Goal: Task Accomplishment & Management: Use online tool/utility

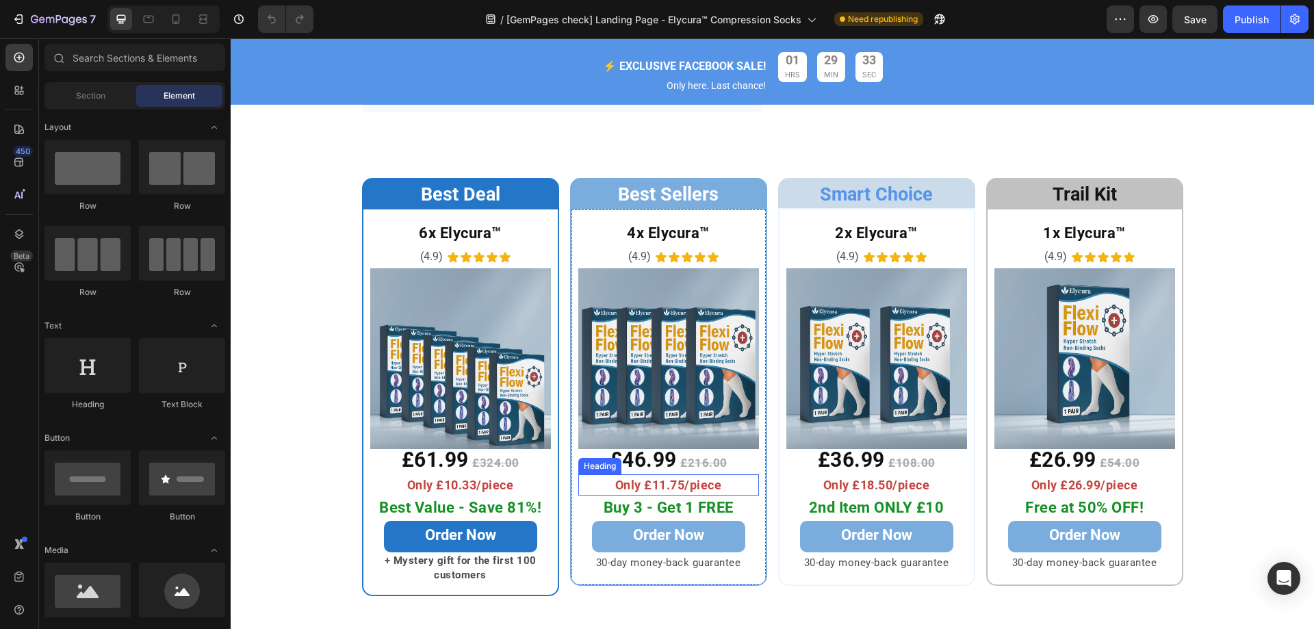
scroll to position [3765, 0]
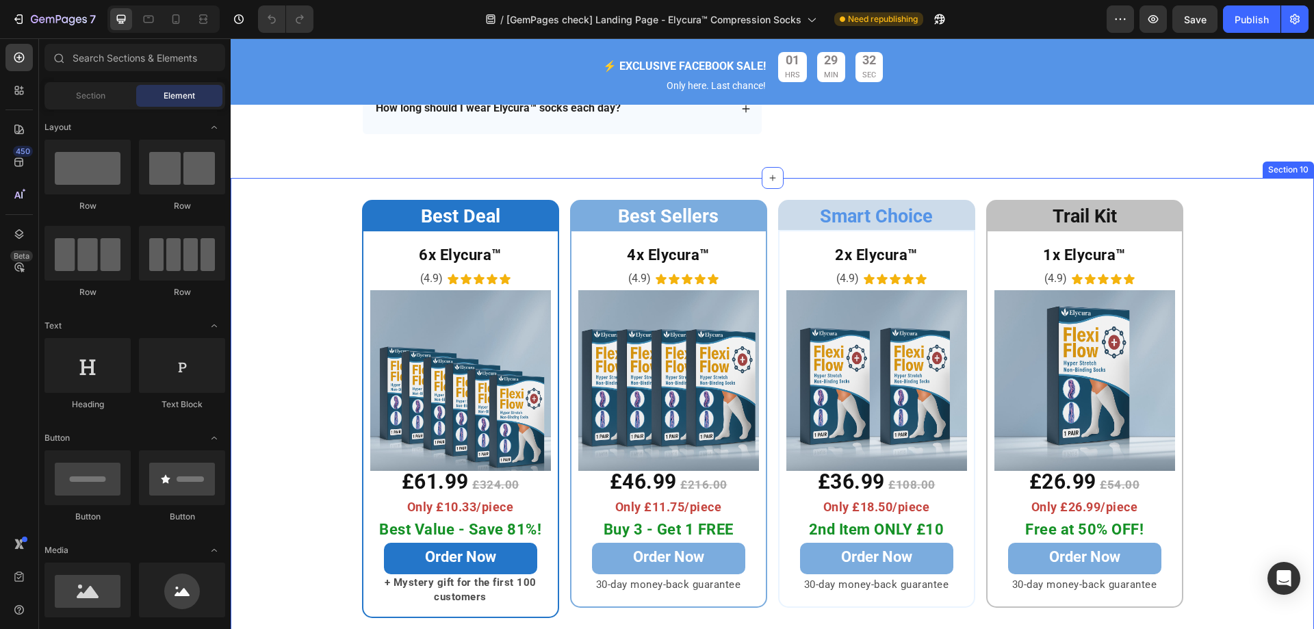
click at [340, 305] on div "Best Deal Heading Row 6x Elycura™ Heading (4.9) Text Block Icon Icon Icon Icon …" at bounding box center [773, 409] width 1084 height 418
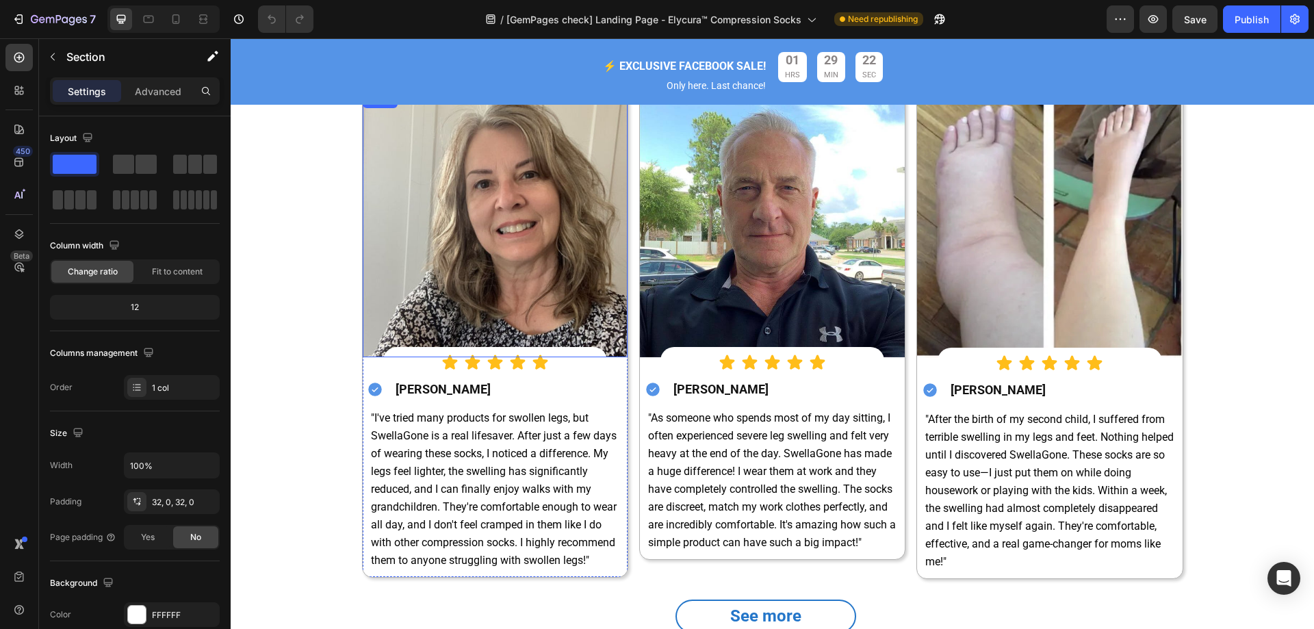
scroll to position [4382, 0]
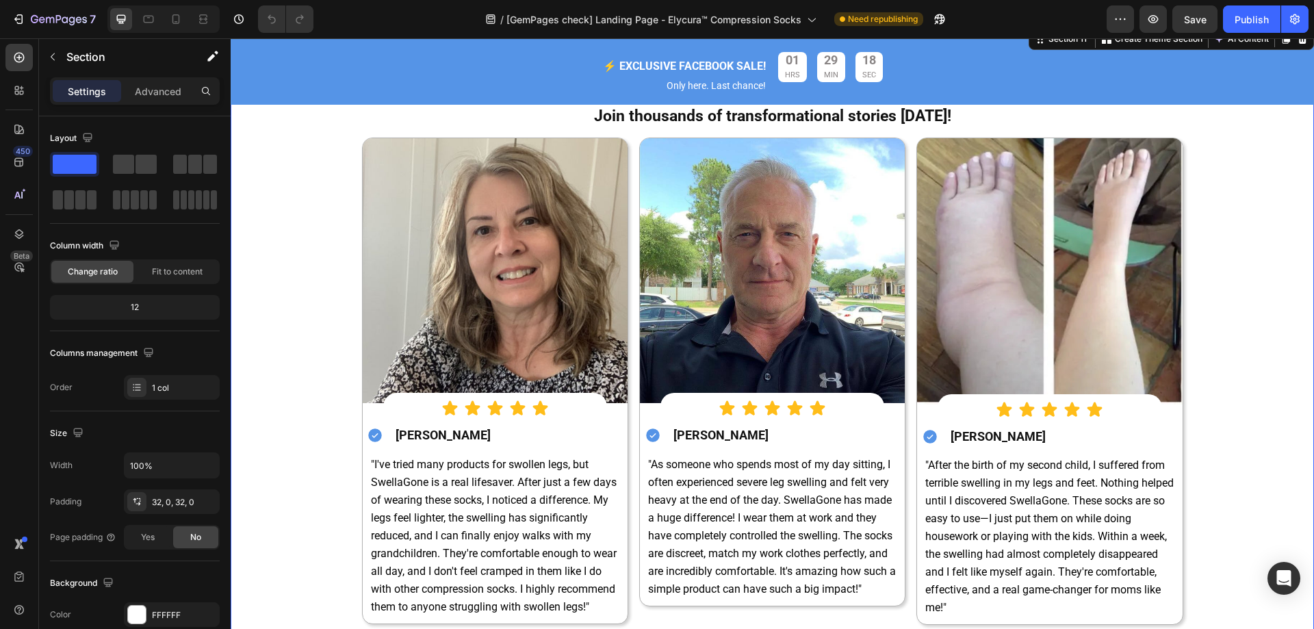
click at [1256, 308] on div "Image Image Over 60,000 verified customers Join thousands of transformational s…" at bounding box center [772, 364] width 1063 height 664
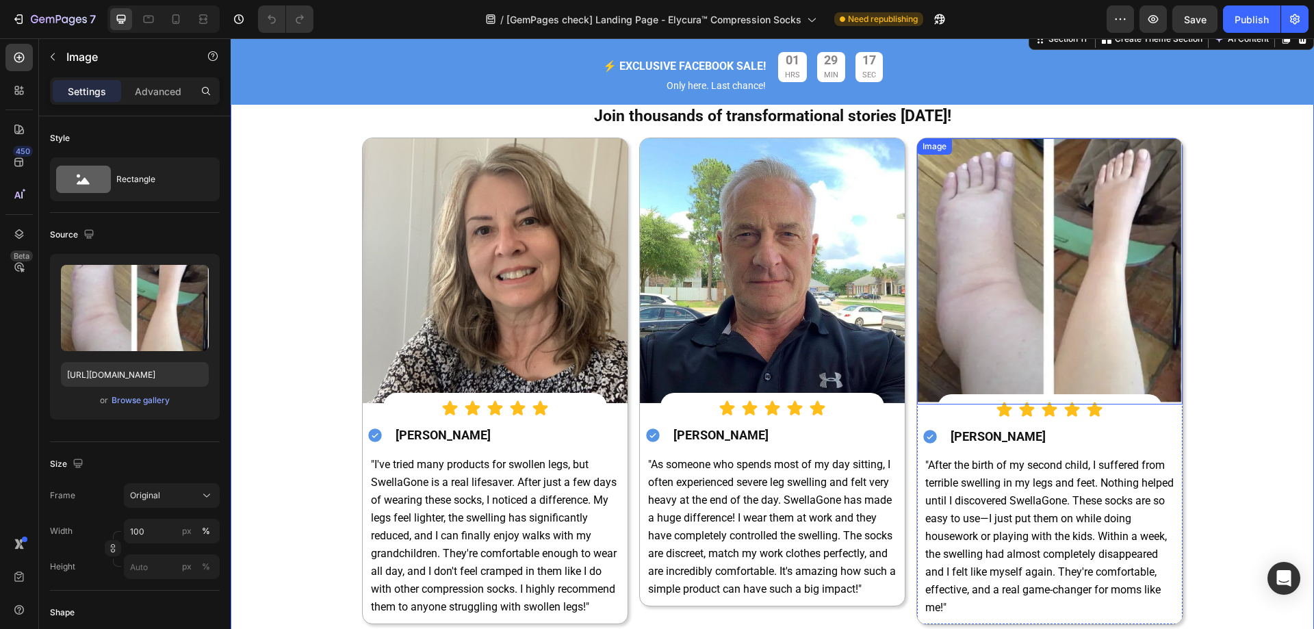
click at [1092, 297] on img at bounding box center [1049, 271] width 265 height 266
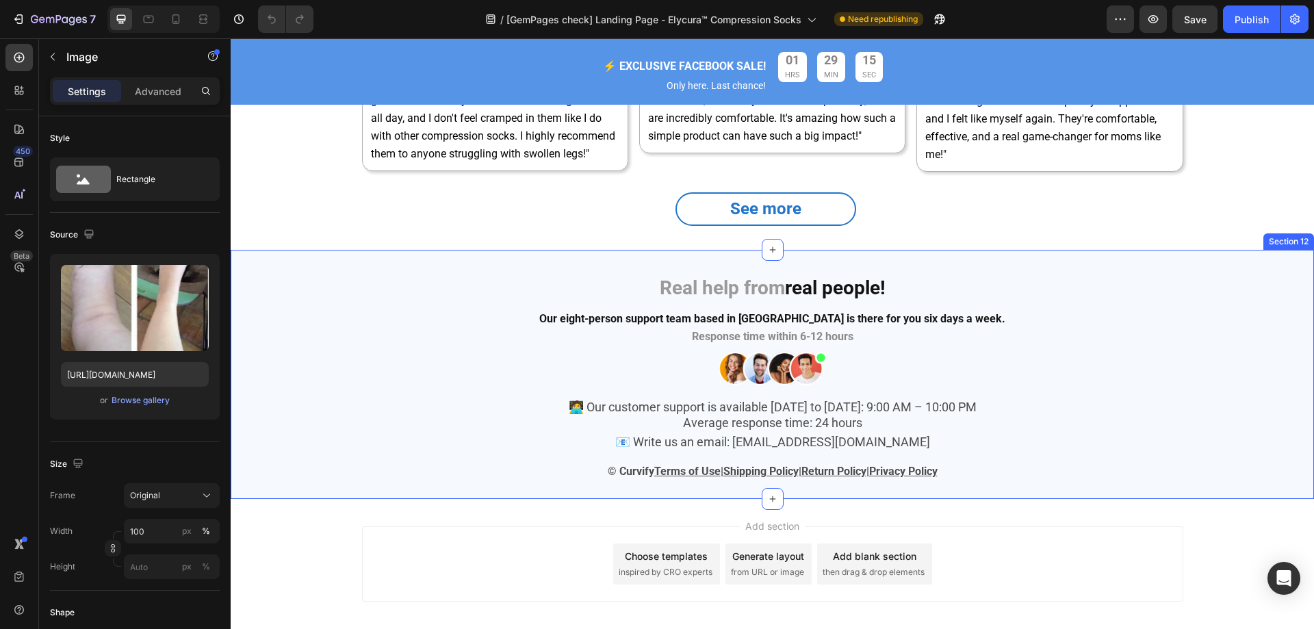
scroll to position [4914, 0]
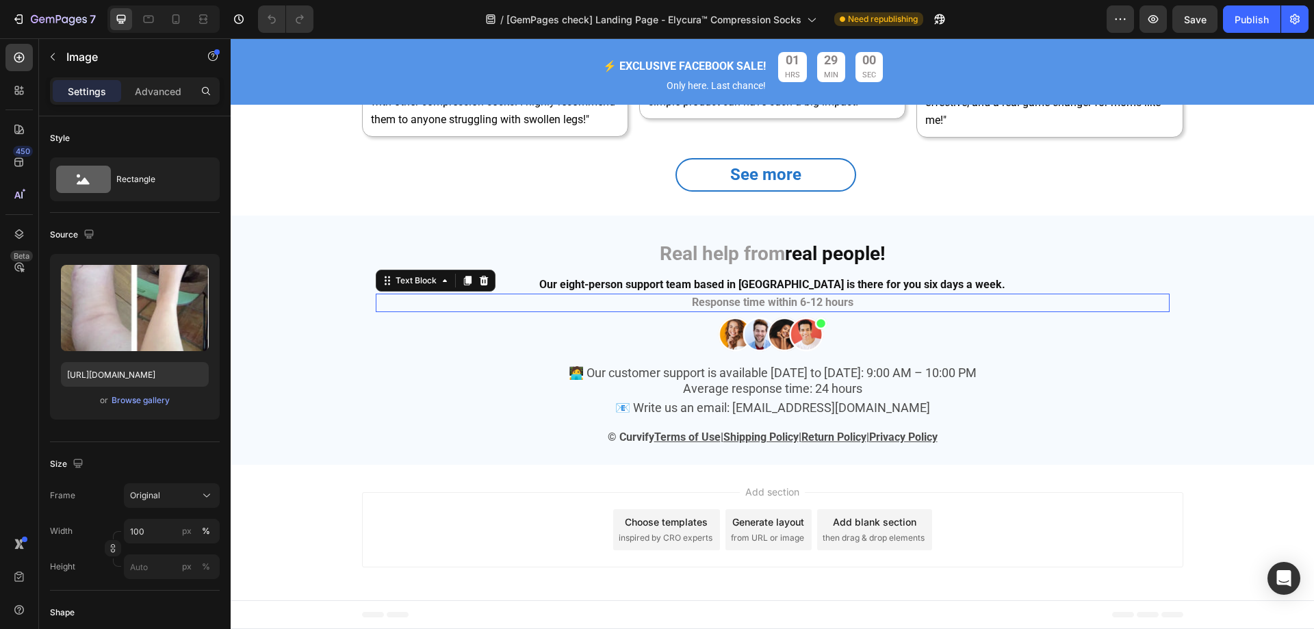
click at [757, 305] on strong "Response time within 6-12 hours" at bounding box center [773, 302] width 162 height 13
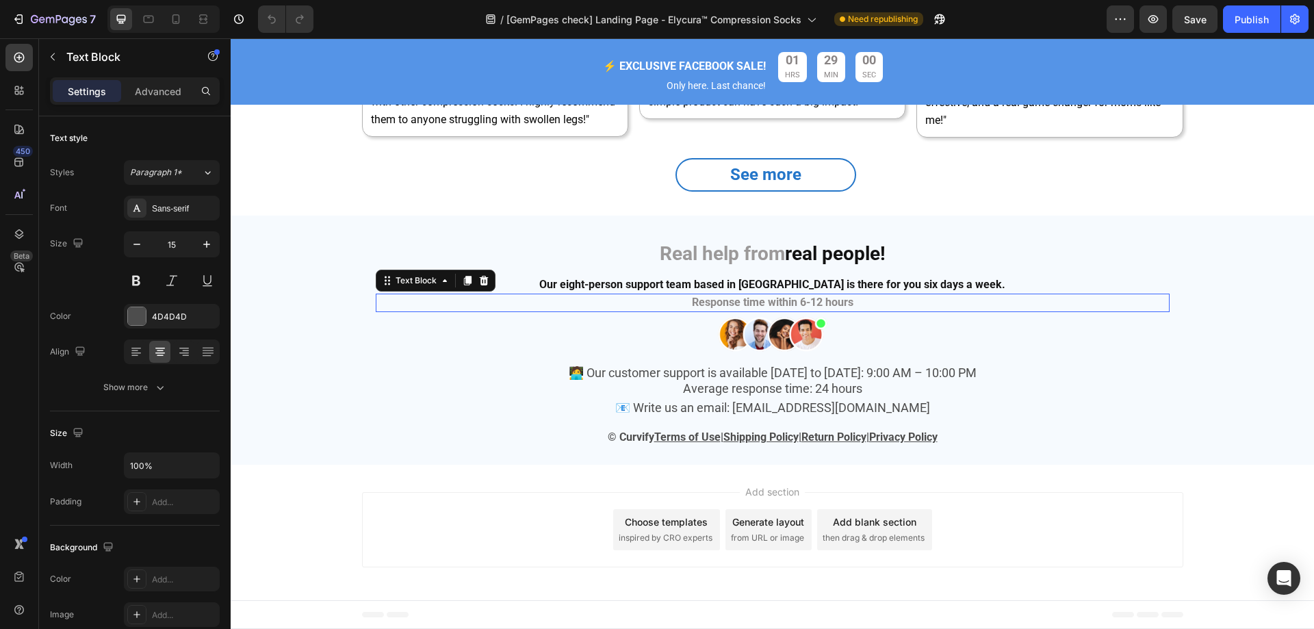
click at [757, 305] on strong "Response time within 6-12 hours" at bounding box center [773, 302] width 162 height 13
drag, startPoint x: 670, startPoint y: 306, endPoint x: 911, endPoint y: 307, distance: 240.3
click at [911, 307] on p "Response time within 6-12 hours" at bounding box center [772, 303] width 791 height 16
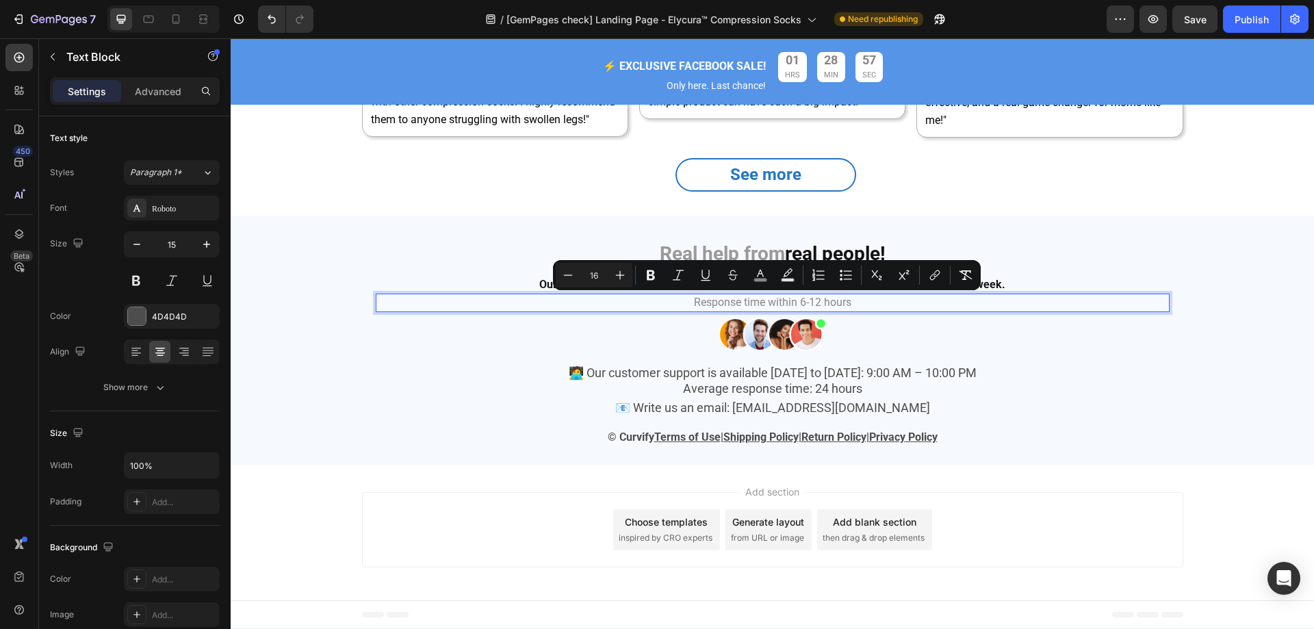
click at [663, 305] on p "Response time within 6-12 hours" at bounding box center [772, 303] width 791 height 16
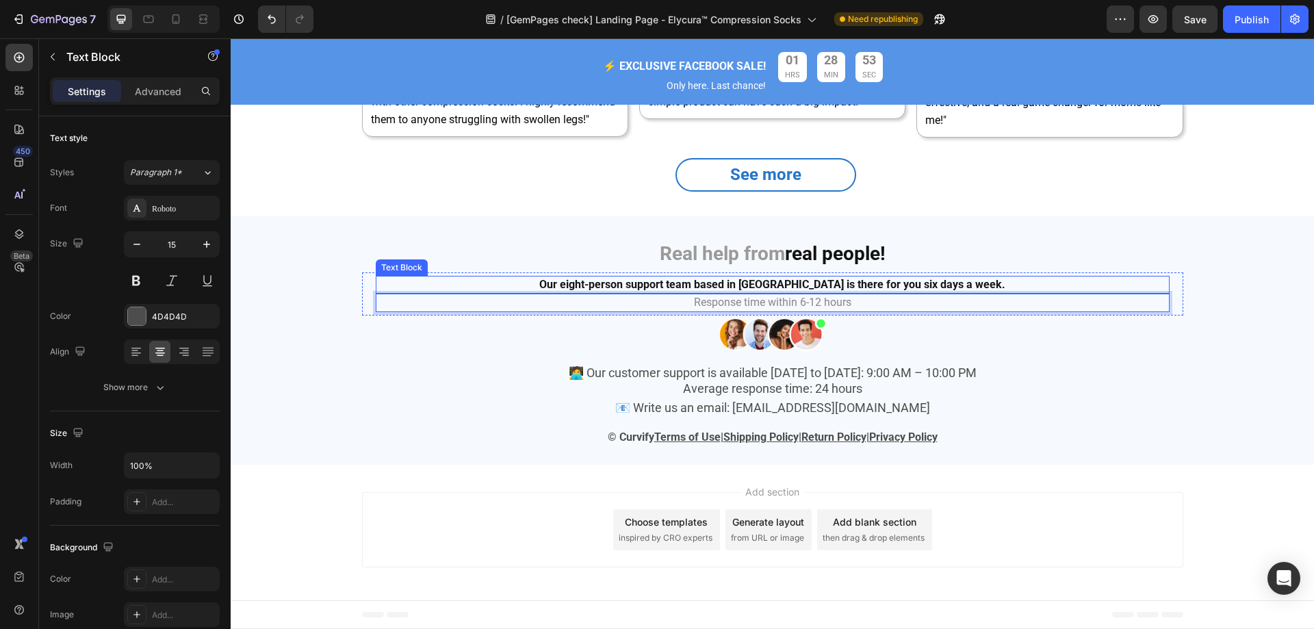
click at [696, 279] on strong "Our eight-person support team based in [GEOGRAPHIC_DATA] is there for you six d…" at bounding box center [772, 284] width 466 height 13
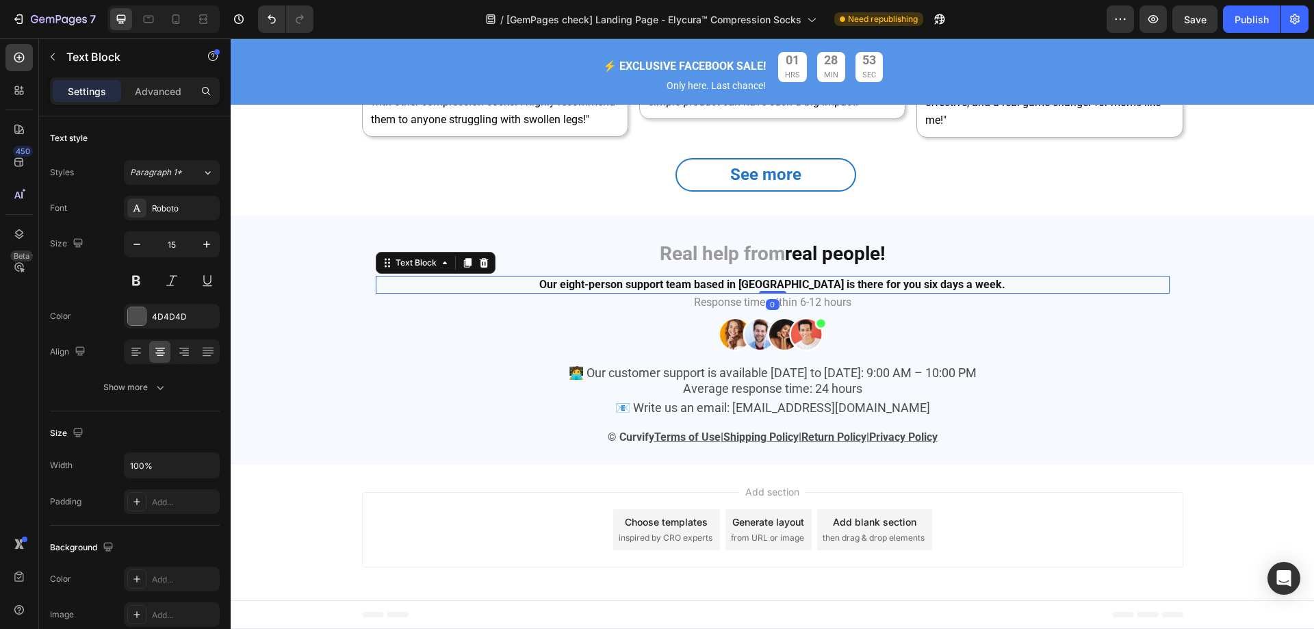
click at [595, 279] on strong "Our eight-person support team based in [GEOGRAPHIC_DATA] is there for you six d…" at bounding box center [772, 284] width 466 height 13
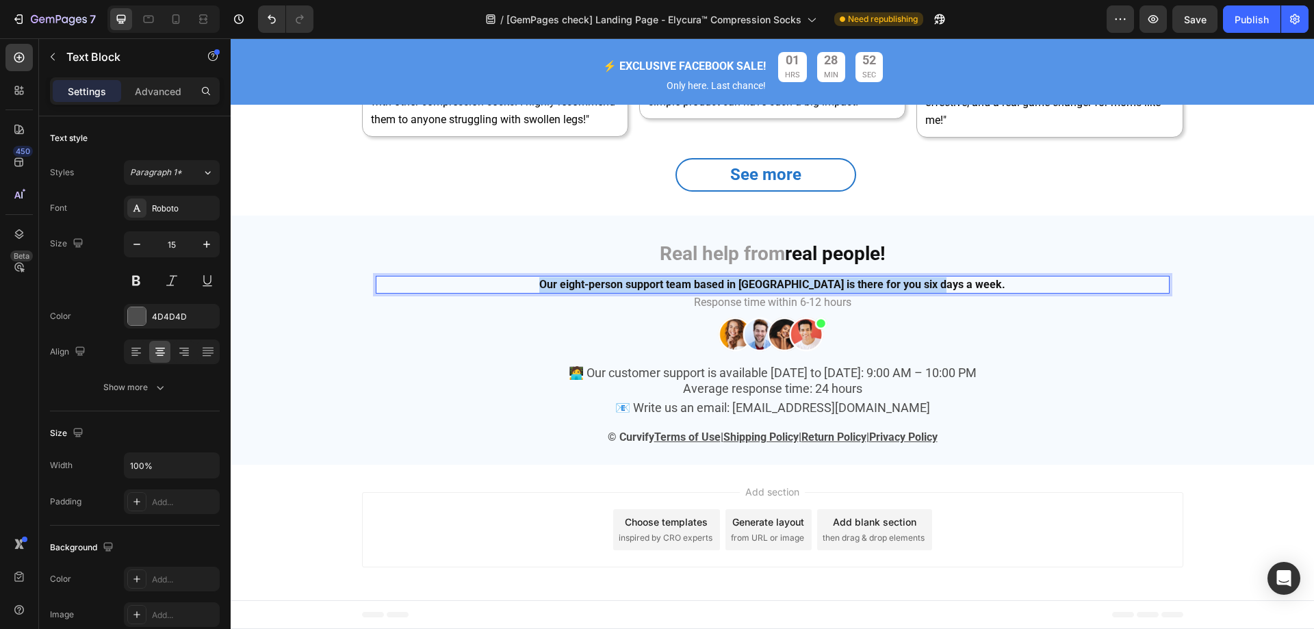
drag, startPoint x: 563, startPoint y: 279, endPoint x: 1012, endPoint y: 288, distance: 449.2
click at [1012, 288] on p "Our eight-person support team based in [GEOGRAPHIC_DATA] is there for you six d…" at bounding box center [772, 285] width 791 height 16
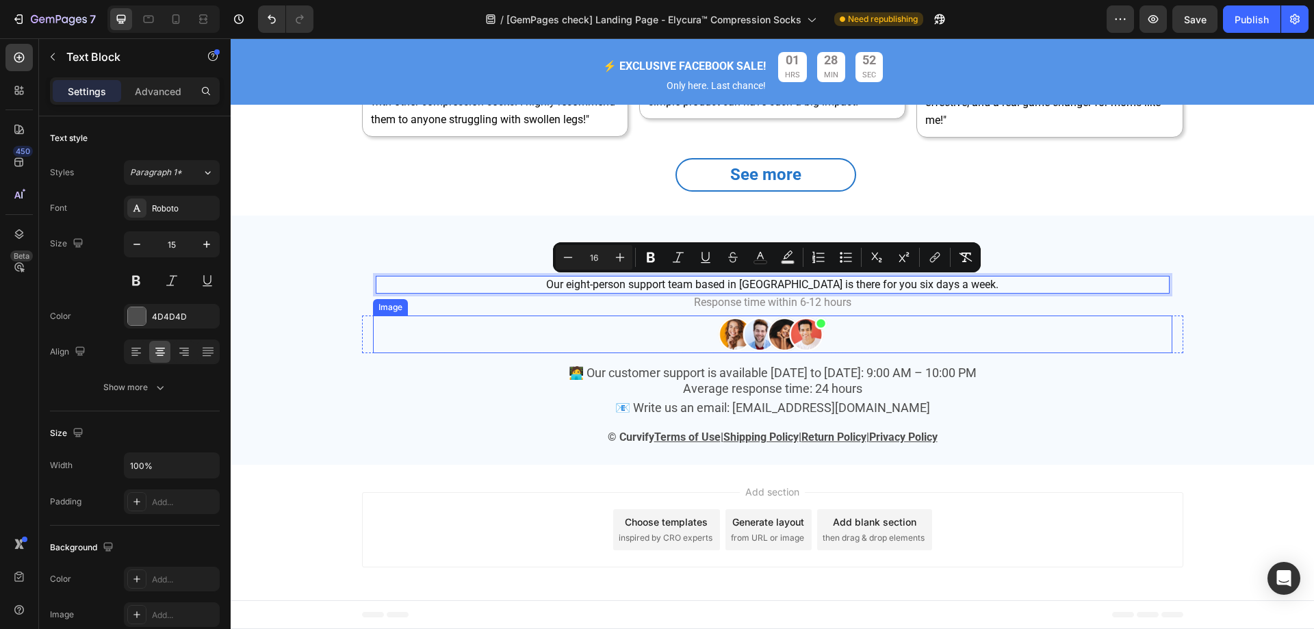
click at [1041, 353] on div at bounding box center [773, 335] width 800 height 38
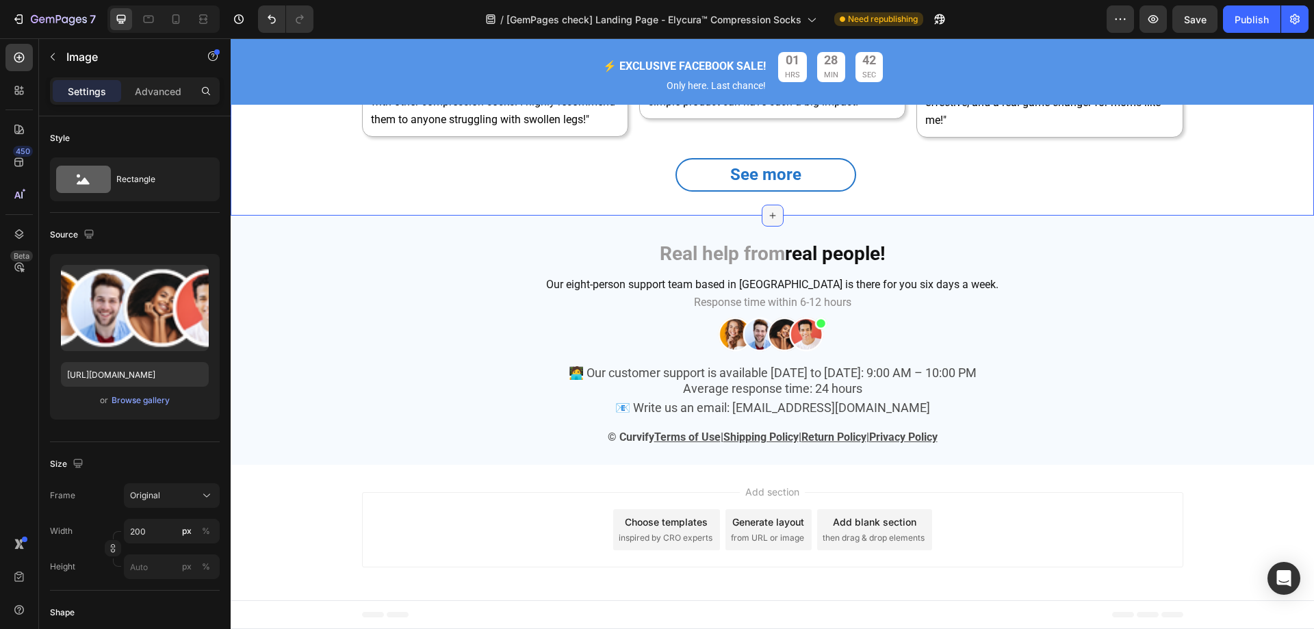
click at [767, 213] on icon at bounding box center [772, 215] width 11 height 11
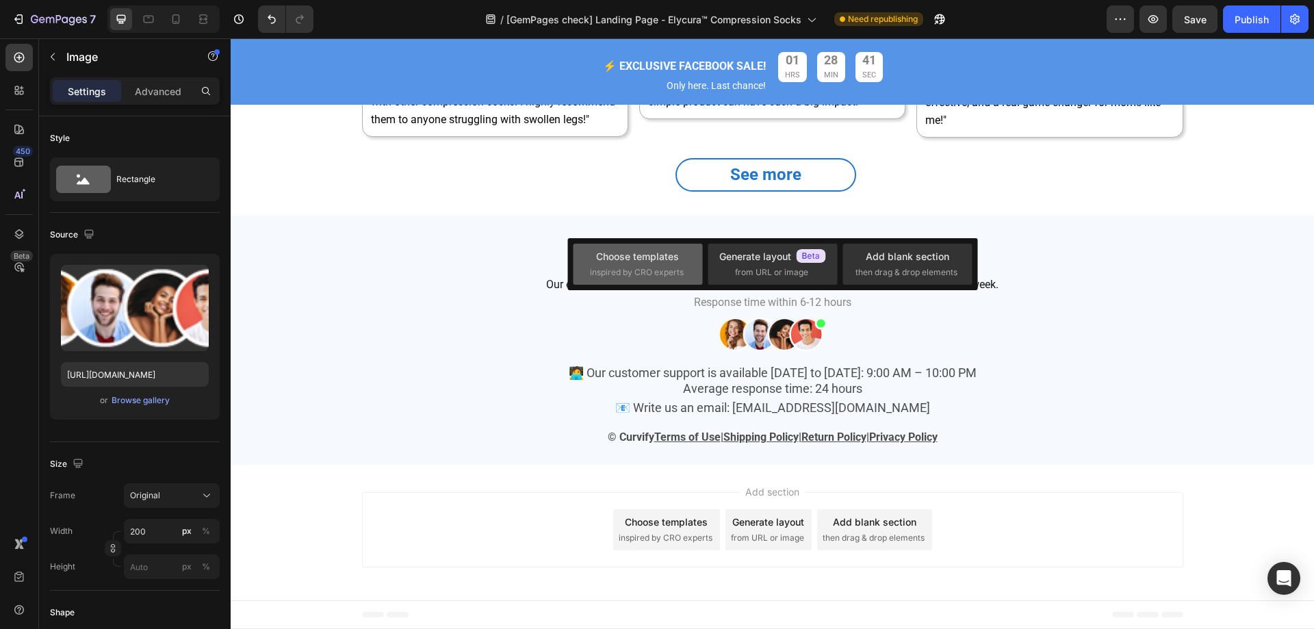
click at [659, 268] on span "inspired by CRO experts" at bounding box center [637, 272] width 94 height 12
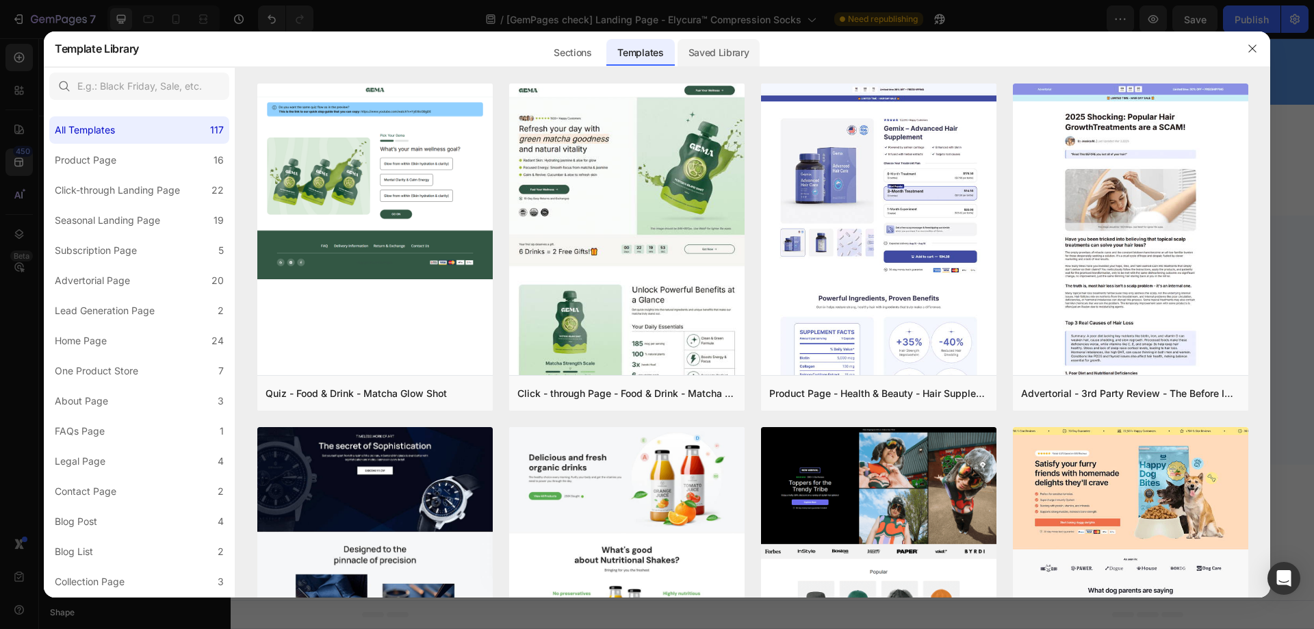
click at [724, 42] on div "Saved Library" at bounding box center [719, 52] width 83 height 27
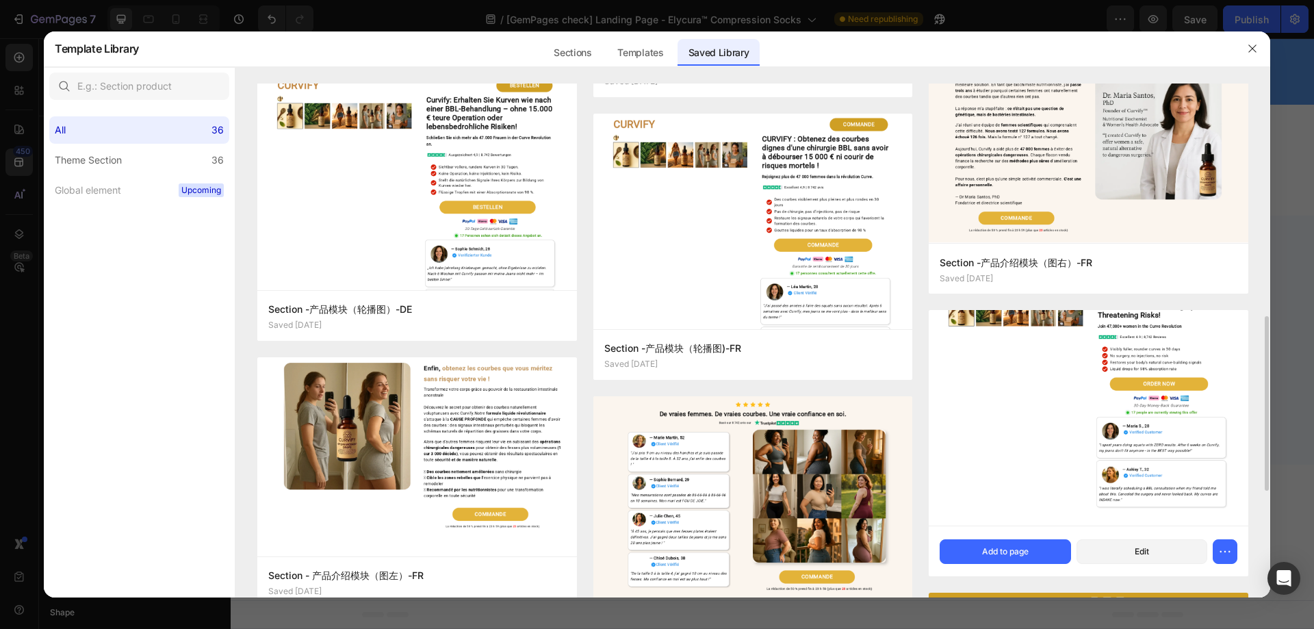
scroll to position [890, 0]
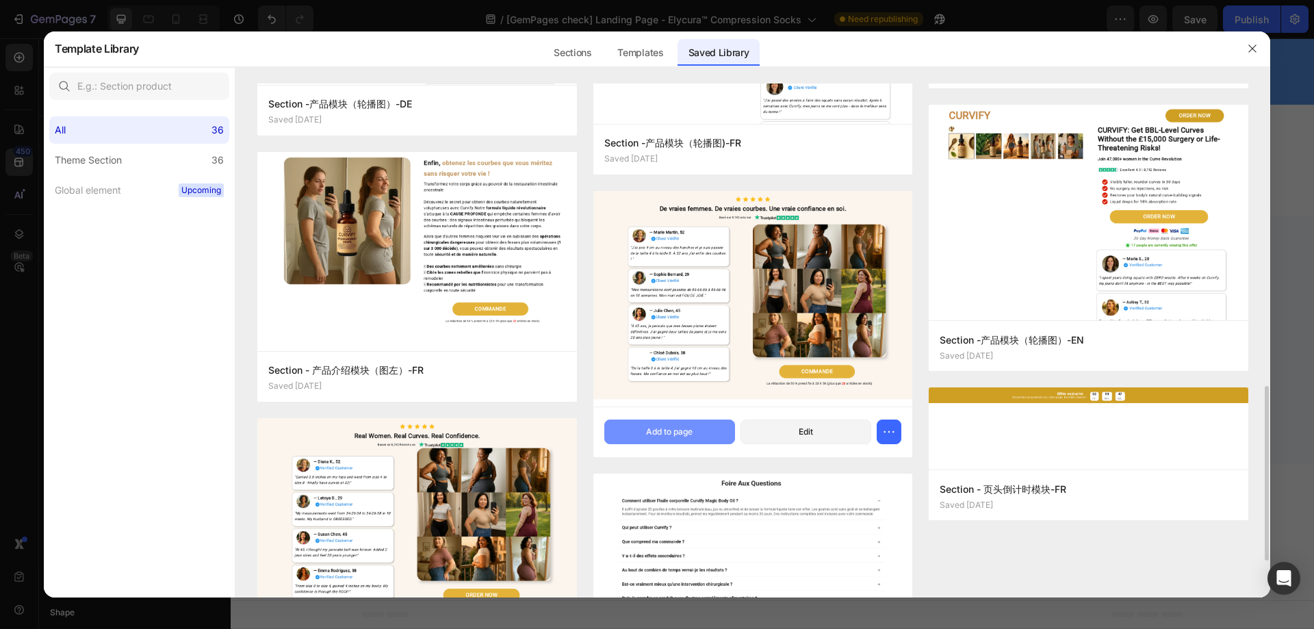
click at [689, 435] on div "Add to page" at bounding box center [669, 432] width 47 height 12
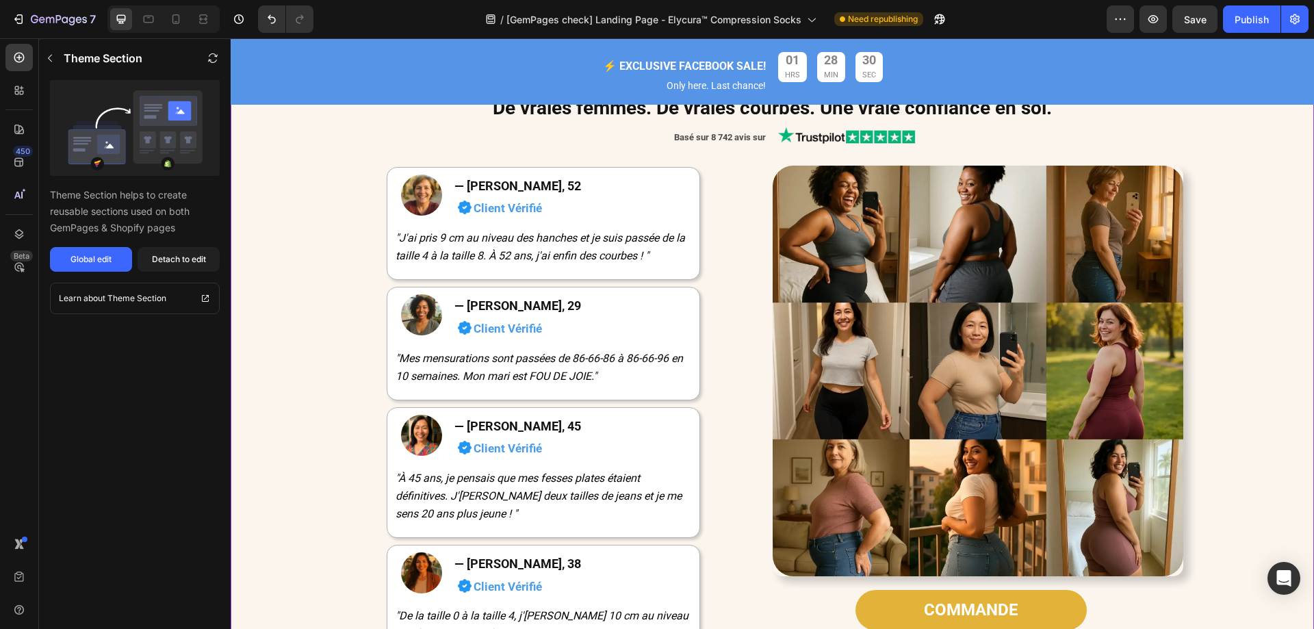
scroll to position [5092, 0]
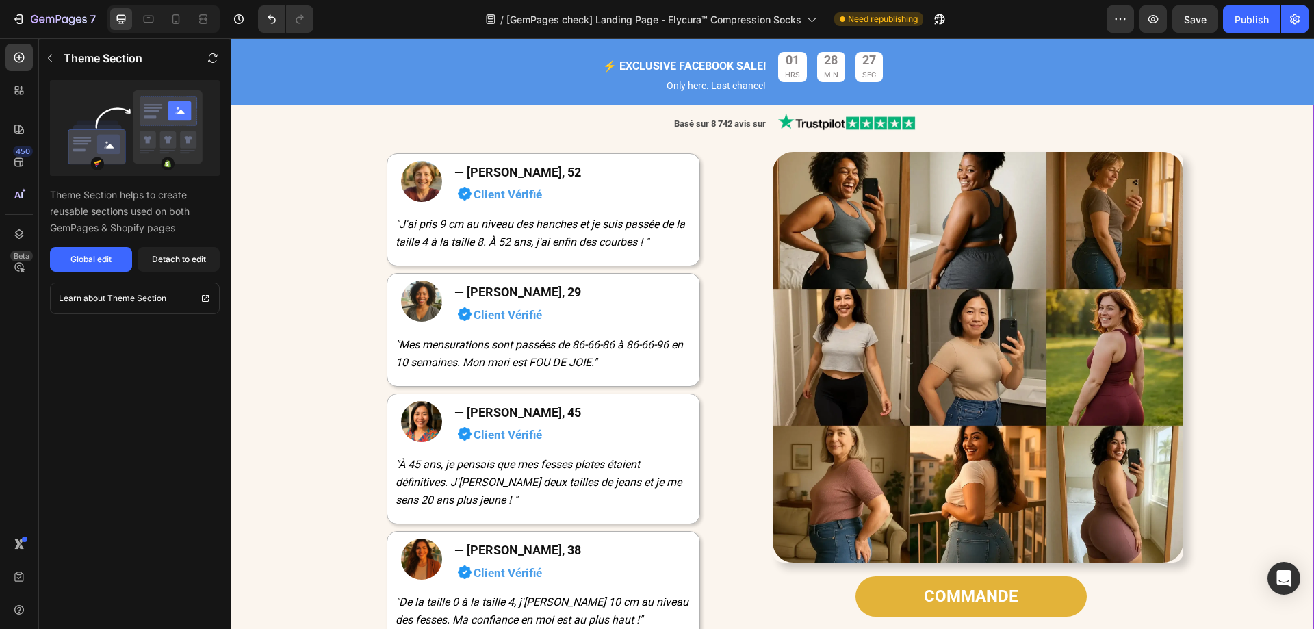
click at [671, 166] on h2 "— [PERSON_NAME], 52" at bounding box center [573, 172] width 240 height 23
click at [196, 257] on div "Detach to edit" at bounding box center [179, 259] width 54 height 12
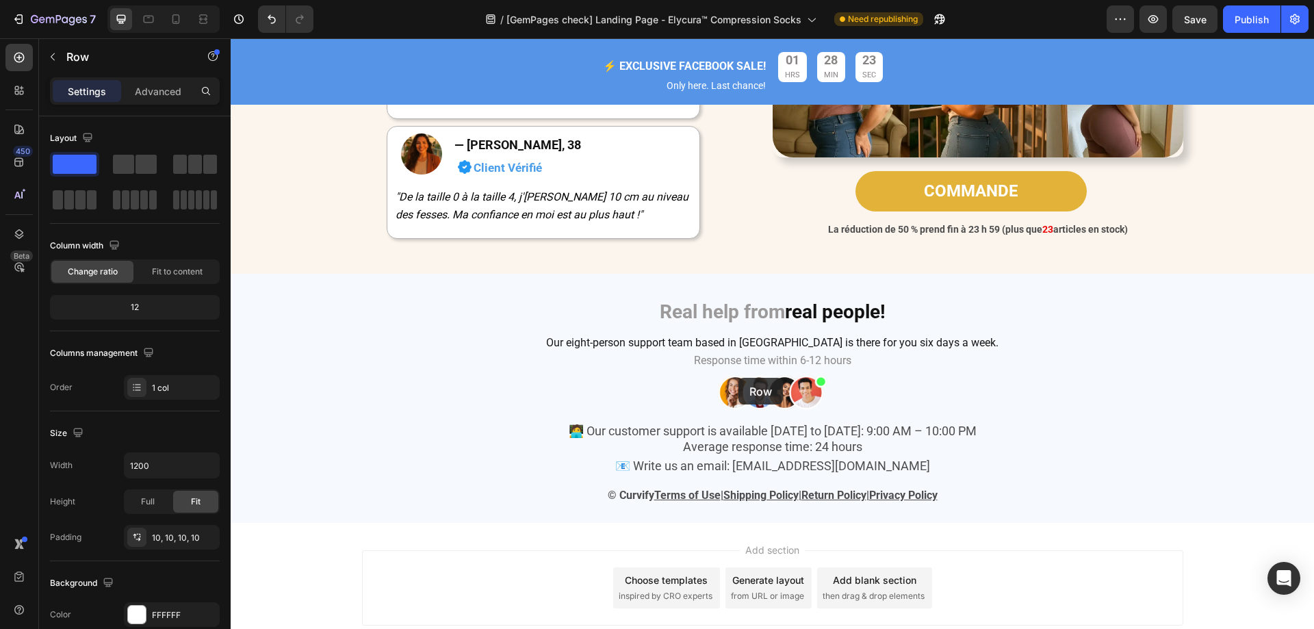
scroll to position [5556, 0]
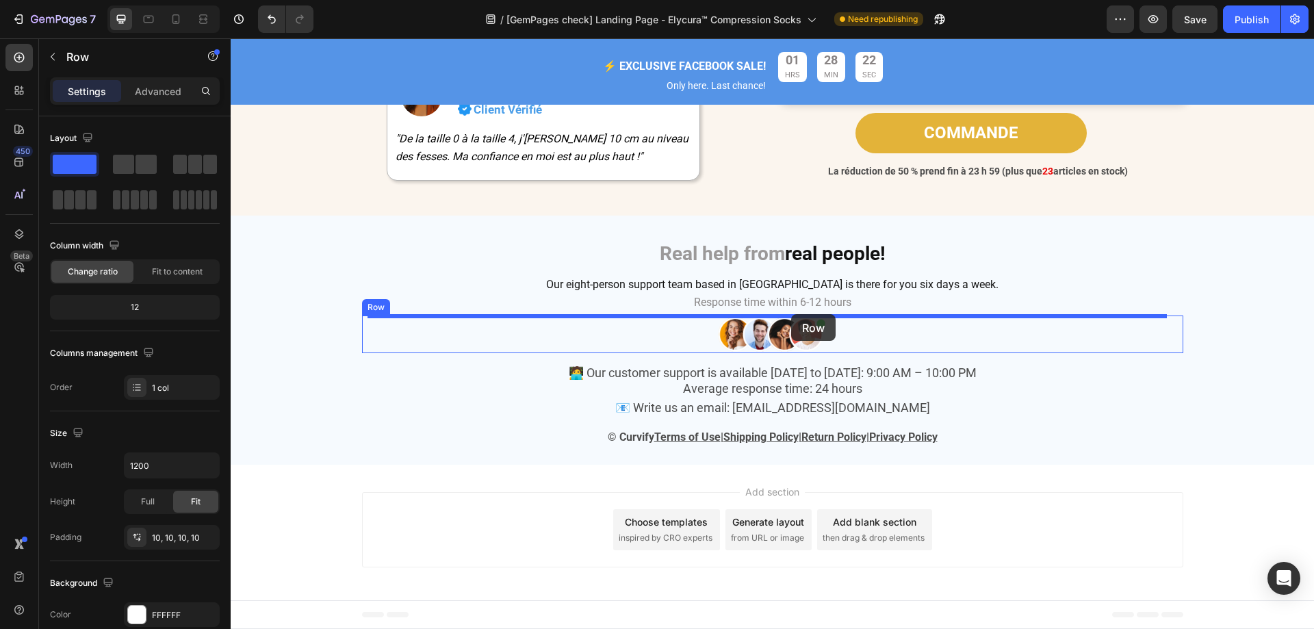
drag, startPoint x: 683, startPoint y: 160, endPoint x: 791, endPoint y: 314, distance: 188.2
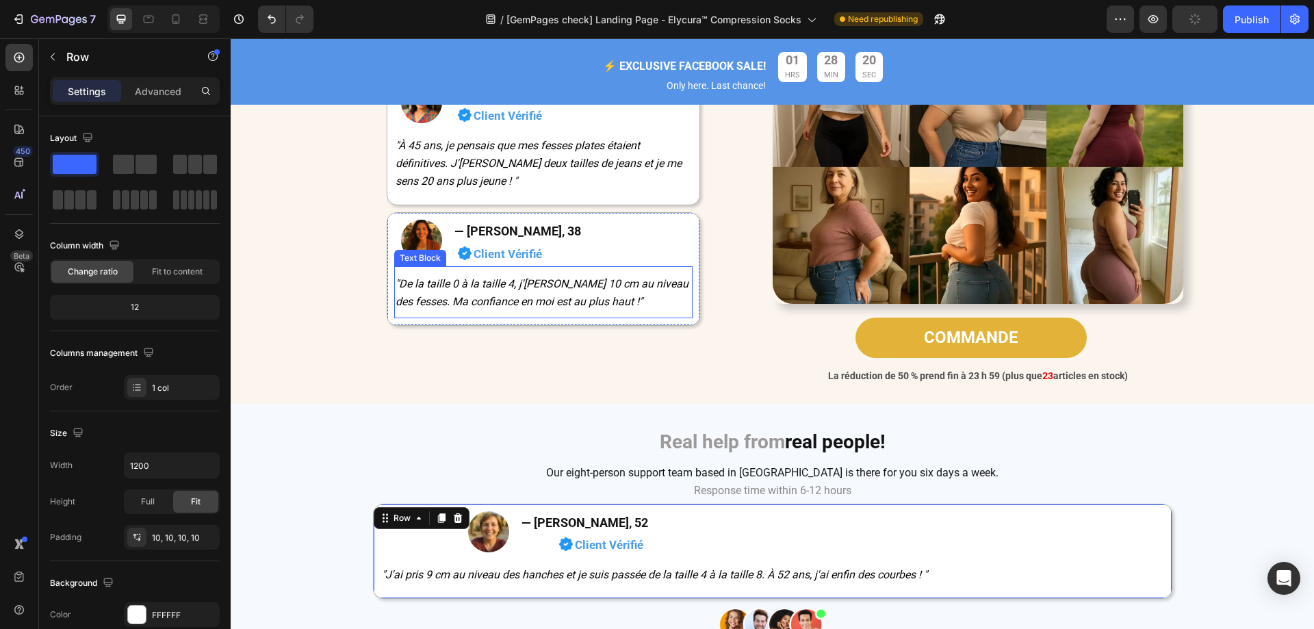
scroll to position [5138, 0]
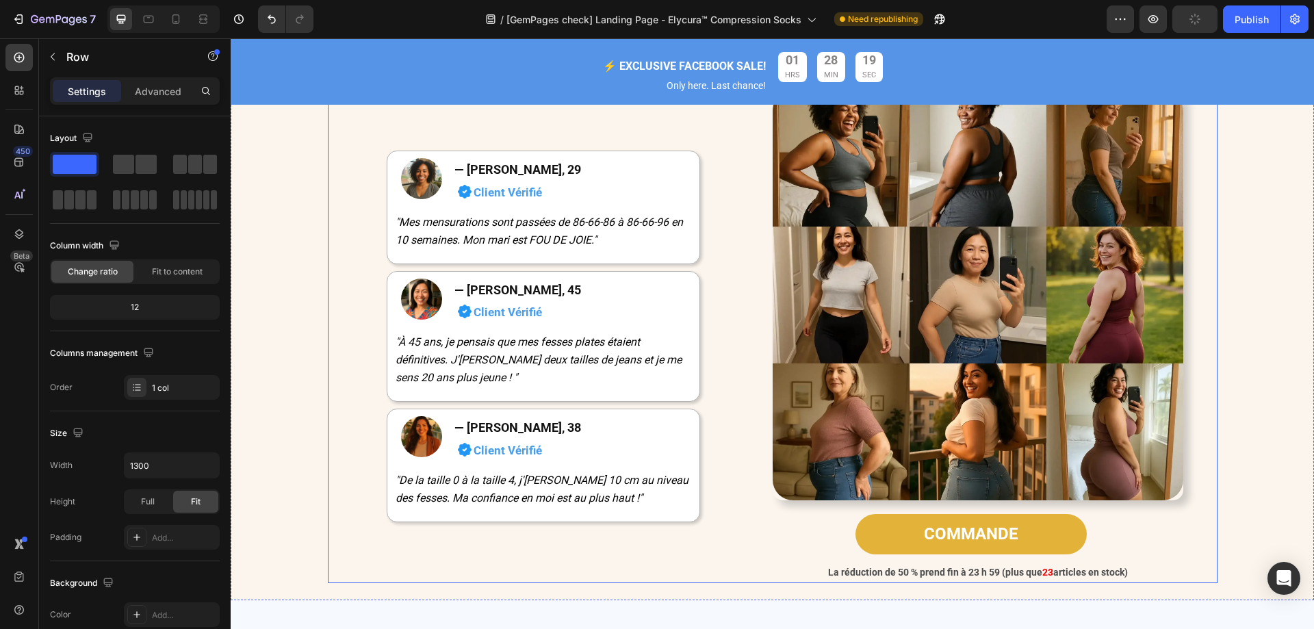
click at [335, 259] on div "Icon Icon Icon Icon Icon Icon List De vraies femmes. De vraies courbes. Une vra…" at bounding box center [773, 296] width 890 height 574
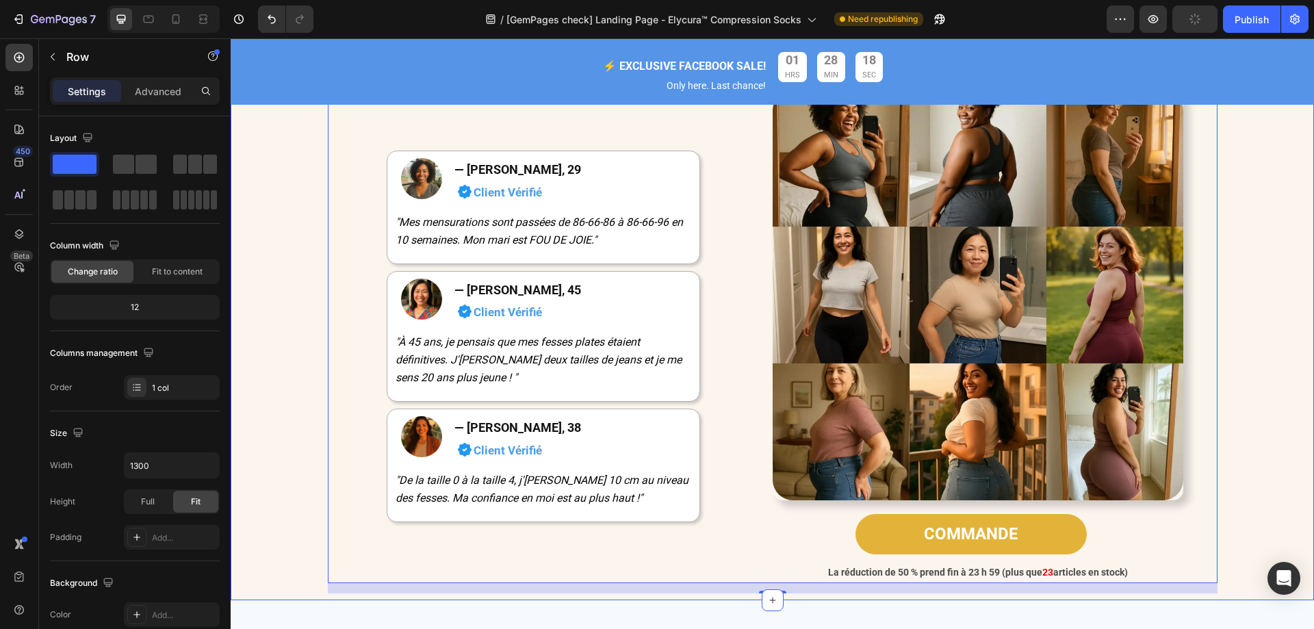
click at [286, 278] on div "Icon Icon Icon Icon Icon Icon List De vraies femmes. De vraies courbes. Une vra…" at bounding box center [772, 296] width 1063 height 595
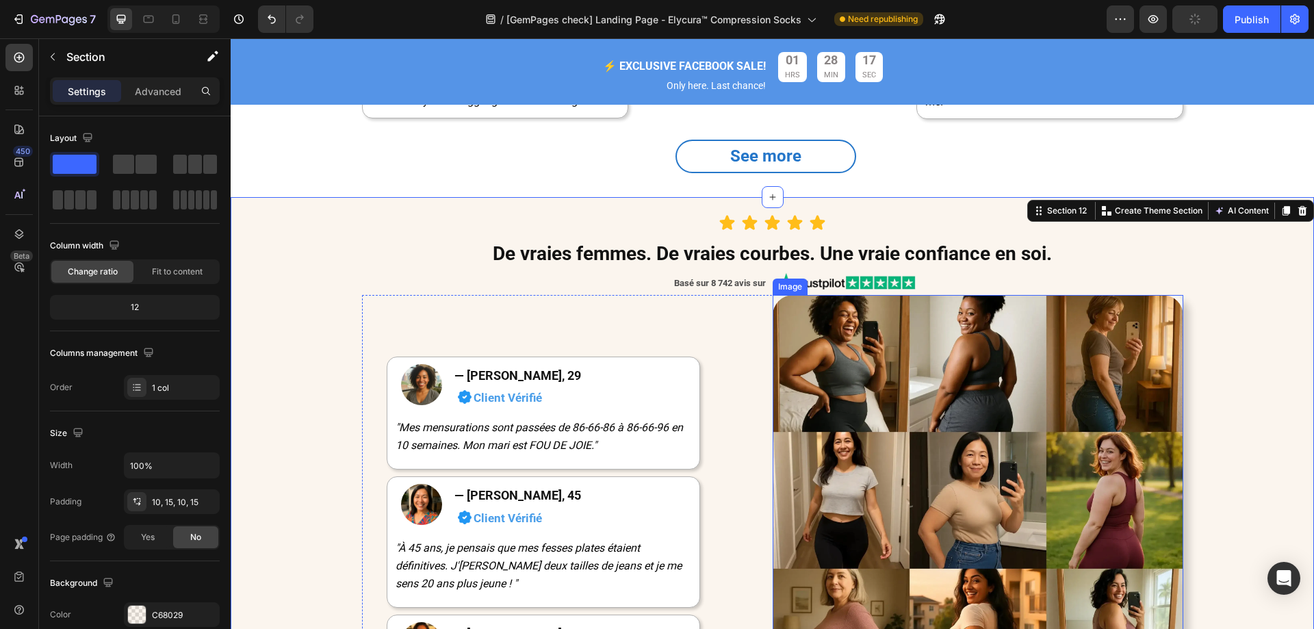
scroll to position [4864, 0]
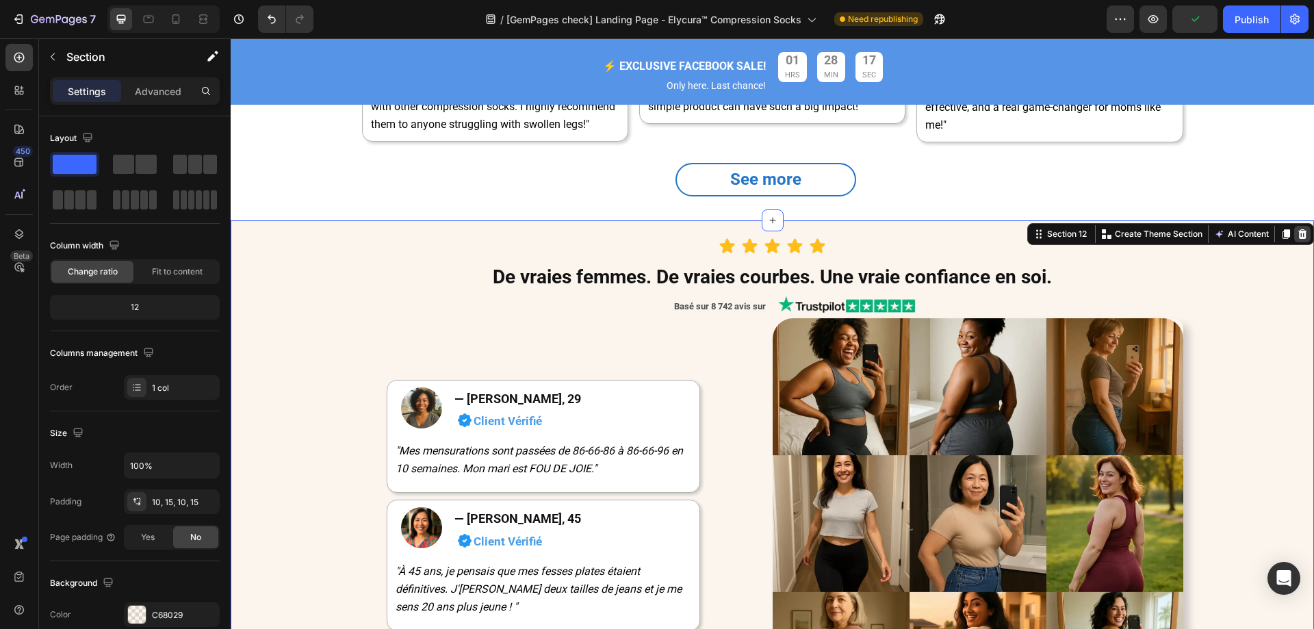
click at [1299, 239] on icon at bounding box center [1303, 234] width 9 height 10
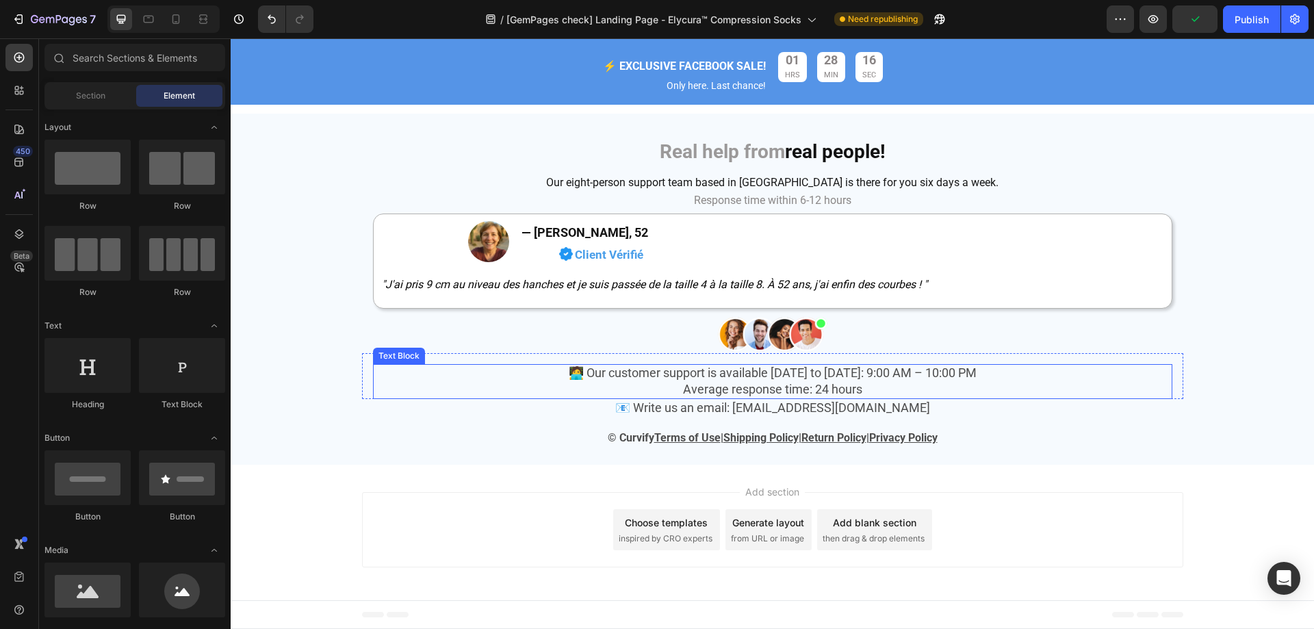
scroll to position [5017, 0]
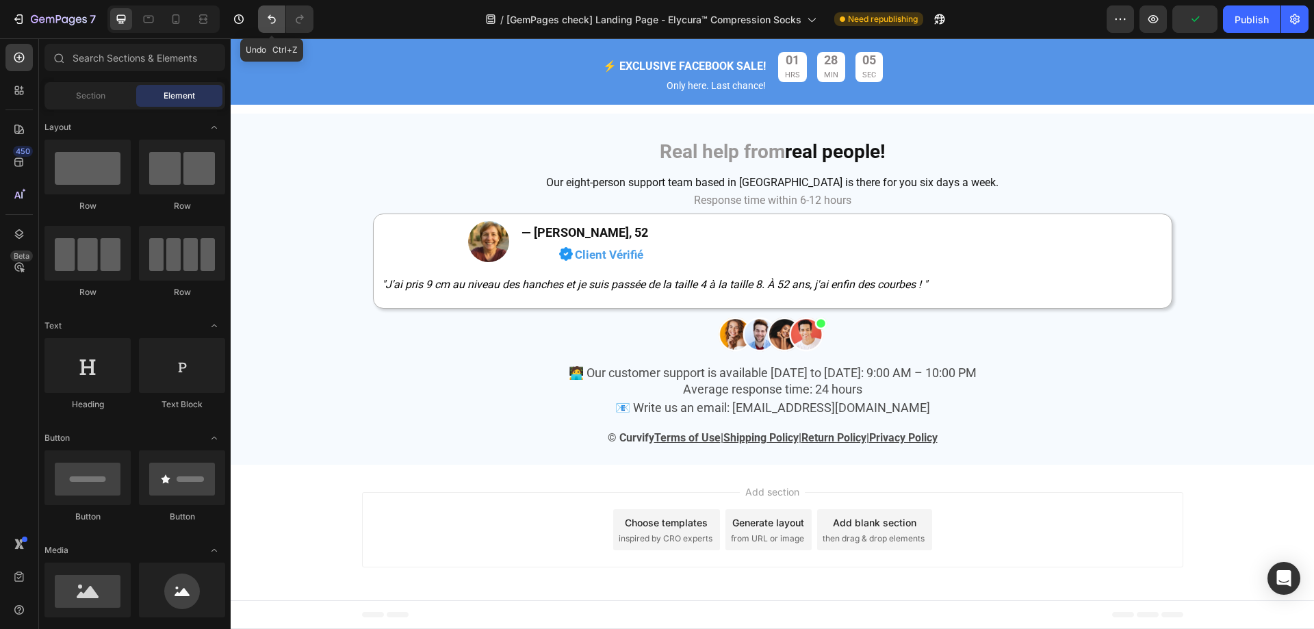
click at [268, 24] on icon "Undo/Redo" at bounding box center [272, 19] width 14 height 14
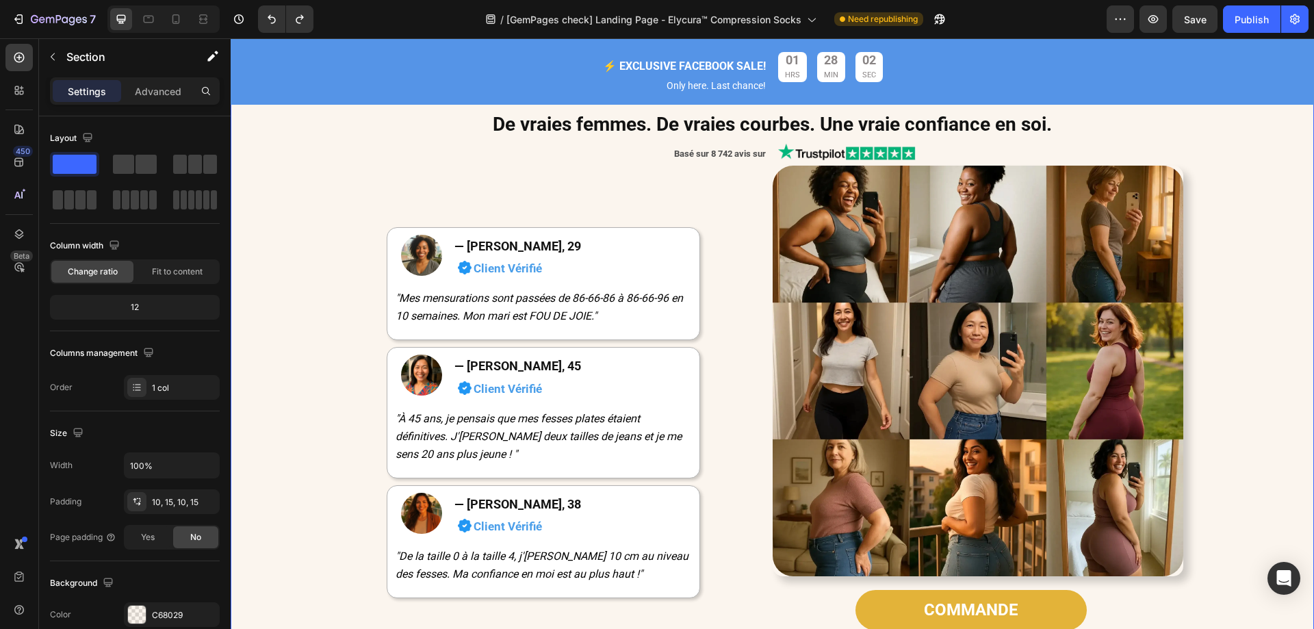
click at [294, 153] on div "Icon Icon Icon Icon Icon Icon List De vraies femmes. De vraies courbes. Une vra…" at bounding box center [772, 372] width 1063 height 595
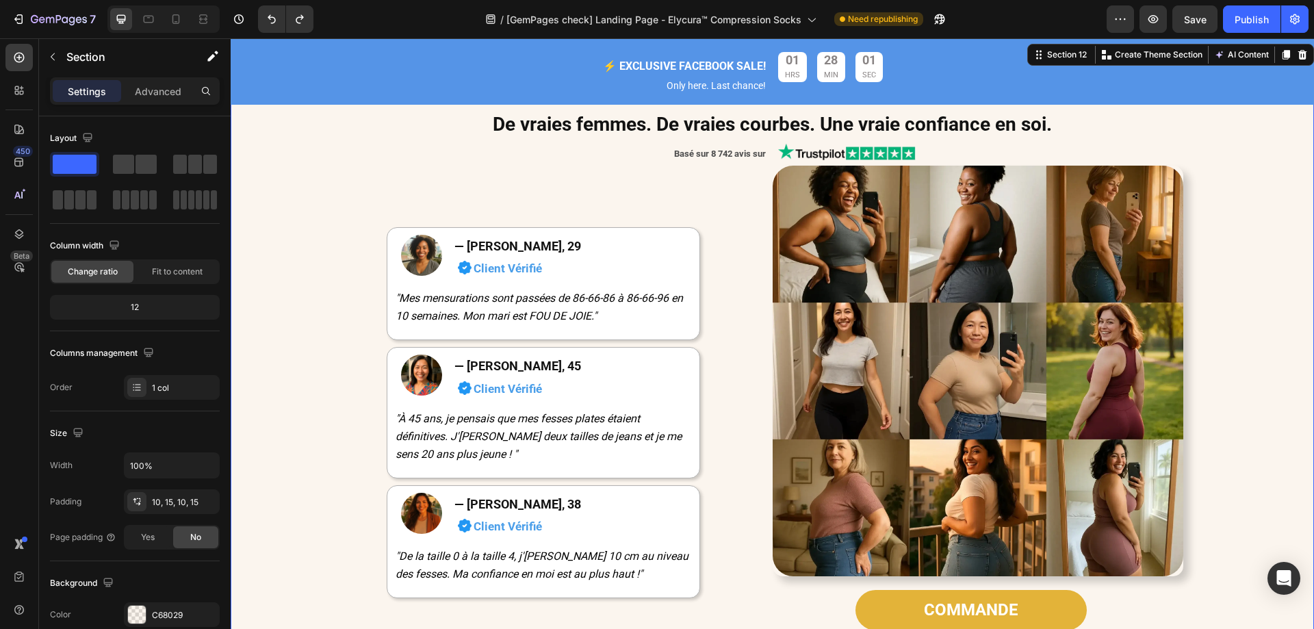
click at [1299, 60] on icon at bounding box center [1303, 55] width 9 height 10
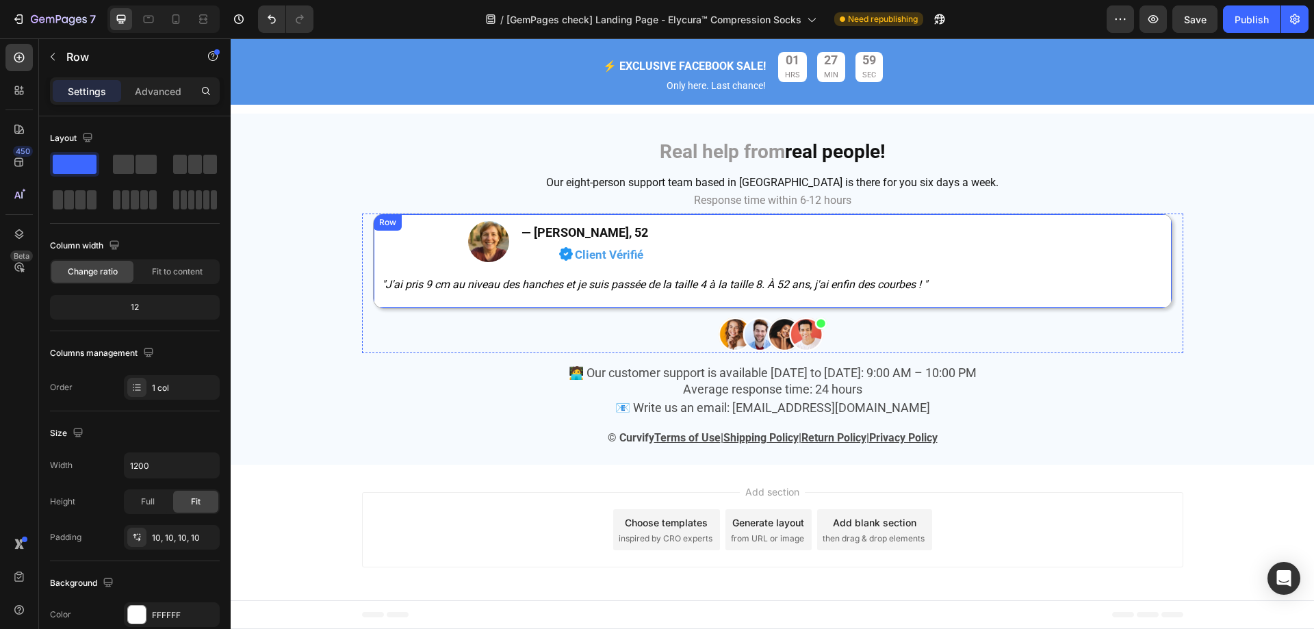
click at [373, 245] on div "Image — [PERSON_NAME], 52 Heading Image Client Vérifié Text Block Row Row "J'ai…" at bounding box center [773, 261] width 800 height 95
click at [453, 231] on icon at bounding box center [457, 228] width 9 height 10
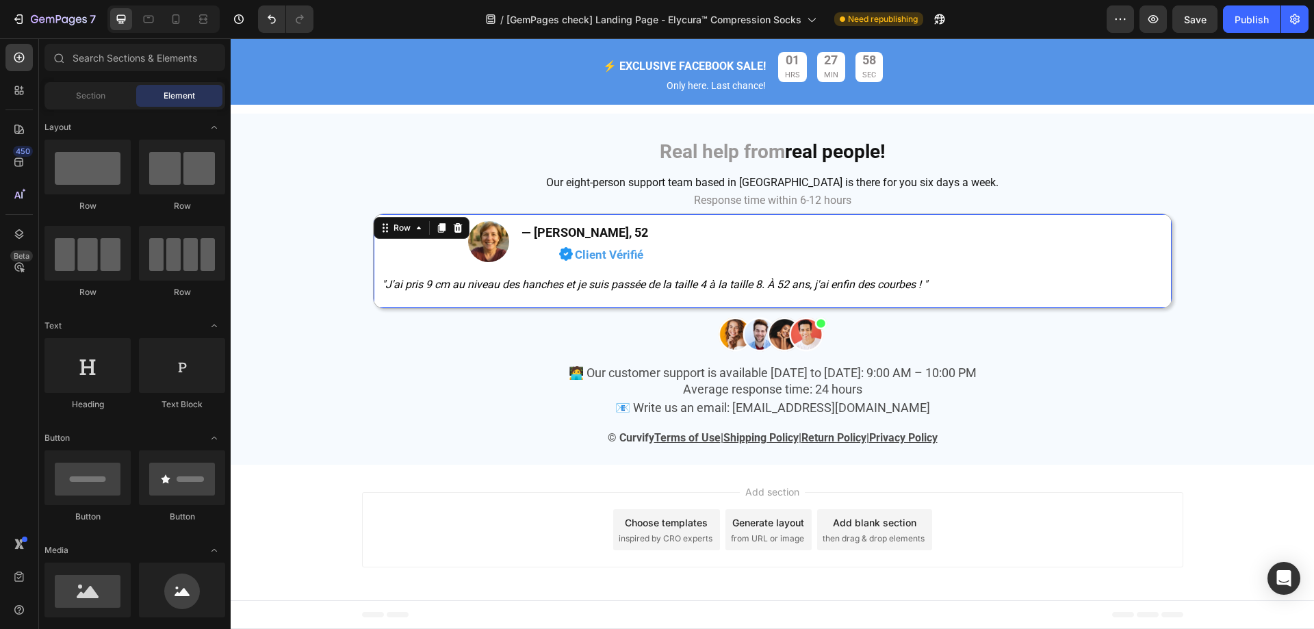
scroll to position [4914, 0]
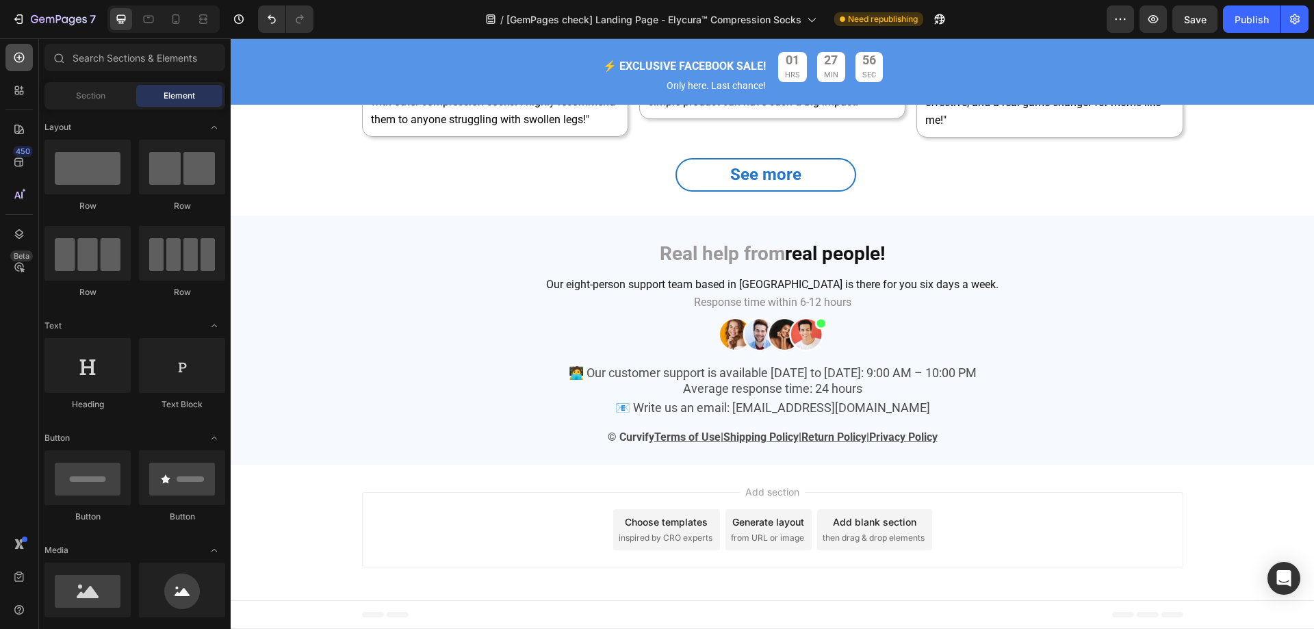
click at [22, 51] on icon at bounding box center [19, 58] width 14 height 14
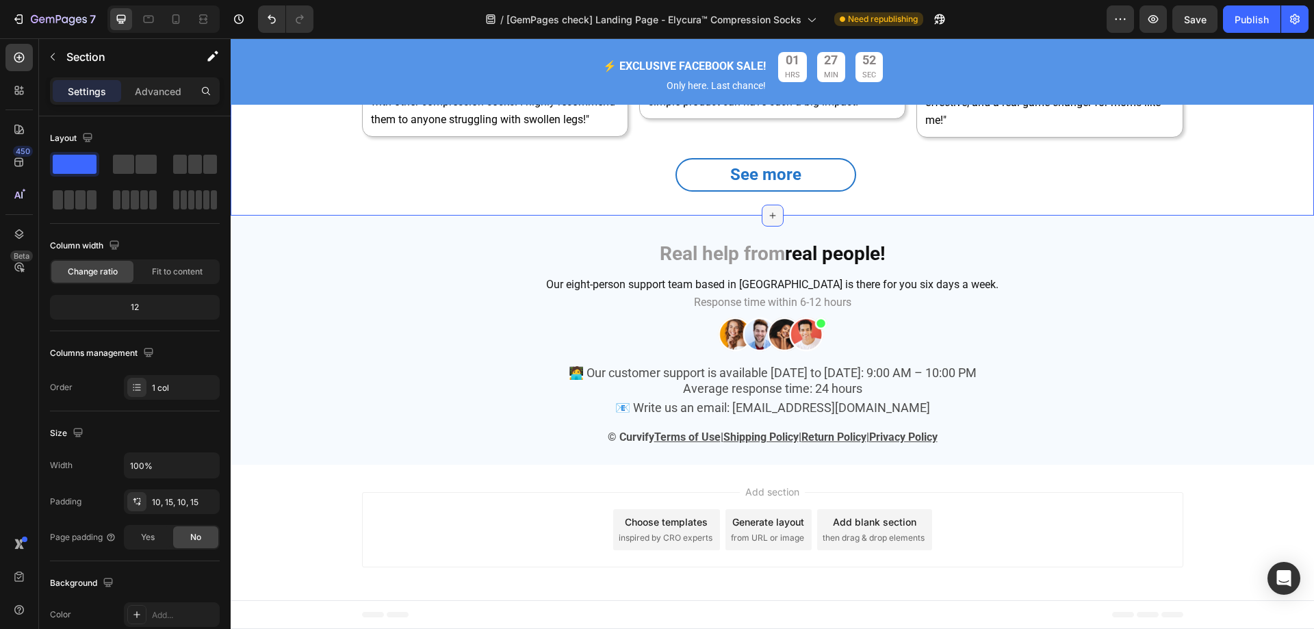
click at [767, 210] on icon at bounding box center [772, 215] width 11 height 11
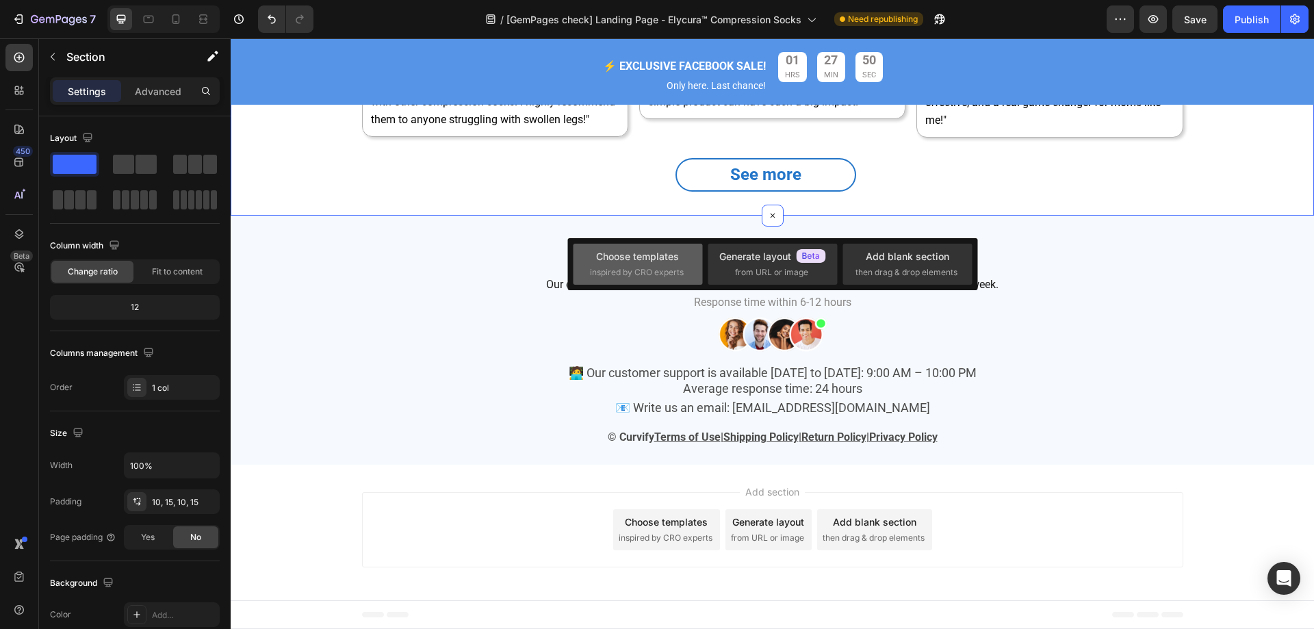
click at [664, 262] on div "Choose templates" at bounding box center [637, 256] width 83 height 14
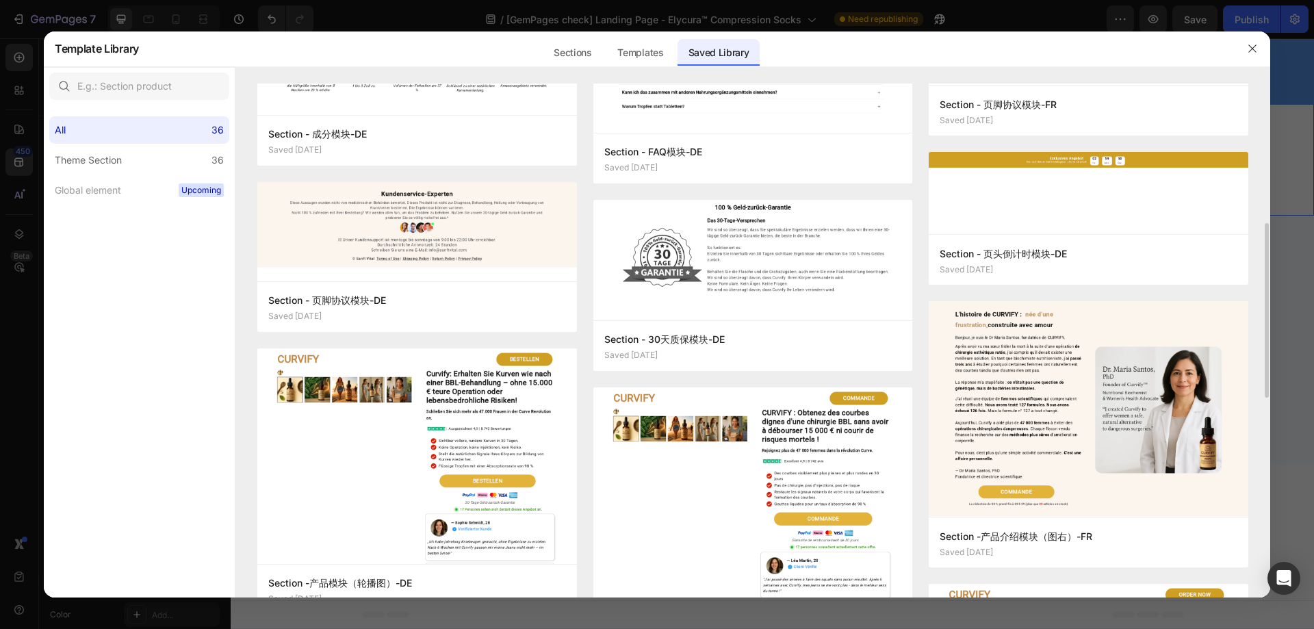
scroll to position [548, 0]
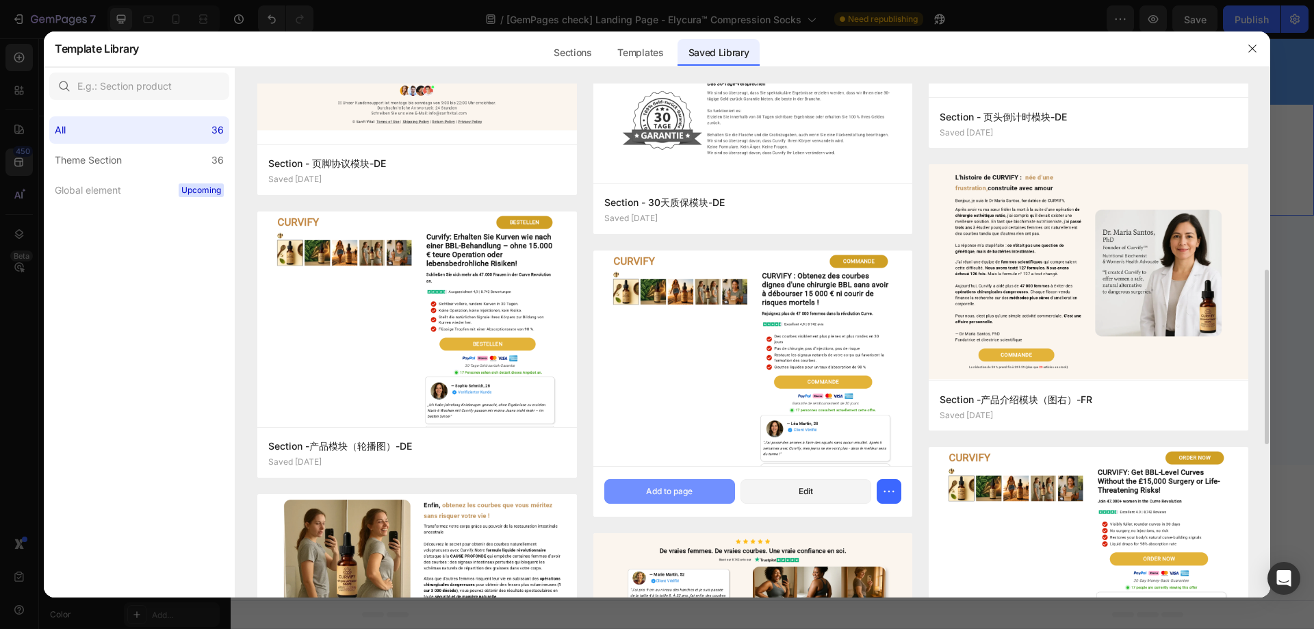
click at [714, 489] on button "Add to page" at bounding box center [670, 491] width 131 height 25
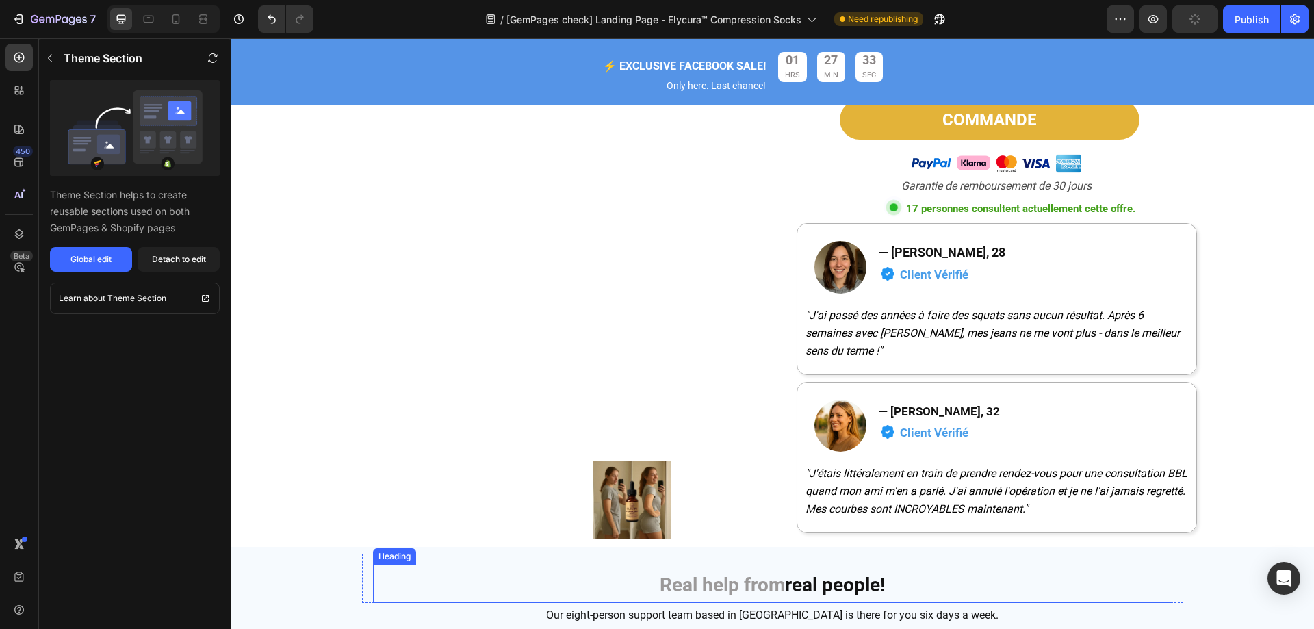
scroll to position [5407, 0]
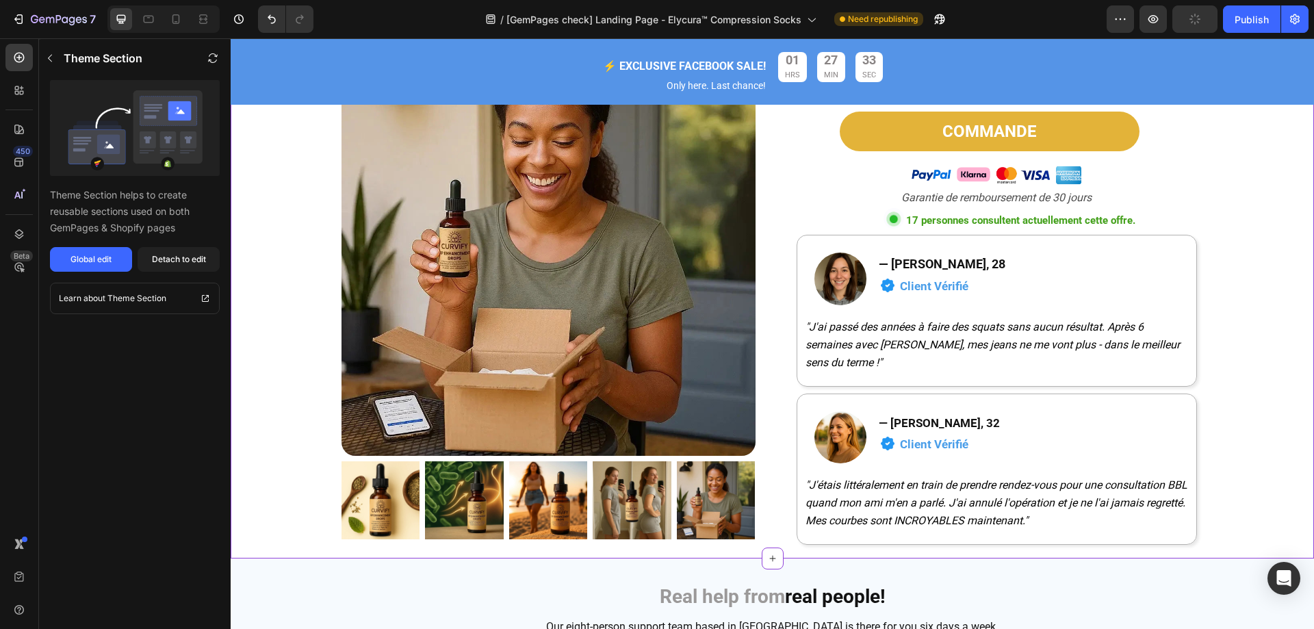
click at [1070, 281] on p "Client Vérifié" at bounding box center [1032, 287] width 264 height 21
click at [197, 261] on div "Detach to edit" at bounding box center [179, 259] width 54 height 12
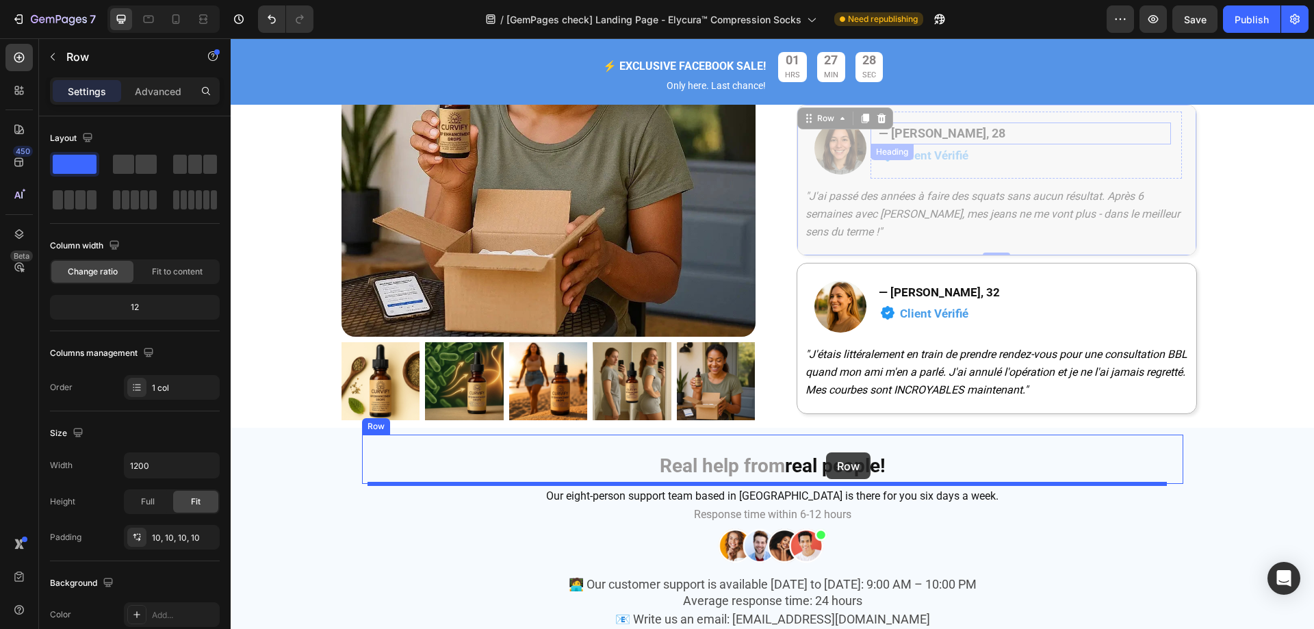
scroll to position [5544, 0]
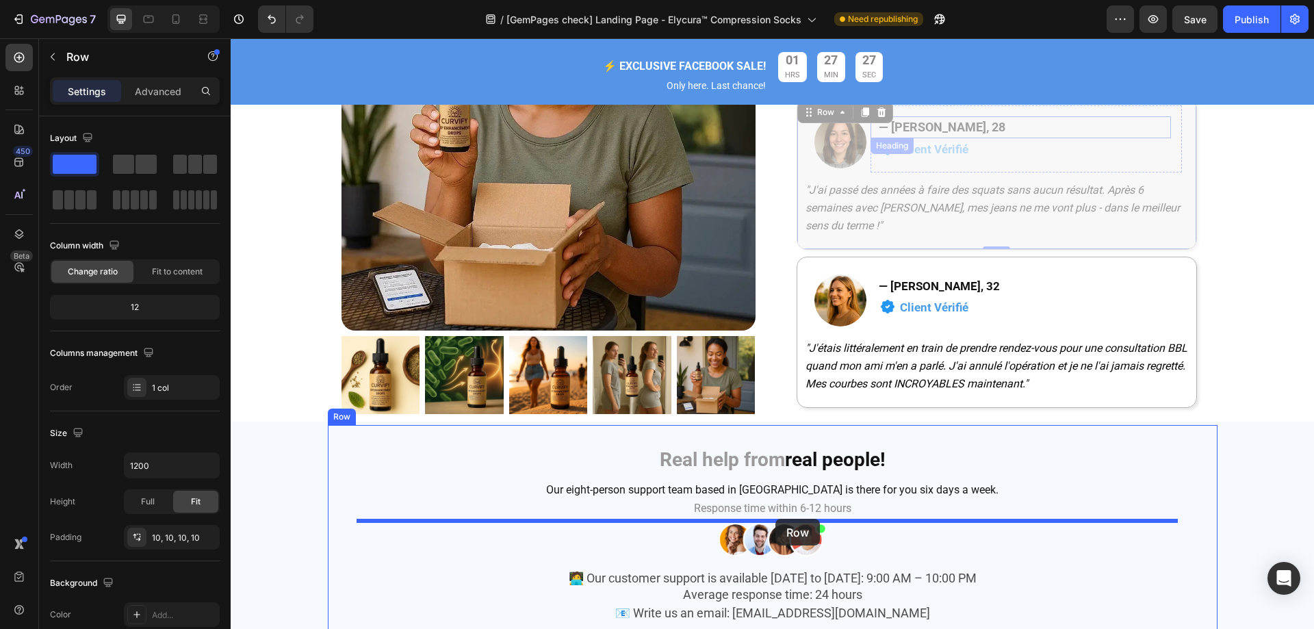
drag, startPoint x: 1182, startPoint y: 238, endPoint x: 776, endPoint y: 519, distance: 494.1
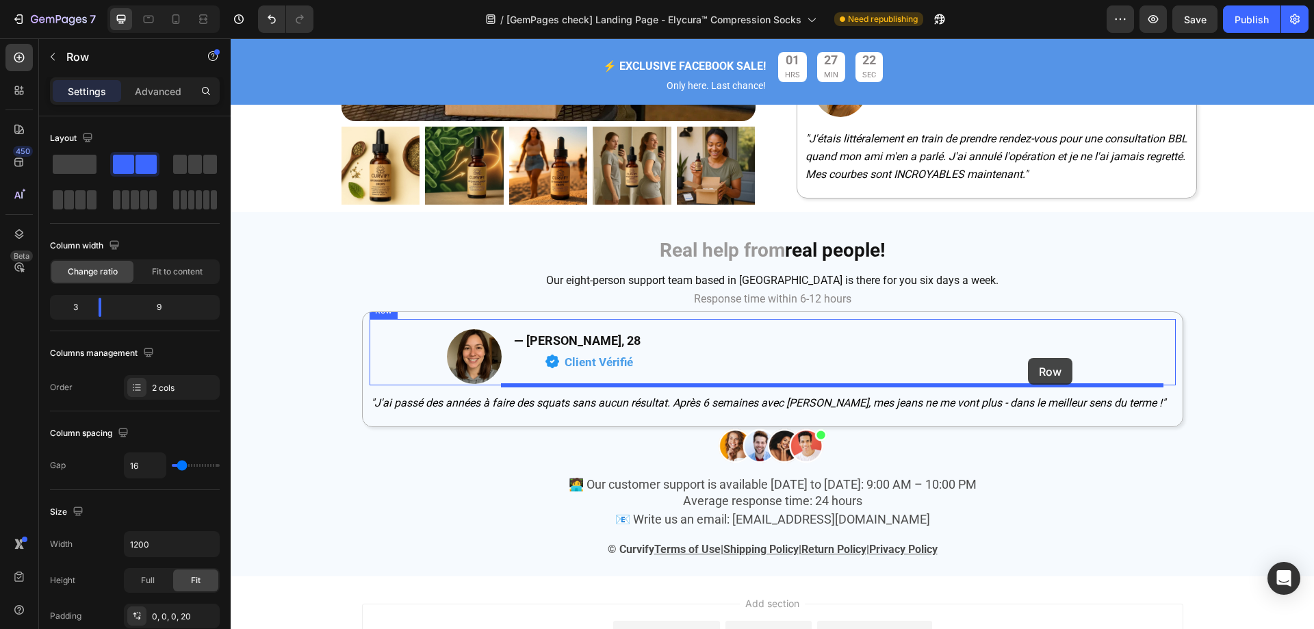
scroll to position [5612, 0]
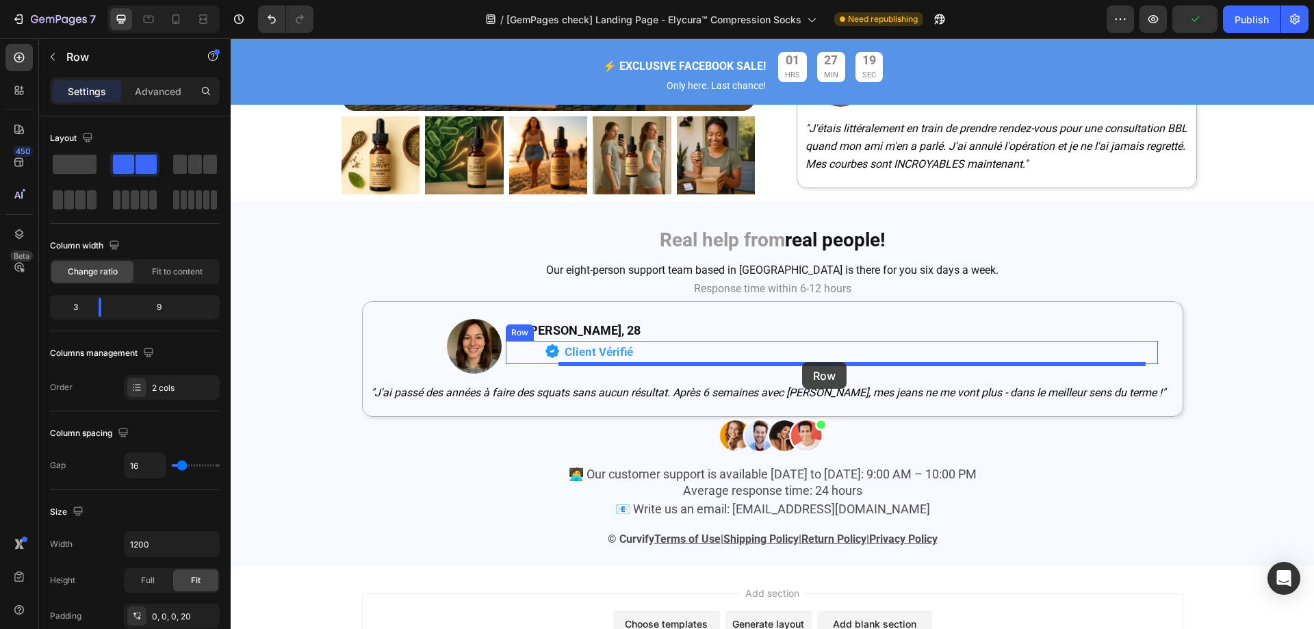
drag, startPoint x: 1186, startPoint y: 283, endPoint x: 802, endPoint y: 361, distance: 391.9
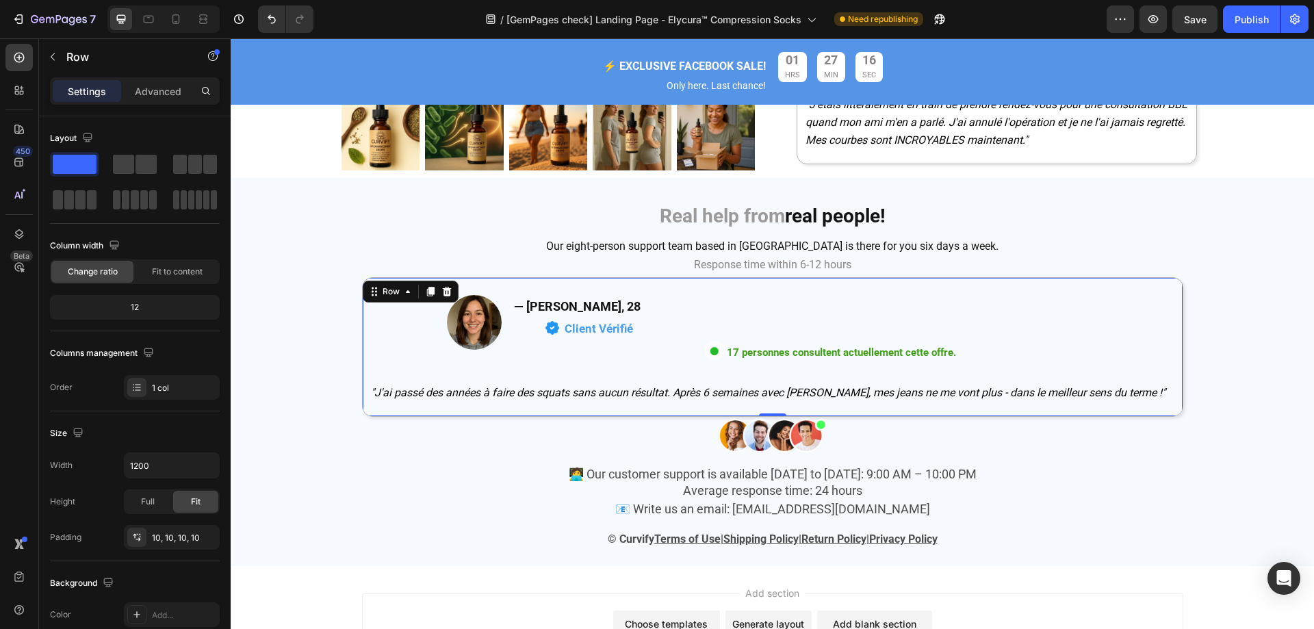
click at [362, 327] on div "Image — [PERSON_NAME], 28 Heading Image Client Vérifié Text Block Image 17 pers…" at bounding box center [773, 347] width 822 height 140
click at [189, 90] on div "Advanced" at bounding box center [158, 91] width 68 height 22
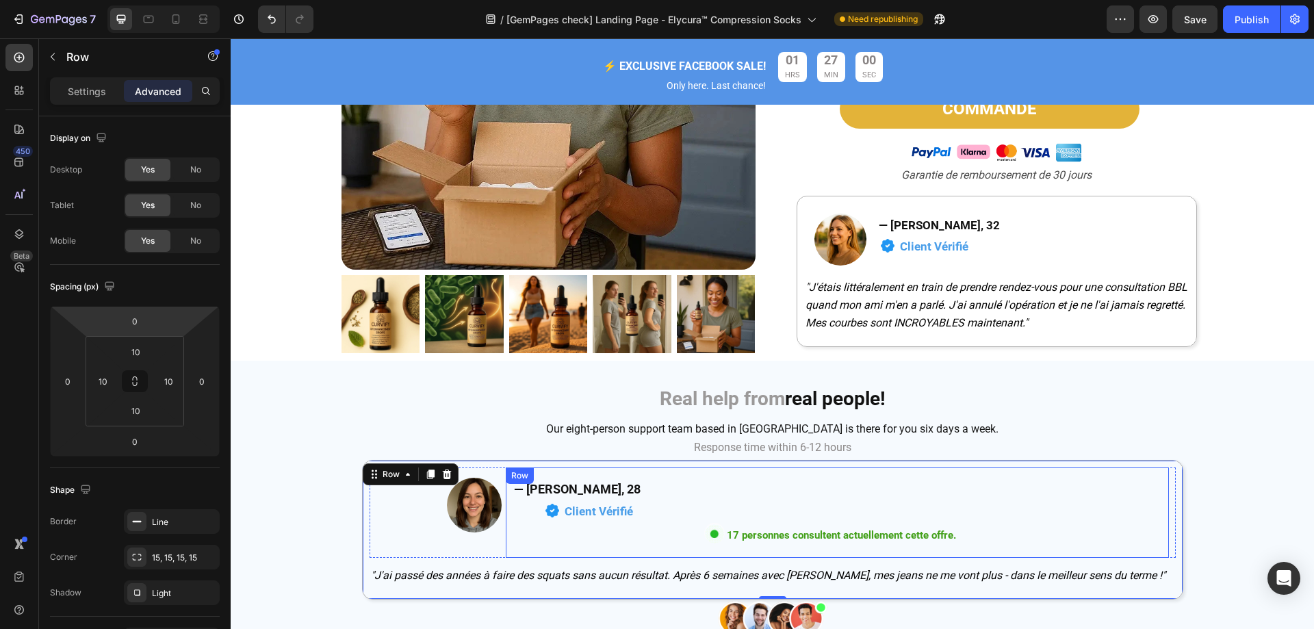
scroll to position [5407, 0]
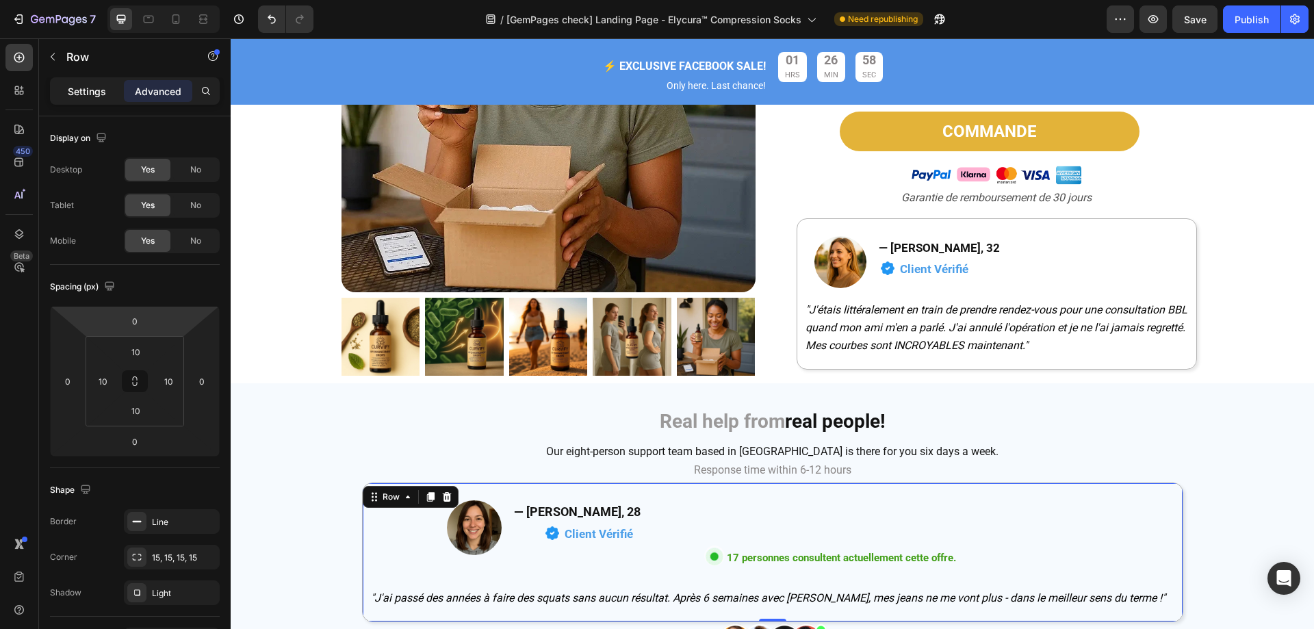
click at [86, 87] on p "Settings" at bounding box center [87, 91] width 38 height 14
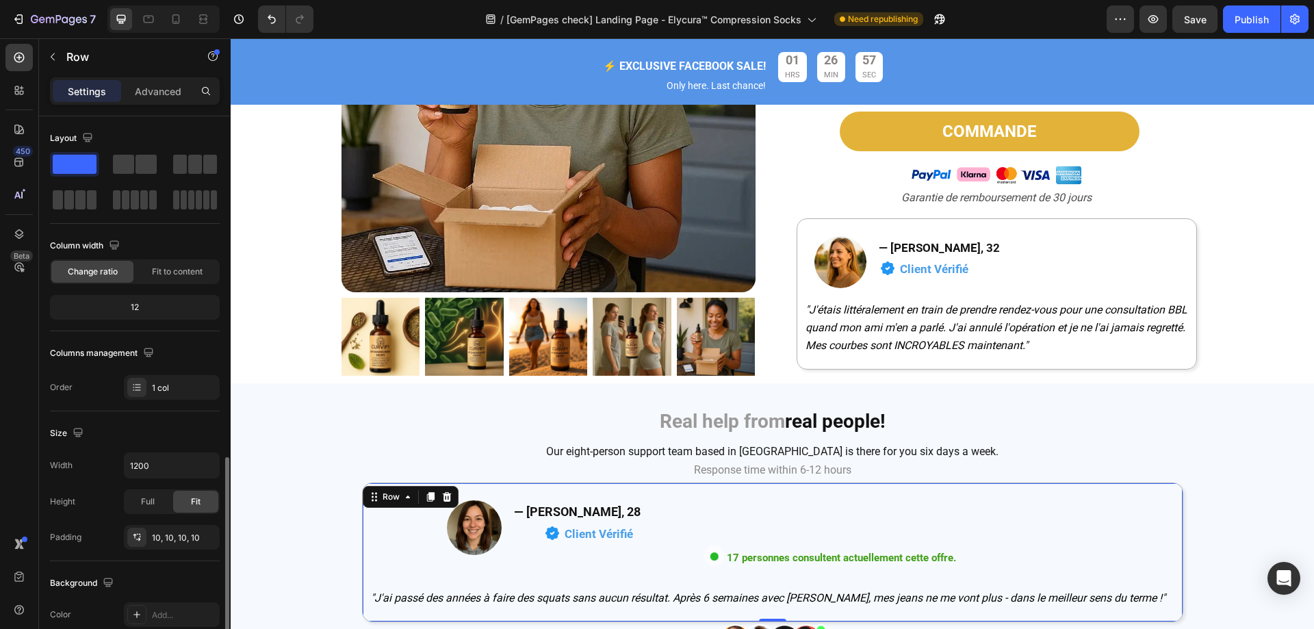
scroll to position [205, 0]
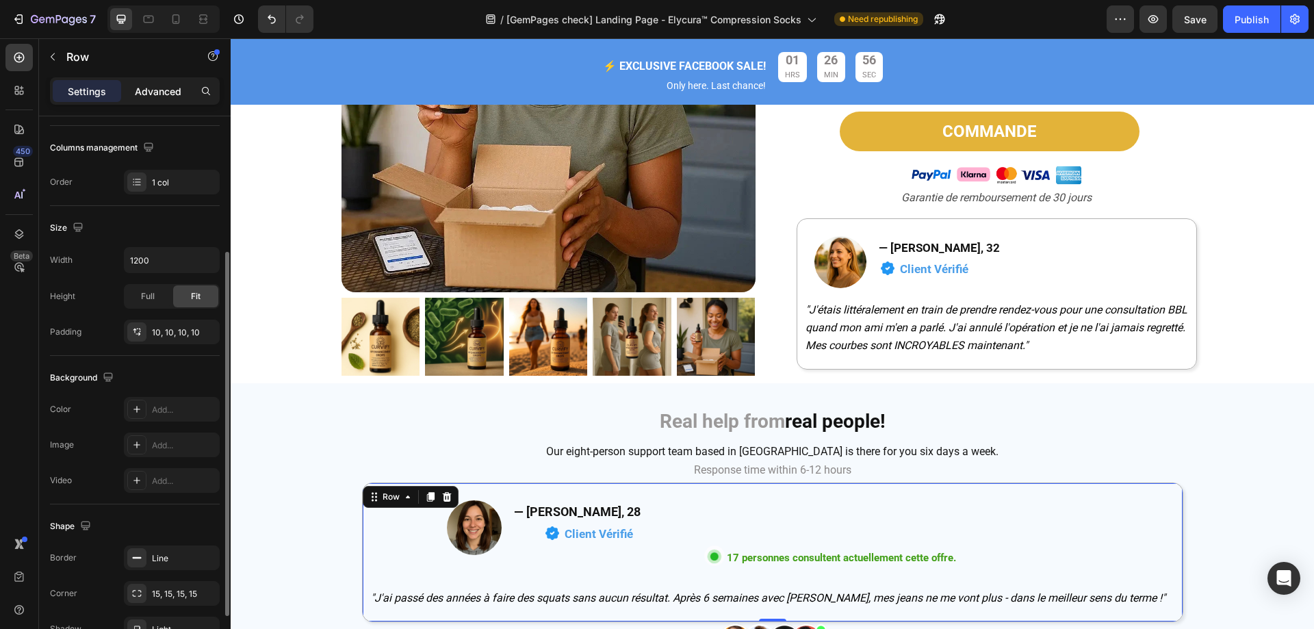
click at [132, 95] on div "Advanced" at bounding box center [158, 91] width 68 height 22
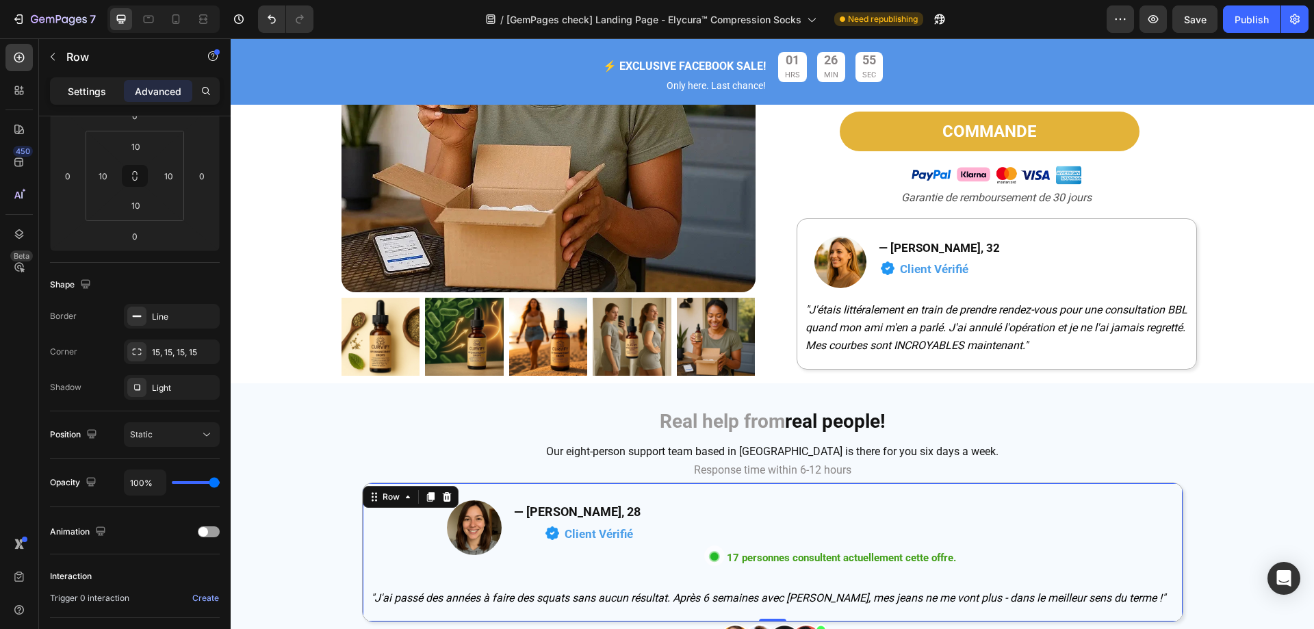
click at [81, 84] on p "Settings" at bounding box center [87, 91] width 38 height 14
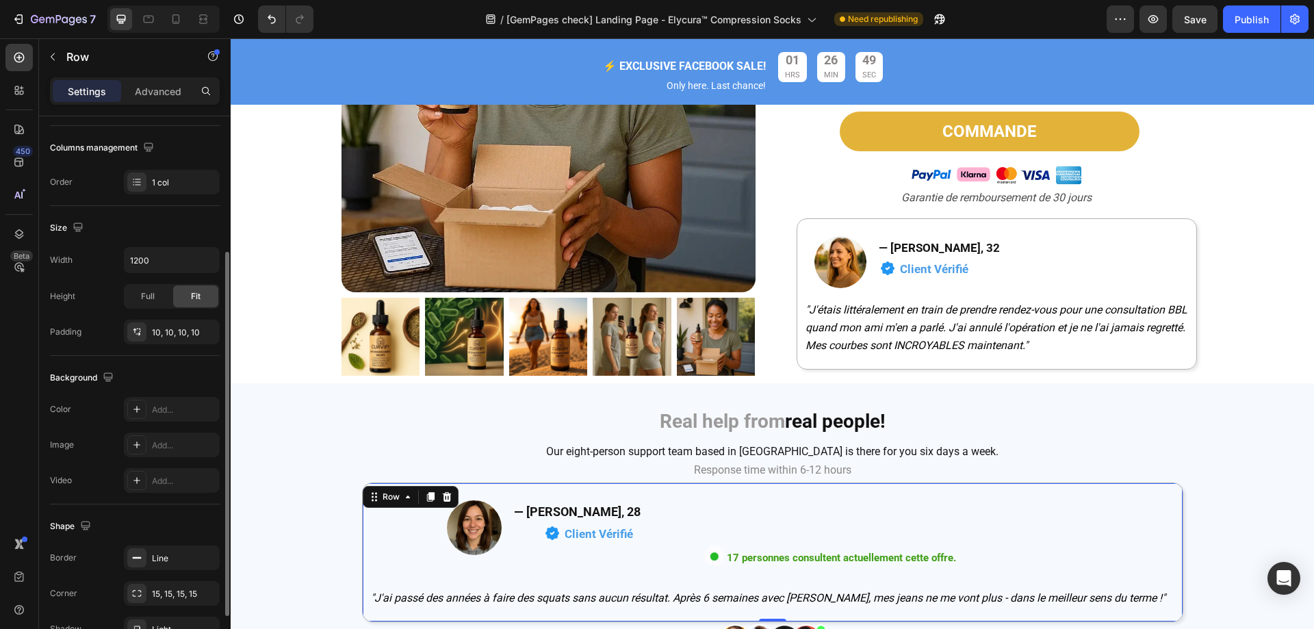
scroll to position [283, 0]
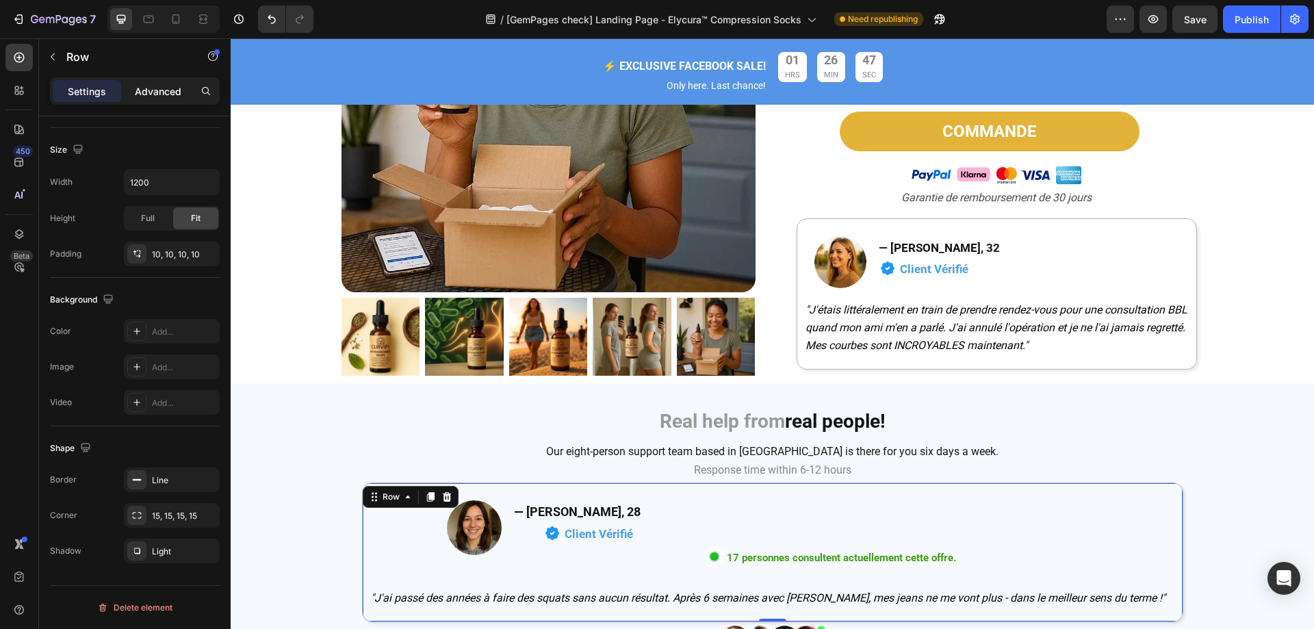
click at [142, 97] on p "Advanced" at bounding box center [158, 91] width 47 height 14
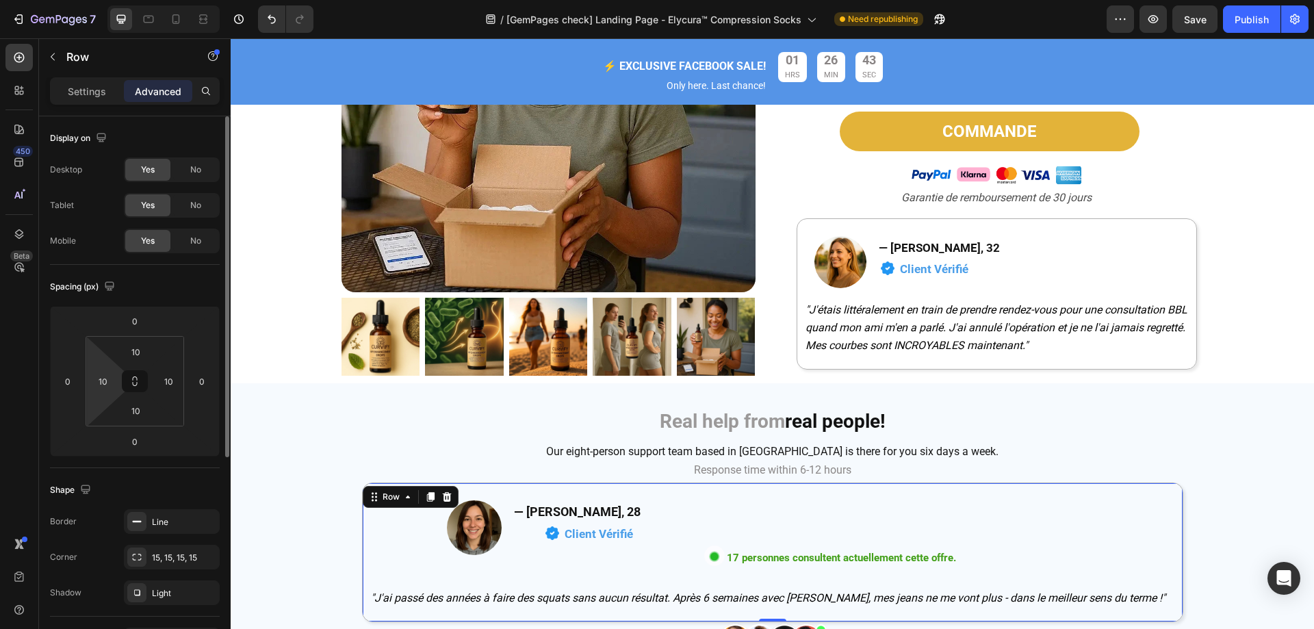
scroll to position [205, 0]
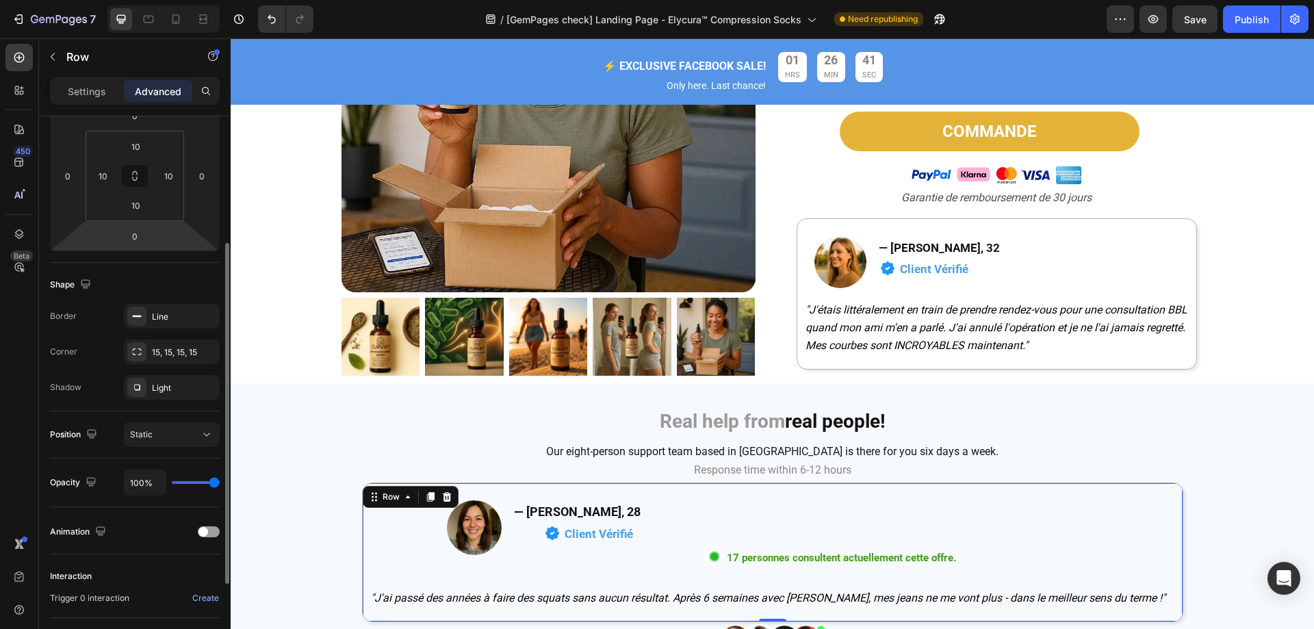
type input "41%"
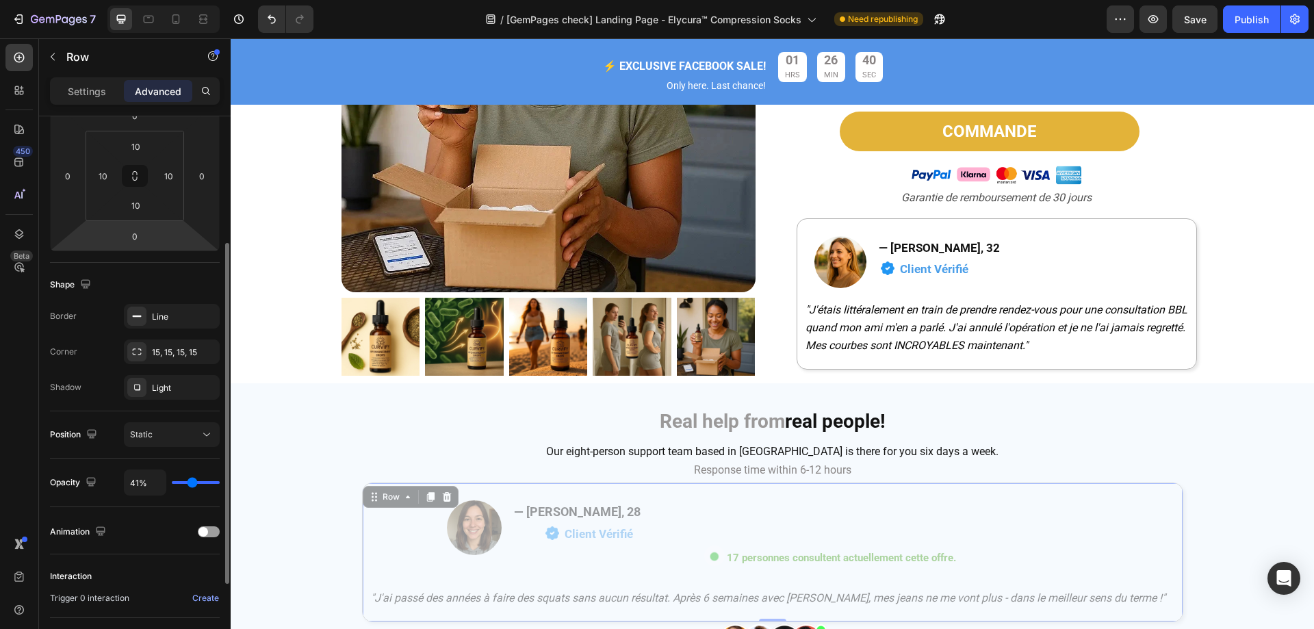
type input "41"
click at [192, 483] on input "range" at bounding box center [196, 482] width 48 height 3
type input "44%"
type input "44"
type input "96%"
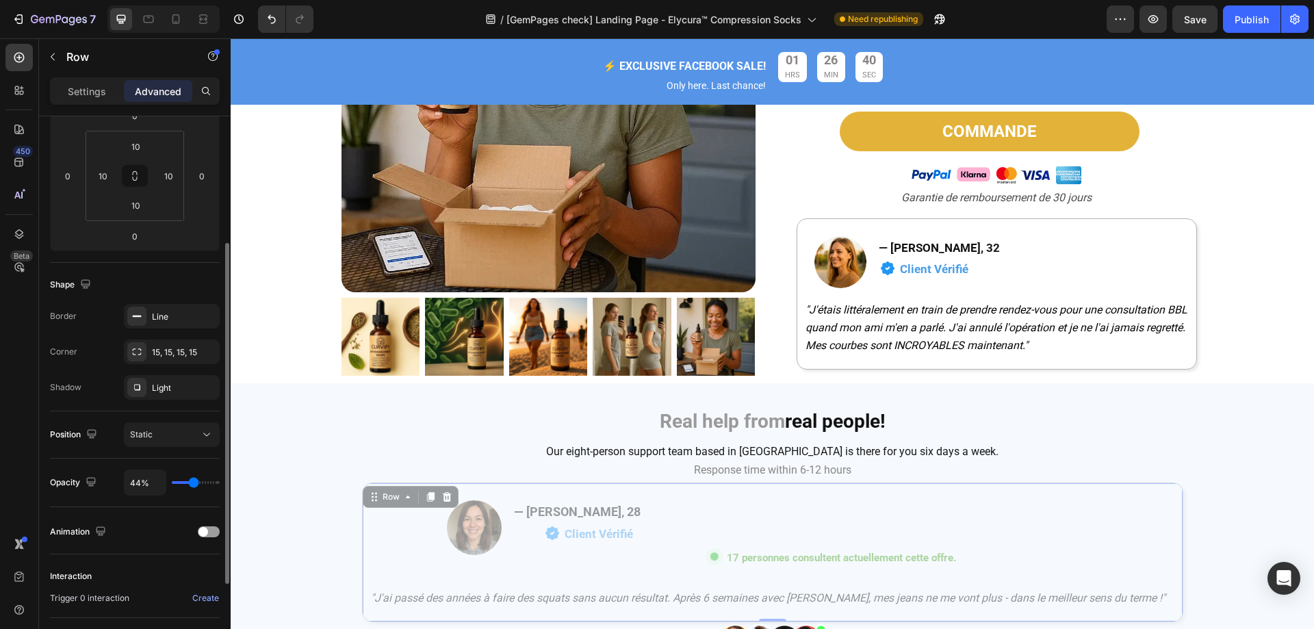
type input "96"
type input "100%"
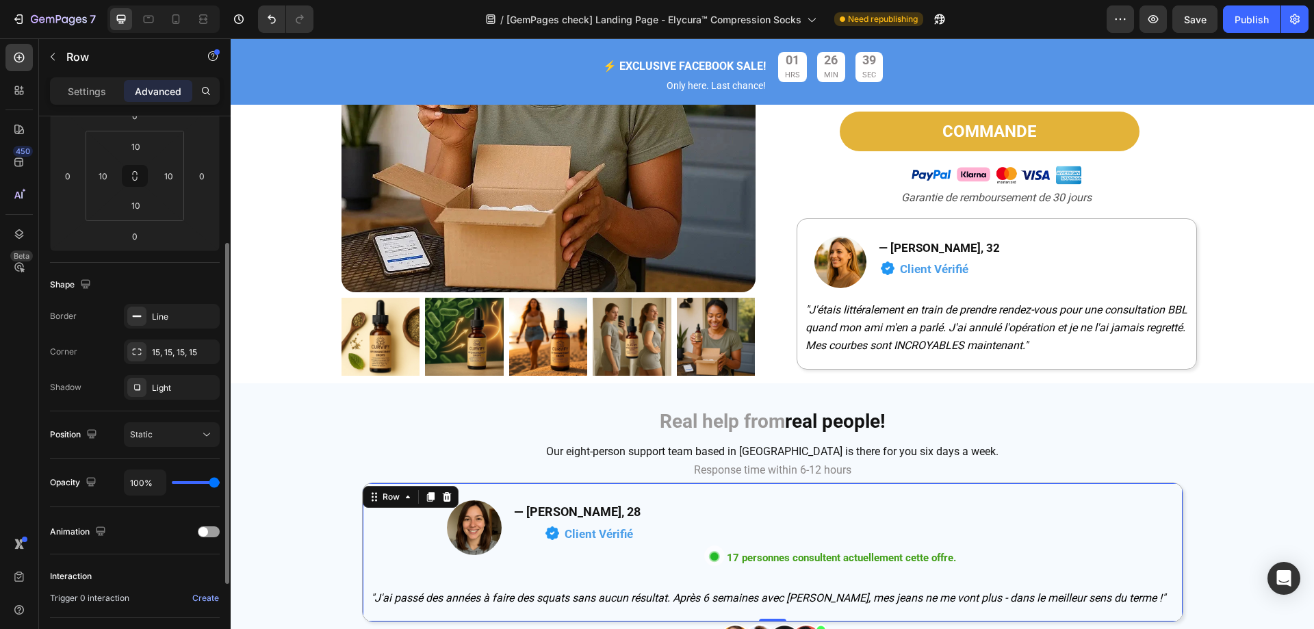
drag, startPoint x: 192, startPoint y: 483, endPoint x: 38, endPoint y: 446, distance: 158.4
type input "100"
click at [220, 484] on input "range" at bounding box center [196, 482] width 48 height 3
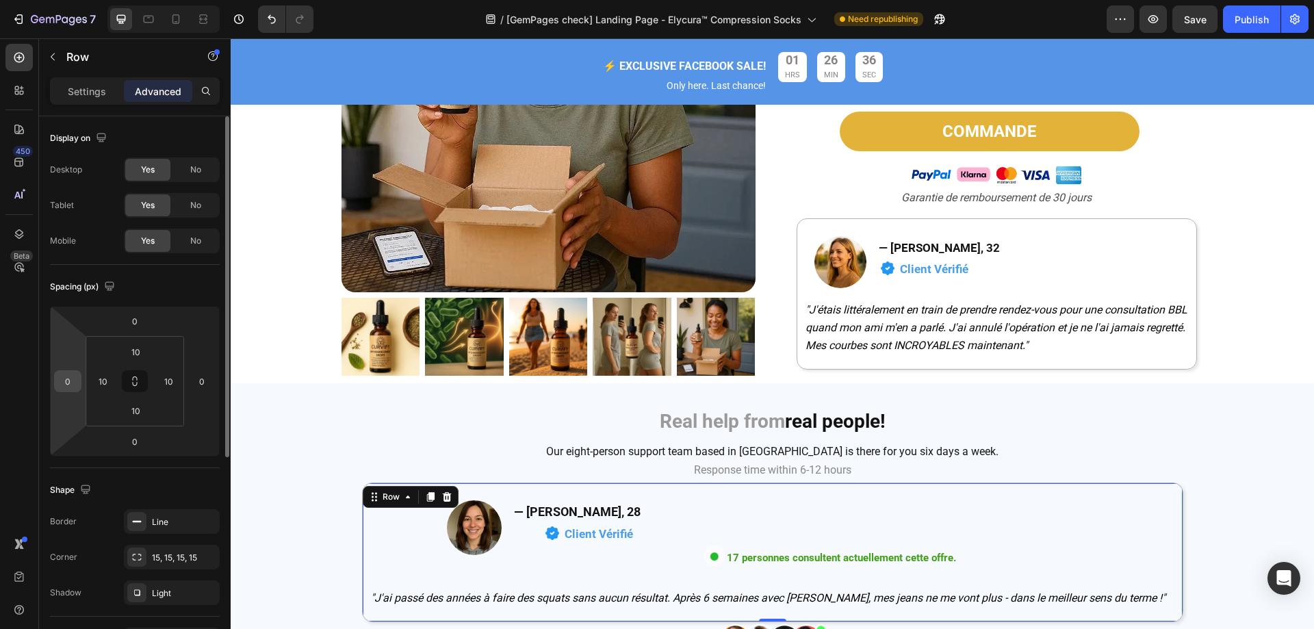
click at [75, 385] on input "0" at bounding box center [68, 381] width 21 height 21
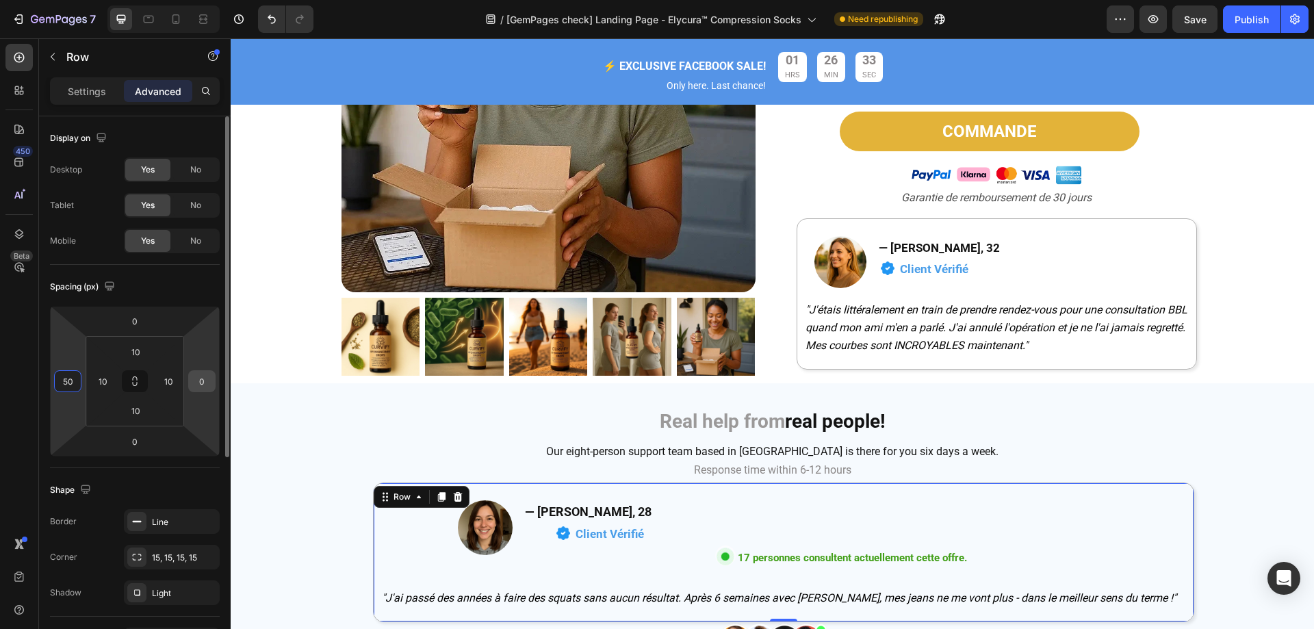
type input "50"
click at [203, 384] on input "0" at bounding box center [202, 381] width 21 height 21
type input "50"
click at [70, 384] on input "50" at bounding box center [68, 381] width 21 height 21
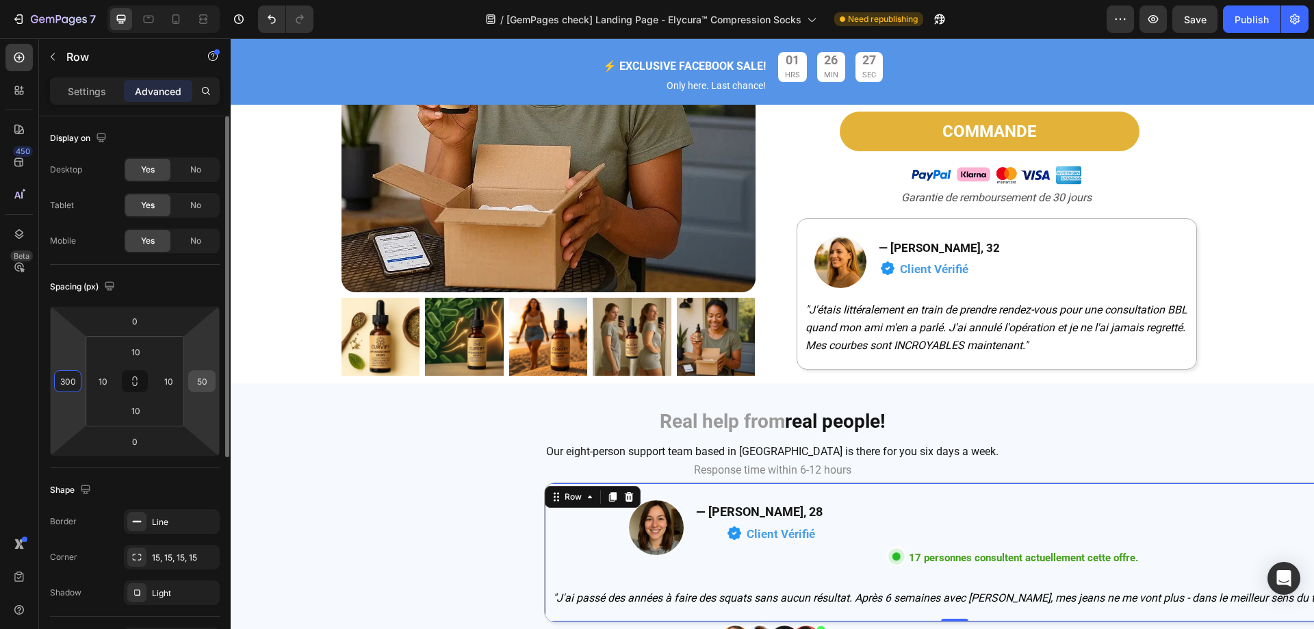
type input "300"
click at [206, 380] on input "50" at bounding box center [202, 381] width 21 height 21
type input "300"
drag, startPoint x: 212, startPoint y: 381, endPoint x: 187, endPoint y: 379, distance: 24.8
click at [187, 379] on div "0 300 0 300" at bounding box center [135, 381] width 170 height 151
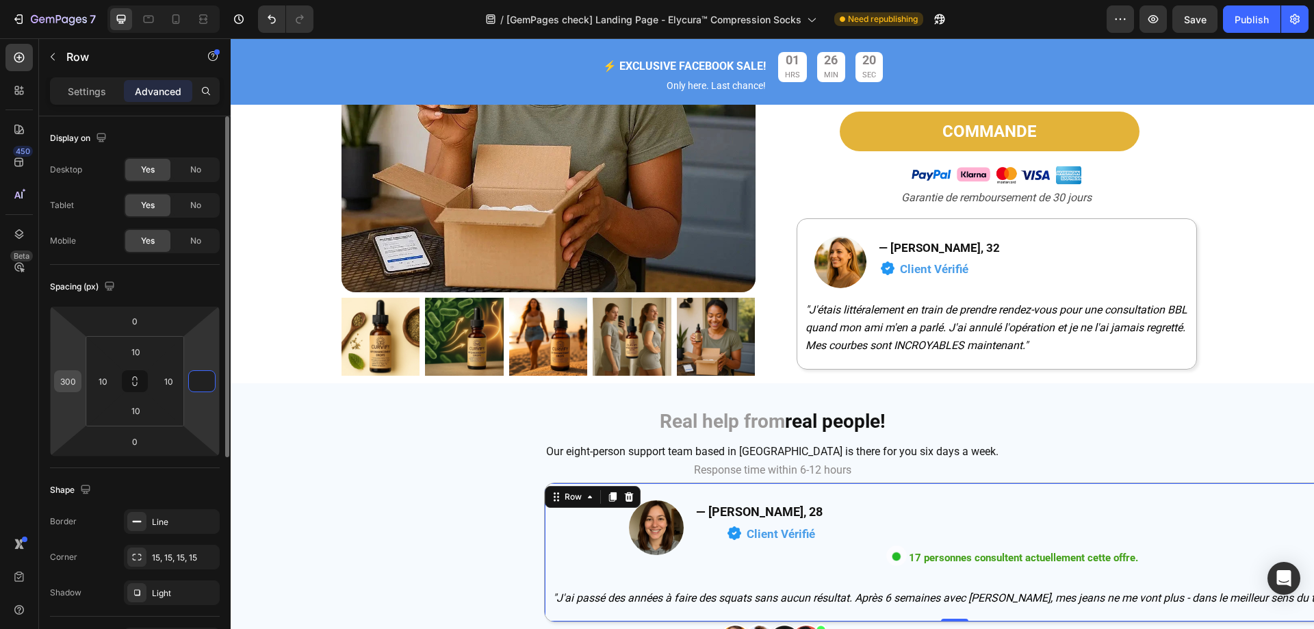
type input "0"
click at [74, 391] on input "300" at bounding box center [68, 381] width 21 height 21
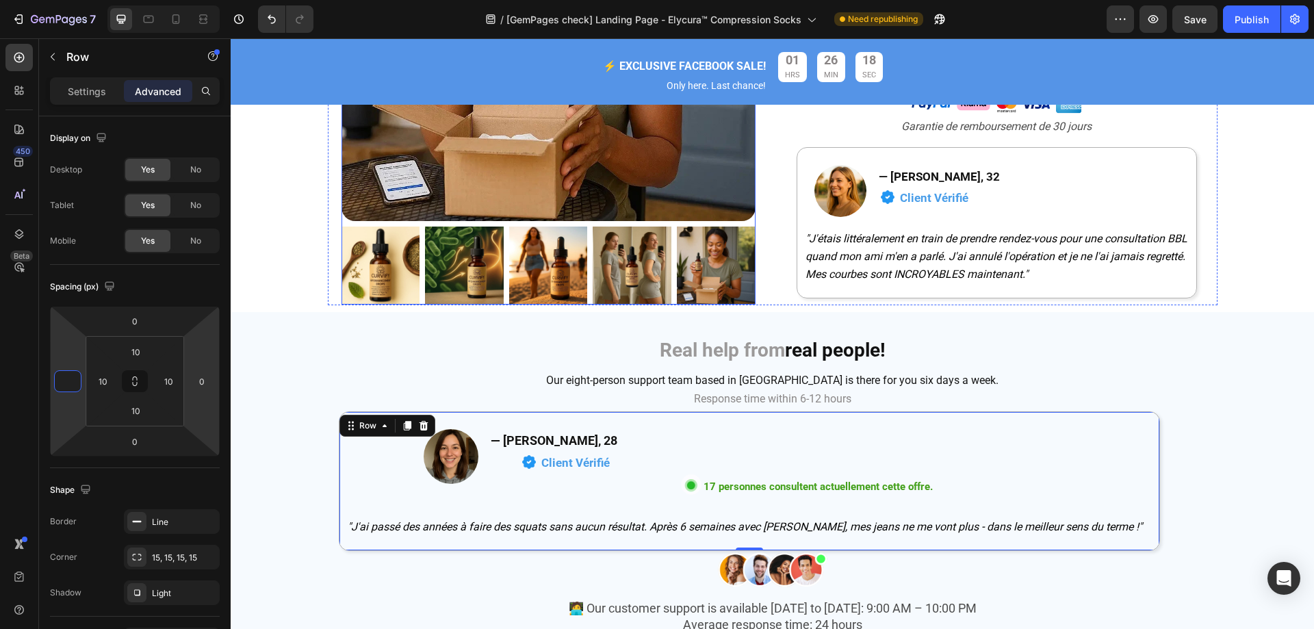
scroll to position [5544, 0]
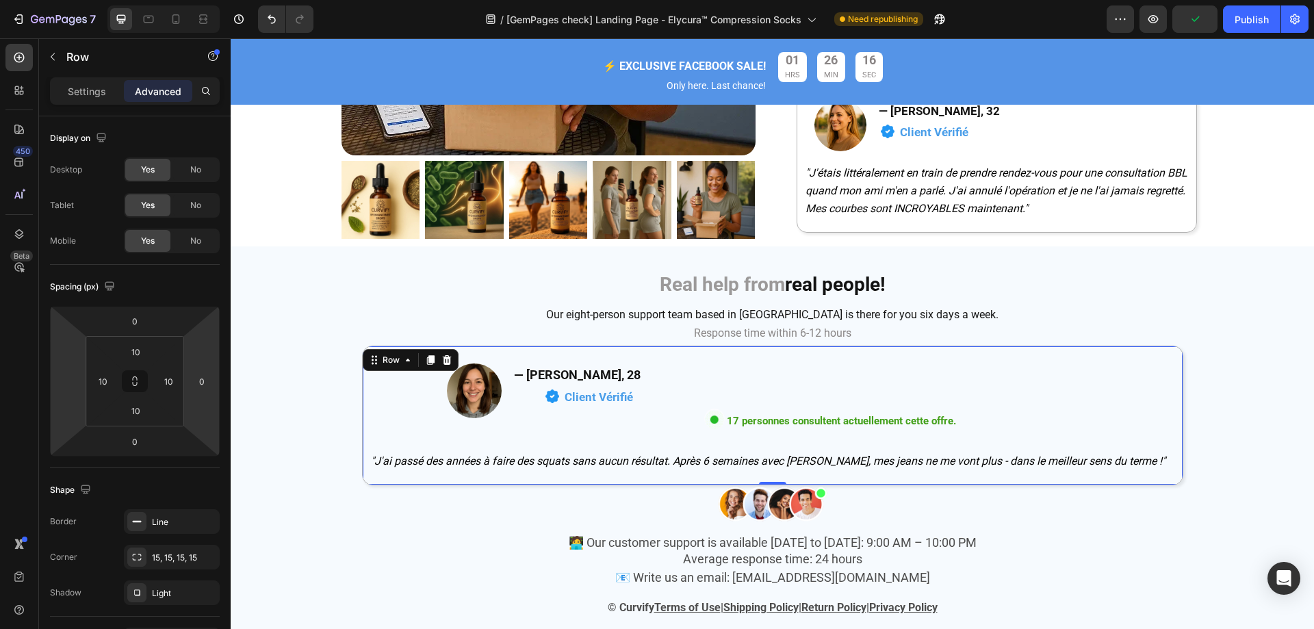
type input "0"
click at [16, 48] on div at bounding box center [18, 57] width 27 height 27
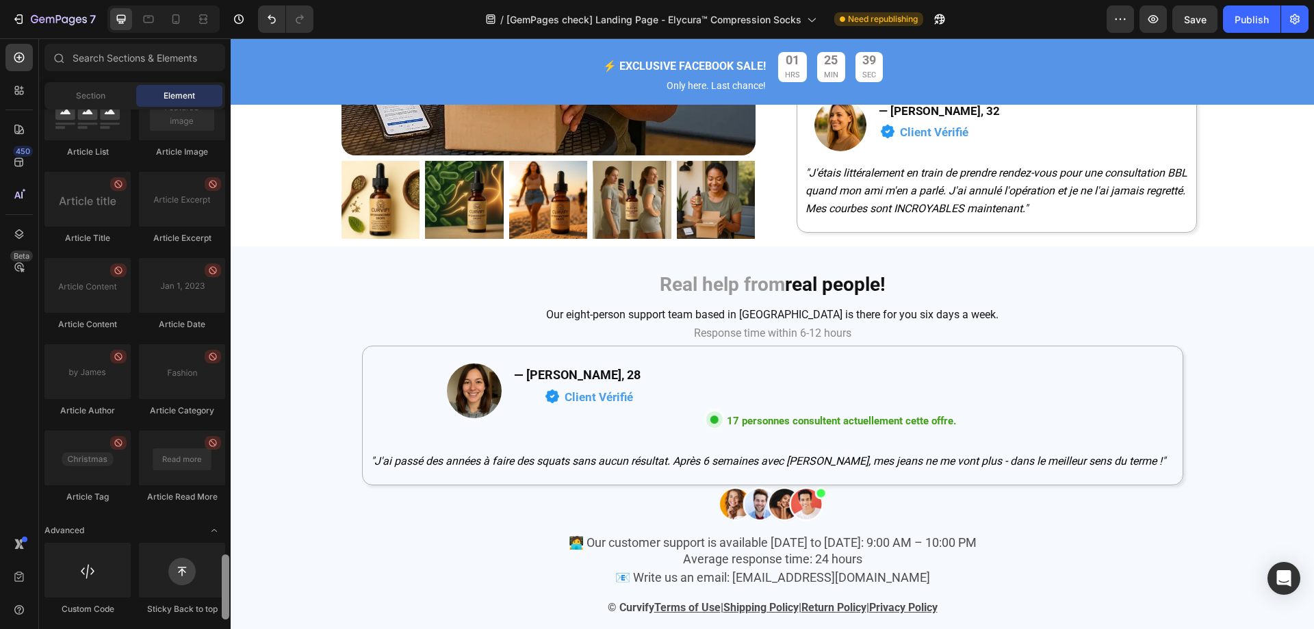
scroll to position [3541, 0]
drag, startPoint x: 227, startPoint y: 502, endPoint x: 209, endPoint y: 615, distance: 115.1
click at [215, 613] on div "Layout Row Row Row Row Text Heading Text Block Button Button Button Media Image…" at bounding box center [135, 368] width 192 height 516
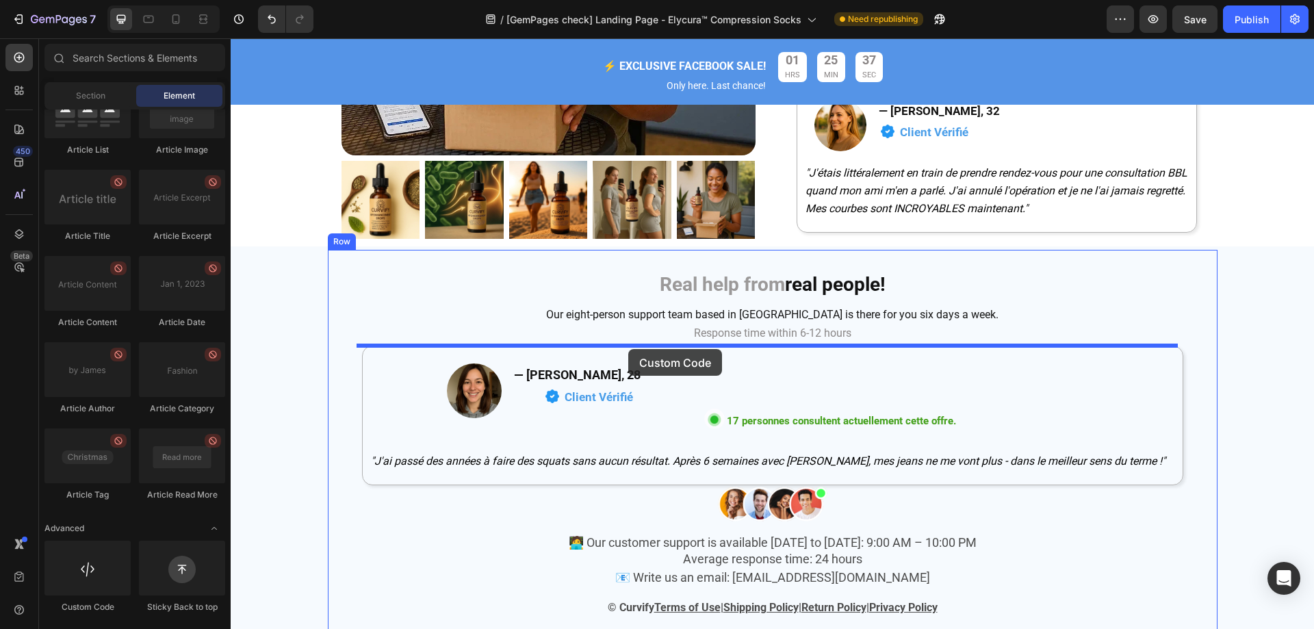
drag, startPoint x: 370, startPoint y: 602, endPoint x: 629, endPoint y: 349, distance: 362.1
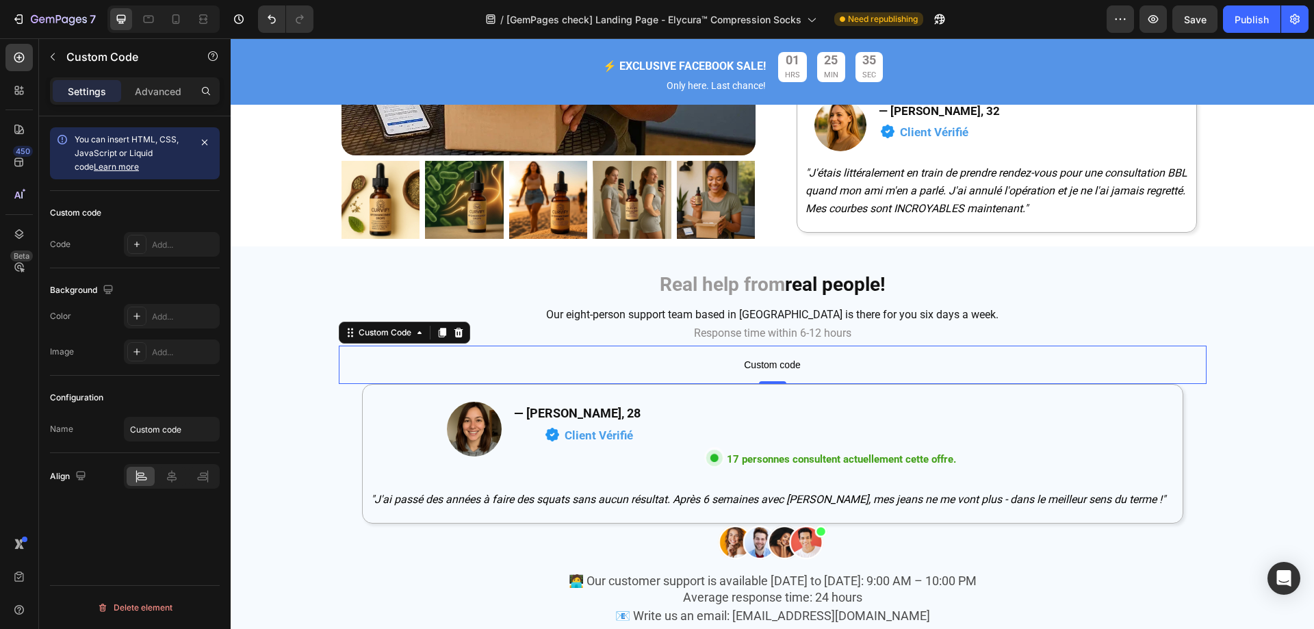
click at [504, 368] on span "Custom code" at bounding box center [773, 365] width 868 height 16
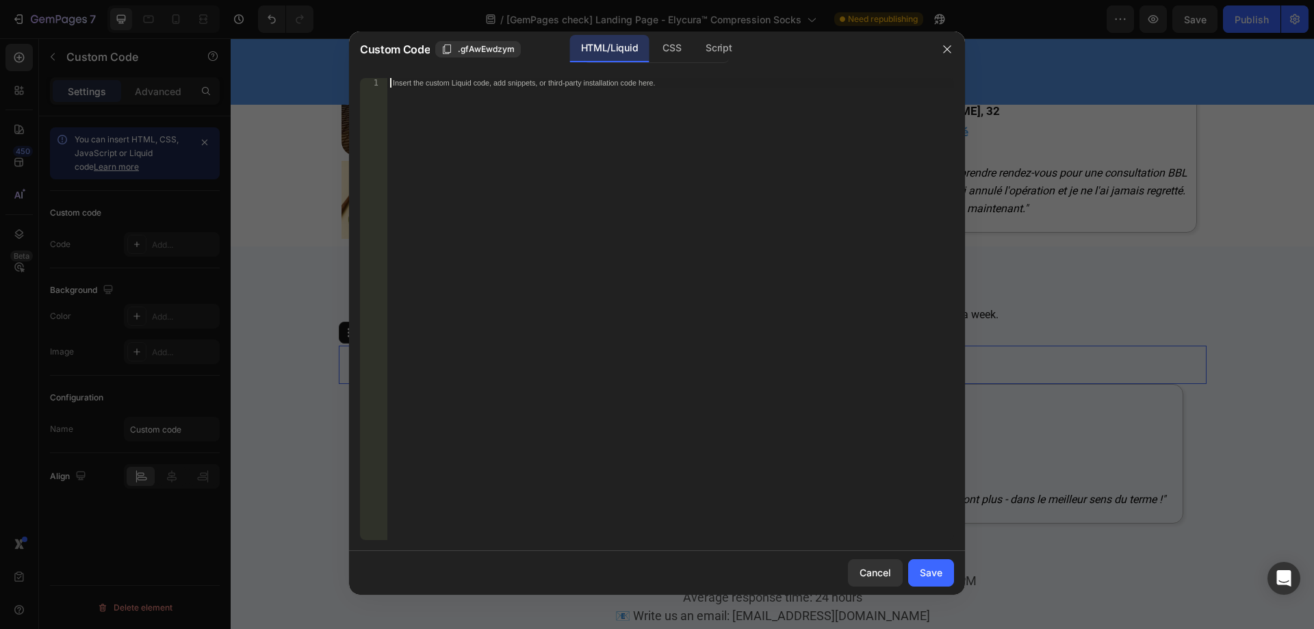
click at [466, 100] on div "Insert the custom Liquid code, add snippets, or third-party installation code h…" at bounding box center [670, 318] width 567 height 481
paste textarea
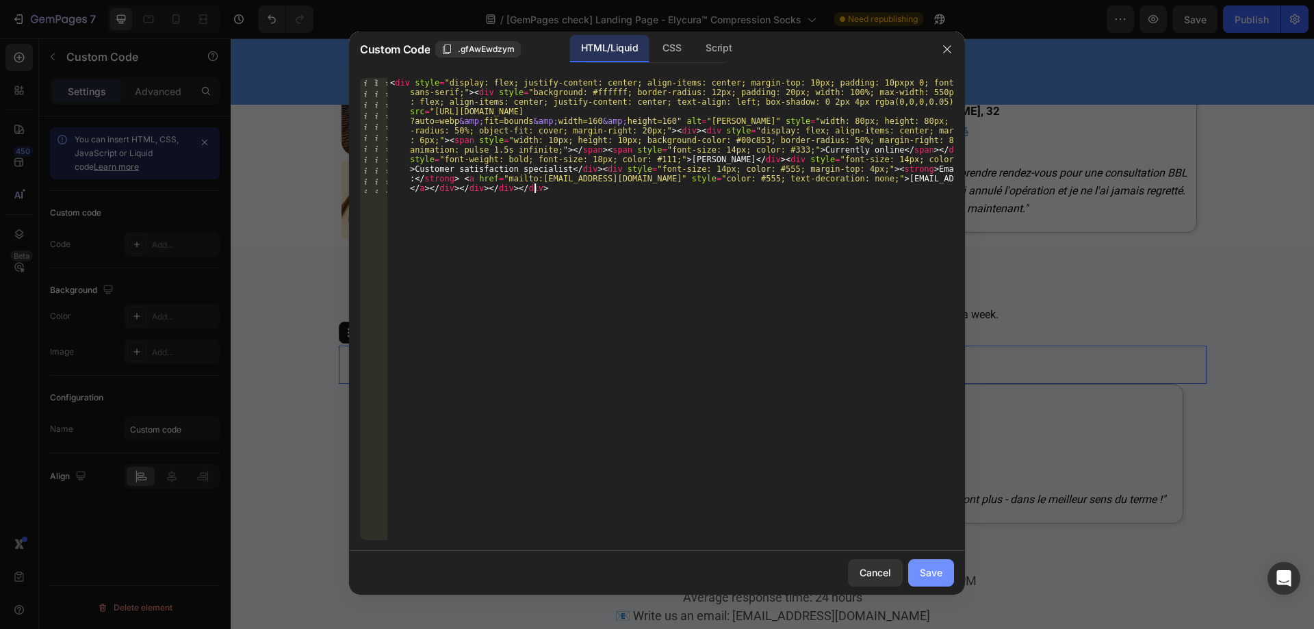
click at [944, 576] on button "Save" at bounding box center [931, 572] width 46 height 27
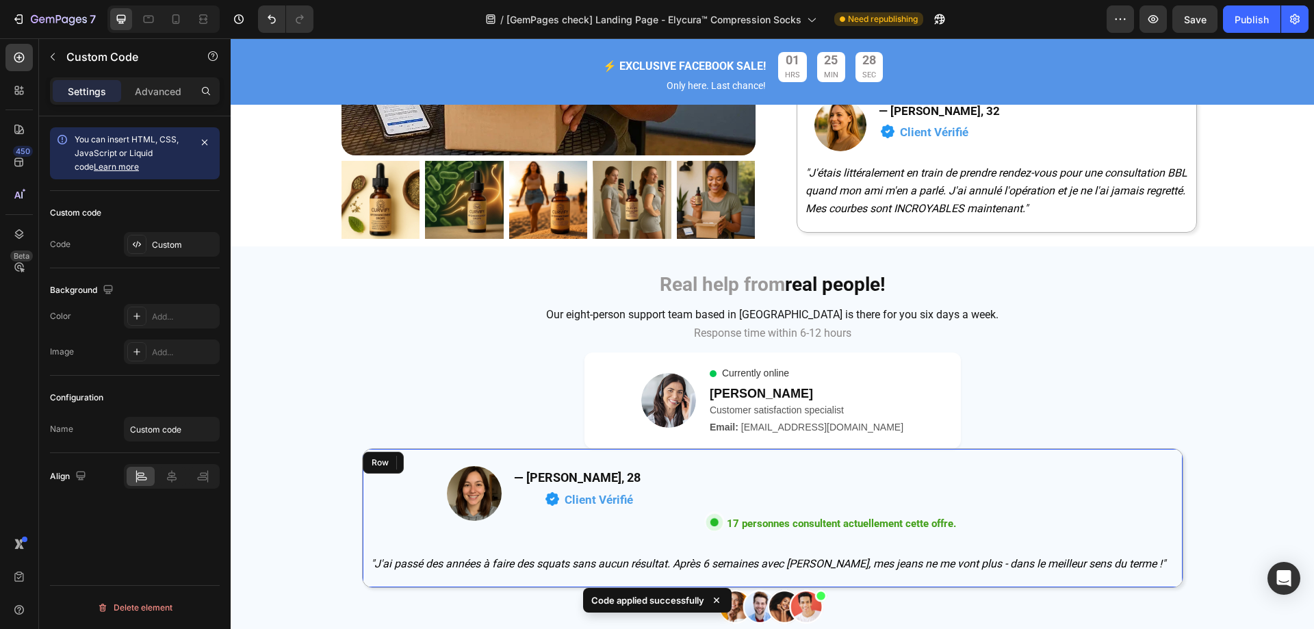
click at [362, 529] on div "Image — [PERSON_NAME], 28 Heading Image Client Vérifié Text Block Image 17 pers…" at bounding box center [773, 518] width 822 height 140
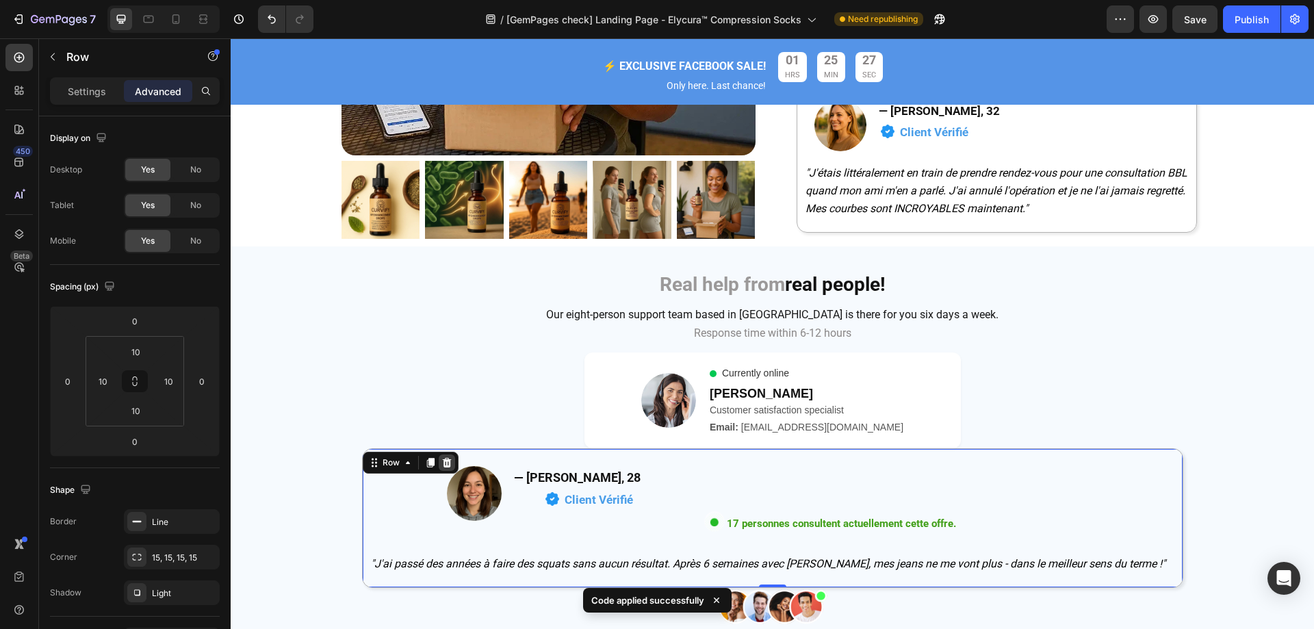
click at [443, 461] on icon at bounding box center [446, 463] width 9 height 10
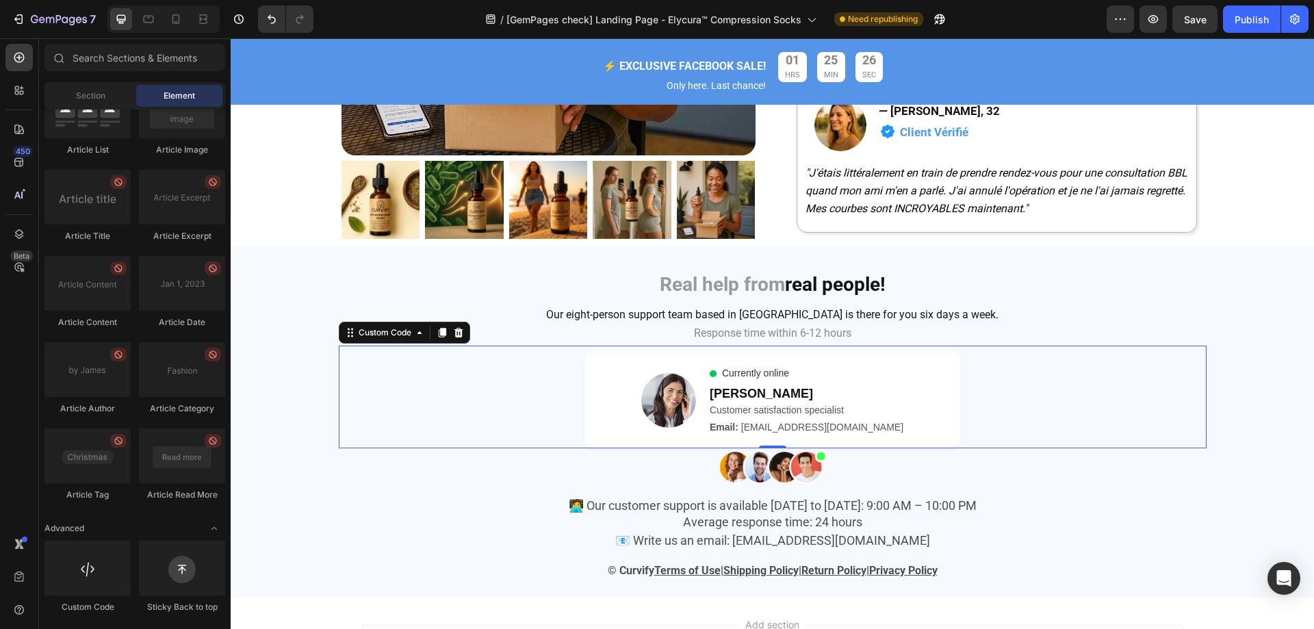
click at [816, 426] on link "[EMAIL_ADDRESS][DOMAIN_NAME]" at bounding box center [822, 427] width 162 height 11
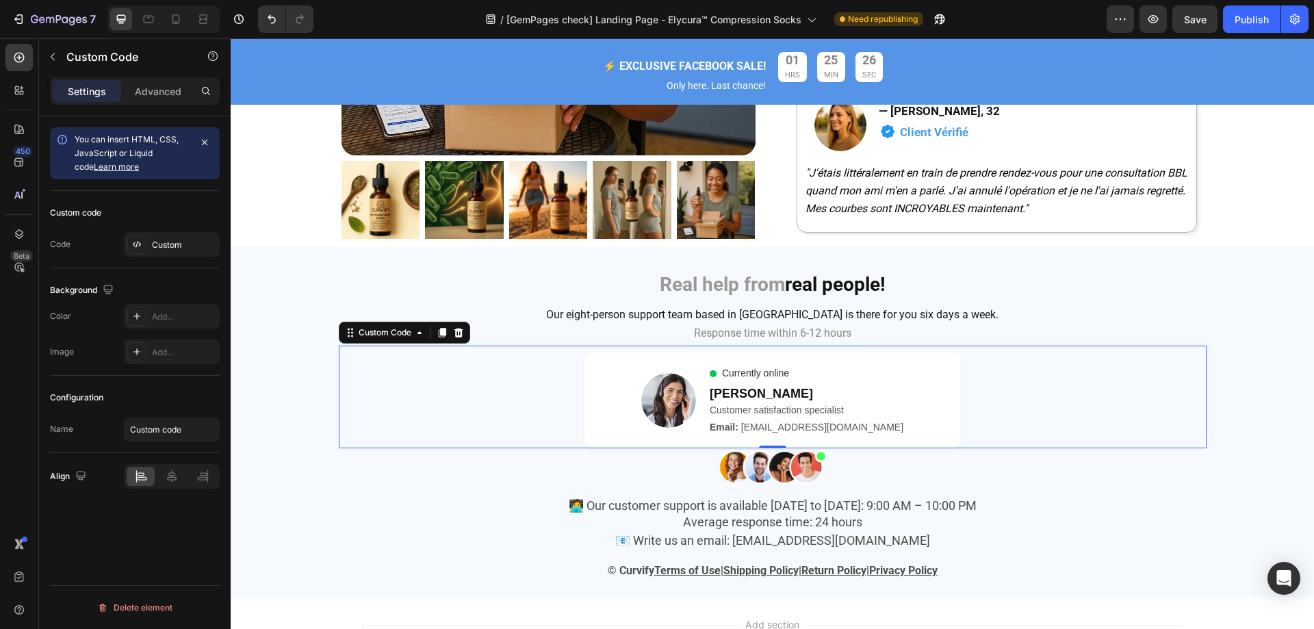
click at [816, 426] on link "[EMAIL_ADDRESS][DOMAIN_NAME]" at bounding box center [822, 427] width 162 height 11
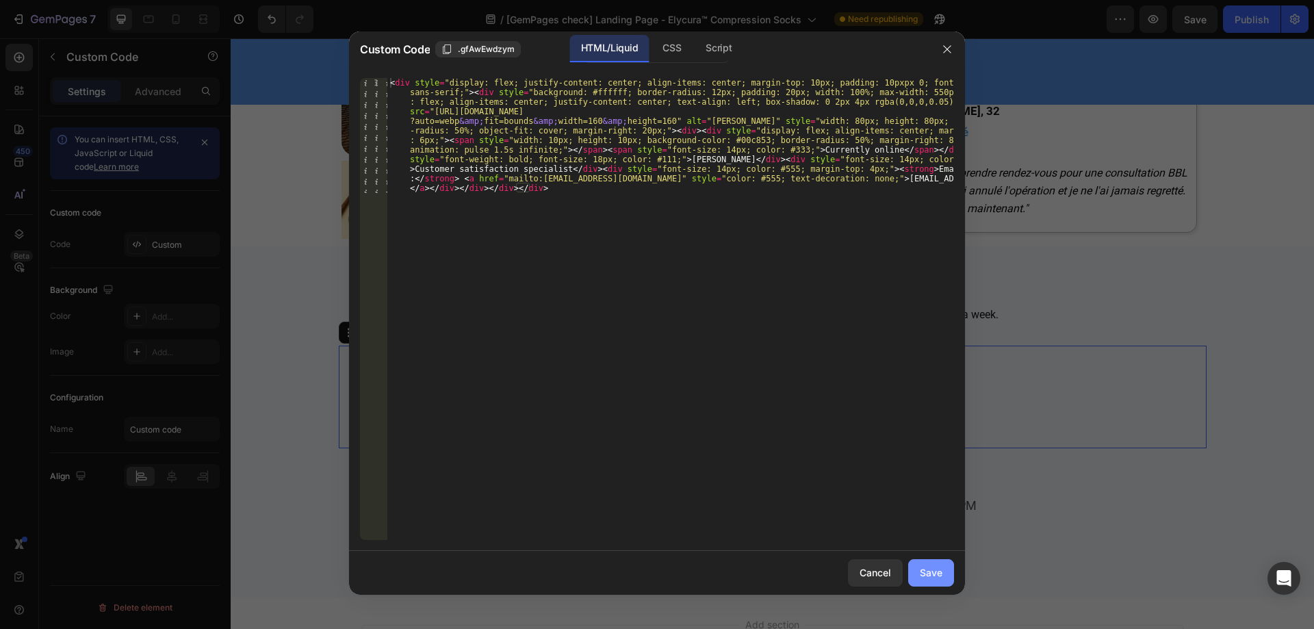
click at [930, 571] on div "Save" at bounding box center [931, 572] width 23 height 14
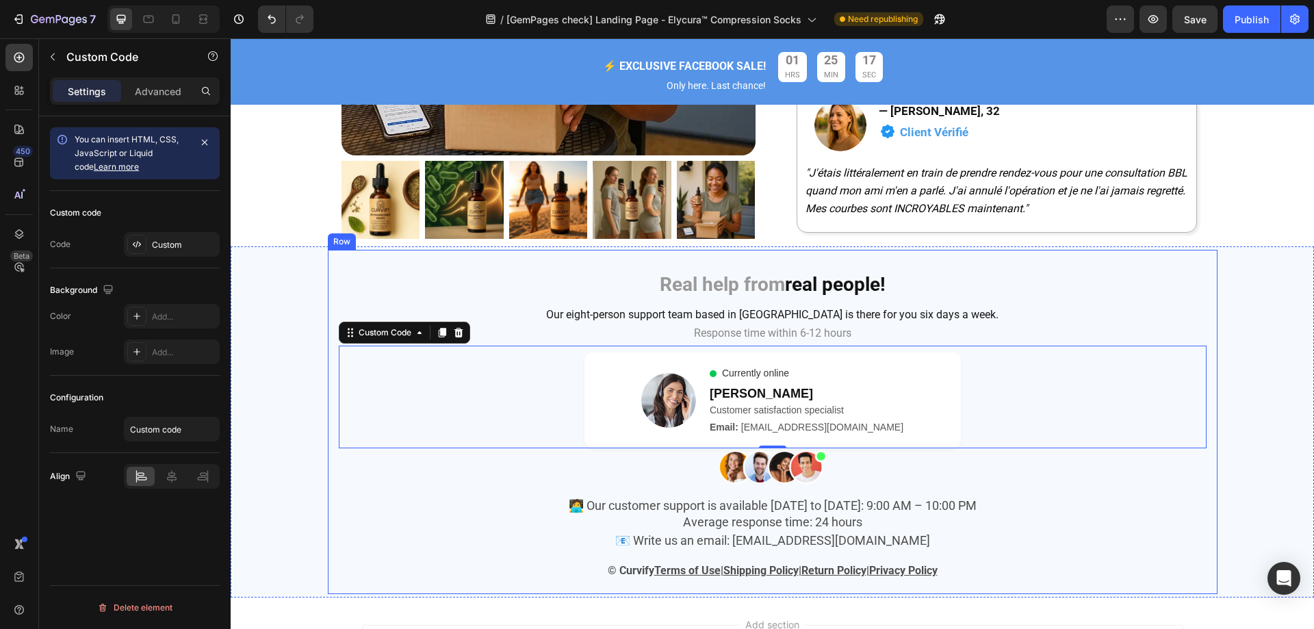
click at [318, 493] on div "Real help from real people! Heading Row Our eight-person support team based in …" at bounding box center [773, 422] width 1084 height 344
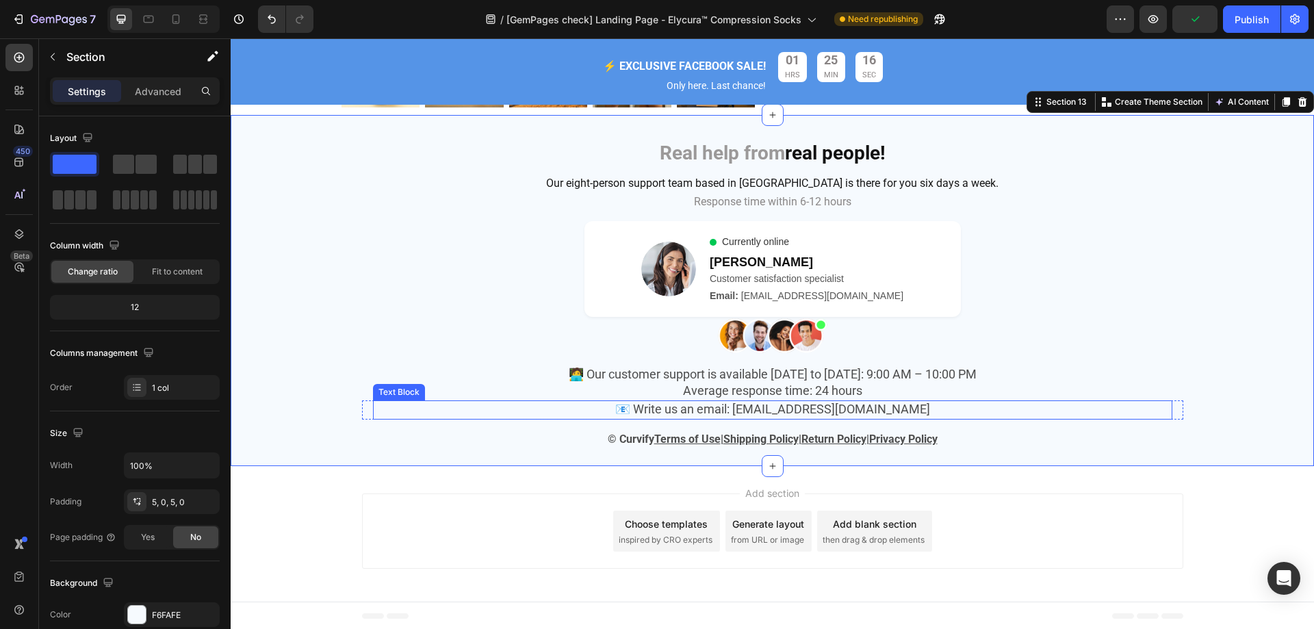
scroll to position [5677, 0]
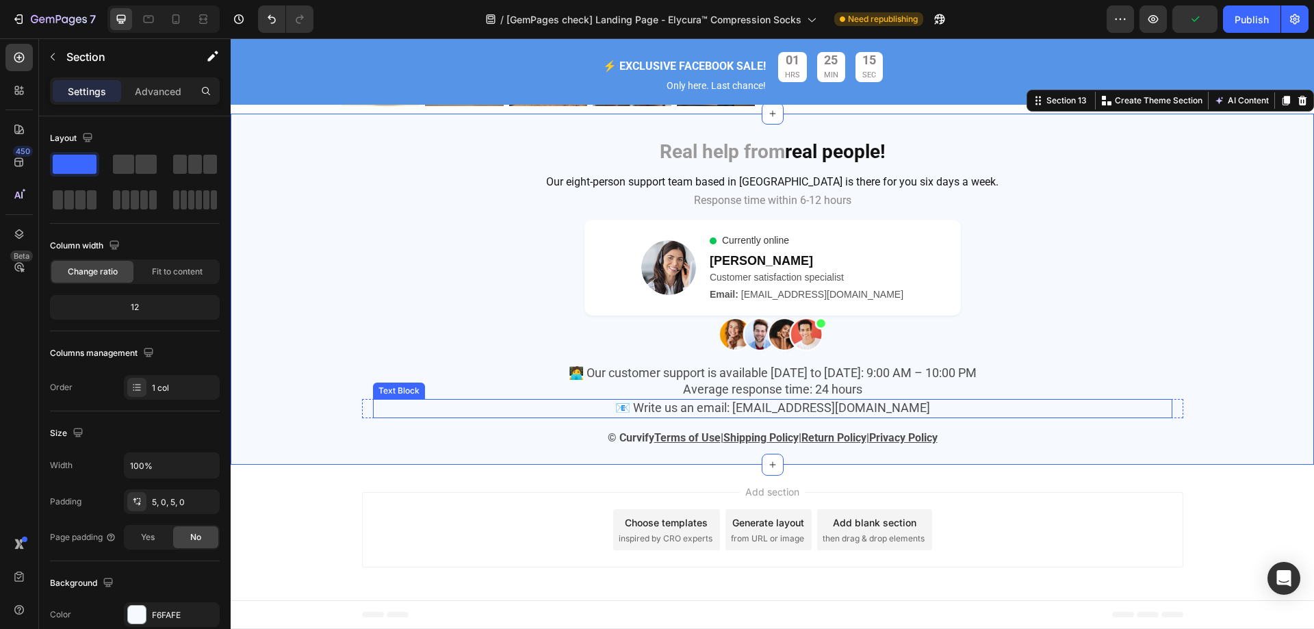
click at [840, 407] on span "📧 Write us an email: [EMAIL_ADDRESS][DOMAIN_NAME]" at bounding box center [772, 407] width 315 height 14
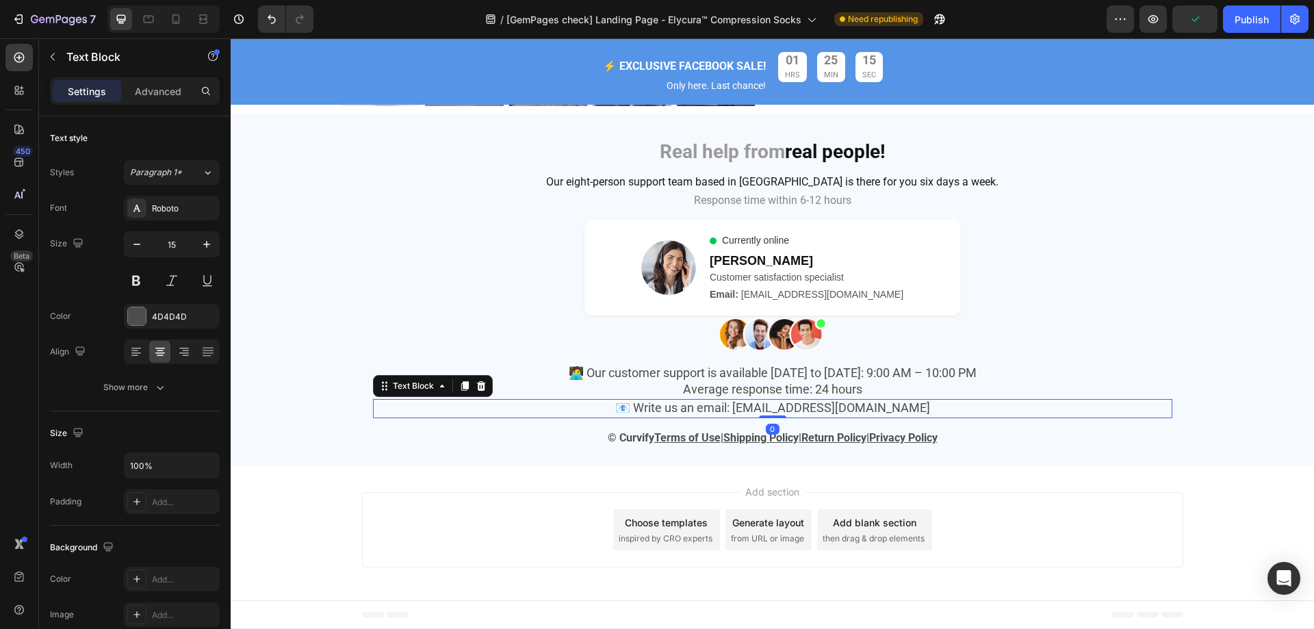
click at [840, 407] on span "📧 Write us an email: [EMAIL_ADDRESS][DOMAIN_NAME]" at bounding box center [772, 407] width 315 height 14
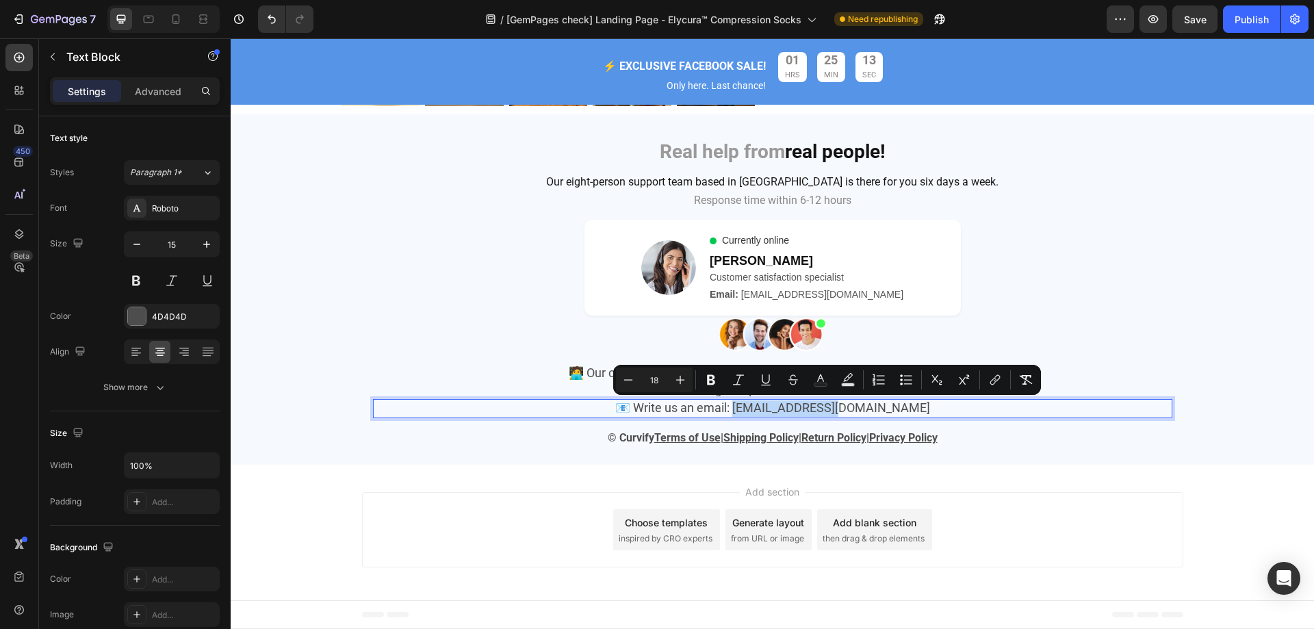
drag, startPoint x: 889, startPoint y: 408, endPoint x: 779, endPoint y: 414, distance: 110.4
click at [779, 414] on p "📧 Write us an email: [EMAIL_ADDRESS][DOMAIN_NAME]" at bounding box center [772, 408] width 797 height 16
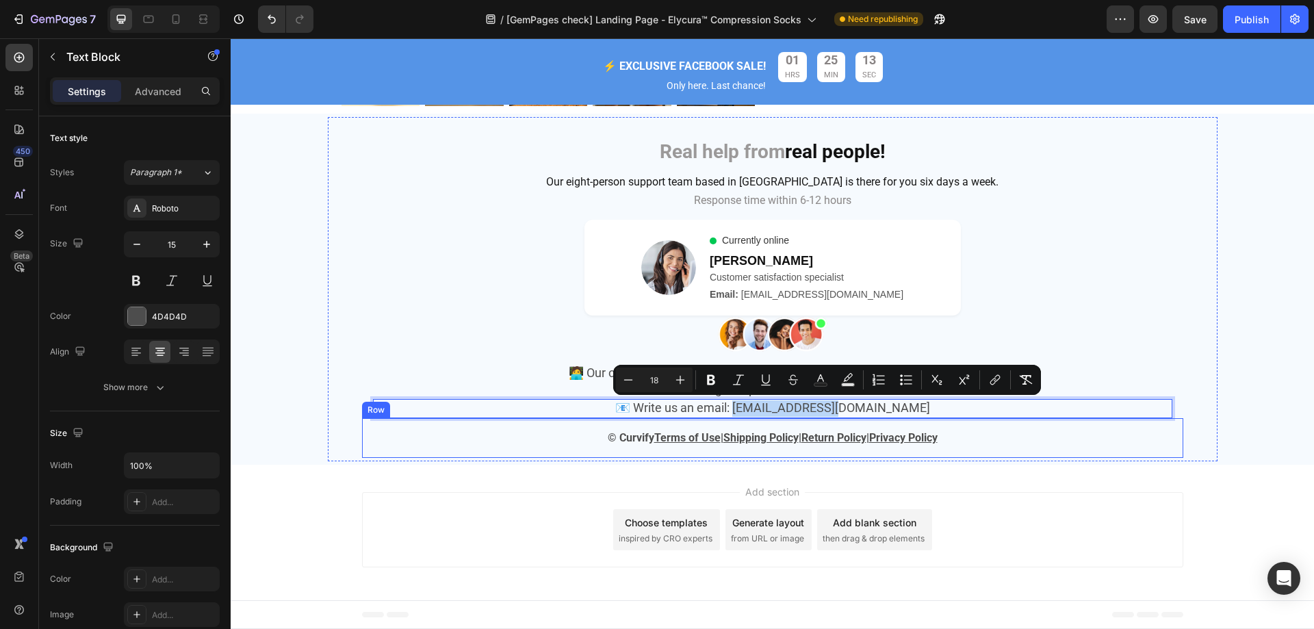
copy span "[EMAIL_ADDRESS][DOMAIN_NAME]"
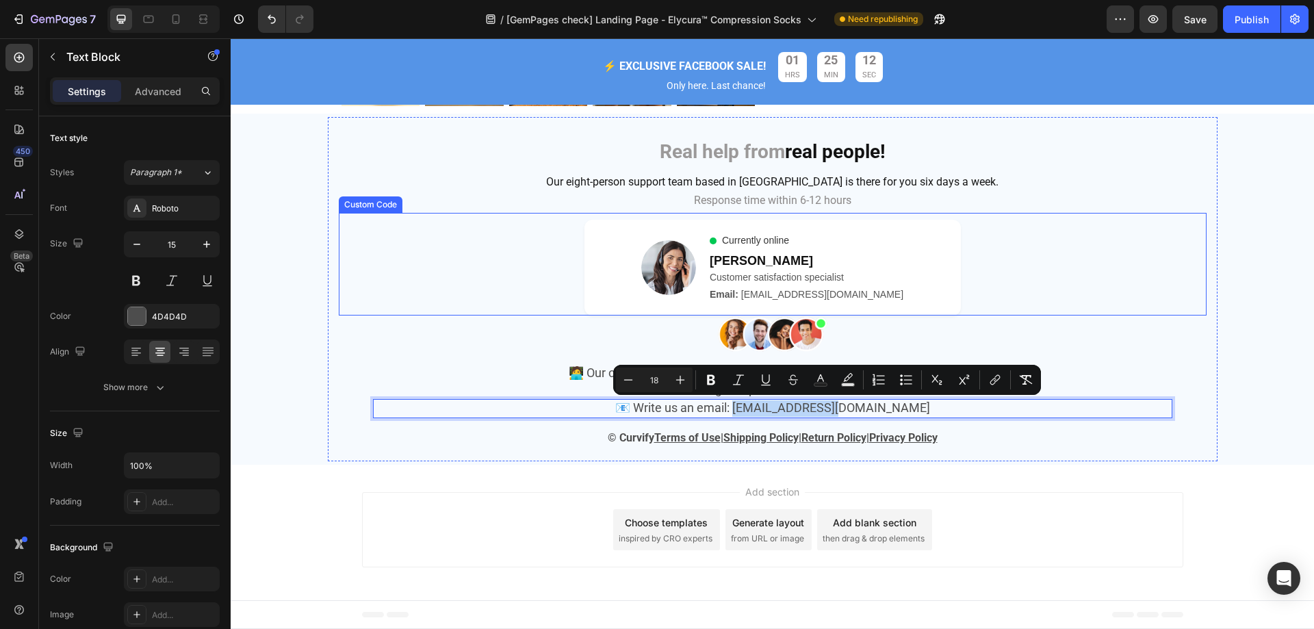
click at [821, 279] on div "Customer satisfaction specialist" at bounding box center [807, 277] width 194 height 14
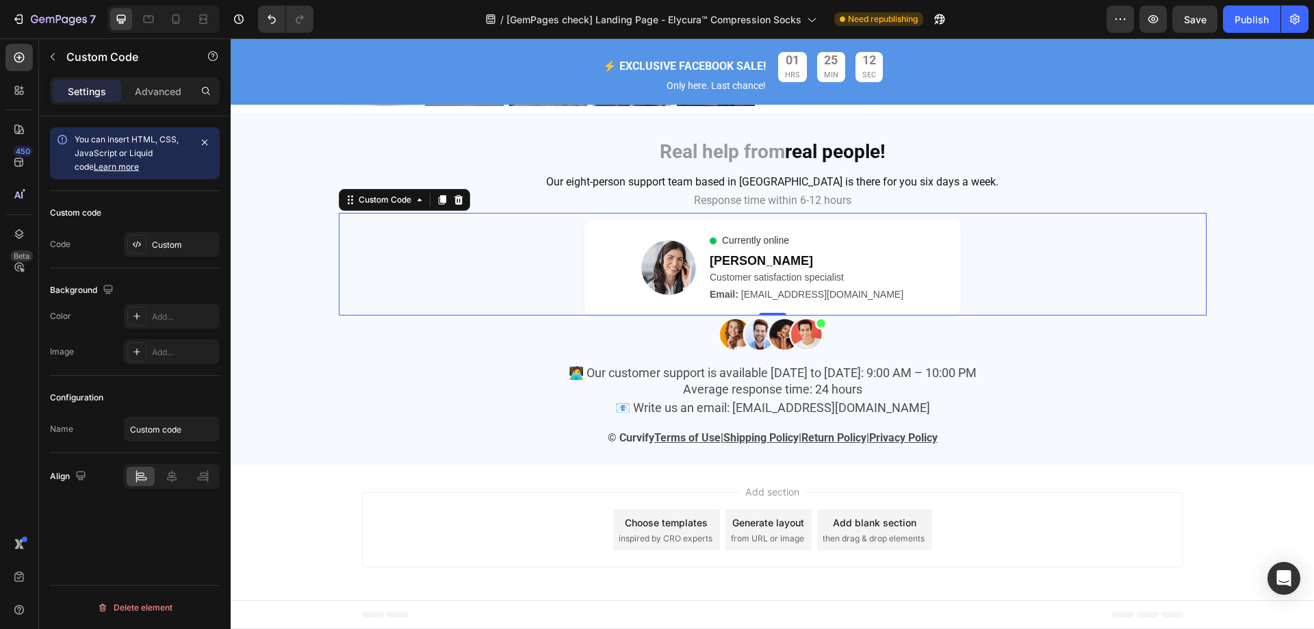
click at [821, 279] on div "Customer satisfaction specialist" at bounding box center [807, 277] width 194 height 14
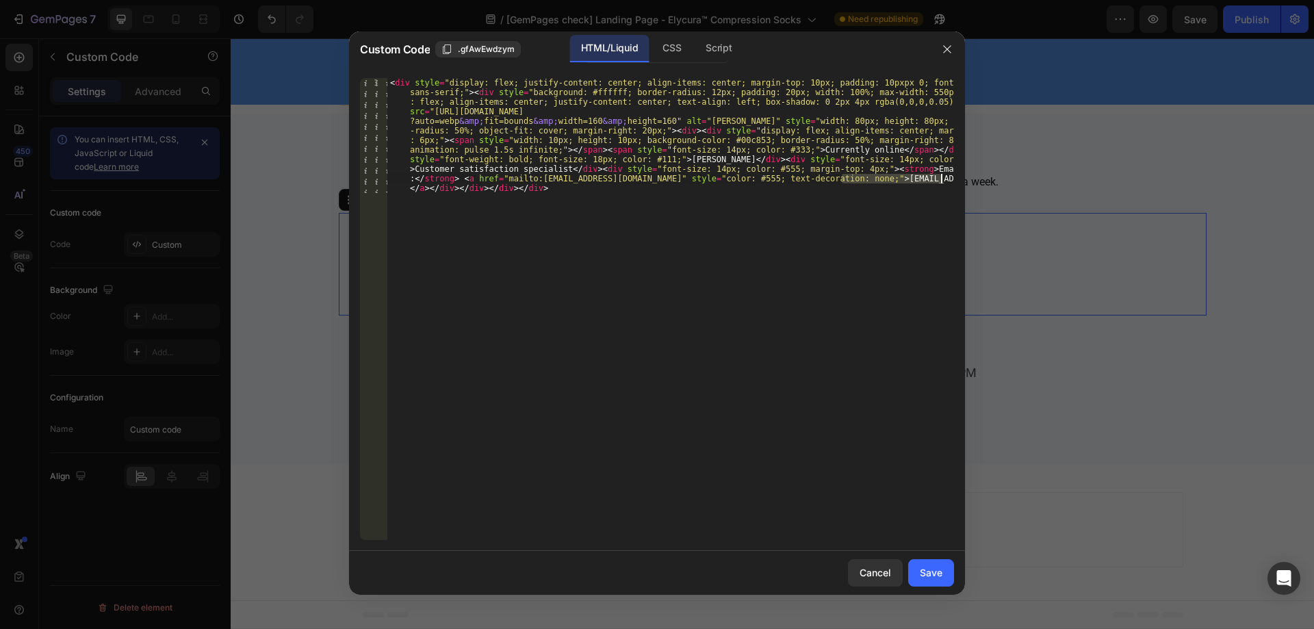
drag, startPoint x: 843, startPoint y: 177, endPoint x: 948, endPoint y: 179, distance: 105.5
click at [948, 179] on div "< div style = "display: flex; justify-content: center; align-items: center; mar…" at bounding box center [670, 424] width 567 height 692
click at [934, 567] on div "Save" at bounding box center [931, 572] width 23 height 14
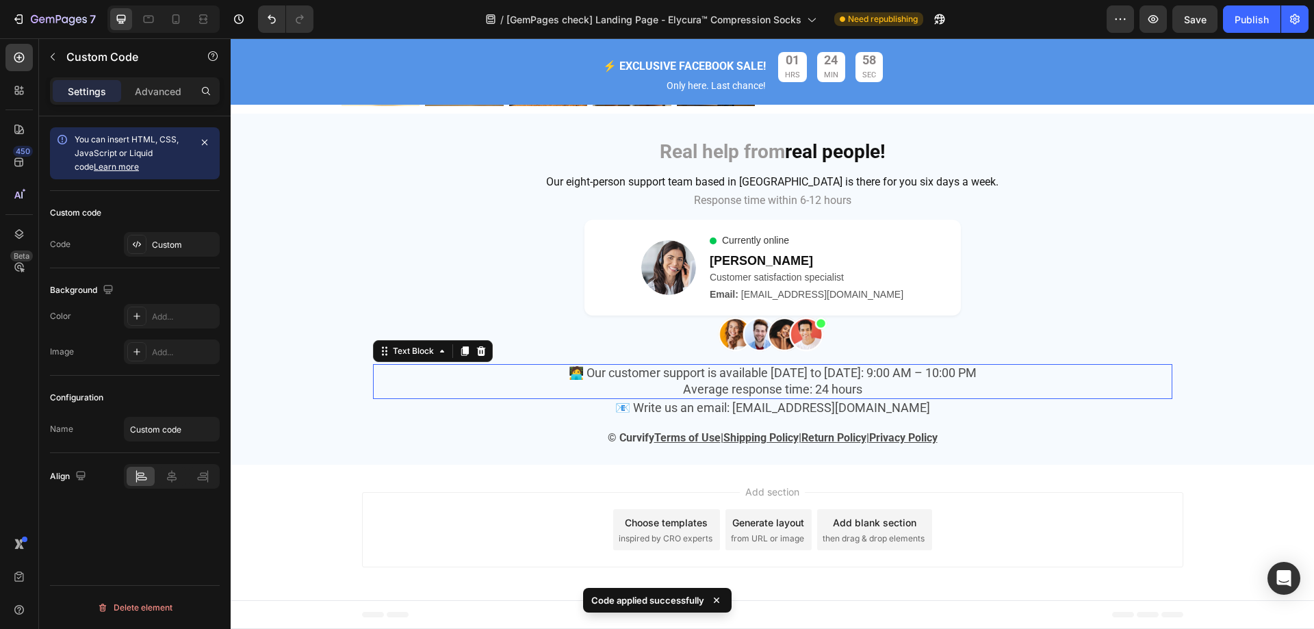
click at [1108, 398] on p "🧑‍💻 Our customer support is available [DATE] to [DATE]: 9:00 AM – 10:00 PM Aver…" at bounding box center [772, 382] width 797 height 32
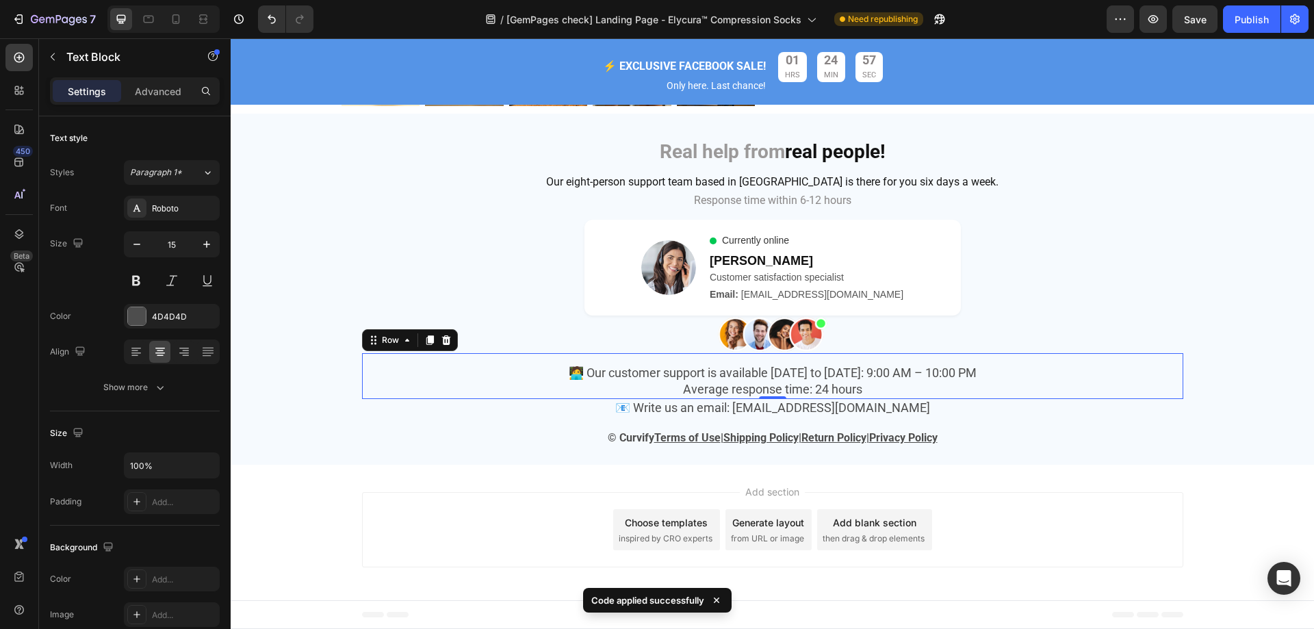
click at [1173, 355] on div "🧑‍💻 Our customer support is available [DATE] to [DATE]: 9:00 AM – 10:00 PM Aver…" at bounding box center [773, 376] width 822 height 46
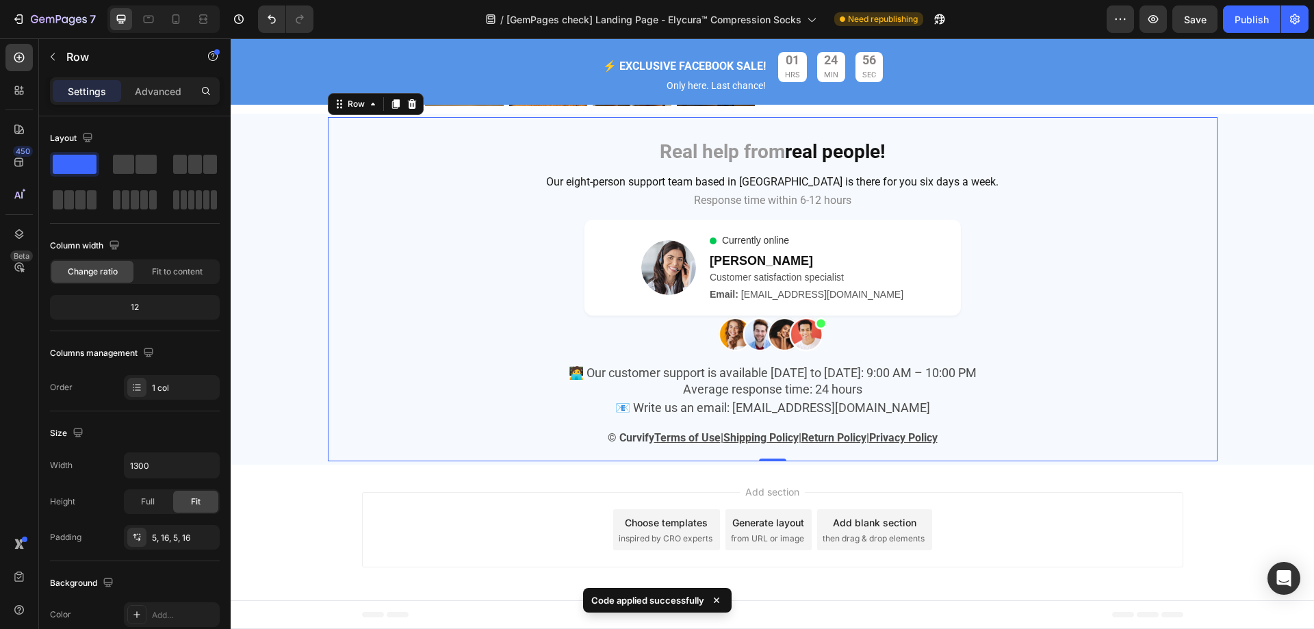
click at [1211, 296] on div "Real help from real people! Heading Row Our eight-person support team based in …" at bounding box center [773, 289] width 890 height 344
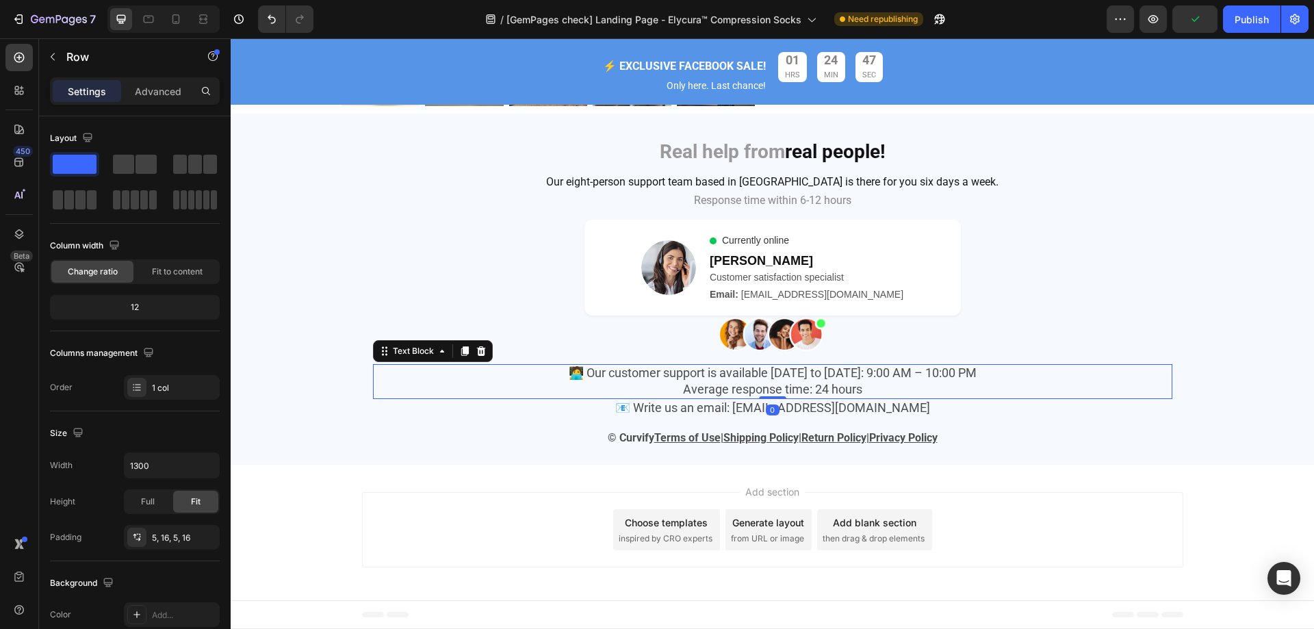
click at [505, 379] on p "🧑‍💻 Our customer support is available [DATE] to [DATE]: 9:00 AM – 10:00 PM Aver…" at bounding box center [772, 382] width 797 height 32
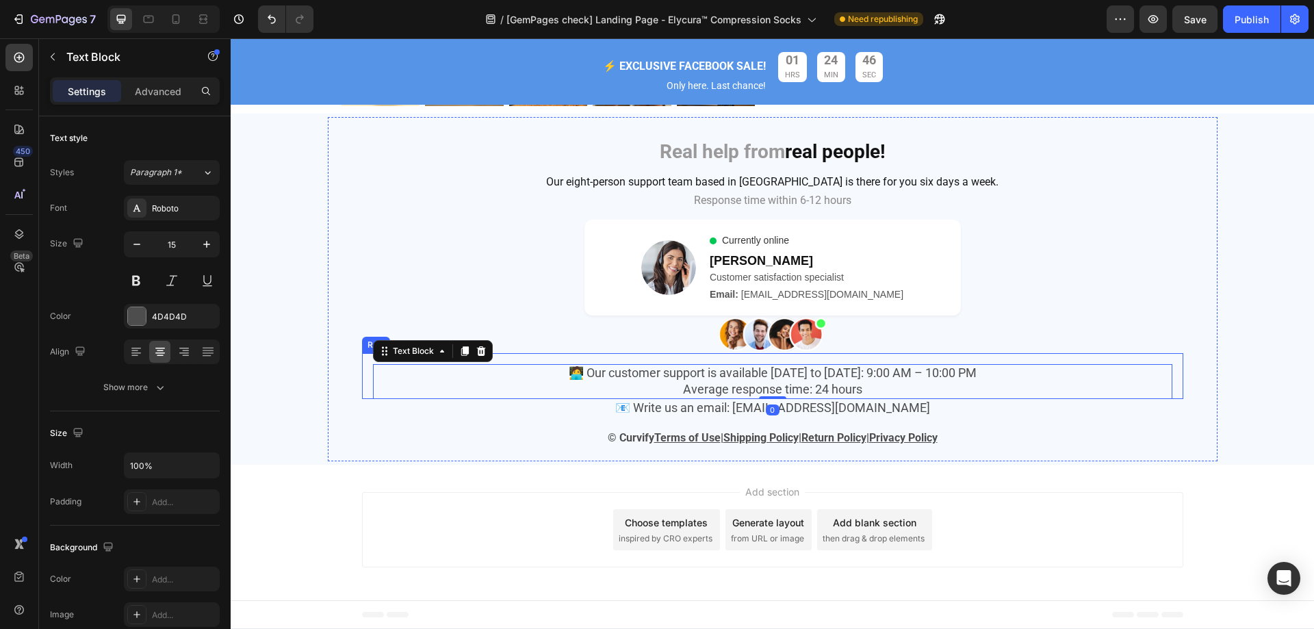
click at [590, 357] on div "🧑‍💻 Our customer support is available [DATE] to [DATE]: 9:00 AM – 10:00 PM Aver…" at bounding box center [773, 376] width 822 height 46
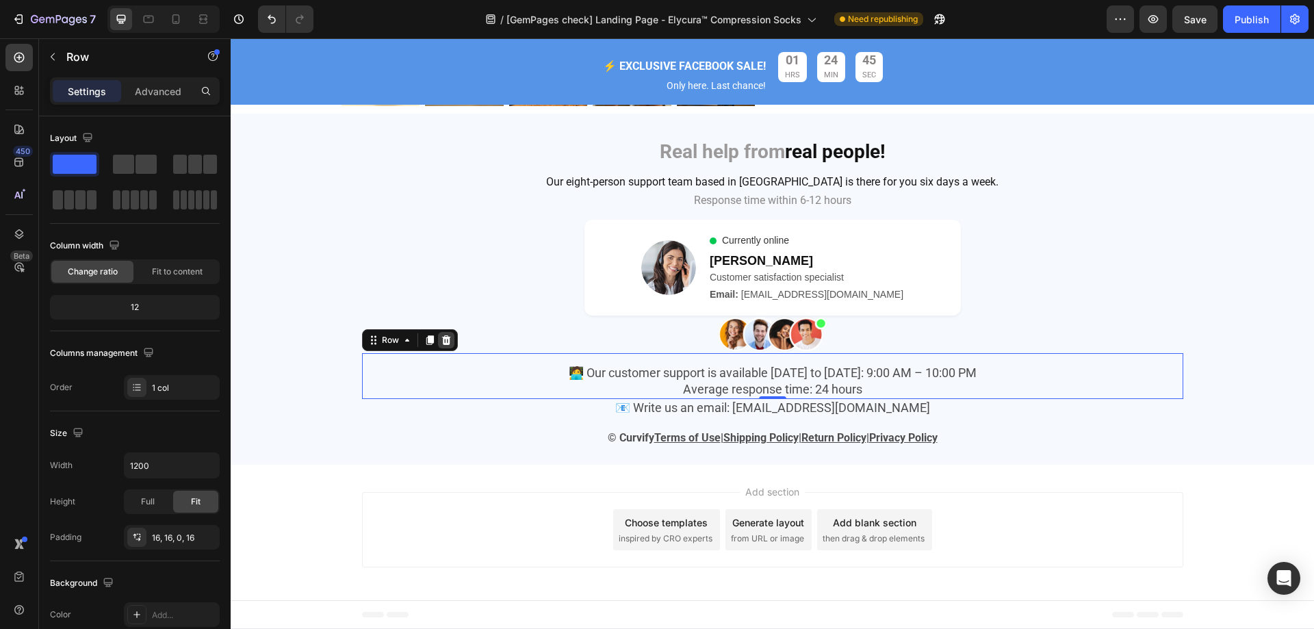
click at [443, 335] on icon at bounding box center [446, 340] width 11 height 11
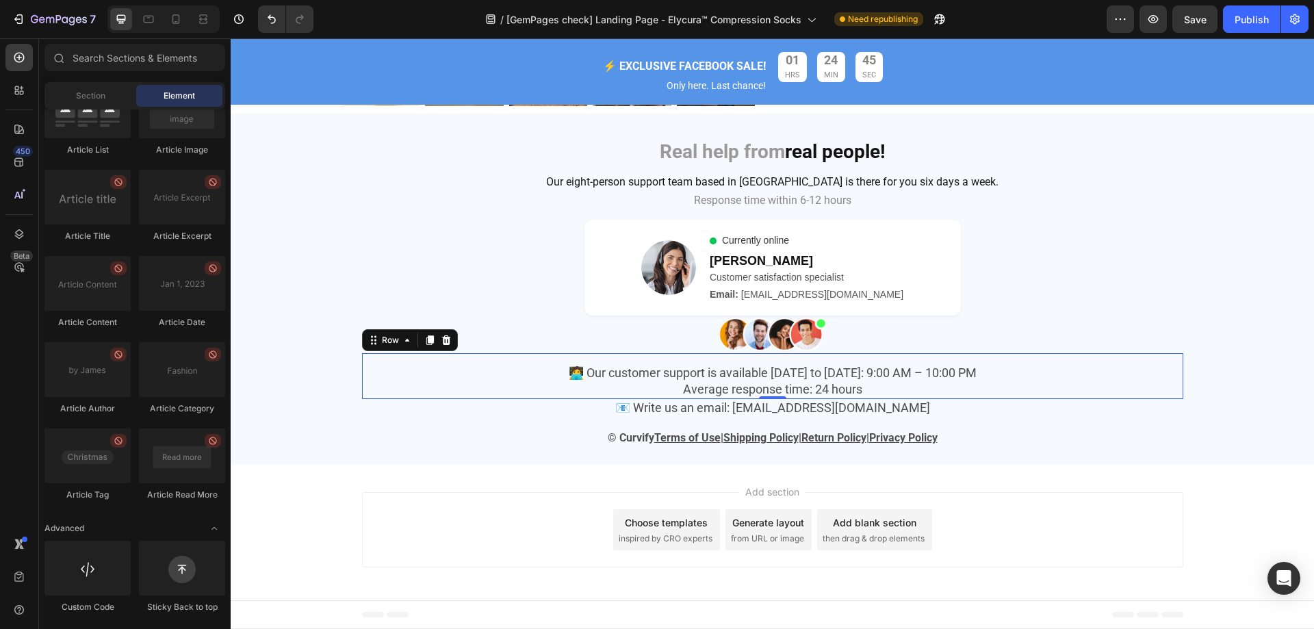
scroll to position [5631, 0]
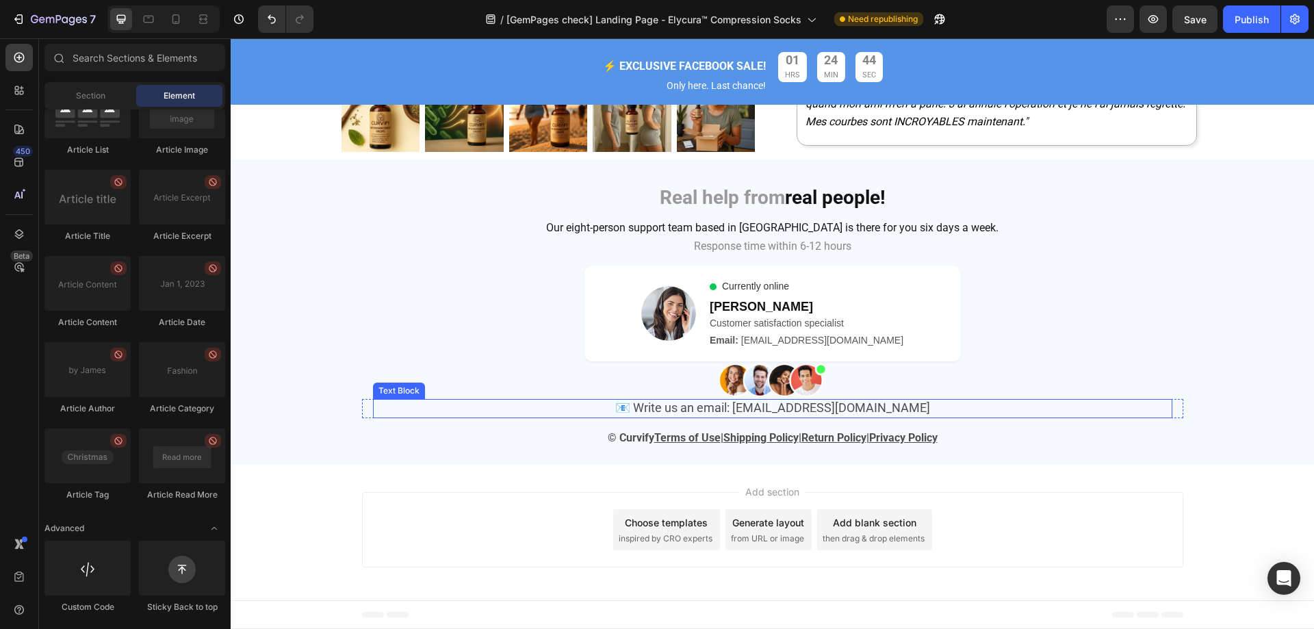
click at [953, 416] on p "📧 Write us an email: [EMAIL_ADDRESS][DOMAIN_NAME]" at bounding box center [772, 408] width 797 height 16
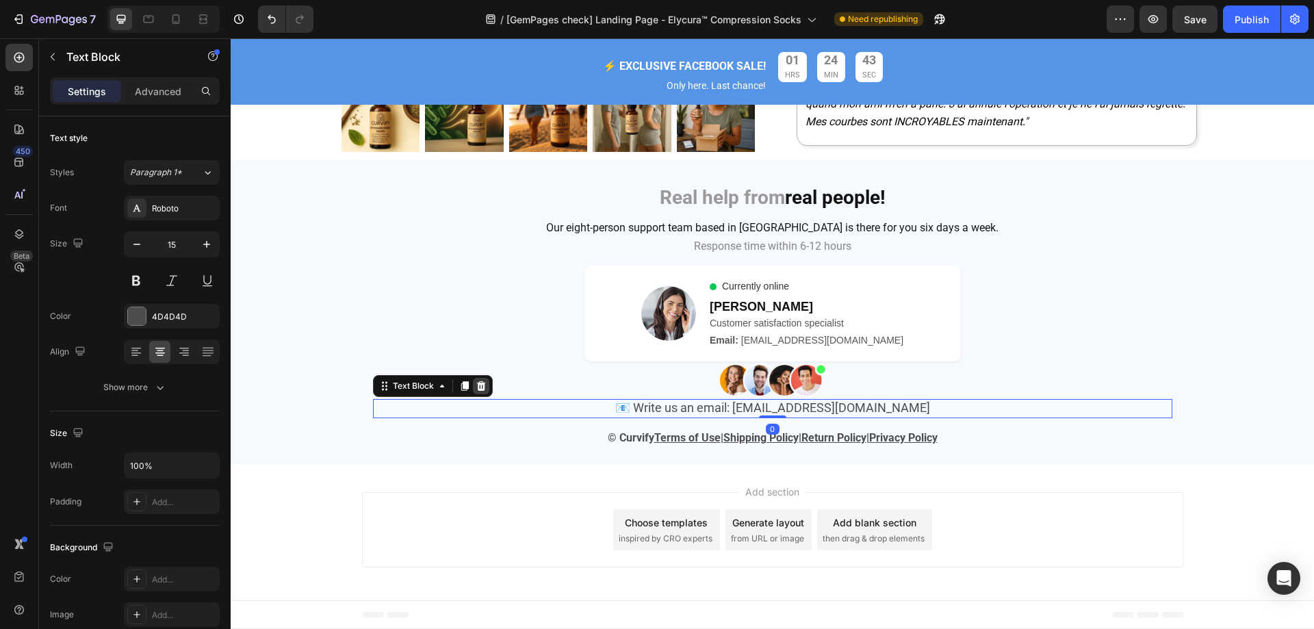
click at [483, 387] on div at bounding box center [481, 386] width 16 height 16
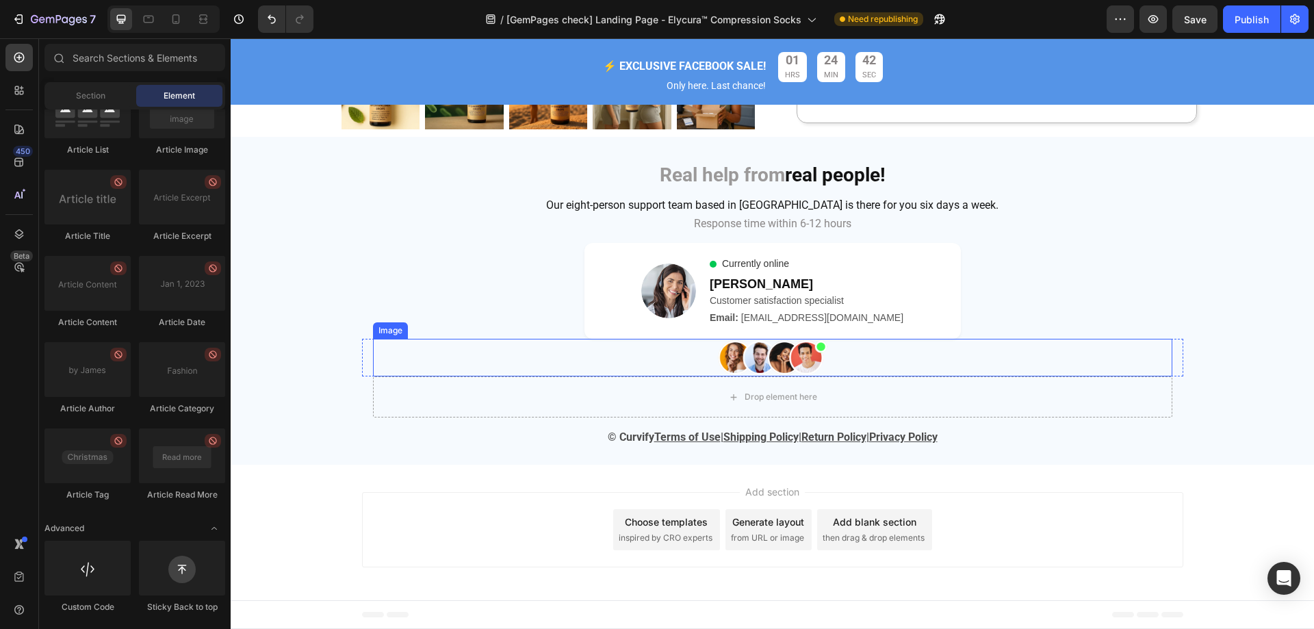
drag, startPoint x: 878, startPoint y: 358, endPoint x: 845, endPoint y: 356, distance: 32.9
click at [877, 358] on div at bounding box center [773, 358] width 800 height 38
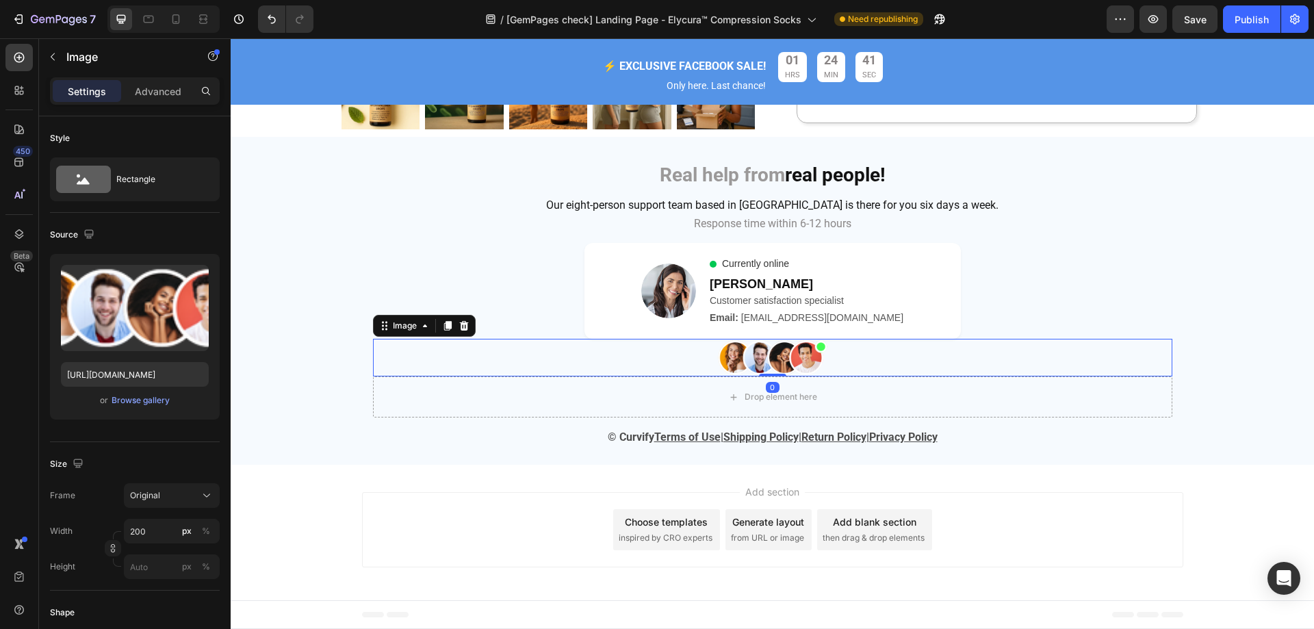
click at [464, 325] on icon at bounding box center [464, 325] width 11 height 11
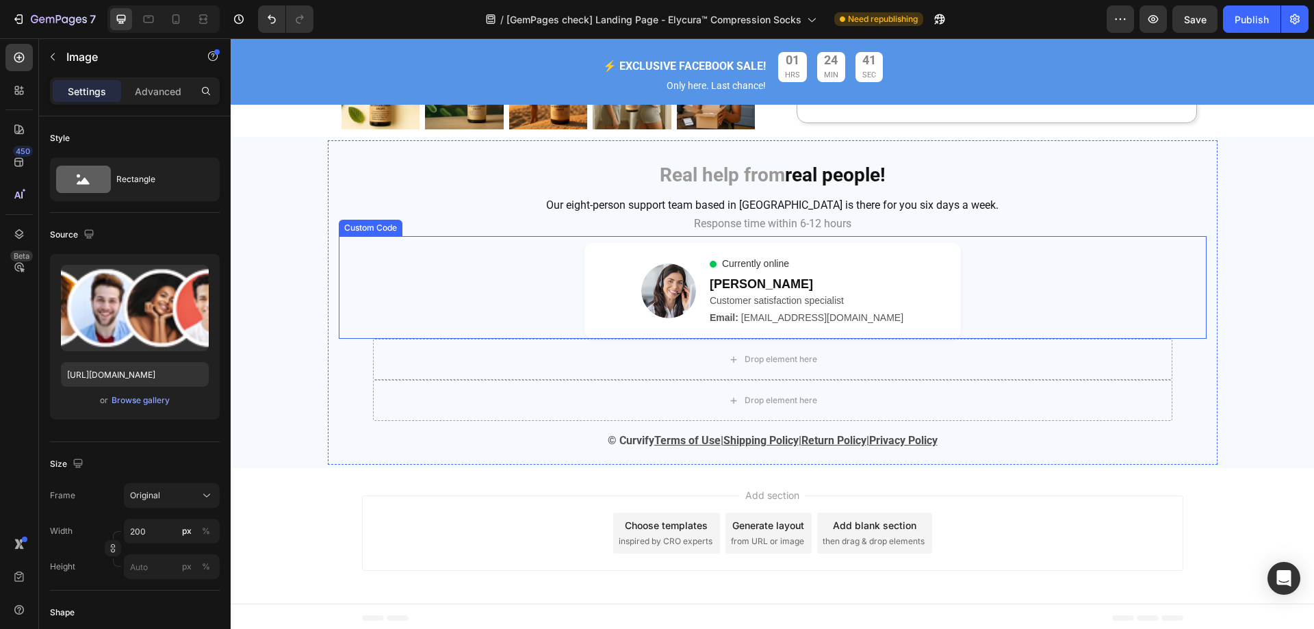
scroll to position [5657, 0]
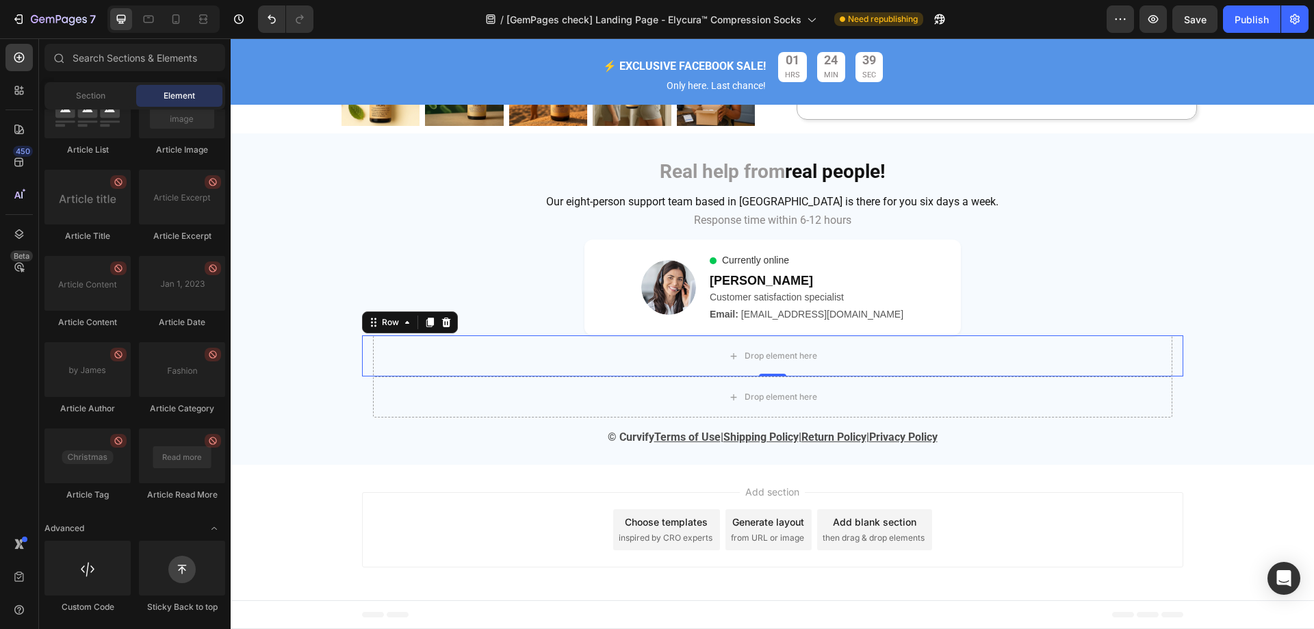
click at [1173, 359] on div "Drop element here Row 0" at bounding box center [773, 355] width 822 height 41
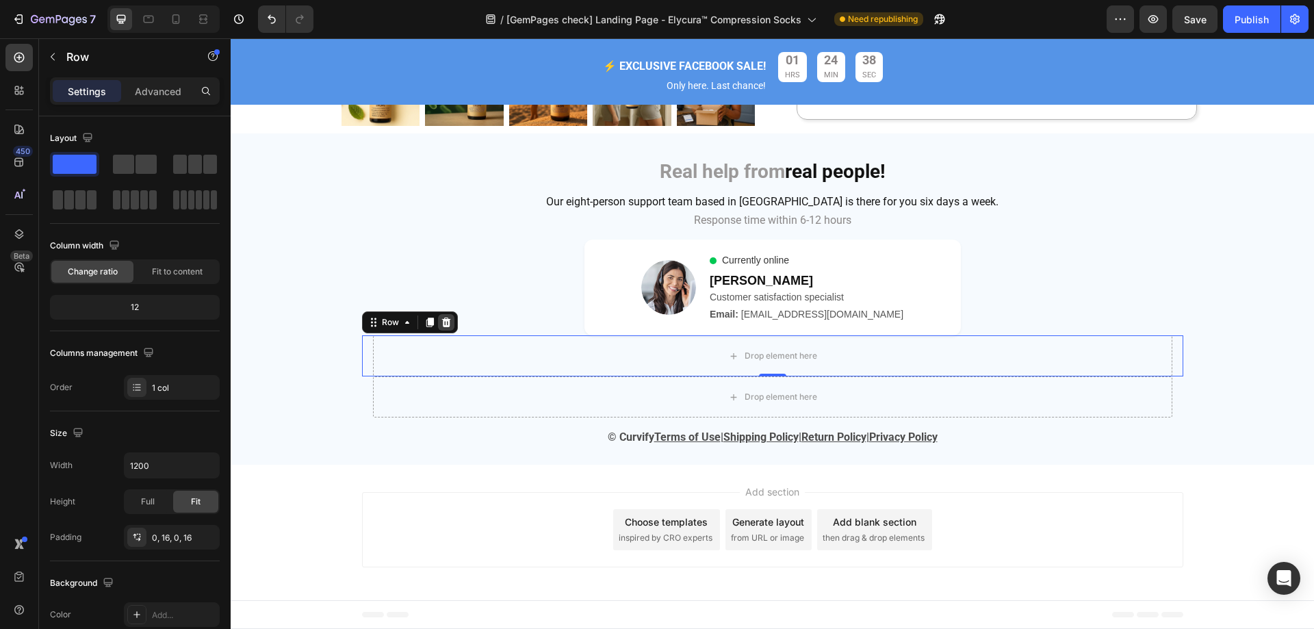
click at [442, 322] on icon at bounding box center [446, 323] width 9 height 10
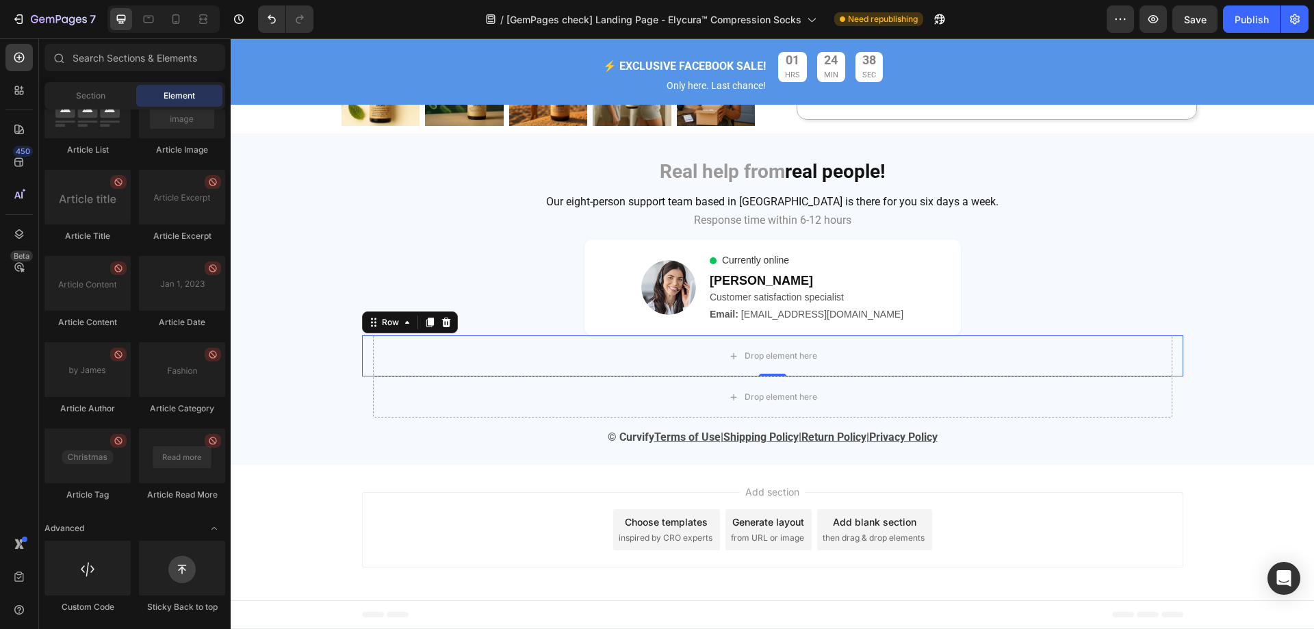
scroll to position [5616, 0]
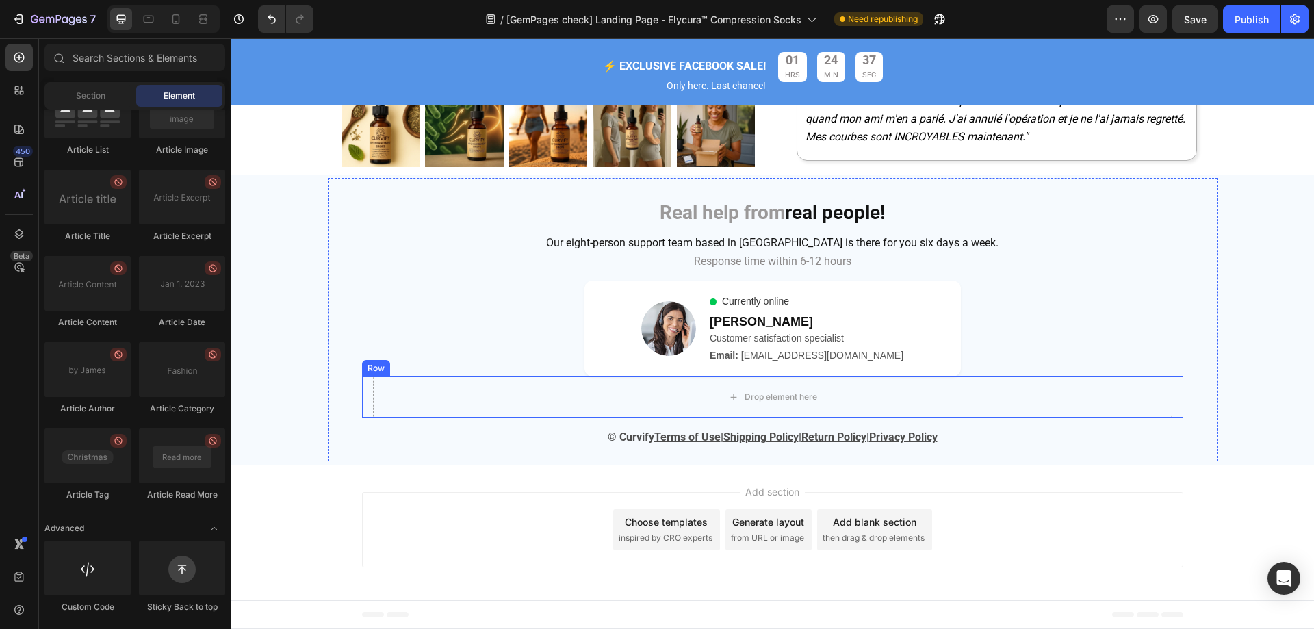
click at [1172, 390] on div "Drop element here Row" at bounding box center [773, 397] width 822 height 41
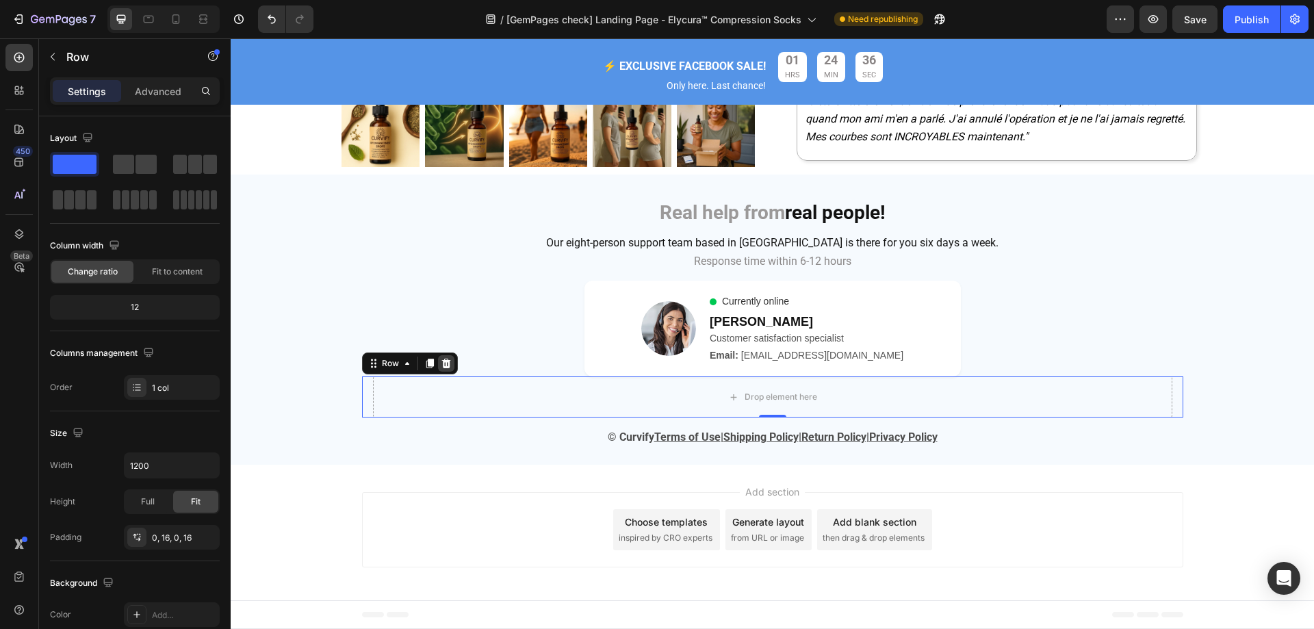
click at [442, 361] on icon at bounding box center [446, 364] width 9 height 10
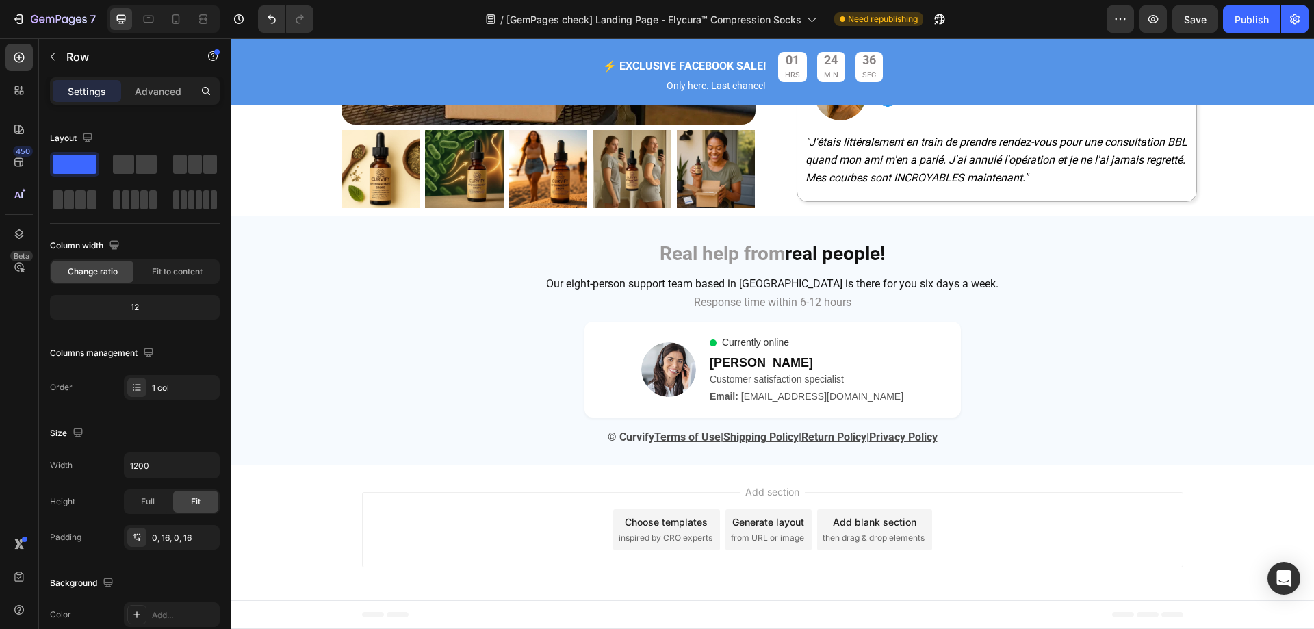
scroll to position [5575, 0]
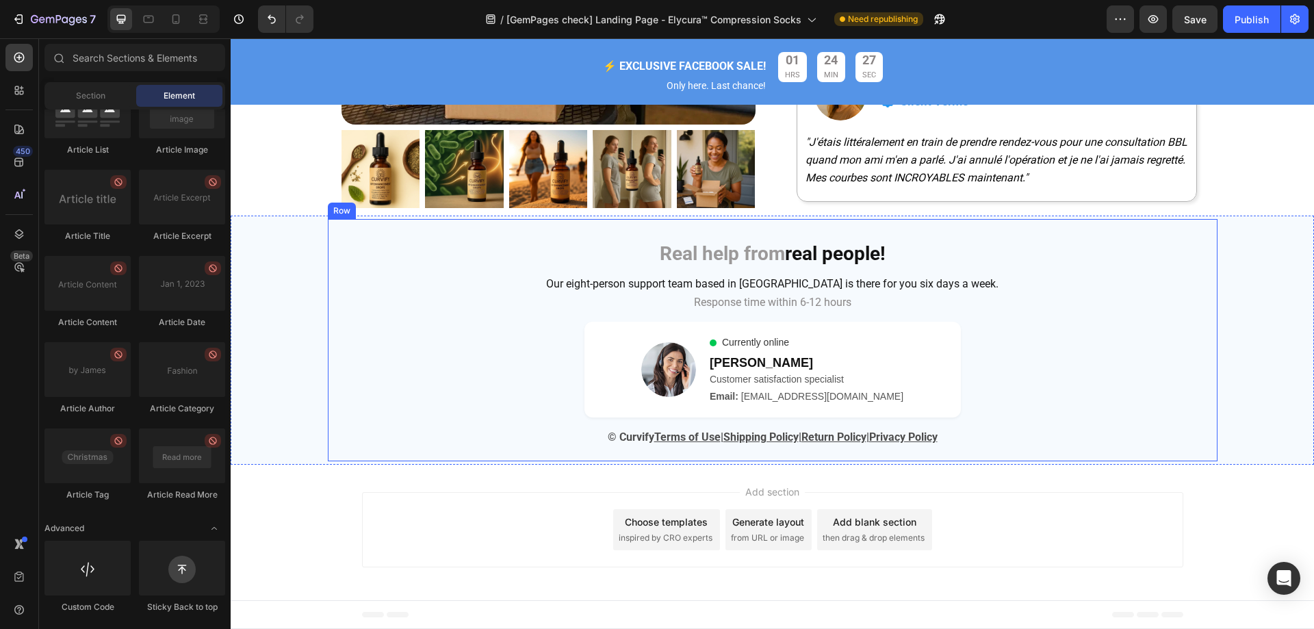
click at [1210, 390] on div "Real help from real people! Heading Row Our eight-person support team based in …" at bounding box center [773, 340] width 890 height 242
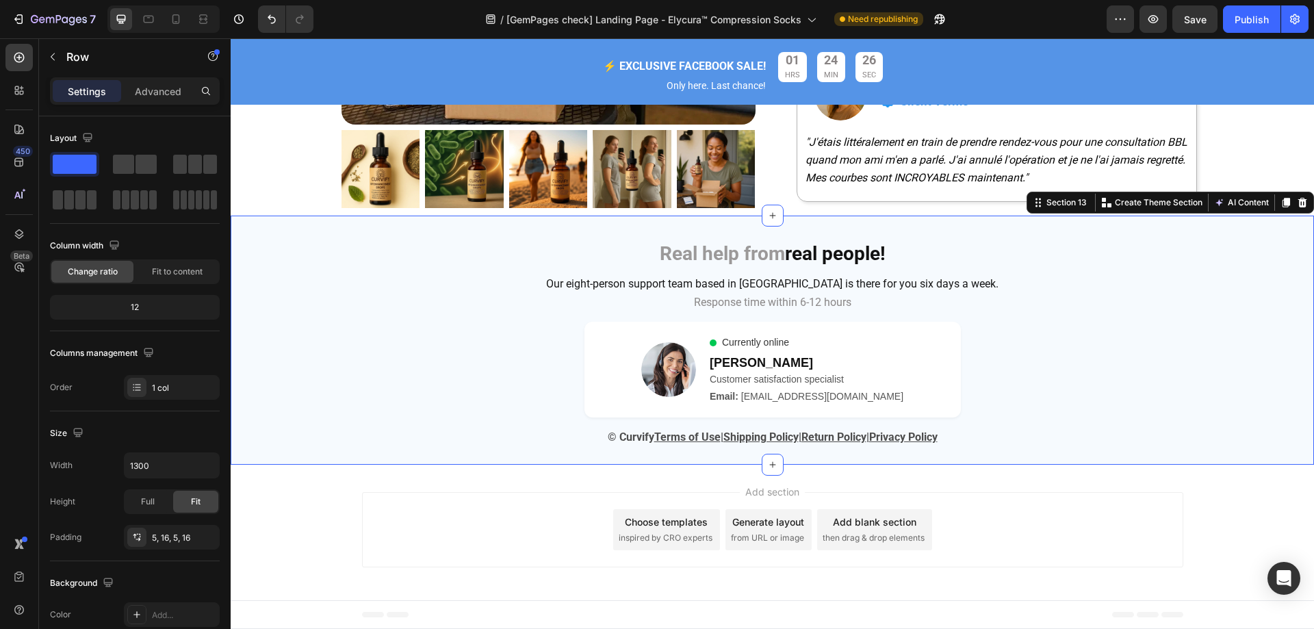
click at [1261, 396] on div "Real help from real people! Heading Row Our eight-person support team based in …" at bounding box center [773, 340] width 1084 height 242
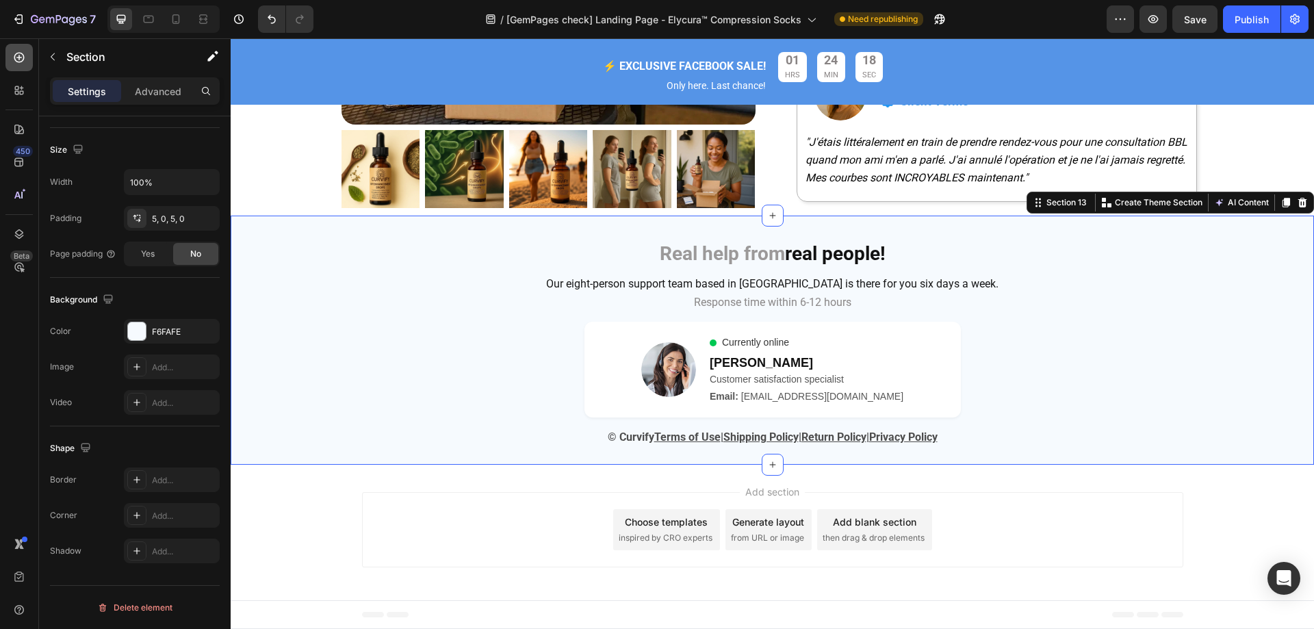
click at [16, 64] on icon at bounding box center [19, 58] width 14 height 14
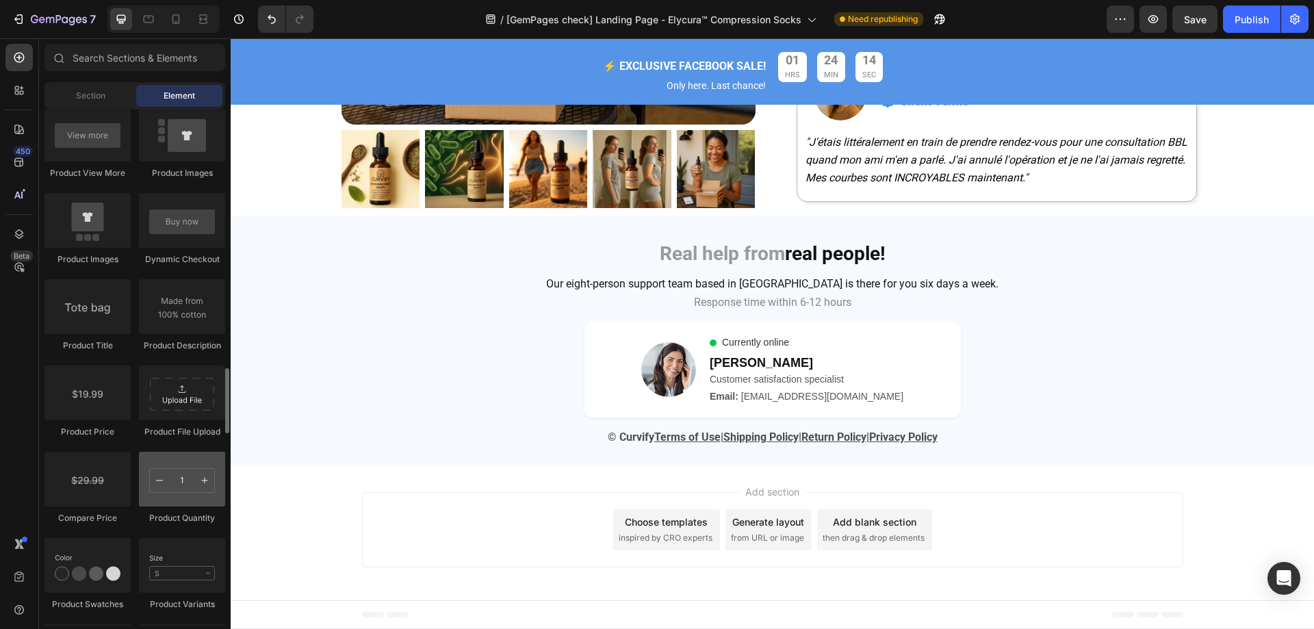
scroll to position [2240, 0]
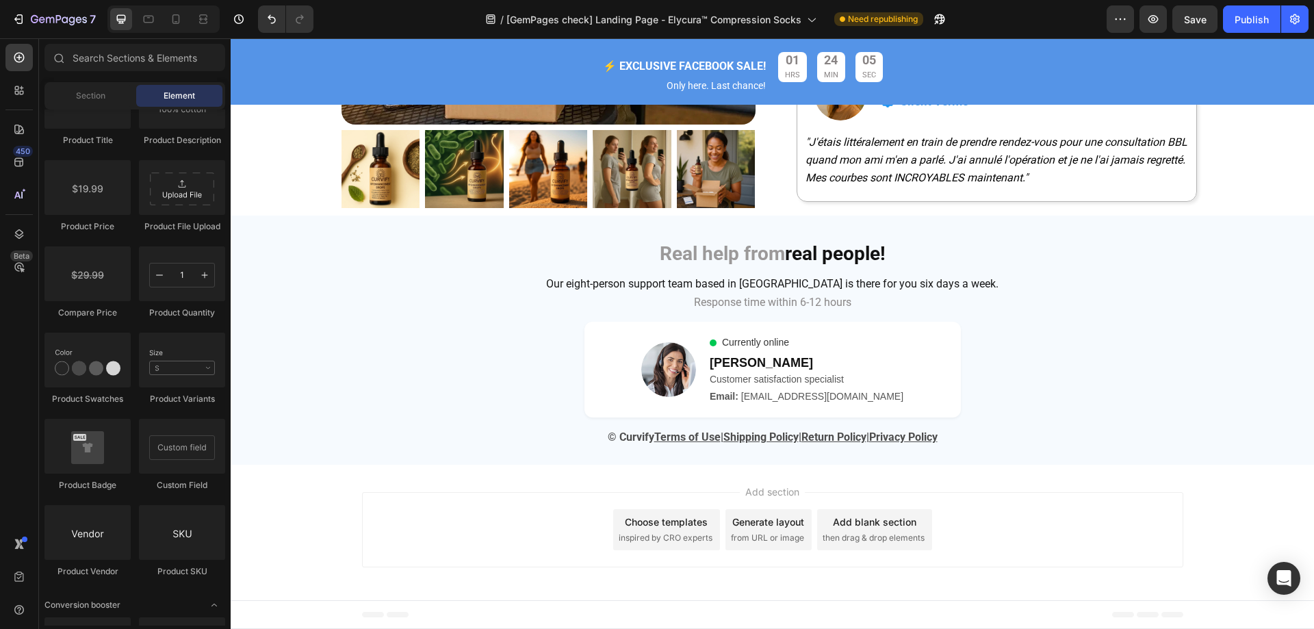
click at [667, 544] on span "inspired by CRO experts" at bounding box center [666, 538] width 94 height 12
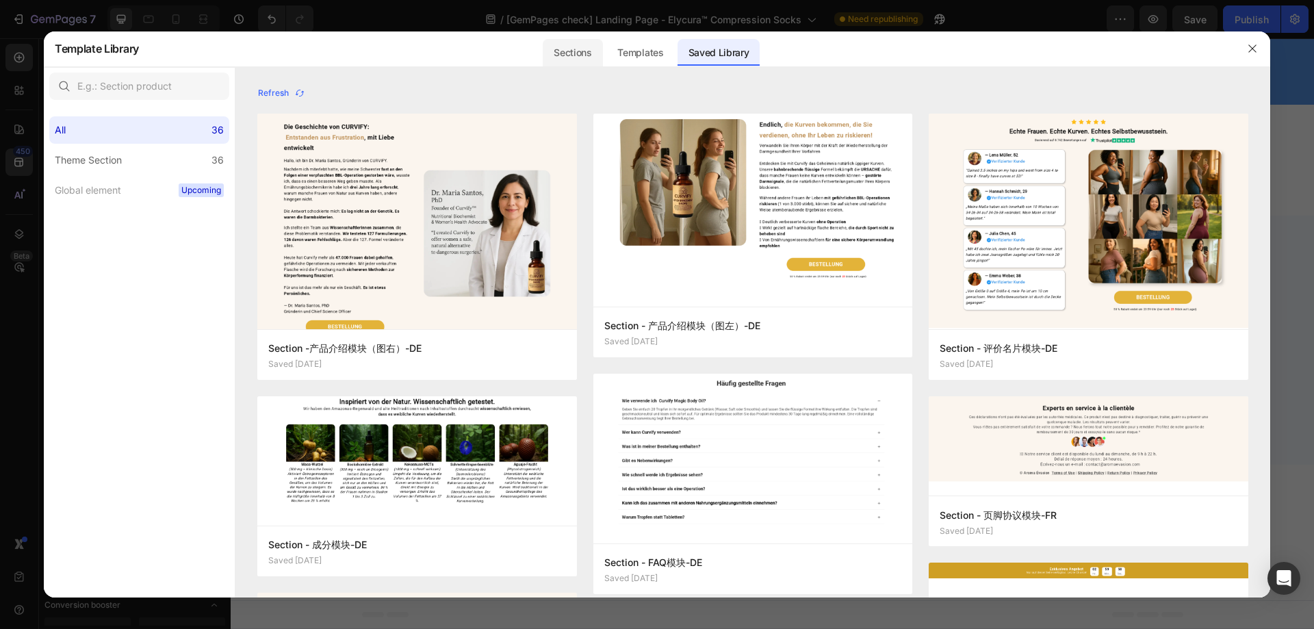
click at [580, 60] on div "Sections" at bounding box center [573, 52] width 60 height 27
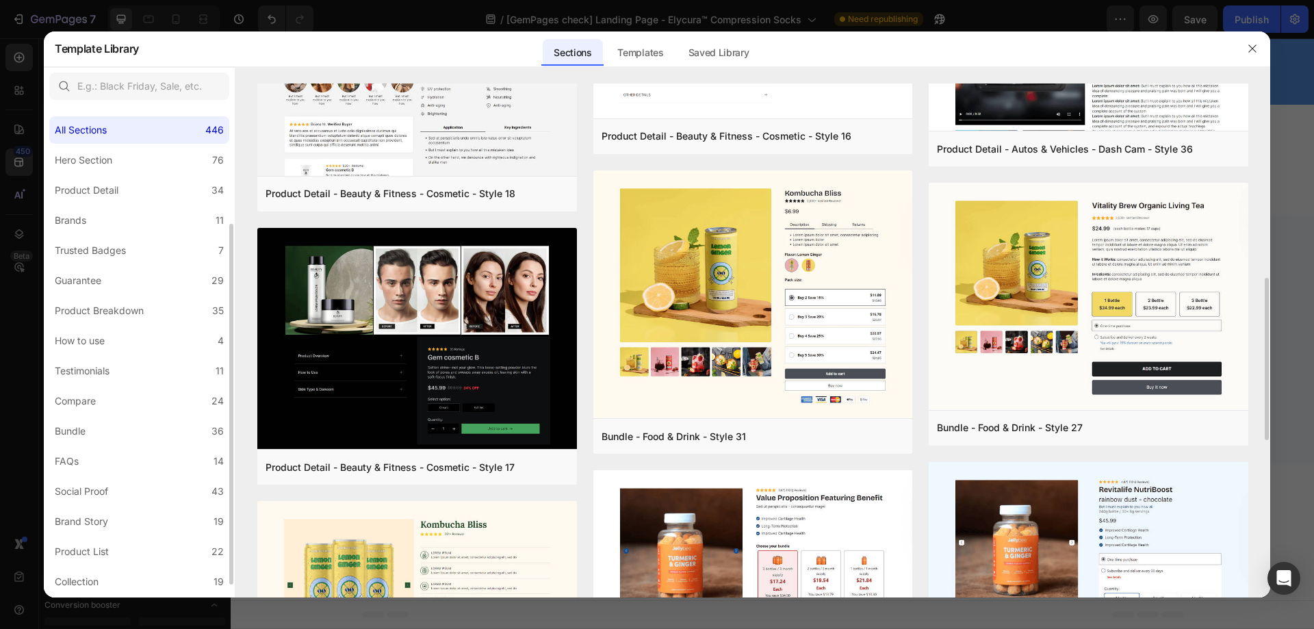
scroll to position [179, 0]
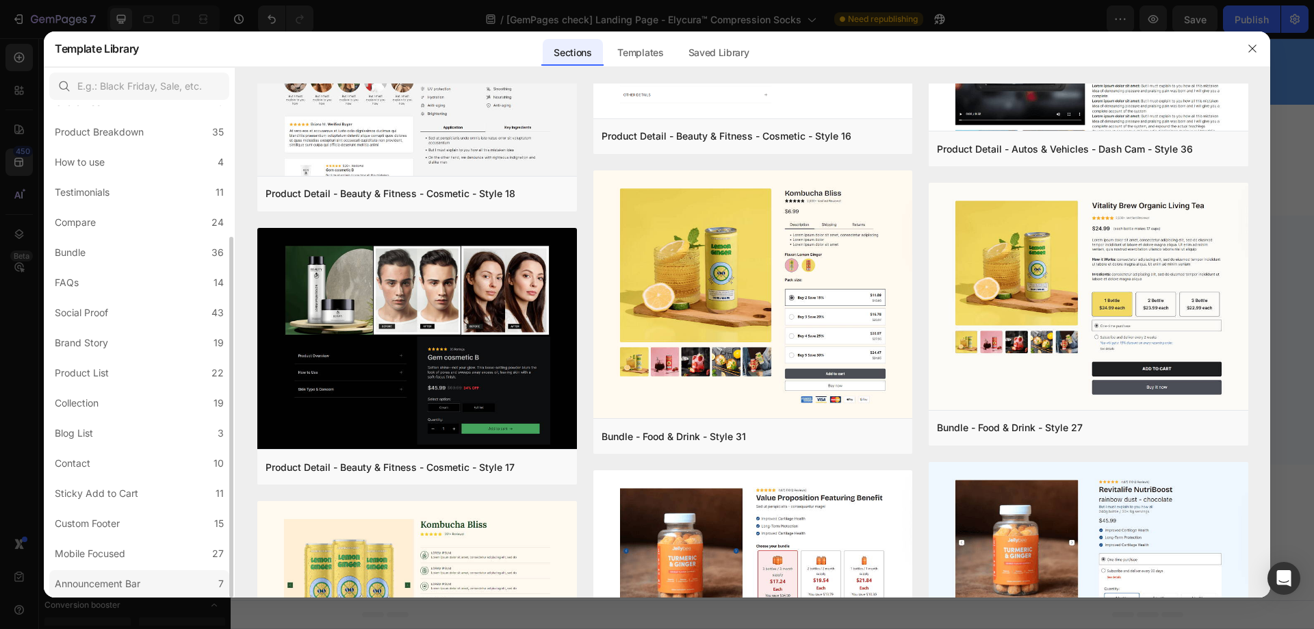
click at [139, 578] on div "Announcement Bar" at bounding box center [98, 584] width 86 height 16
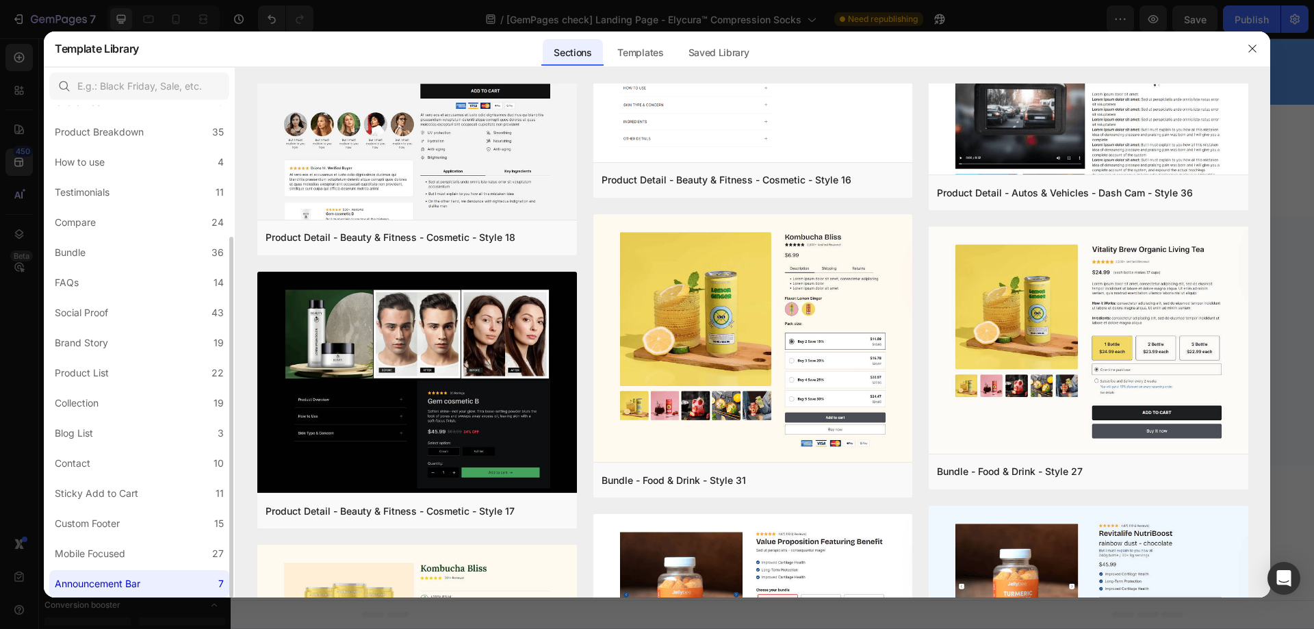
scroll to position [0, 0]
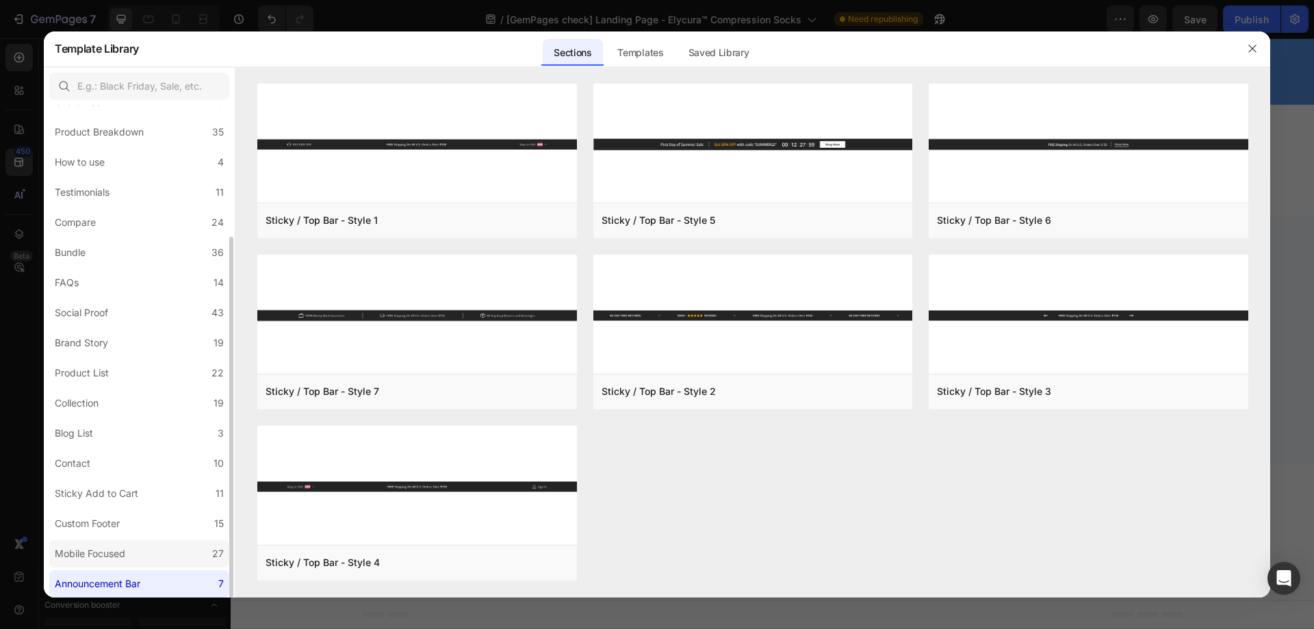
click at [147, 540] on label "Mobile Focused 27" at bounding box center [139, 553] width 180 height 27
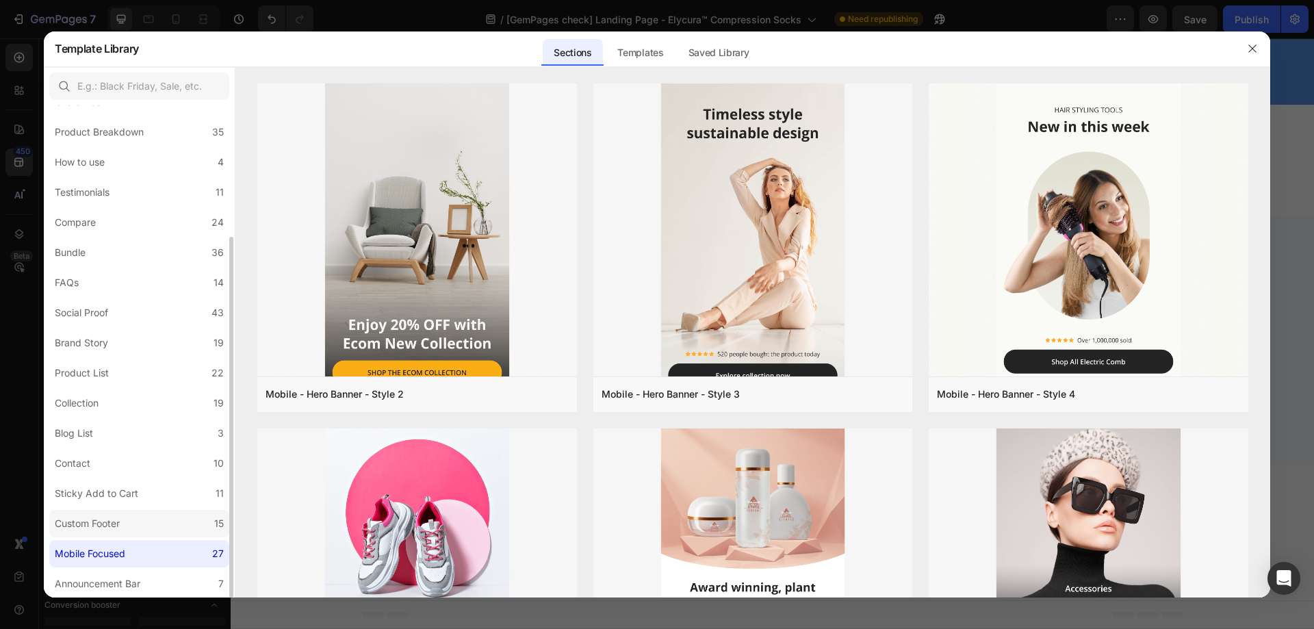
click at [144, 527] on label "Custom Footer 15" at bounding box center [139, 523] width 180 height 27
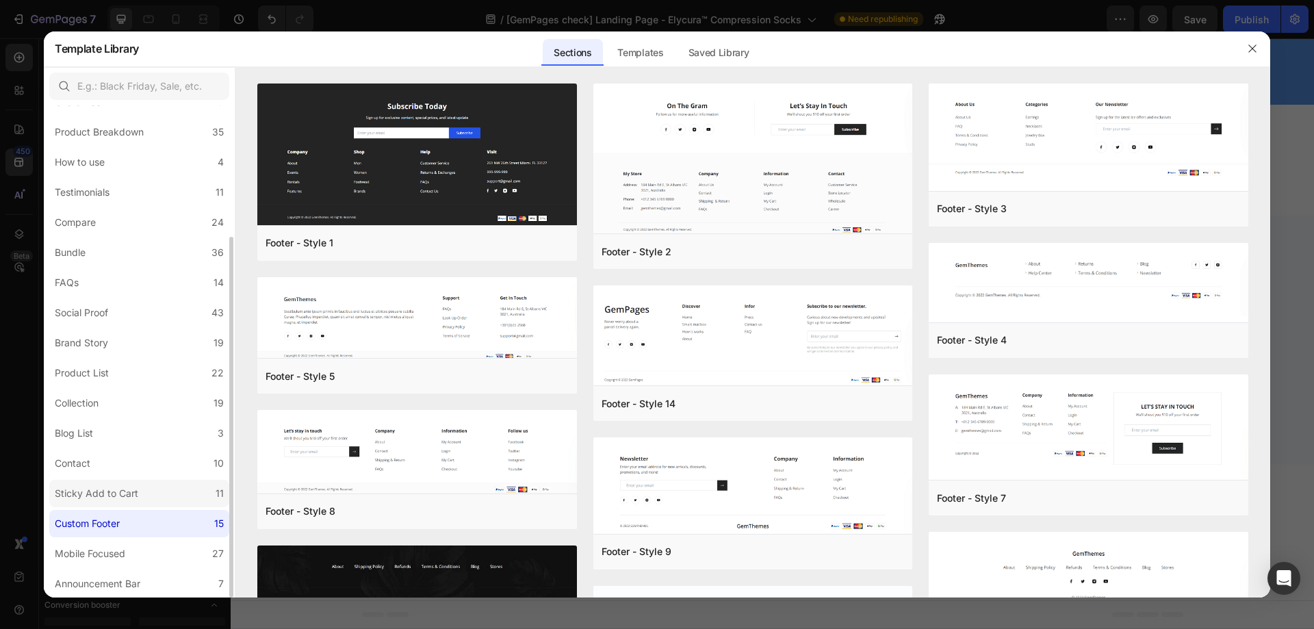
click at [144, 498] on label "Sticky Add to Cart 11" at bounding box center [139, 493] width 180 height 27
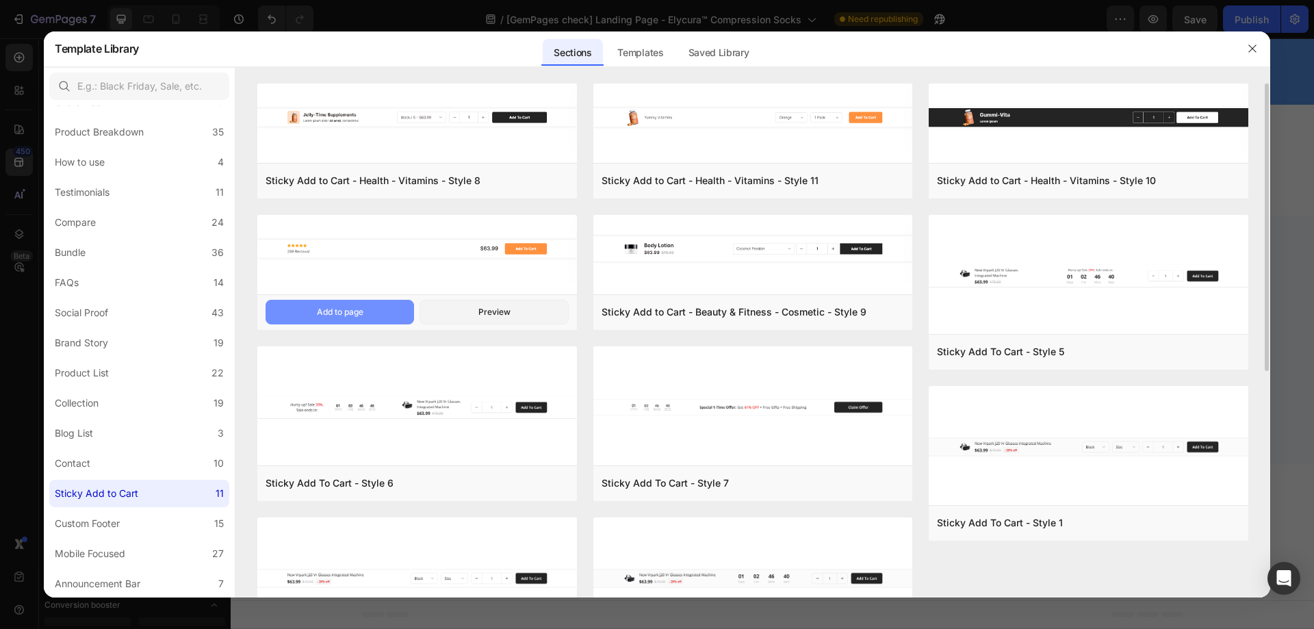
click at [392, 315] on button "Add to page" at bounding box center [340, 312] width 149 height 25
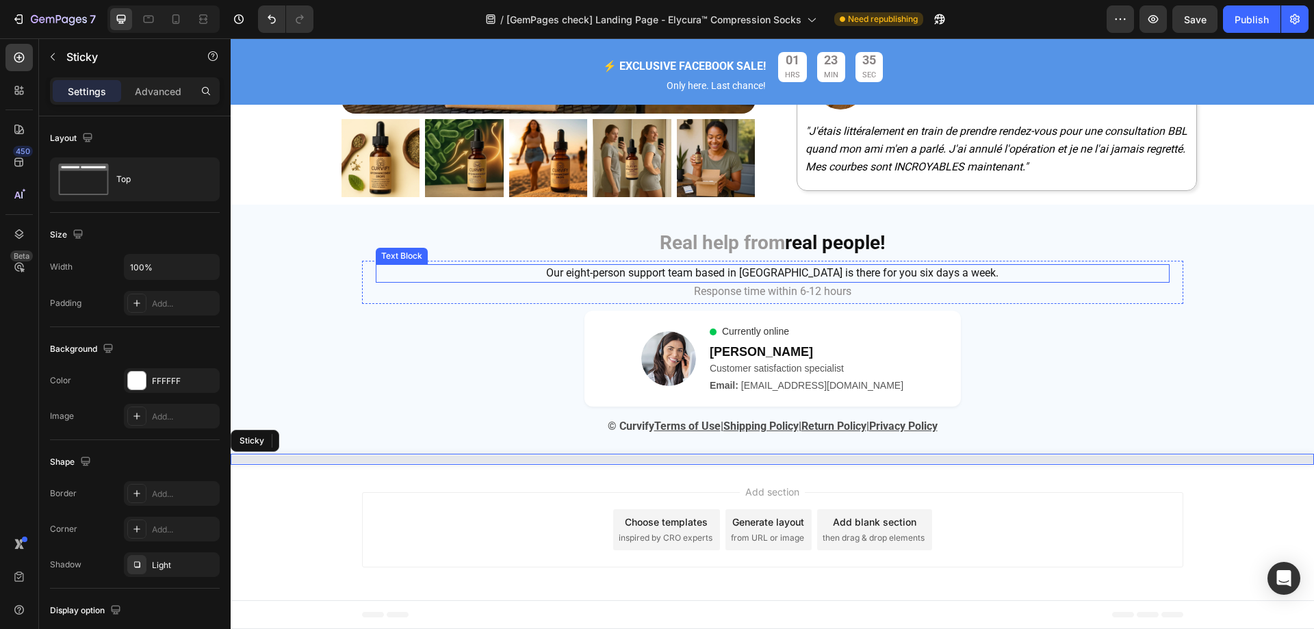
scroll to position [5630, 0]
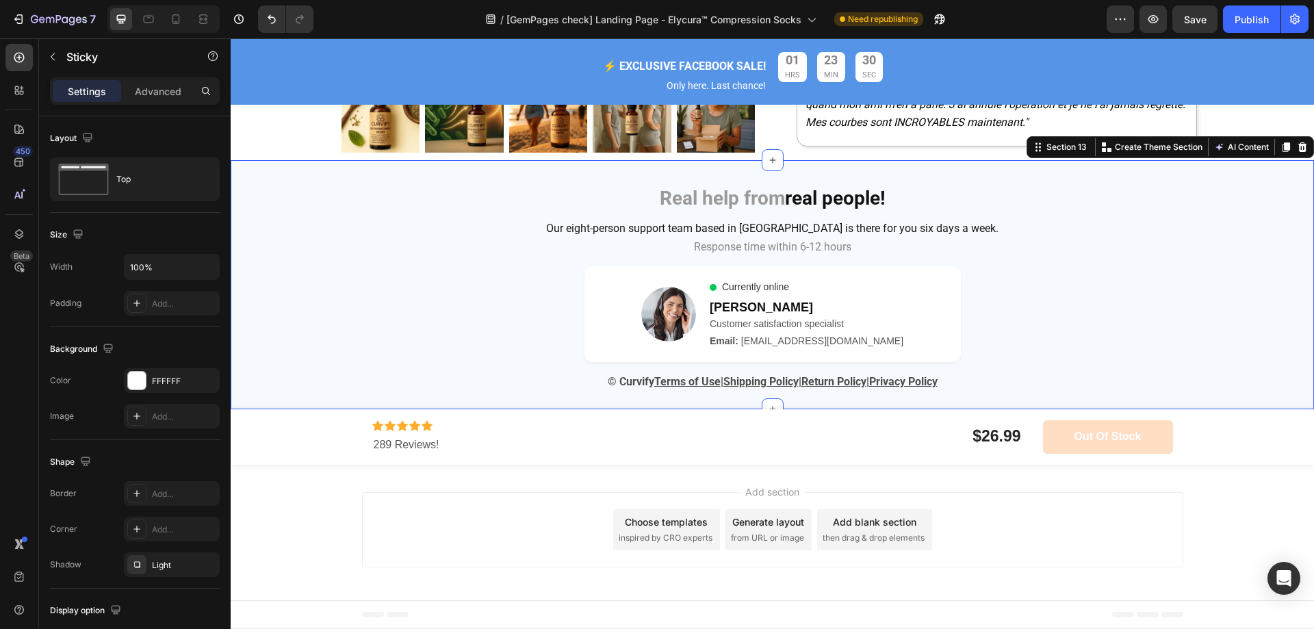
click at [279, 281] on div "Real help from real people! Heading Row Our eight-person support team based in …" at bounding box center [773, 285] width 1084 height 242
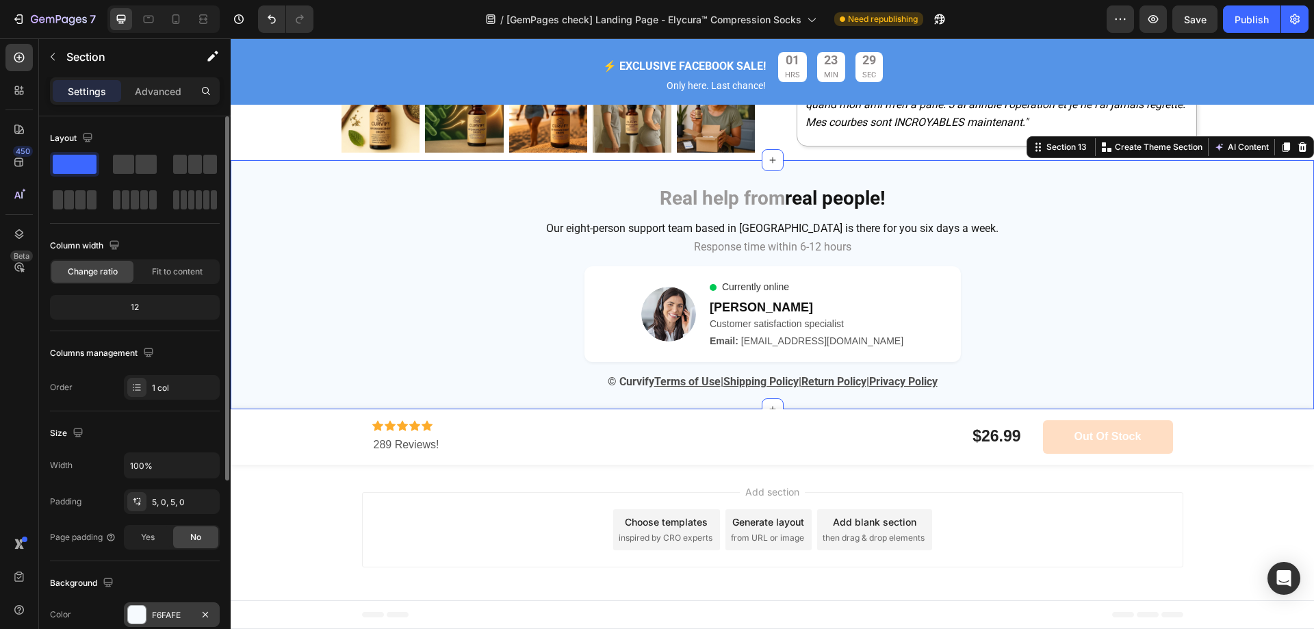
click at [162, 623] on div "F6FAFE" at bounding box center [172, 614] width 96 height 25
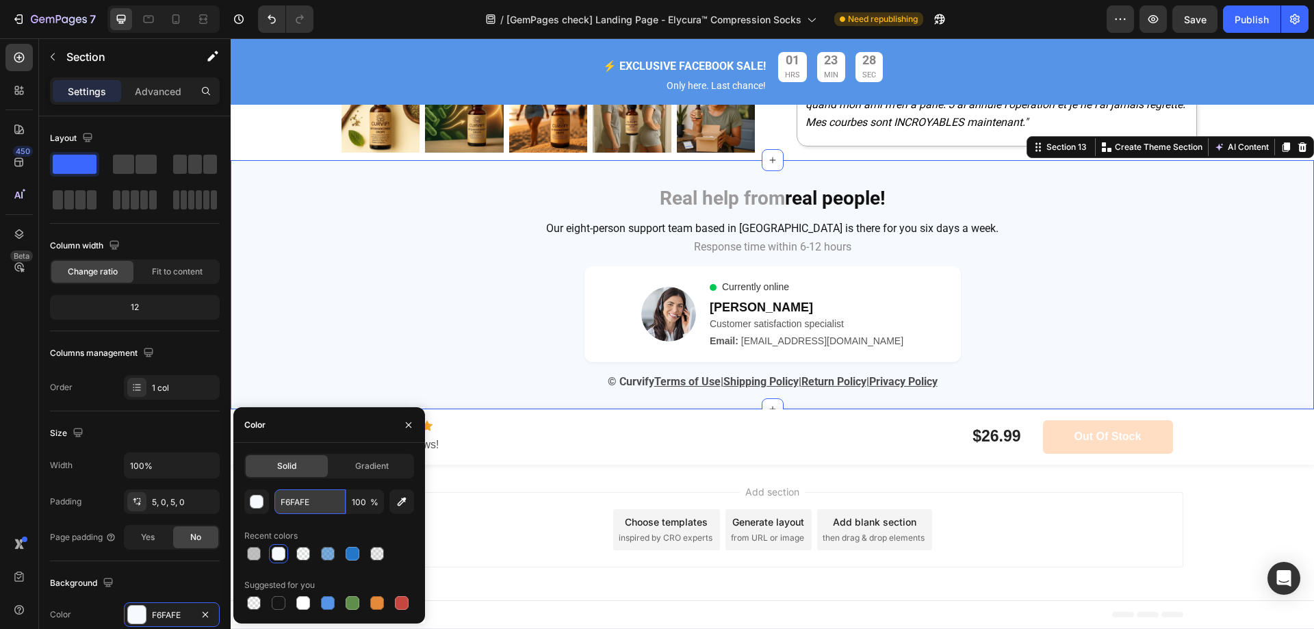
click at [328, 507] on input "F6FAFE" at bounding box center [310, 501] width 71 height 25
click at [479, 426] on div "Icon Icon Icon Icon Icon" at bounding box center [533, 425] width 322 height 11
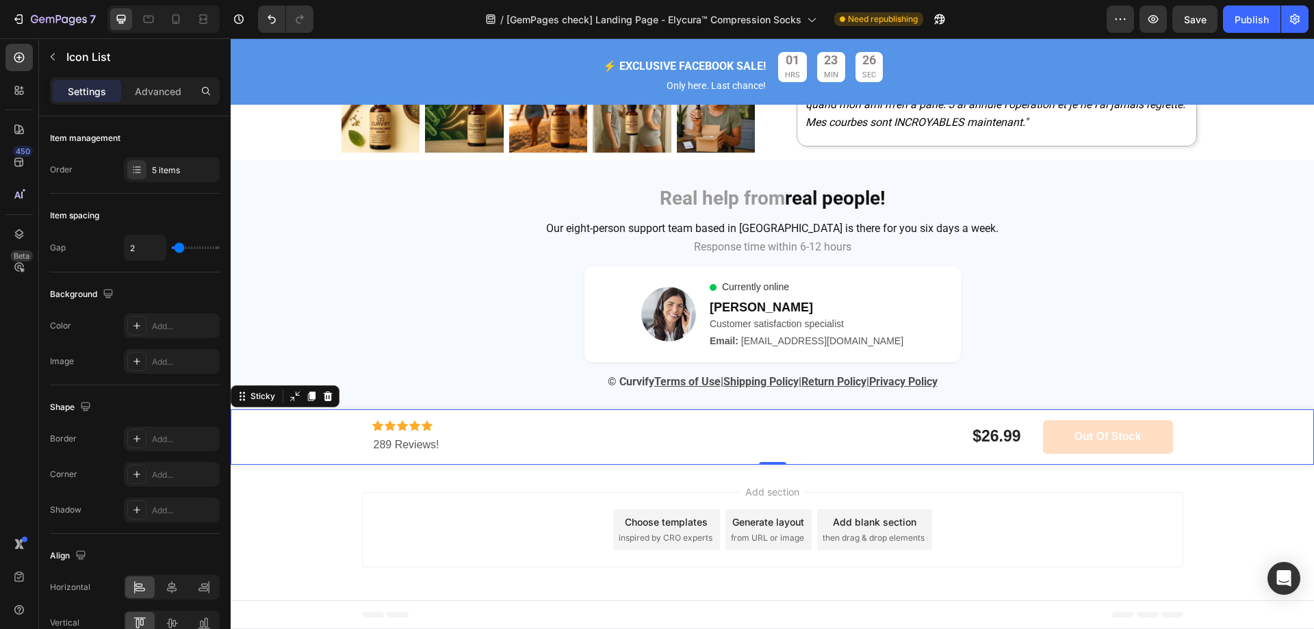
click at [296, 421] on div "Icon Icon Icon Icon Icon Icon List 289 Reviews! Text Block $26.99 Product Price…" at bounding box center [773, 436] width 1084 height 55
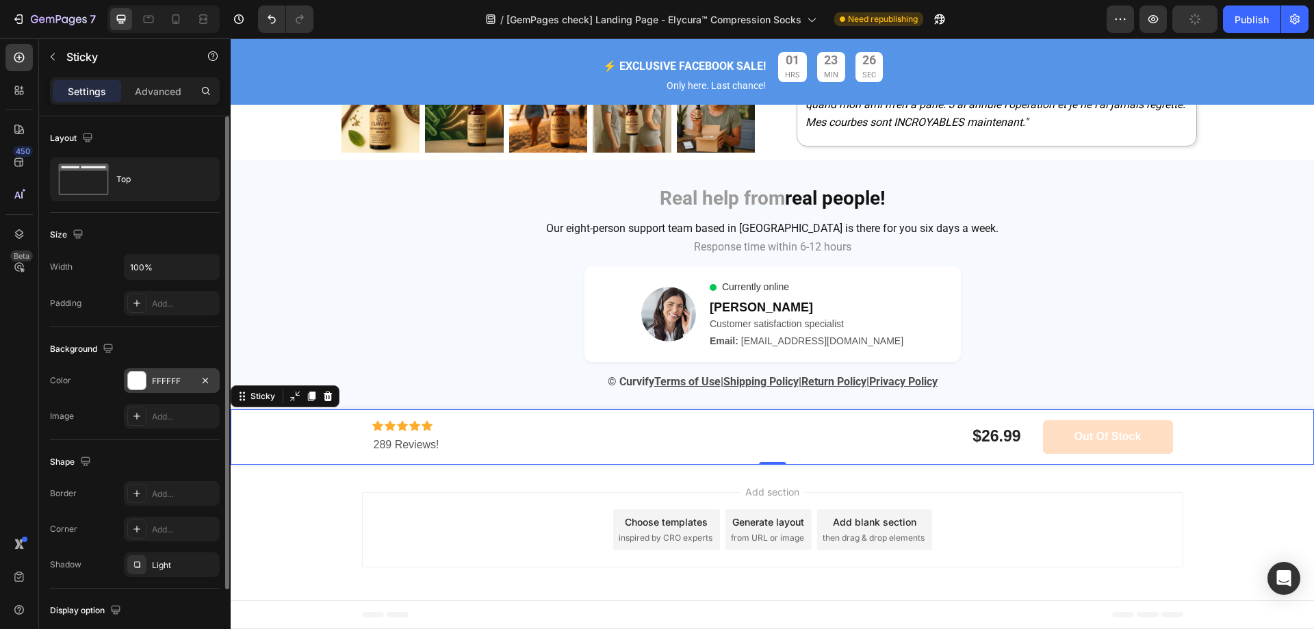
click at [148, 381] on div "FFFFFF" at bounding box center [172, 380] width 96 height 25
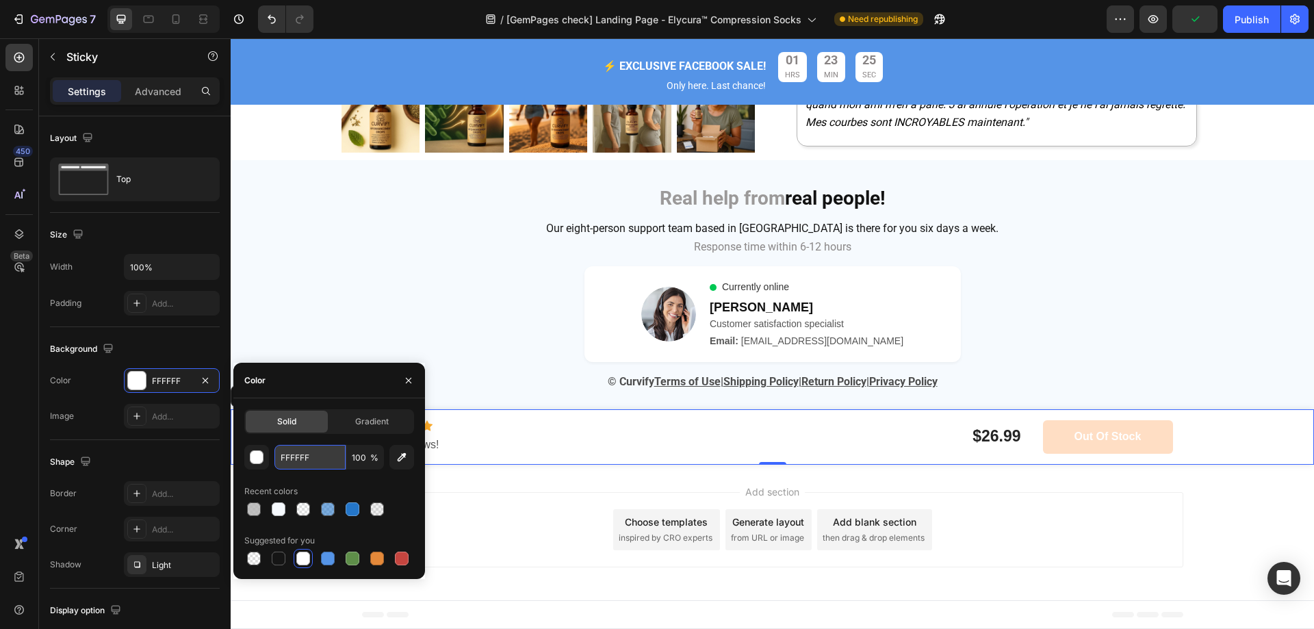
click at [304, 455] on input "FFFFFF" at bounding box center [310, 457] width 71 height 25
paste input "6FAFE"
type input "F6FAFE"
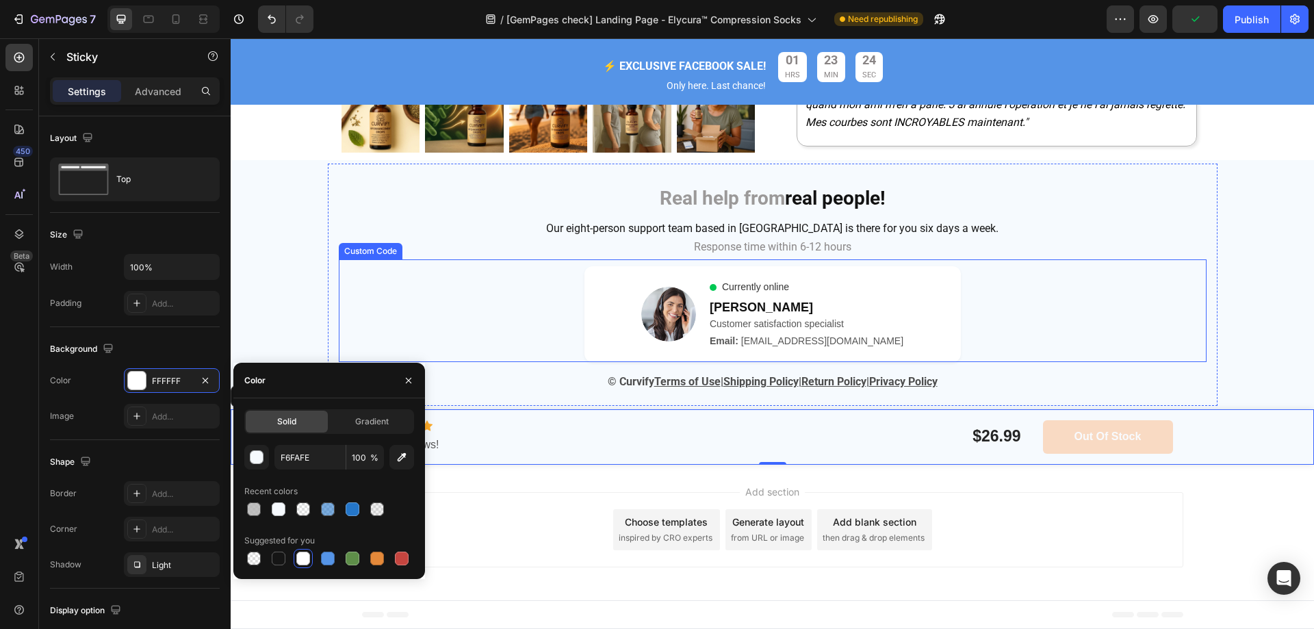
click at [350, 298] on div "Currently online [PERSON_NAME] Customer satisfaction specialist Email: [EMAIL_A…" at bounding box center [773, 314] width 868 height 96
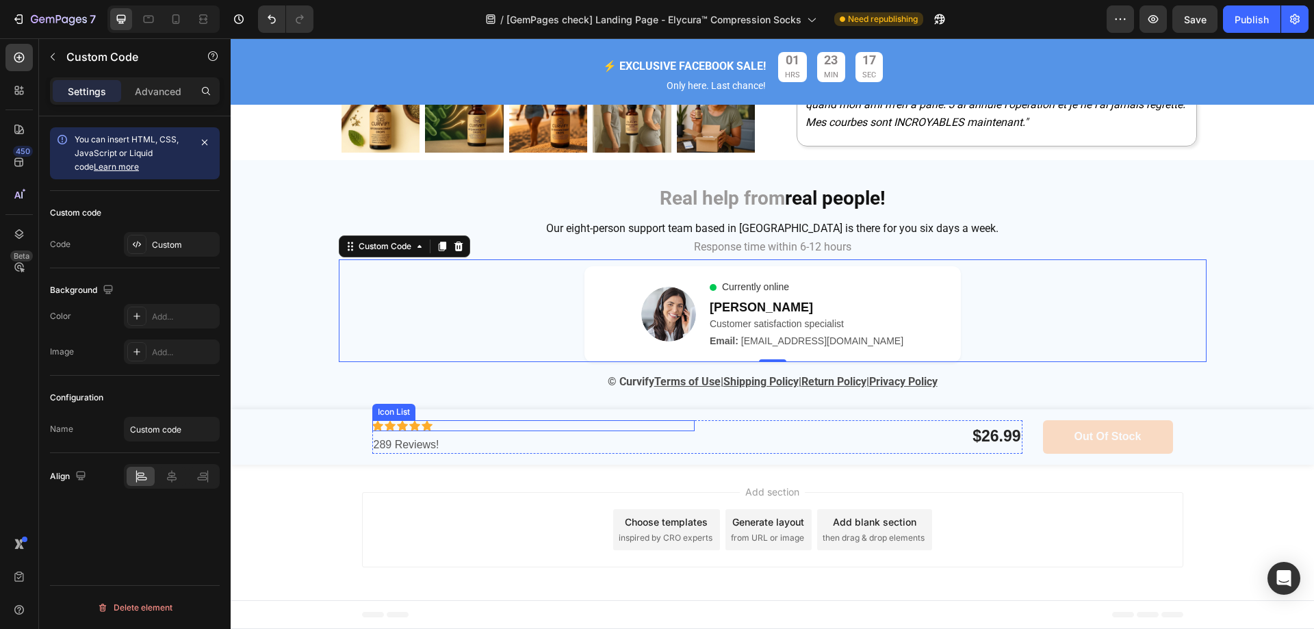
click at [444, 427] on div "Icon Icon Icon Icon Icon" at bounding box center [533, 425] width 322 height 11
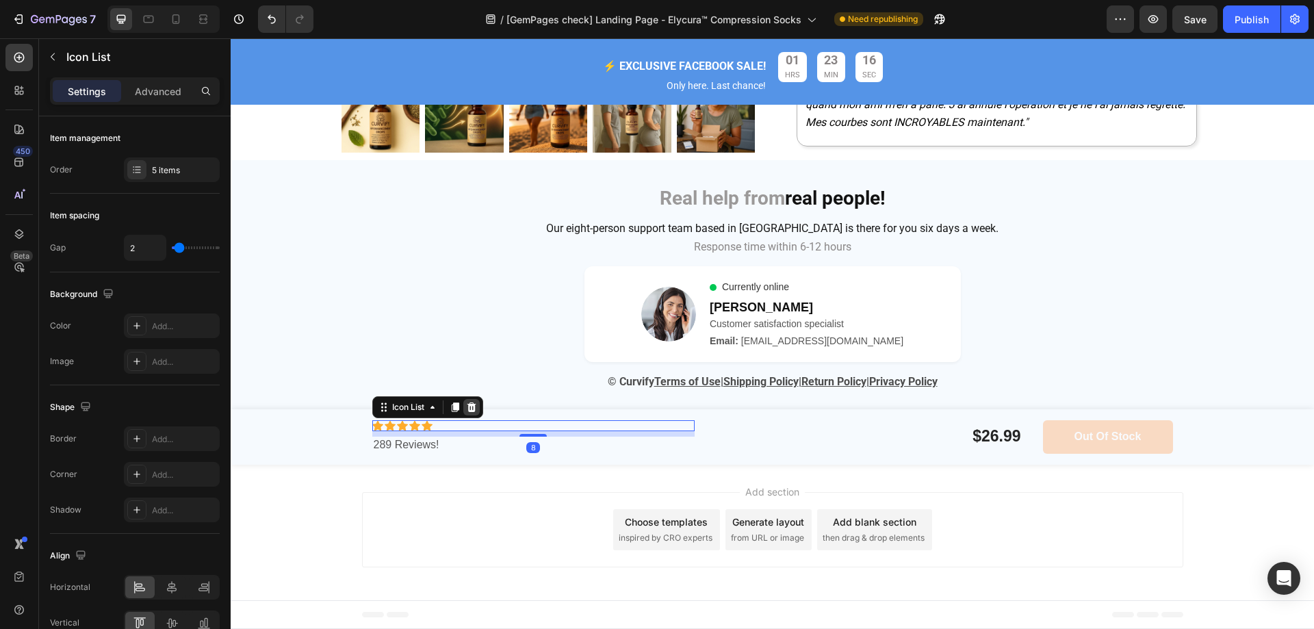
click at [466, 408] on icon at bounding box center [471, 407] width 11 height 11
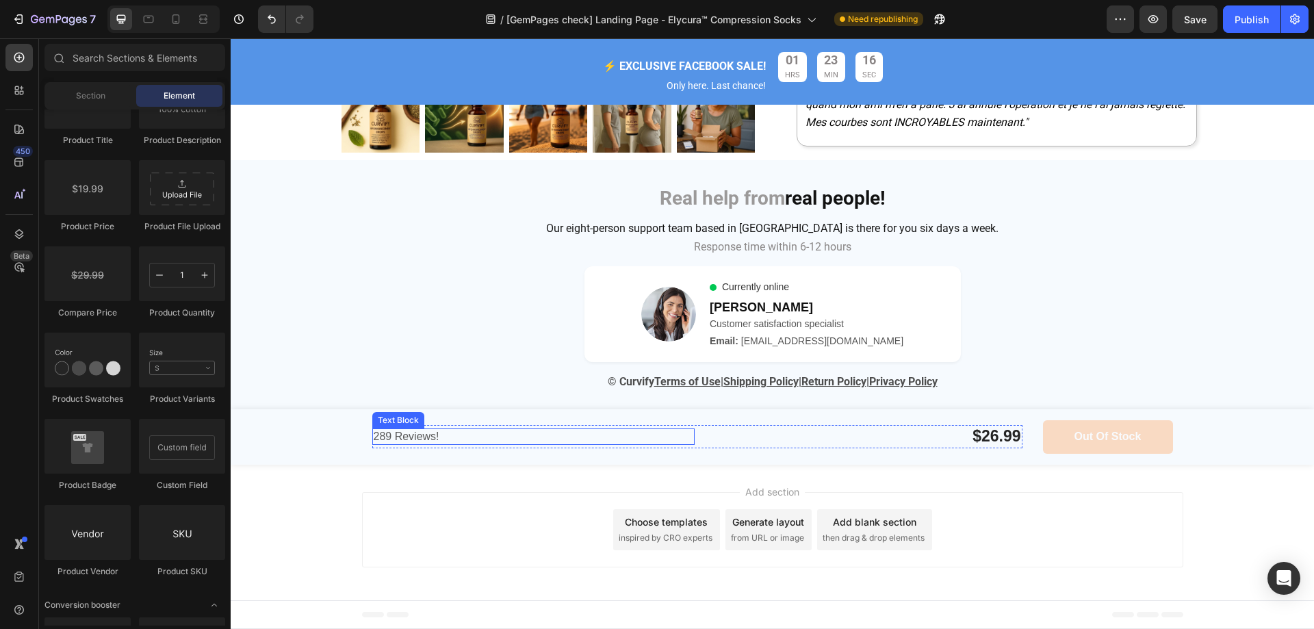
click at [448, 434] on p "289 Reviews!" at bounding box center [534, 437] width 320 height 14
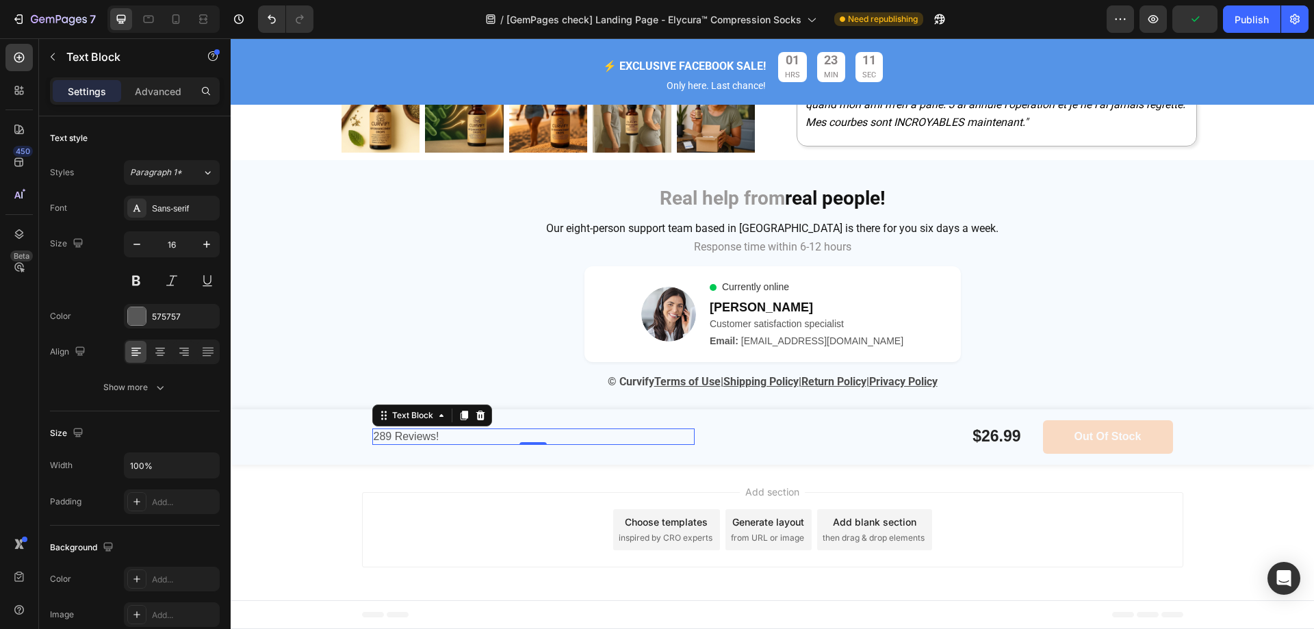
click at [441, 435] on p "289 Reviews!" at bounding box center [534, 437] width 320 height 14
drag, startPoint x: 452, startPoint y: 436, endPoint x: 354, endPoint y: 436, distance: 97.9
click at [354, 436] on div "289 Reviews! Text Block 0 $26.99 Product Price Product Price Row Out of stock P…" at bounding box center [773, 436] width 1084 height 55
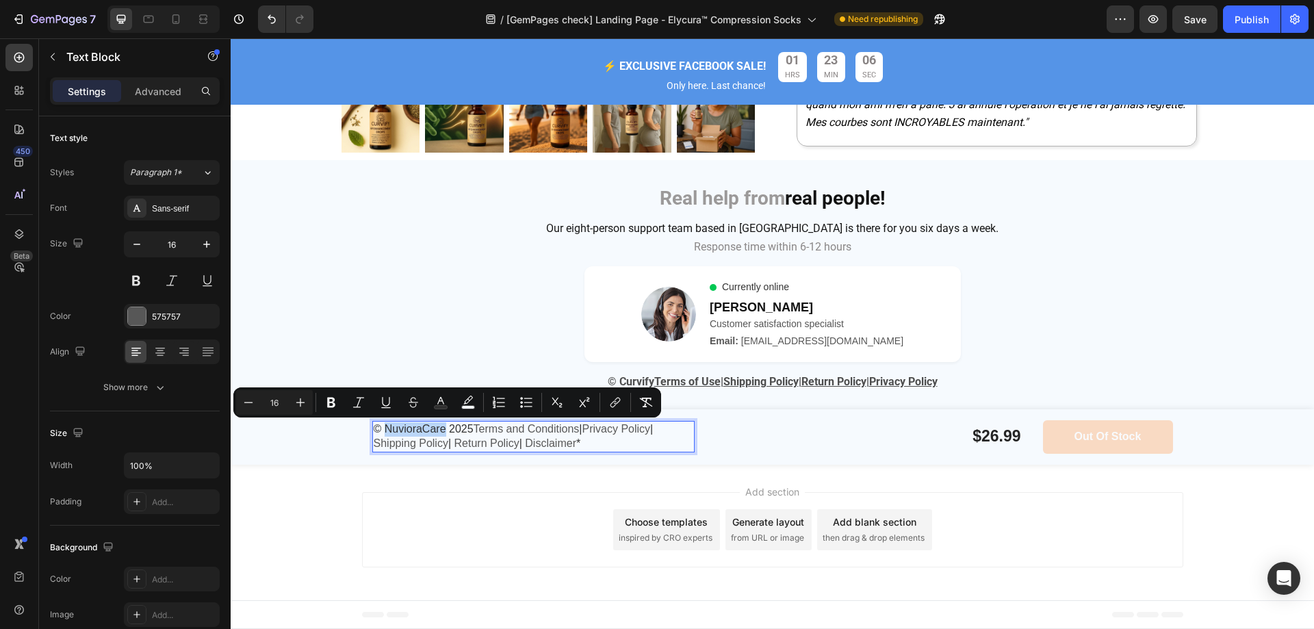
drag, startPoint x: 441, startPoint y: 429, endPoint x: 381, endPoint y: 432, distance: 59.7
click at [381, 432] on span "© NuvioraCare 2025" at bounding box center [424, 429] width 100 height 12
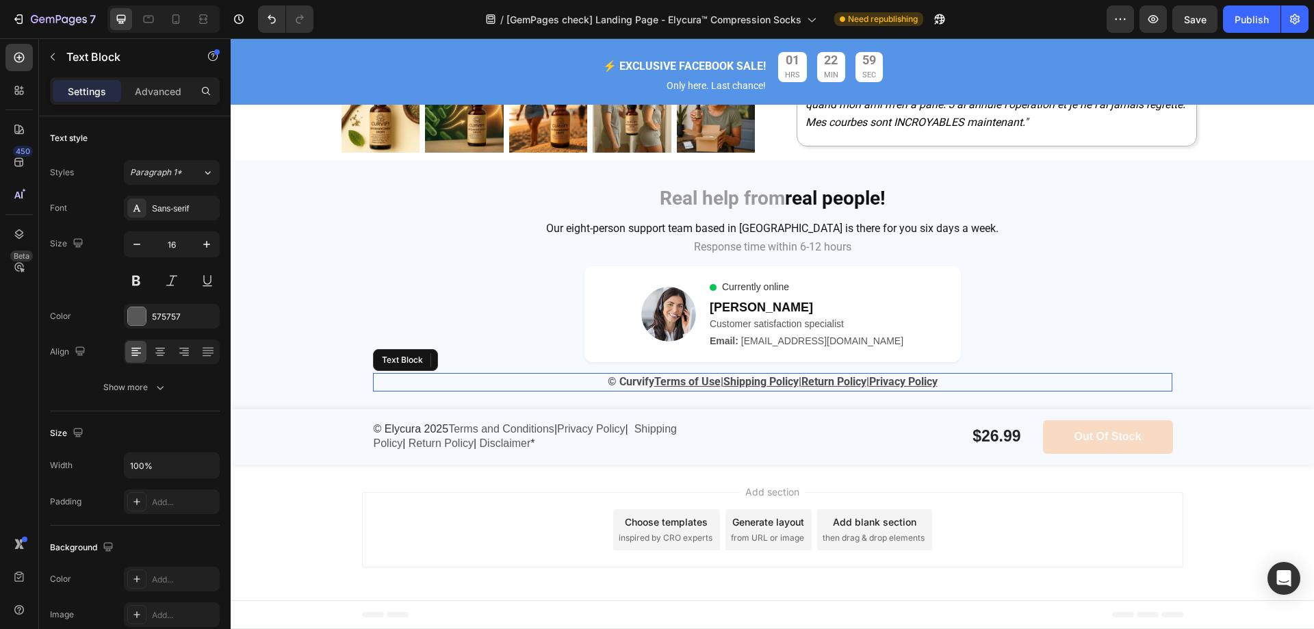
scroll to position [259, 0]
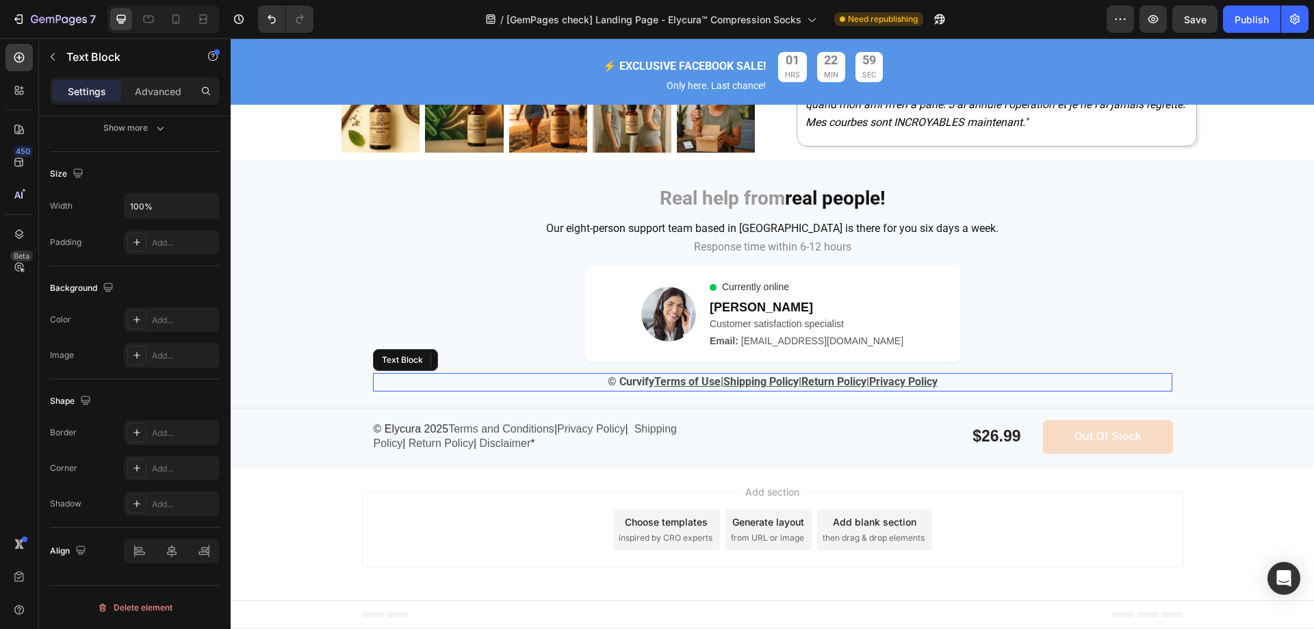
click at [633, 383] on span "© Curvify" at bounding box center [631, 381] width 47 height 13
click at [636, 383] on span "© Curvify" at bounding box center [631, 381] width 47 height 13
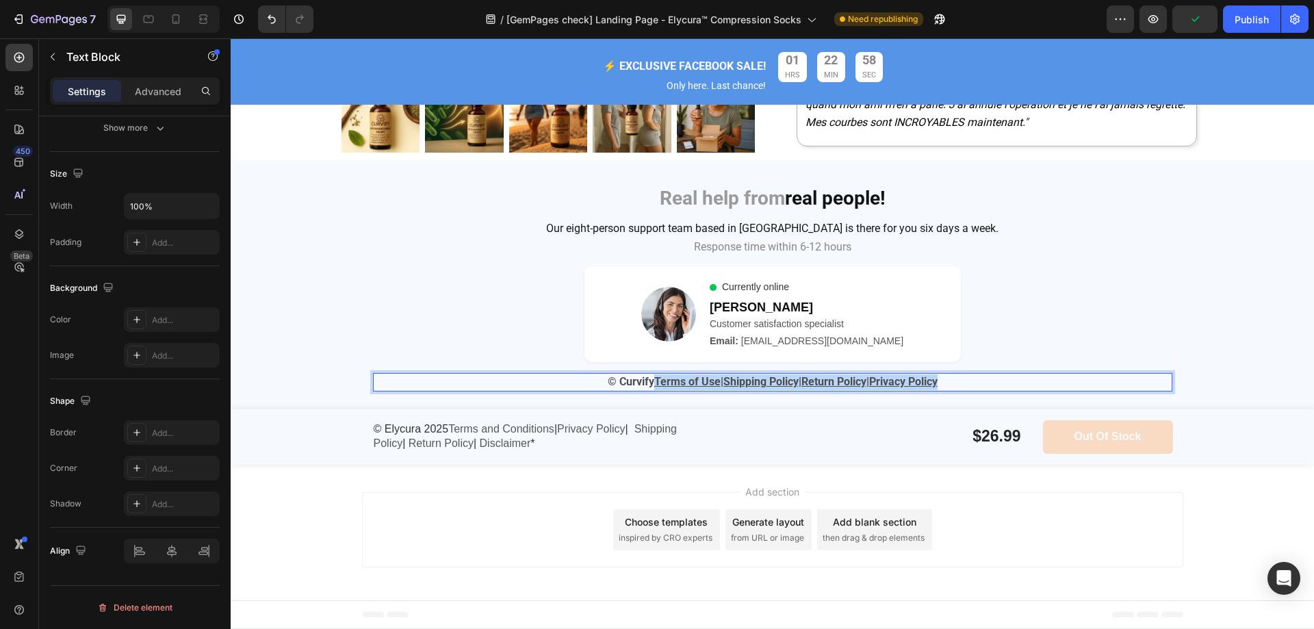
drag, startPoint x: 642, startPoint y: 385, endPoint x: 971, endPoint y: 385, distance: 328.6
click at [971, 385] on p "© Curvify Terms of Use | Shipping Policy | Return Policy | Privacy Policy" at bounding box center [772, 382] width 797 height 16
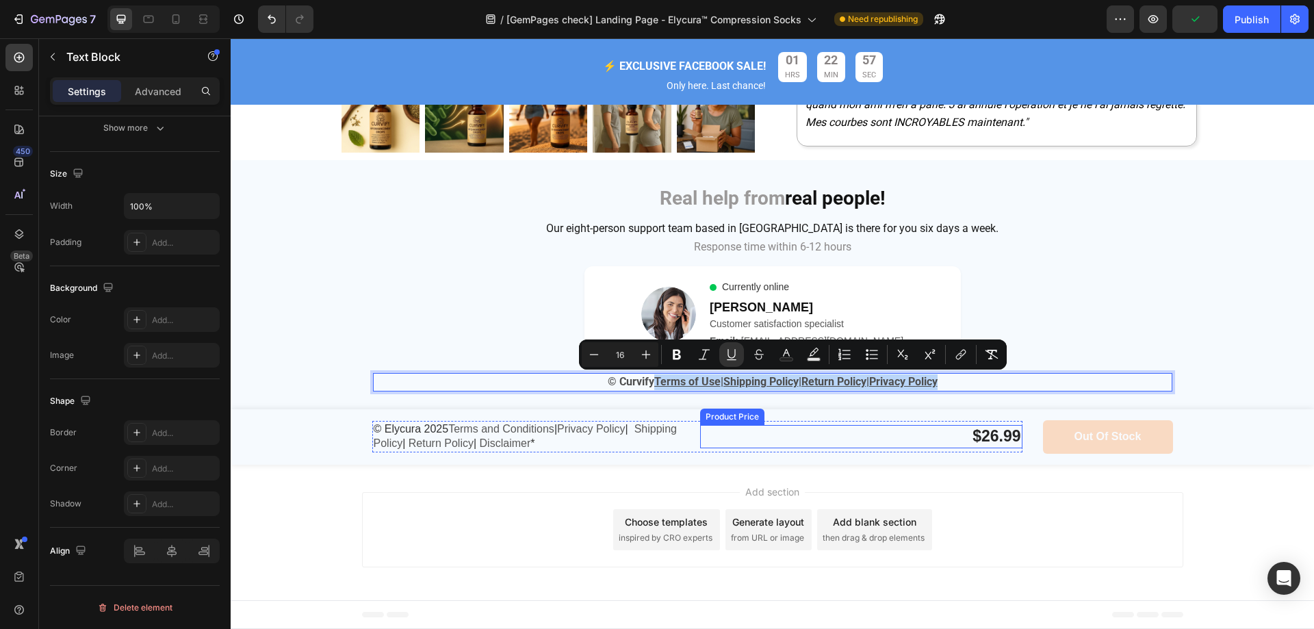
copy p "Terms of Use | Shipping Policy | Return Policy | Privacy Policy"
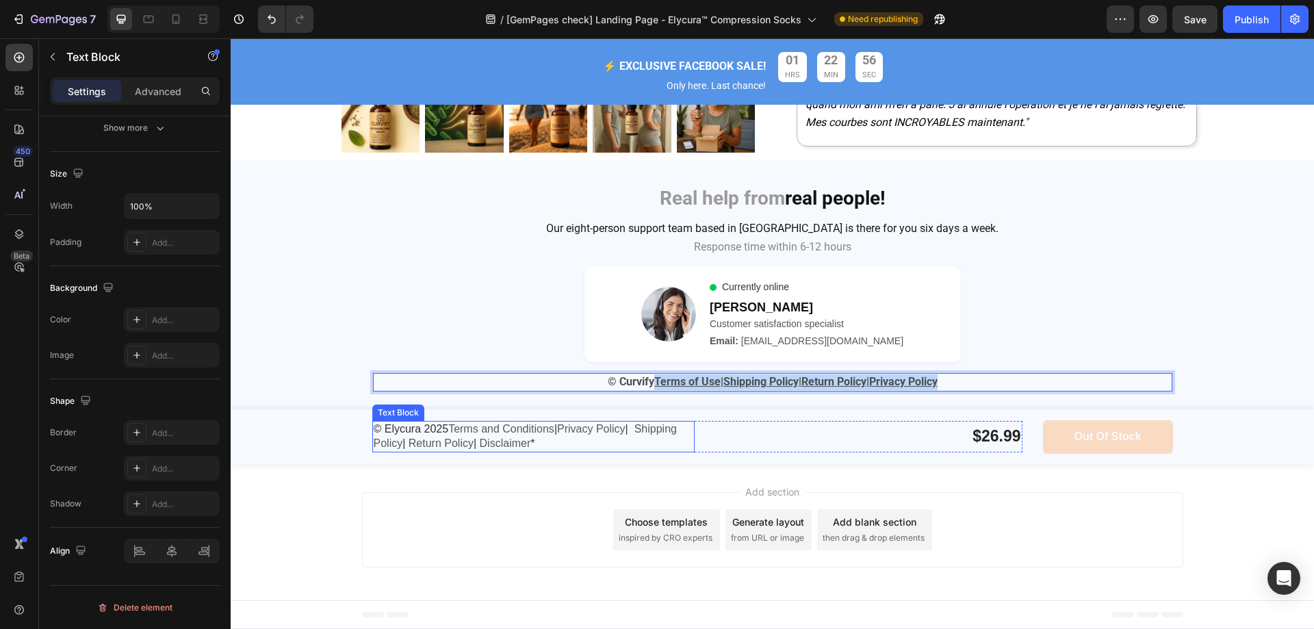
click at [444, 425] on span "© Elycura 2025" at bounding box center [411, 429] width 75 height 12
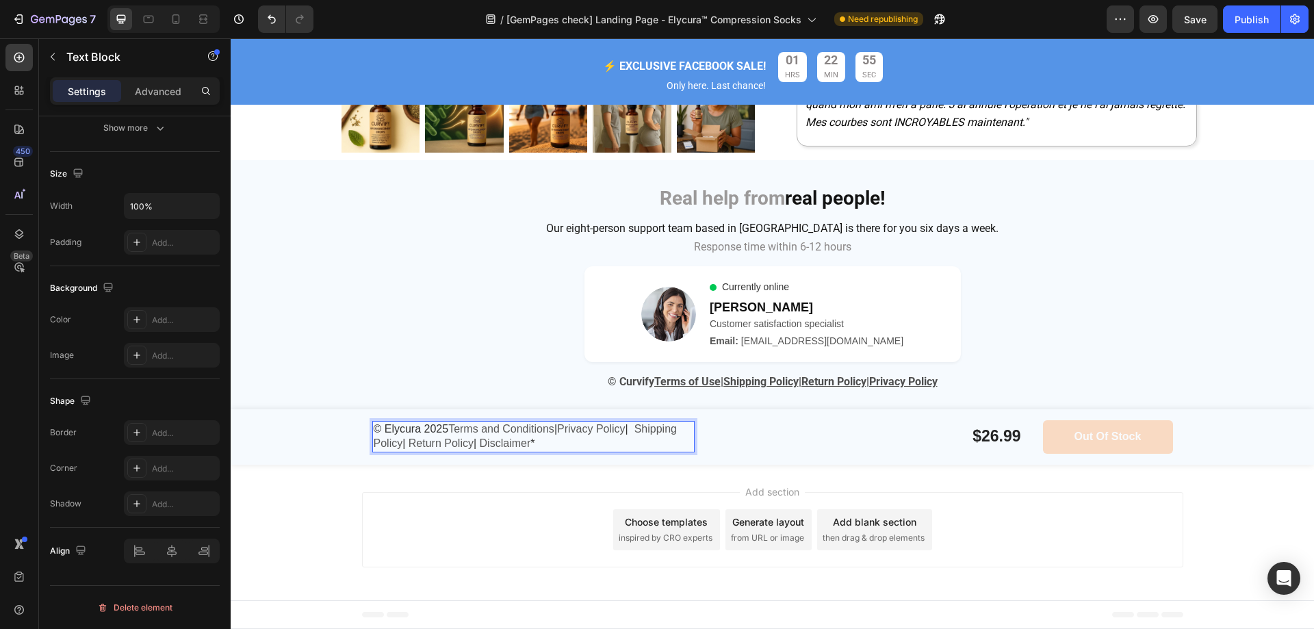
drag, startPoint x: 448, startPoint y: 429, endPoint x: 549, endPoint y: 448, distance: 103.2
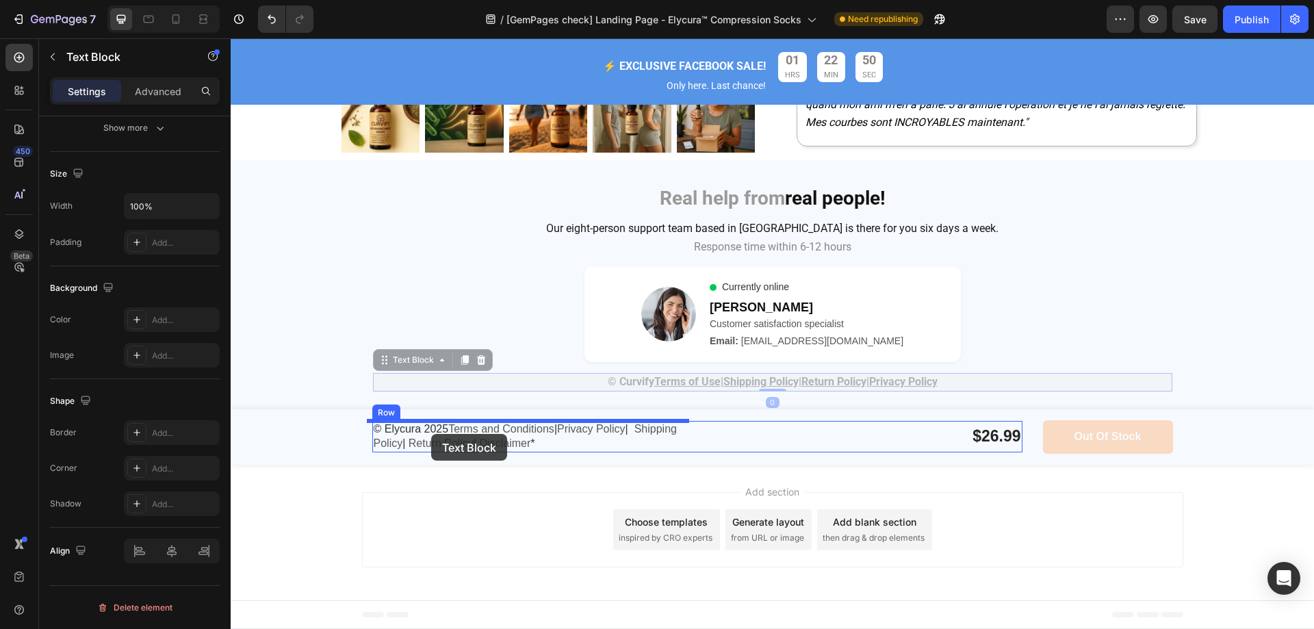
drag, startPoint x: 970, startPoint y: 376, endPoint x: 431, endPoint y: 434, distance: 541.9
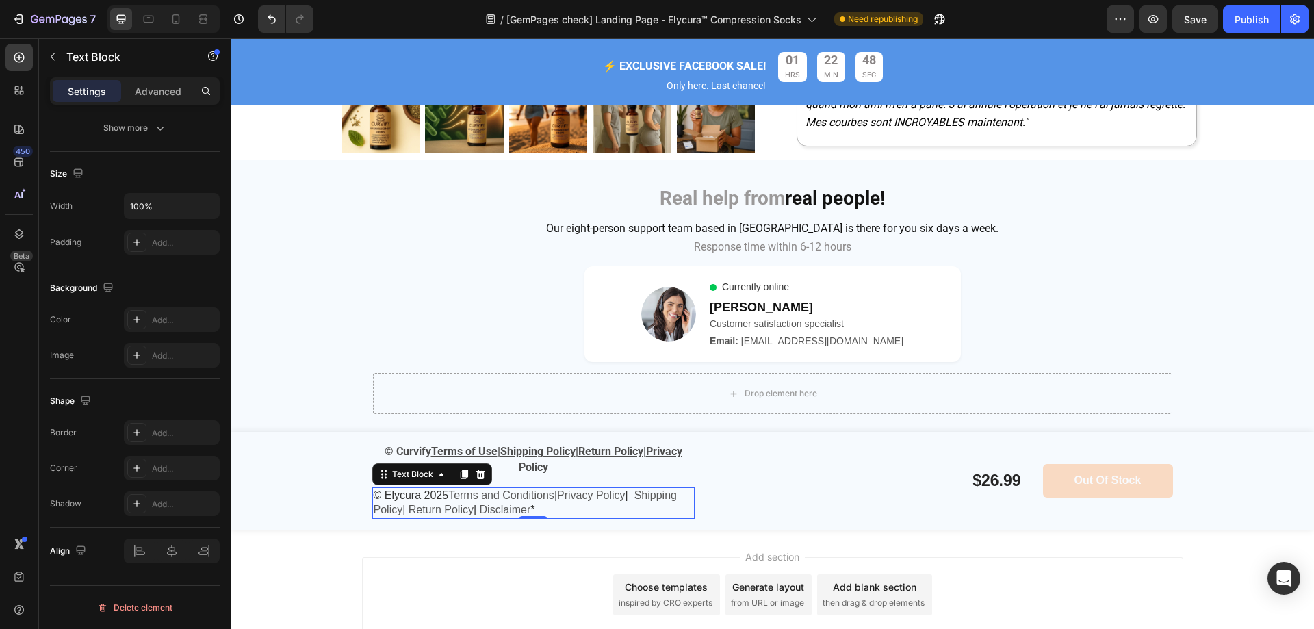
click at [589, 508] on p "© Elycura 2025 Terms and Conditions |‎ Privacy Policy | ‎ Shipping Policy | ‎ R…" at bounding box center [534, 503] width 320 height 29
click at [475, 469] on icon at bounding box center [480, 474] width 11 height 11
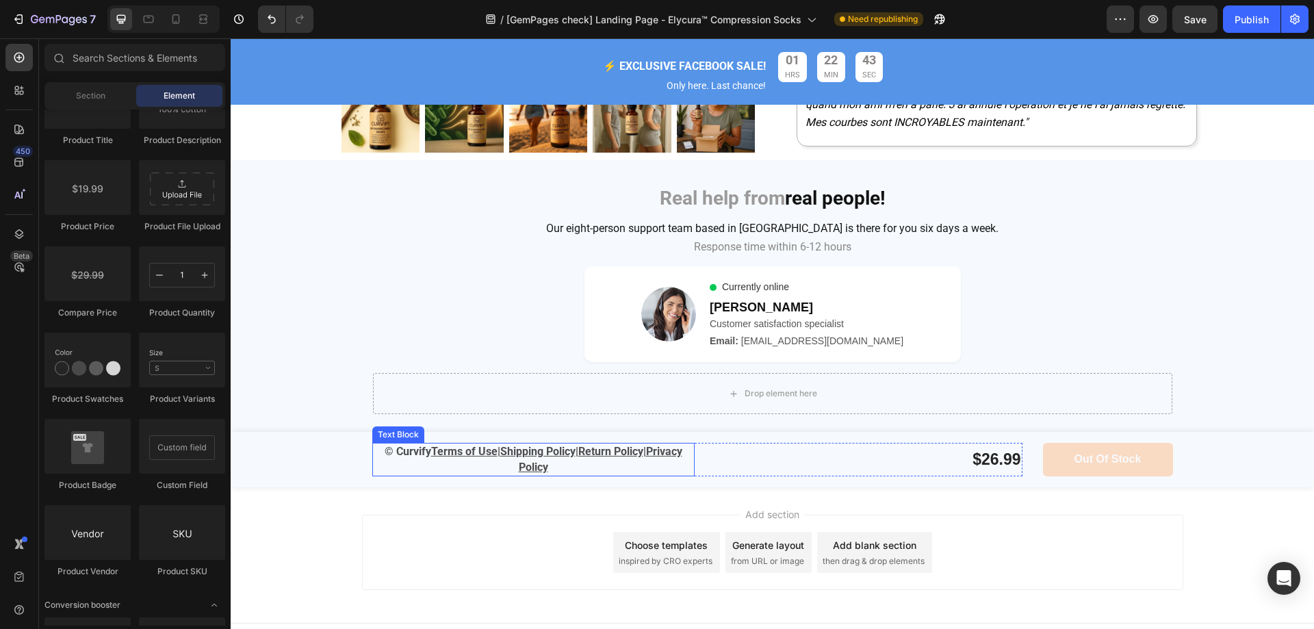
click at [582, 470] on p "© Curvify Terms of Use | Shipping Policy | Return Policy | Privacy Policy" at bounding box center [534, 459] width 320 height 31
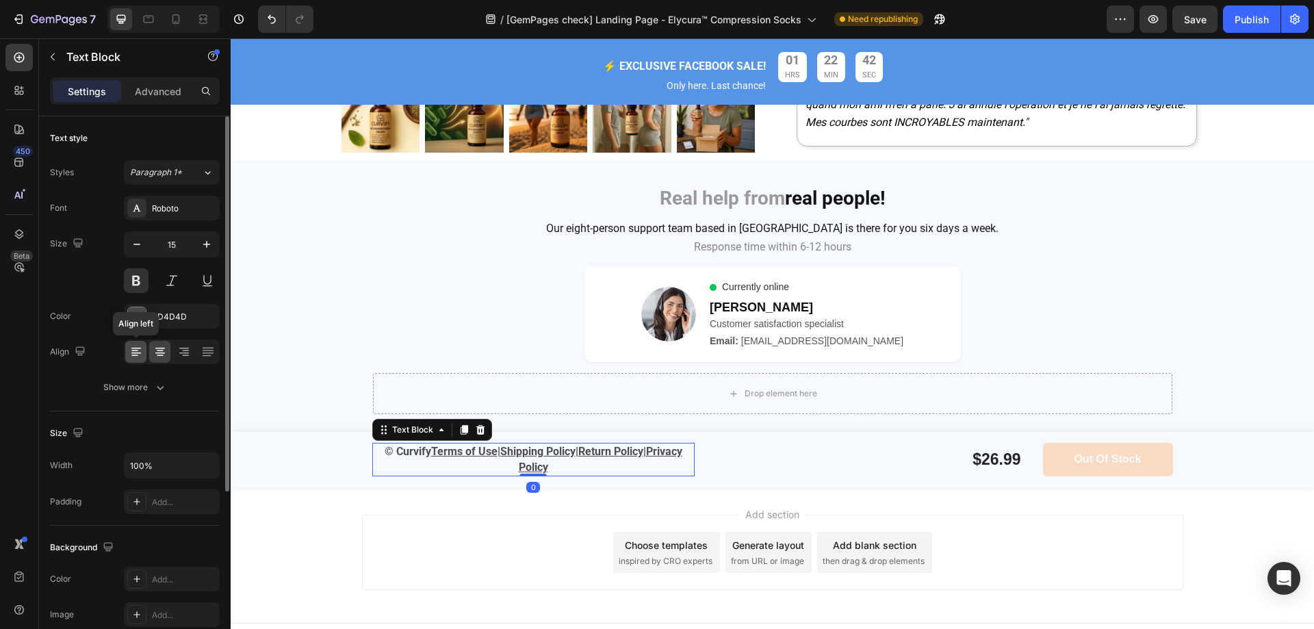
click at [140, 353] on icon at bounding box center [136, 352] width 14 height 14
click at [412, 450] on span "© Curvify" at bounding box center [397, 451] width 47 height 13
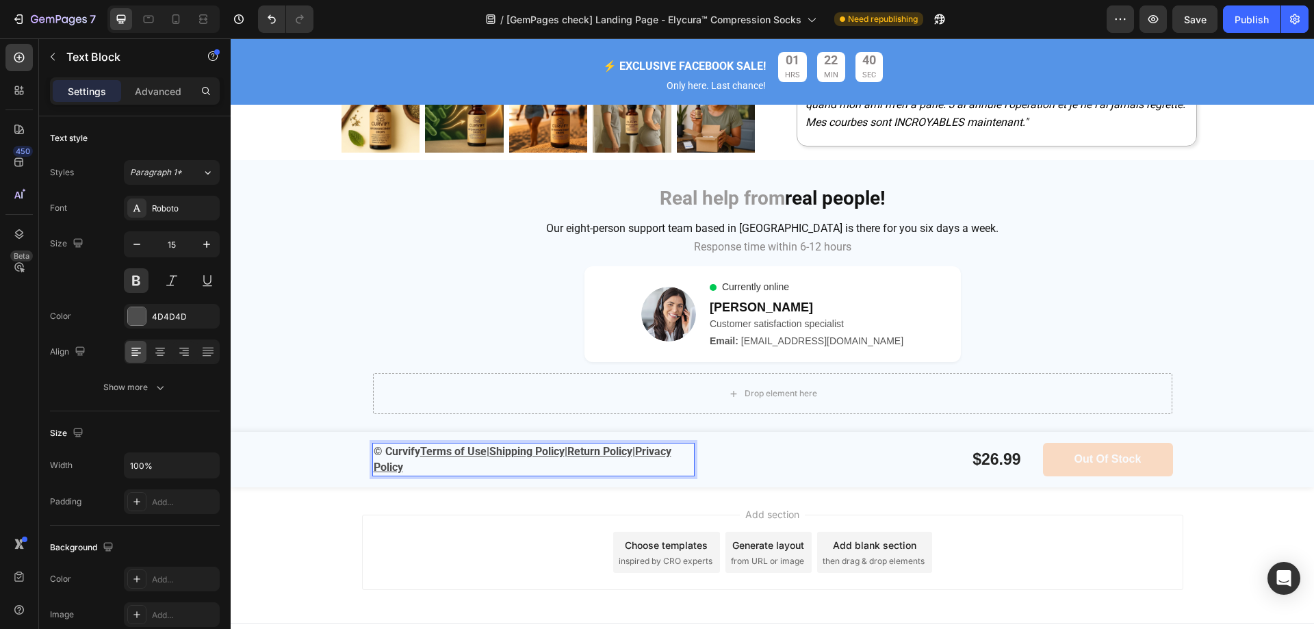
drag, startPoint x: 418, startPoint y: 450, endPoint x: 383, endPoint y: 450, distance: 35.6
click at [383, 450] on span "© Curvify" at bounding box center [397, 451] width 47 height 13
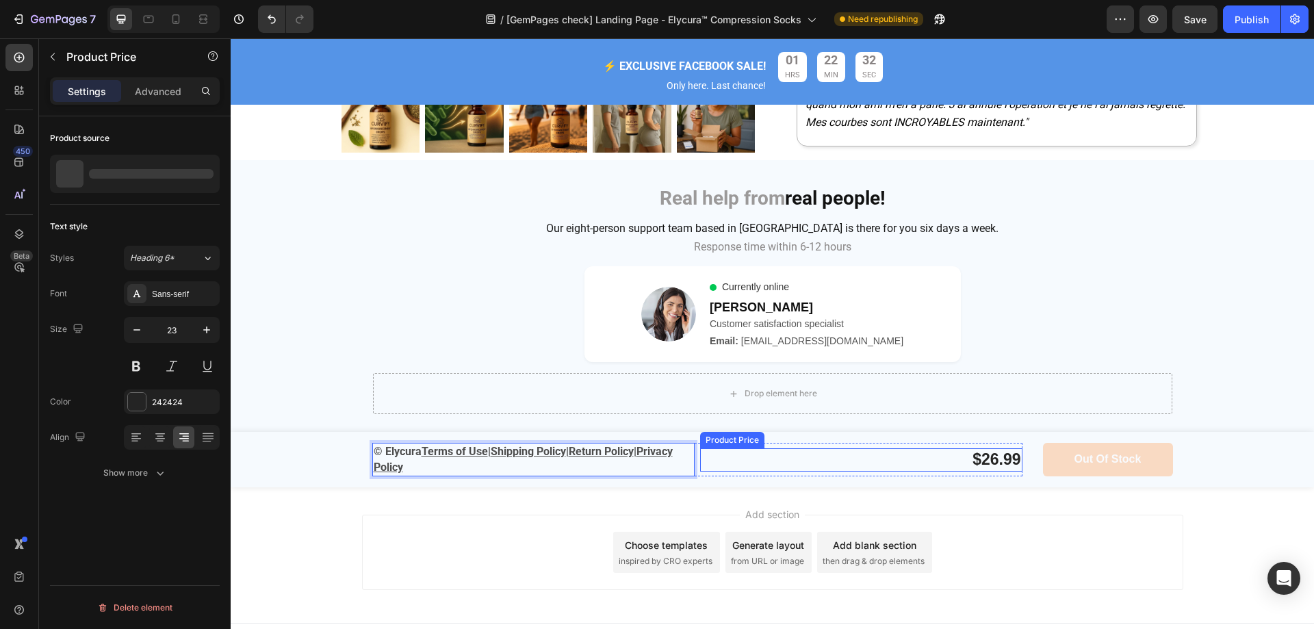
click at [739, 459] on div "$26.99" at bounding box center [861, 459] width 322 height 23
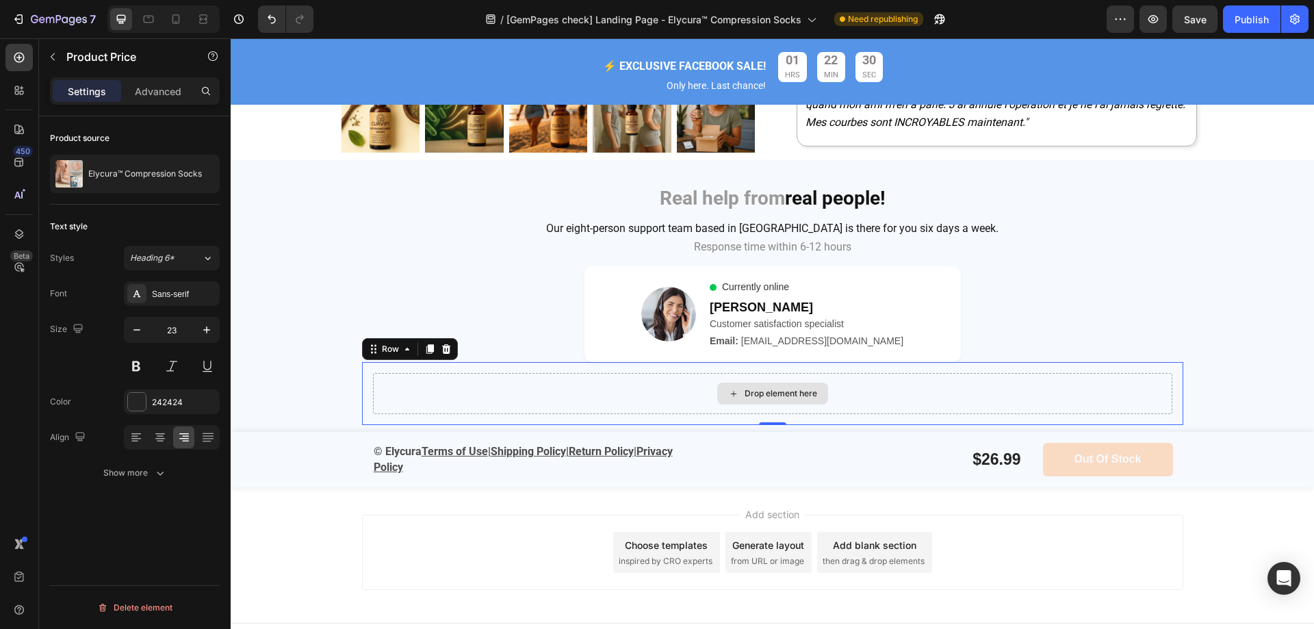
click at [592, 377] on div "Drop element here" at bounding box center [773, 393] width 800 height 41
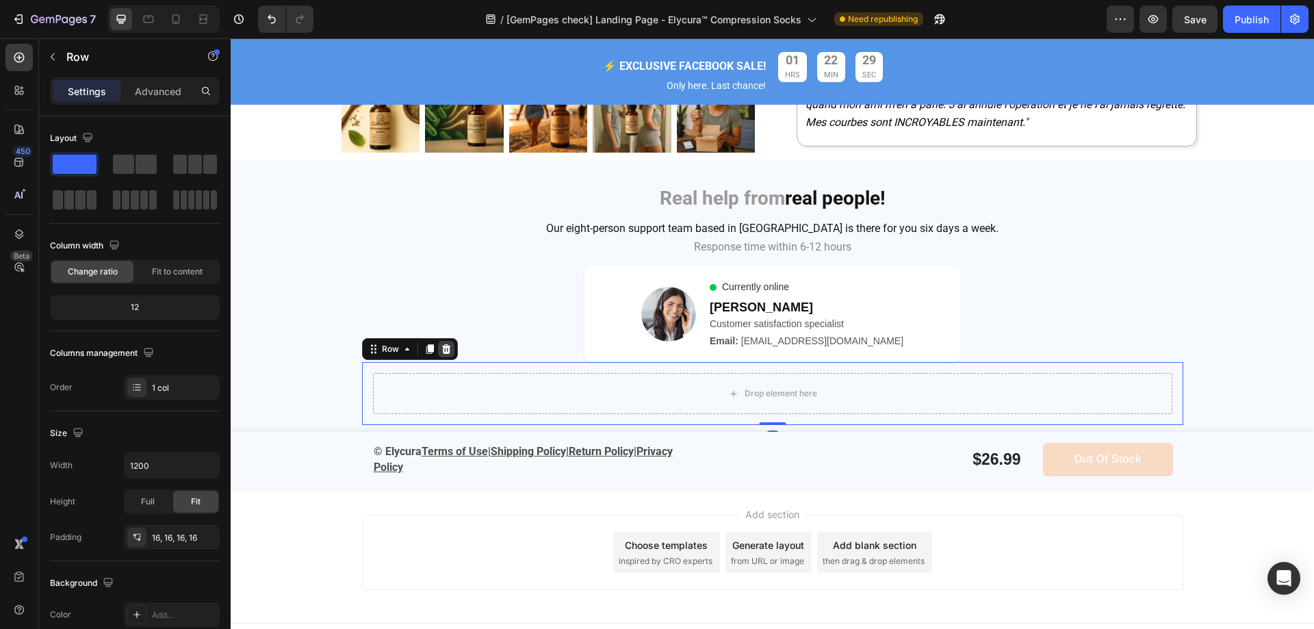
click at [446, 346] on div at bounding box center [446, 349] width 16 height 16
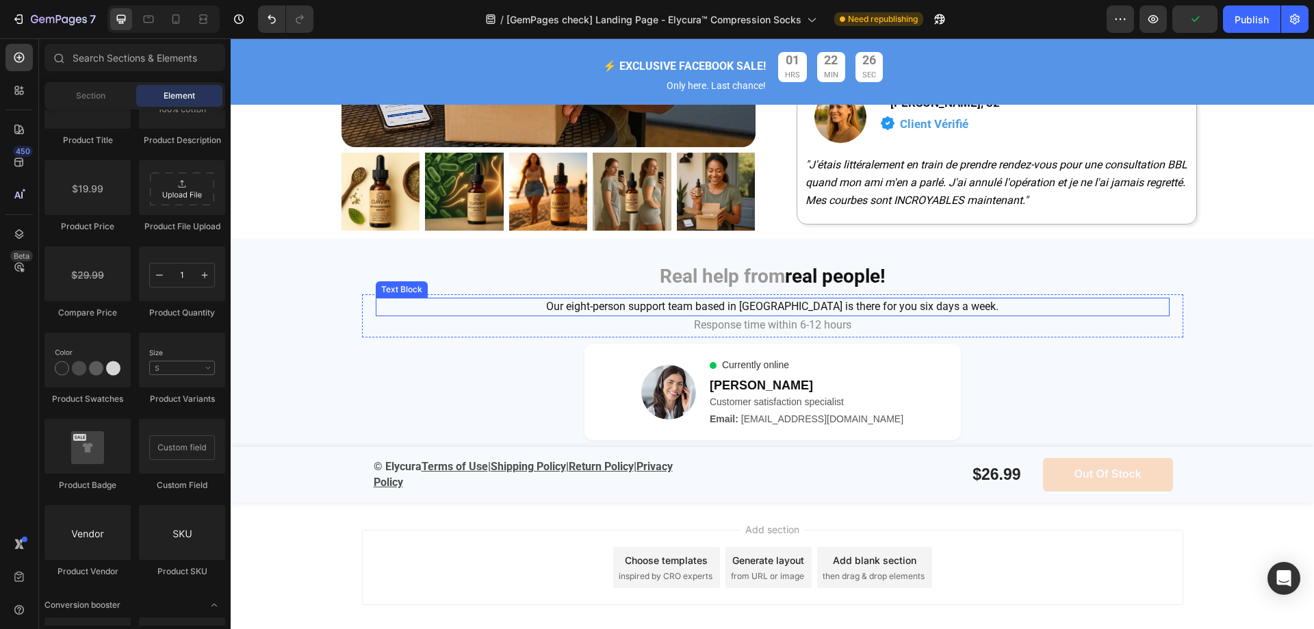
scroll to position [5590, 0]
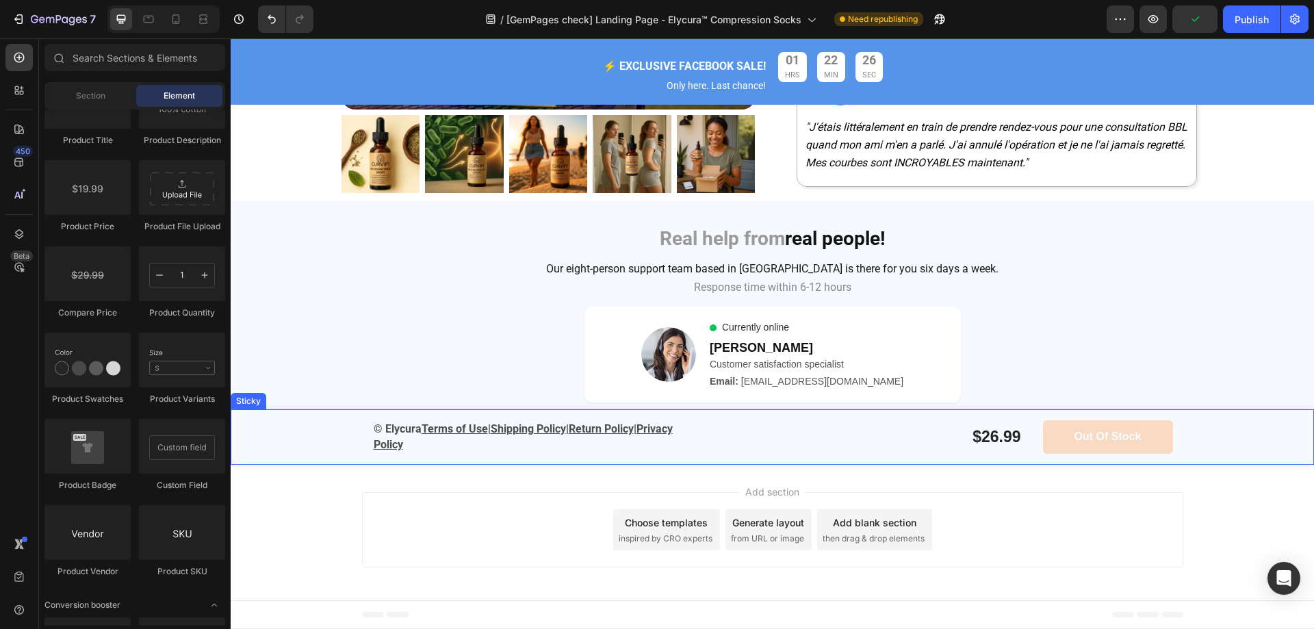
drag, startPoint x: 264, startPoint y: 419, endPoint x: 277, endPoint y: 416, distance: 12.8
click at [266, 419] on div "© Elycura Terms of Use | Shipping Policy | Return Policy | Privacy Policy Text …" at bounding box center [773, 436] width 1084 height 55
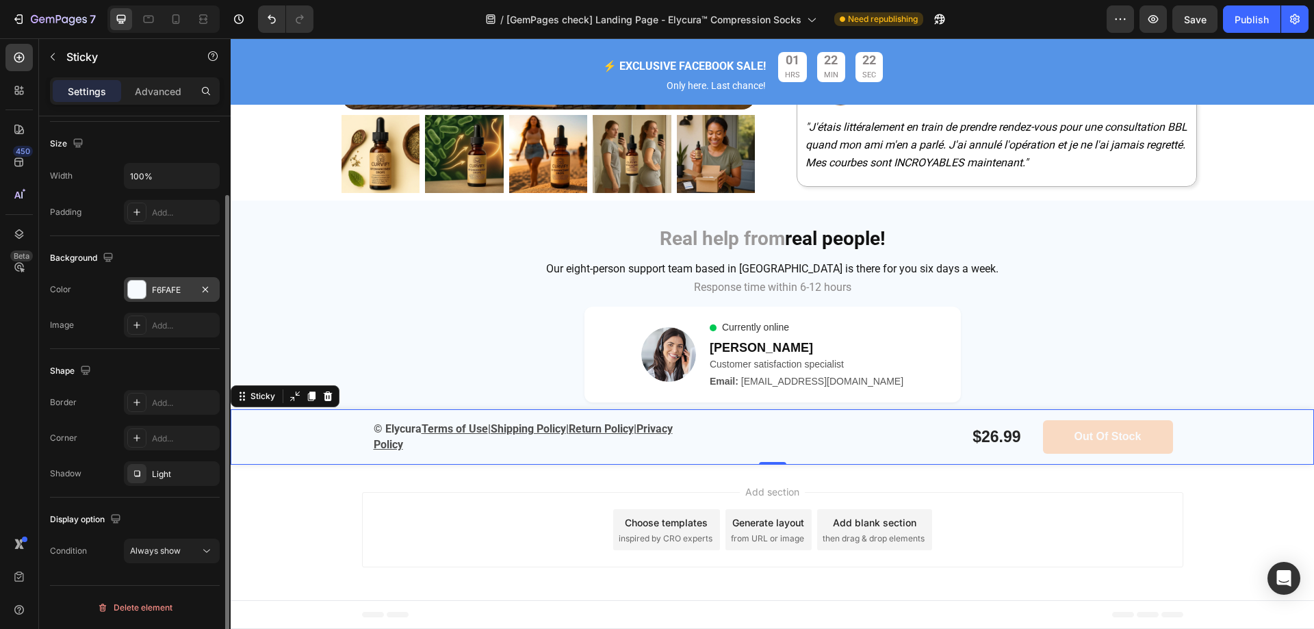
scroll to position [0, 0]
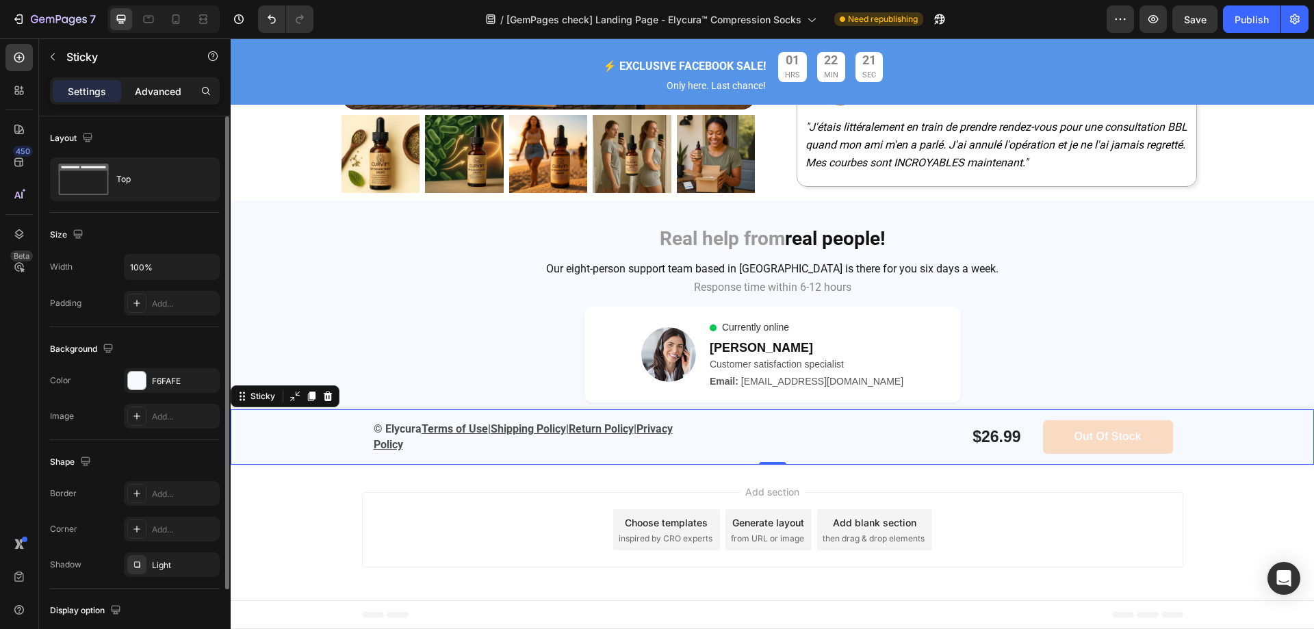
click at [158, 95] on p "Advanced" at bounding box center [158, 91] width 47 height 14
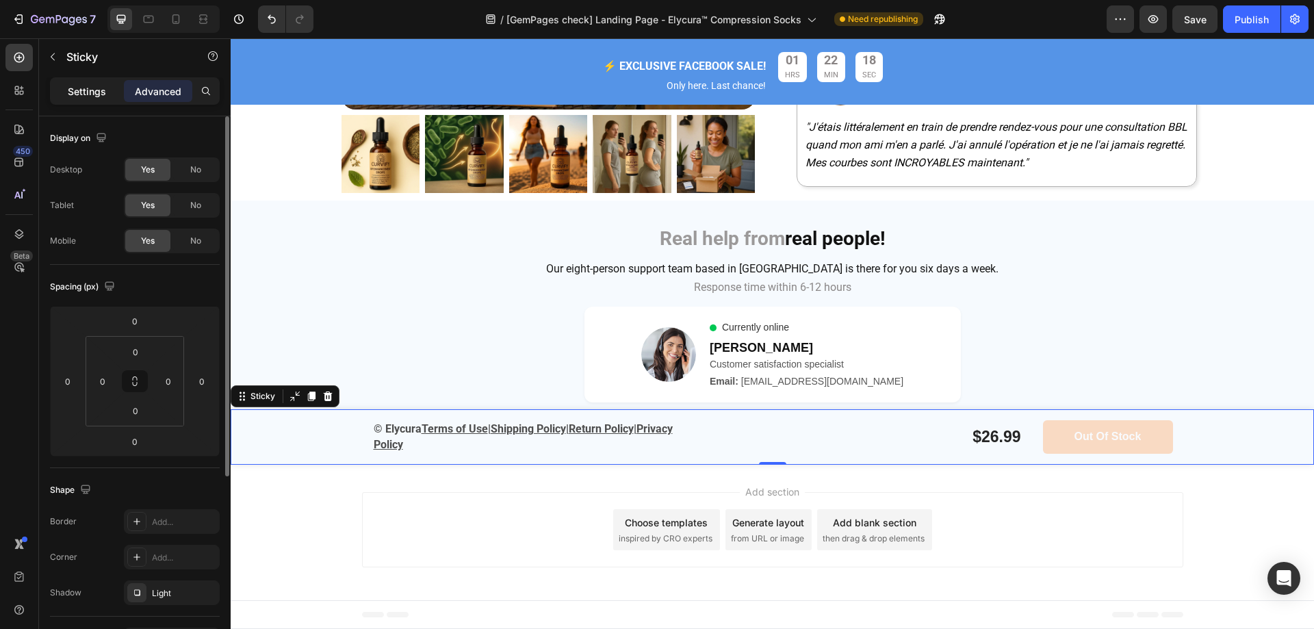
click at [98, 88] on p "Settings" at bounding box center [87, 91] width 38 height 14
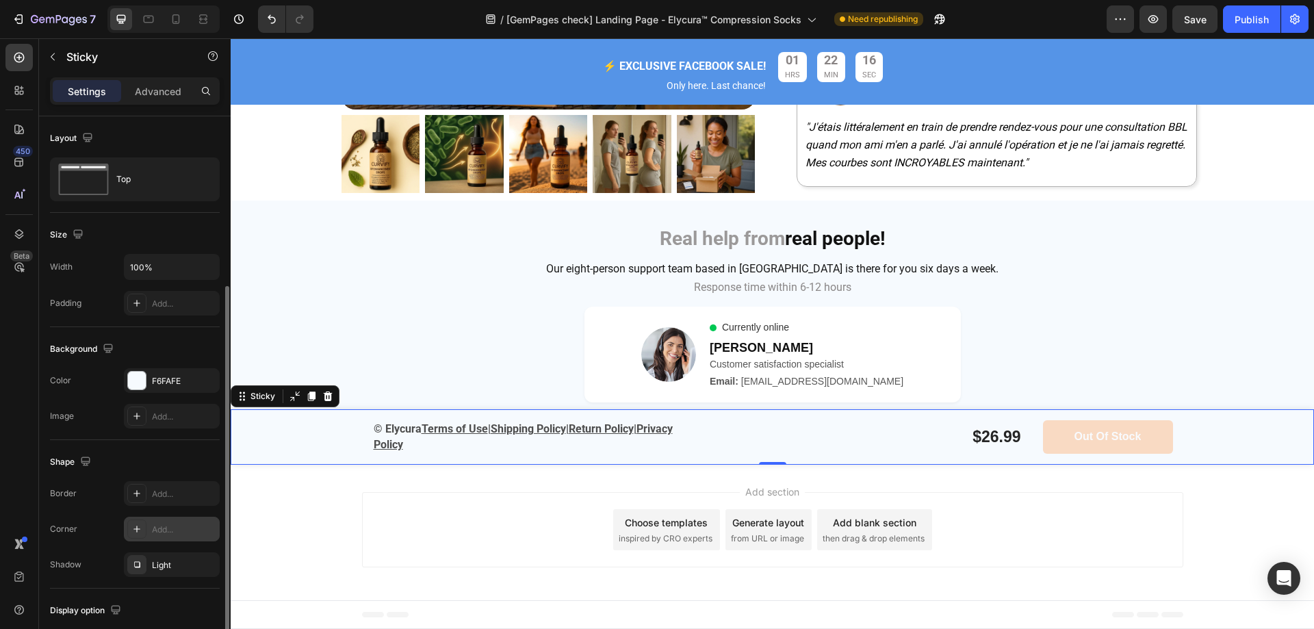
scroll to position [91, 0]
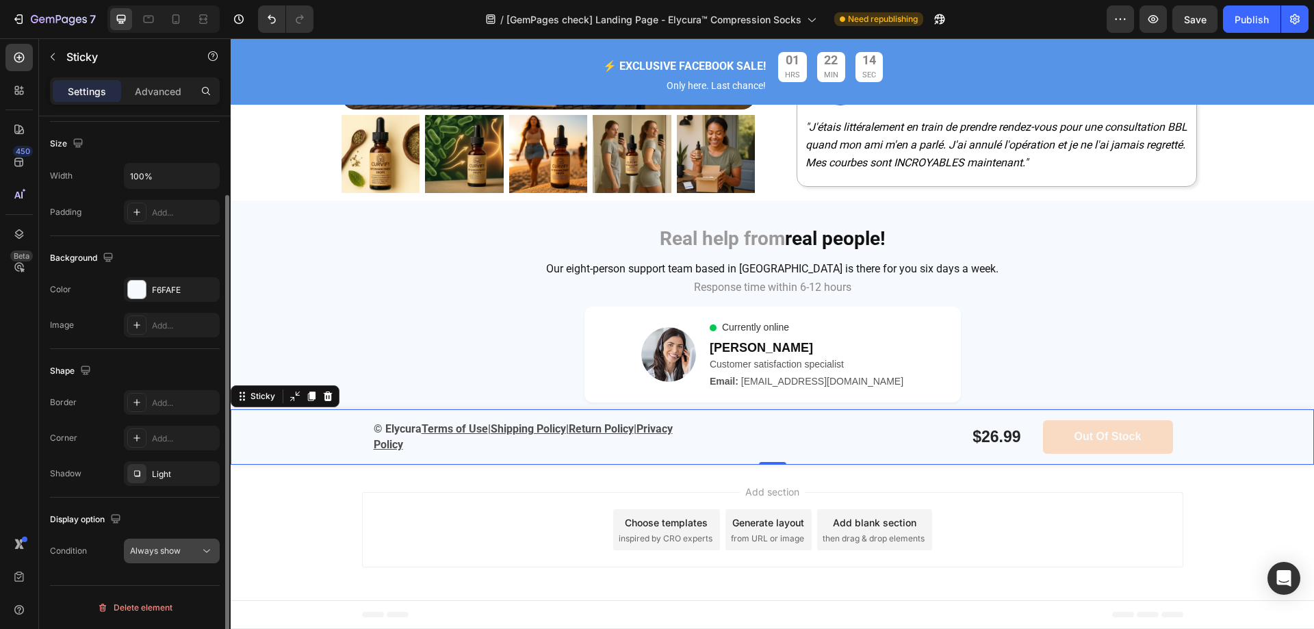
click at [166, 550] on span "Always show" at bounding box center [155, 551] width 51 height 10
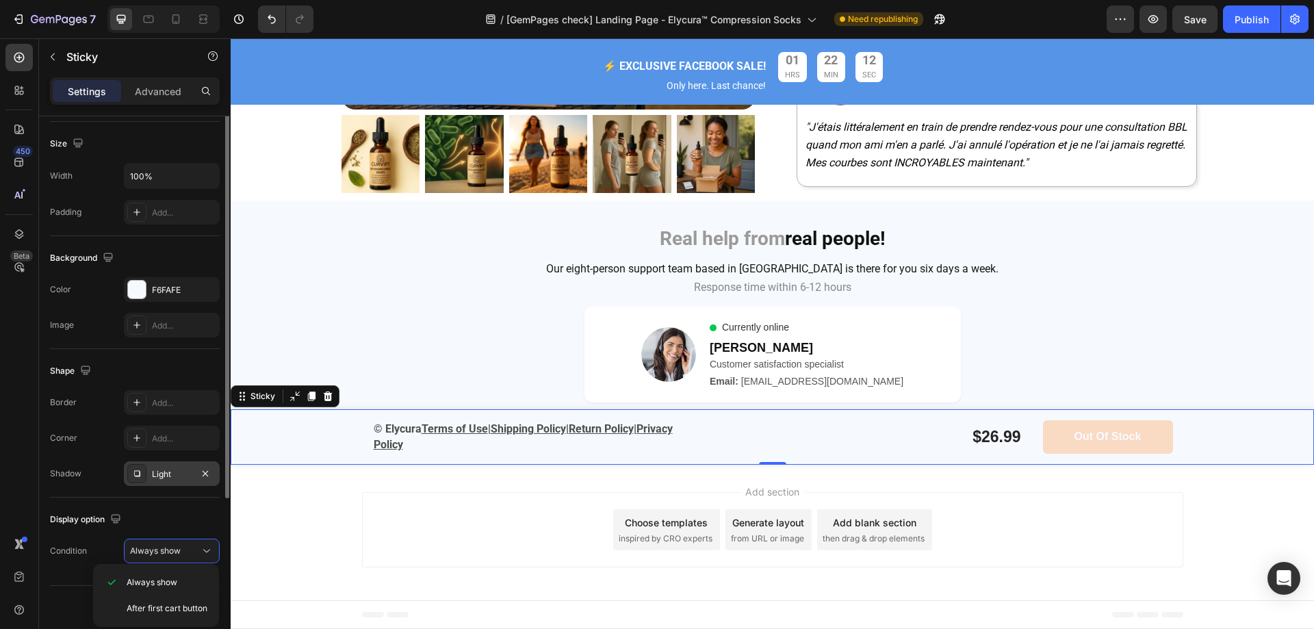
scroll to position [0, 0]
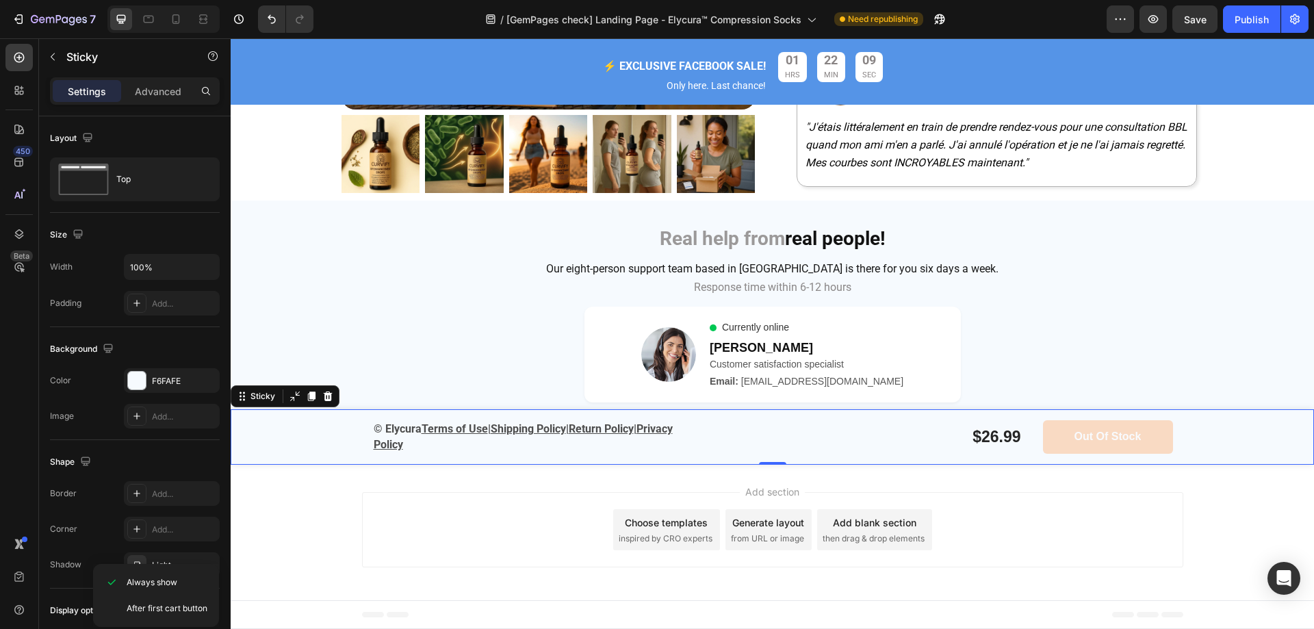
click at [316, 483] on div "Add section Choose templates inspired by CRO experts Generate layout from URL o…" at bounding box center [773, 533] width 1084 height 136
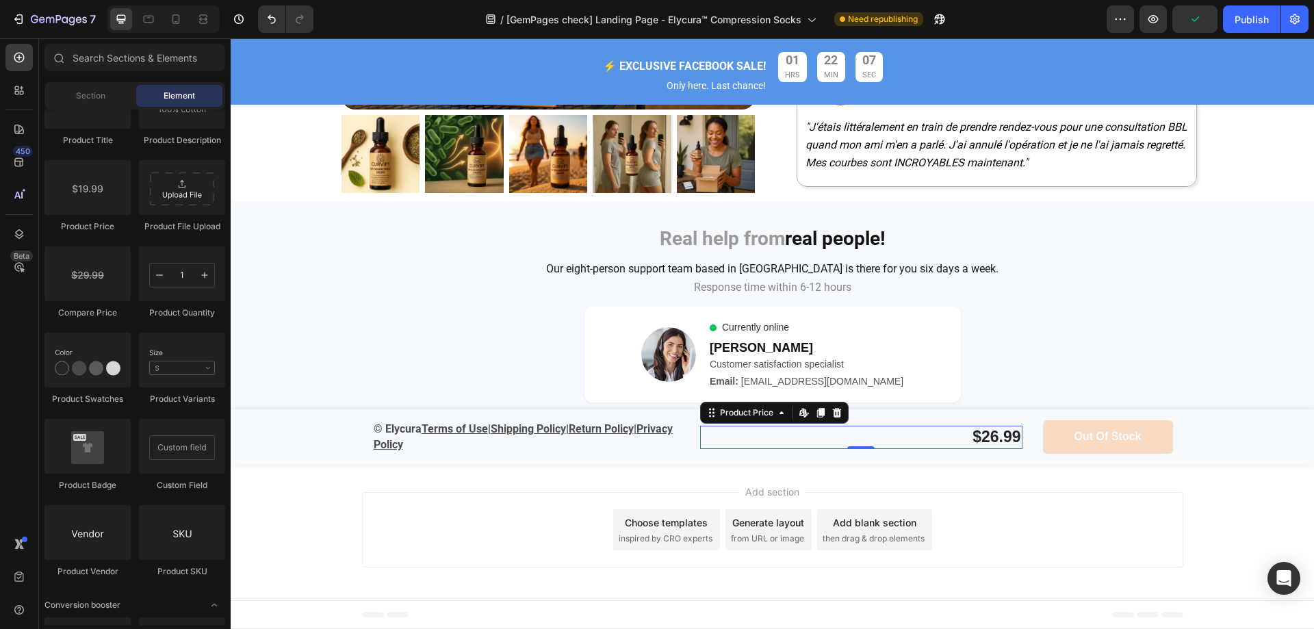
click at [993, 440] on div "$26.99" at bounding box center [861, 437] width 322 height 23
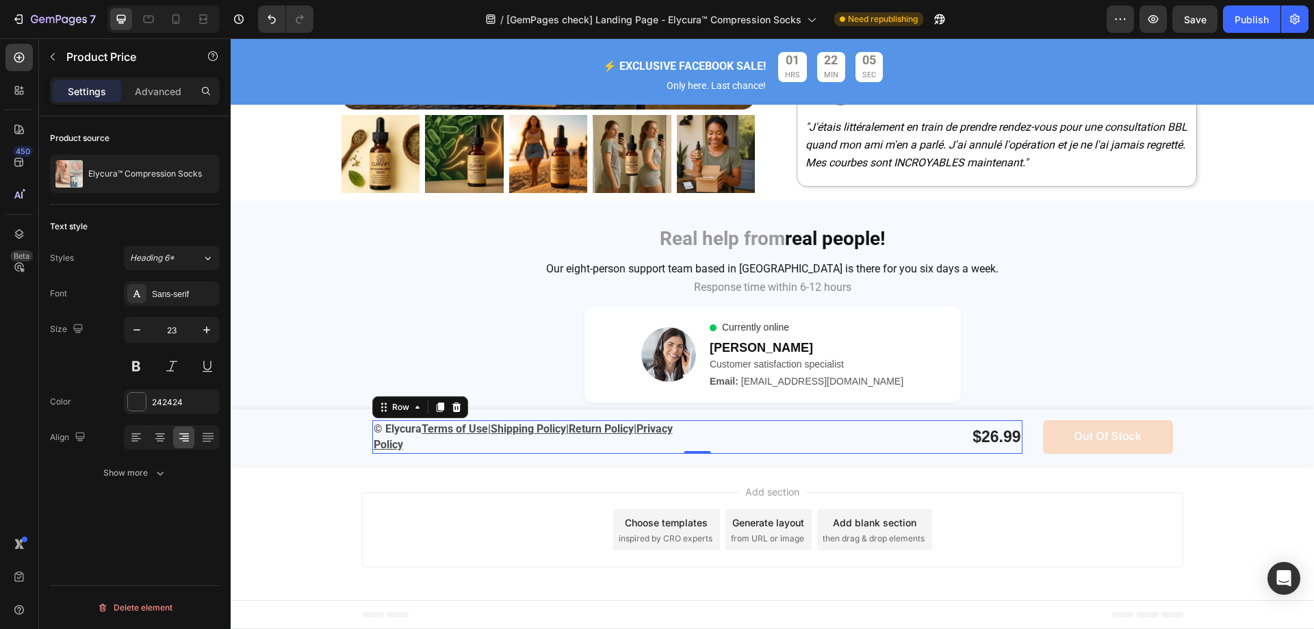
click at [889, 422] on div "$26.99 Product Price Product Price" at bounding box center [861, 437] width 322 height 34
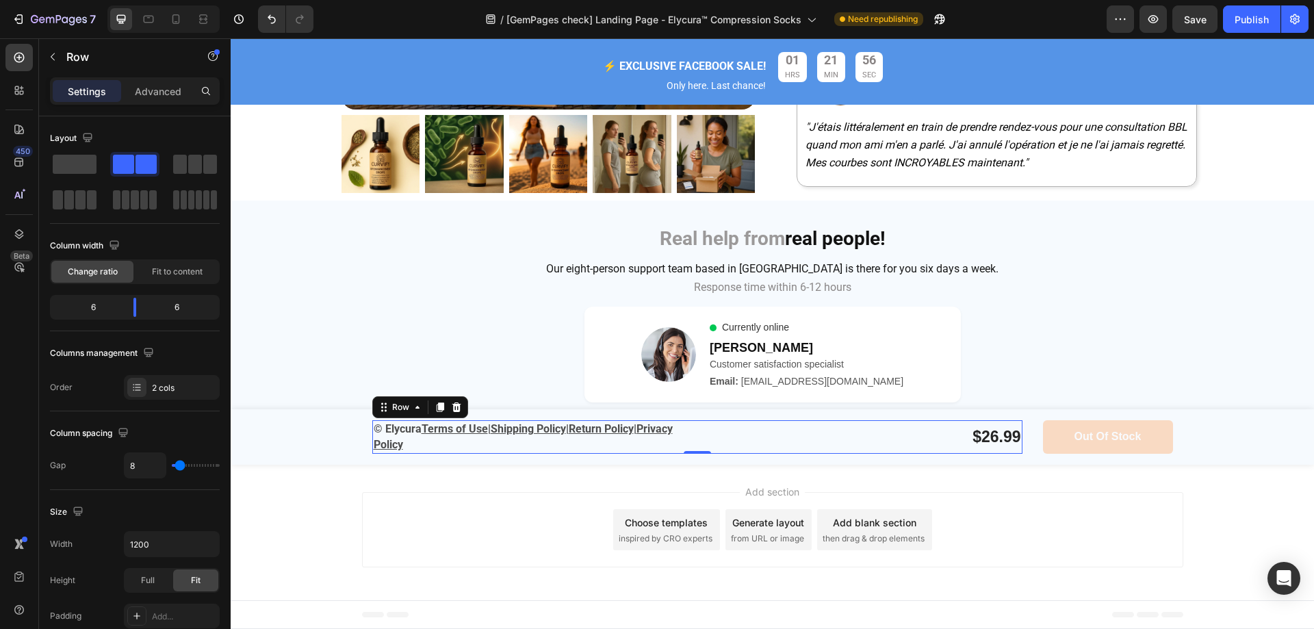
click at [34, 58] on div "450 Beta" at bounding box center [19, 333] width 39 height 591
click at [18, 58] on icon at bounding box center [19, 58] width 10 height 10
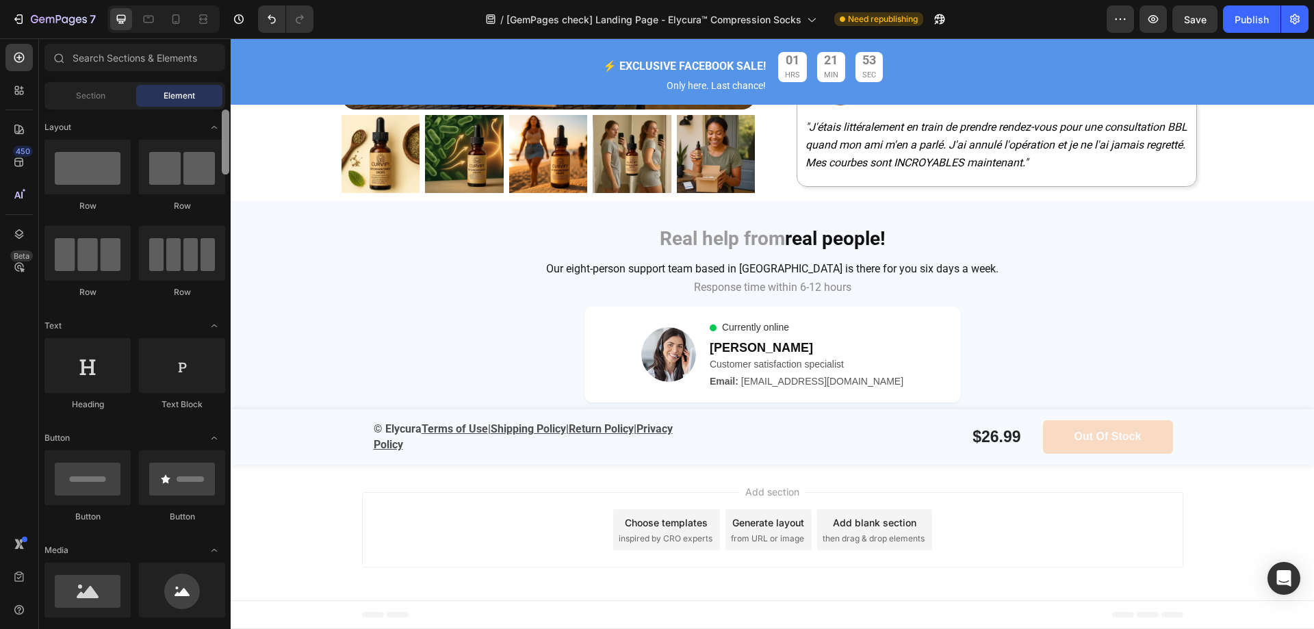
drag, startPoint x: 225, startPoint y: 283, endPoint x: 215, endPoint y: 104, distance: 178.9
click at [215, 104] on div "Sections(11) Elements(83) Section Element Hero Section Product Detail Brands Tr…" at bounding box center [135, 335] width 192 height 582
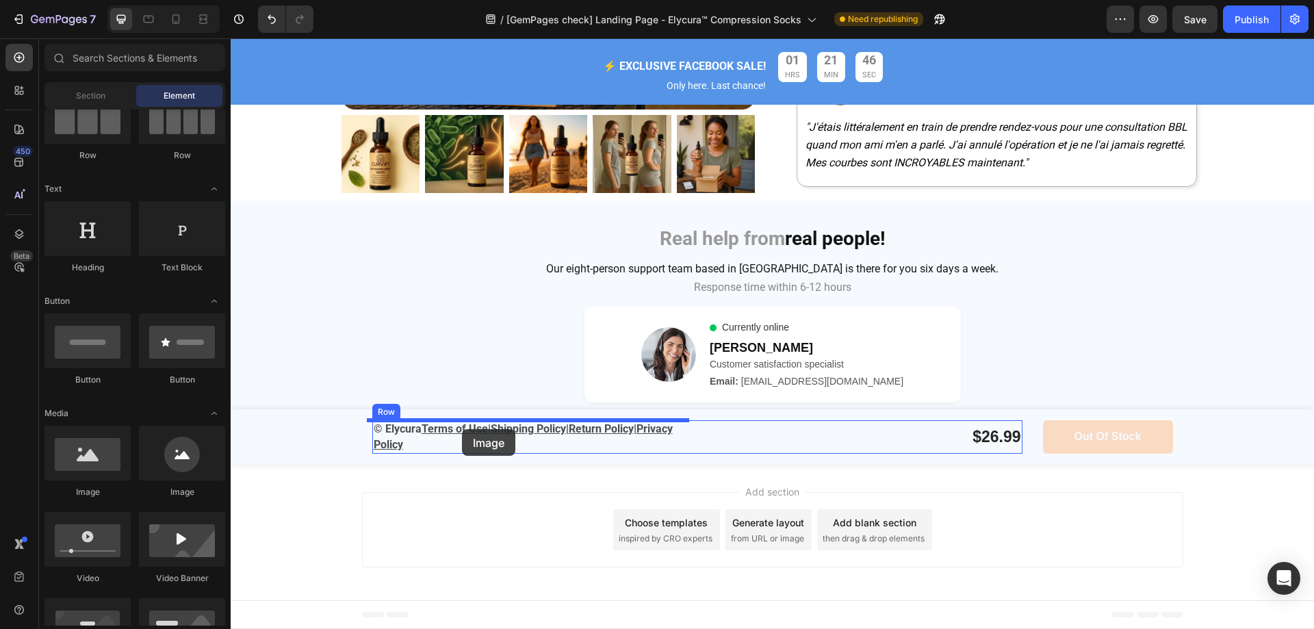
drag, startPoint x: 331, startPoint y: 490, endPoint x: 462, endPoint y: 429, distance: 144.3
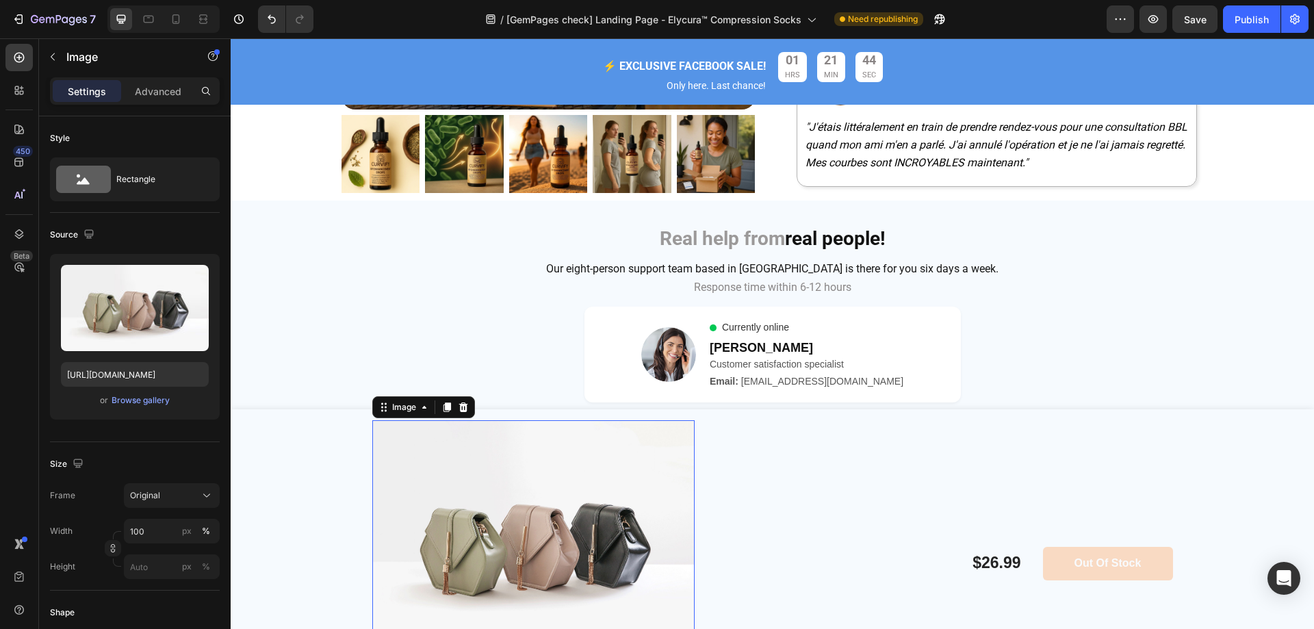
scroll to position [5843, 0]
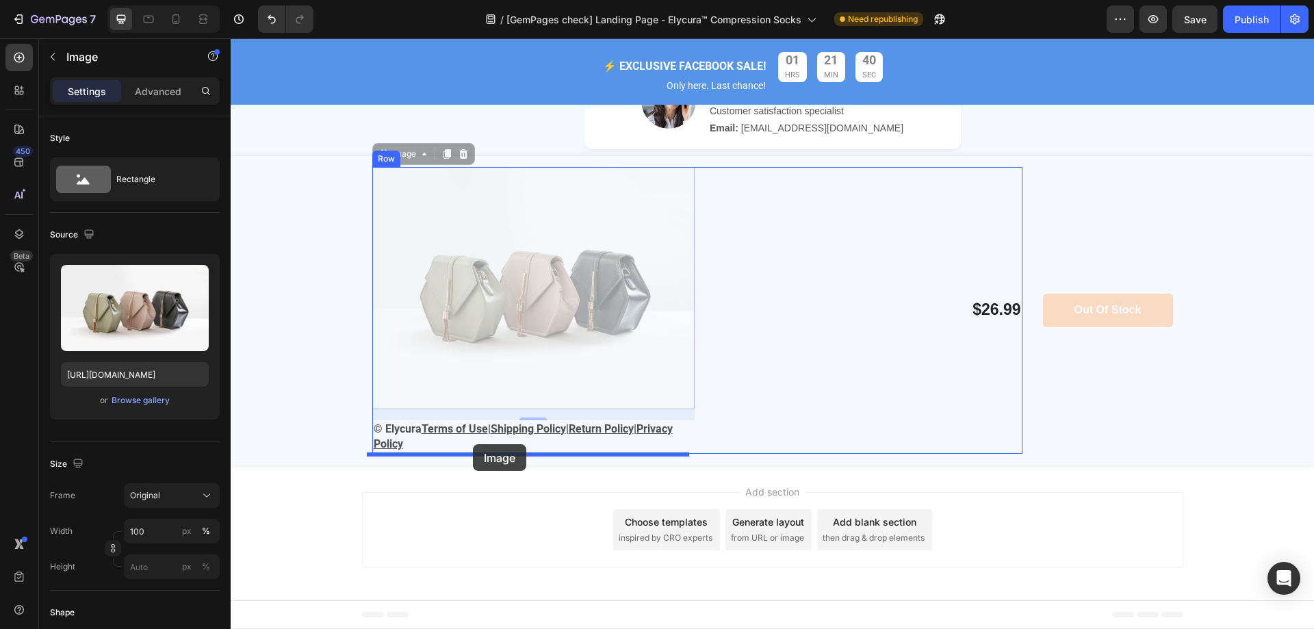
drag, startPoint x: 504, startPoint y: 243, endPoint x: 473, endPoint y: 445, distance: 204.3
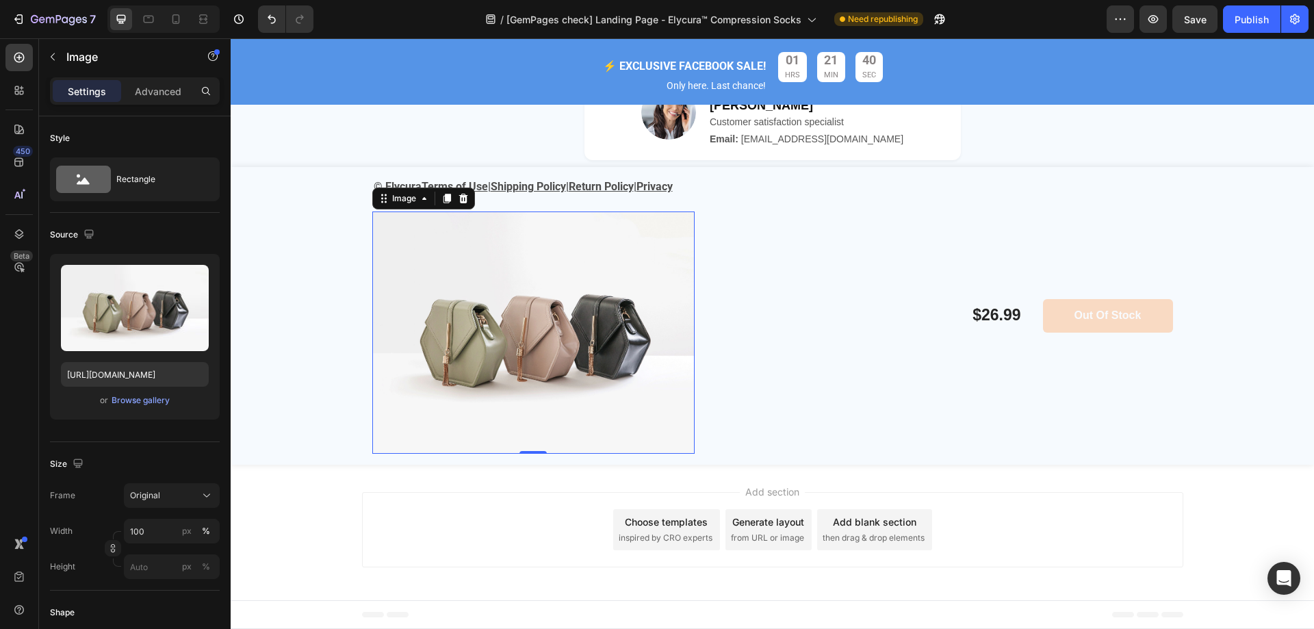
scroll to position [5832, 0]
click at [415, 328] on img at bounding box center [533, 333] width 322 height 242
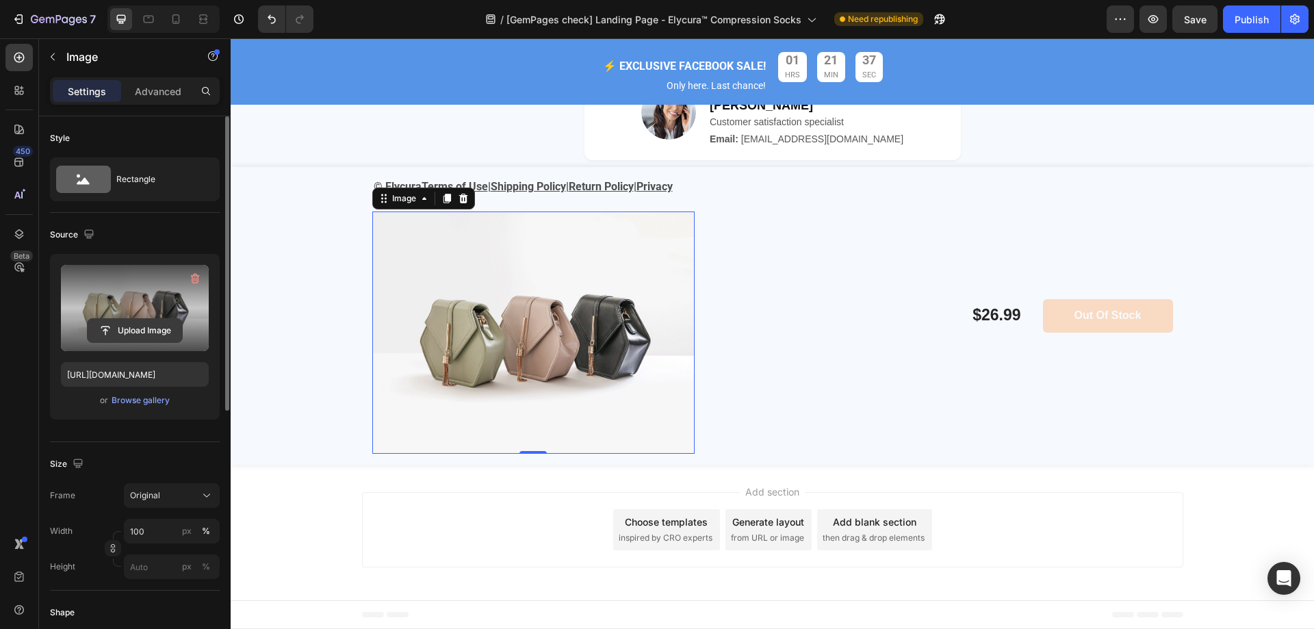
click at [147, 334] on input "file" at bounding box center [135, 330] width 94 height 23
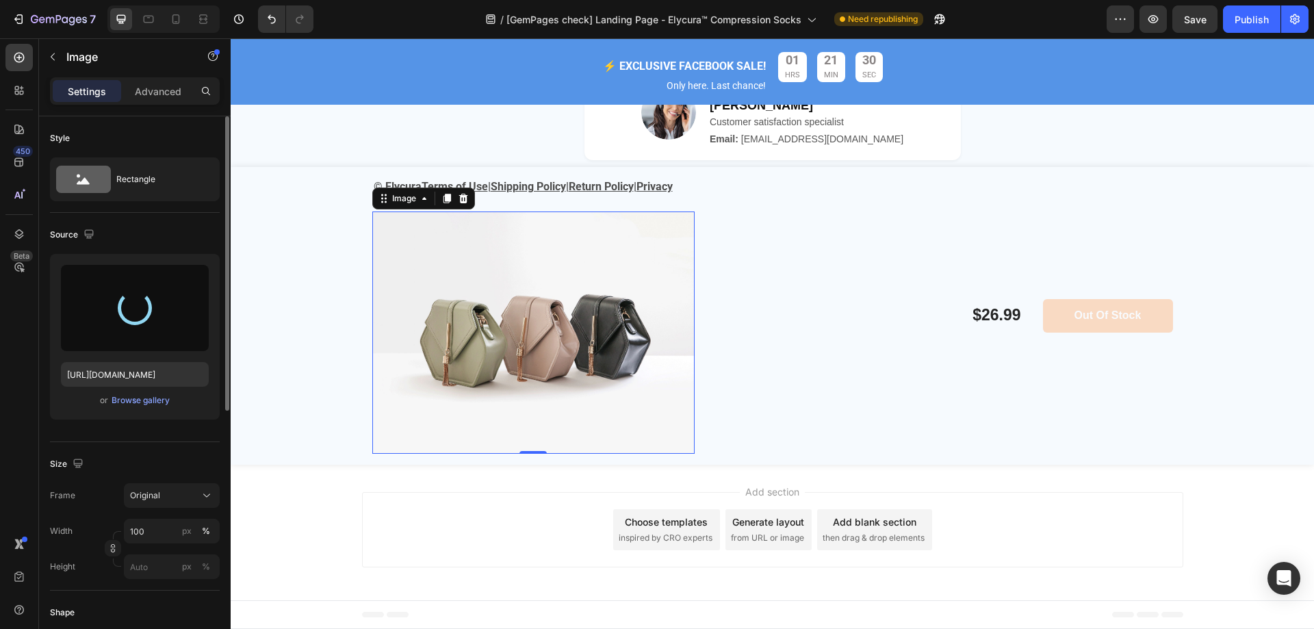
type input "[URL][DOMAIN_NAME]"
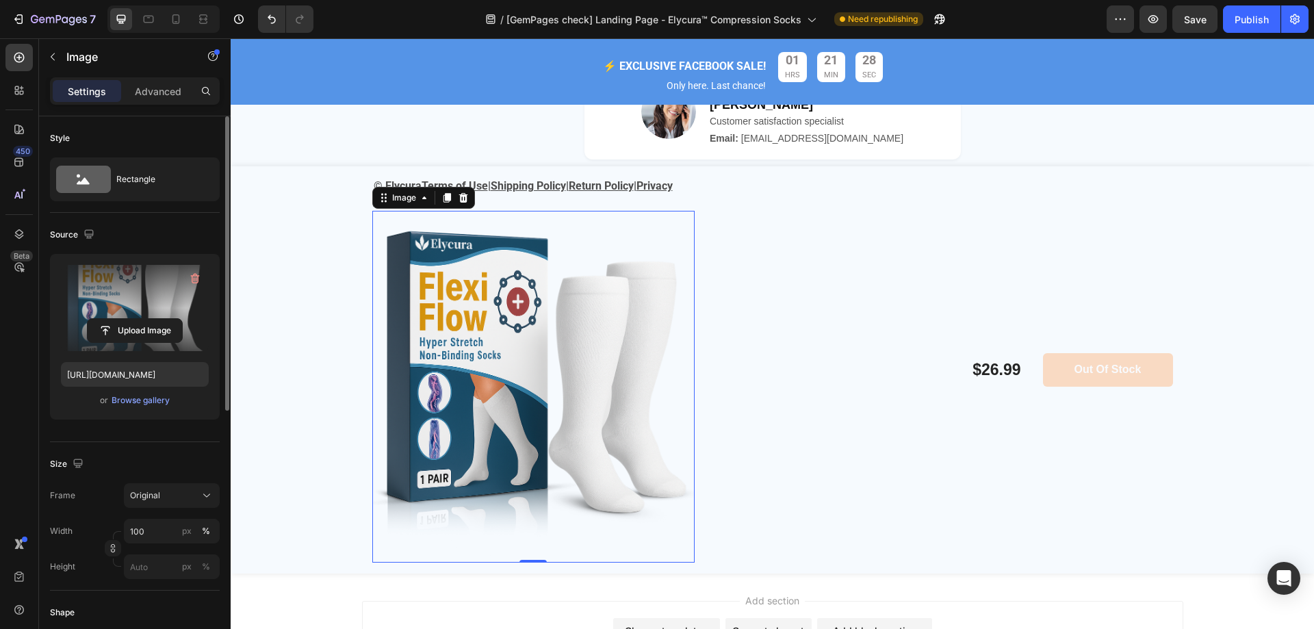
scroll to position [5843, 0]
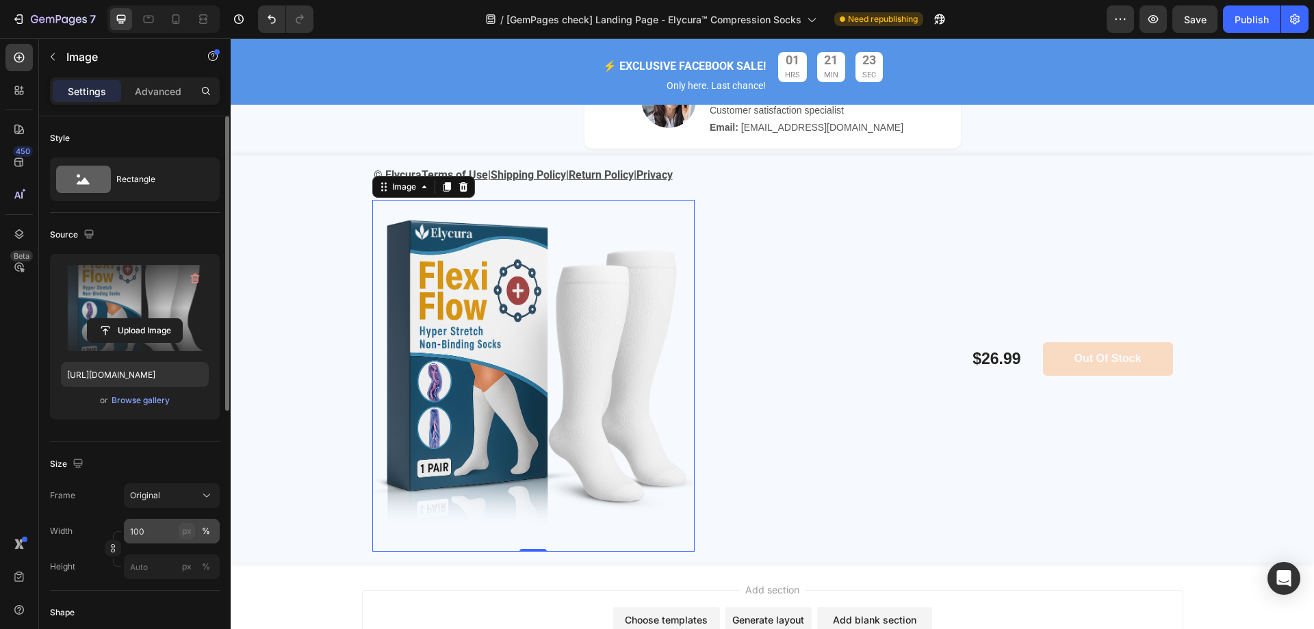
click at [188, 532] on div "px" at bounding box center [187, 531] width 10 height 12
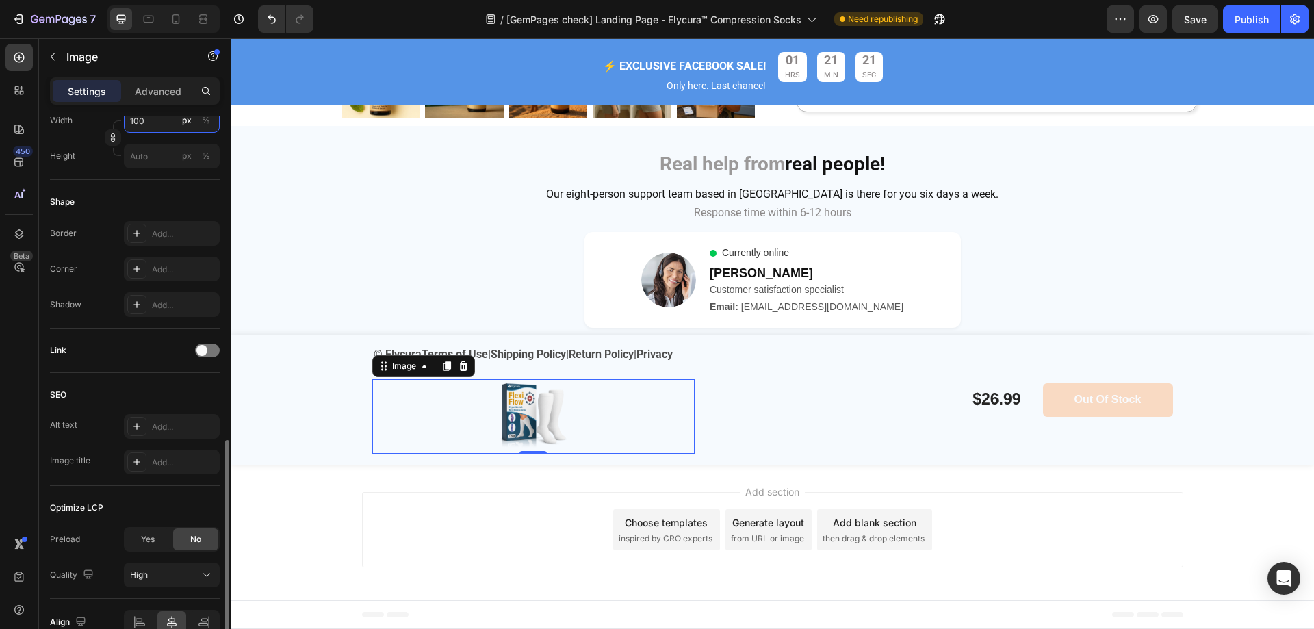
scroll to position [482, 0]
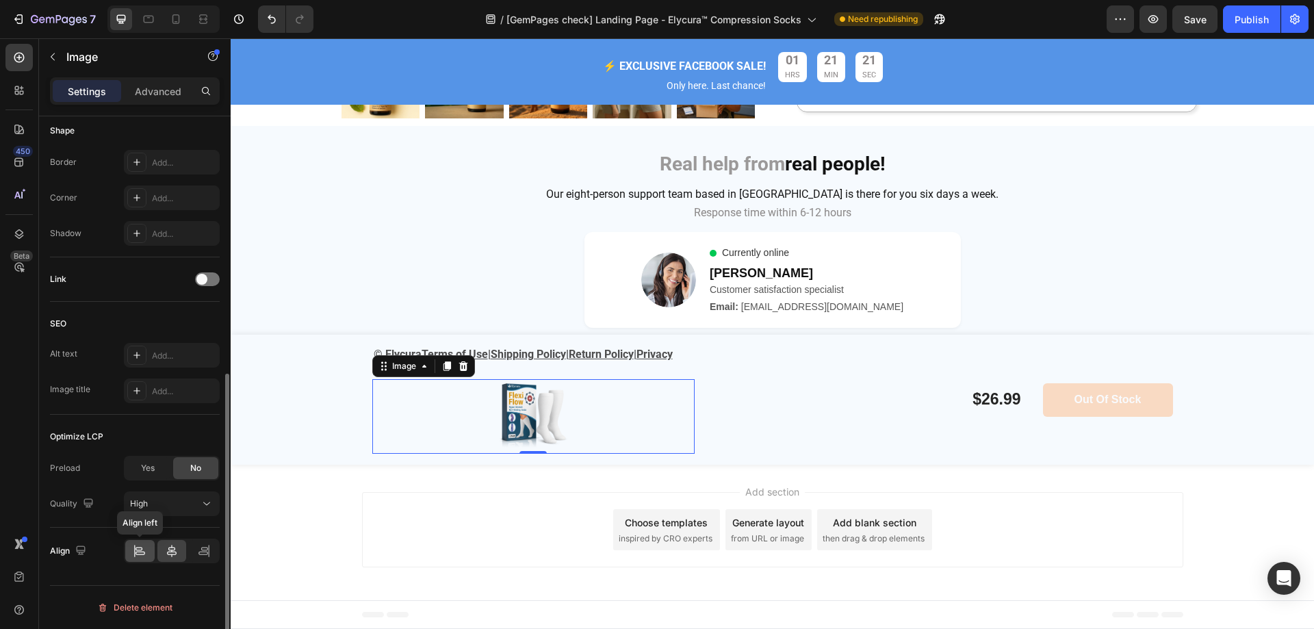
click at [148, 544] on div at bounding box center [139, 551] width 29 height 22
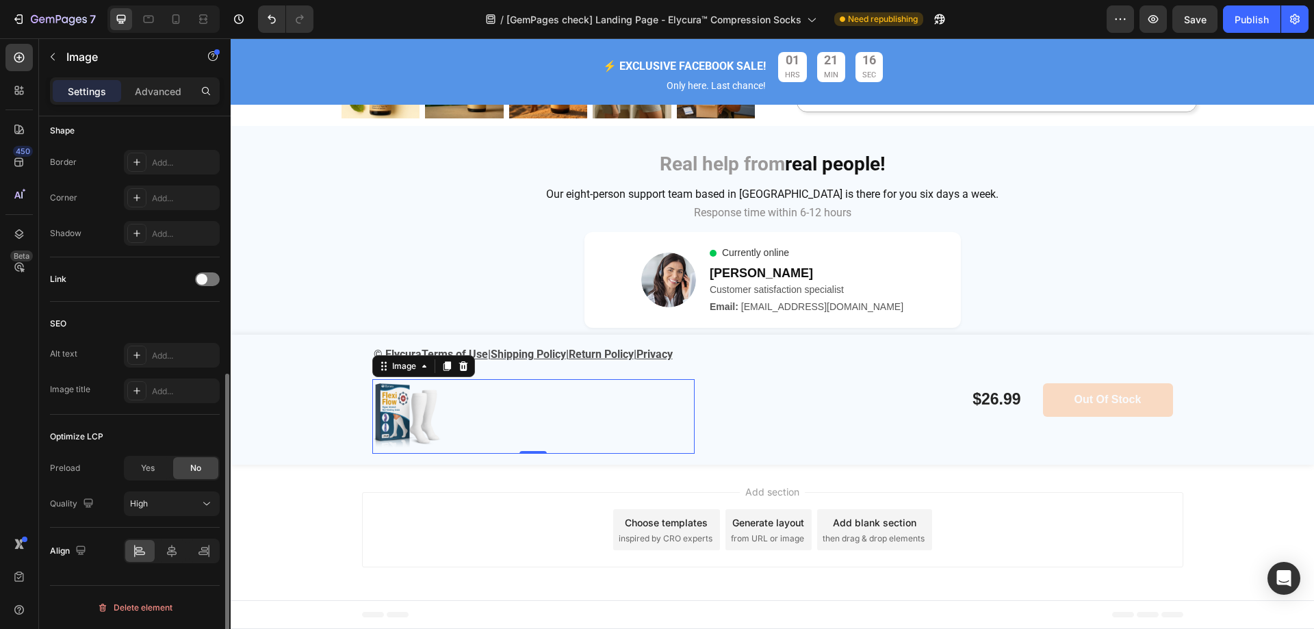
scroll to position [345, 0]
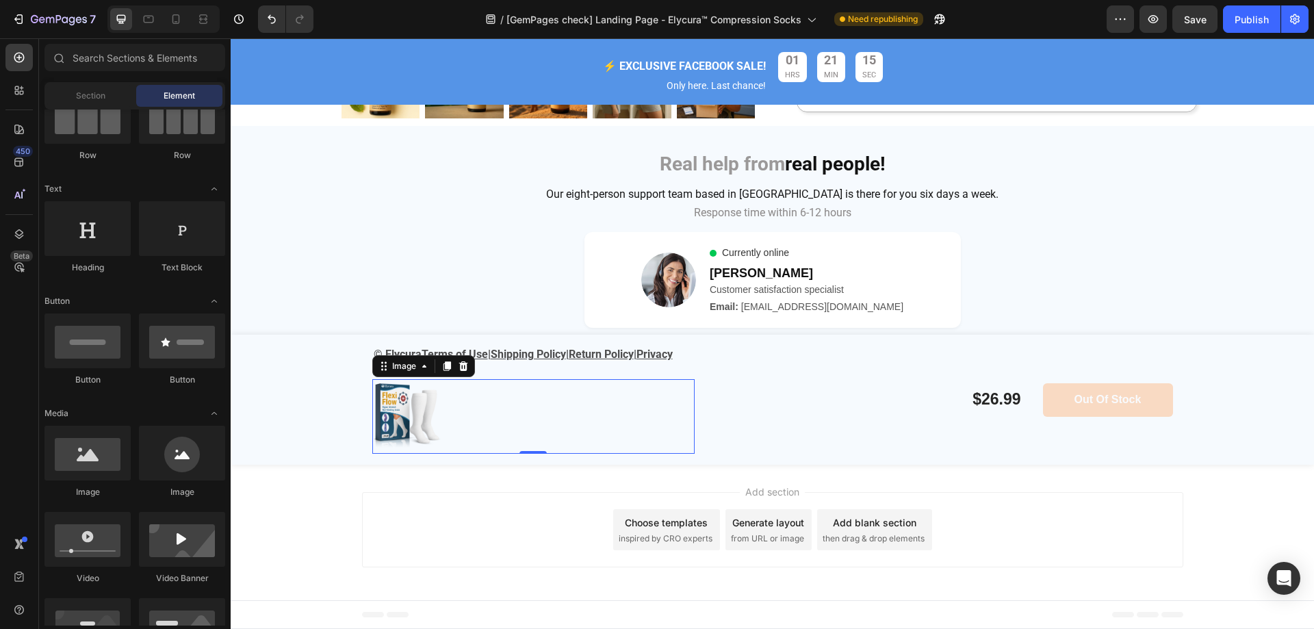
click at [314, 495] on div "Add section Choose templates inspired by CRO experts Generate layout from URL o…" at bounding box center [773, 533] width 1084 height 136
click at [450, 399] on div at bounding box center [533, 416] width 322 height 75
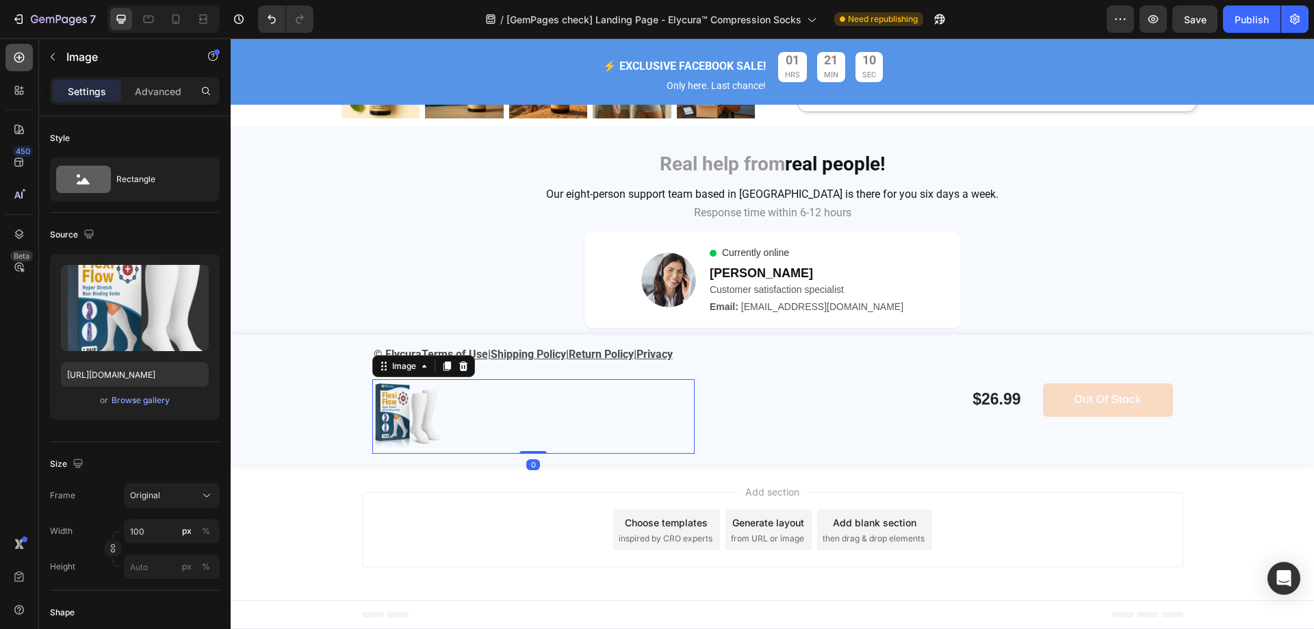
click at [18, 62] on icon at bounding box center [19, 58] width 10 height 10
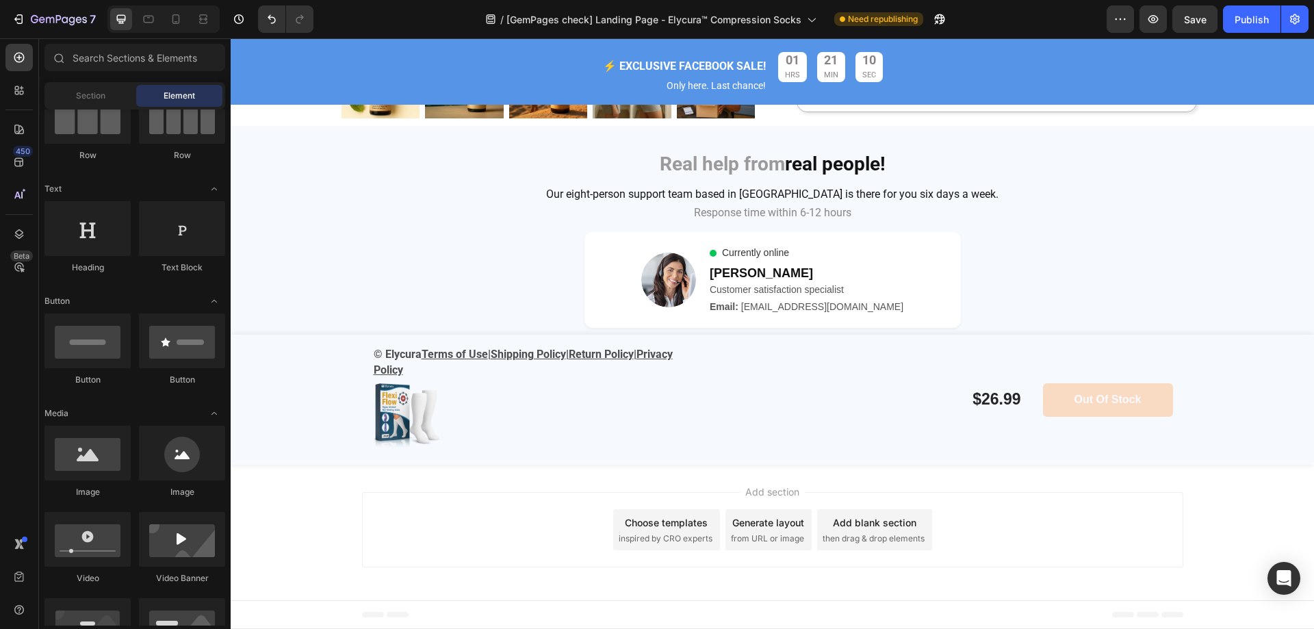
scroll to position [0, 0]
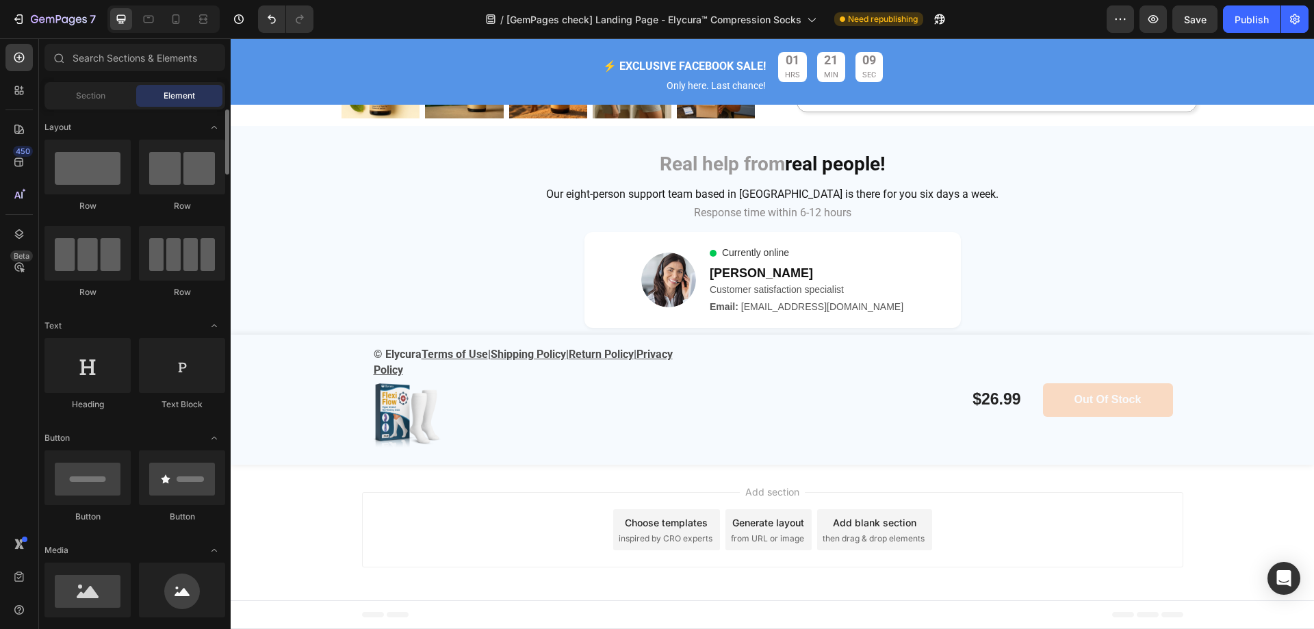
click at [164, 209] on div "Row" at bounding box center [182, 206] width 86 height 12
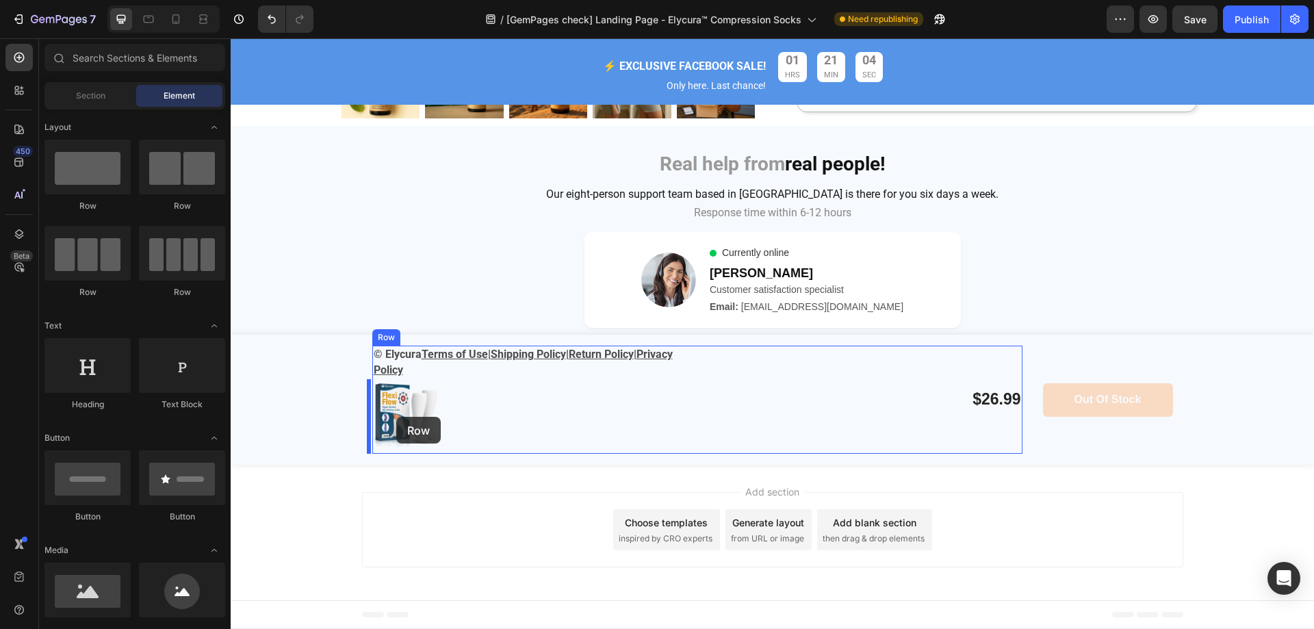
drag, startPoint x: 394, startPoint y: 222, endPoint x: 396, endPoint y: 417, distance: 195.1
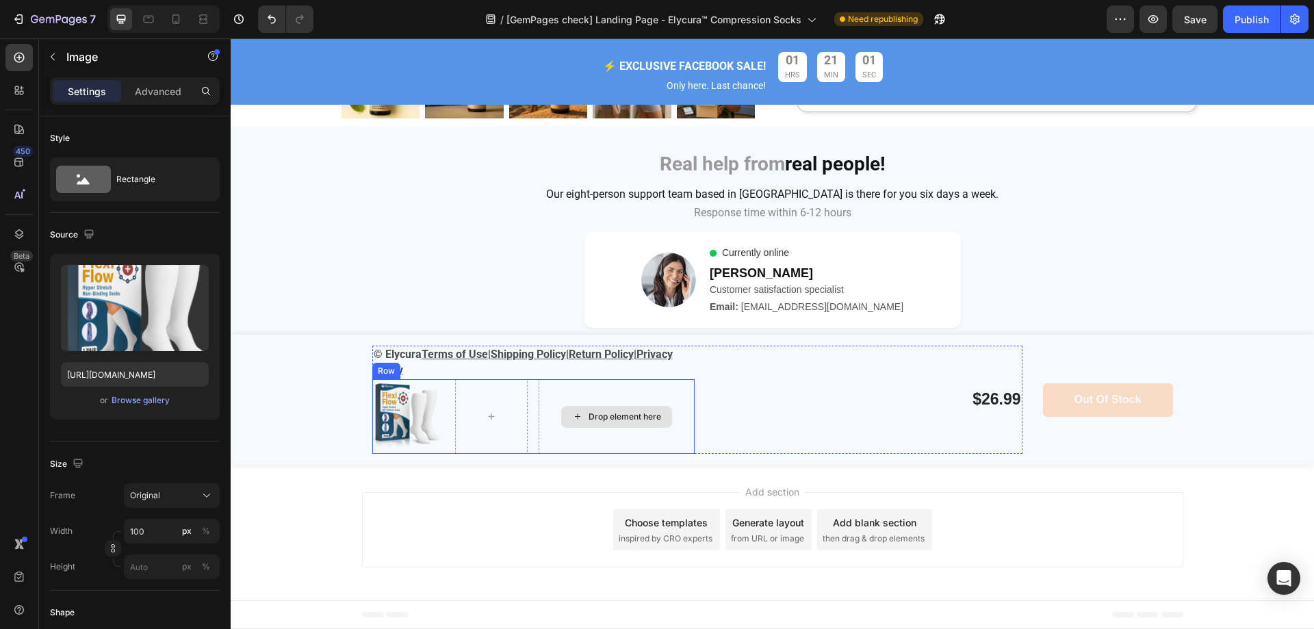
click at [581, 409] on div "Drop element here" at bounding box center [616, 417] width 111 height 22
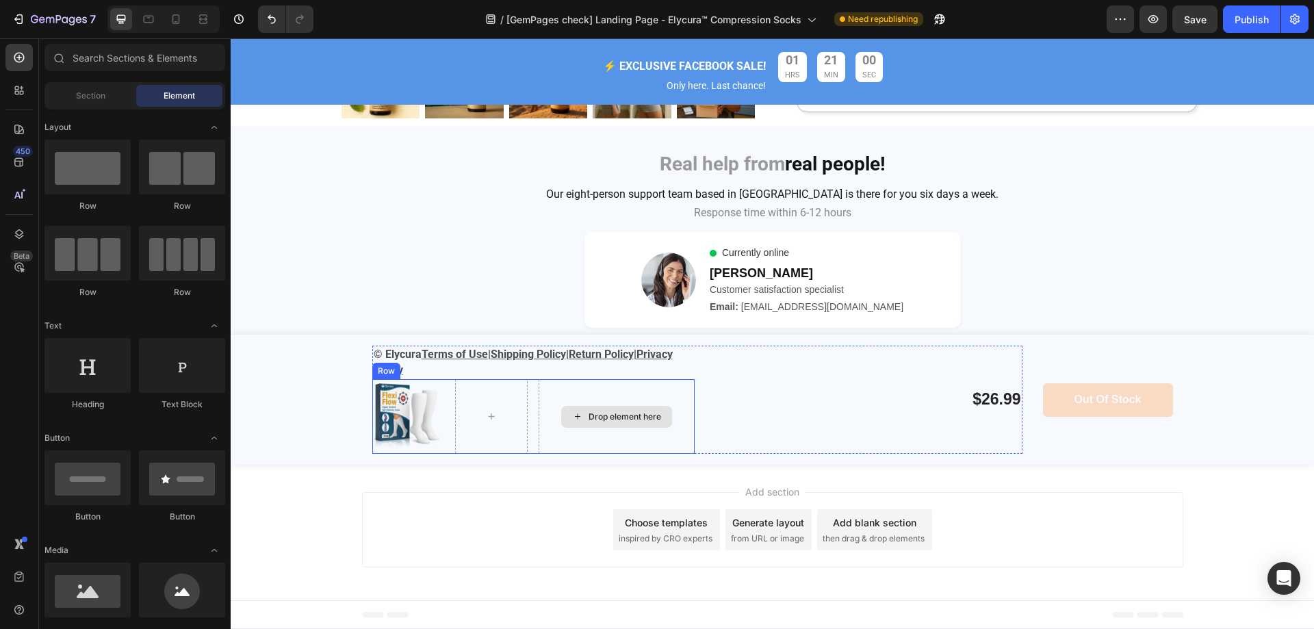
click at [587, 393] on div "Drop element here" at bounding box center [617, 416] width 156 height 75
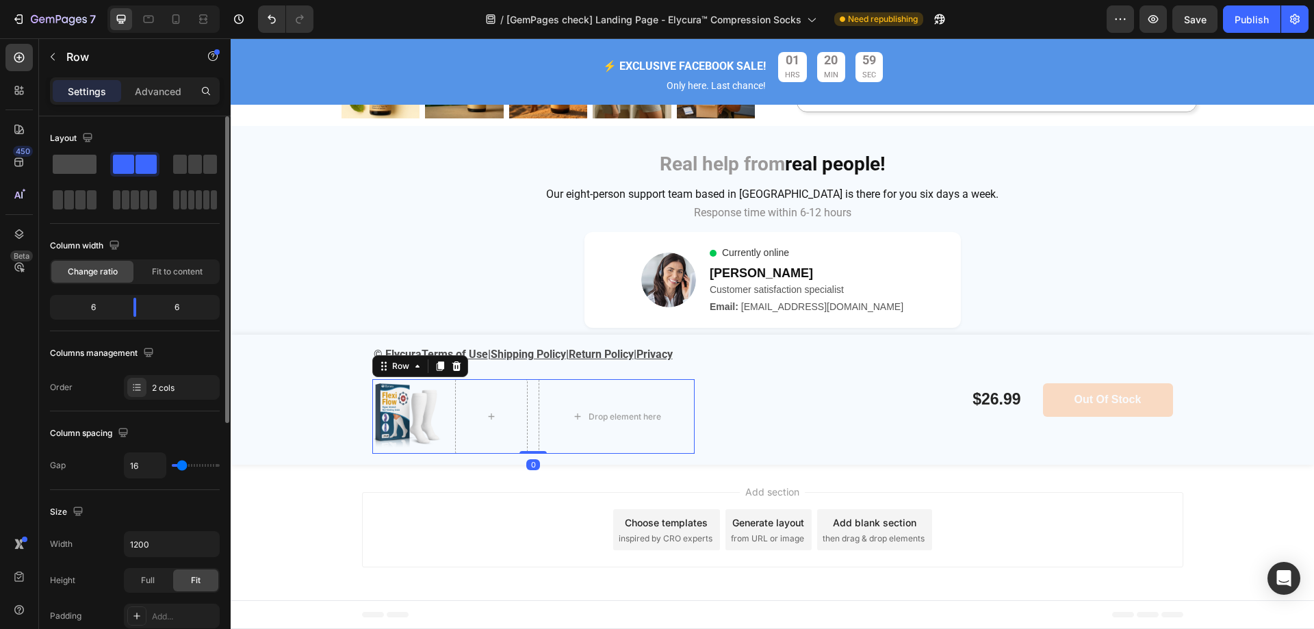
click at [84, 160] on span at bounding box center [75, 164] width 44 height 19
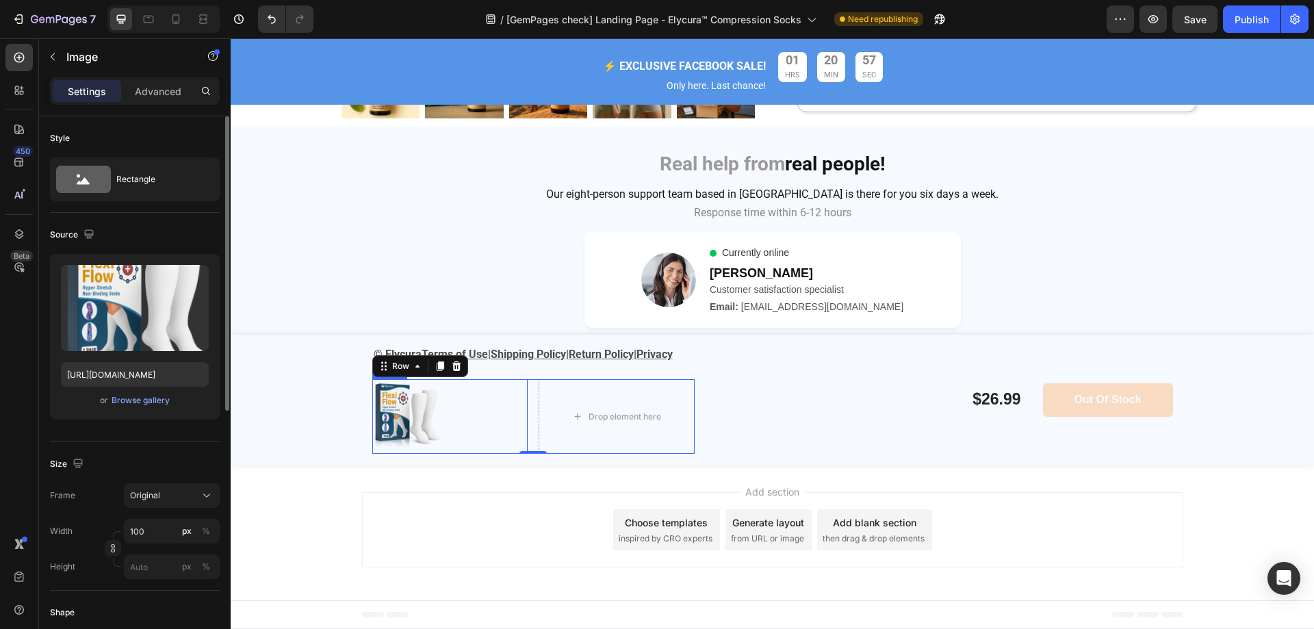
click at [476, 402] on div at bounding box center [450, 416] width 156 height 75
click at [526, 403] on div "Image 0 Drop element here Row" at bounding box center [533, 416] width 322 height 75
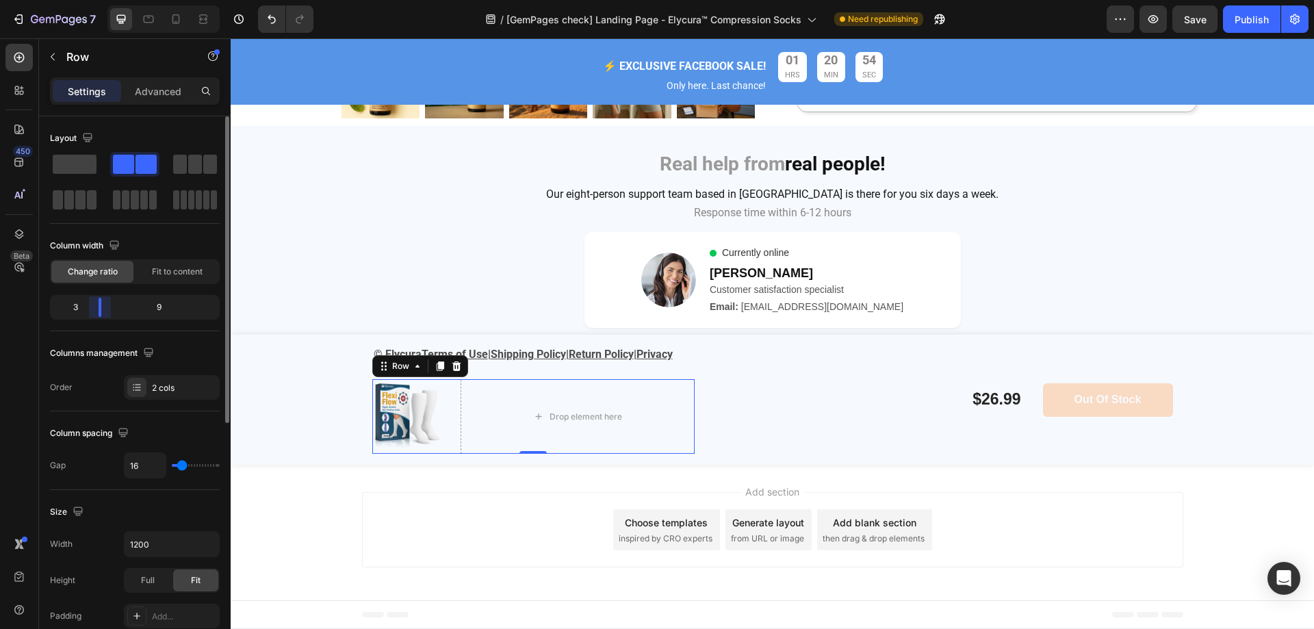
drag, startPoint x: 131, startPoint y: 310, endPoint x: 97, endPoint y: 317, distance: 34.9
click at [97, 0] on body "7 Version history / [GemPages check] Landing Page - Elycura™ Compression Socks …" at bounding box center [657, 0] width 1314 height 0
click at [13, 51] on icon at bounding box center [19, 58] width 14 height 14
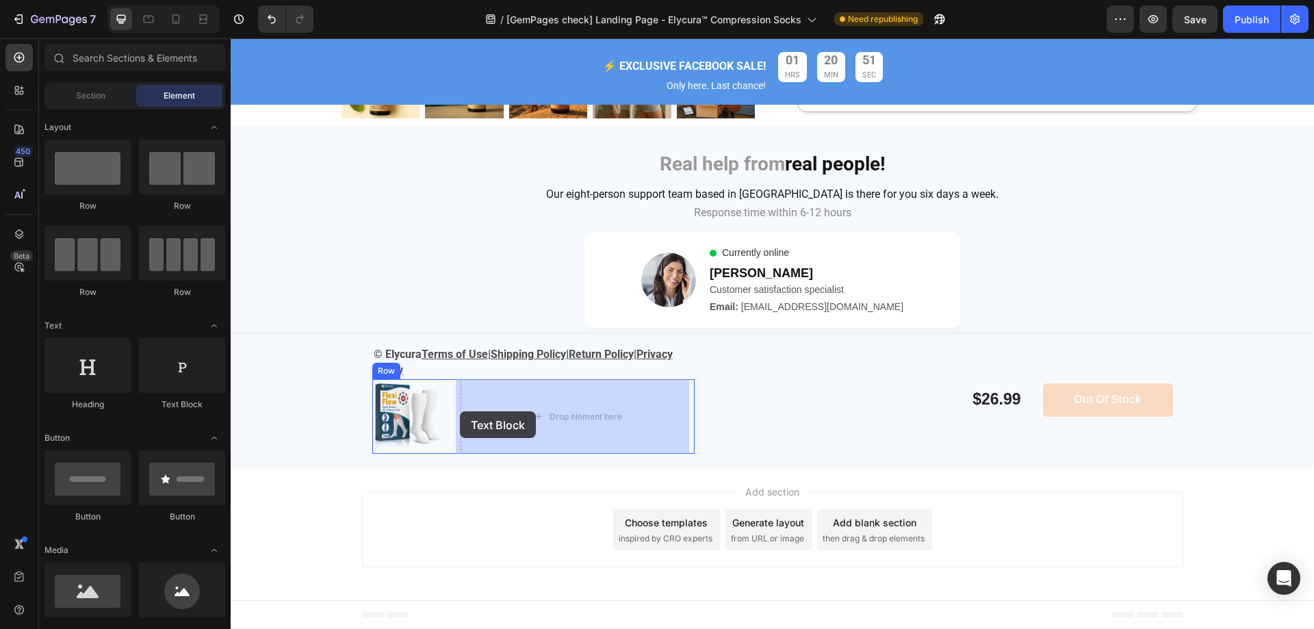
drag, startPoint x: 407, startPoint y: 435, endPoint x: 452, endPoint y: 410, distance: 50.9
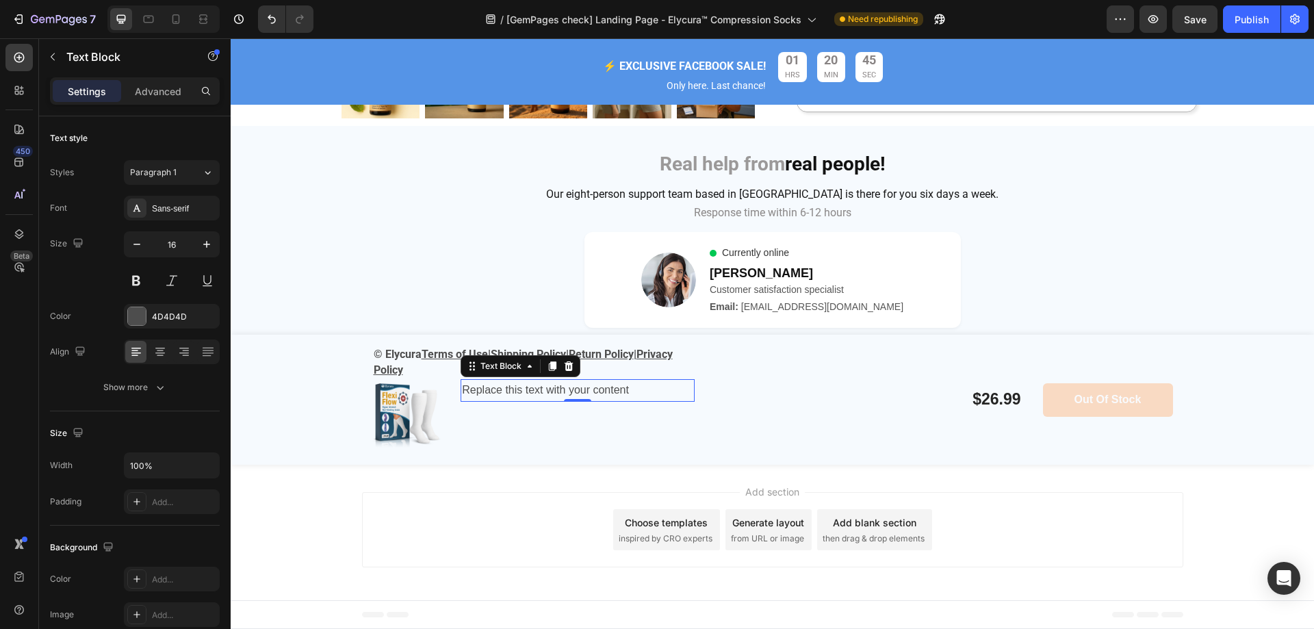
click at [609, 392] on div "Replace this text with your content" at bounding box center [577, 390] width 233 height 23
drag, startPoint x: 609, startPoint y: 392, endPoint x: 459, endPoint y: 396, distance: 150.0
click at [462, 396] on p "Replace this text with your content" at bounding box center [577, 391] width 231 height 20
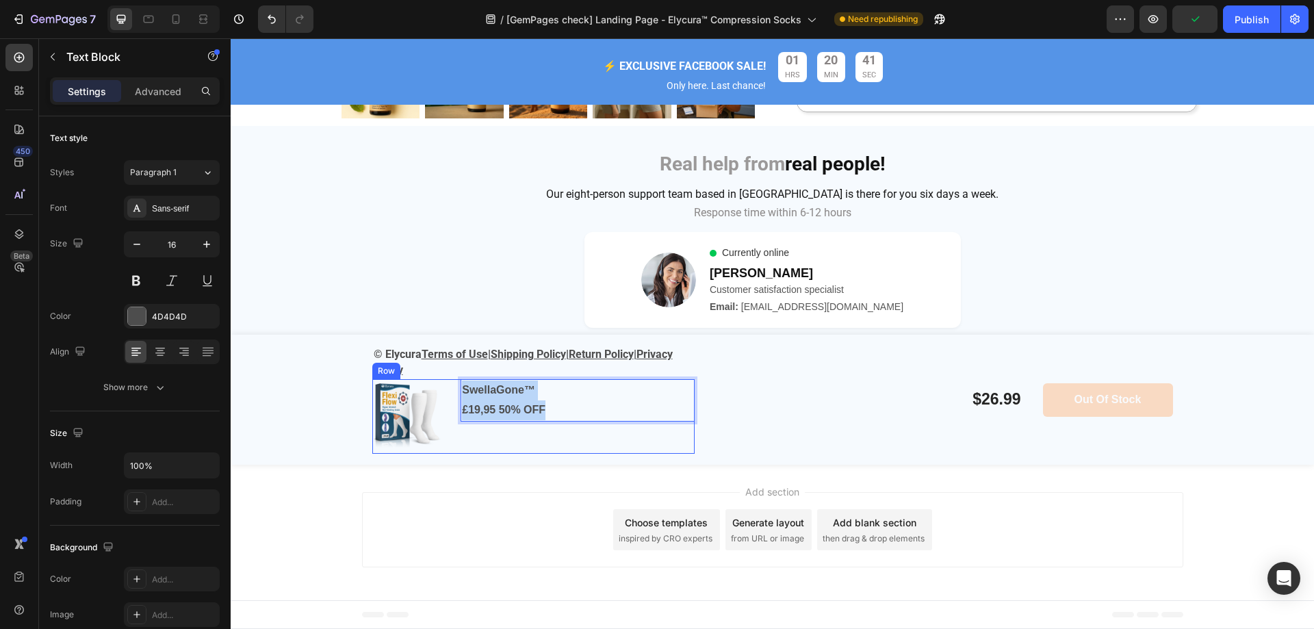
drag, startPoint x: 552, startPoint y: 411, endPoint x: 446, endPoint y: 383, distance: 108.9
click at [448, 386] on div "Image SwellaGone™ £19,95 50% OFF Text Block 0 Row" at bounding box center [533, 416] width 322 height 75
drag, startPoint x: 557, startPoint y: 407, endPoint x: 432, endPoint y: 374, distance: 128.9
click at [432, 374] on div "© Elycura Terms of Use | Shipping Policy | Return Policy | Privacy Policy Text …" at bounding box center [533, 400] width 322 height 108
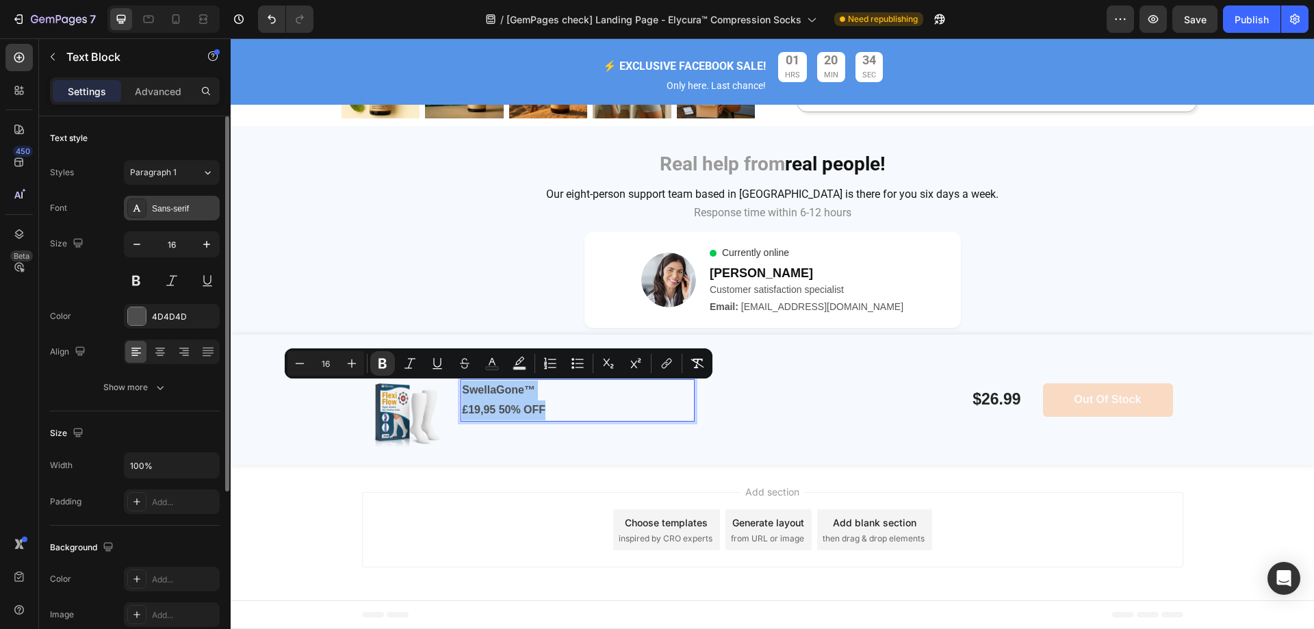
click at [168, 218] on div "Sans-serif" at bounding box center [172, 208] width 96 height 25
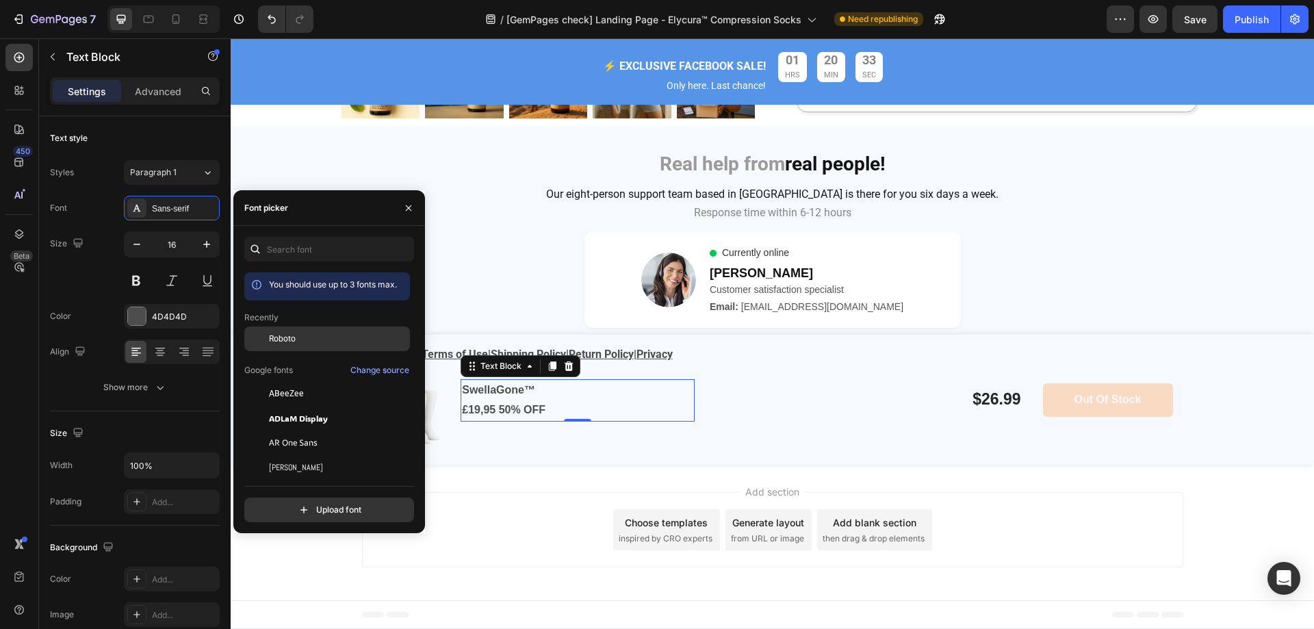
click at [301, 338] on div "Roboto" at bounding box center [338, 339] width 138 height 12
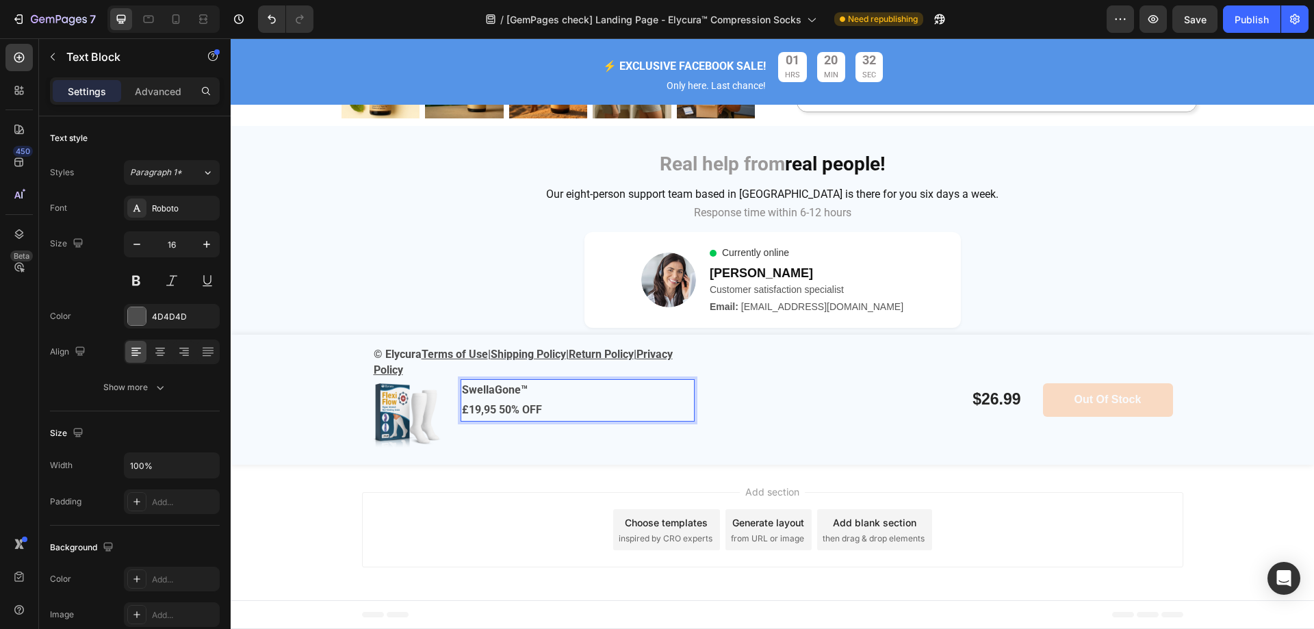
click at [565, 410] on p "£19,95 50% OFF" at bounding box center [577, 410] width 231 height 20
click at [506, 366] on p "© Elycura Terms of Use | Shipping Policy | Return Policy | Privacy Policy" at bounding box center [534, 362] width 320 height 31
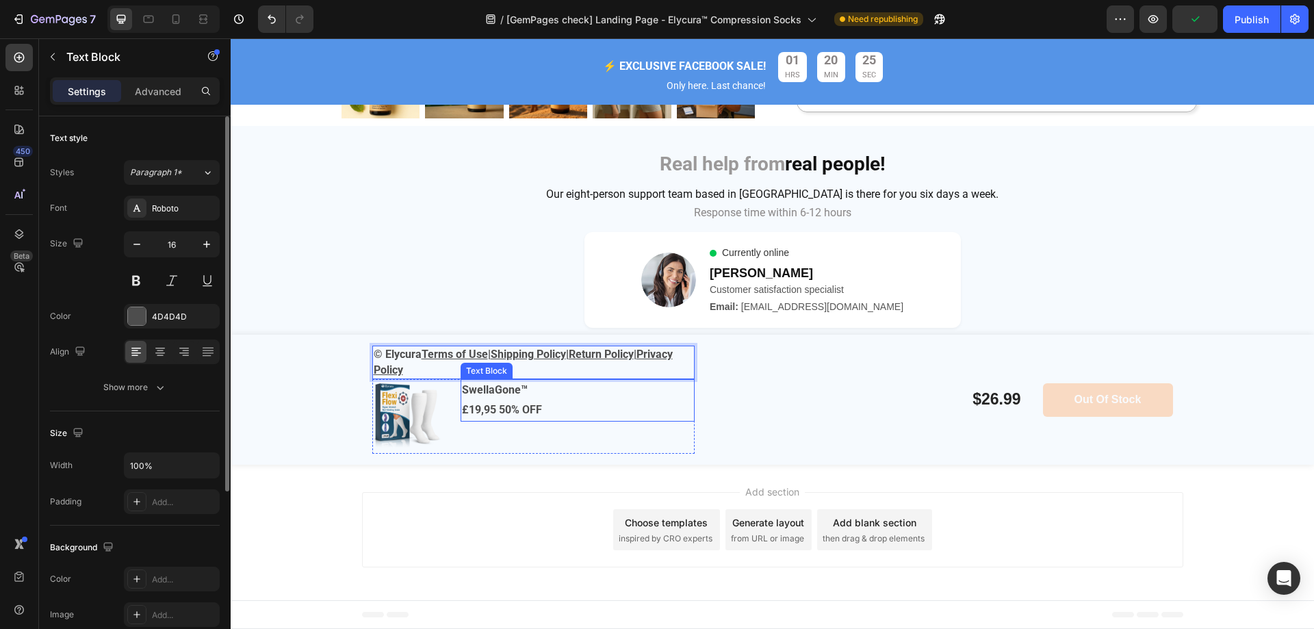
click at [555, 395] on p "SwellaGone™" at bounding box center [577, 391] width 231 height 20
drag, startPoint x: 529, startPoint y: 393, endPoint x: 450, endPoint y: 389, distance: 79.5
click at [450, 389] on div "Image SwellaGone™ £19,95 50% OFF Text Block 0 Row" at bounding box center [533, 416] width 322 height 75
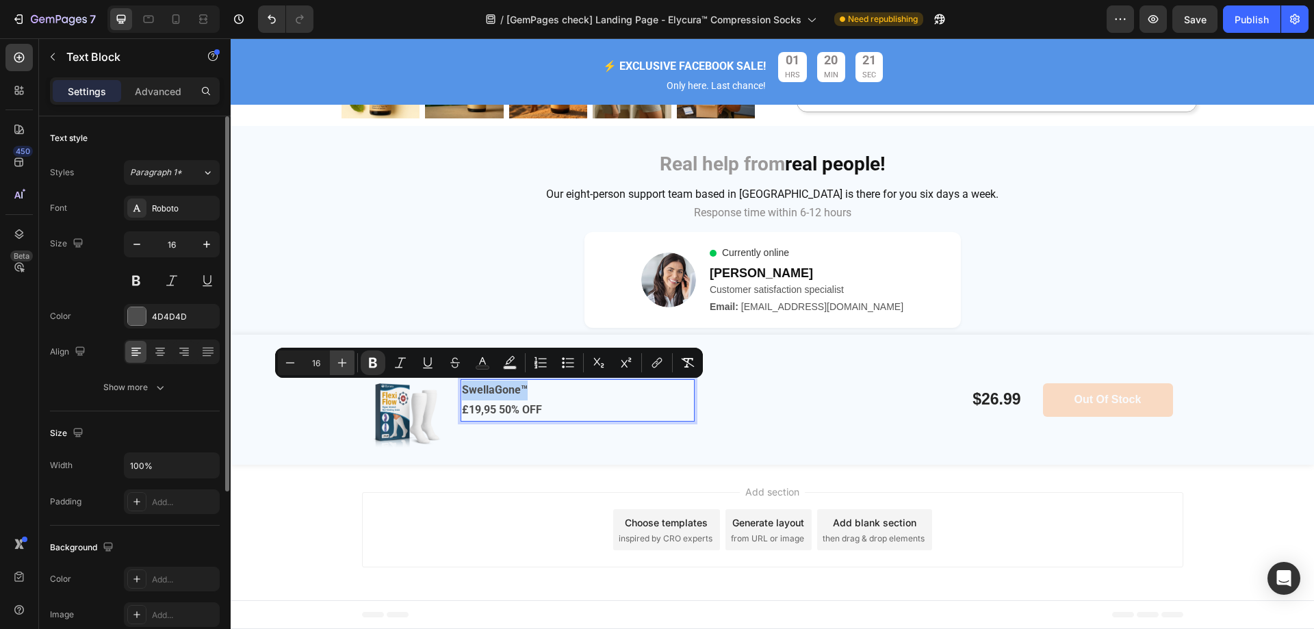
click at [340, 362] on icon "Editor contextual toolbar" at bounding box center [342, 363] width 14 height 14
type input "17"
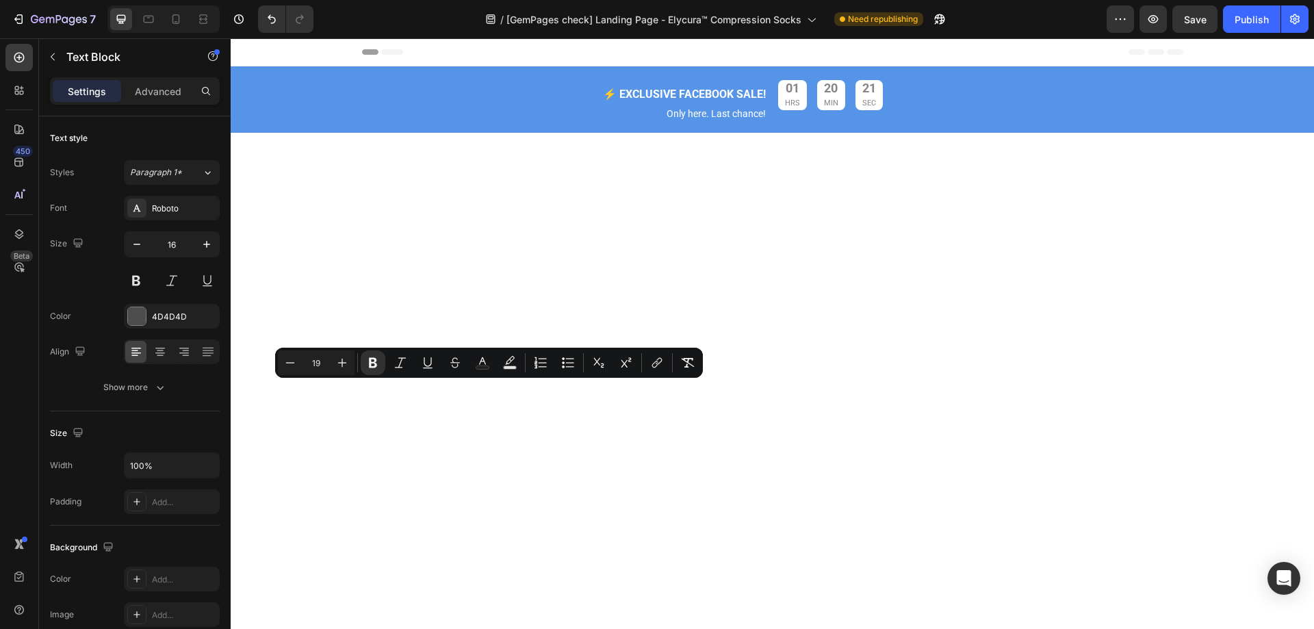
click at [340, 362] on icon "Editor contextual toolbar" at bounding box center [342, 363] width 14 height 14
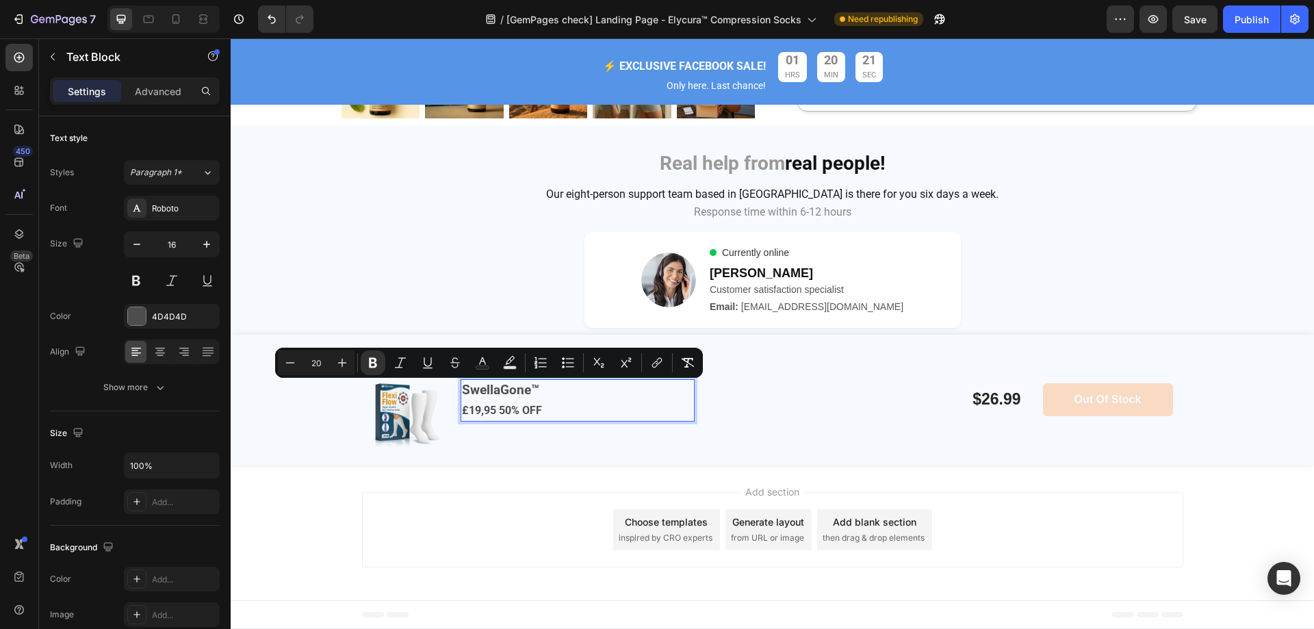
click at [340, 362] on icon "Editor contextual toolbar" at bounding box center [342, 363] width 14 height 14
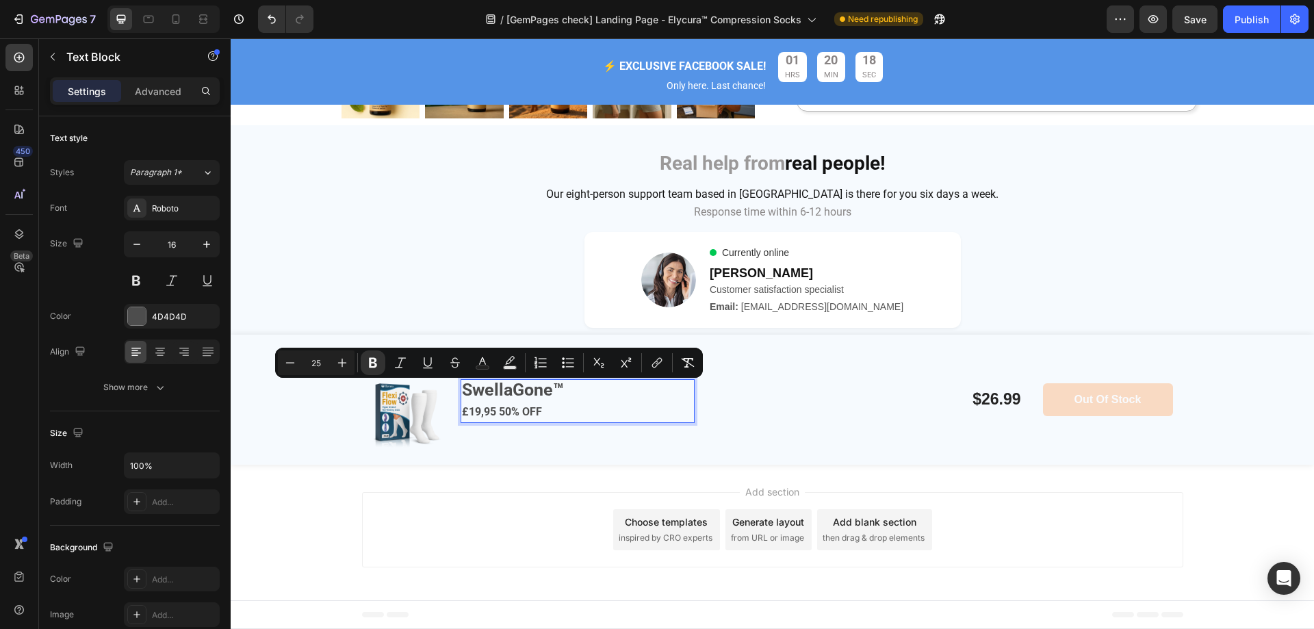
click at [340, 362] on icon "Editor contextual toolbar" at bounding box center [342, 363] width 14 height 14
type input "26"
click at [570, 403] on p "SwellaGone™" at bounding box center [577, 392] width 231 height 23
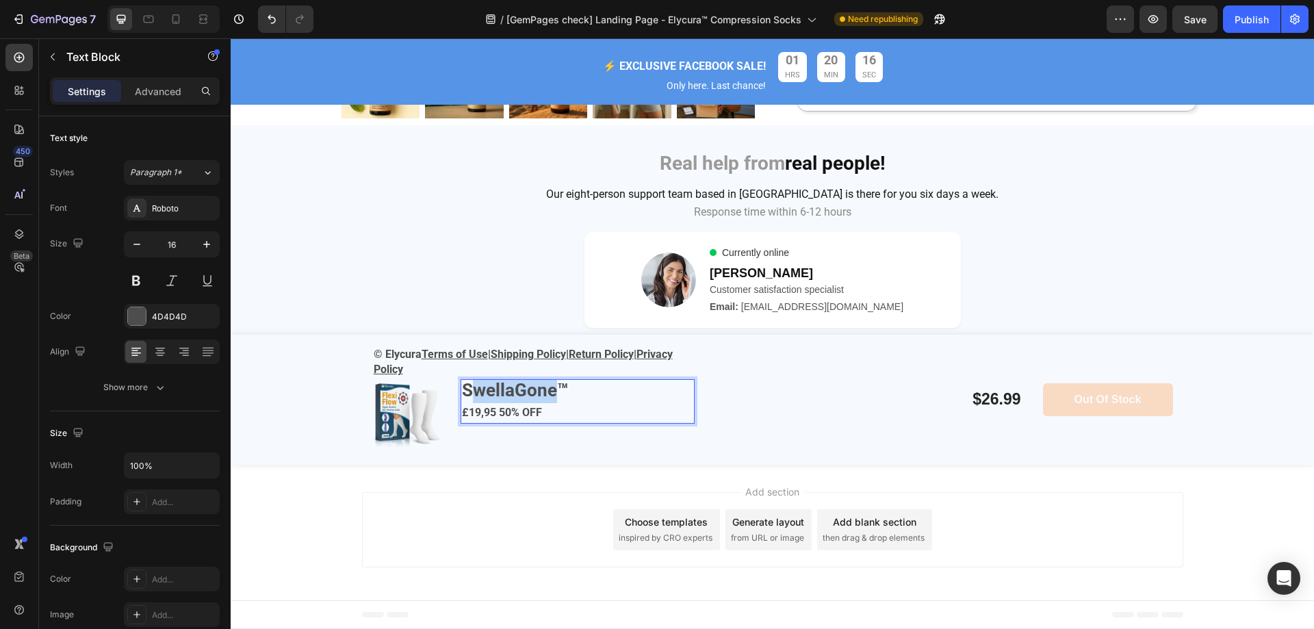
drag, startPoint x: 548, startPoint y: 394, endPoint x: 463, endPoint y: 385, distance: 85.3
click at [463, 385] on strong "SwellaGone™" at bounding box center [515, 390] width 106 height 21
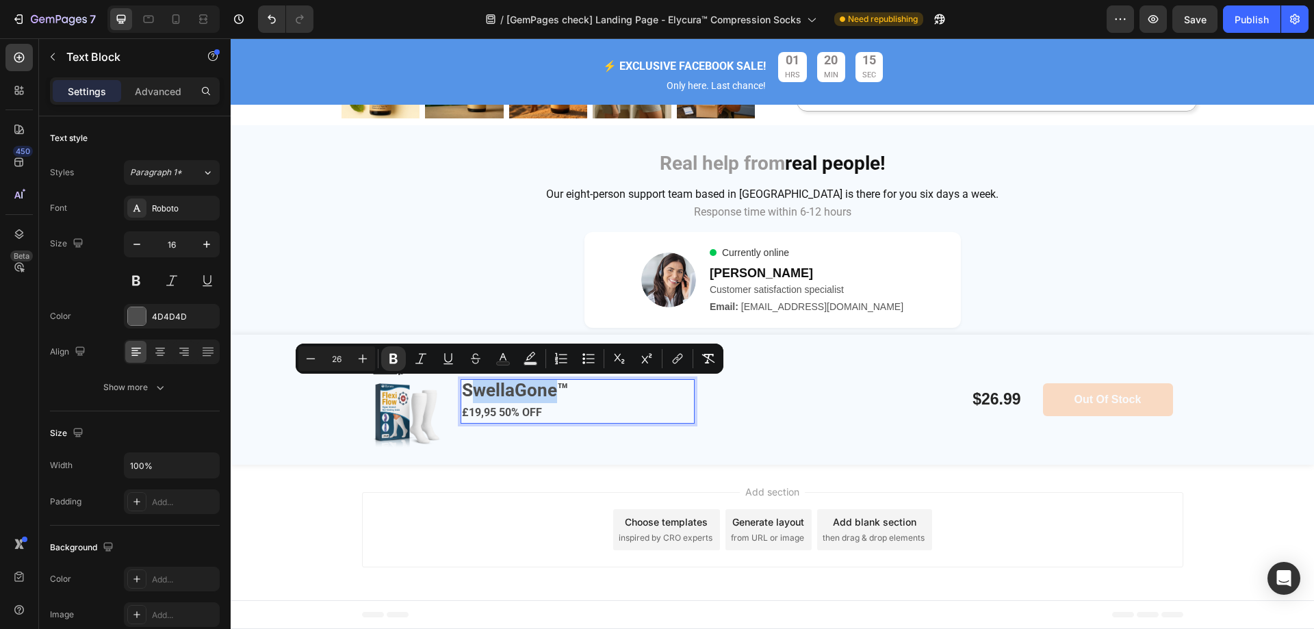
click at [463, 385] on strong "SwellaGone™" at bounding box center [515, 390] width 106 height 21
drag, startPoint x: 460, startPoint y: 386, endPoint x: 554, endPoint y: 389, distance: 93.8
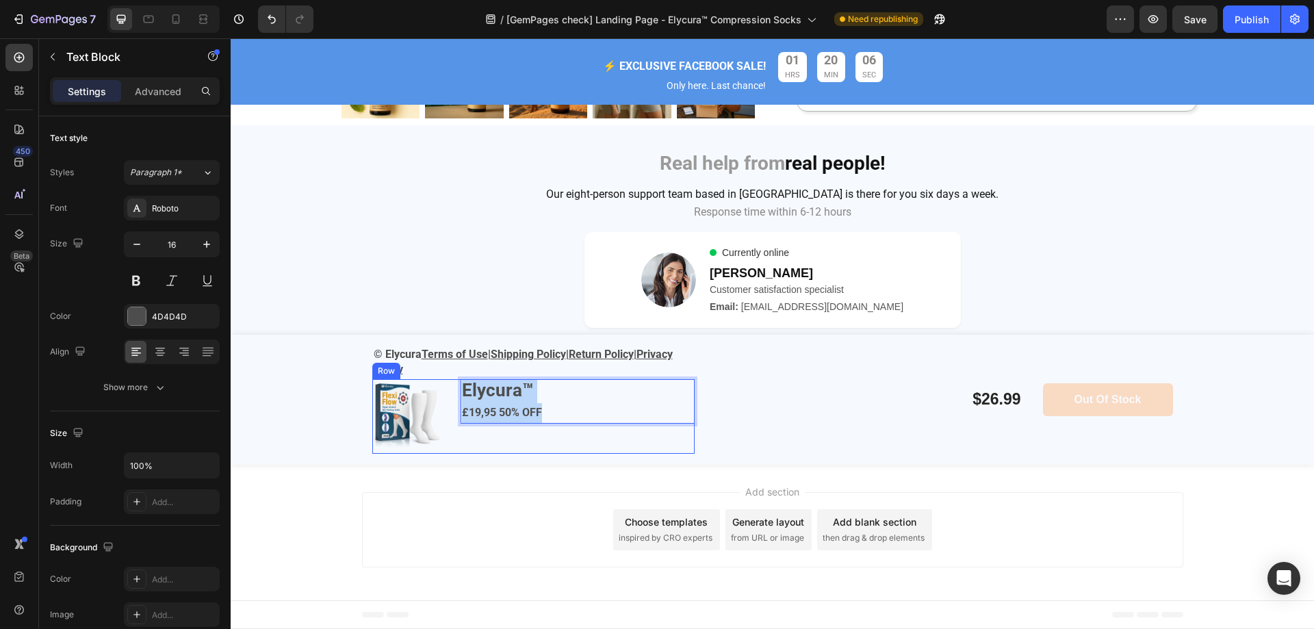
drag, startPoint x: 550, startPoint y: 420, endPoint x: 450, endPoint y: 390, distance: 105.0
click at [450, 390] on div "Image Elycura™ £19,95 50% OFF Text Block 0 Row" at bounding box center [533, 416] width 322 height 75
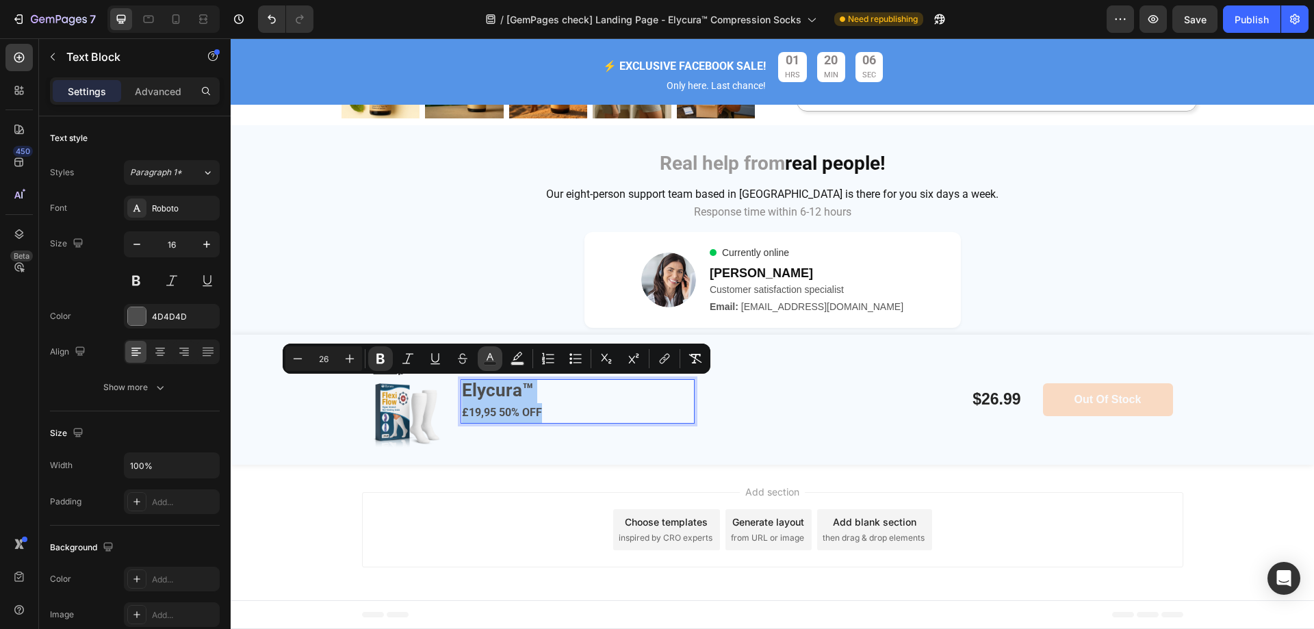
click at [494, 356] on icon "Editor contextual toolbar" at bounding box center [490, 359] width 14 height 14
type input "4D4D4D"
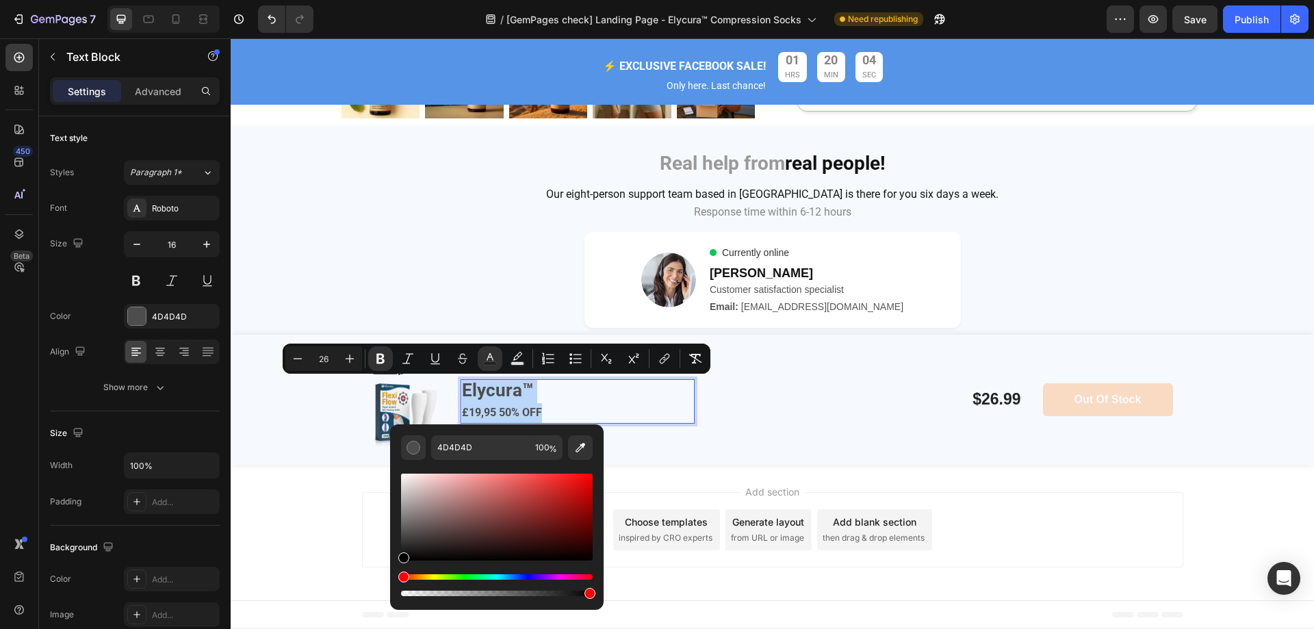
type input "000000"
drag, startPoint x: 636, startPoint y: 577, endPoint x: 379, endPoint y: 590, distance: 257.1
click at [526, 359] on button "Text Background Color" at bounding box center [517, 358] width 25 height 25
type input "000000"
type input "77"
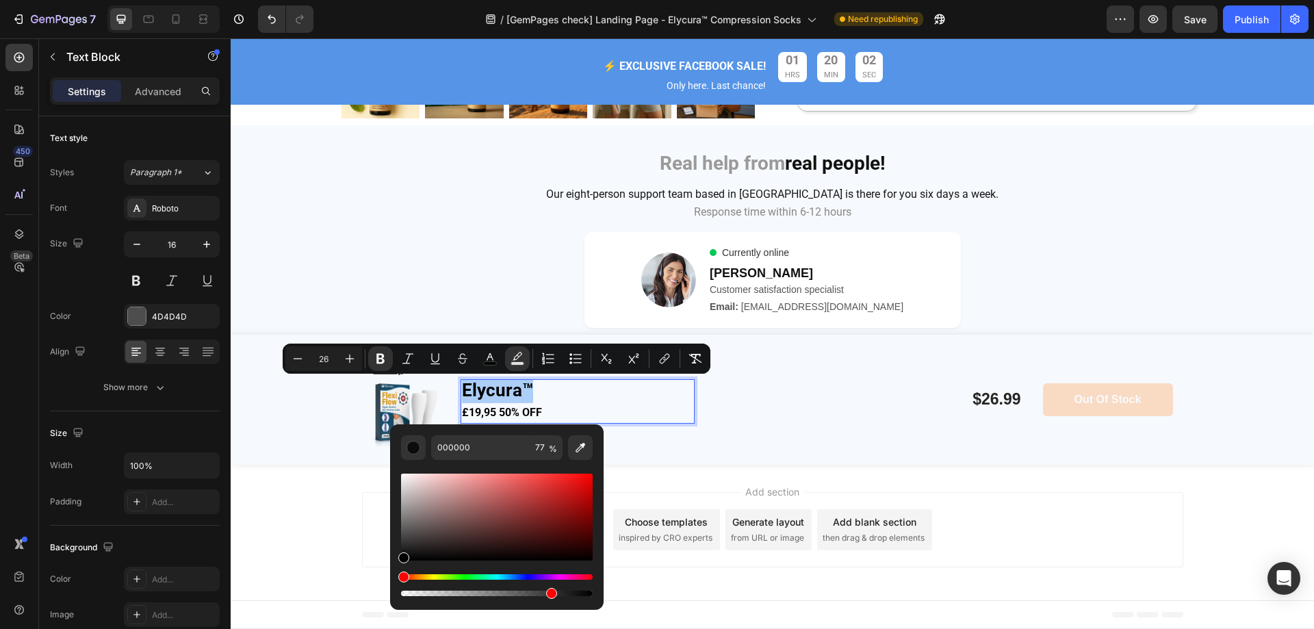
click at [468, 592] on div "Editor contextual toolbar" at bounding box center [497, 593] width 192 height 5
type input "6"
drag, startPoint x: 699, startPoint y: 631, endPoint x: 340, endPoint y: 592, distance: 361.6
click at [720, 424] on div "$26.99 Product Price Product Price" at bounding box center [861, 400] width 322 height 108
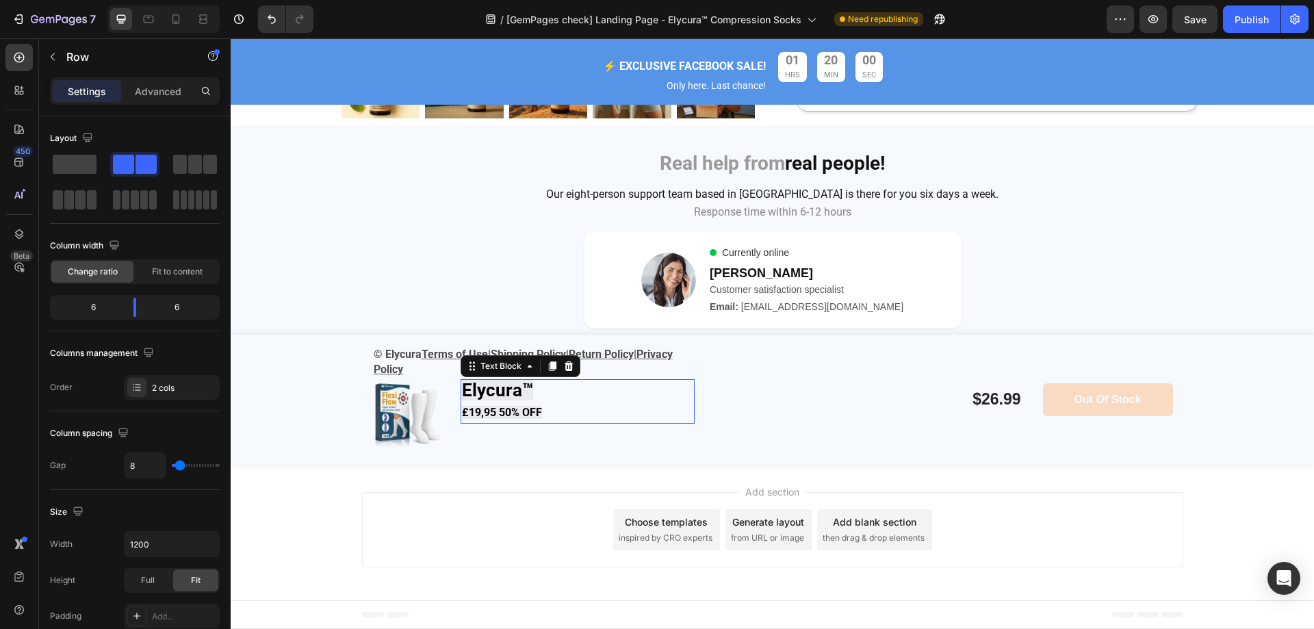
click at [552, 400] on p "Elycura™" at bounding box center [577, 392] width 231 height 23
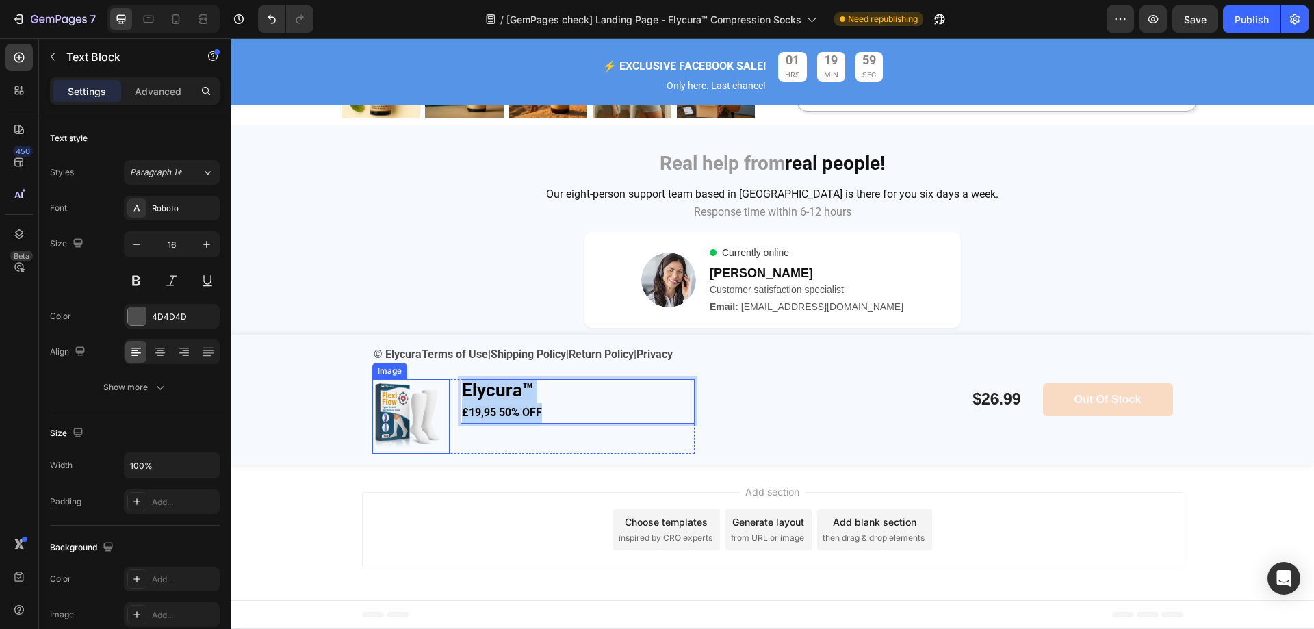
drag, startPoint x: 540, startPoint y: 411, endPoint x: 436, endPoint y: 383, distance: 108.0
click at [436, 383] on div "Image Elycura™ £19,95 50% OFF Text Block 0 Row" at bounding box center [533, 416] width 322 height 75
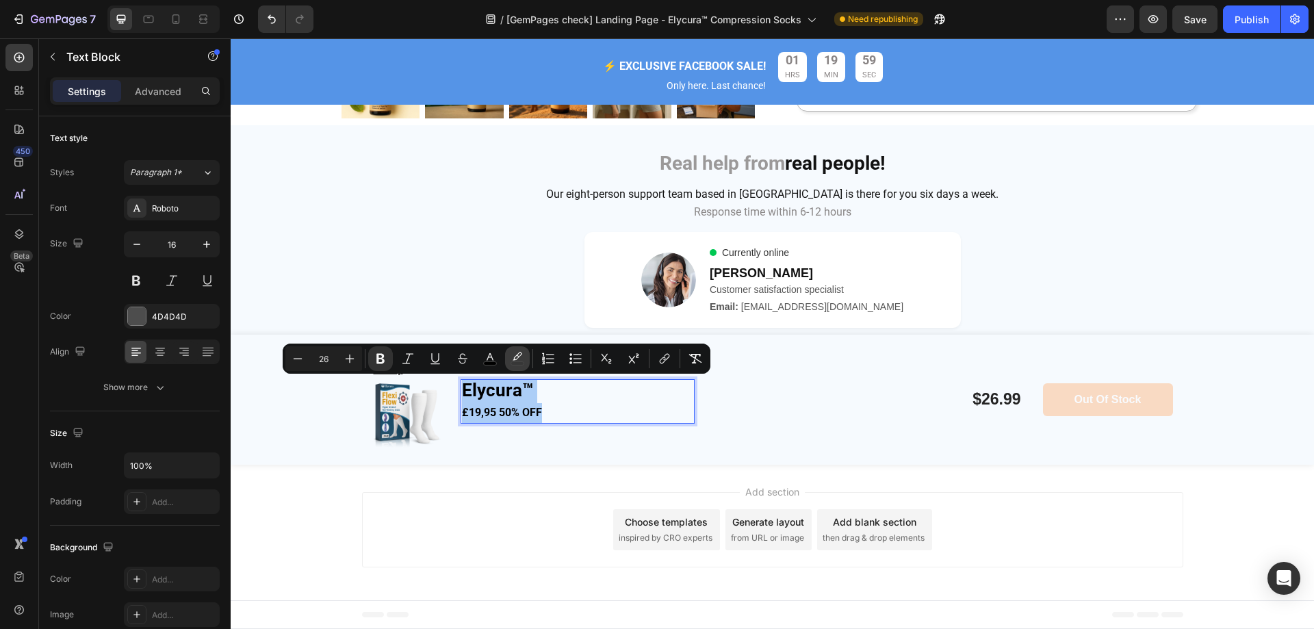
click at [524, 359] on button "color" at bounding box center [517, 358] width 25 height 25
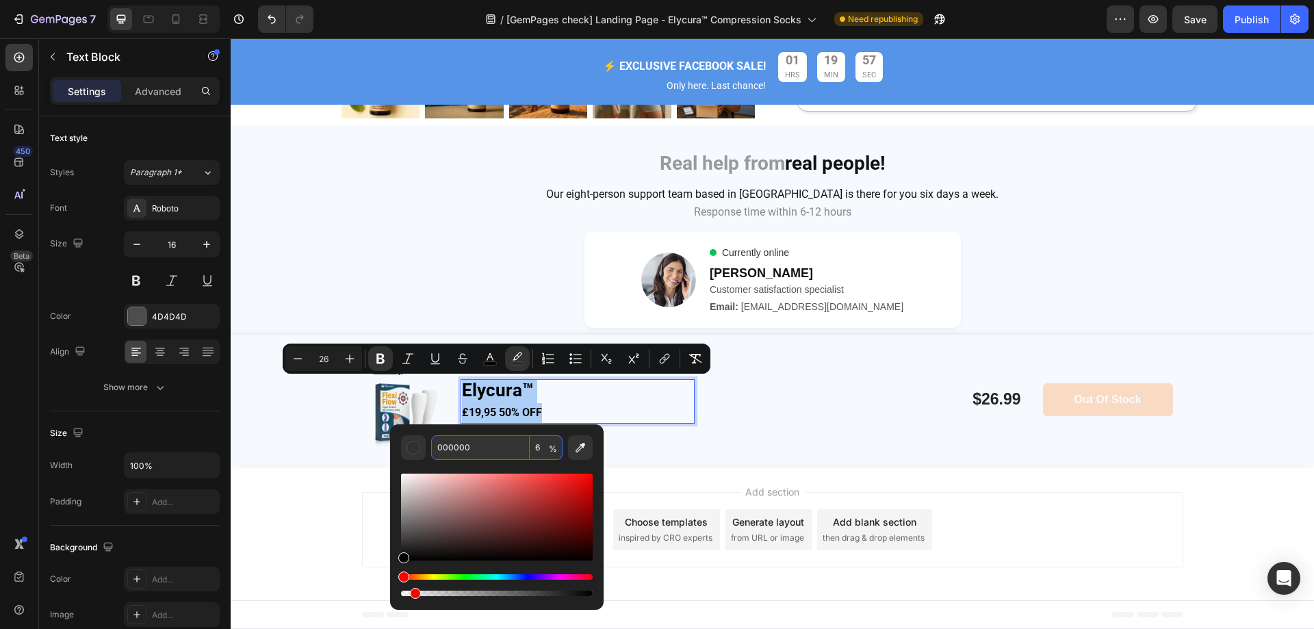
click at [538, 449] on input "6" at bounding box center [546, 447] width 33 height 25
type input "0"
click at [607, 399] on p "Elycura™" at bounding box center [577, 392] width 231 height 23
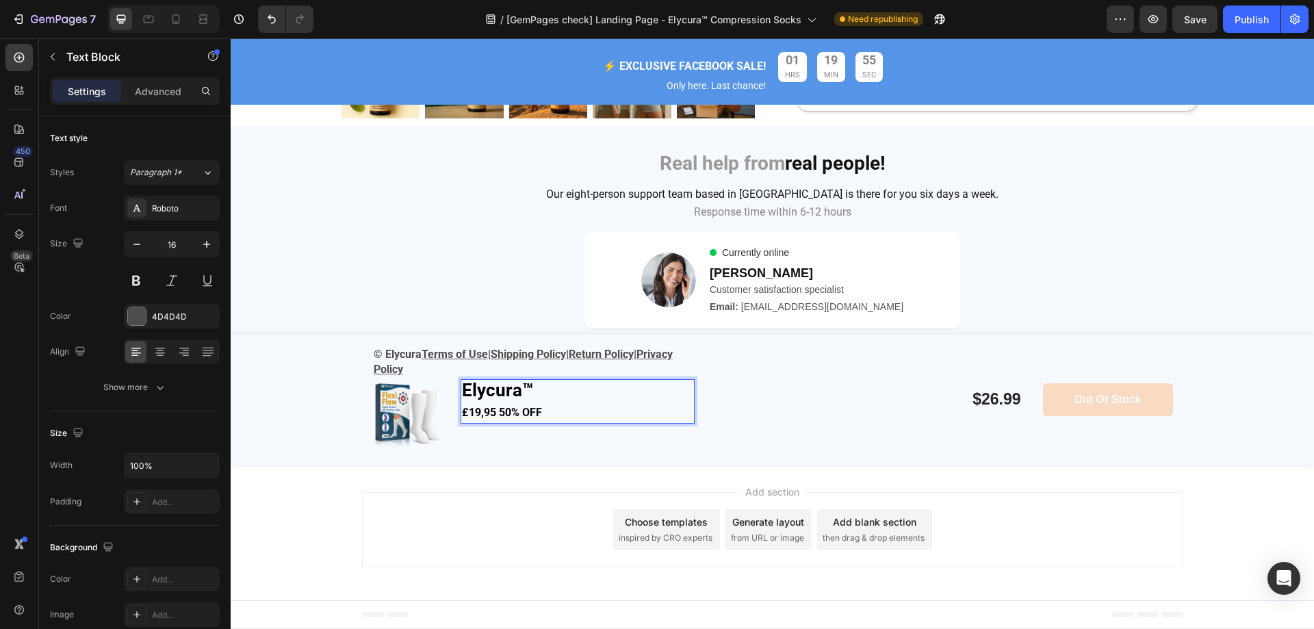
click at [567, 404] on p "£19,95 50% OFF" at bounding box center [577, 413] width 231 height 20
drag, startPoint x: 551, startPoint y: 415, endPoint x: 450, endPoint y: 413, distance: 100.7
click at [450, 413] on div "Image Elycura™ £19,95 50% OFF Text Block 0 Row" at bounding box center [533, 416] width 322 height 75
click at [548, 412] on p "£19,95 50% OFF" at bounding box center [577, 413] width 231 height 20
click at [531, 388] on p "Elycura™" at bounding box center [577, 392] width 231 height 23
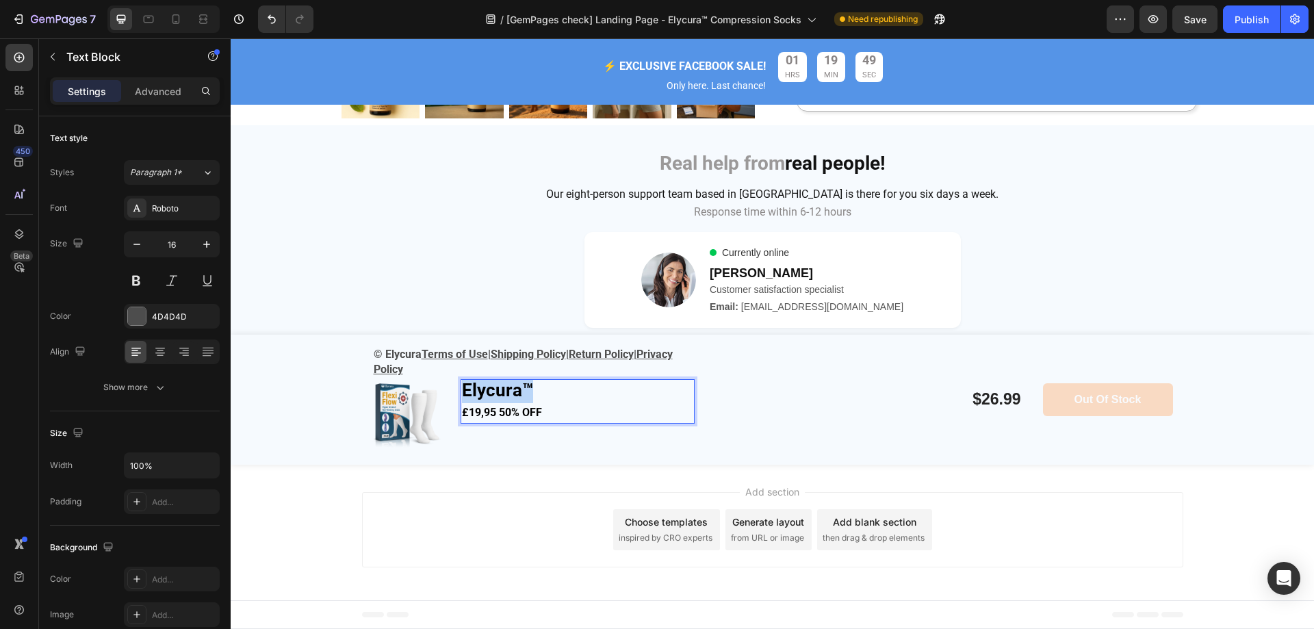
drag, startPoint x: 536, startPoint y: 387, endPoint x: 444, endPoint y: 383, distance: 91.9
click at [444, 383] on div "Image Elycura™ £19,95 50% OFF Text Block 0 Row" at bounding box center [533, 416] width 322 height 75
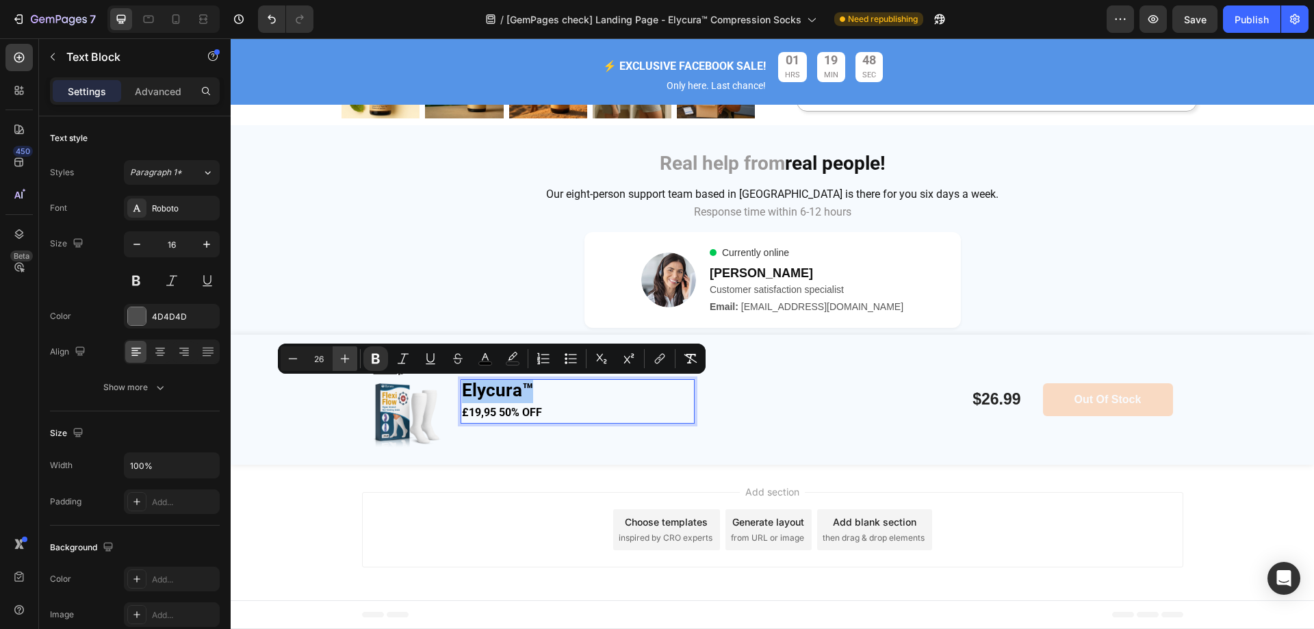
click at [353, 354] on button "Plus" at bounding box center [345, 358] width 25 height 25
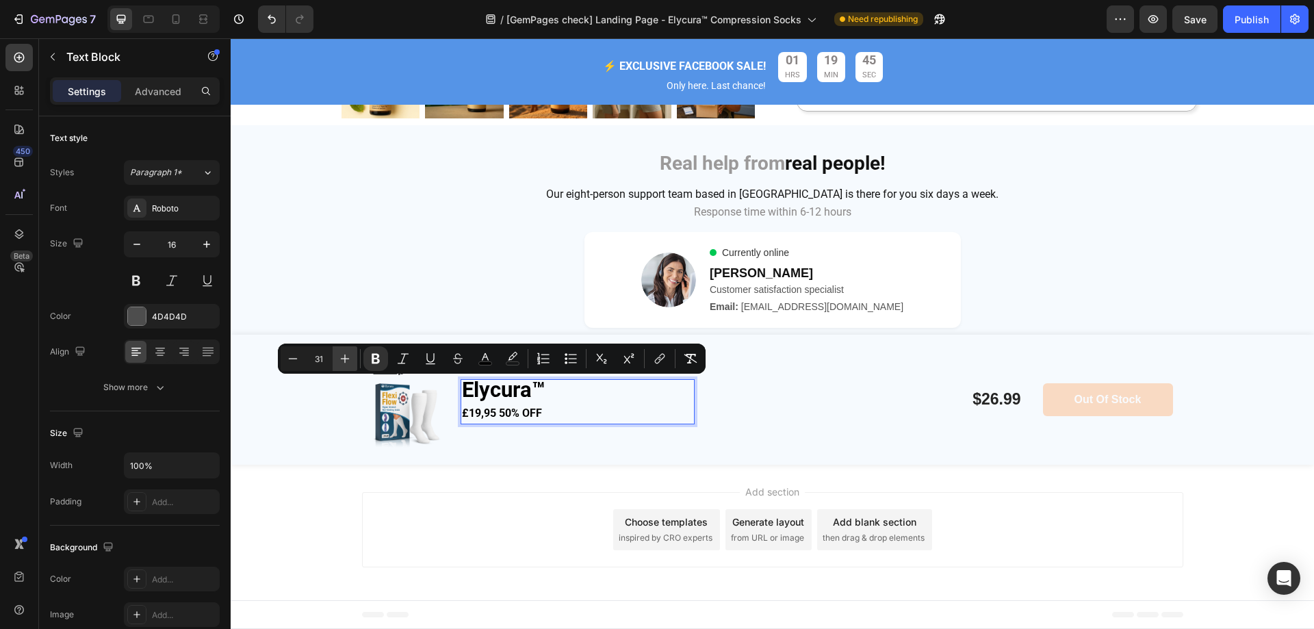
click at [346, 353] on icon "Editor contextual toolbar" at bounding box center [345, 359] width 14 height 14
click at [340, 363] on icon "Editor contextual toolbar" at bounding box center [345, 359] width 14 height 14
type input "35"
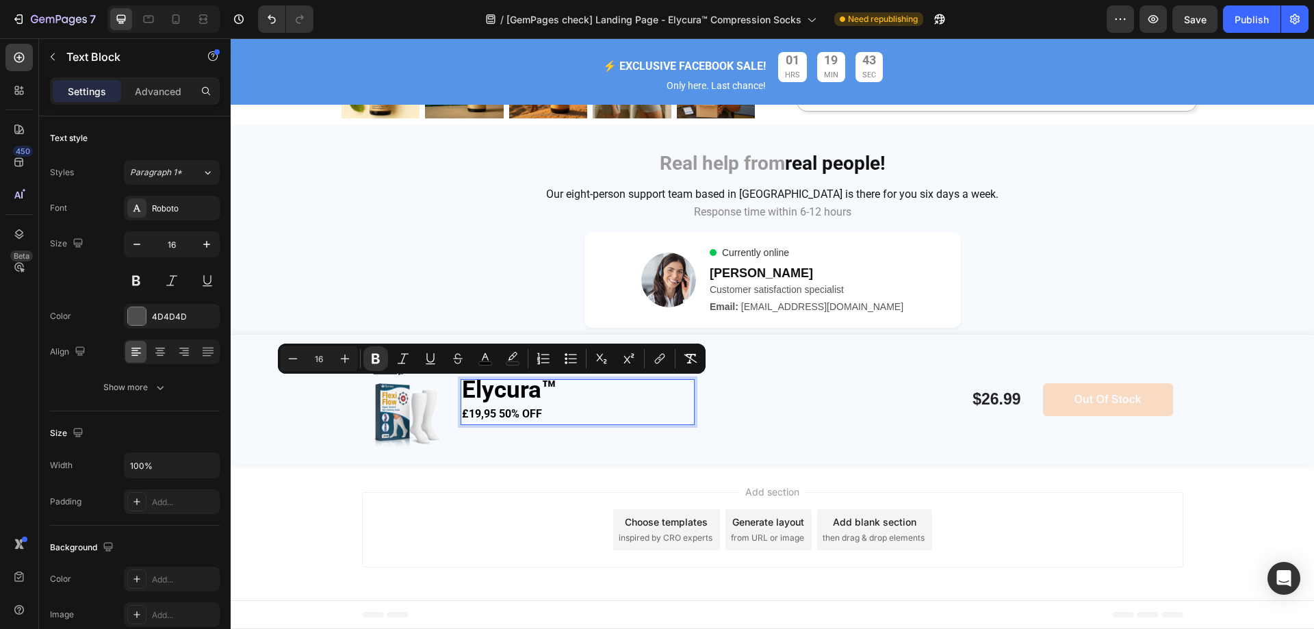
click at [574, 410] on p "£19,95 50% OFF" at bounding box center [577, 415] width 231 height 20
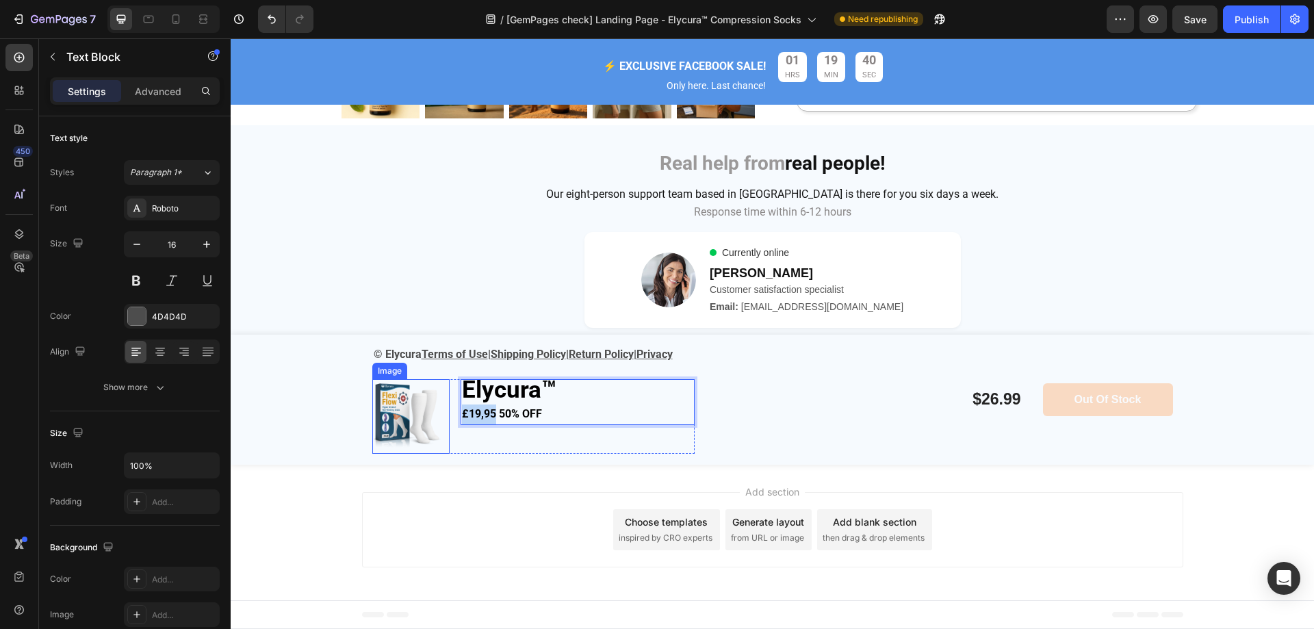
drag, startPoint x: 492, startPoint y: 414, endPoint x: 432, endPoint y: 414, distance: 60.2
click at [431, 414] on div "Image Elycura™ £19,95 50% OFF Text Block 0 Row" at bounding box center [533, 416] width 322 height 75
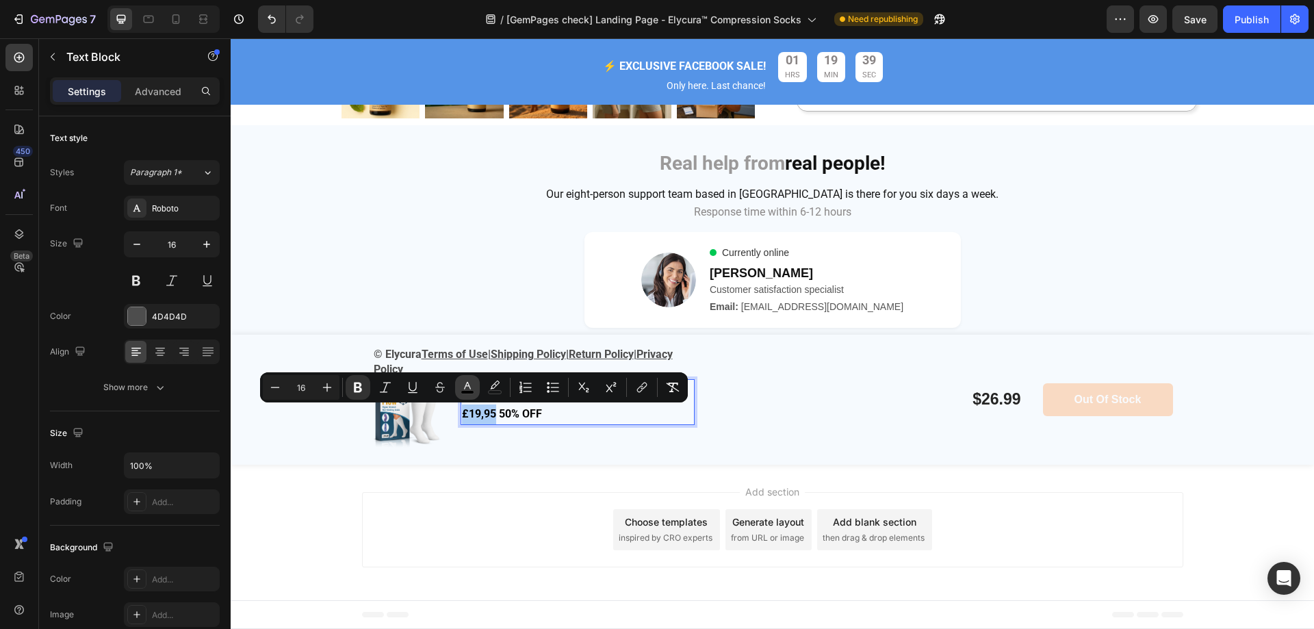
click at [470, 387] on icon "Editor contextual toolbar" at bounding box center [467, 386] width 7 height 8
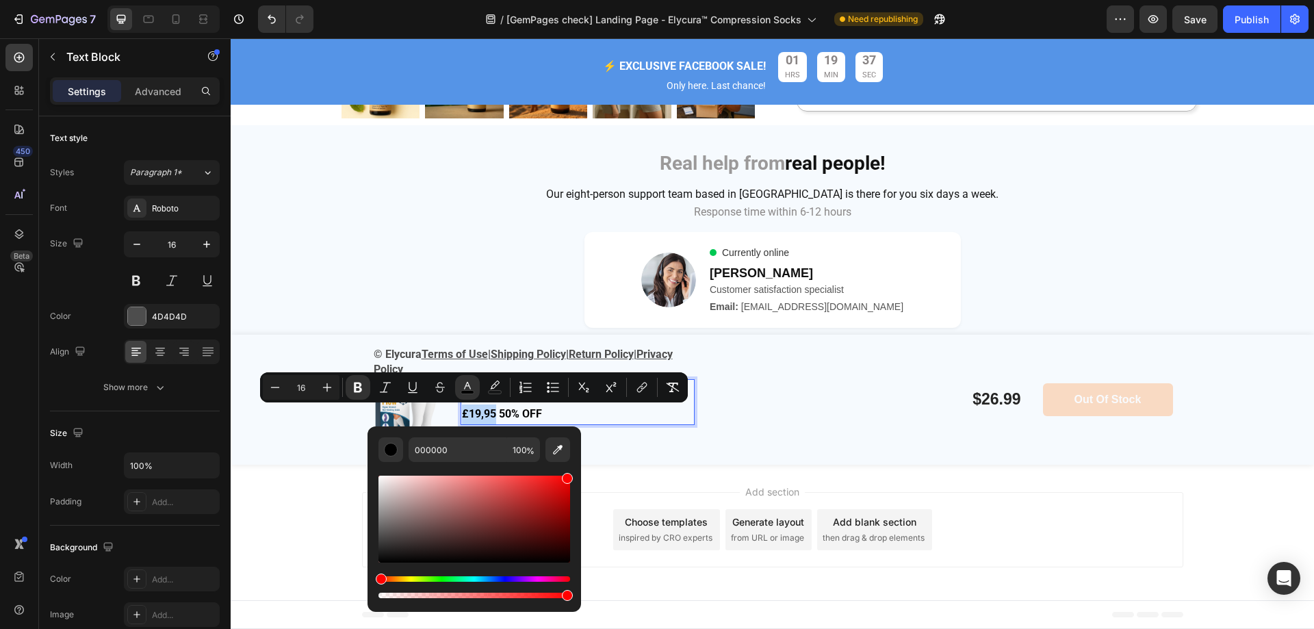
type input "FF0202"
click at [568, 476] on div "Editor contextual toolbar" at bounding box center [475, 519] width 192 height 87
click at [516, 411] on strong "50% OFF" at bounding box center [517, 413] width 43 height 13
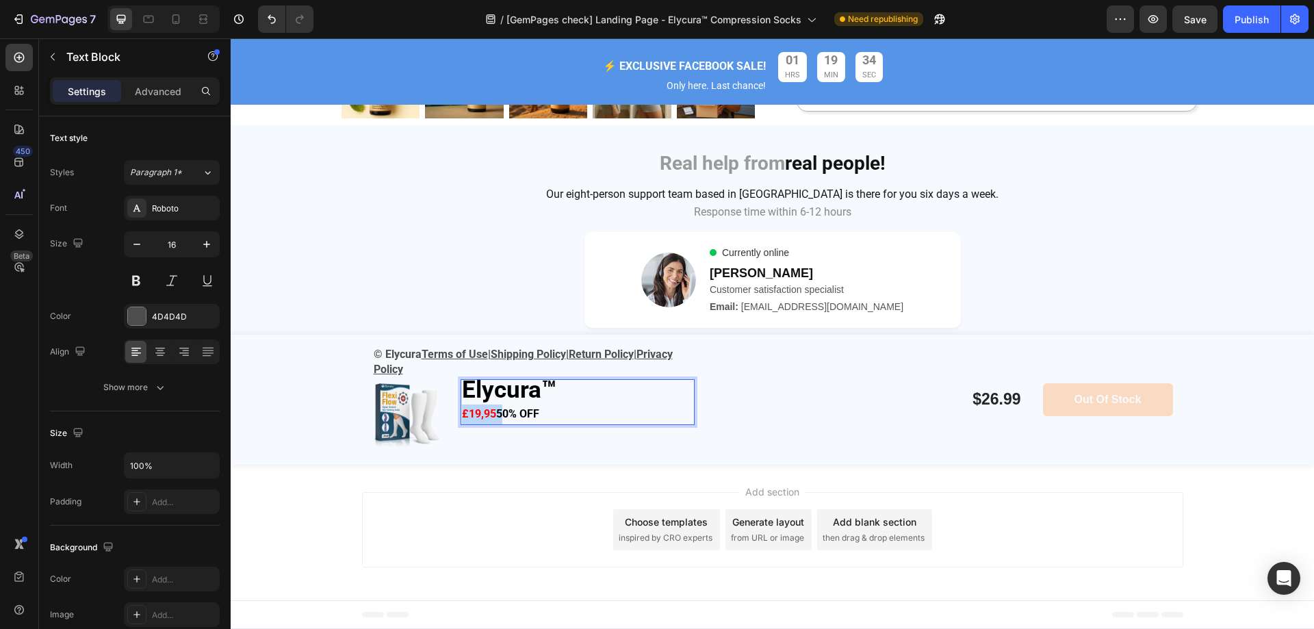
drag, startPoint x: 494, startPoint y: 411, endPoint x: 440, endPoint y: 412, distance: 53.4
click at [440, 412] on div "Image Elycura™ £19,95 50% OFF Text Block 0 Row" at bounding box center [533, 416] width 322 height 75
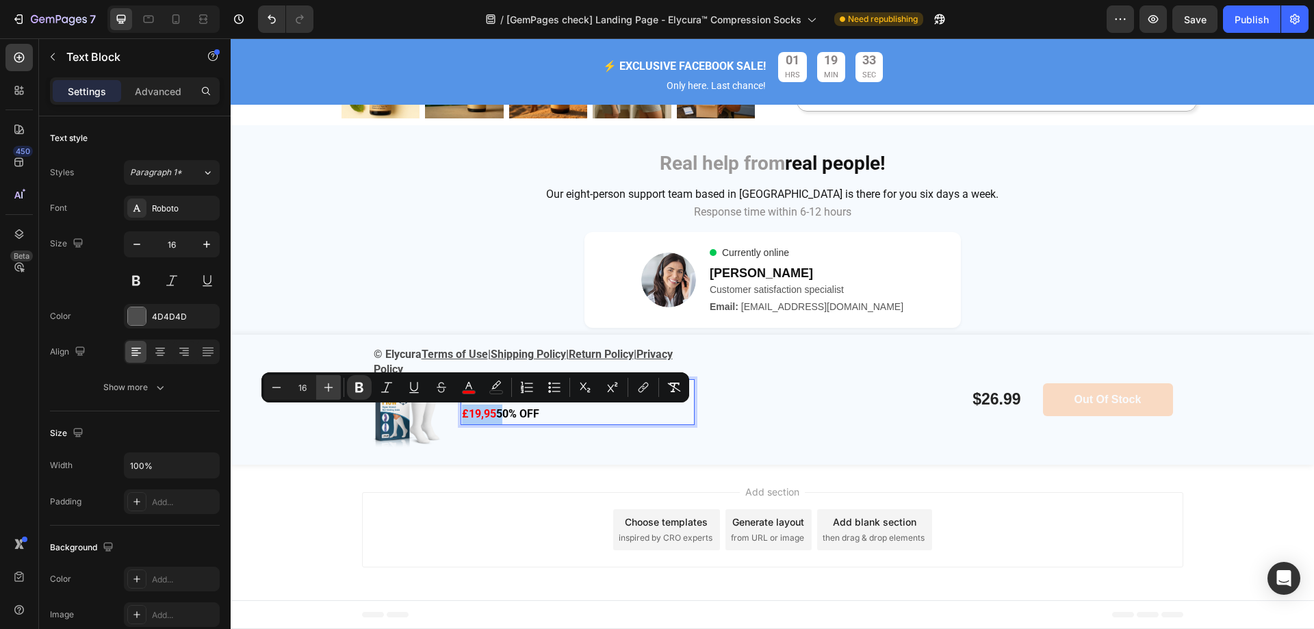
click at [328, 387] on icon "Editor contextual toolbar" at bounding box center [329, 388] width 14 height 14
click at [327, 387] on icon "Editor contextual toolbar" at bounding box center [329, 388] width 14 height 14
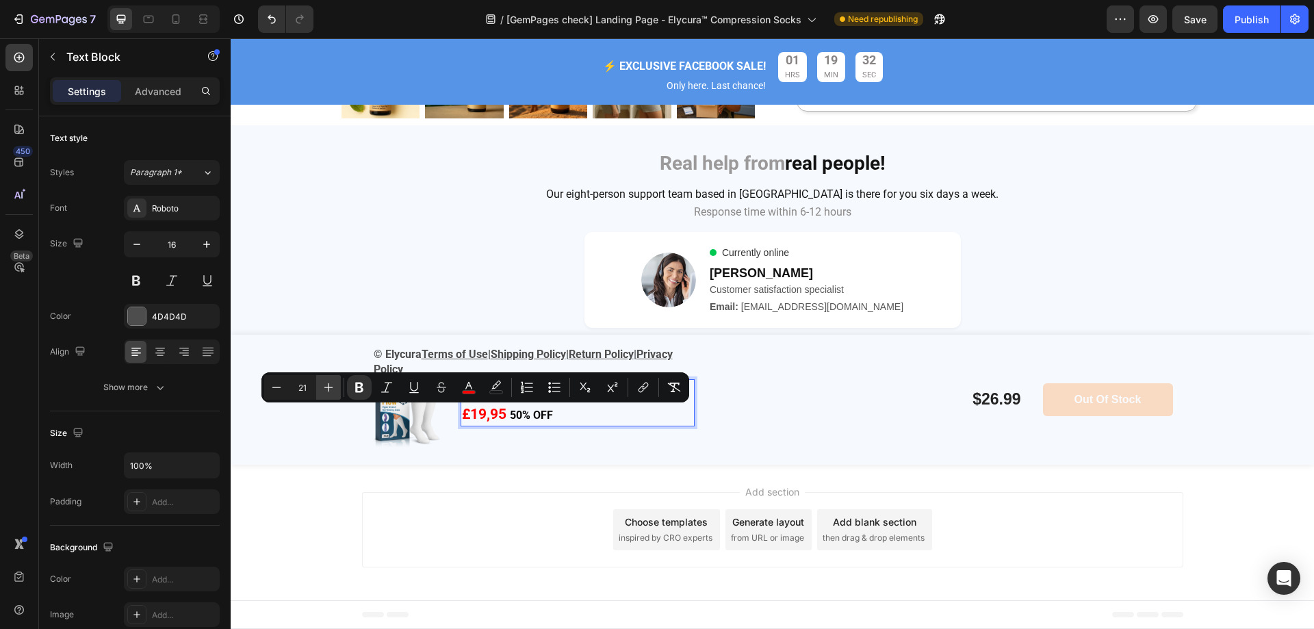
click at [327, 387] on icon "Editor contextual toolbar" at bounding box center [329, 388] width 14 height 14
type input "25"
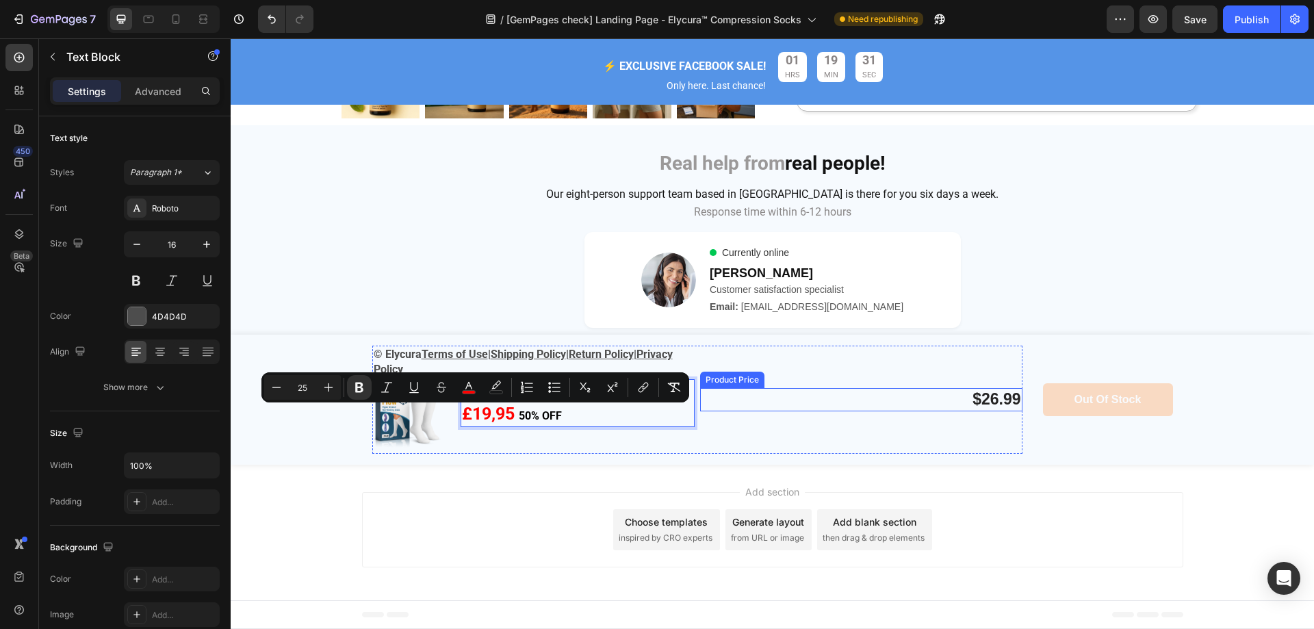
click at [816, 411] on div "$26.99" at bounding box center [861, 399] width 322 height 23
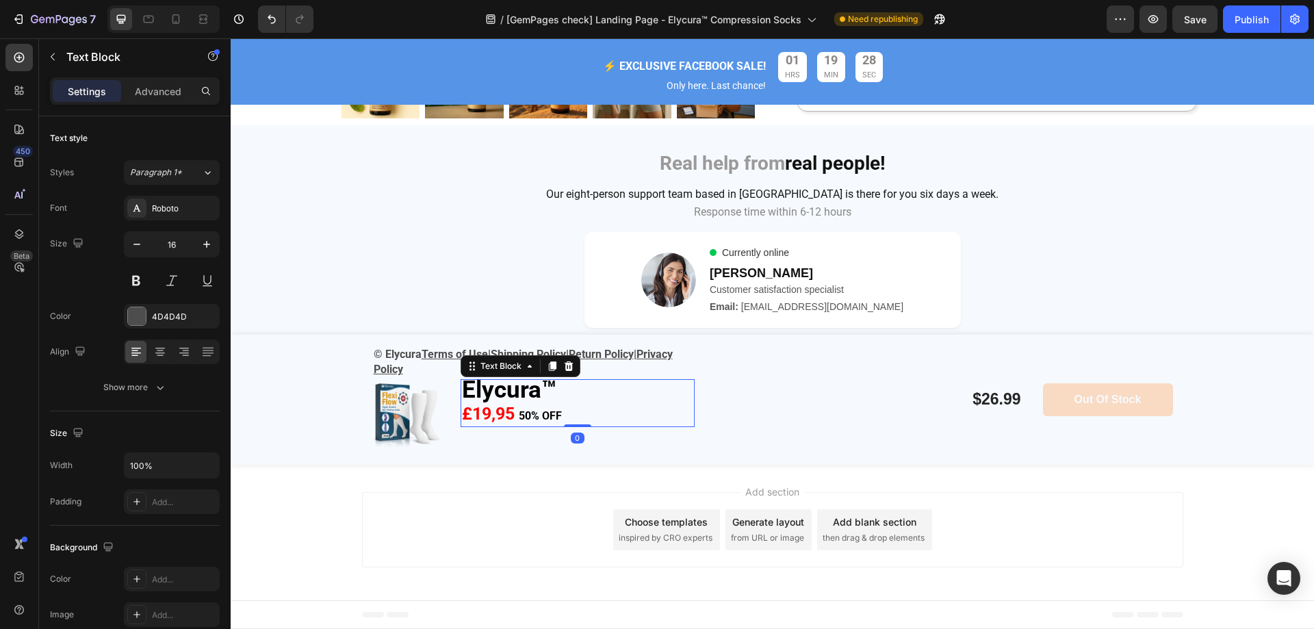
click at [566, 401] on p "Elycura™" at bounding box center [577, 393] width 231 height 24
click at [150, 86] on p "Advanced" at bounding box center [158, 91] width 47 height 14
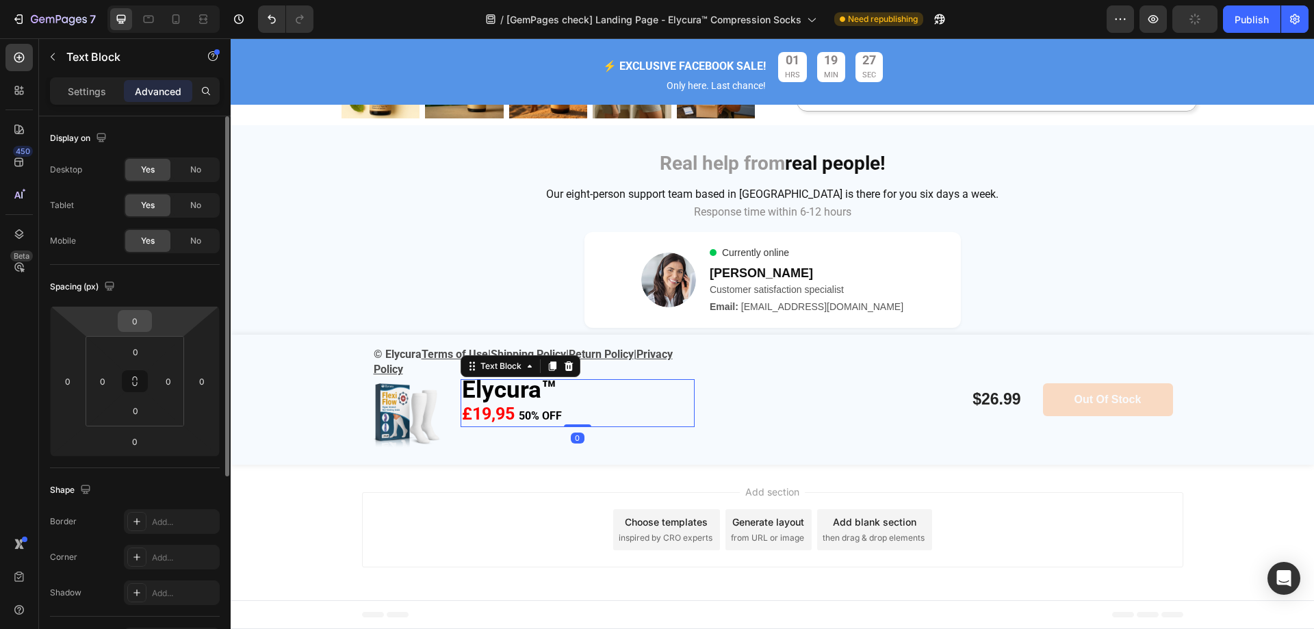
click at [141, 324] on input "0" at bounding box center [134, 321] width 27 height 21
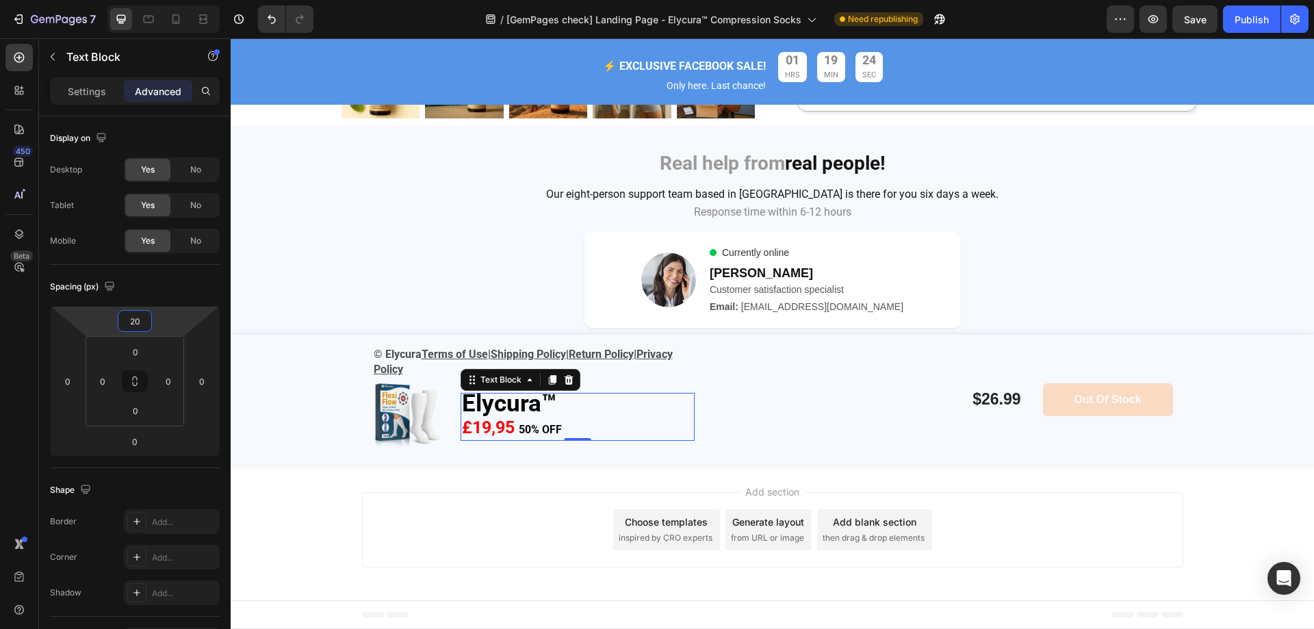
type input "20"
click at [752, 466] on div "Add section Choose templates inspired by CRO experts Generate layout from URL o…" at bounding box center [773, 533] width 1084 height 136
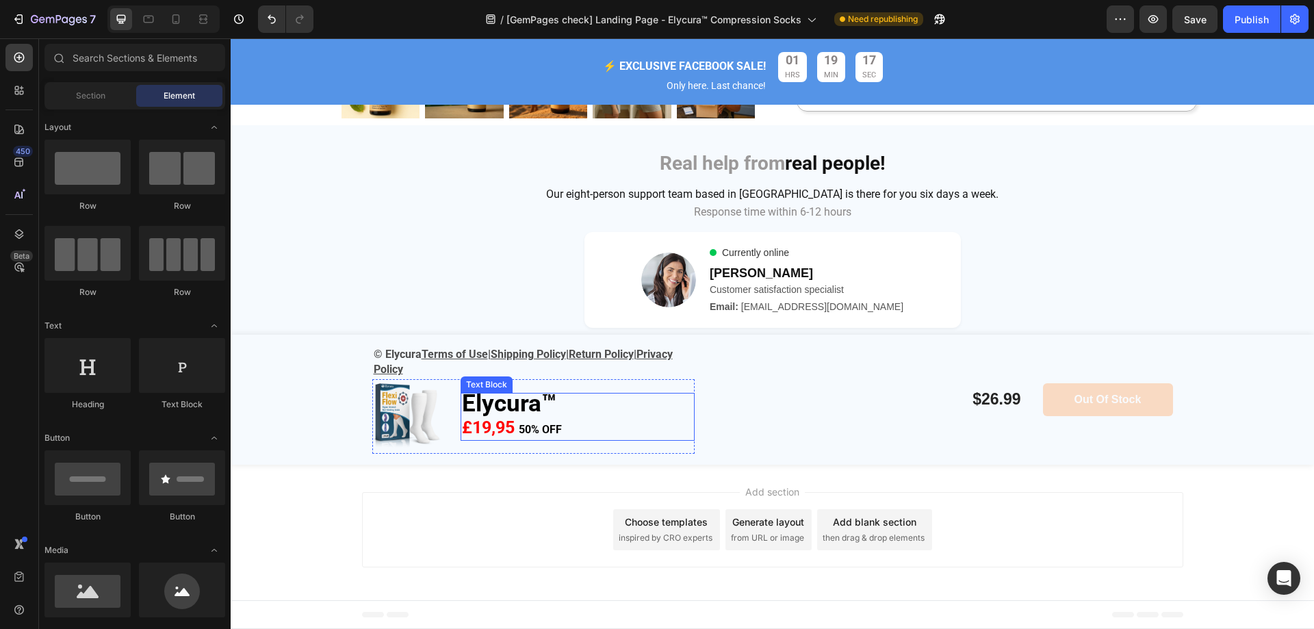
click at [493, 429] on strong "£19,95" at bounding box center [488, 428] width 53 height 20
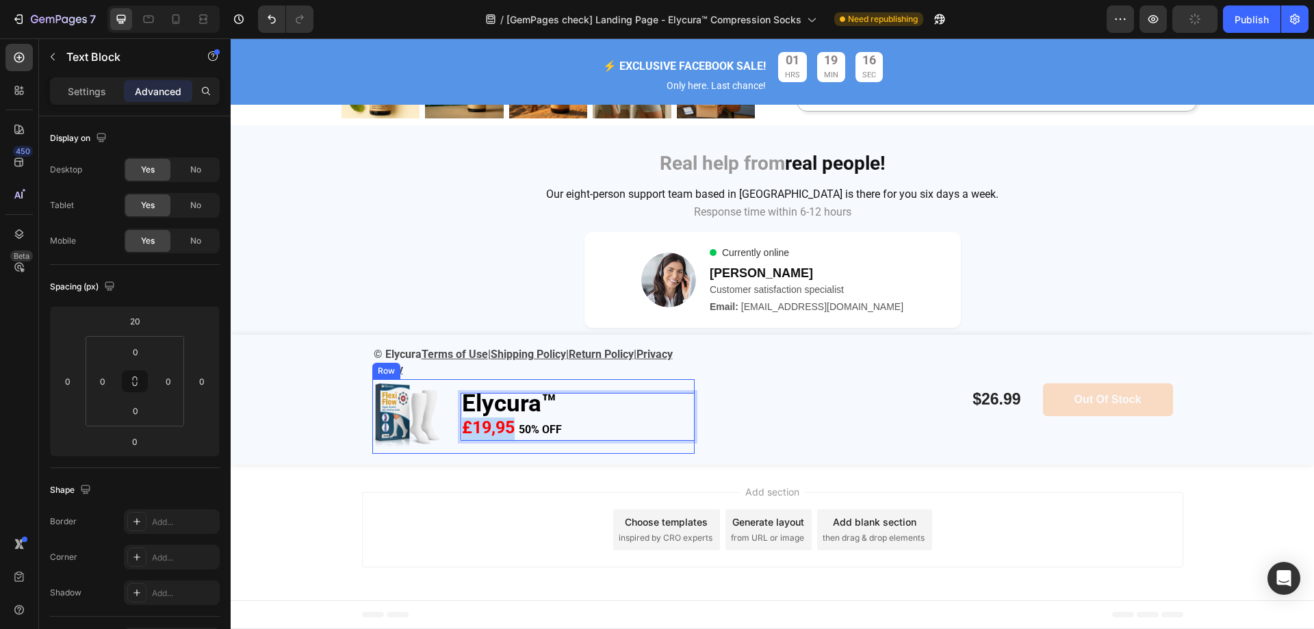
drag, startPoint x: 508, startPoint y: 431, endPoint x: 446, endPoint y: 429, distance: 62.3
click at [446, 429] on div "Image Elycura™ £19,95 50% OFF Text Block 0 Row" at bounding box center [533, 416] width 322 height 75
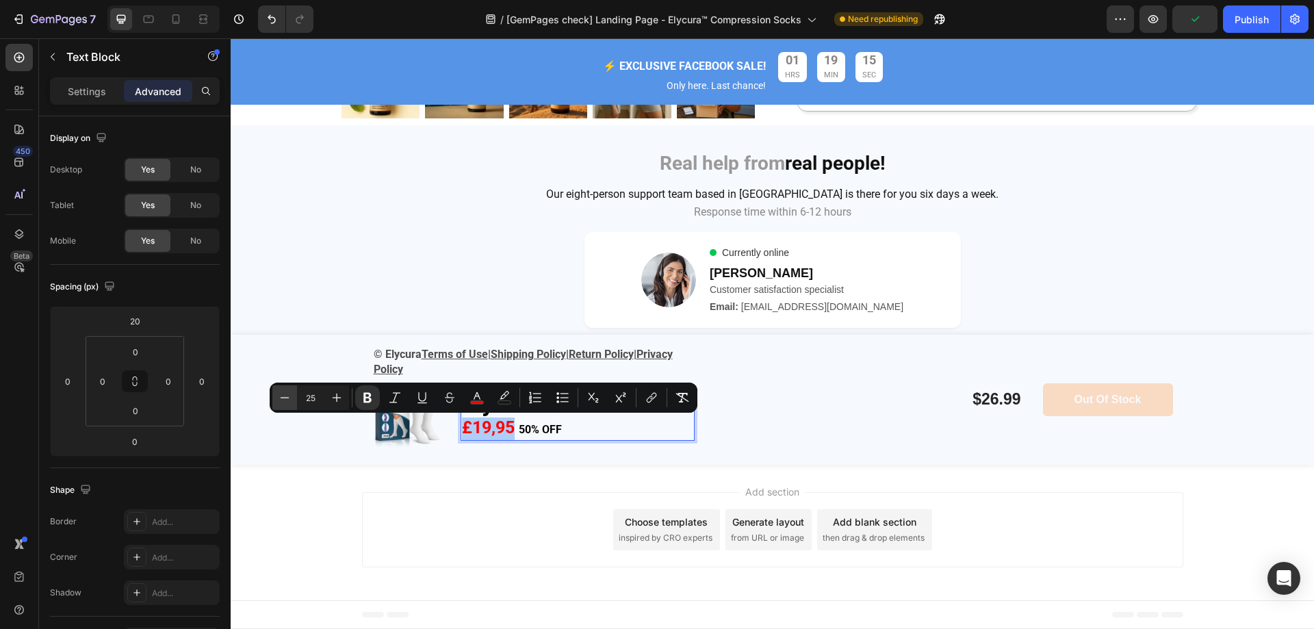
click at [281, 396] on icon "Editor contextual toolbar" at bounding box center [285, 398] width 14 height 14
type input "16"
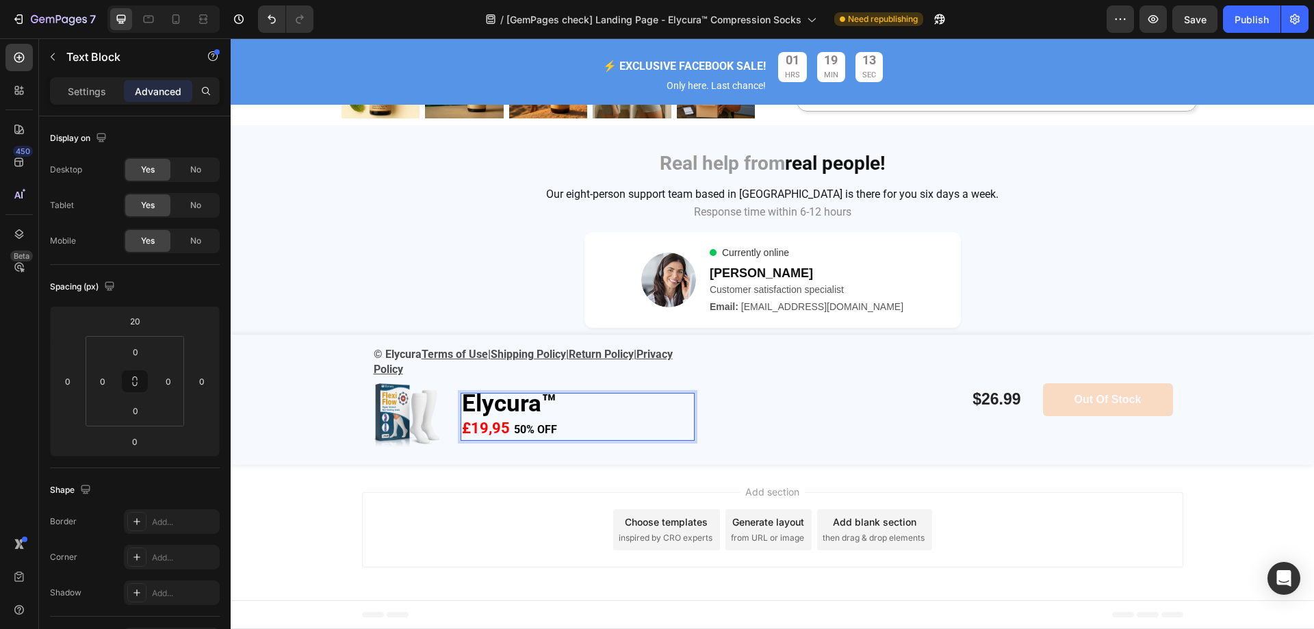
click at [615, 429] on p "£19,95 50% OFF" at bounding box center [577, 429] width 231 height 22
drag, startPoint x: 588, startPoint y: 428, endPoint x: 509, endPoint y: 427, distance: 79.4
click at [509, 427] on p "£19,95 50% OFF" at bounding box center [577, 429] width 231 height 22
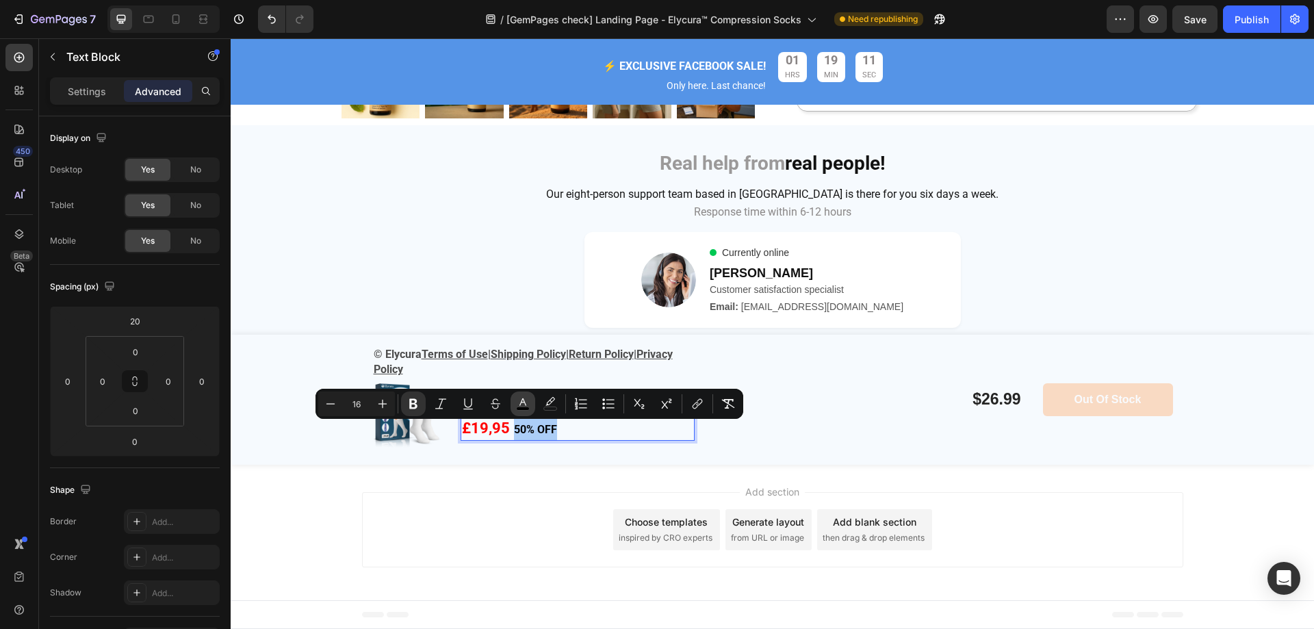
click at [522, 400] on icon "Editor contextual toolbar" at bounding box center [523, 404] width 14 height 14
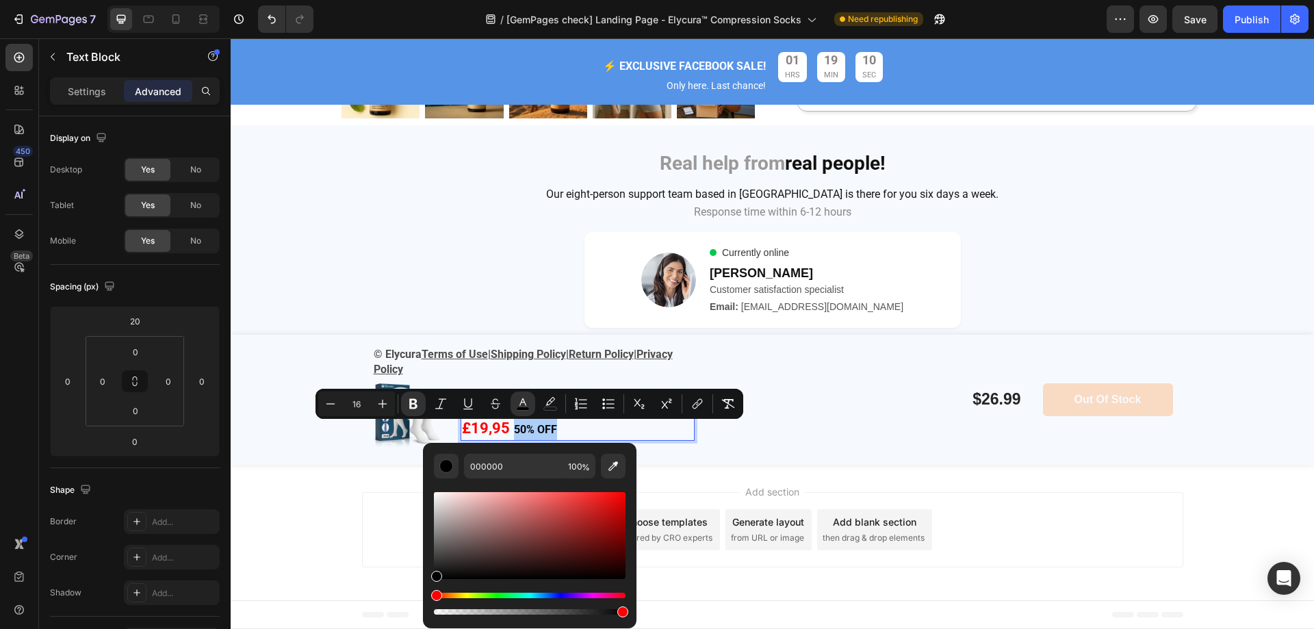
click at [625, 495] on div "Editor contextual toolbar" at bounding box center [530, 535] width 192 height 87
type input "F40202"
click at [501, 430] on strong "£19,95" at bounding box center [486, 428] width 48 height 17
type input "22"
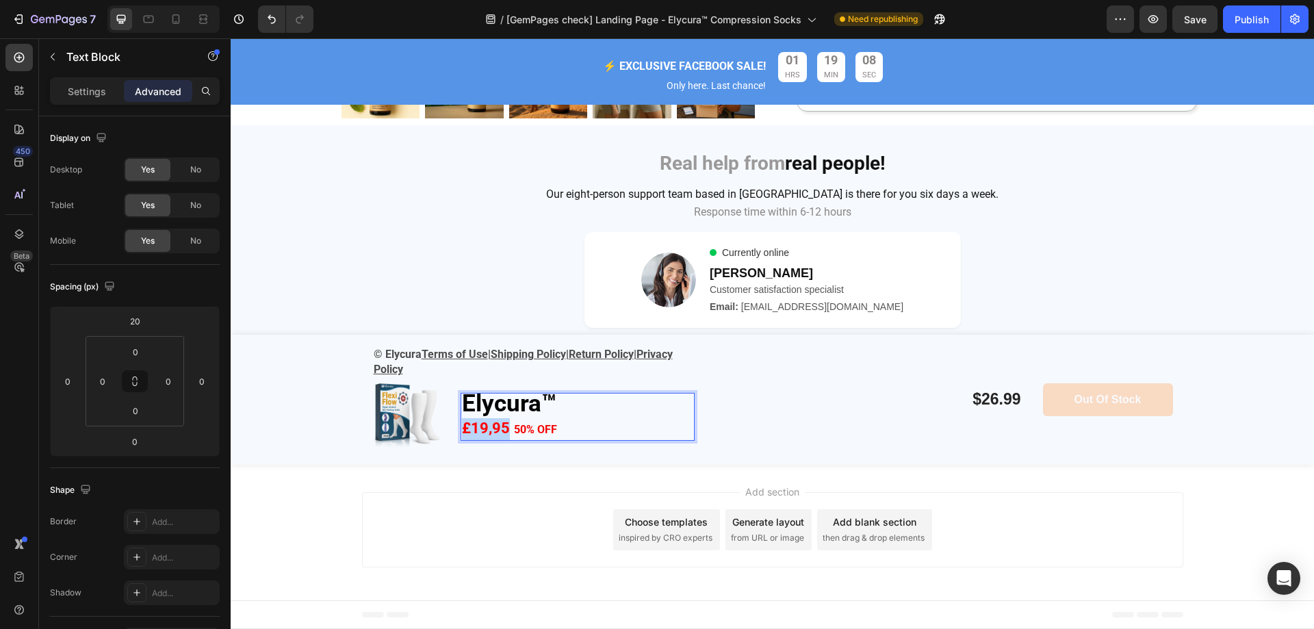
drag, startPoint x: 503, startPoint y: 430, endPoint x: 439, endPoint y: 427, distance: 64.4
click at [439, 427] on div "Image Elycura™ £19,95 50% OFF Text Block 0 Row" at bounding box center [533, 416] width 322 height 75
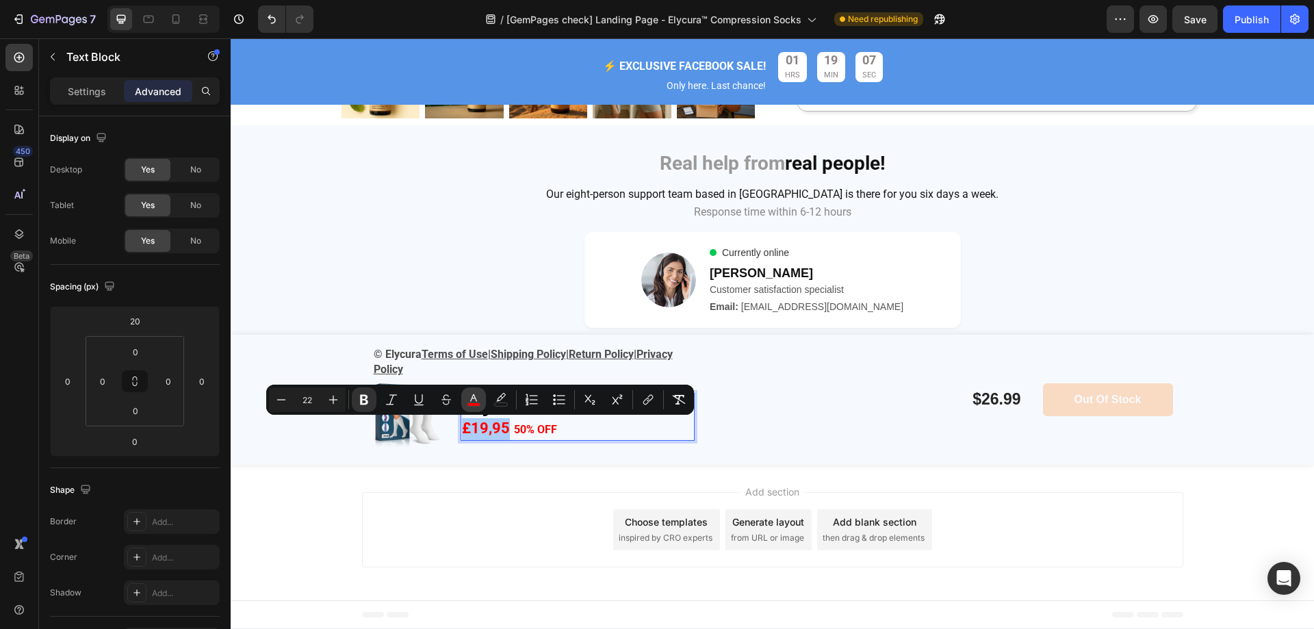
click at [481, 398] on button "color" at bounding box center [473, 399] width 25 height 25
type input "FF0202"
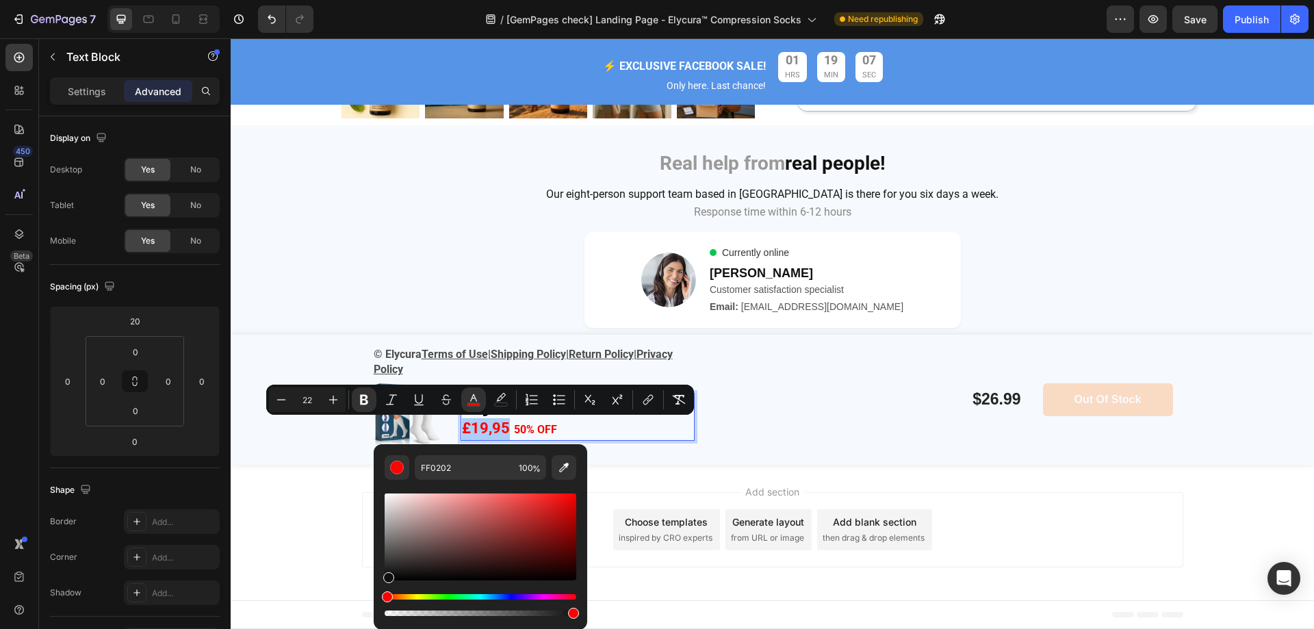
click at [387, 575] on div "Editor contextual toolbar" at bounding box center [481, 537] width 192 height 87
type input "000000"
drag, startPoint x: 618, startPoint y: 615, endPoint x: 362, endPoint y: 600, distance: 256.5
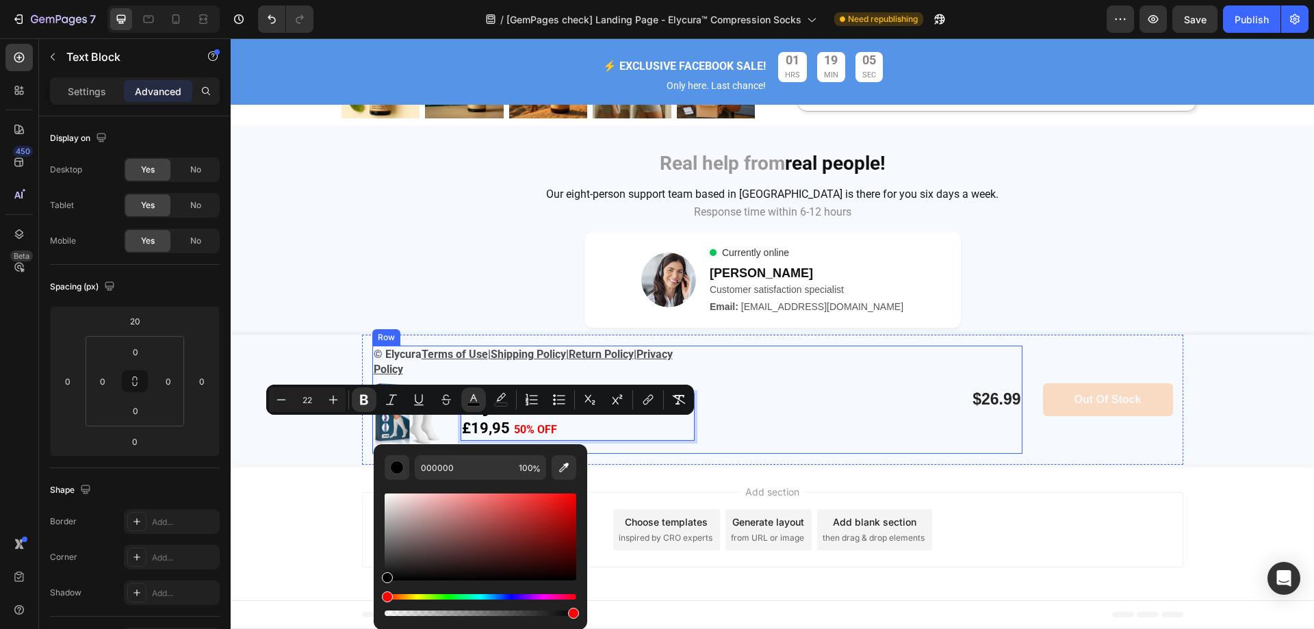
click at [772, 436] on div "$26.99 Product Price Product Price" at bounding box center [861, 400] width 322 height 108
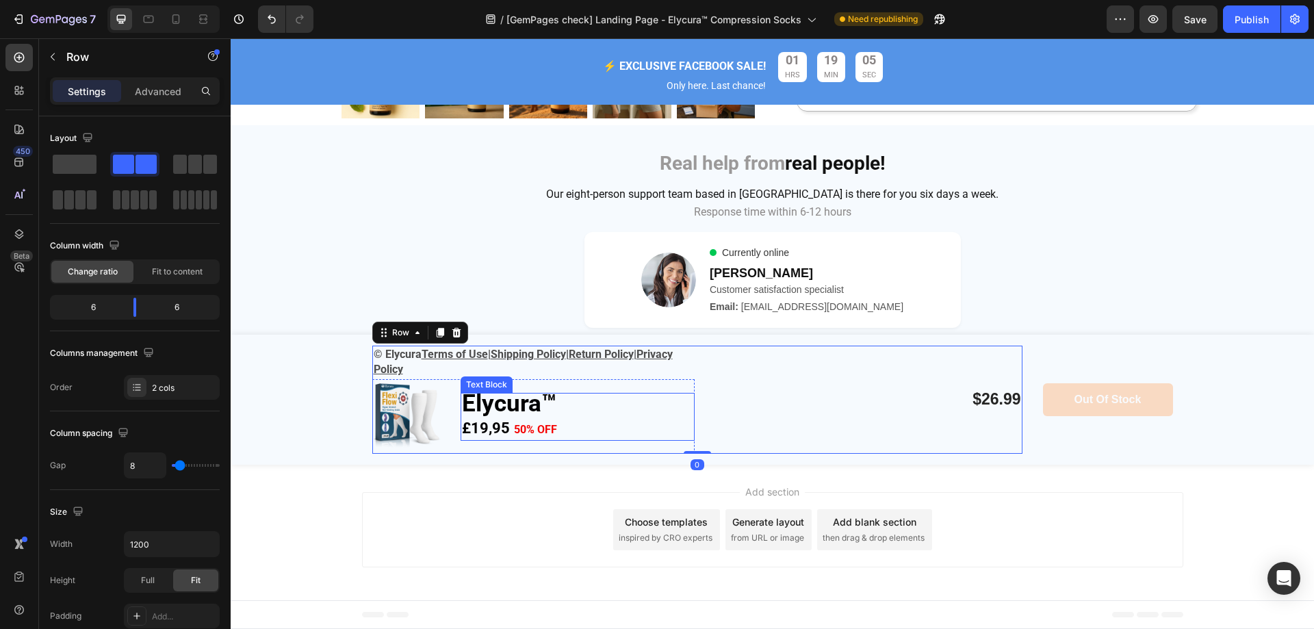
click at [560, 430] on p "£19,95 50% OFF" at bounding box center [577, 429] width 231 height 22
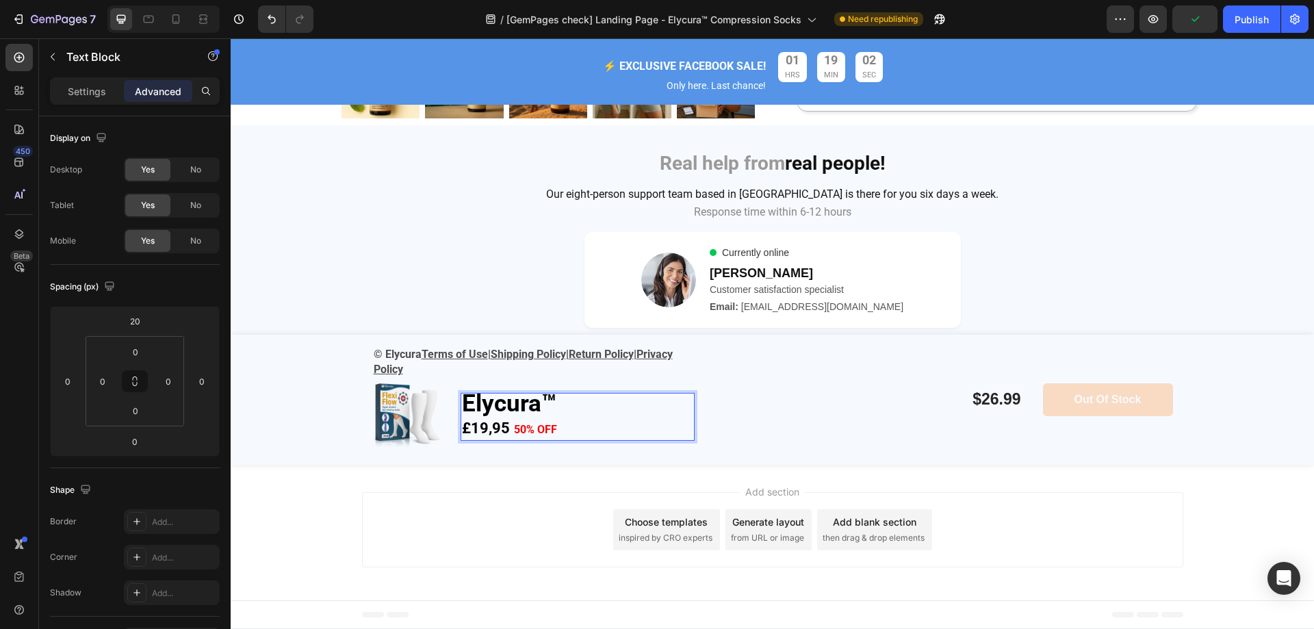
click at [564, 427] on p "£19,95 50% OFF" at bounding box center [577, 429] width 231 height 22
drag, startPoint x: 572, startPoint y: 429, endPoint x: 448, endPoint y: 427, distance: 123.2
click at [448, 427] on div "Image Elycura™ £19,95 50% OFF Text Block 0 Row" at bounding box center [533, 416] width 322 height 75
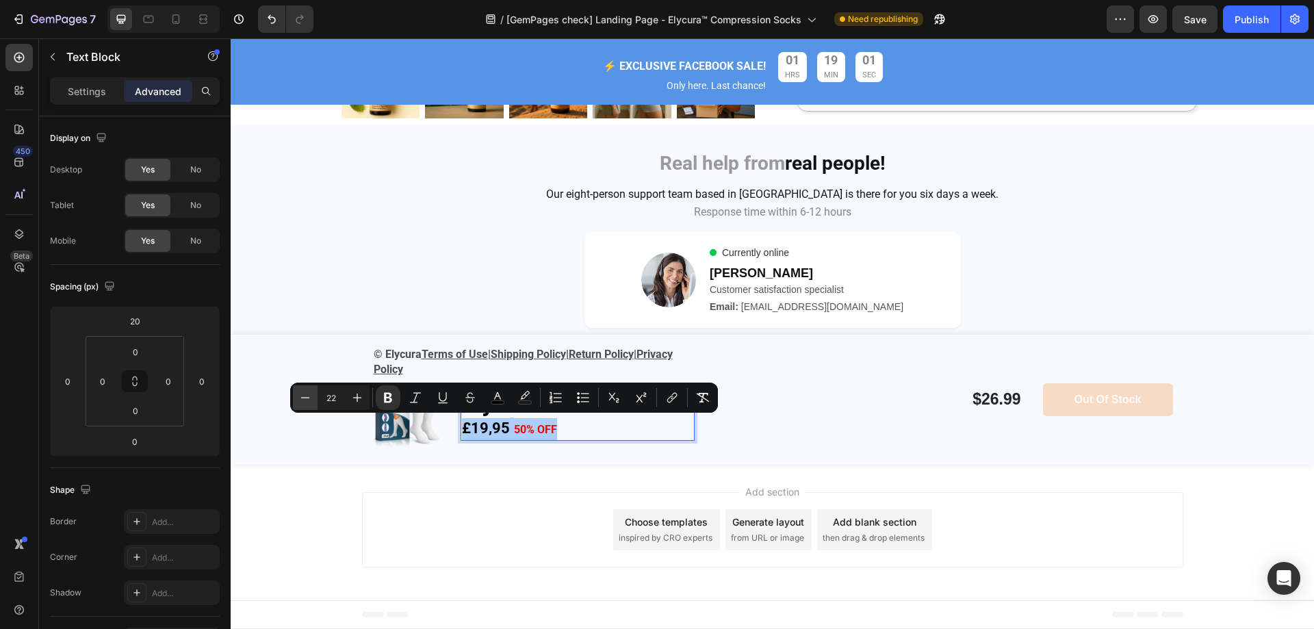
click at [313, 397] on button "Minus" at bounding box center [305, 397] width 25 height 25
type input "20"
click at [611, 455] on div "© Elycura Terms of Use | Shipping Policy | Return Policy | Privacy Policy Text …" at bounding box center [773, 400] width 822 height 130
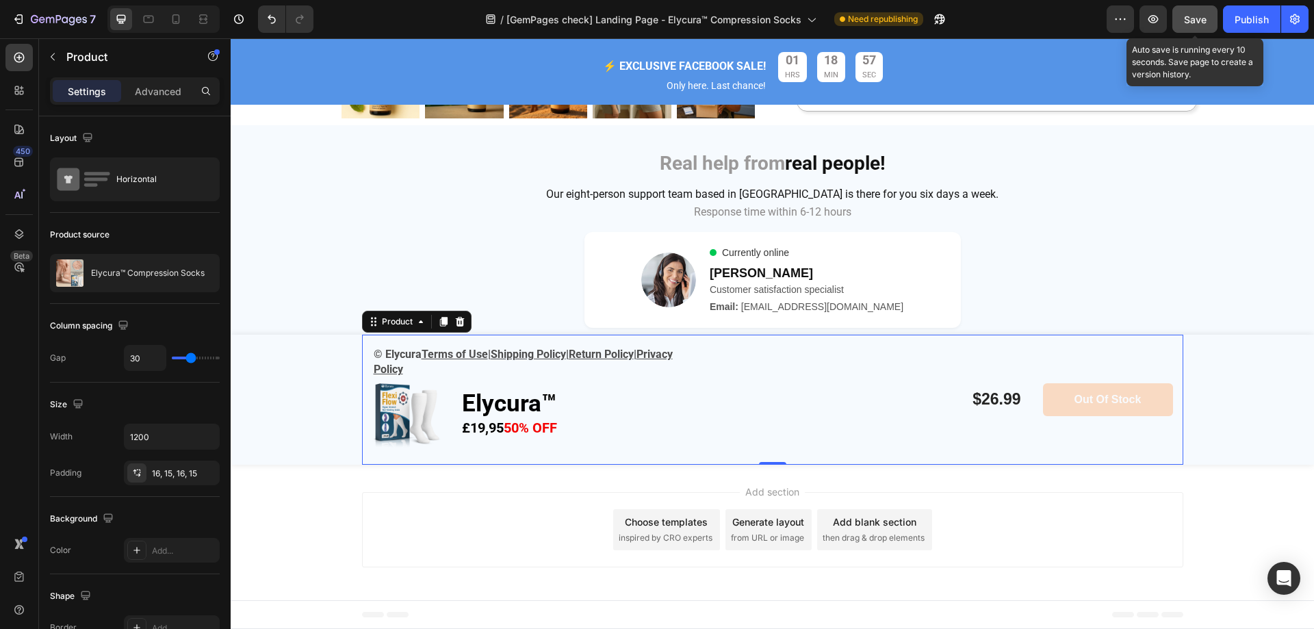
click at [1193, 14] on span "Save" at bounding box center [1195, 20] width 23 height 12
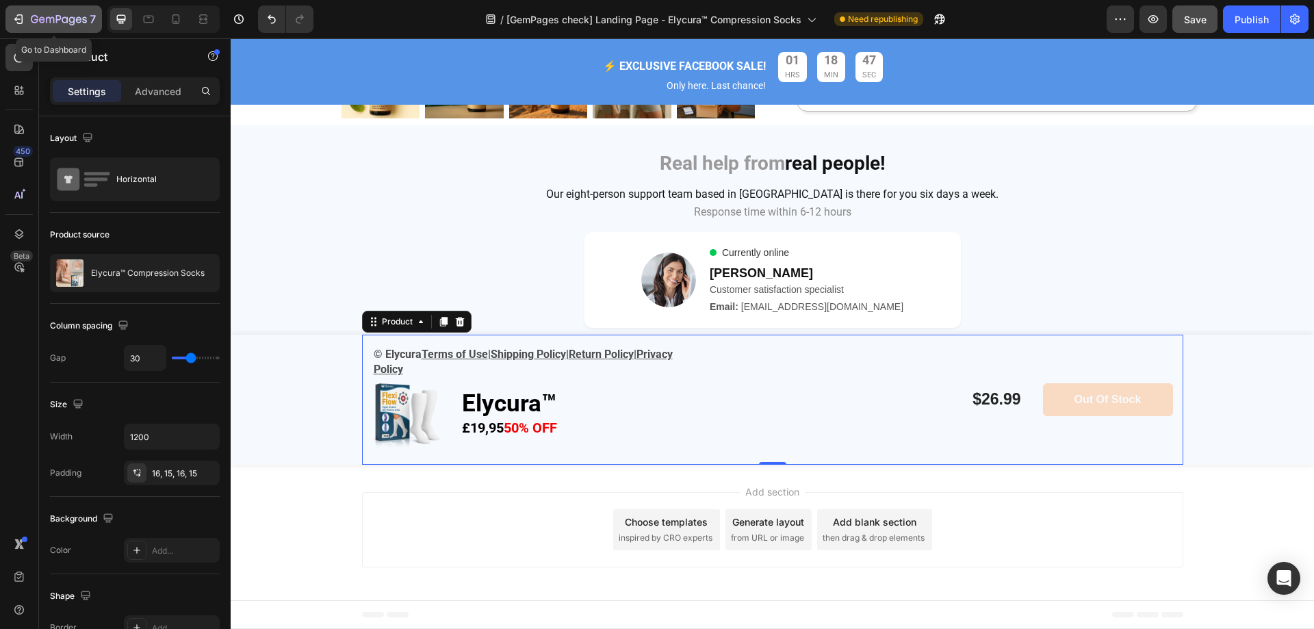
click at [41, 16] on icon "button" at bounding box center [59, 20] width 56 height 12
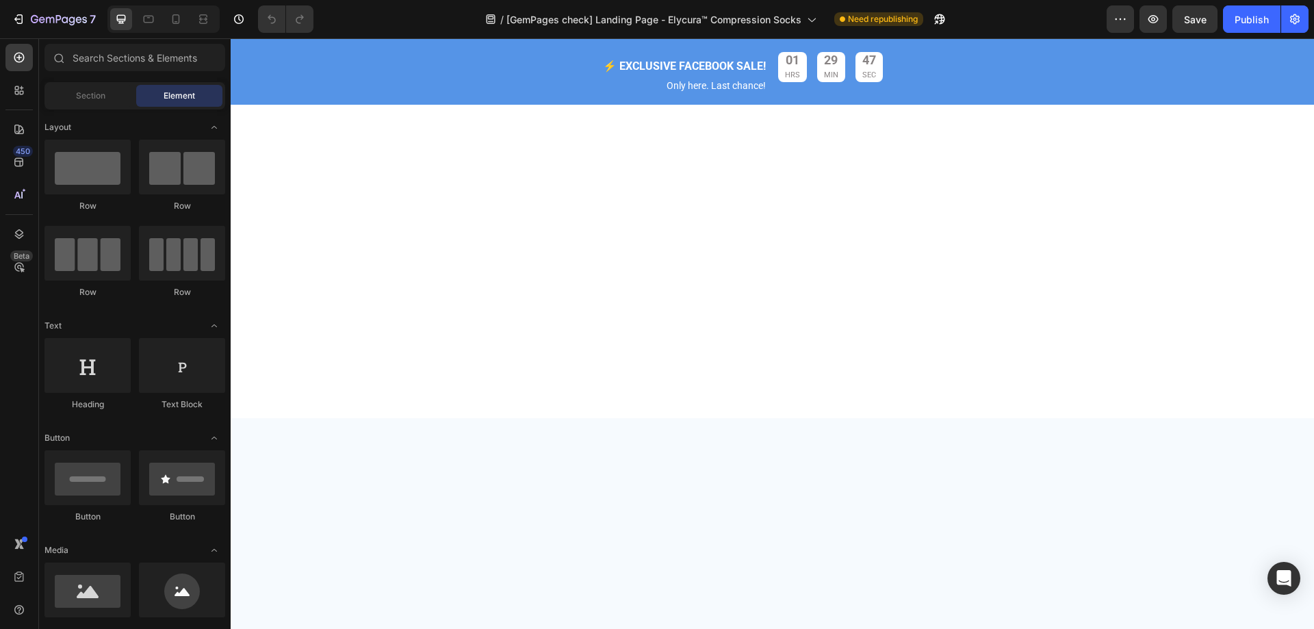
scroll to position [4892, 0]
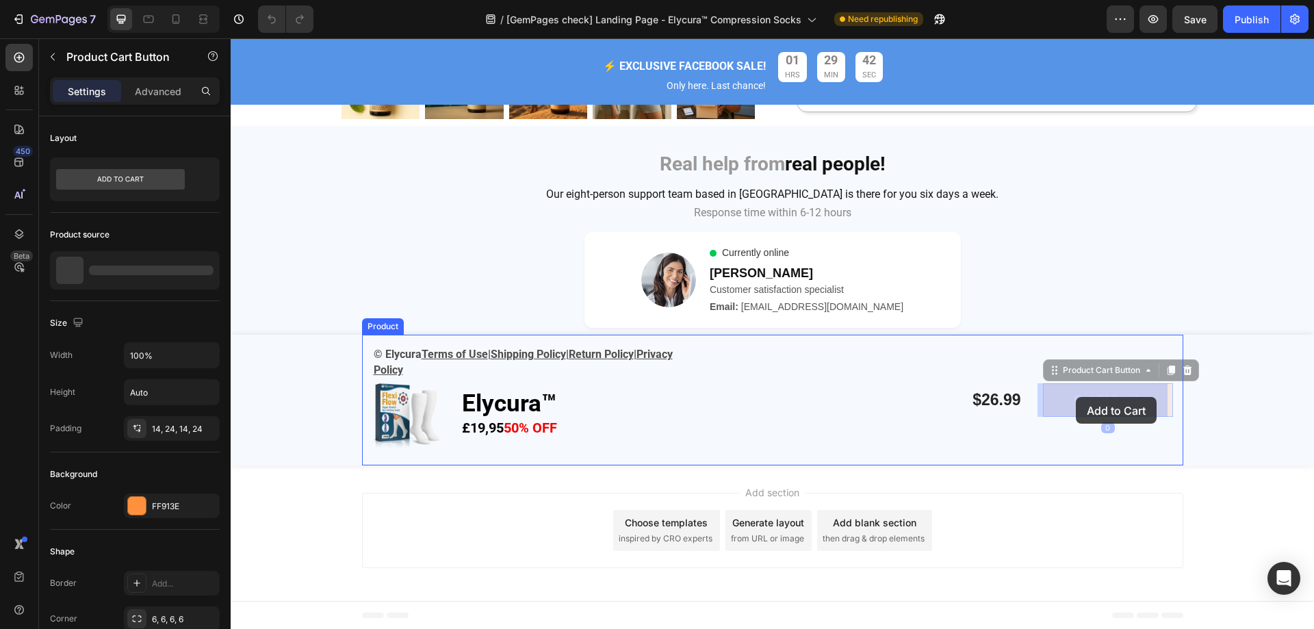
drag, startPoint x: 1062, startPoint y: 396, endPoint x: 1076, endPoint y: 398, distance: 14.4
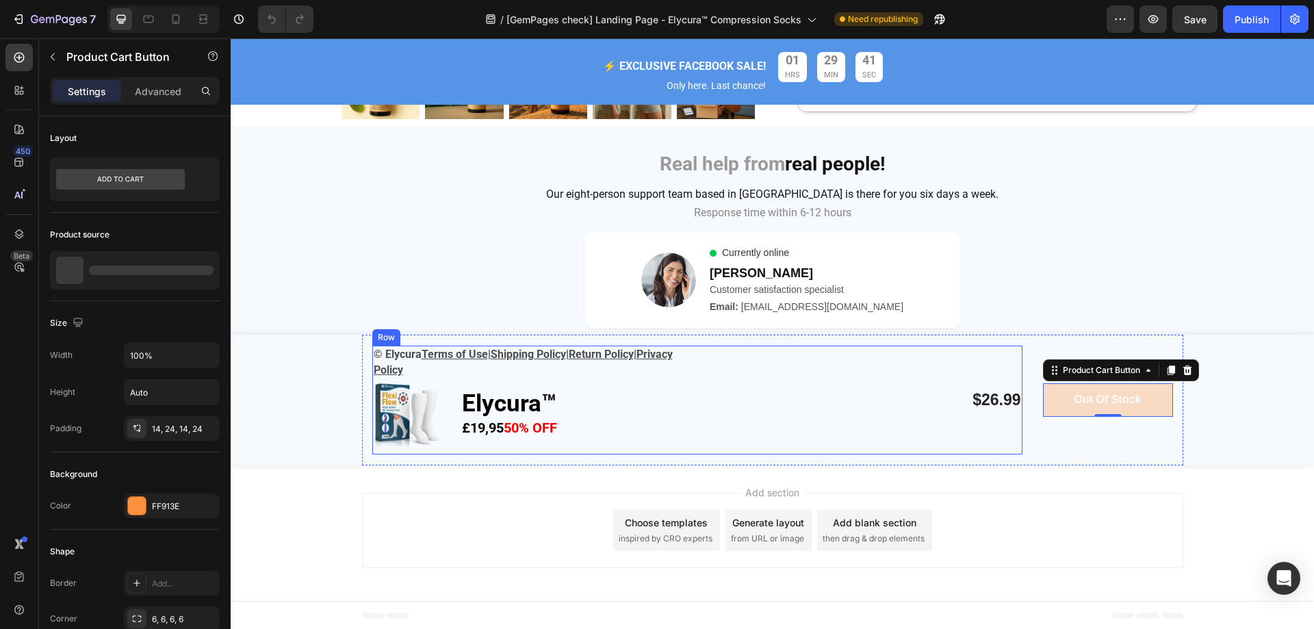
click at [969, 357] on div "$26.99 Product Price Product Price" at bounding box center [861, 400] width 322 height 108
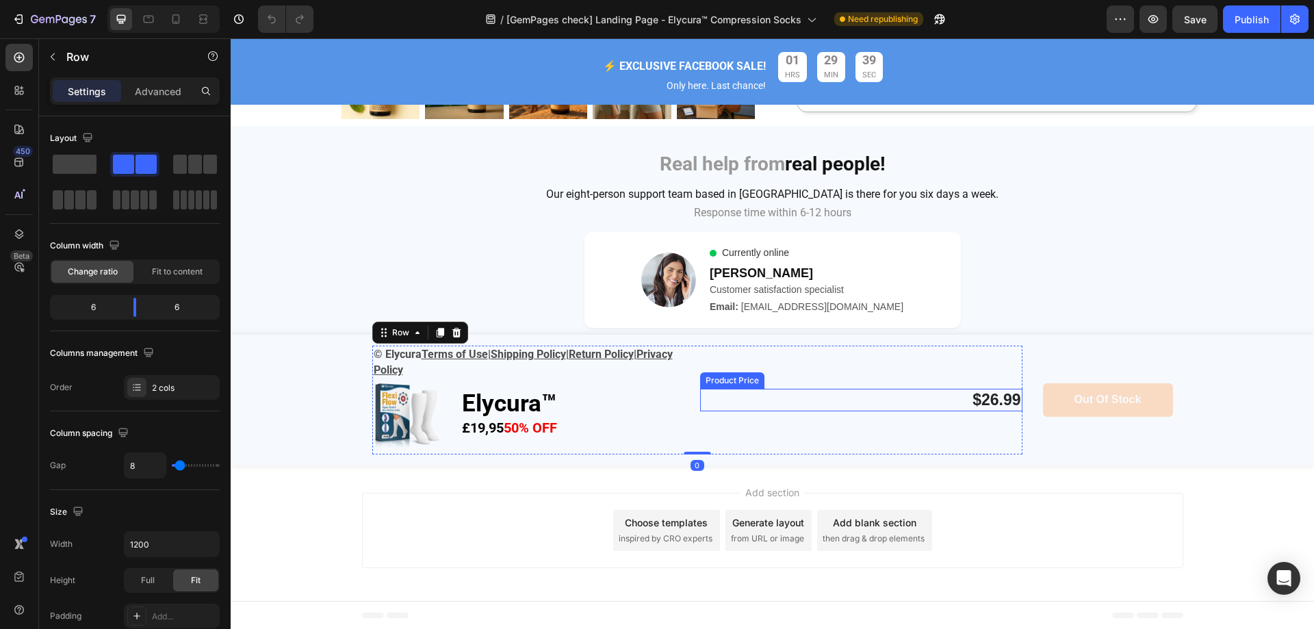
click at [961, 403] on div "$26.99" at bounding box center [861, 400] width 322 height 23
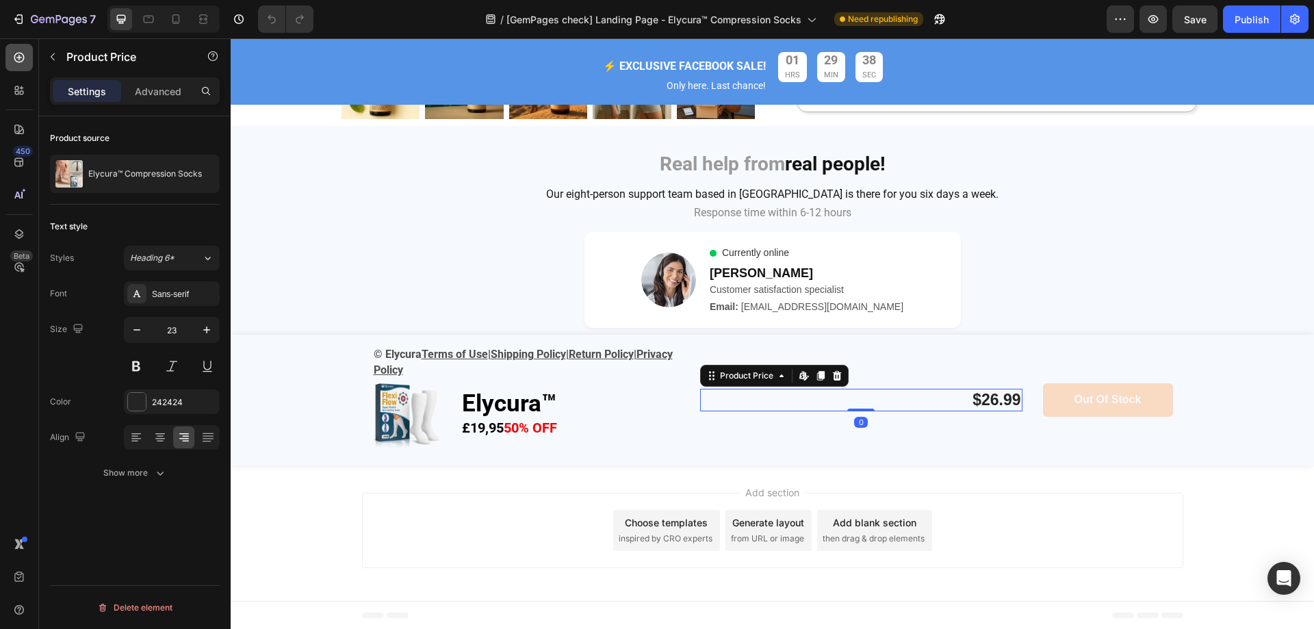
click at [15, 49] on div at bounding box center [18, 57] width 27 height 27
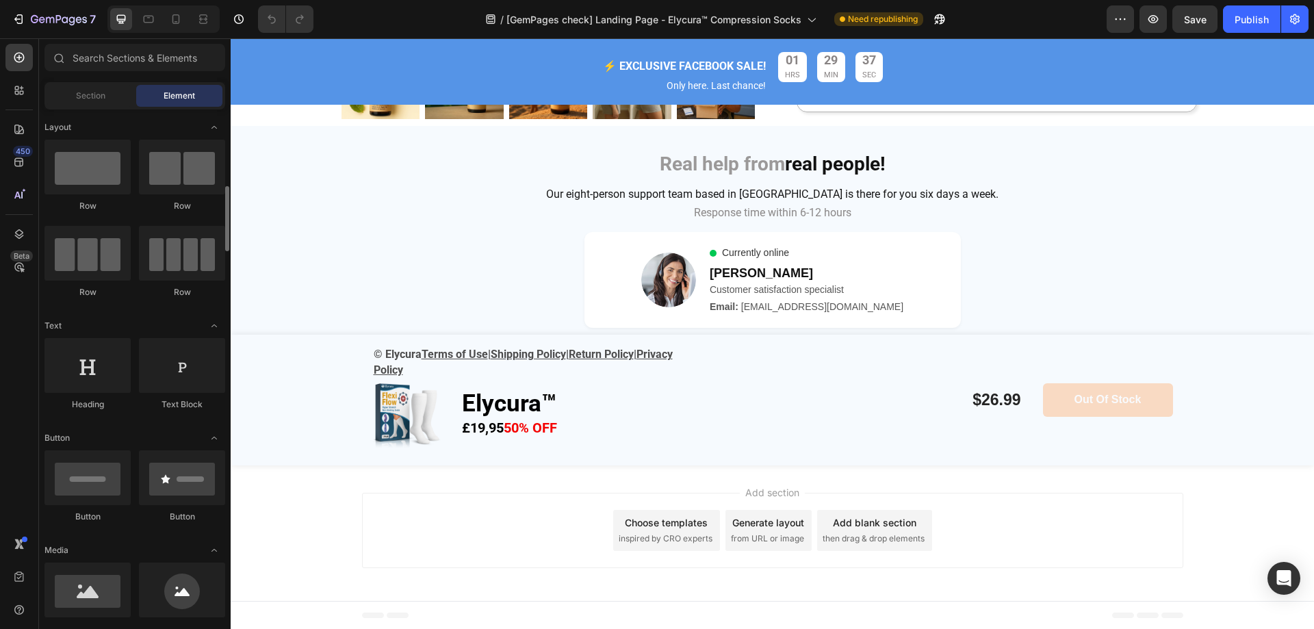
scroll to position [137, 0]
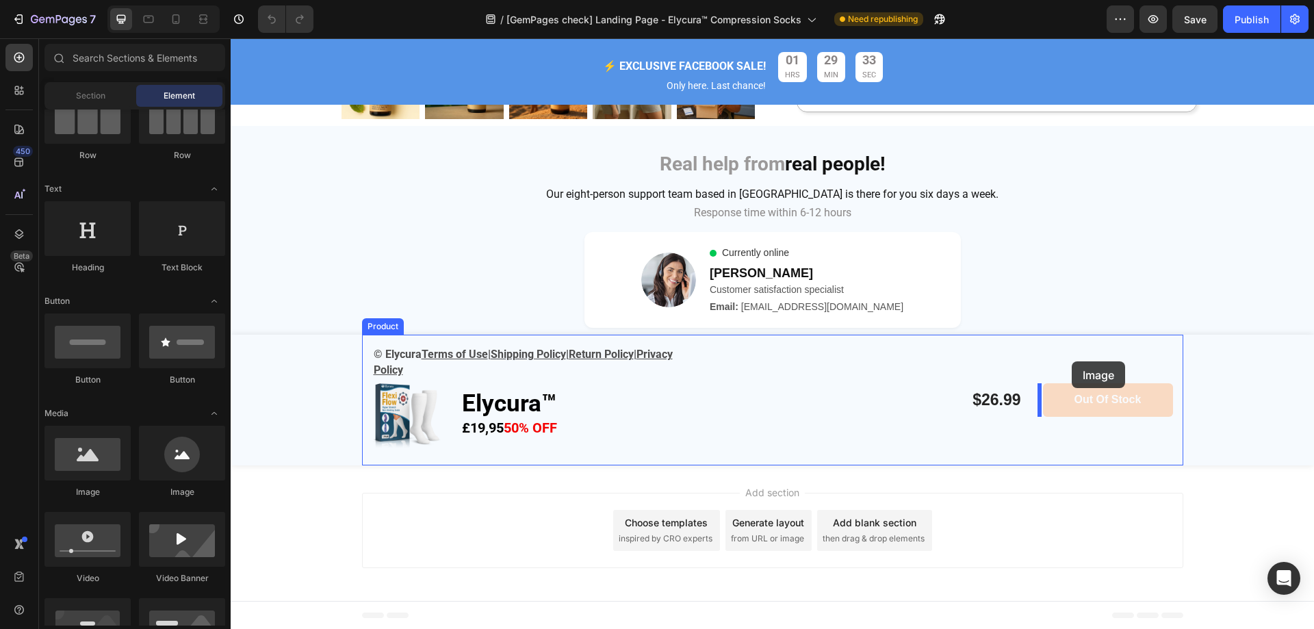
drag, startPoint x: 336, startPoint y: 489, endPoint x: 1072, endPoint y: 361, distance: 747.0
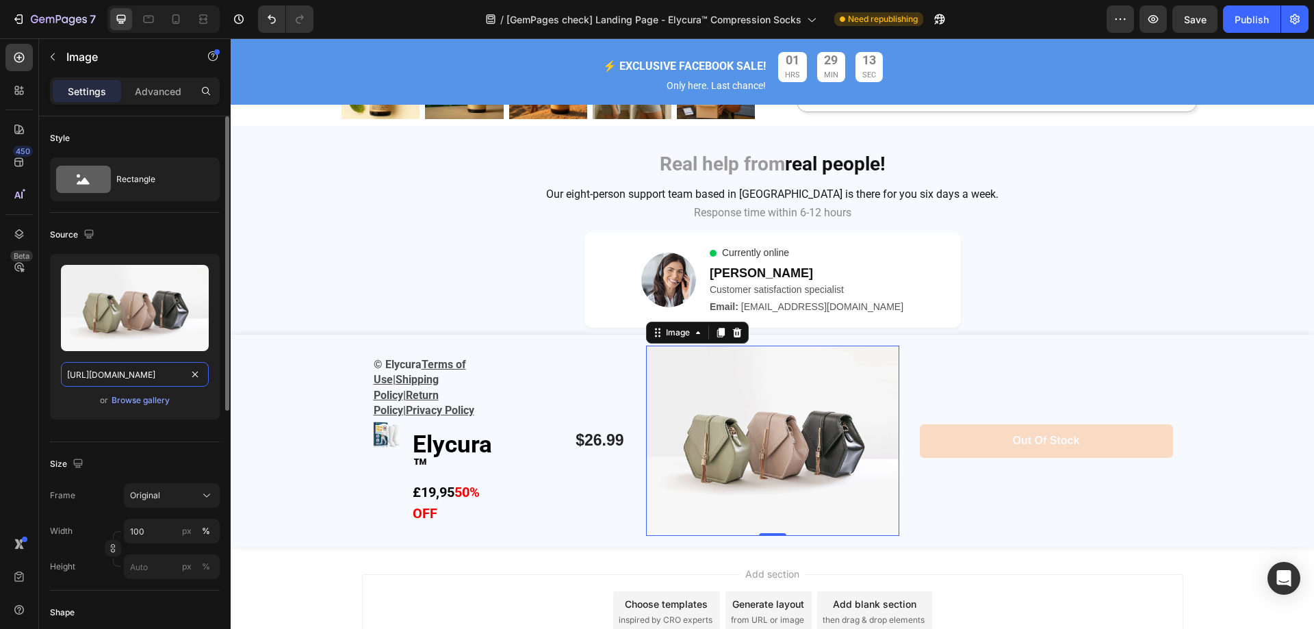
click at [129, 368] on input "[URL][DOMAIN_NAME]" at bounding box center [135, 374] width 148 height 25
paste input "img.funnelish.com/78465/770592/1743627120-Untitled%20design%20%2841%29.pn"
type input "https://img.funnelish.com/78465/770592/1743627120-Untitled%20design%20%2841%29.…"
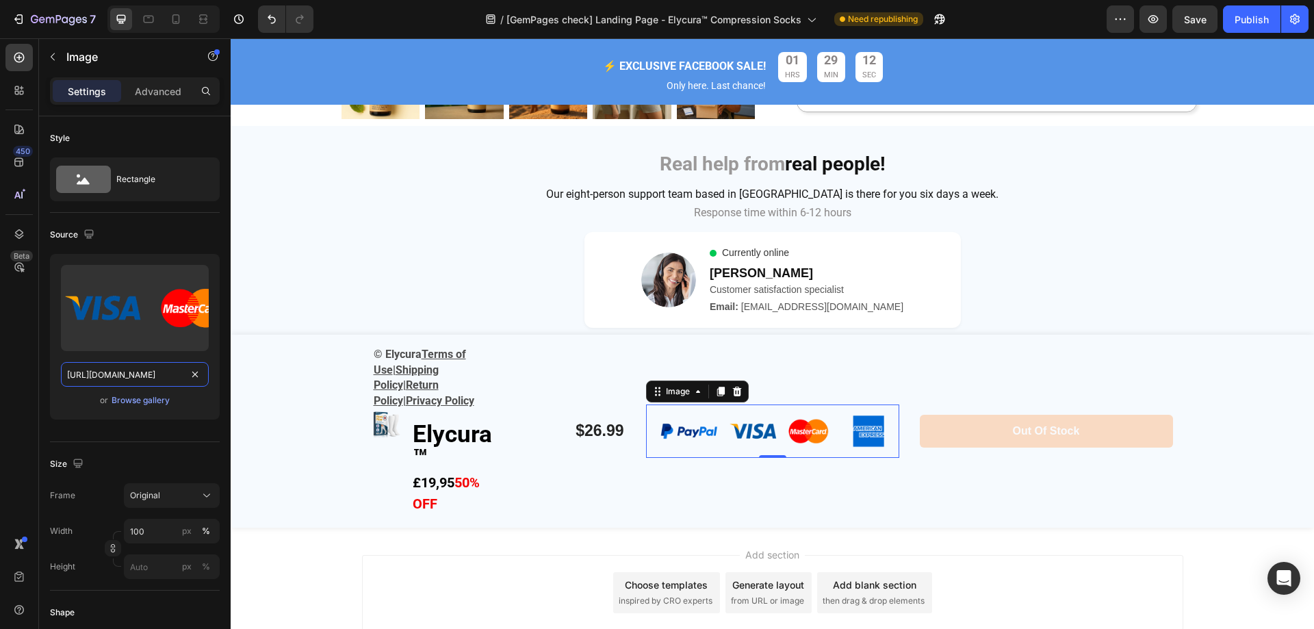
scroll to position [0, 253]
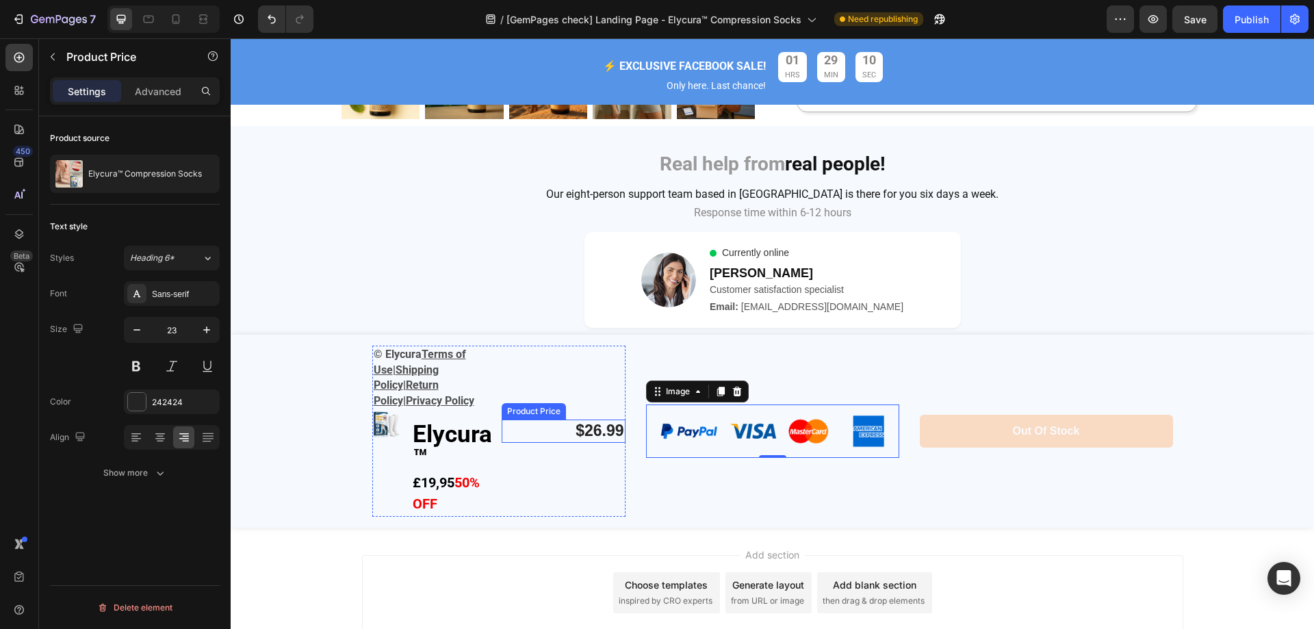
click at [592, 429] on div "$26.99" at bounding box center [564, 431] width 124 height 23
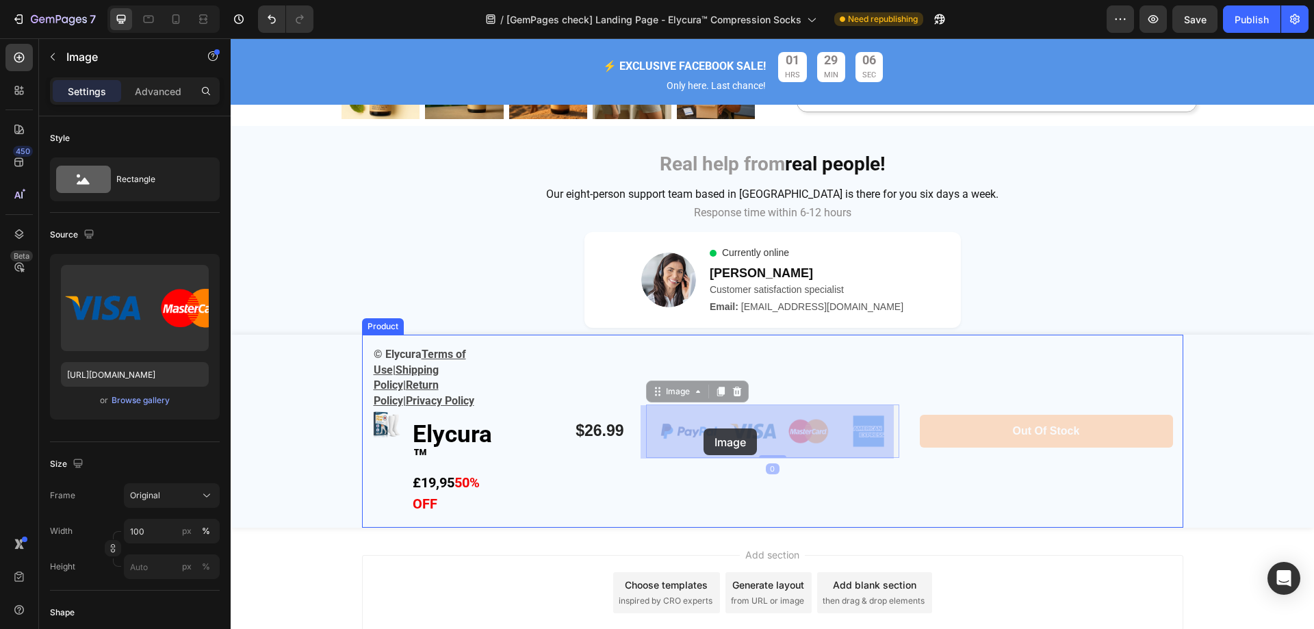
drag, startPoint x: 723, startPoint y: 426, endPoint x: 656, endPoint y: 399, distance: 72.2
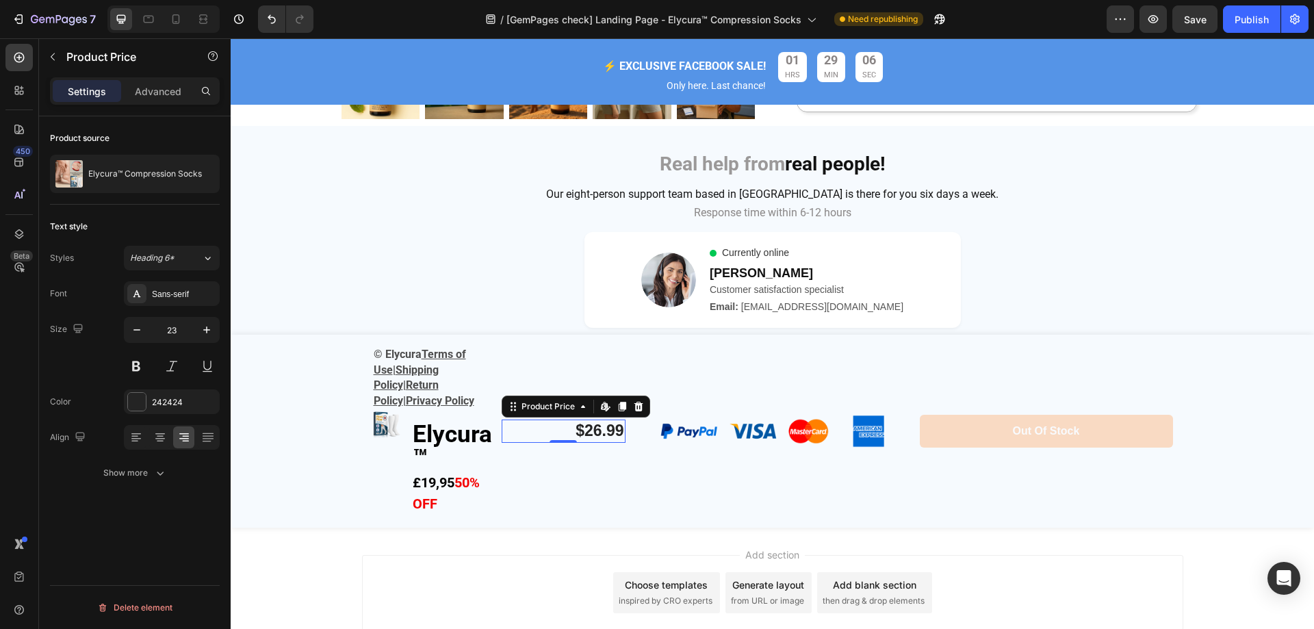
click at [594, 435] on div "$26.99" at bounding box center [564, 431] width 124 height 23
click at [638, 405] on icon at bounding box center [638, 406] width 11 height 11
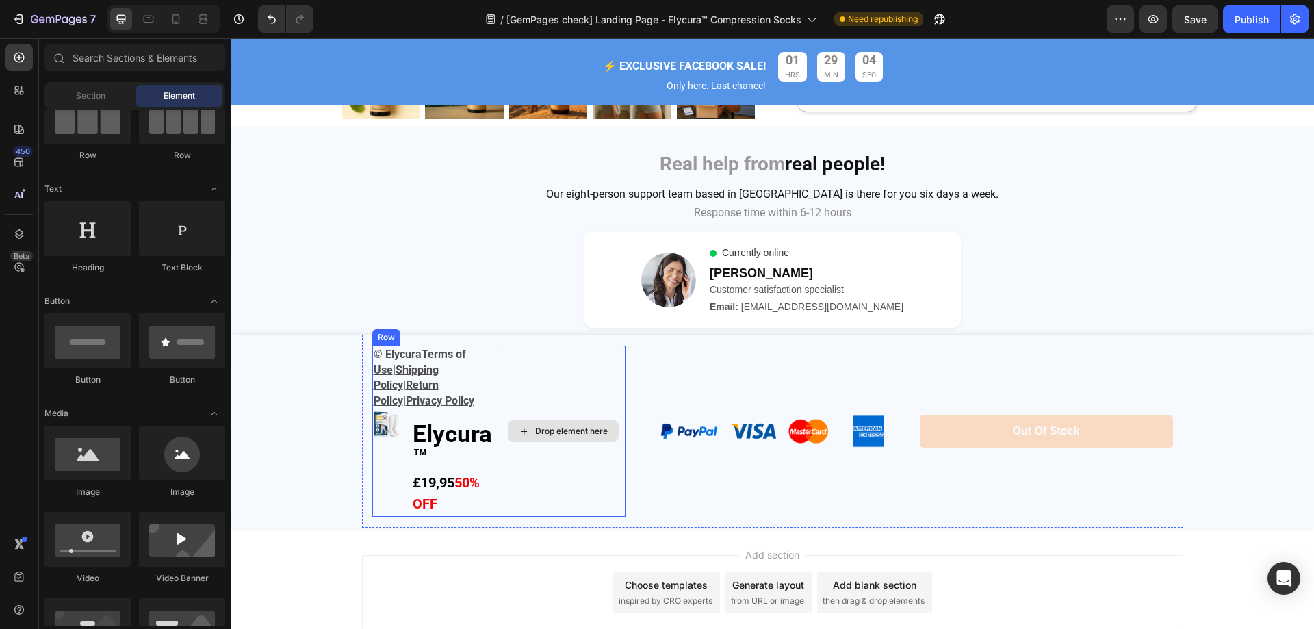
click at [594, 430] on div "Drop element here" at bounding box center [571, 431] width 73 height 11
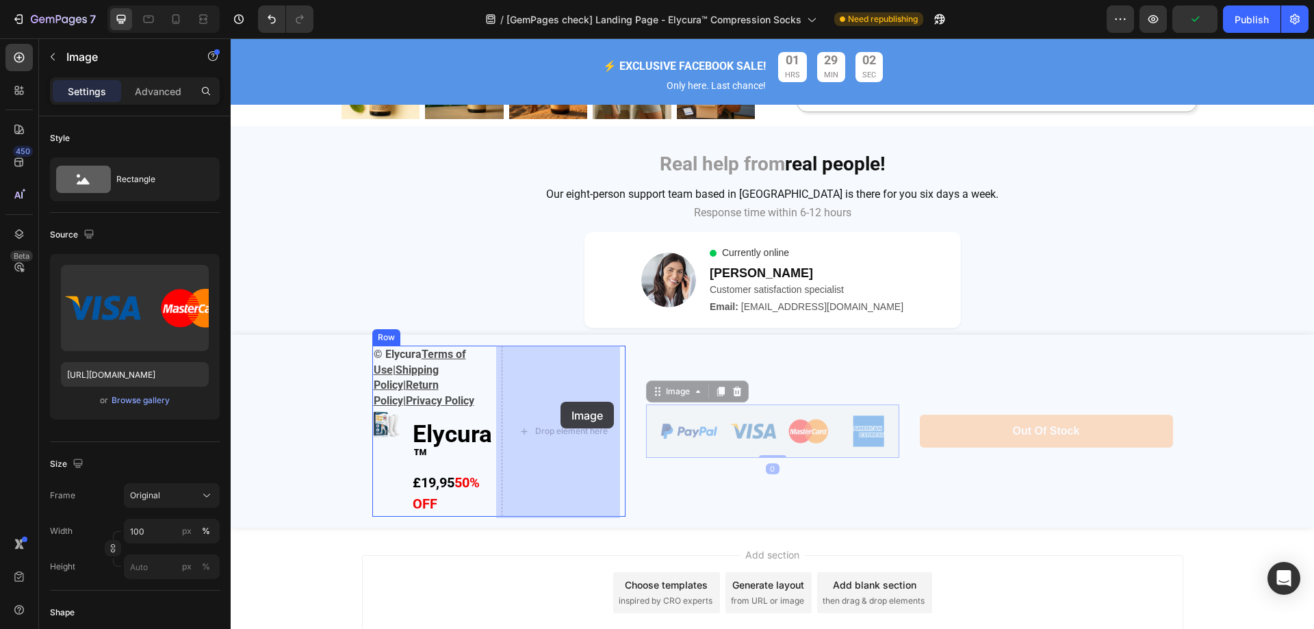
drag, startPoint x: 743, startPoint y: 423, endPoint x: 564, endPoint y: 409, distance: 179.2
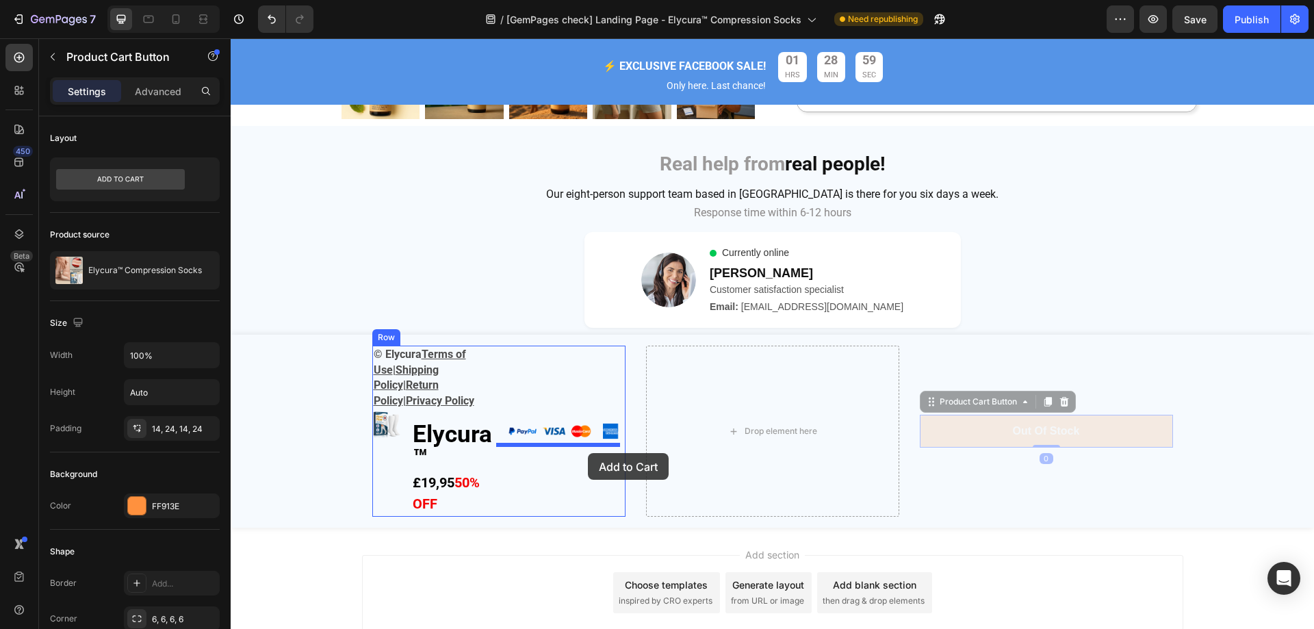
drag, startPoint x: 1032, startPoint y: 433, endPoint x: 585, endPoint y: 451, distance: 447.4
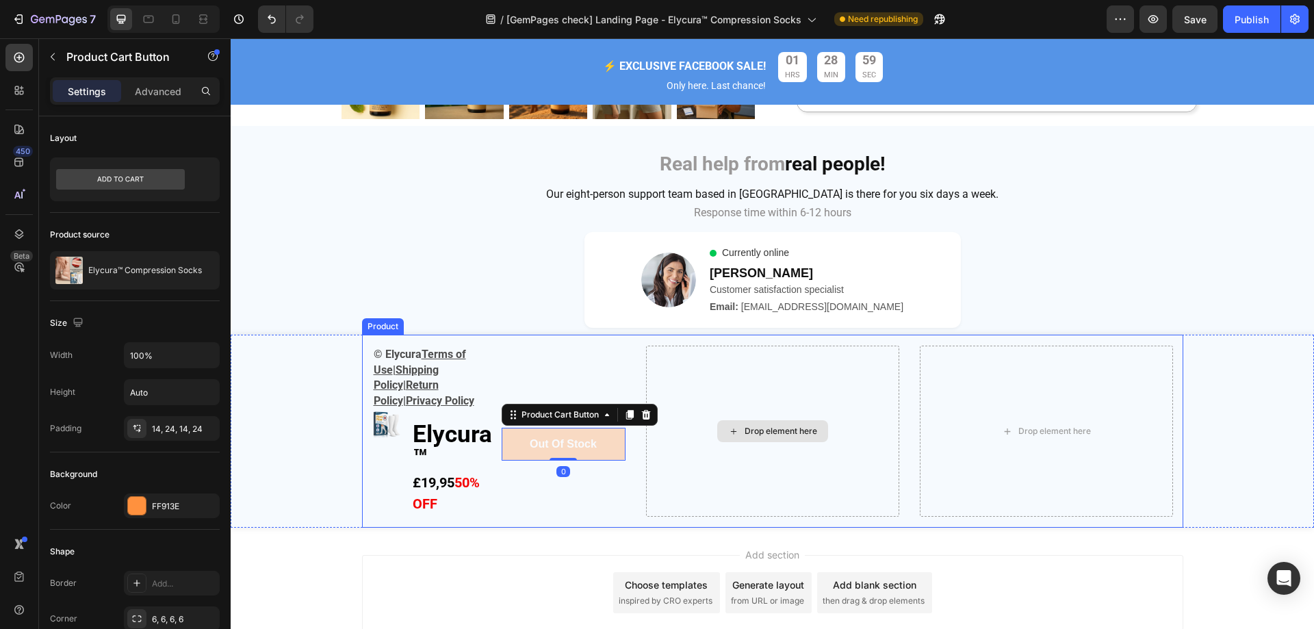
click at [810, 386] on div "Drop element here" at bounding box center [772, 431] width 253 height 170
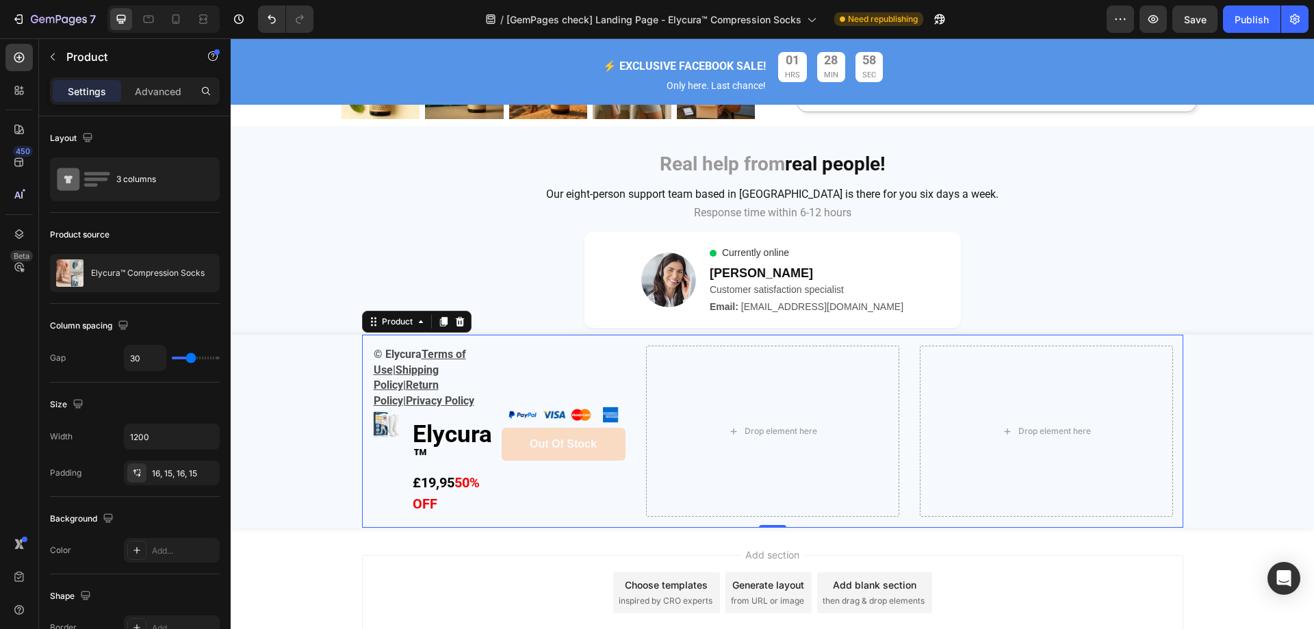
click at [905, 386] on div "© Elycura Terms of Use | Shipping Policy | Return Policy | Privacy Policy Text …" at bounding box center [773, 431] width 822 height 192
click at [136, 89] on p "Advanced" at bounding box center [158, 91] width 47 height 14
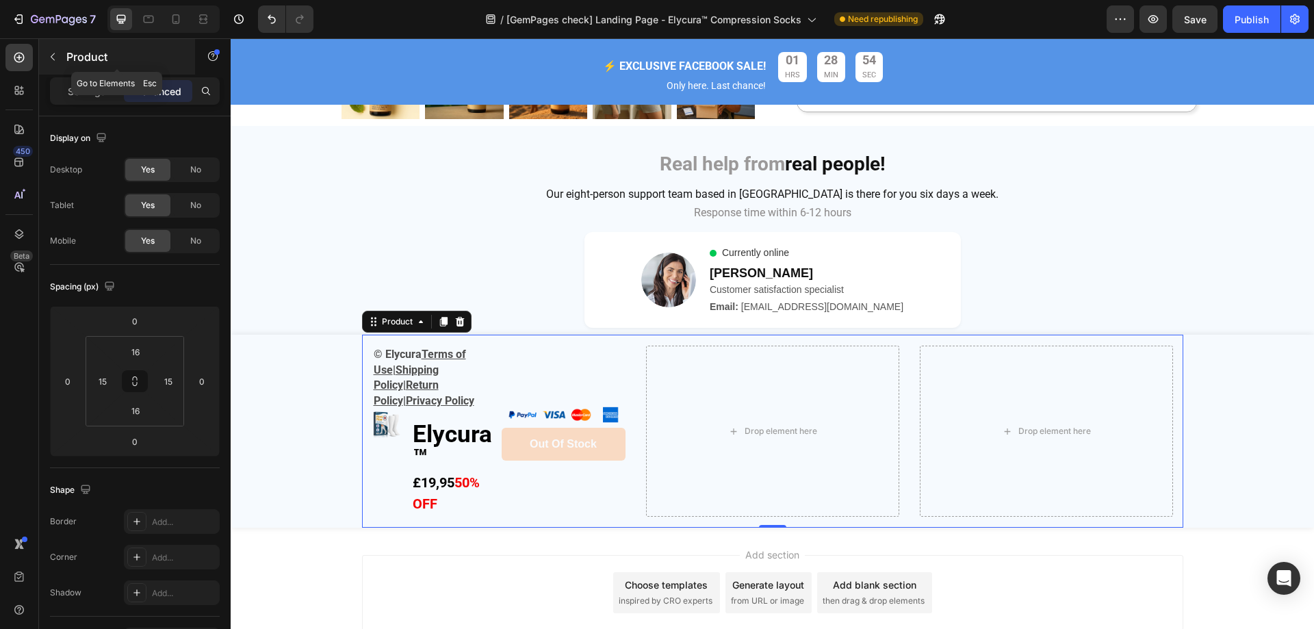
click at [58, 57] on button "button" at bounding box center [53, 57] width 22 height 22
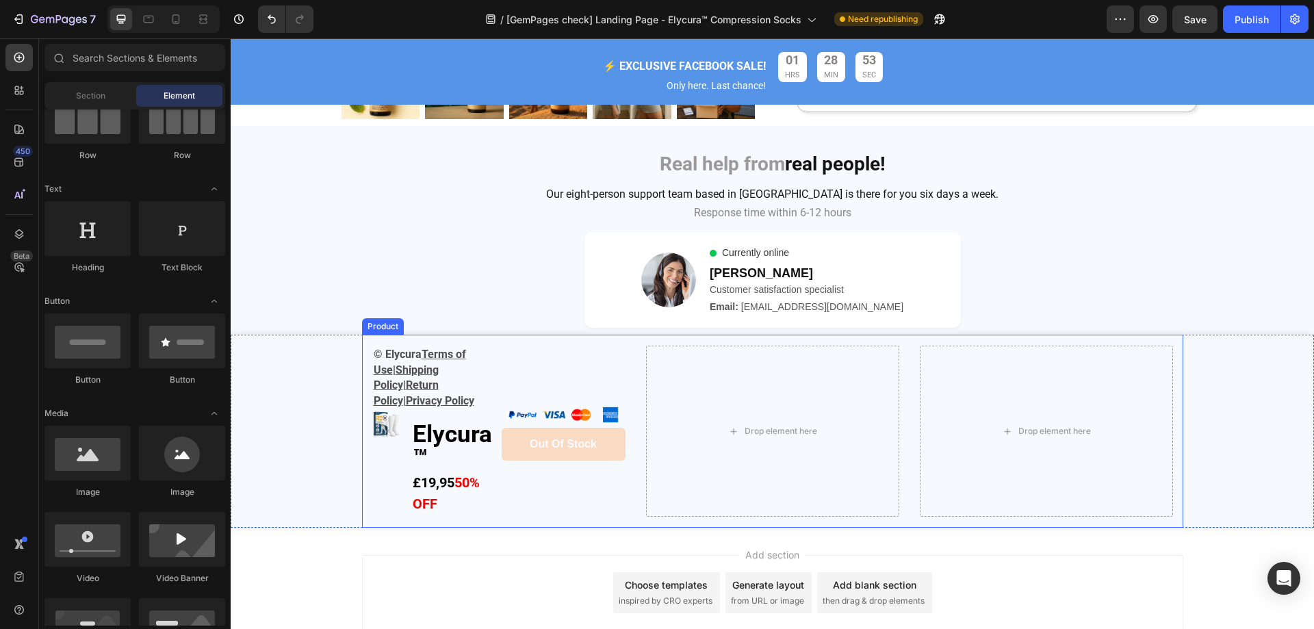
click at [905, 505] on div "© Elycura Terms of Use | Shipping Policy | Return Policy | Privacy Policy Text …" at bounding box center [773, 431] width 822 height 192
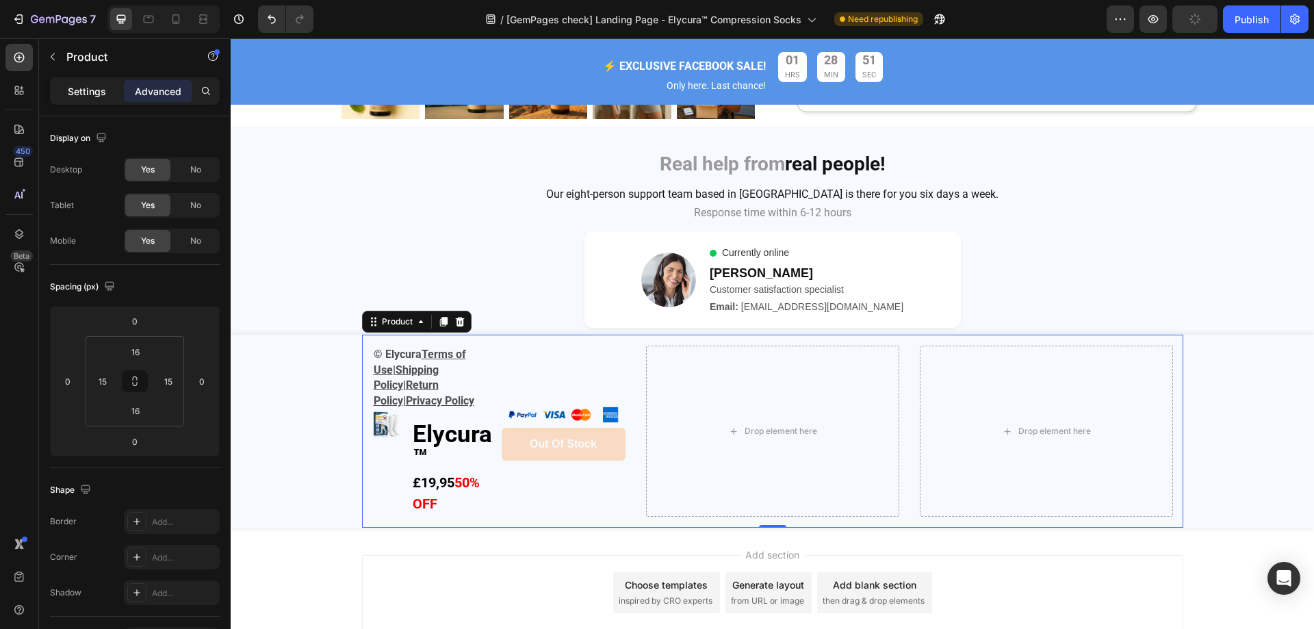
click at [105, 96] on p "Settings" at bounding box center [87, 91] width 38 height 14
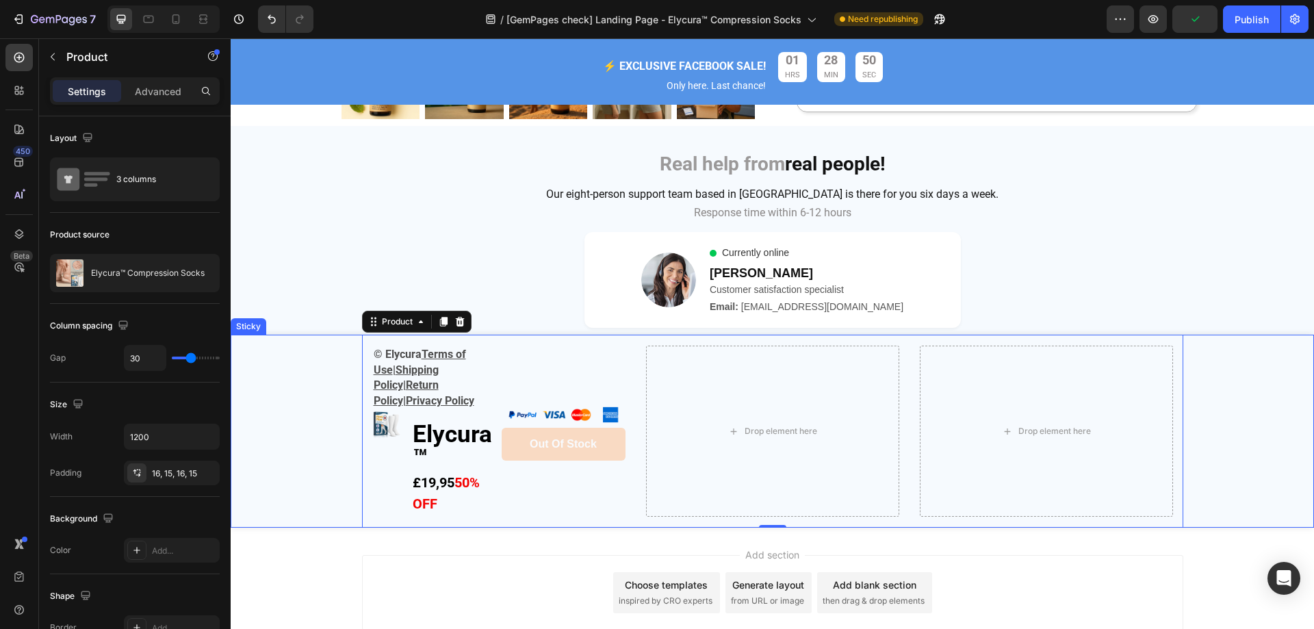
click at [275, 448] on div "© Elycura Terms of Use | Shipping Policy | Return Policy | Privacy Policy Text …" at bounding box center [773, 431] width 1084 height 192
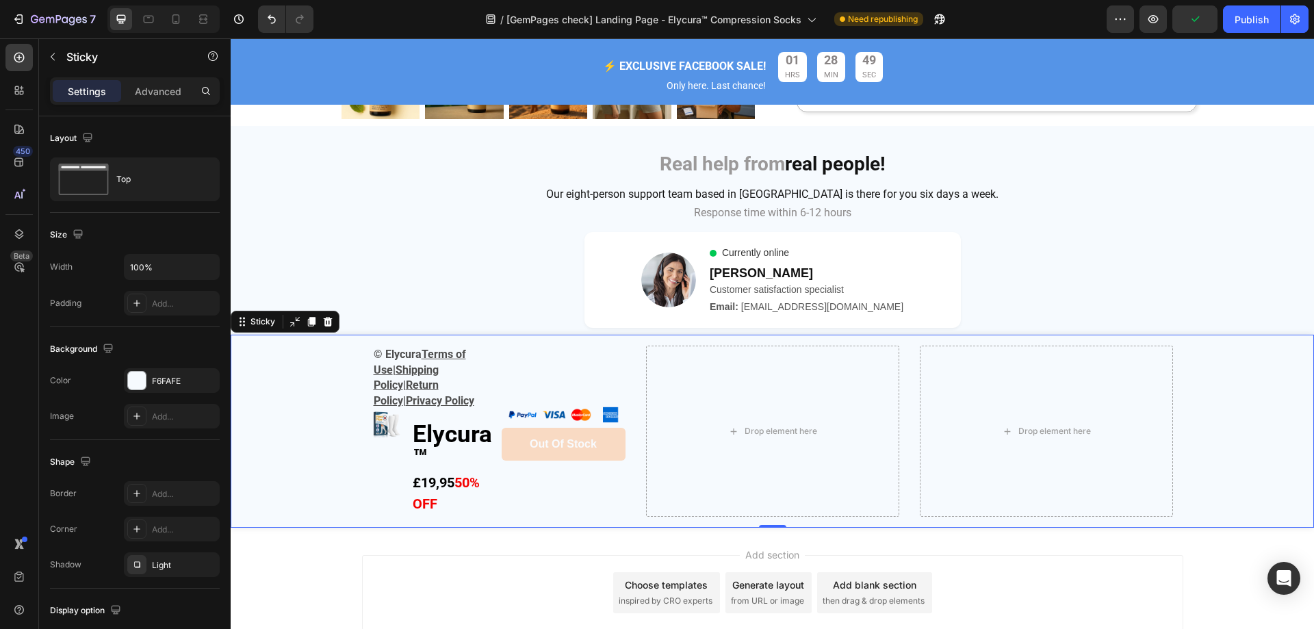
click at [150, 79] on div "Settings Advanced" at bounding box center [135, 90] width 170 height 27
click at [151, 87] on p "Advanced" at bounding box center [158, 91] width 47 height 14
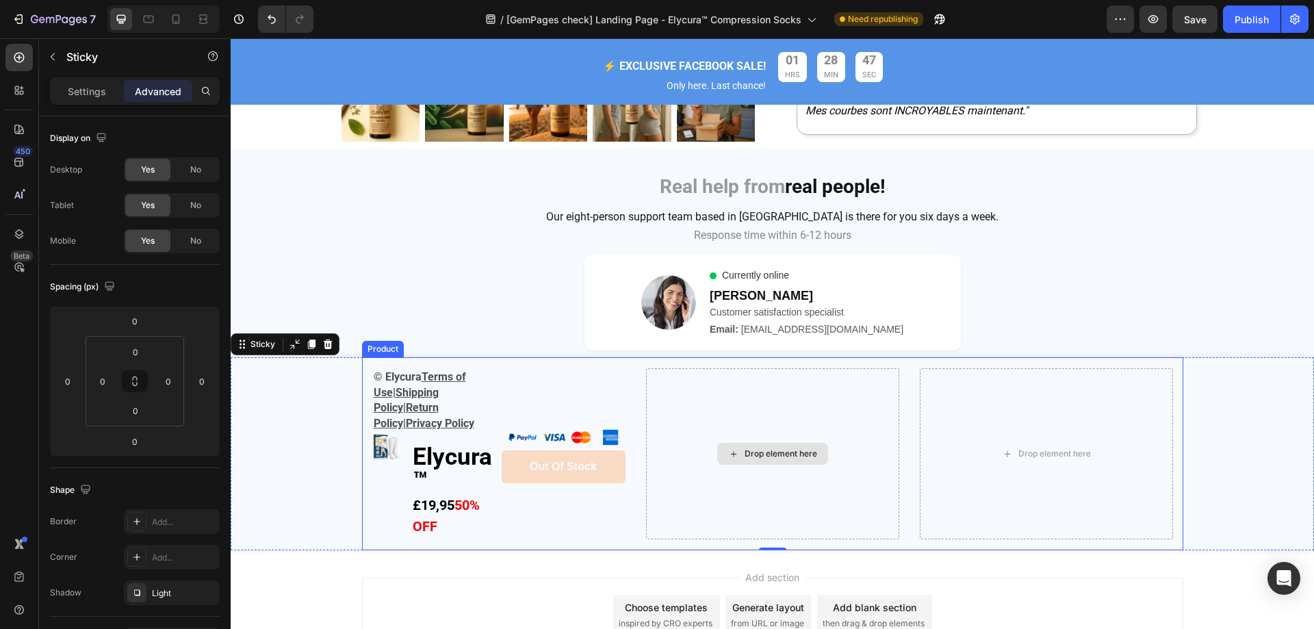
scroll to position [4892, 0]
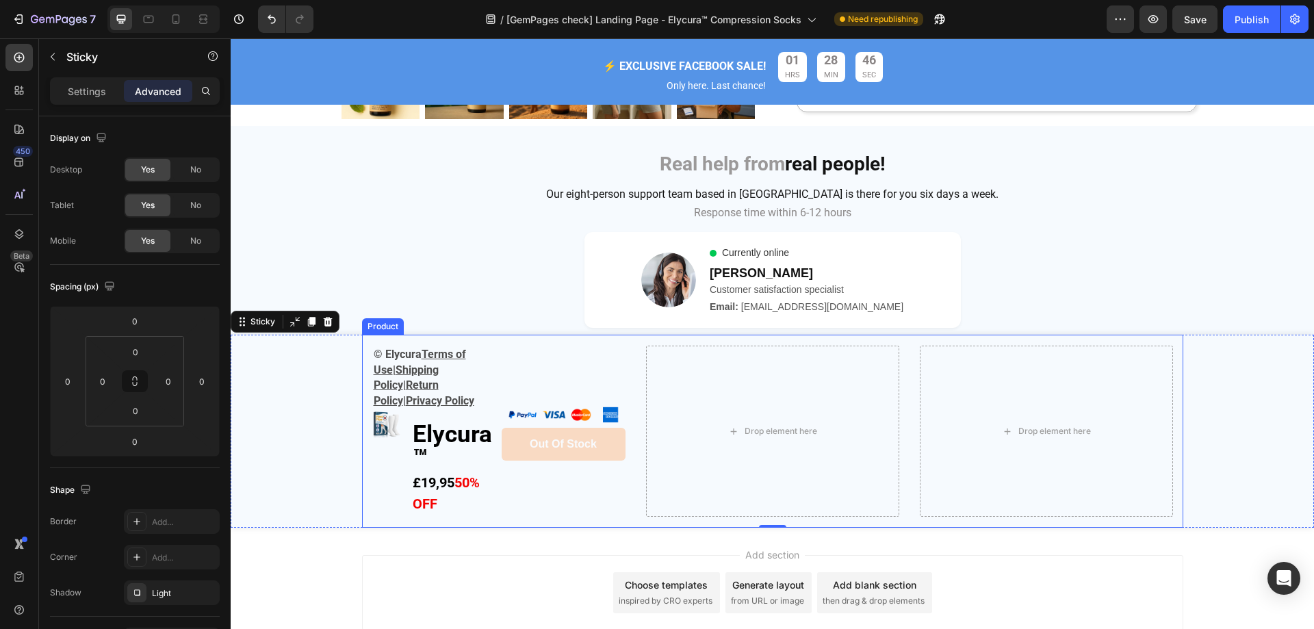
click at [630, 359] on div "© Elycura Terms of Use | Shipping Policy | Return Policy | Privacy Policy Text …" at bounding box center [773, 431] width 822 height 192
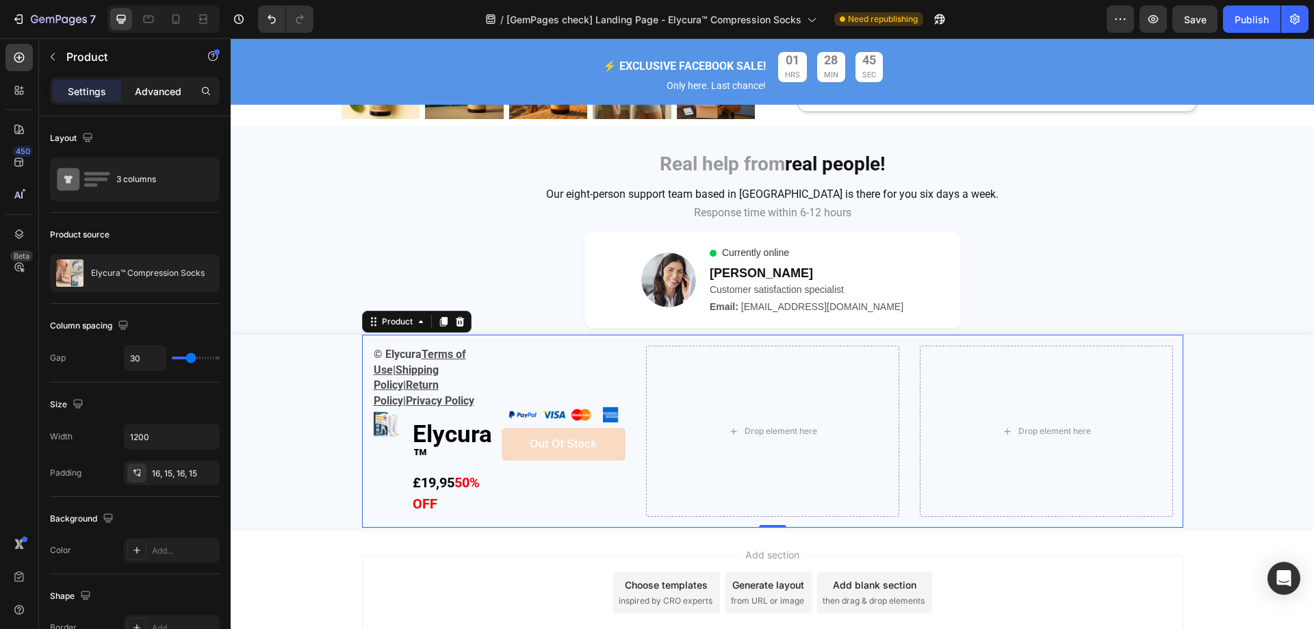
click at [151, 84] on p "Advanced" at bounding box center [158, 91] width 47 height 14
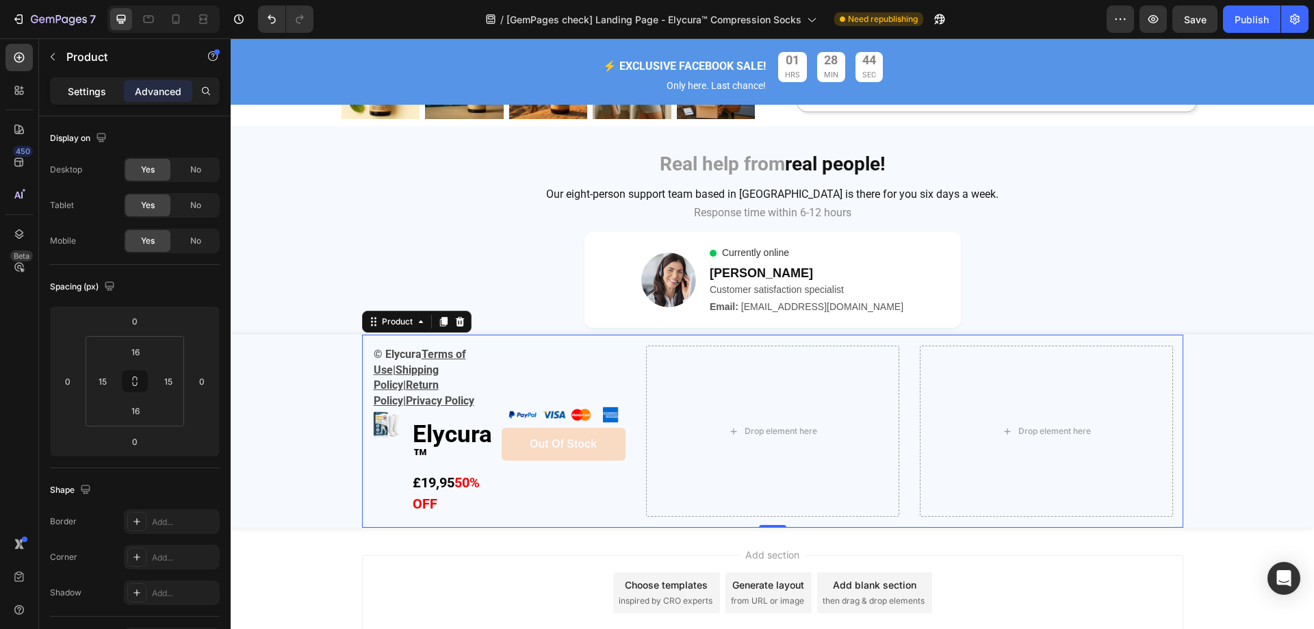
click at [91, 90] on p "Settings" at bounding box center [87, 91] width 38 height 14
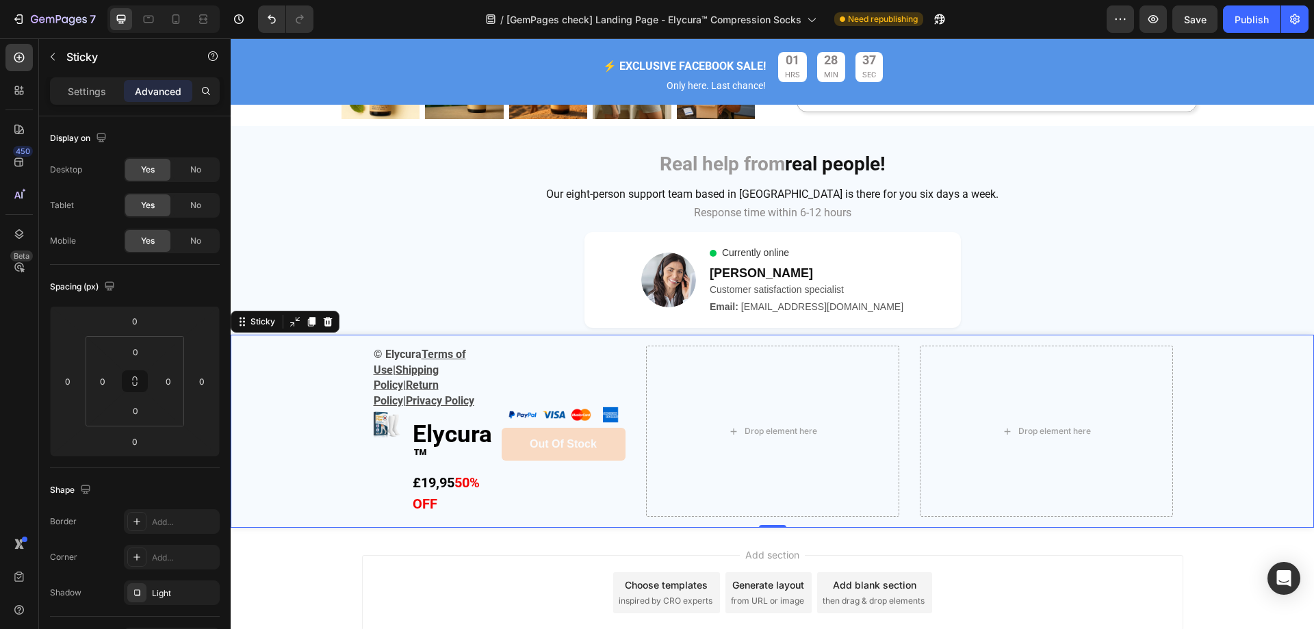
click at [317, 403] on div "© Elycura Terms of Use | Shipping Policy | Return Policy | Privacy Policy Text …" at bounding box center [773, 431] width 1084 height 192
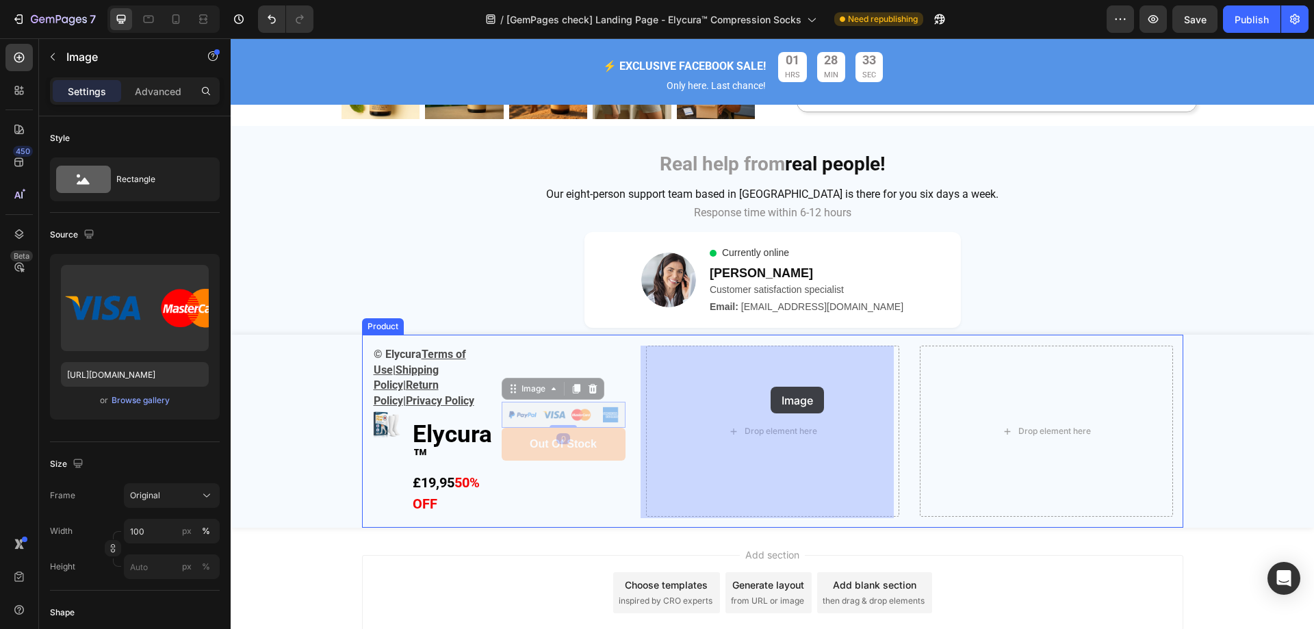
drag, startPoint x: 579, startPoint y: 412, endPoint x: 771, endPoint y: 387, distance: 193.4
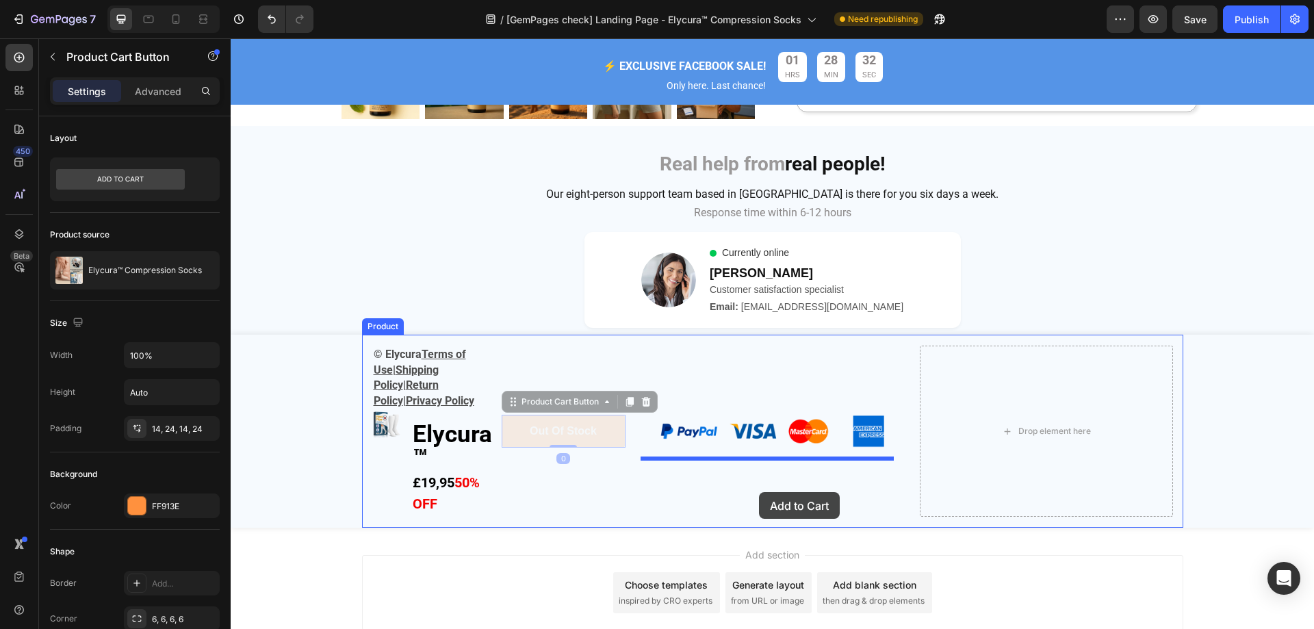
drag, startPoint x: 583, startPoint y: 434, endPoint x: 759, endPoint y: 492, distance: 185.3
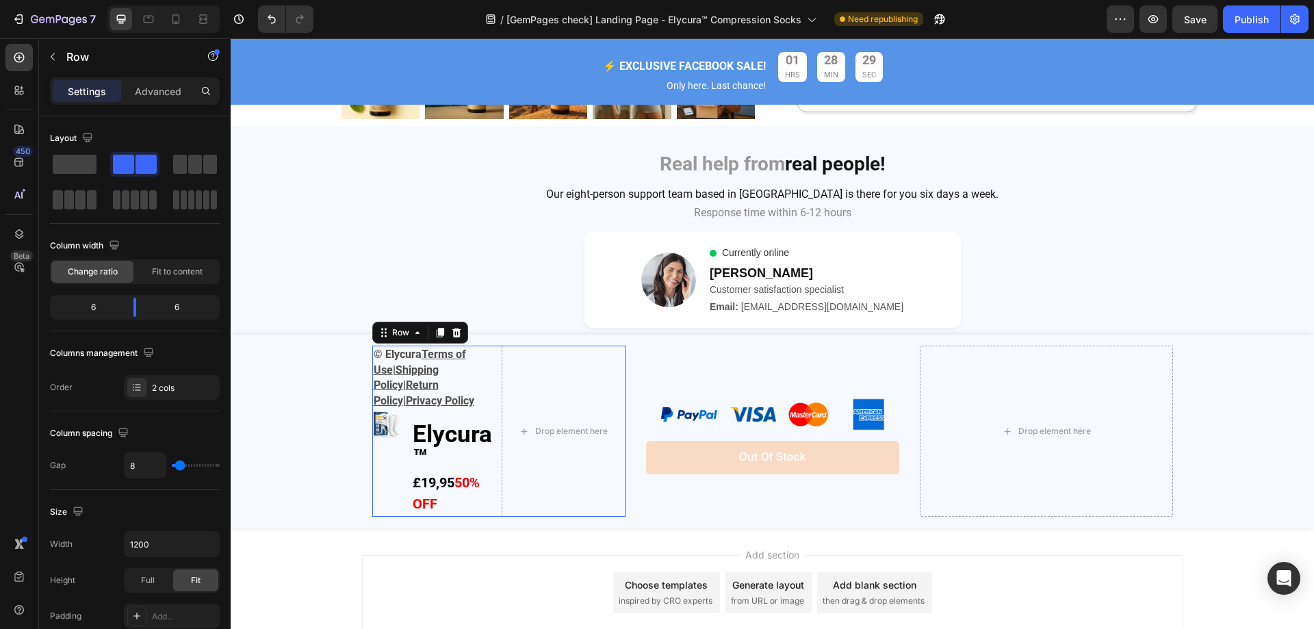
click at [492, 507] on div "© Elycura Terms of Use | Shipping Policy | Return Policy | Privacy Policy Text …" at bounding box center [498, 431] width 253 height 170
drag, startPoint x: 82, startPoint y: 161, endPoint x: 209, endPoint y: 218, distance: 139.1
click at [81, 162] on span at bounding box center [75, 164] width 44 height 19
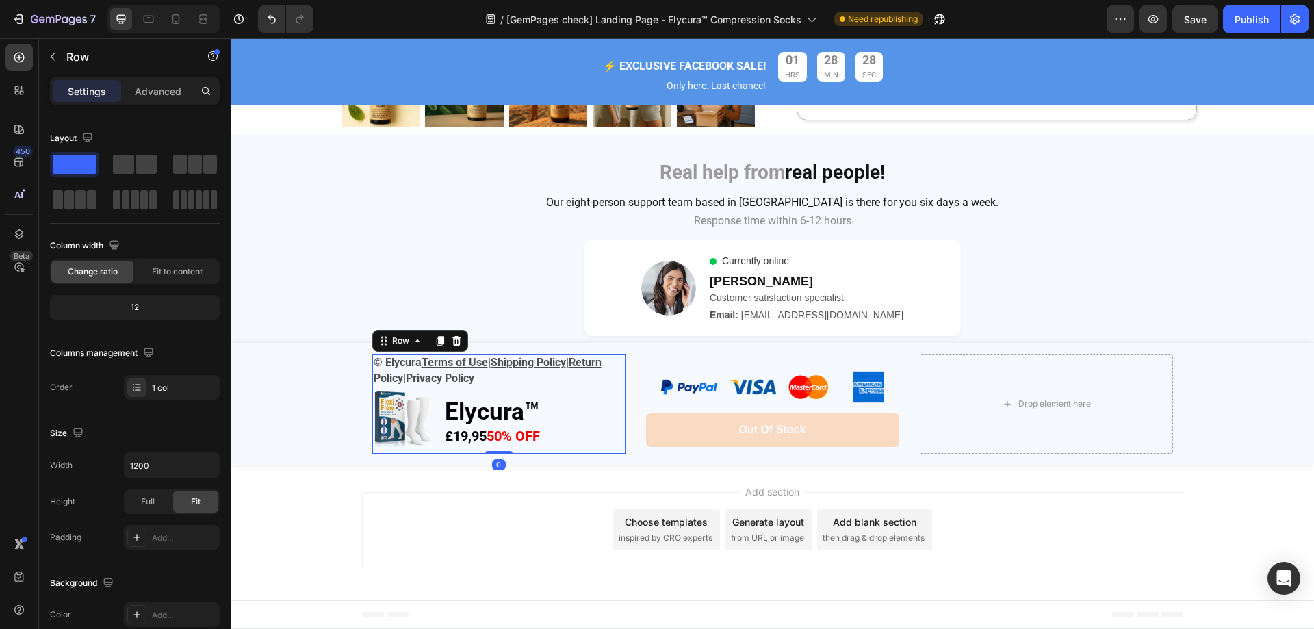
scroll to position [4883, 0]
click at [908, 424] on div "© Elycura Terms of Use | Shipping Policy | Return Policy | Privacy Policy Text …" at bounding box center [773, 404] width 822 height 122
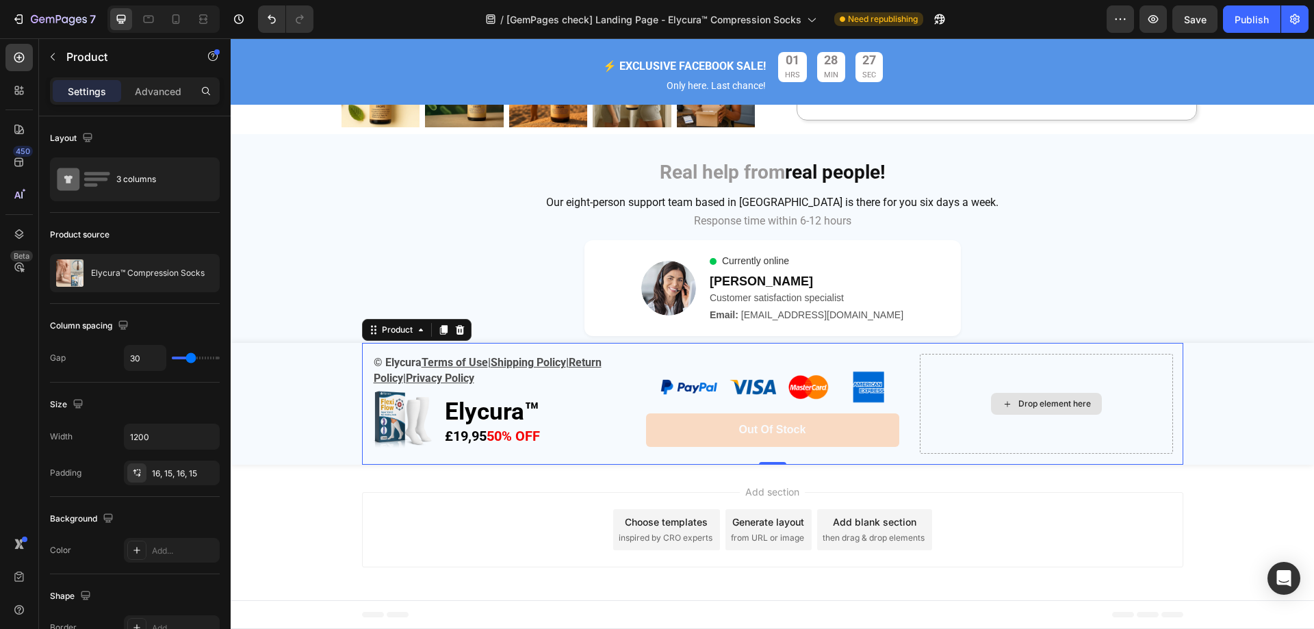
click at [928, 413] on div "Drop element here" at bounding box center [1046, 404] width 253 height 100
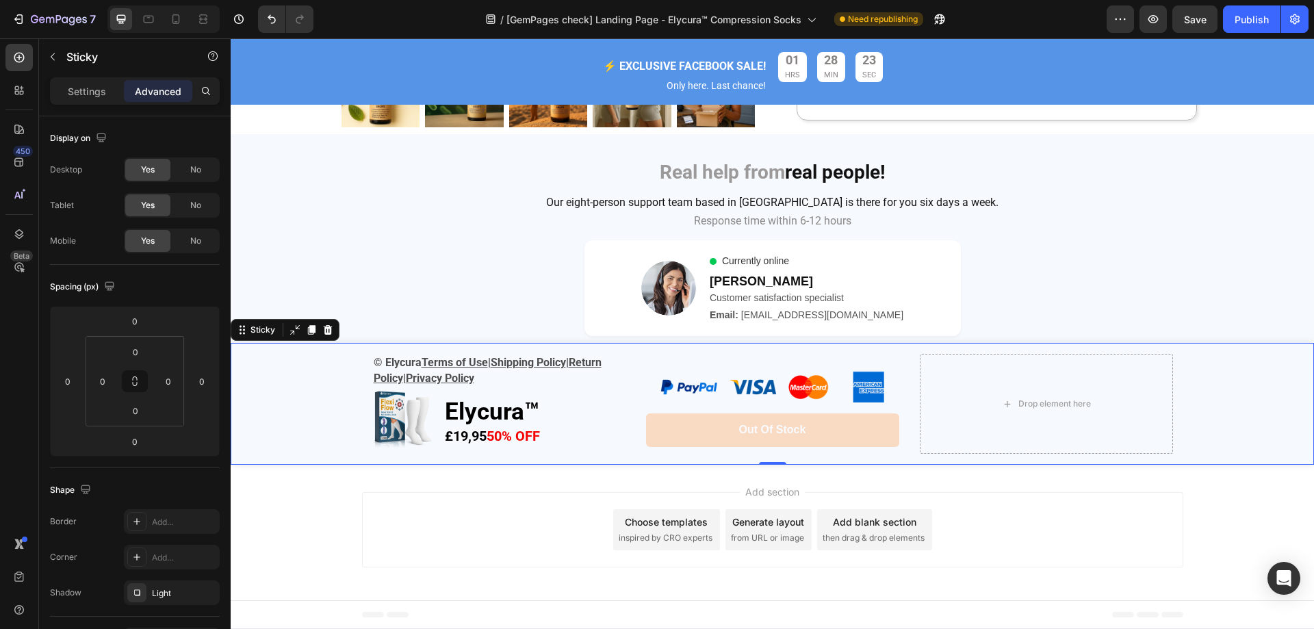
click at [277, 363] on div "© Elycura Terms of Use | Shipping Policy | Return Policy | Privacy Policy Text …" at bounding box center [773, 404] width 1084 height 122
click at [928, 376] on div "Drop element here" at bounding box center [1046, 404] width 253 height 100
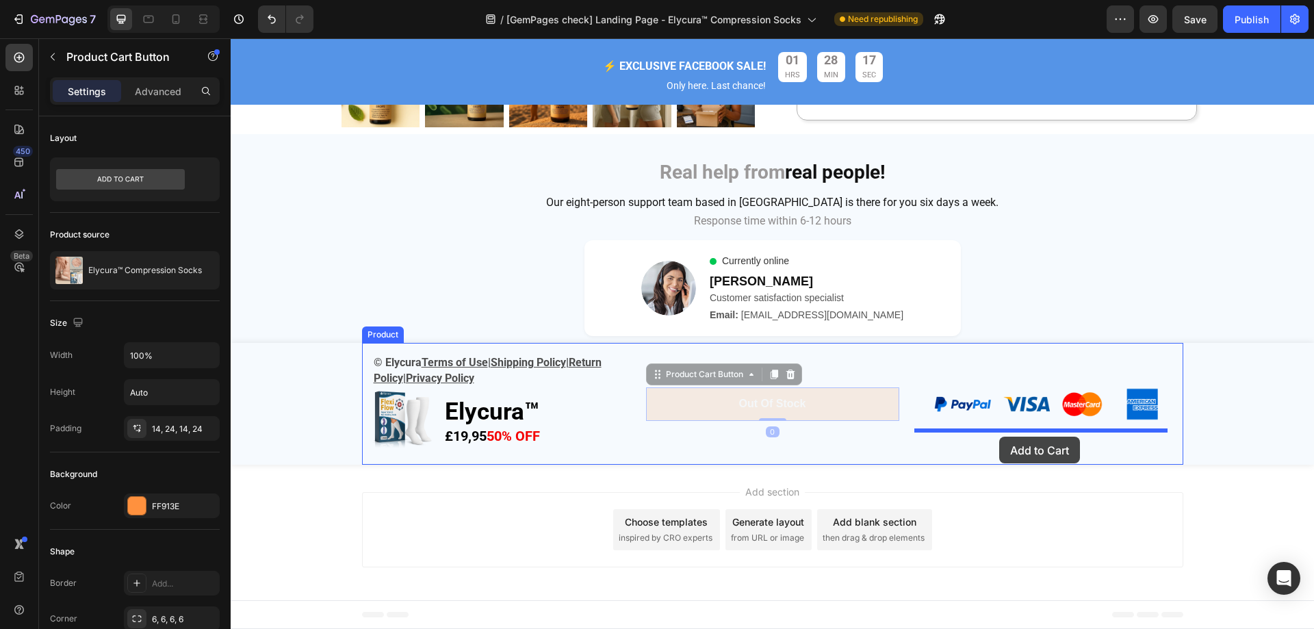
drag, startPoint x: 826, startPoint y: 400, endPoint x: 1000, endPoint y: 437, distance: 177.0
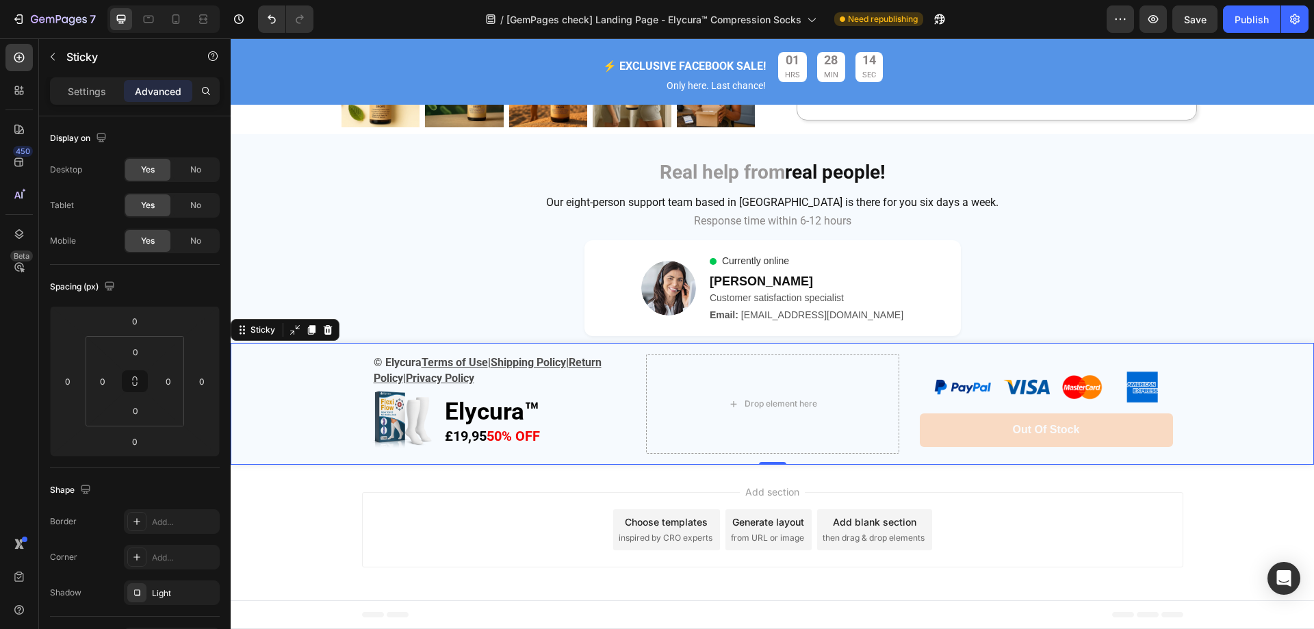
click at [1240, 385] on div "© Elycura Terms of Use | Shipping Policy | Return Policy | Privacy Policy Text …" at bounding box center [773, 404] width 1084 height 122
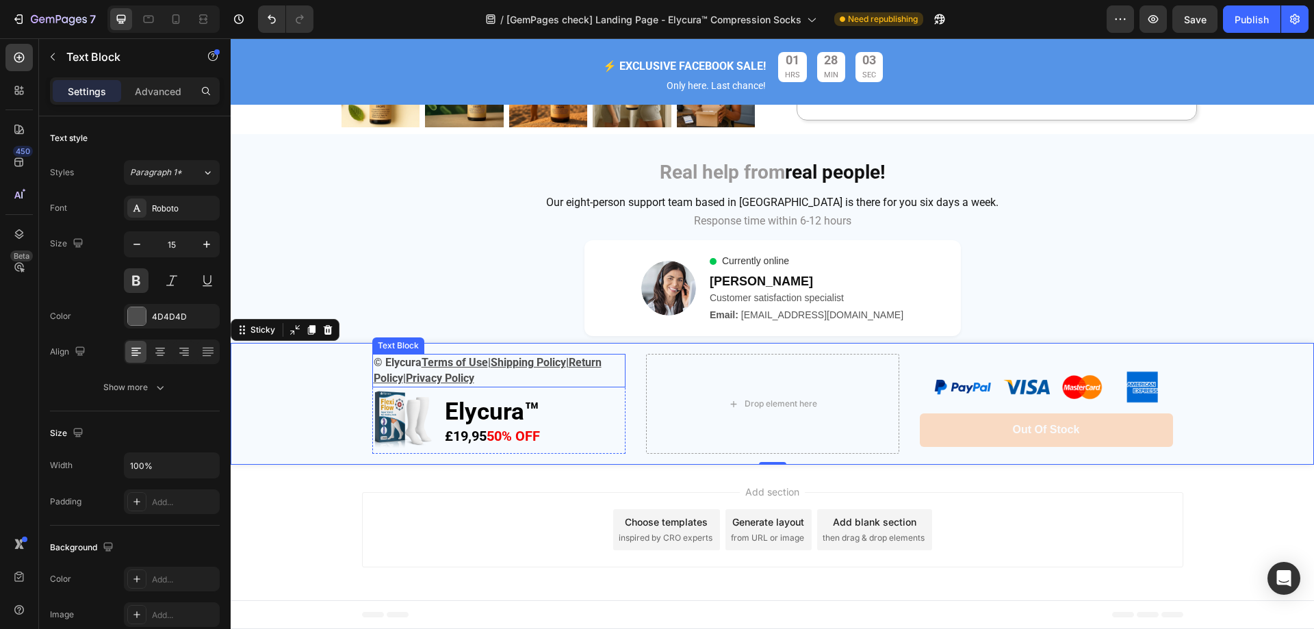
click at [492, 378] on p "© Elycura Terms of Use | Shipping Policy | Return Policy | Privacy Policy" at bounding box center [499, 370] width 251 height 31
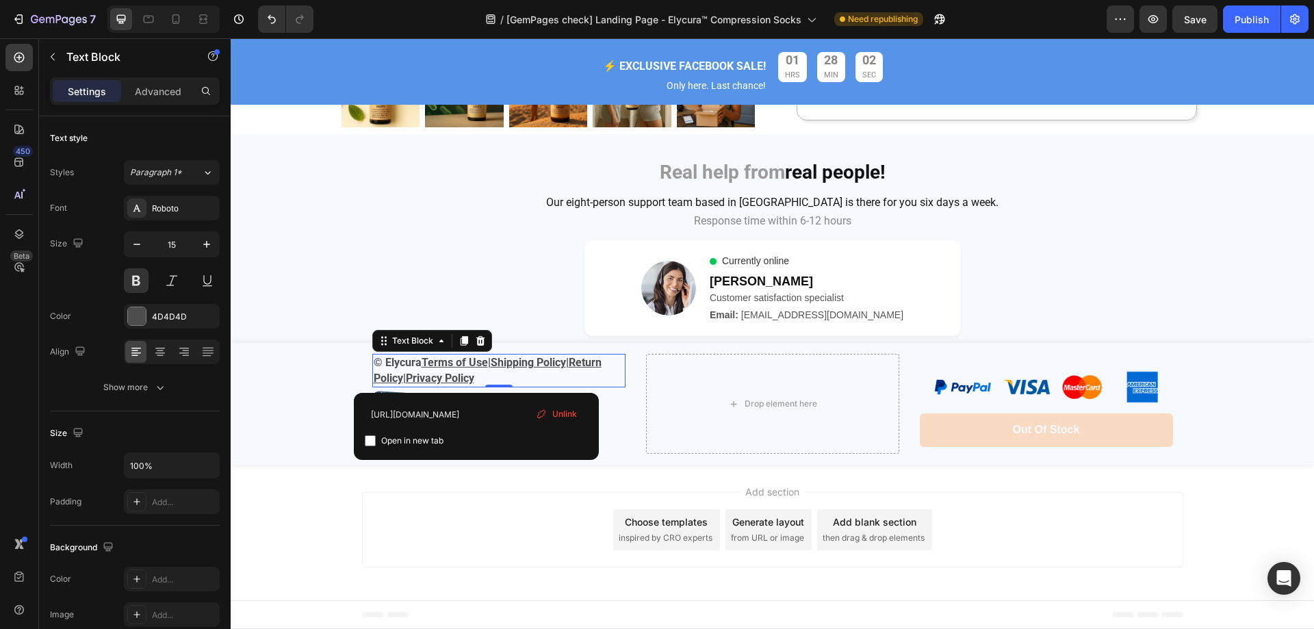
click at [492, 378] on p "© Elycura Terms of Use | Shipping Policy | Return Policy | Privacy Policy" at bounding box center [499, 370] width 251 height 31
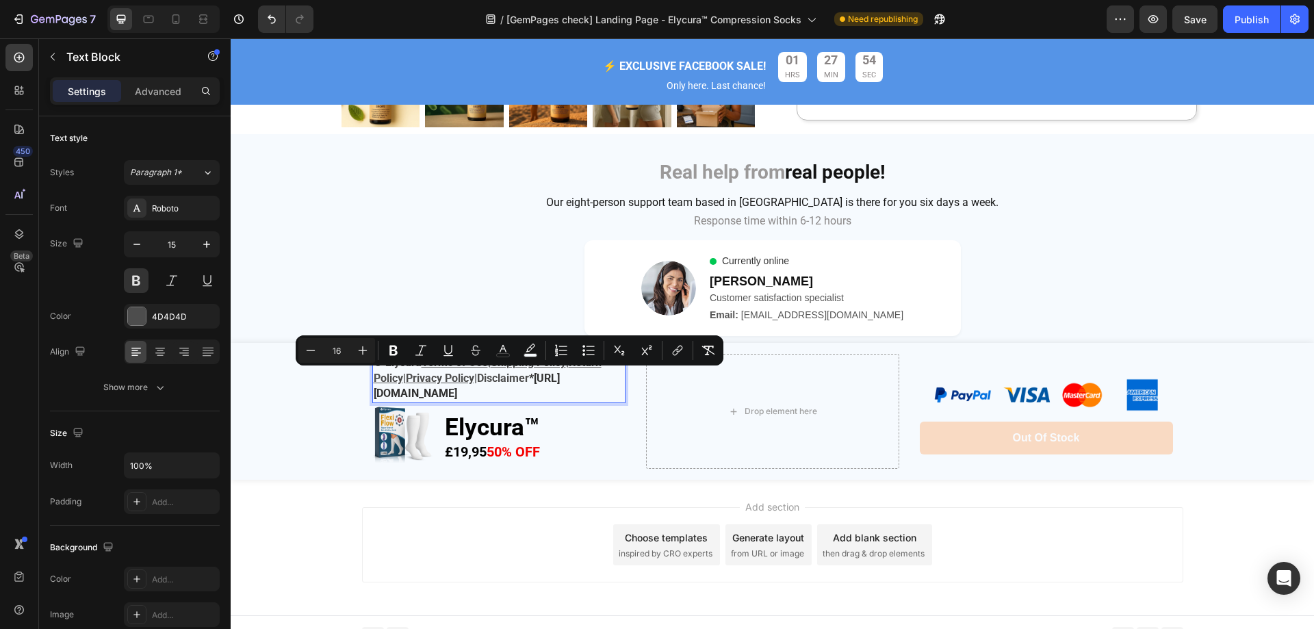
drag, startPoint x: 548, startPoint y: 380, endPoint x: 481, endPoint y: 376, distance: 67.2
click at [454, 352] on icon "Editor contextual toolbar" at bounding box center [449, 351] width 14 height 14
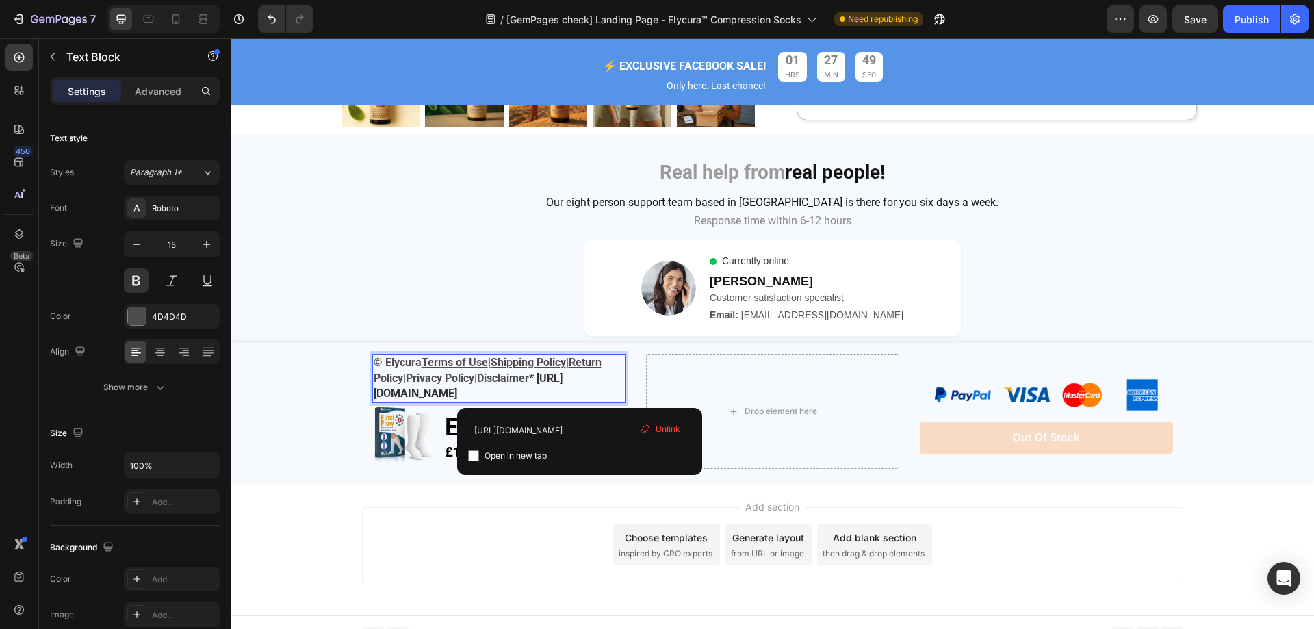
click at [591, 396] on p "© Elycura Terms of Use | Shipping Policy | Return Policy | Privacy Policy| Disc…" at bounding box center [499, 378] width 251 height 47
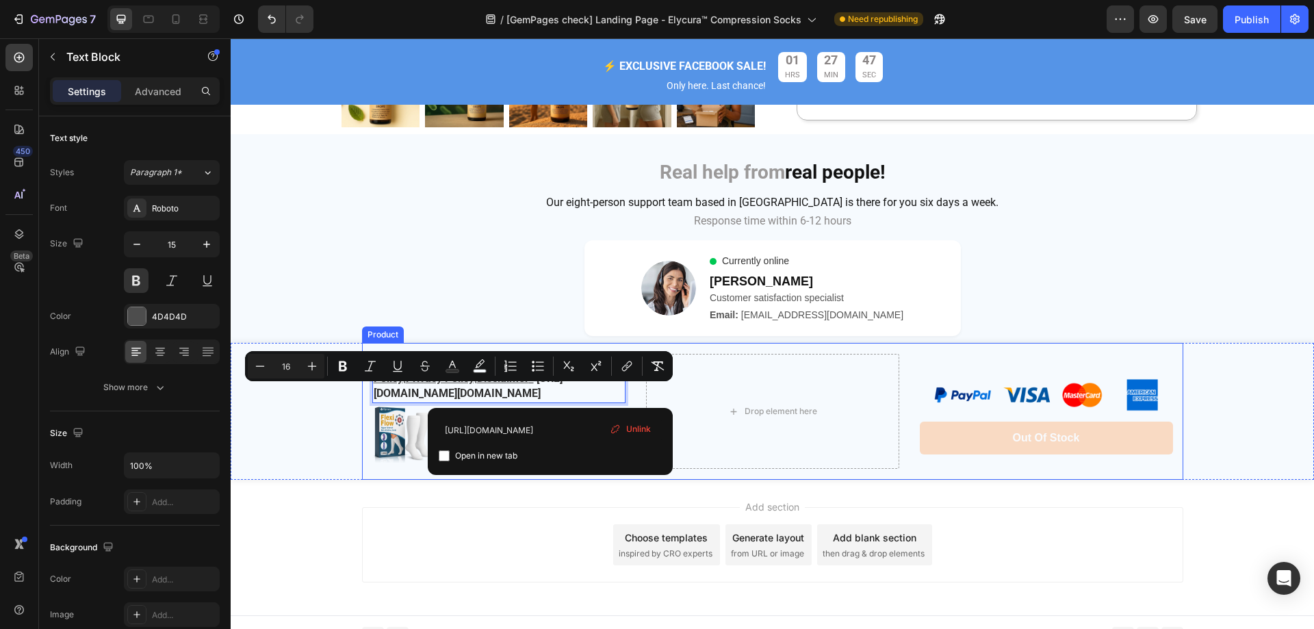
drag, startPoint x: 590, startPoint y: 396, endPoint x: 361, endPoint y: 394, distance: 229.4
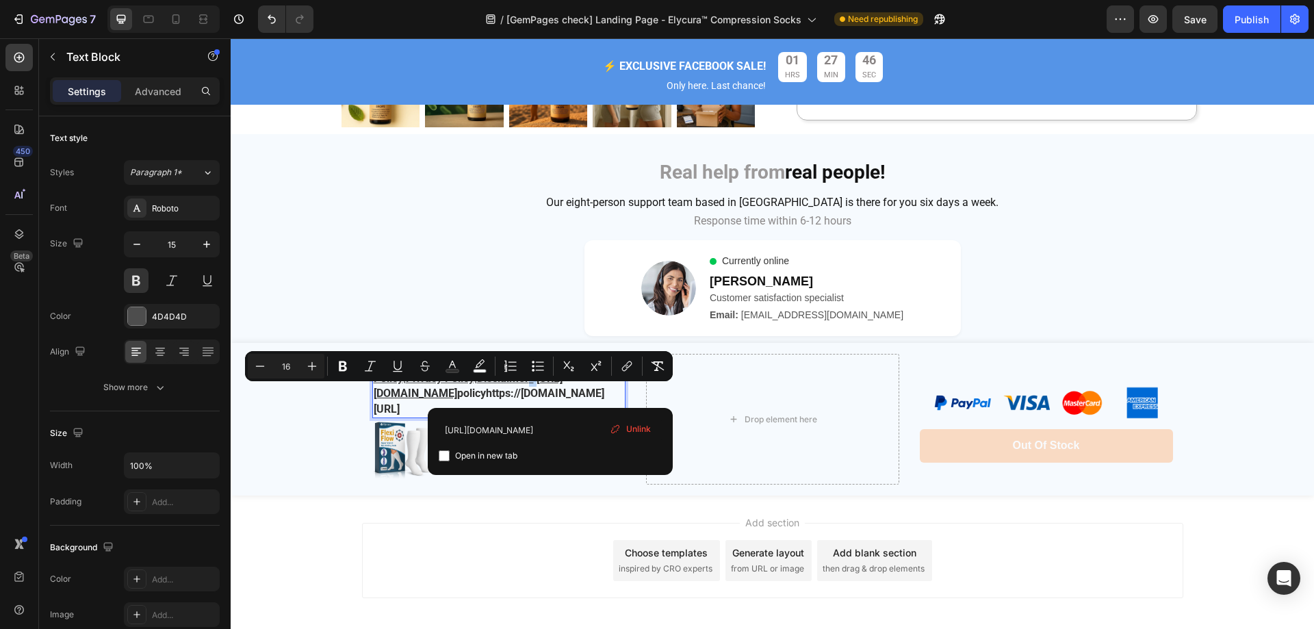
click at [587, 388] on p "© Elycura Terms of Use | Shipping Policy | Return Policy | Privacy Policy| Disc…" at bounding box center [499, 386] width 251 height 62
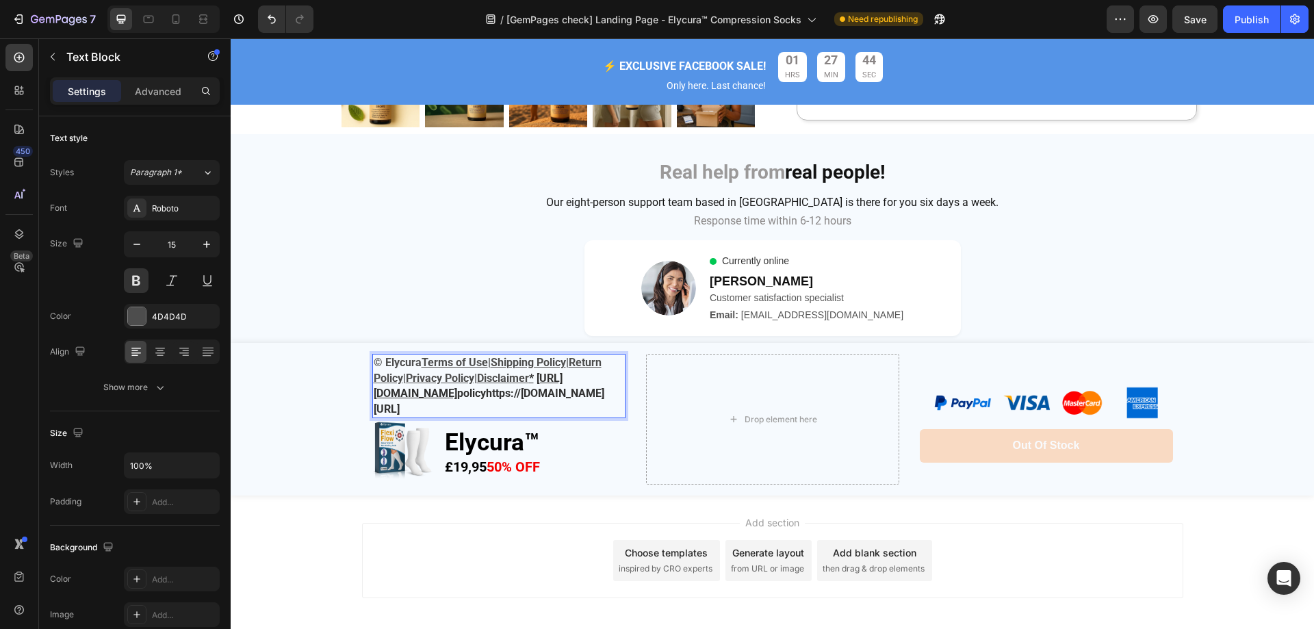
drag, startPoint x: 370, startPoint y: 394, endPoint x: 614, endPoint y: 411, distance: 244.4
click at [614, 411] on p "© Elycura Terms of Use | Shipping Policy | Return Policy | Privacy Policy| Disc…" at bounding box center [499, 386] width 251 height 62
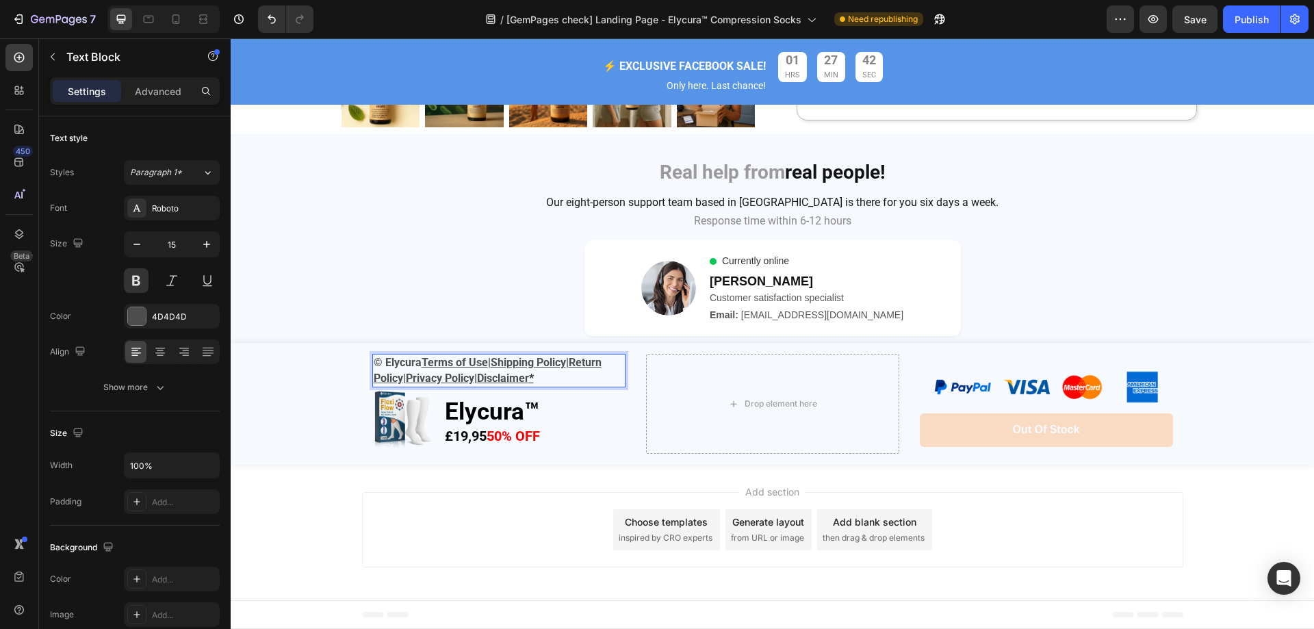
click at [454, 378] on u "Privacy Policy|" at bounding box center [441, 378] width 71 height 13
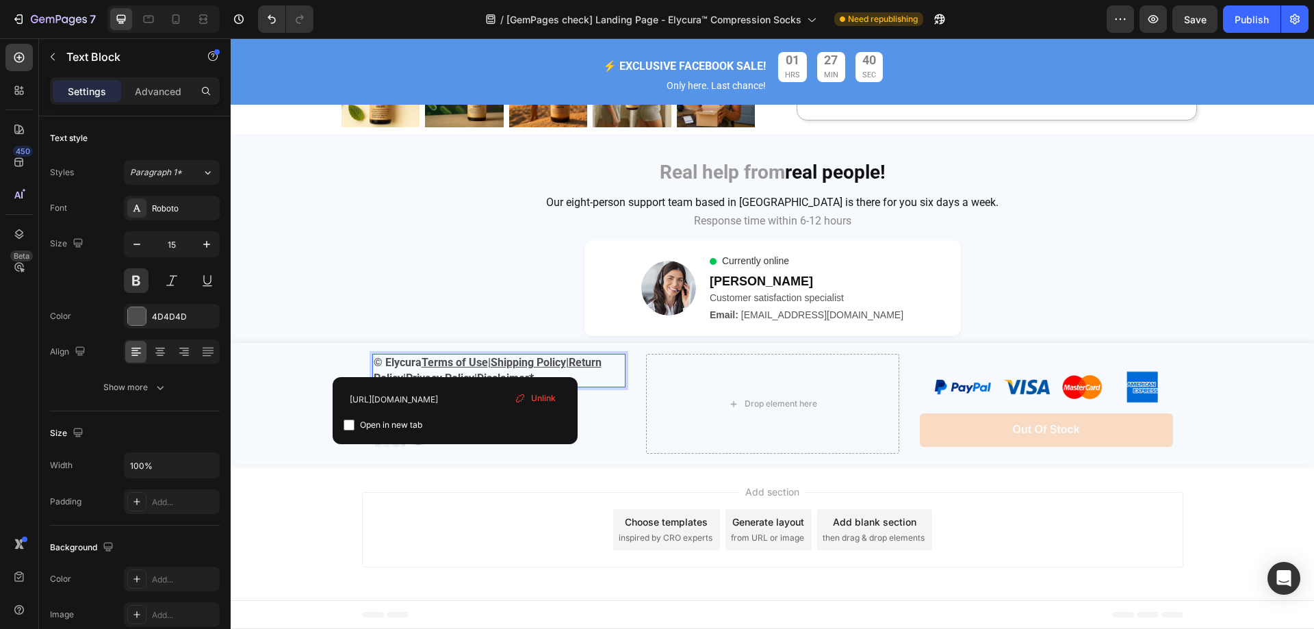
click at [457, 364] on u "Terms of Use" at bounding box center [455, 362] width 66 height 13
click at [427, 400] on input "https://elycura.com/policies/terms-of-service" at bounding box center [455, 399] width 223 height 22
drag, startPoint x: 351, startPoint y: 399, endPoint x: 529, endPoint y: 400, distance: 177.3
click at [529, 400] on div "https://elycura.com/policies/terms-of-service Open in new tab Unlink" at bounding box center [455, 410] width 223 height 45
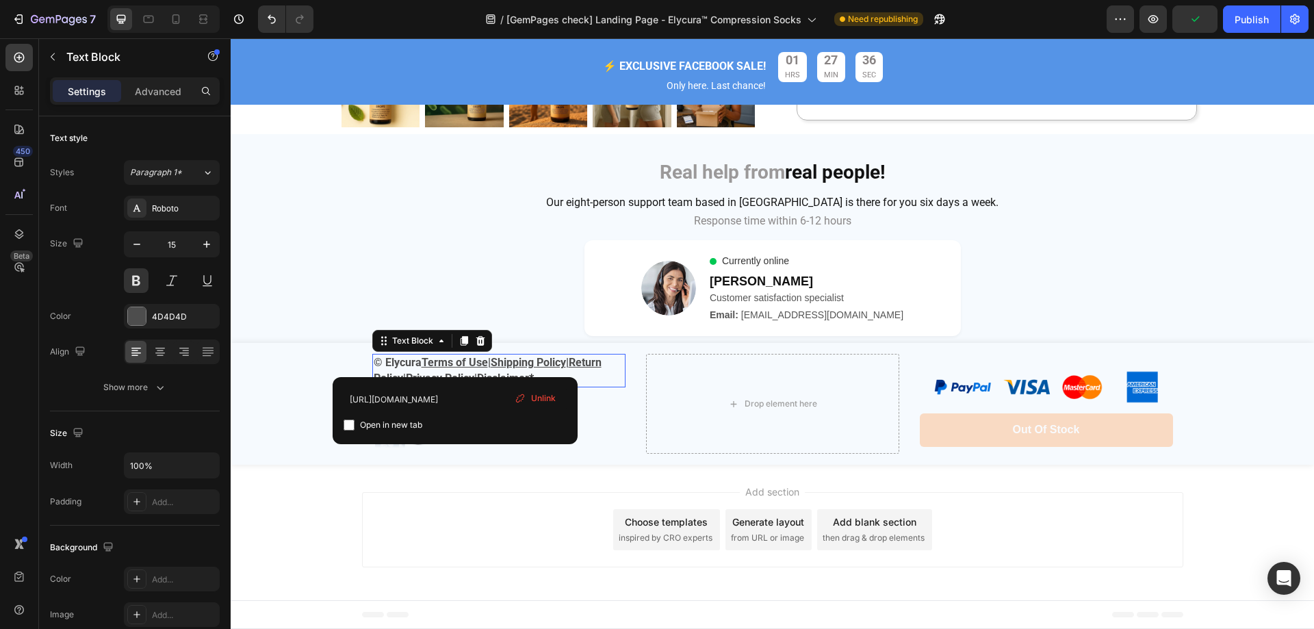
click at [592, 376] on p "© Elycura Terms of Use | Shipping Policy | Return Policy | Privacy Policy| Disc…" at bounding box center [499, 370] width 251 height 31
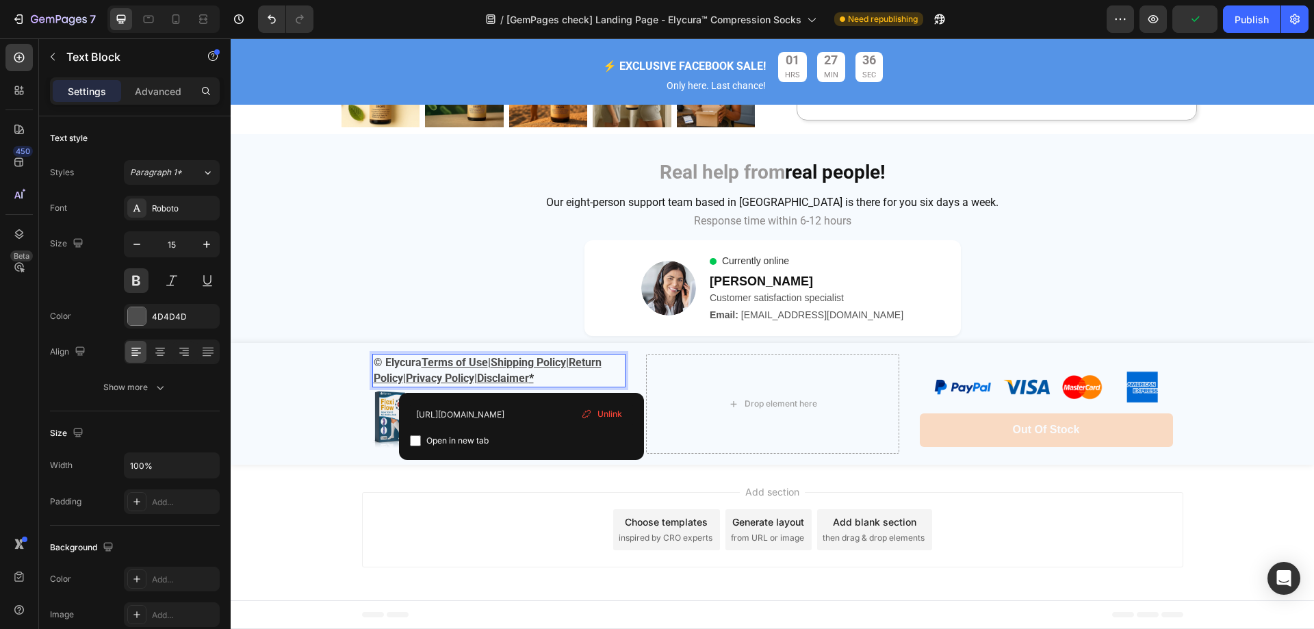
click at [518, 374] on u "Disclaimer" at bounding box center [503, 378] width 52 height 13
click at [460, 418] on input "https://nuviora-care.co.uk/pages/disclaimer" at bounding box center [521, 415] width 223 height 22
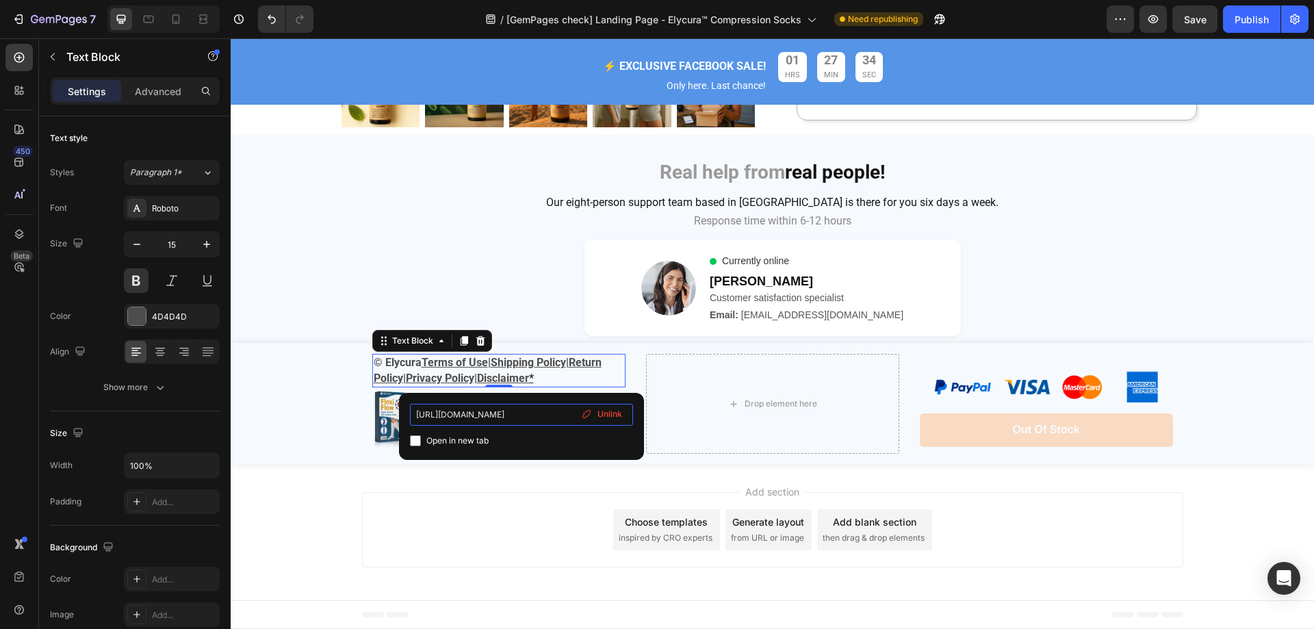
scroll to position [0, 18]
drag, startPoint x: 415, startPoint y: 413, endPoint x: 532, endPoint y: 416, distance: 117.1
click at [532, 416] on input "https://nuviora-care.co.uk/pages/disclaimer" at bounding box center [521, 415] width 223 height 22
type input "https://elycura.com/pages/disclaimer"
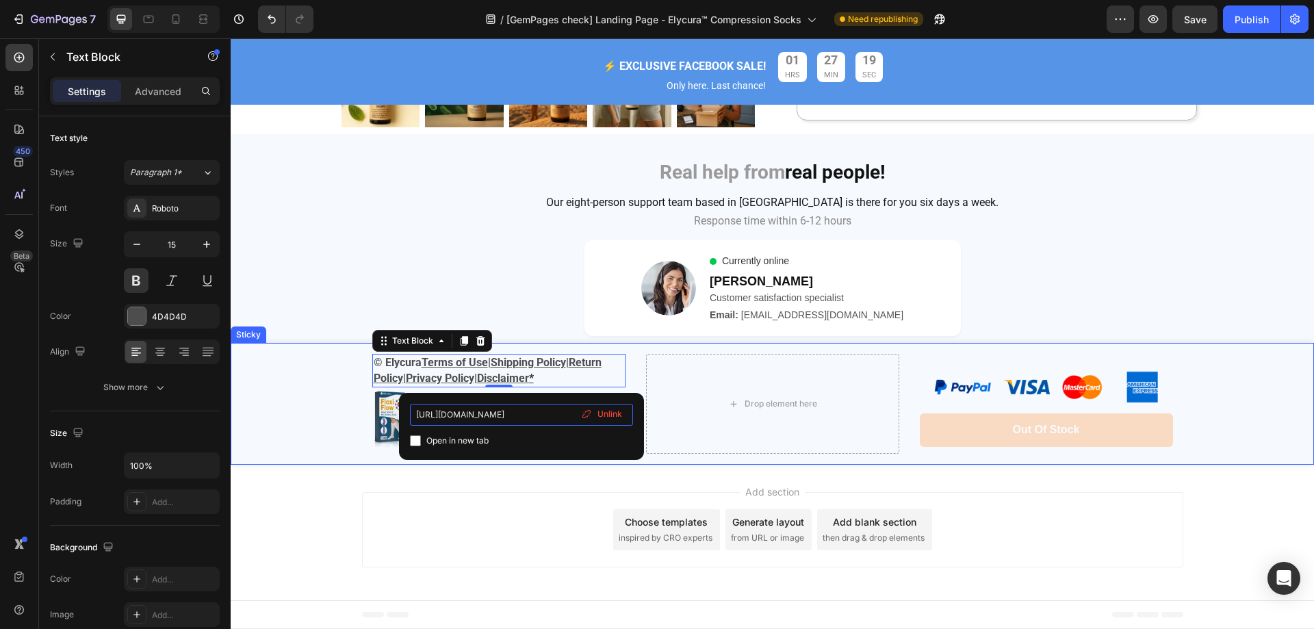
drag, startPoint x: 800, startPoint y: 452, endPoint x: 279, endPoint y: 407, distance: 522.3
click at [562, 414] on input "https://elycura.com/pages/disclaimer" at bounding box center [521, 415] width 223 height 22
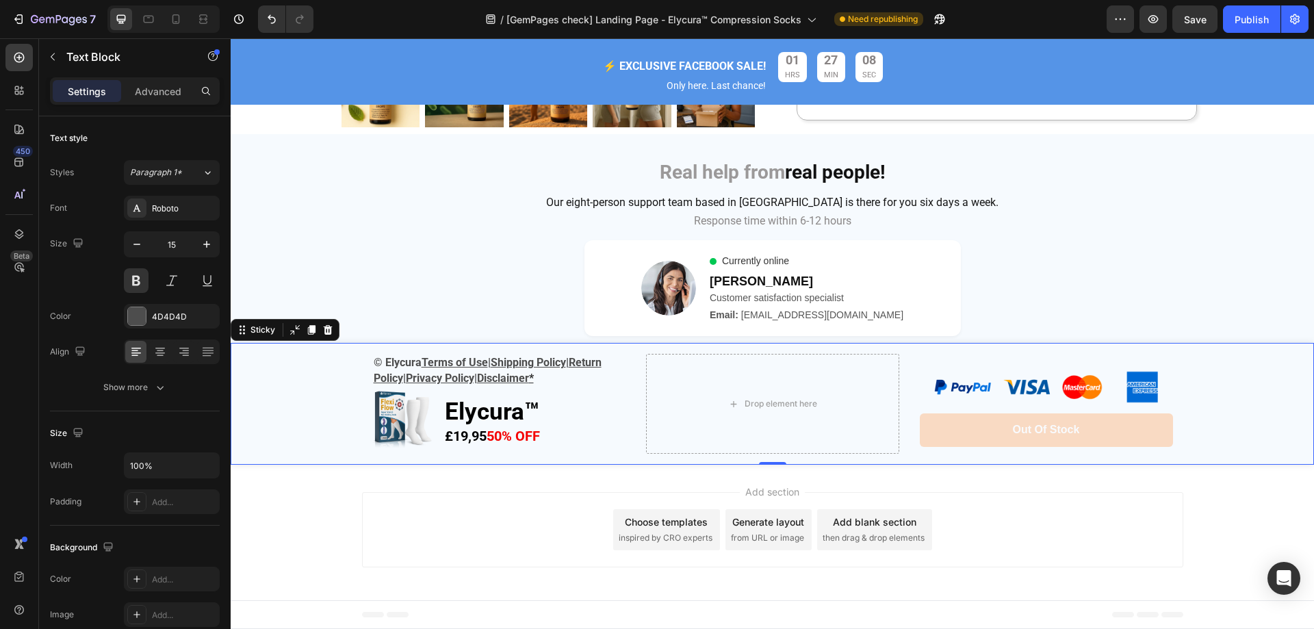
click at [311, 385] on div "© Elycura Terms of Use | Shipping Policy | Return Policy | Privacy Policy| Disc…" at bounding box center [773, 404] width 1084 height 122
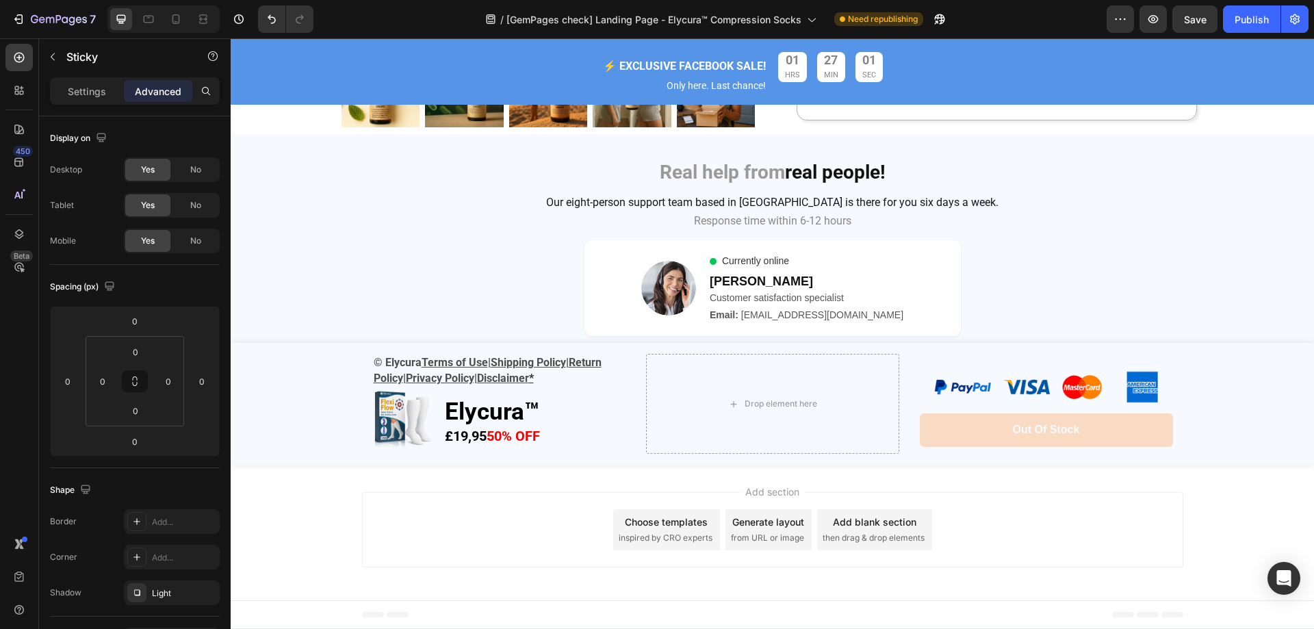
click at [850, 532] on span "then drag & drop elements" at bounding box center [874, 538] width 102 height 12
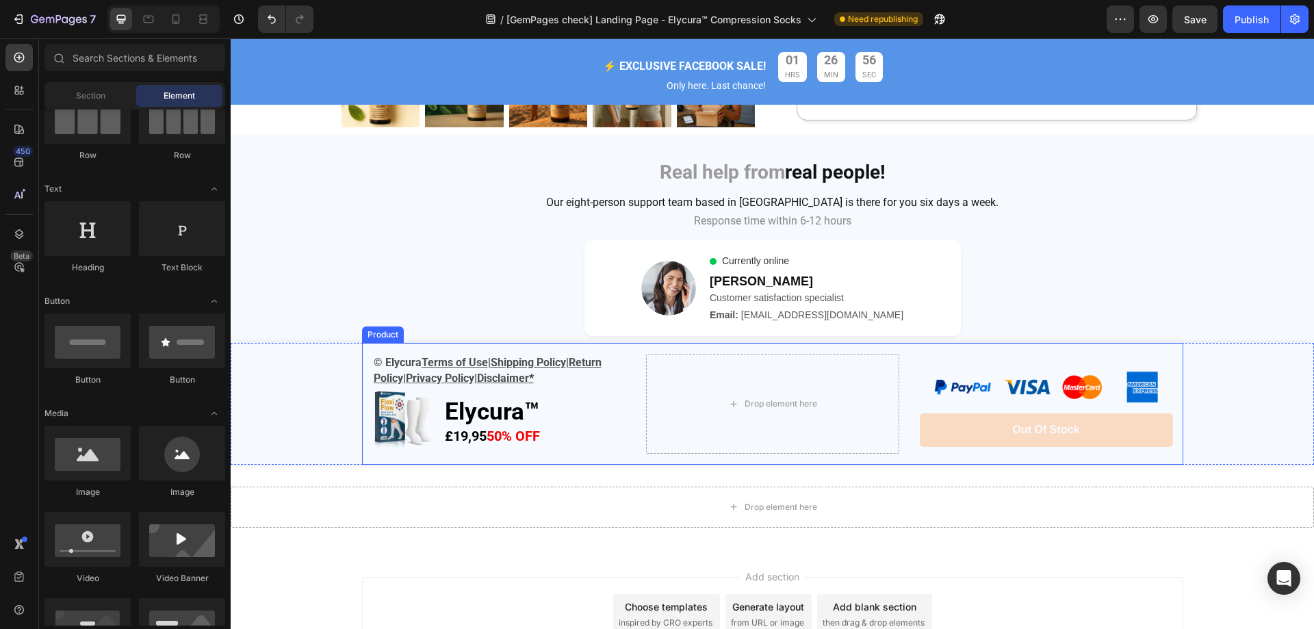
click at [629, 449] on div "© Elycura Terms of Use | Shipping Policy | Return Policy | Privacy Policy| Disc…" at bounding box center [773, 404] width 822 height 122
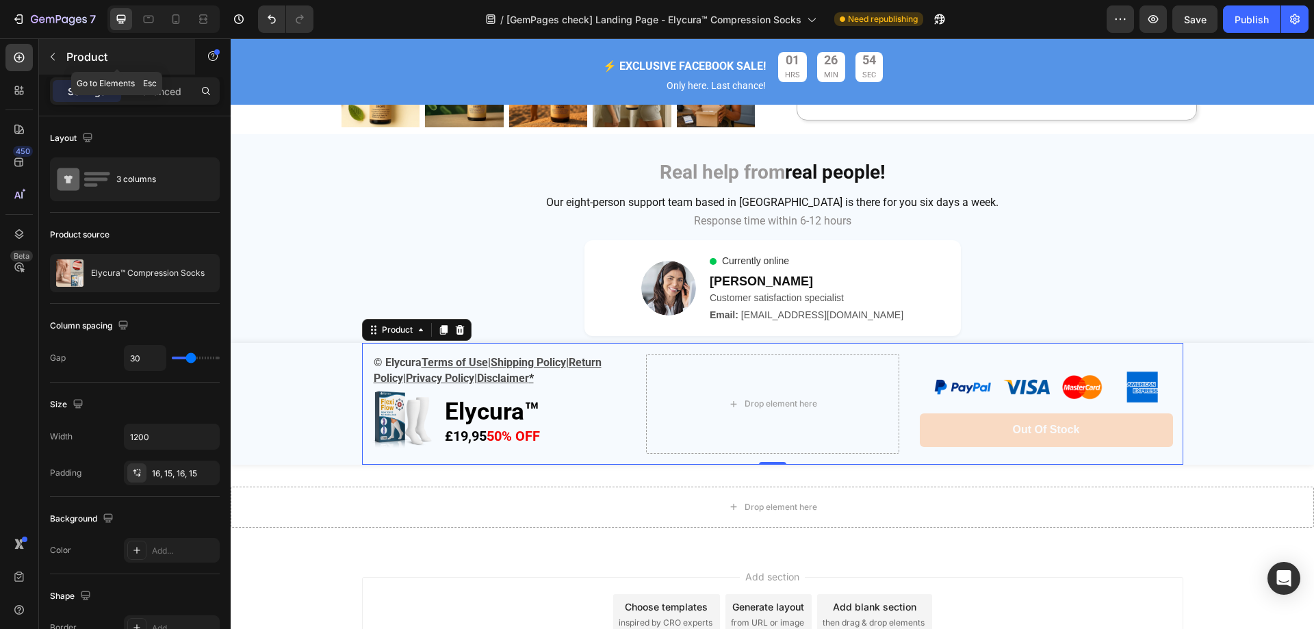
click at [54, 59] on icon "button" at bounding box center [52, 56] width 11 height 11
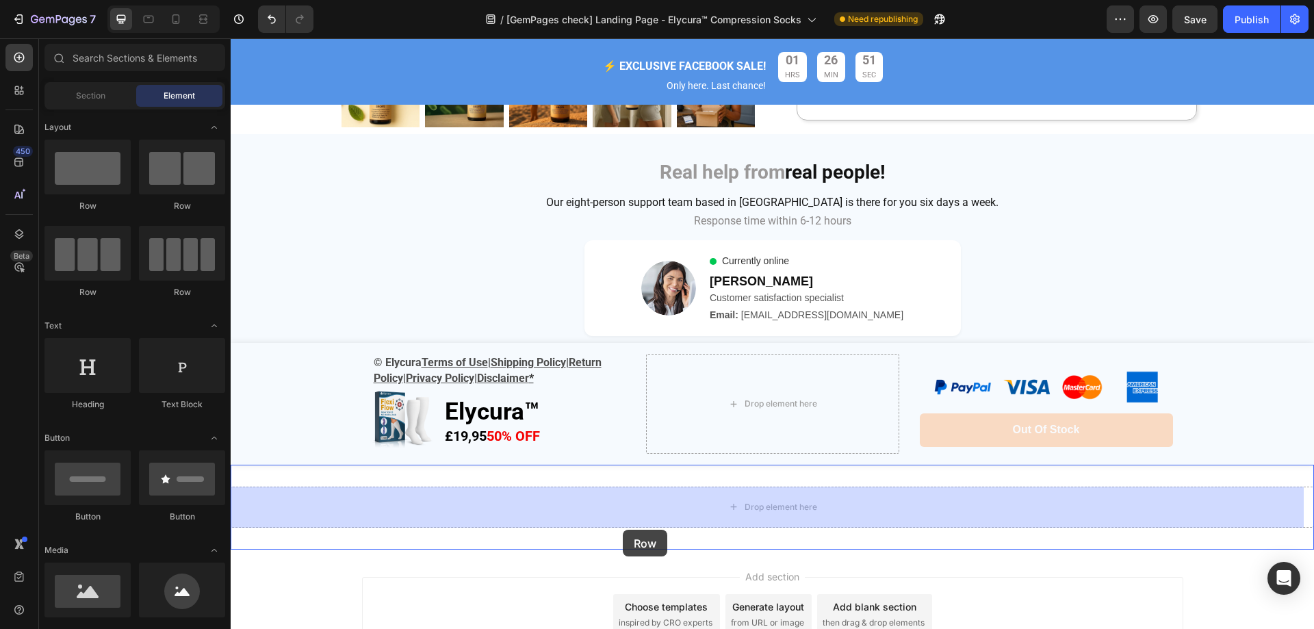
drag, startPoint x: 415, startPoint y: 232, endPoint x: 623, endPoint y: 530, distance: 363.3
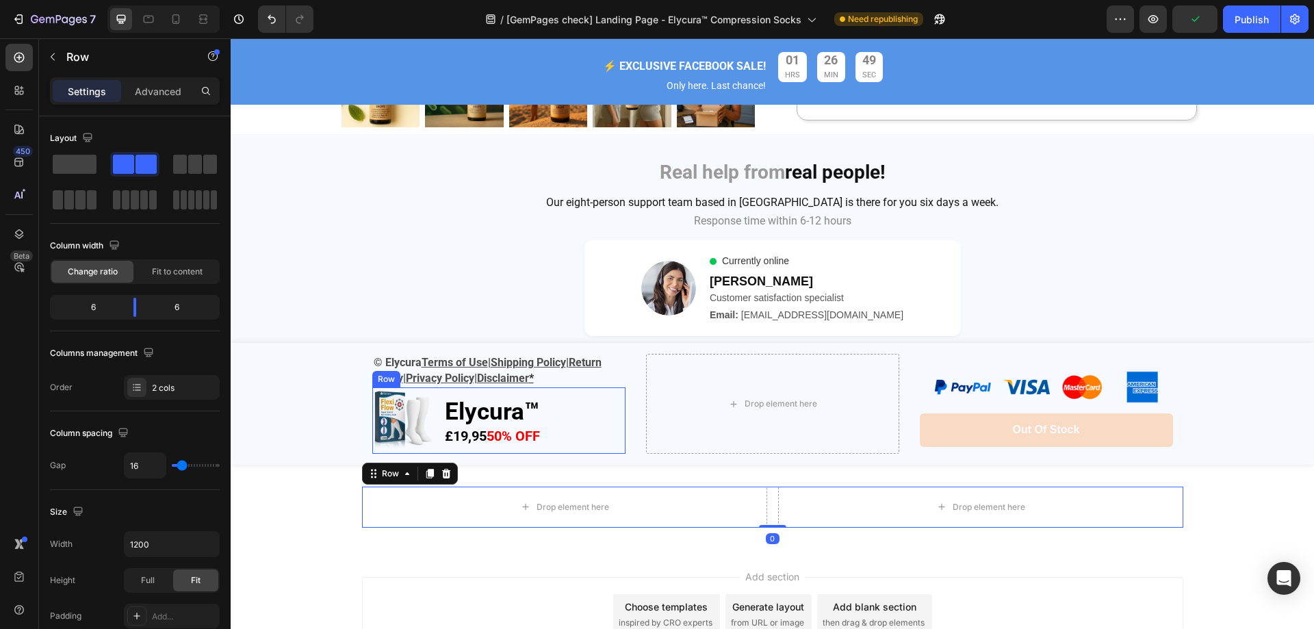
click at [577, 389] on div "Elycura™ £19,95 50% OFF Text Block" at bounding box center [535, 420] width 182 height 66
click at [436, 372] on icon at bounding box center [440, 375] width 8 height 10
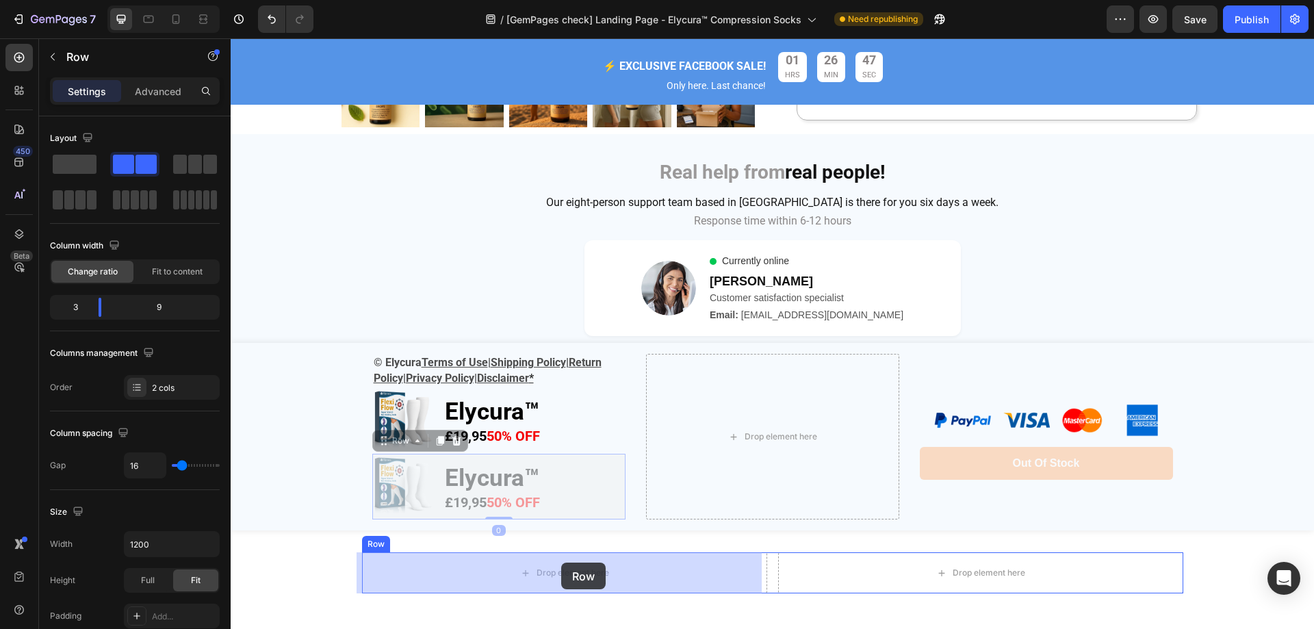
drag, startPoint x: 570, startPoint y: 461, endPoint x: 563, endPoint y: 568, distance: 106.4
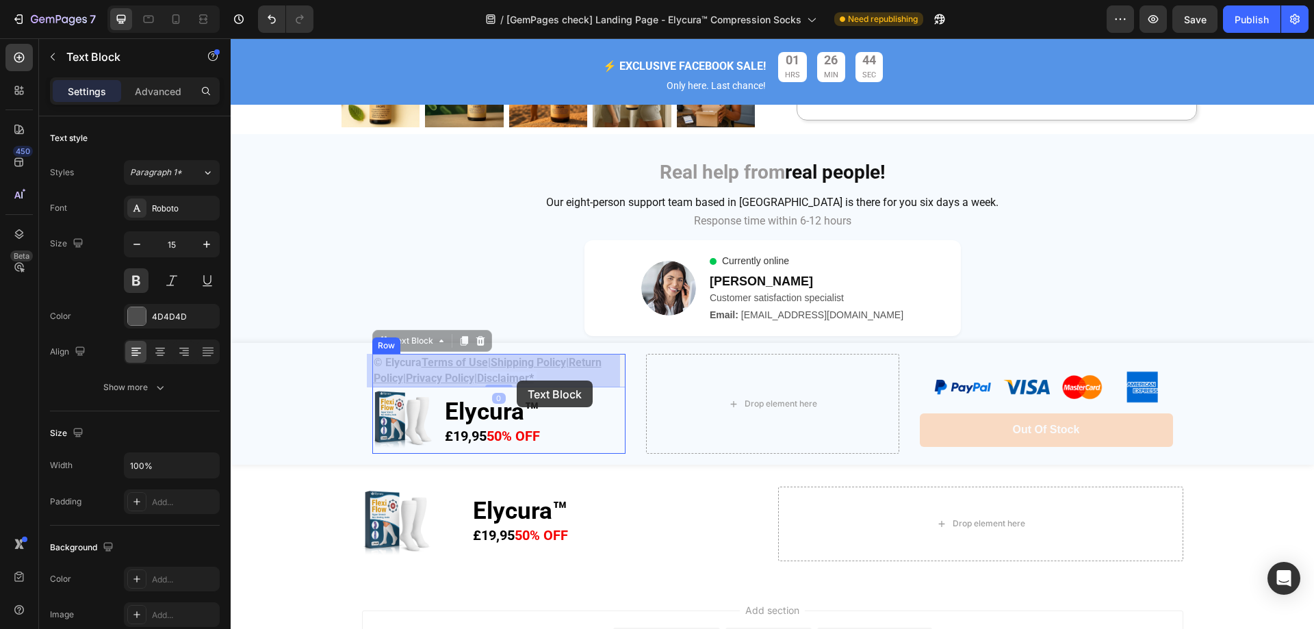
drag, startPoint x: 567, startPoint y: 374, endPoint x: 517, endPoint y: 385, distance: 51.3
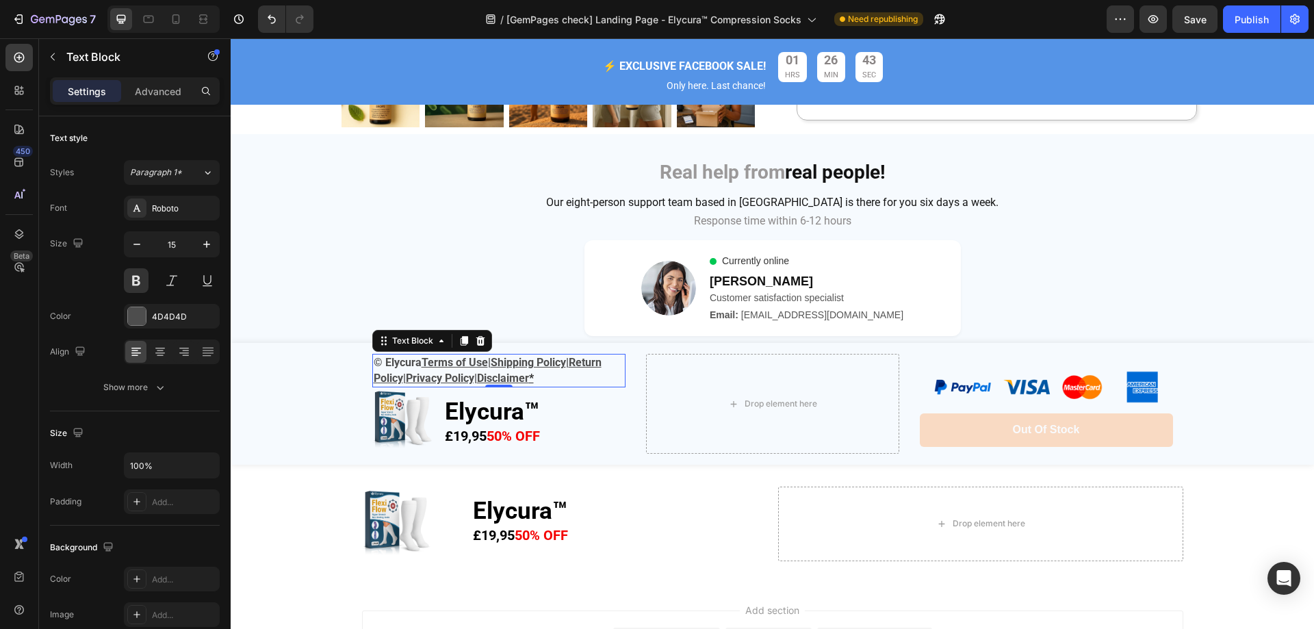
drag, startPoint x: 461, startPoint y: 338, endPoint x: 539, endPoint y: 373, distance: 85.8
click at [460, 338] on icon at bounding box center [464, 342] width 8 height 10
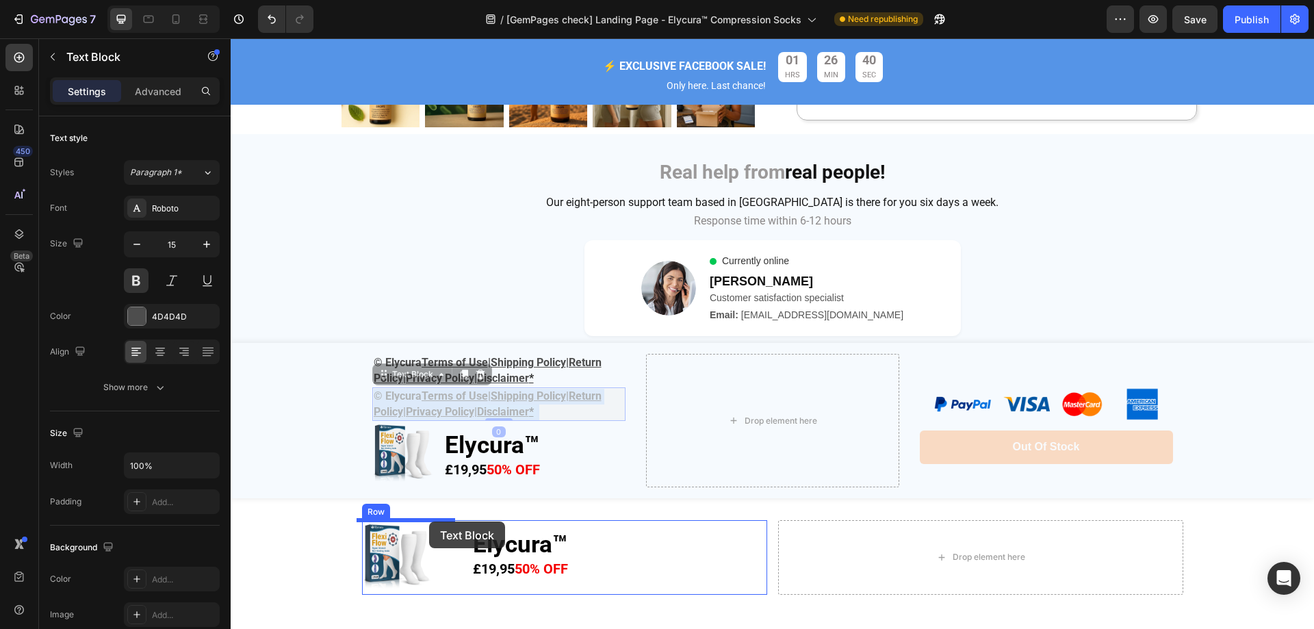
drag, startPoint x: 574, startPoint y: 409, endPoint x: 429, endPoint y: 522, distance: 183.4
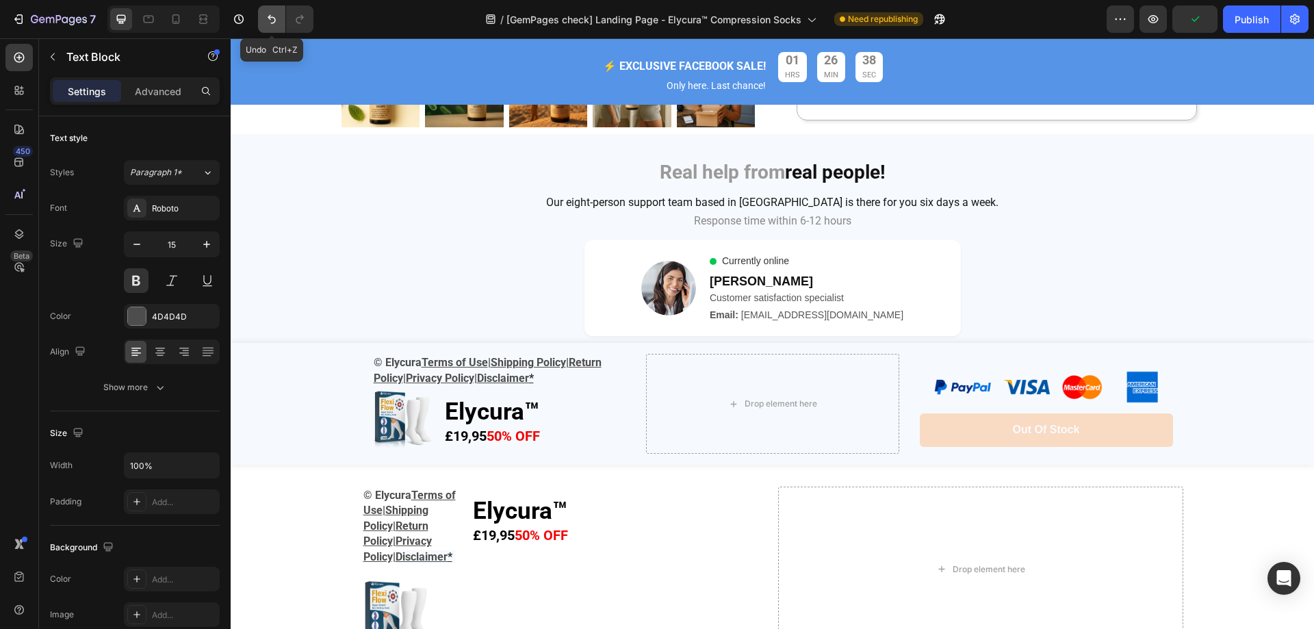
click at [264, 23] on button "Undo/Redo" at bounding box center [271, 18] width 27 height 27
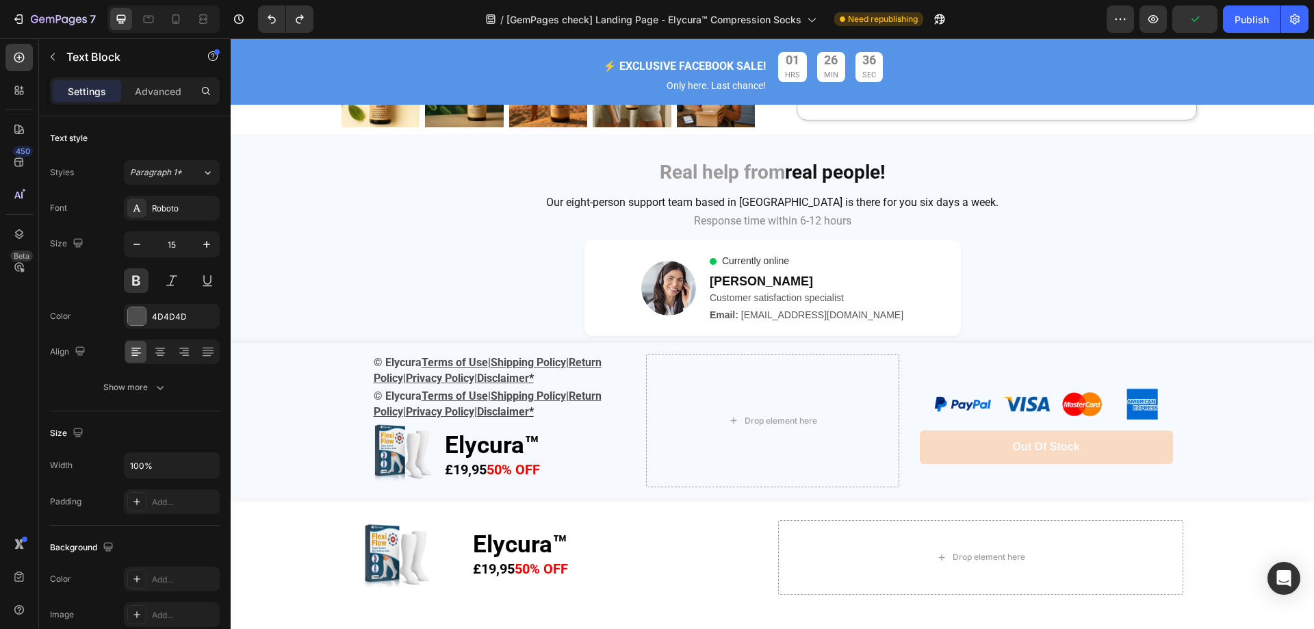
click at [570, 414] on p "© Elycura Terms of Use | Shipping Policy | Return Policy | Privacy Policy| Disc…" at bounding box center [499, 404] width 251 height 31
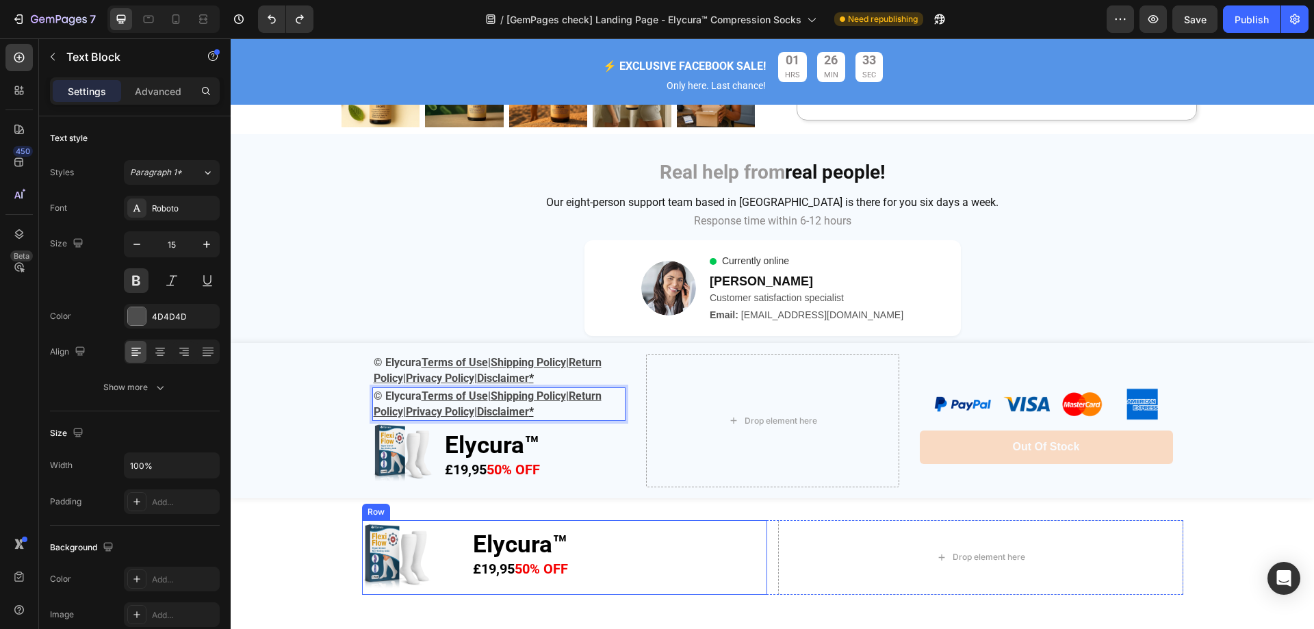
click at [472, 526] on div "Elycura™ £19,95 50% OFF Text Block" at bounding box center [620, 557] width 296 height 75
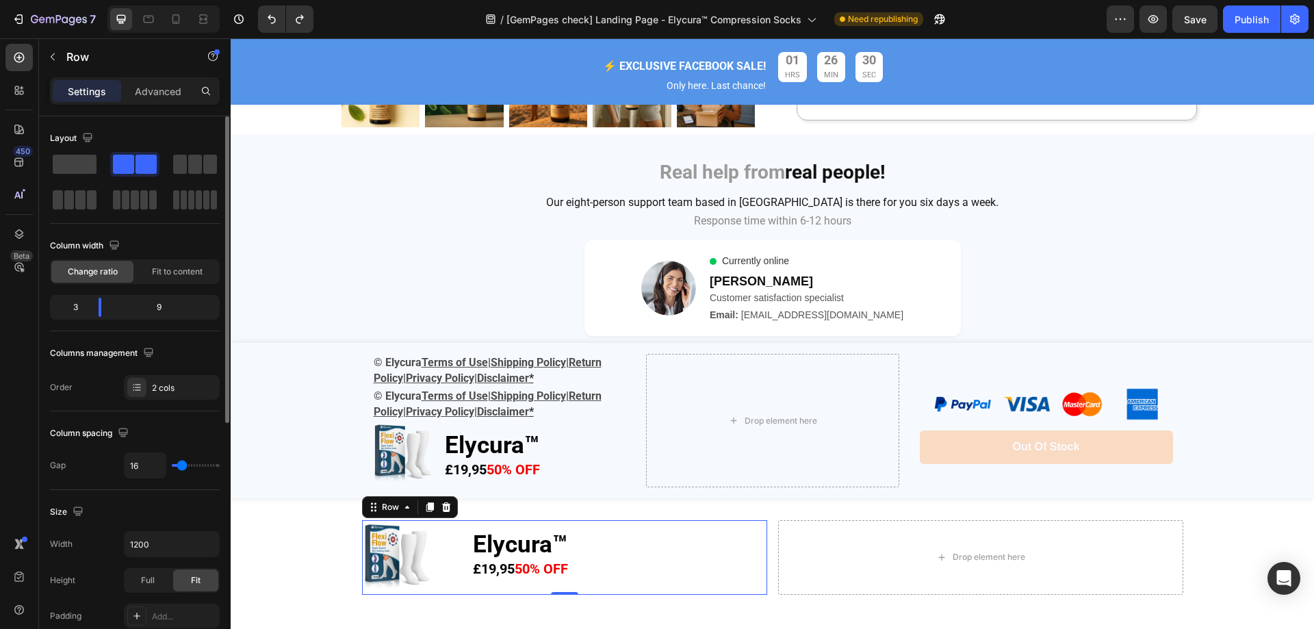
drag, startPoint x: 80, startPoint y: 163, endPoint x: 104, endPoint y: 185, distance: 32.5
click at [104, 185] on div at bounding box center [135, 182] width 170 height 60
click at [53, 48] on button "button" at bounding box center [53, 57] width 22 height 22
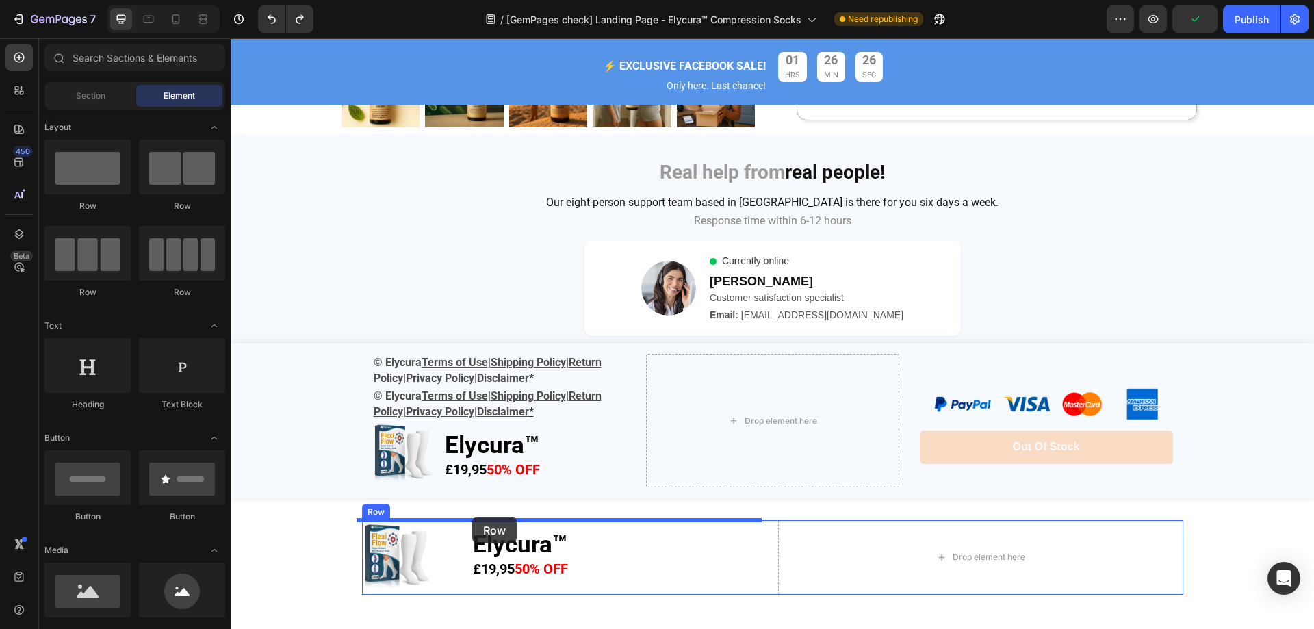
drag, startPoint x: 329, startPoint y: 209, endPoint x: 492, endPoint y: 519, distance: 349.4
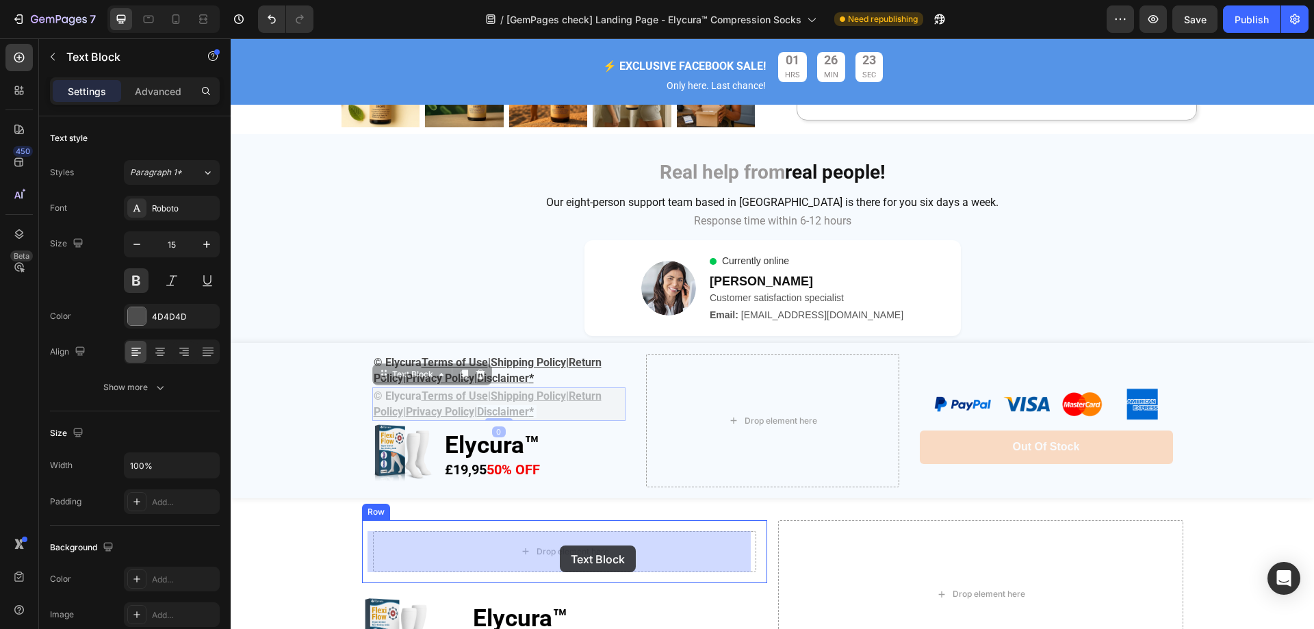
drag, startPoint x: 562, startPoint y: 412, endPoint x: 560, endPoint y: 546, distance: 133.5
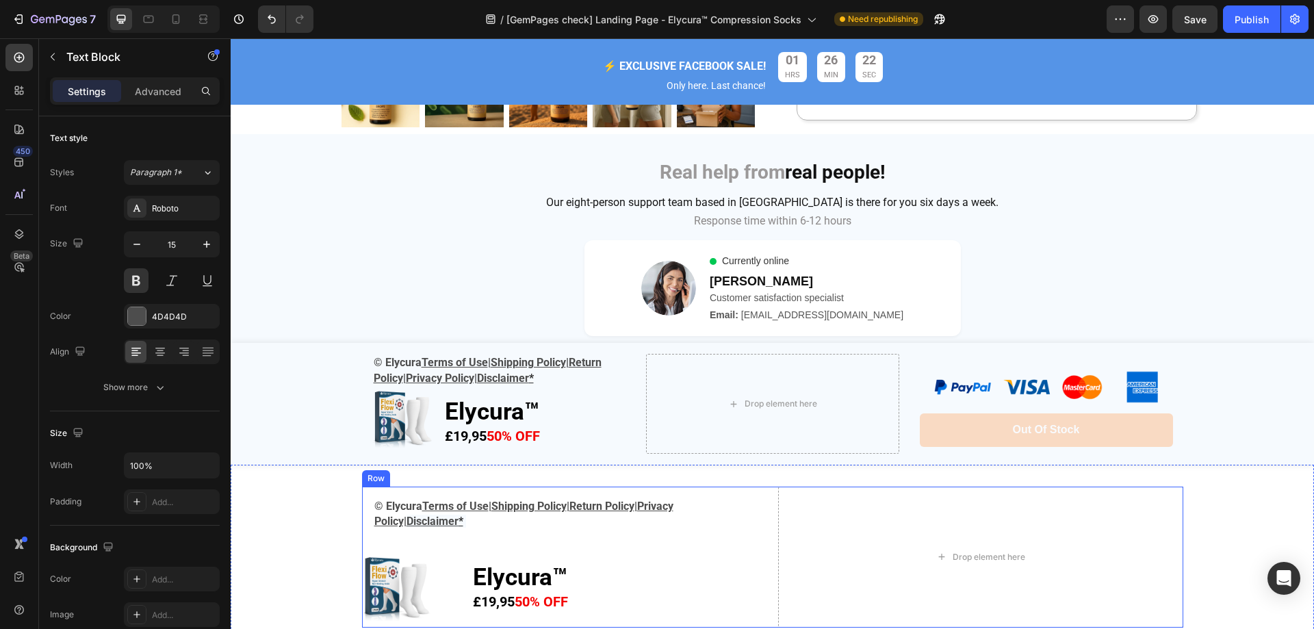
scroll to position [4952, 0]
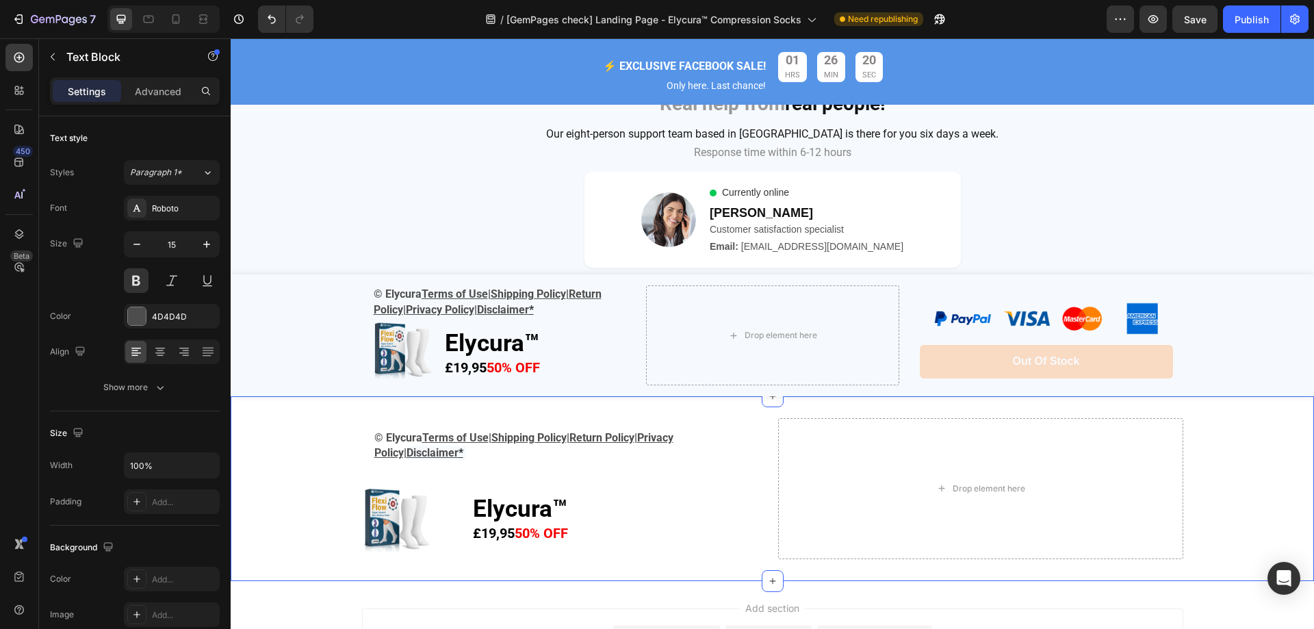
click at [284, 433] on div "© Elycura Terms of Use | Shipping Policy | Return Policy | Privacy Policy| Disc…" at bounding box center [773, 488] width 1084 height 141
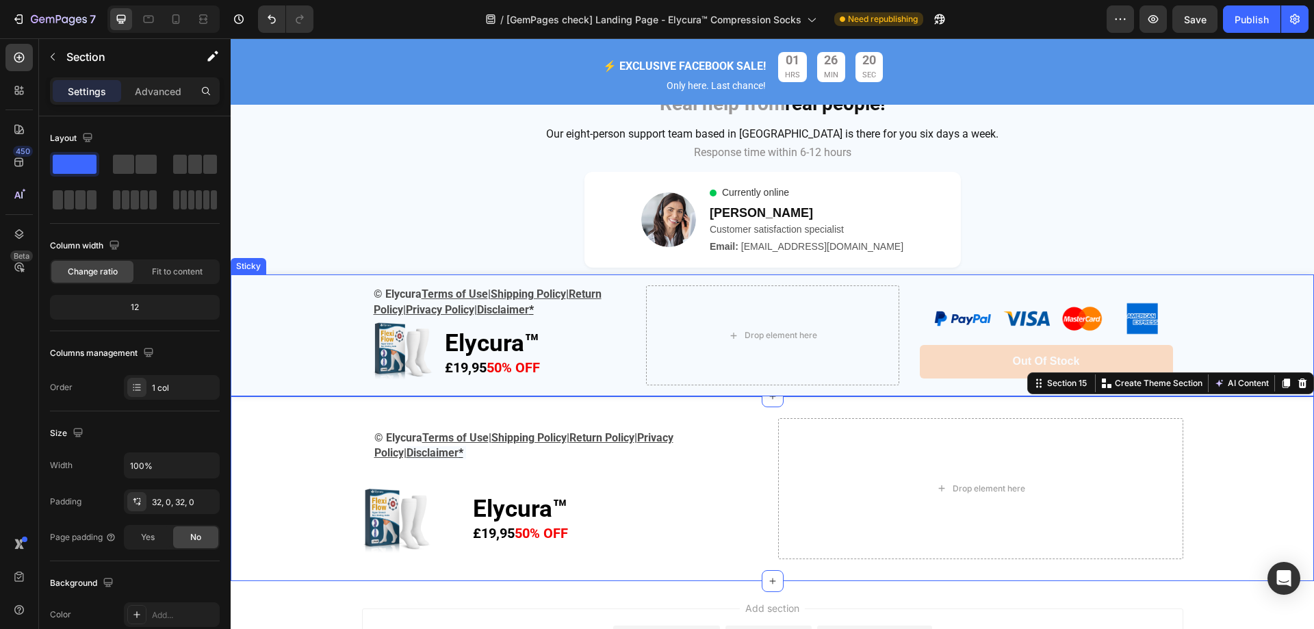
click at [279, 351] on div "© Elycura Terms of Use | Shipping Policy | Return Policy | Privacy Policy| Disc…" at bounding box center [773, 336] width 1084 height 122
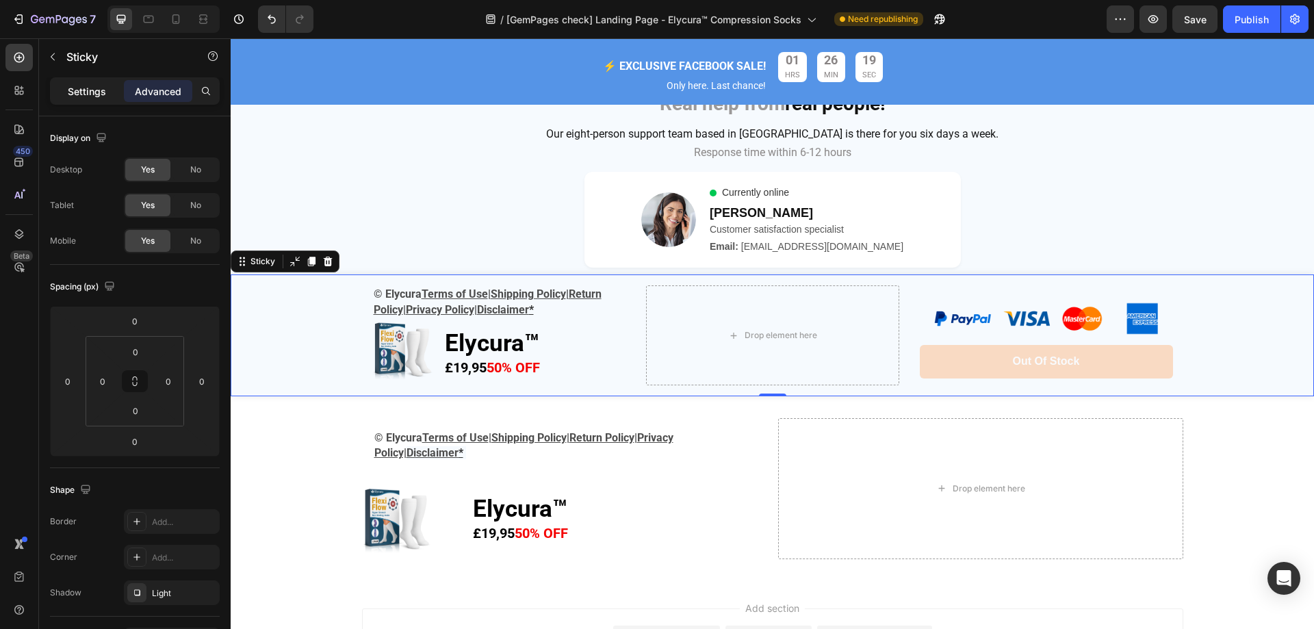
click at [101, 94] on p "Settings" at bounding box center [87, 91] width 38 height 14
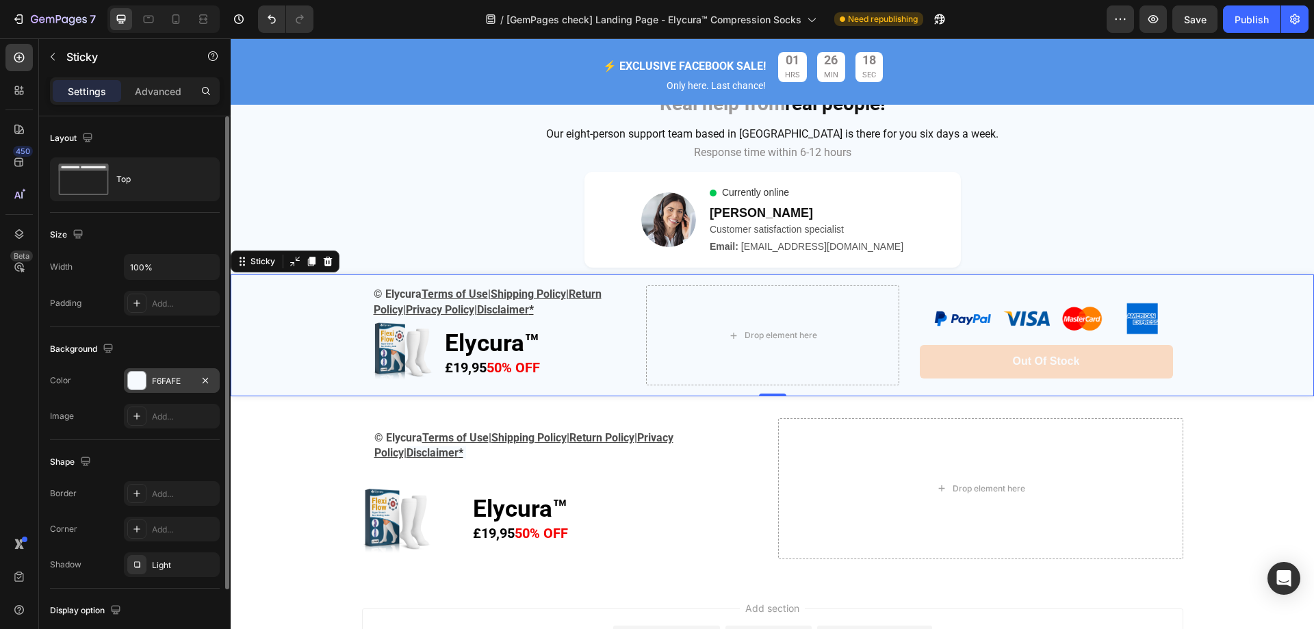
click at [190, 378] on div "F6FAFE" at bounding box center [172, 381] width 40 height 12
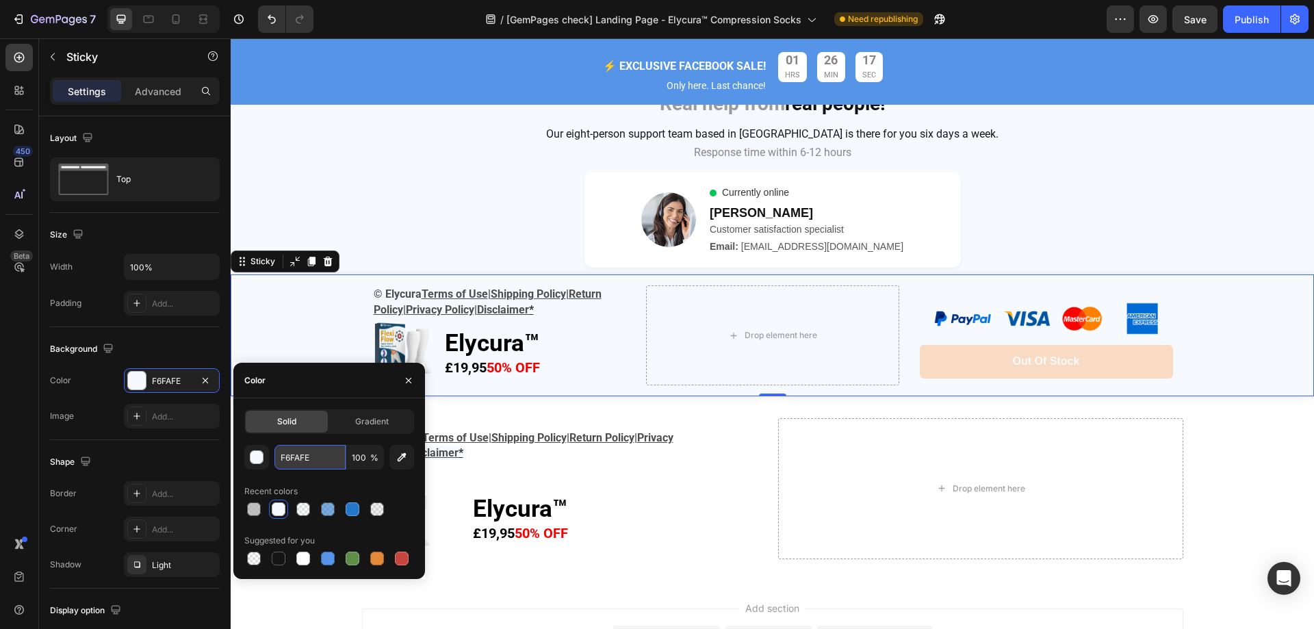
click at [315, 459] on input "F6FAFE" at bounding box center [310, 457] width 71 height 25
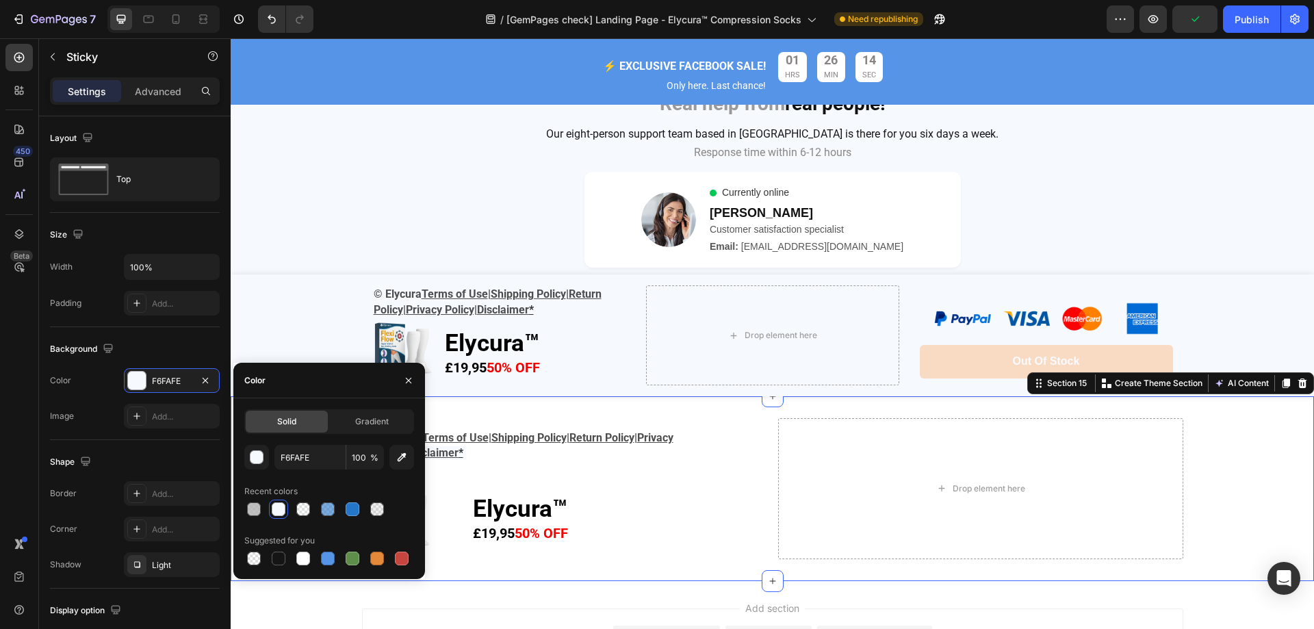
click at [1265, 476] on div "© Elycura Terms of Use | Shipping Policy | Return Policy | Privacy Policy| Disc…" at bounding box center [773, 488] width 1084 height 141
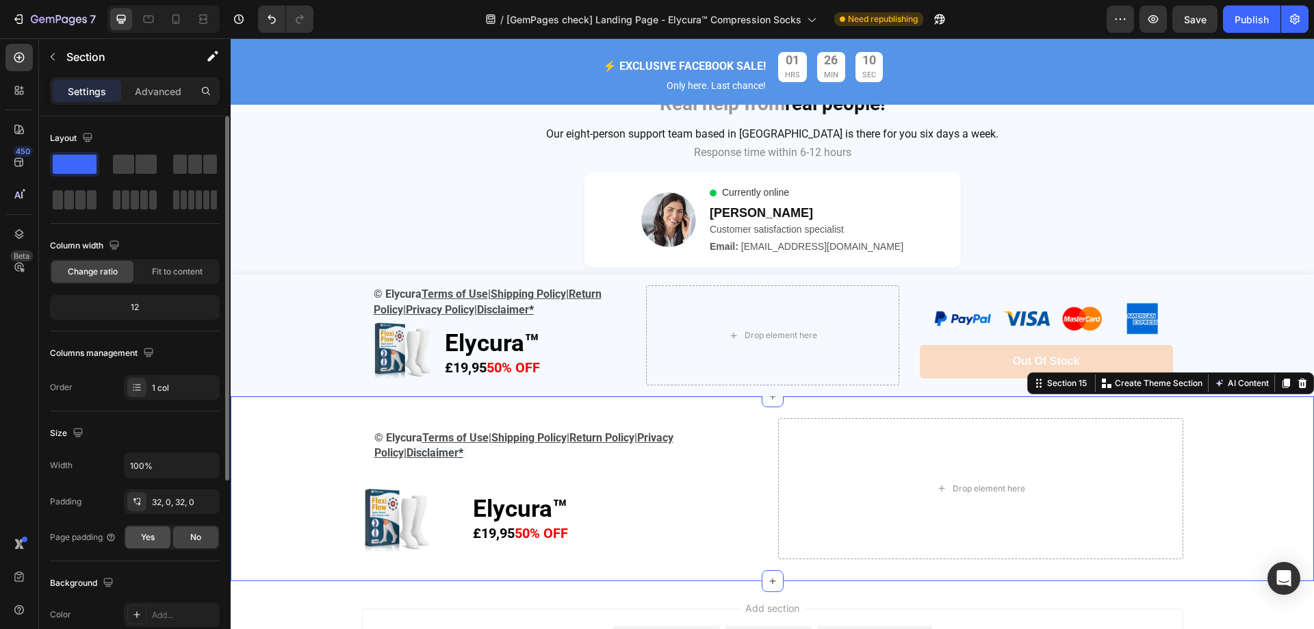
scroll to position [137, 0]
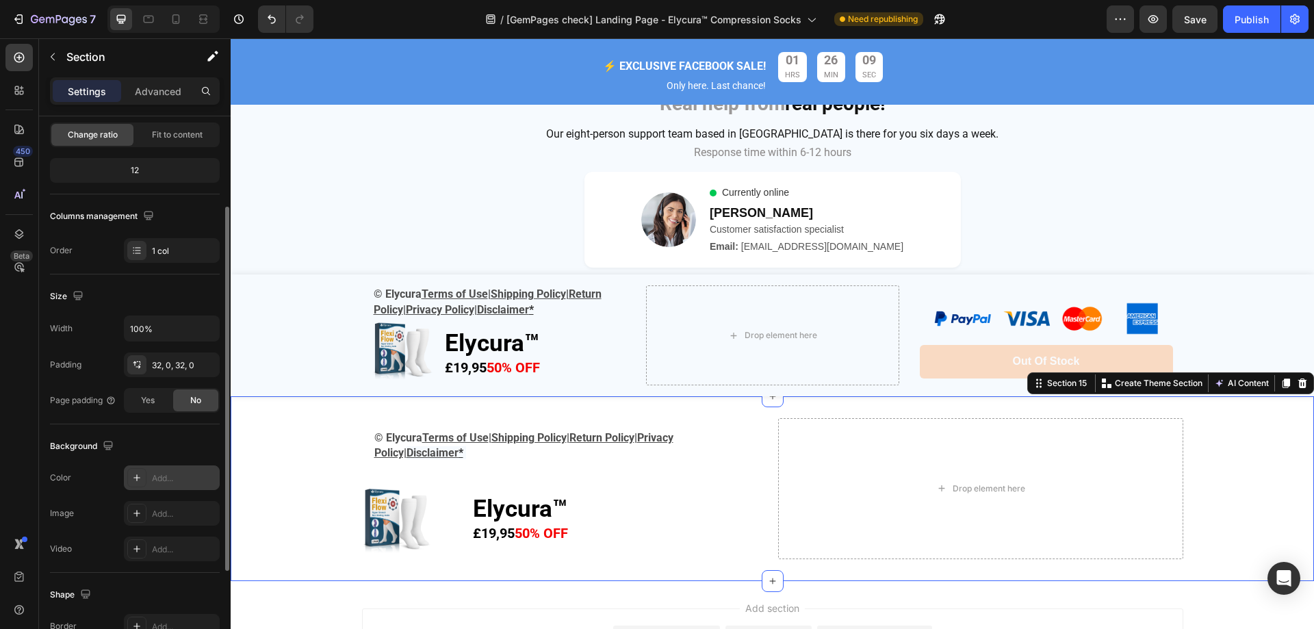
click at [140, 472] on div at bounding box center [136, 477] width 19 height 19
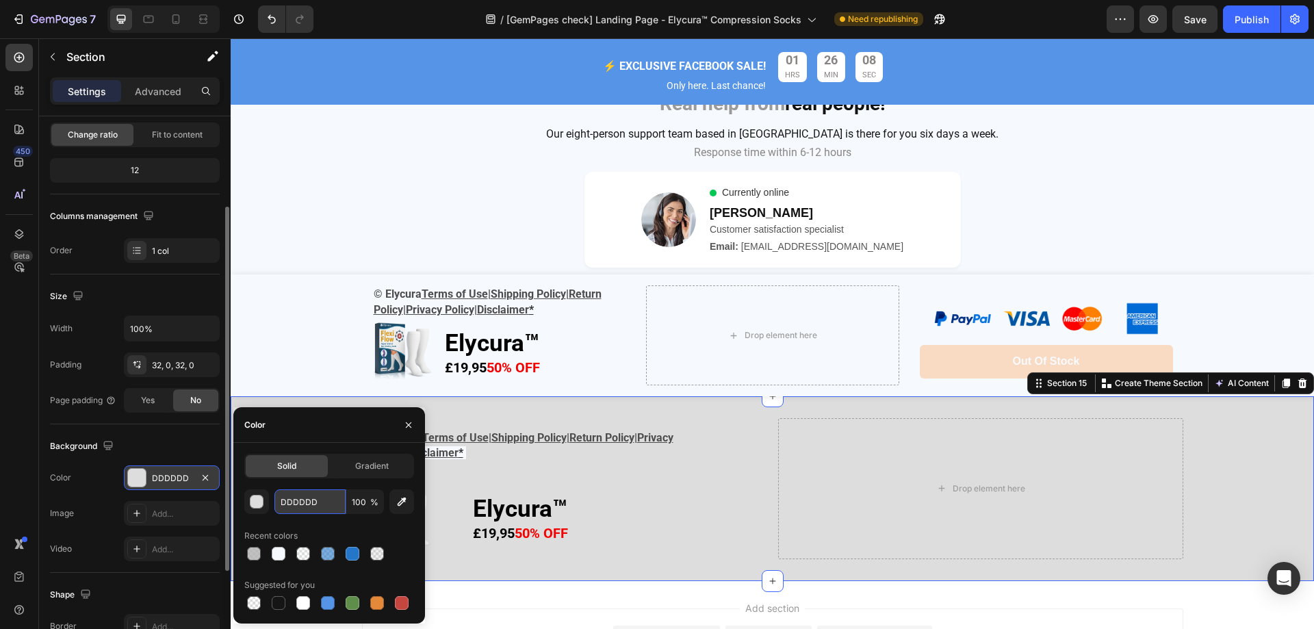
click at [319, 499] on input "DDDDDD" at bounding box center [310, 501] width 71 height 25
paste input "F6FAFE"
type input "F6FAFE"
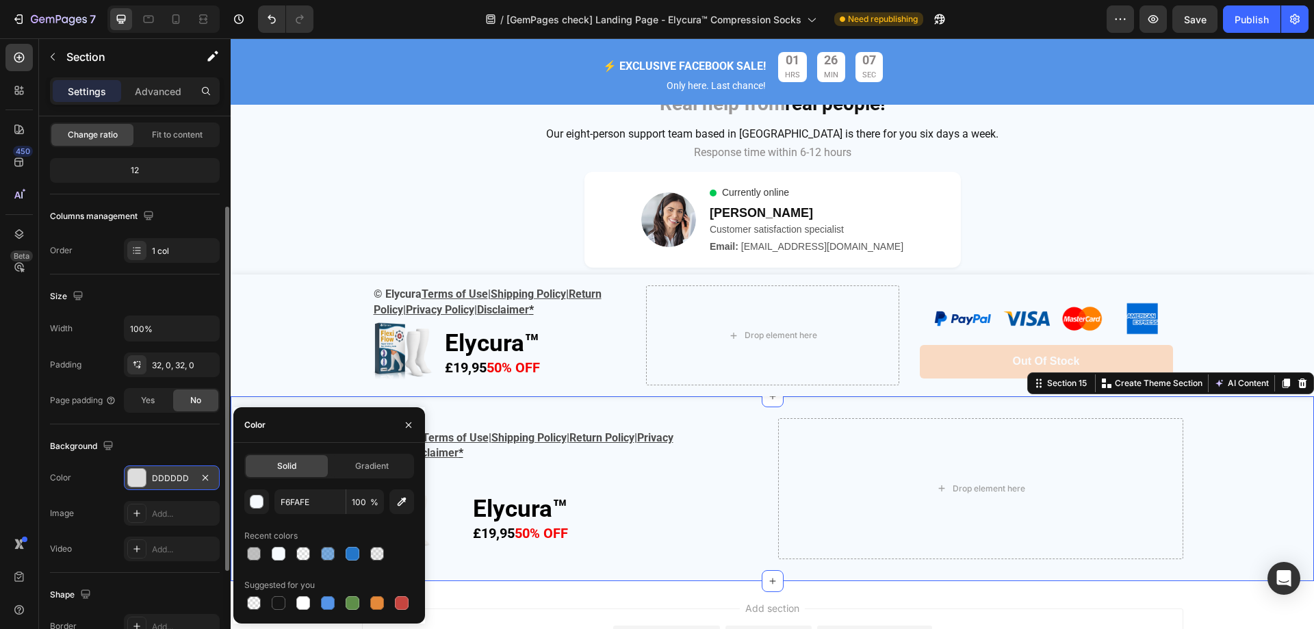
click at [320, 338] on div "© Elycura Terms of Use | Shipping Policy | Return Policy | Privacy Policy| Disc…" at bounding box center [773, 336] width 1084 height 122
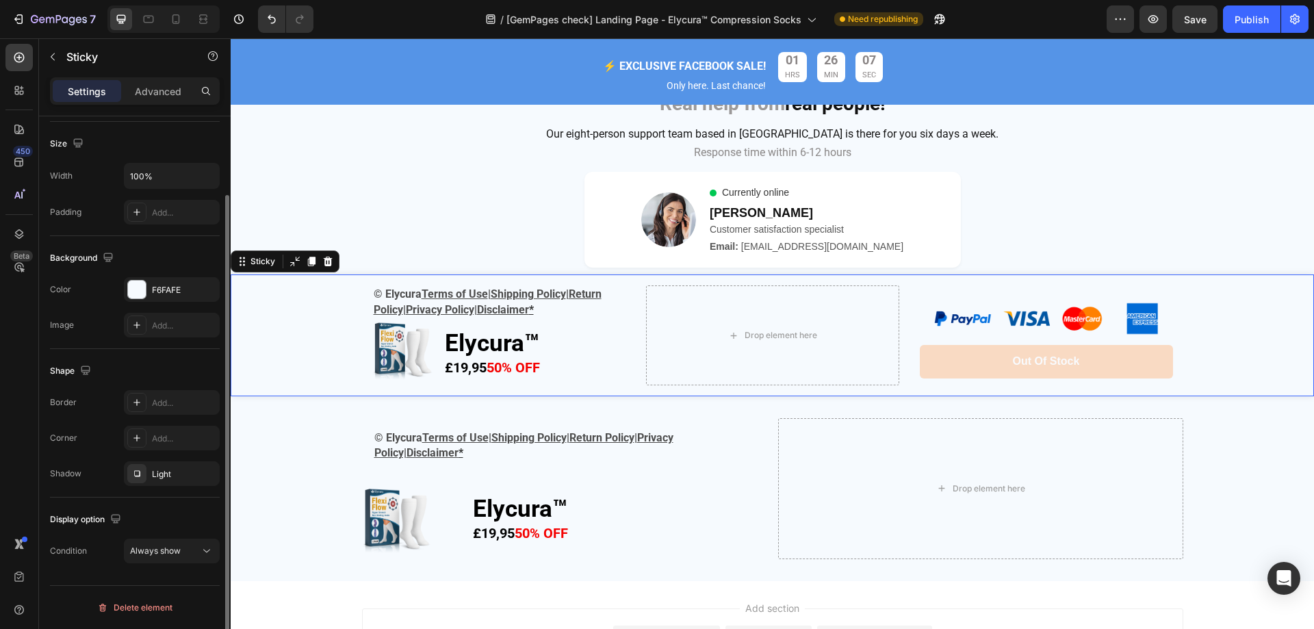
scroll to position [0, 0]
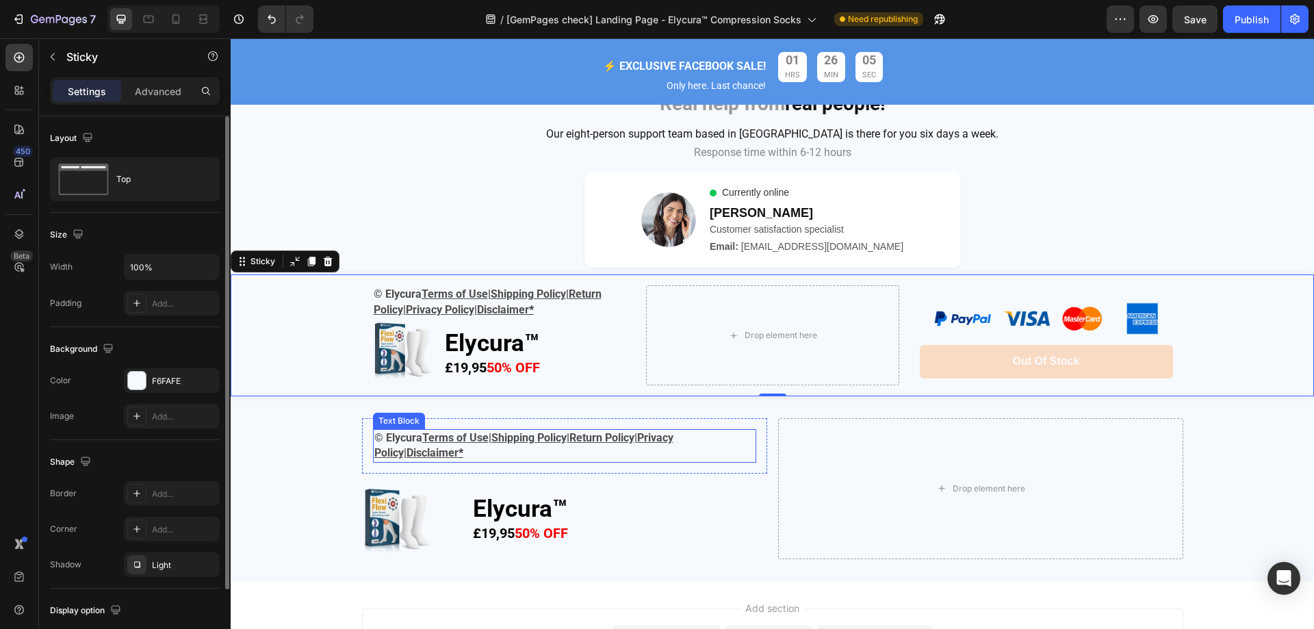
click at [692, 448] on p "© Elycura Terms of Use | Shipping Policy | Return Policy | Privacy Policy| Disc…" at bounding box center [564, 446] width 381 height 31
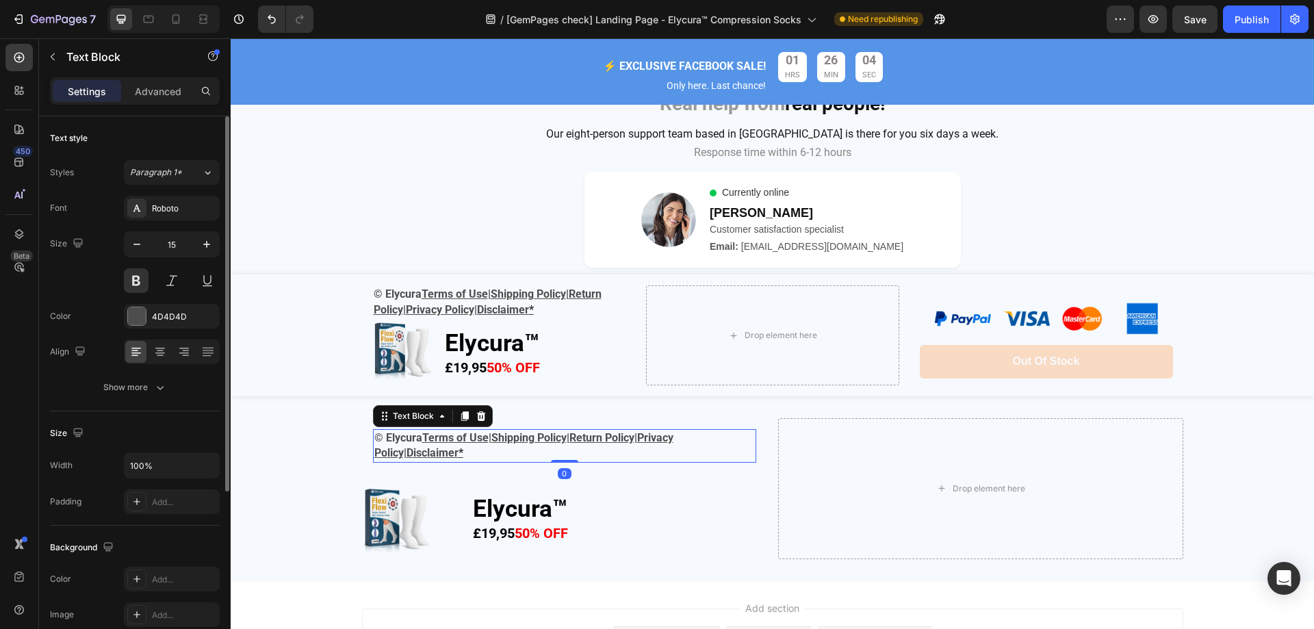
click at [500, 450] on p "© Elycura Terms of Use | Shipping Policy | Return Policy | Privacy Policy| Disc…" at bounding box center [564, 446] width 381 height 31
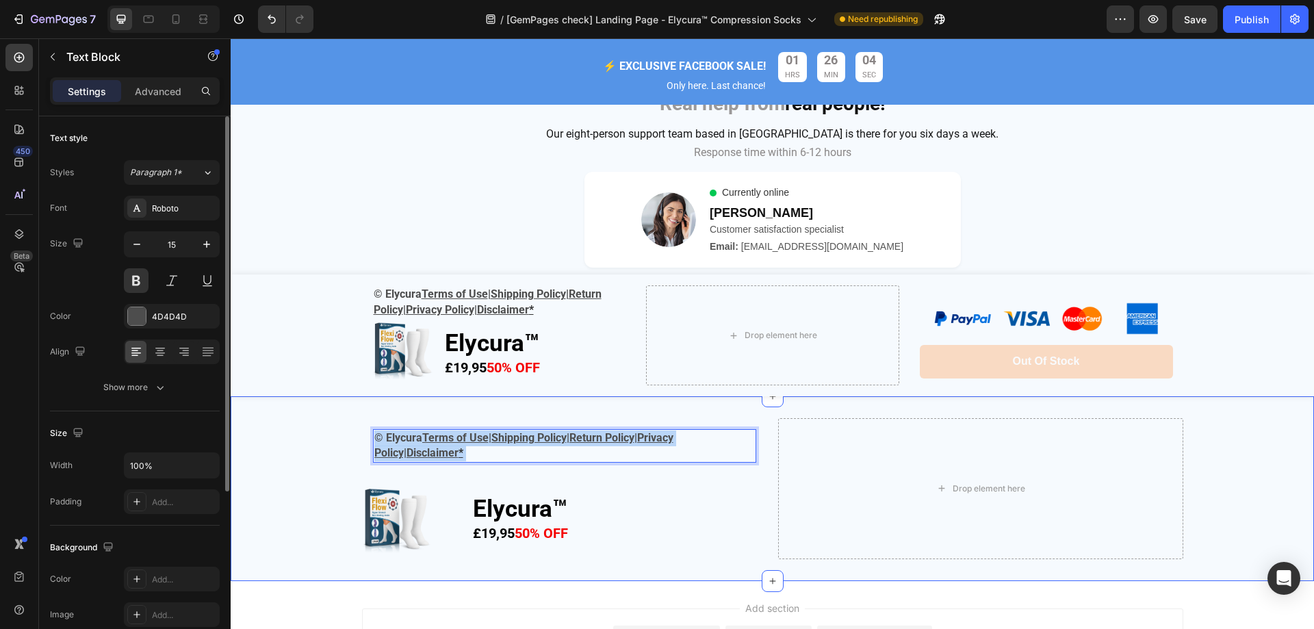
drag, startPoint x: 485, startPoint y: 454, endPoint x: 333, endPoint y: 423, distance: 155.7
click at [333, 423] on div "© Elycura Terms of Use | Shipping Policy | Return Policy | Privacy Policy| Disc…" at bounding box center [773, 488] width 1084 height 141
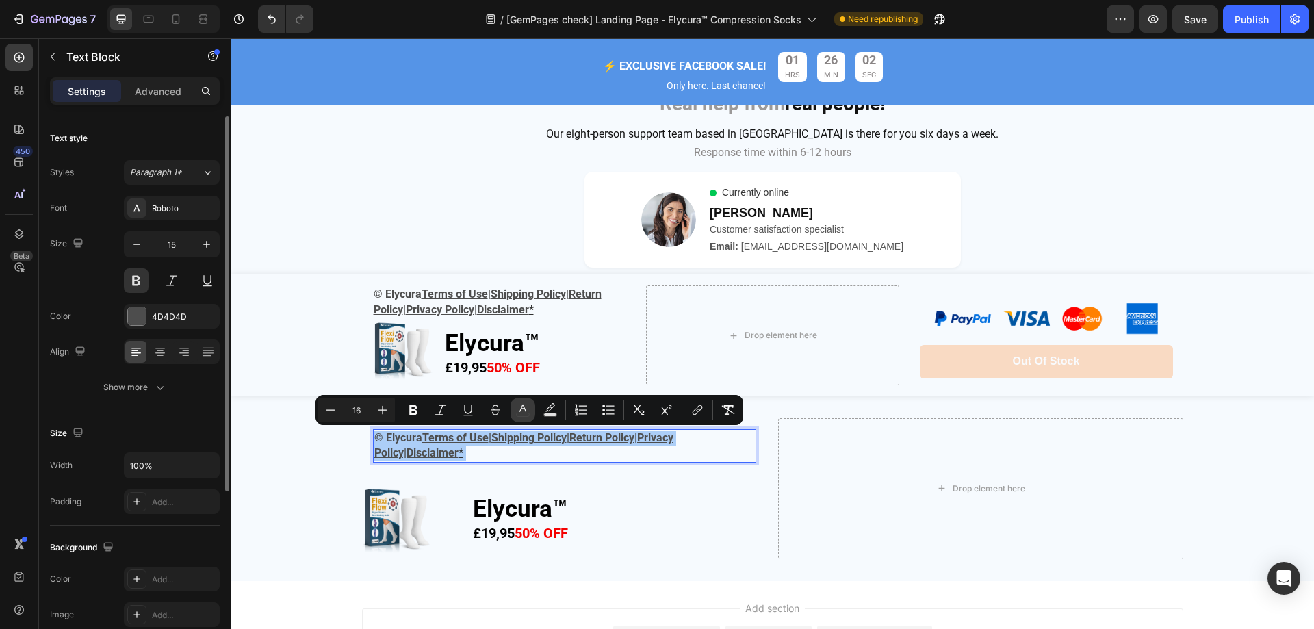
drag, startPoint x: 531, startPoint y: 411, endPoint x: 531, endPoint y: 420, distance: 8.2
click at [531, 411] on button "color" at bounding box center [523, 410] width 25 height 25
type input "303030"
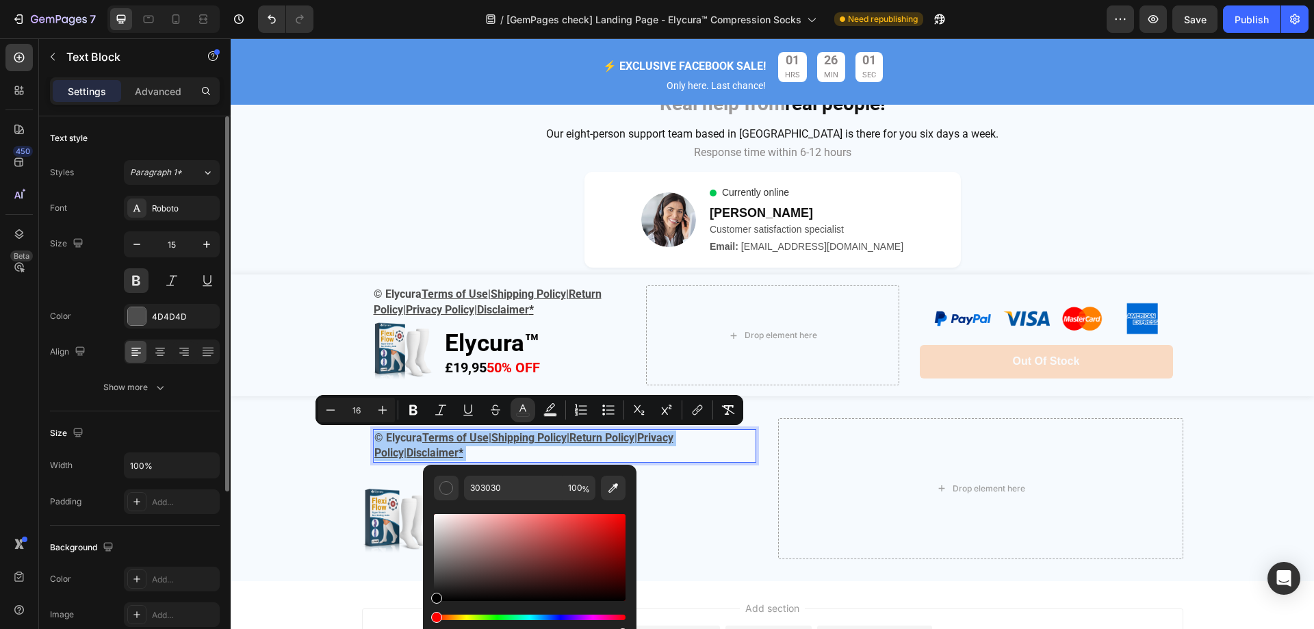
drag, startPoint x: 666, startPoint y: 628, endPoint x: 422, endPoint y: 622, distance: 244.5
type input "000000"
click at [726, 492] on div "Elycura™ £19,95 50% OFF Text Block" at bounding box center [620, 522] width 296 height 75
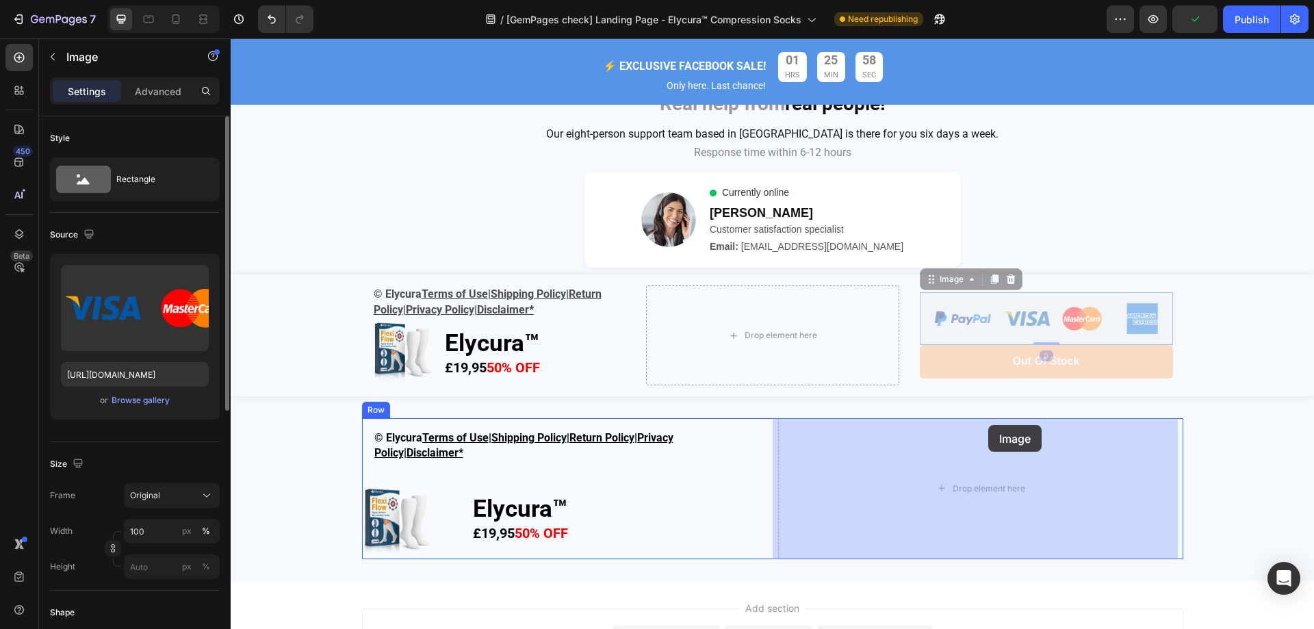
drag, startPoint x: 1029, startPoint y: 323, endPoint x: 989, endPoint y: 424, distance: 108.8
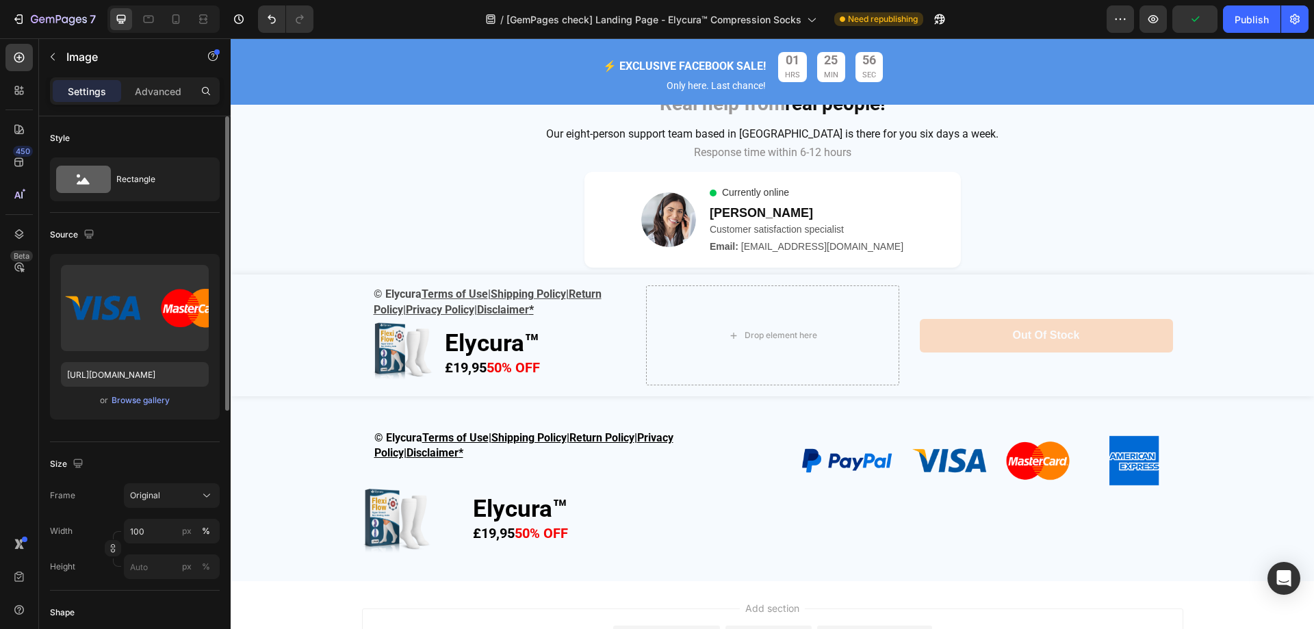
click at [978, 459] on img at bounding box center [980, 460] width 405 height 85
click at [191, 532] on div "px" at bounding box center [187, 531] width 10 height 12
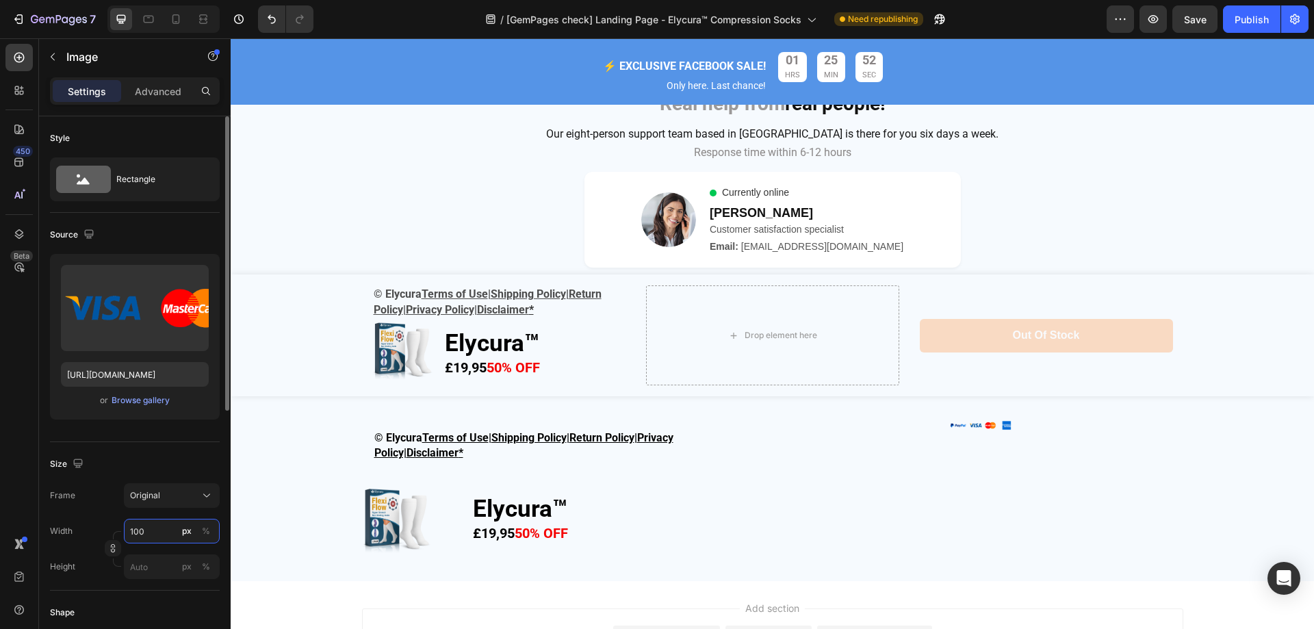
type input "5"
type input "400"
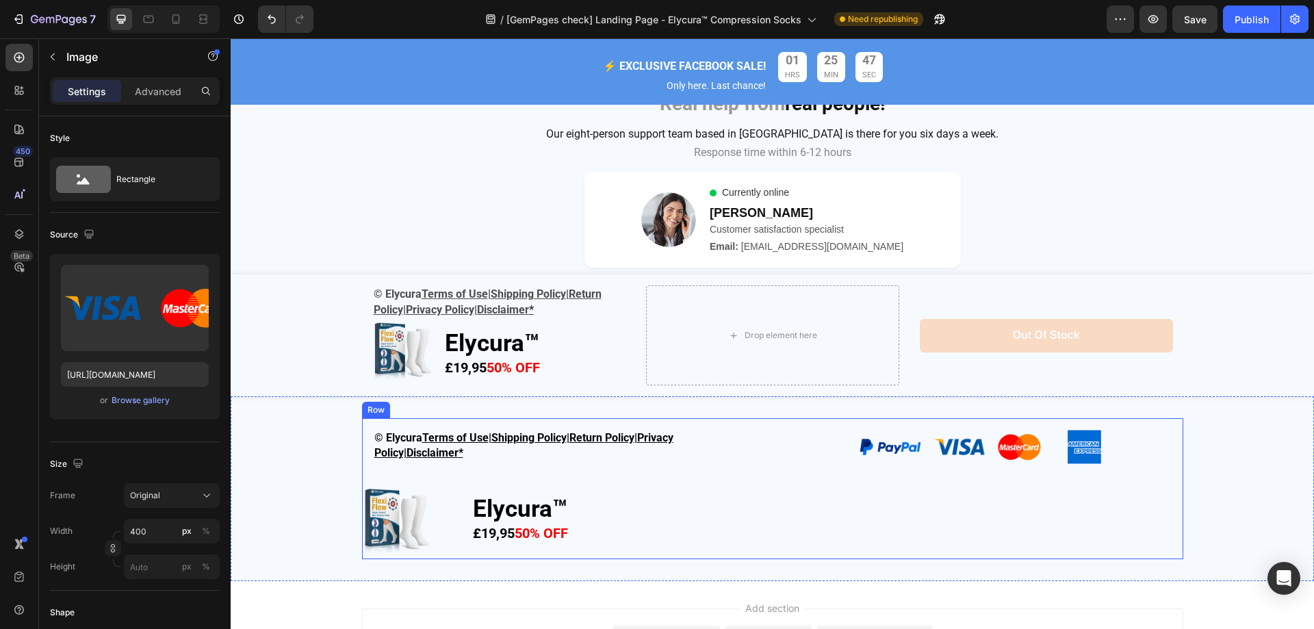
click at [929, 501] on div "Image 0" at bounding box center [980, 488] width 405 height 141
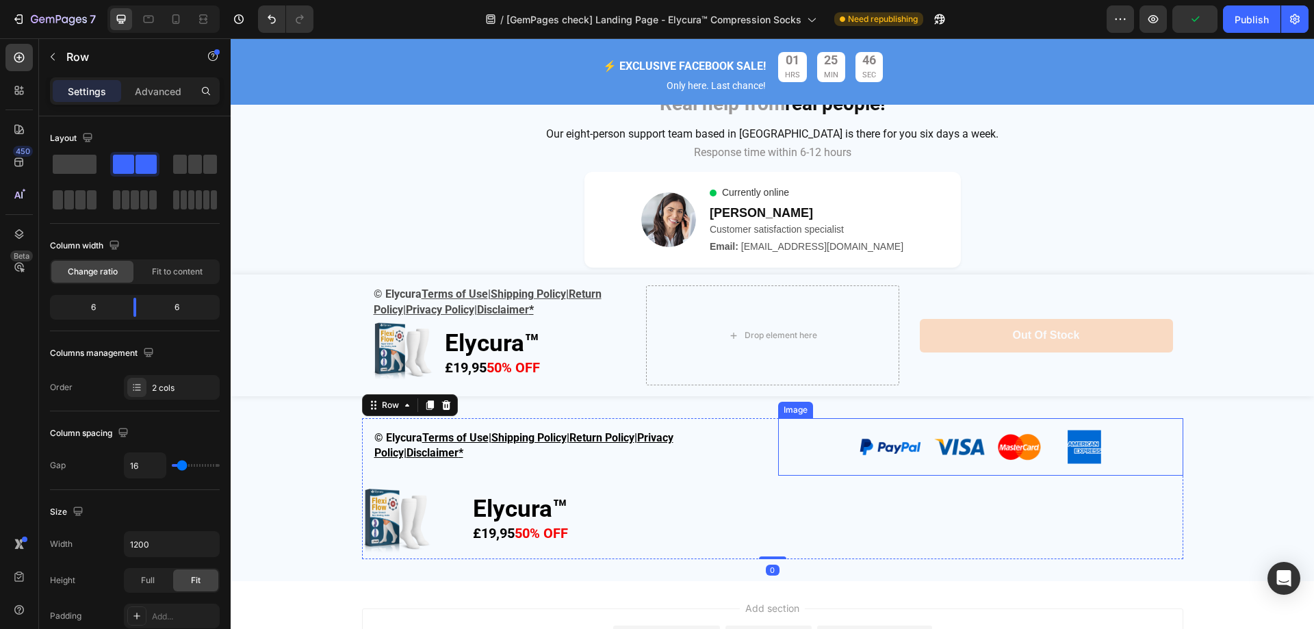
click at [922, 450] on img at bounding box center [981, 447] width 274 height 58
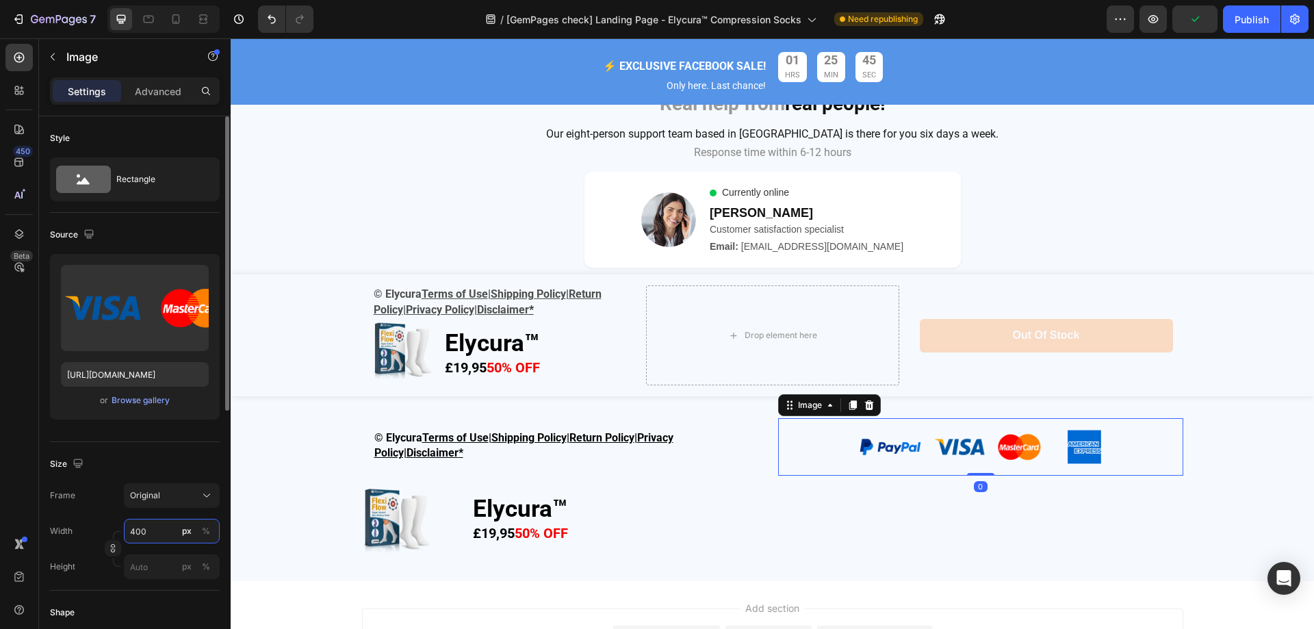
click at [155, 531] on input "400" at bounding box center [172, 531] width 96 height 25
drag, startPoint x: 146, startPoint y: 534, endPoint x: 85, endPoint y: 533, distance: 60.9
click at [85, 533] on div "Width 200 px %" at bounding box center [135, 531] width 170 height 25
type input "260"
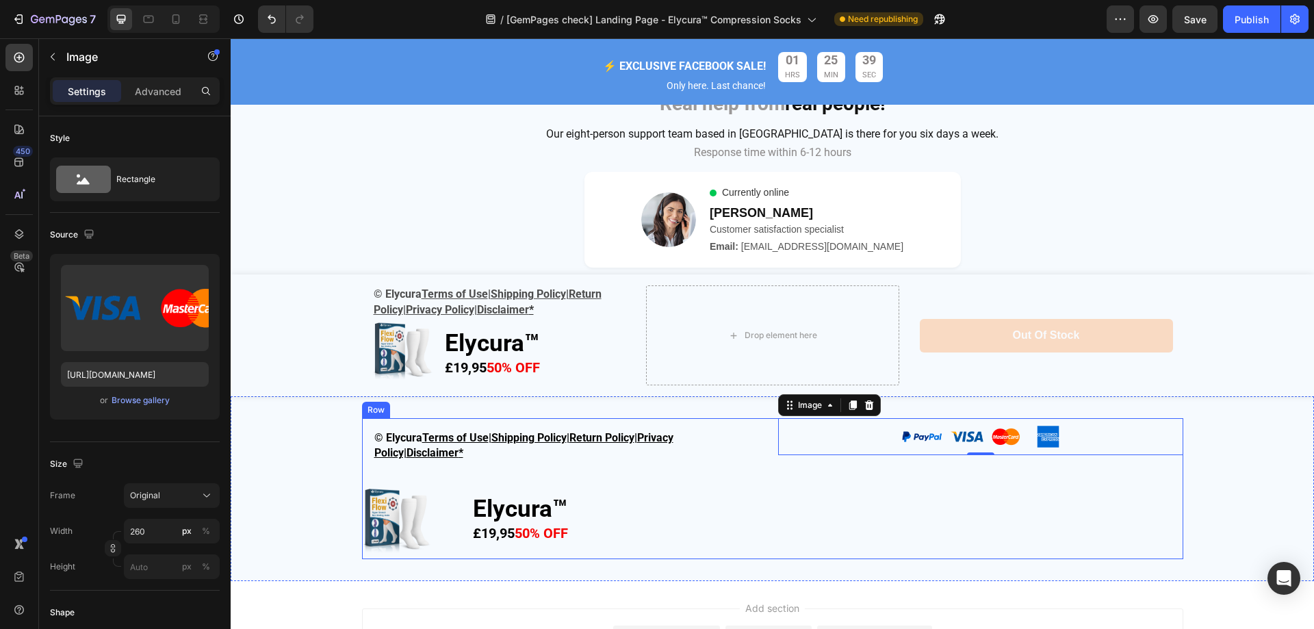
click at [981, 479] on div "Image 0" at bounding box center [980, 488] width 405 height 141
click at [976, 430] on img at bounding box center [981, 436] width 178 height 37
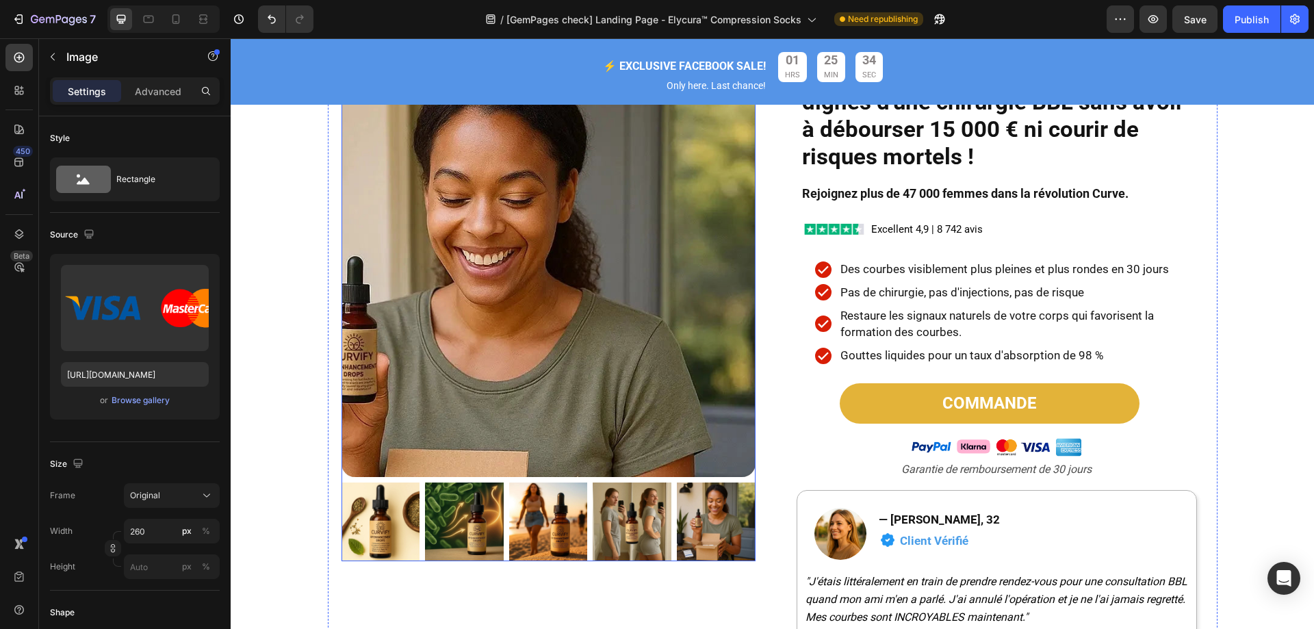
scroll to position [4534, 0]
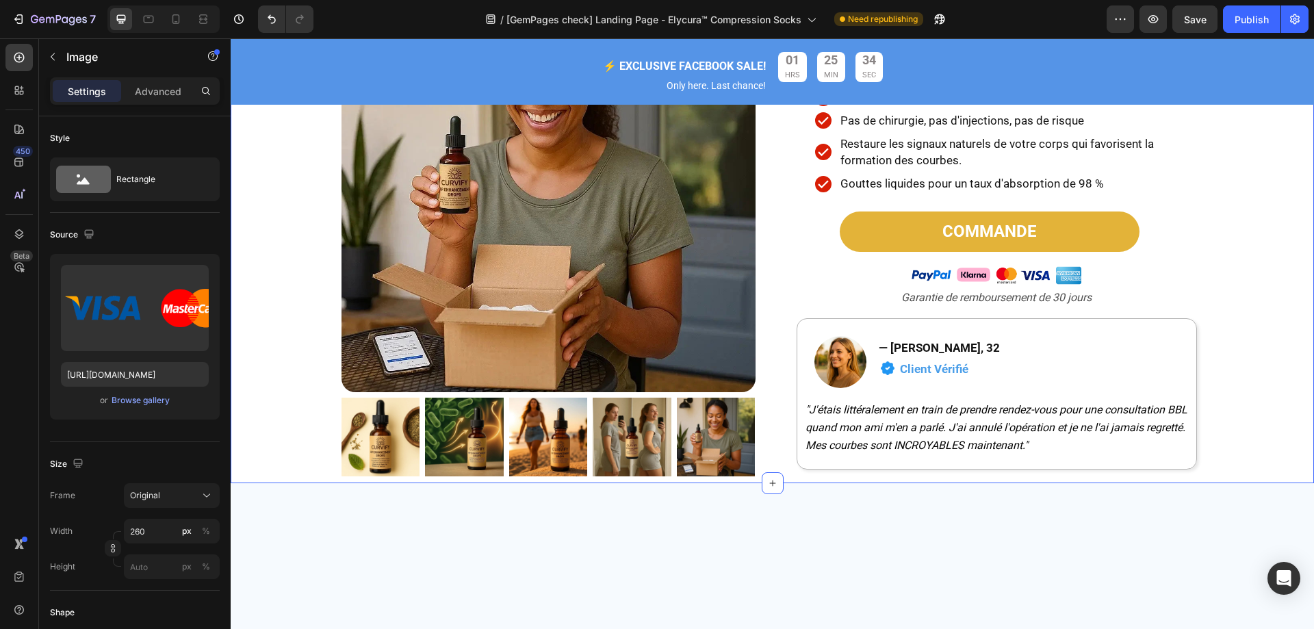
click at [286, 309] on div "CURVIFY Heading Product Images COMMANDE Button CURVIFY : Obtenez des courbes di…" at bounding box center [773, 153] width 1084 height 647
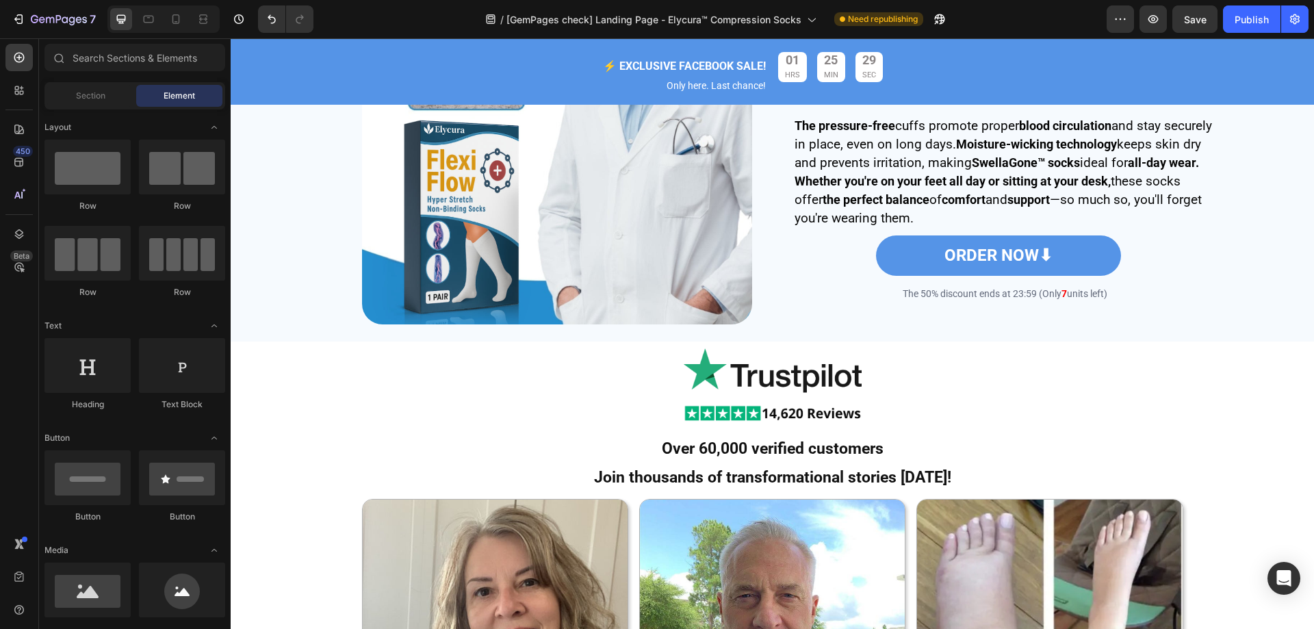
scroll to position [2045, 0]
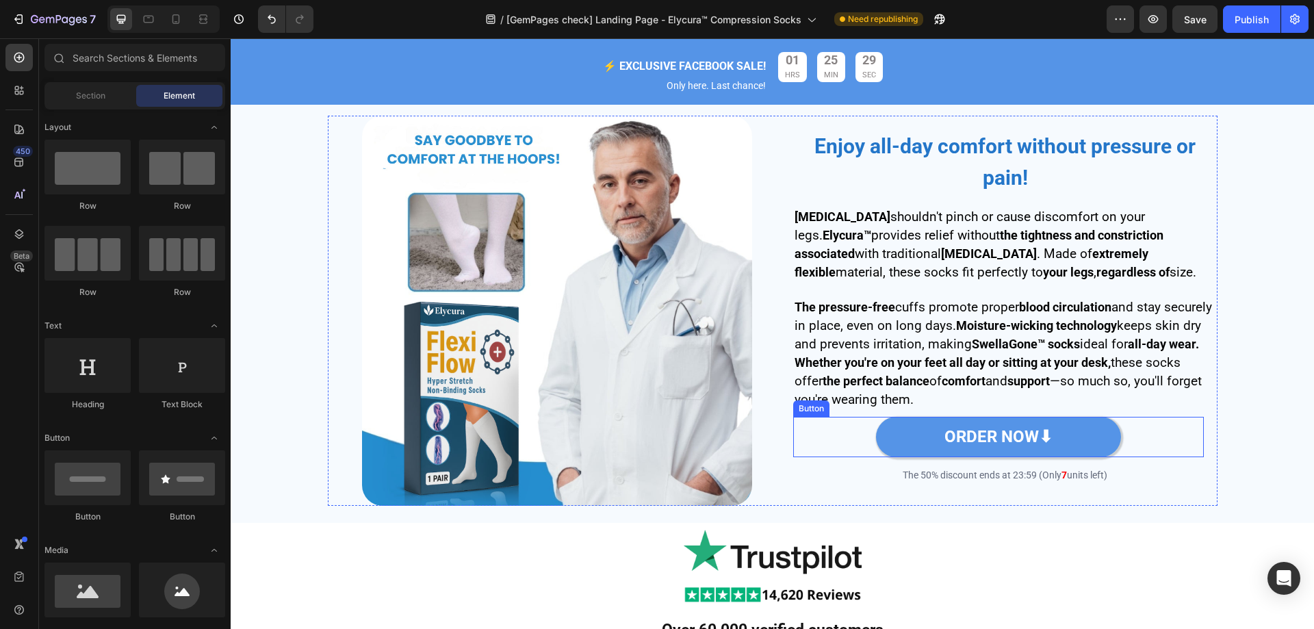
click at [1089, 453] on link "ORDER NOW⬇" at bounding box center [998, 437] width 245 height 40
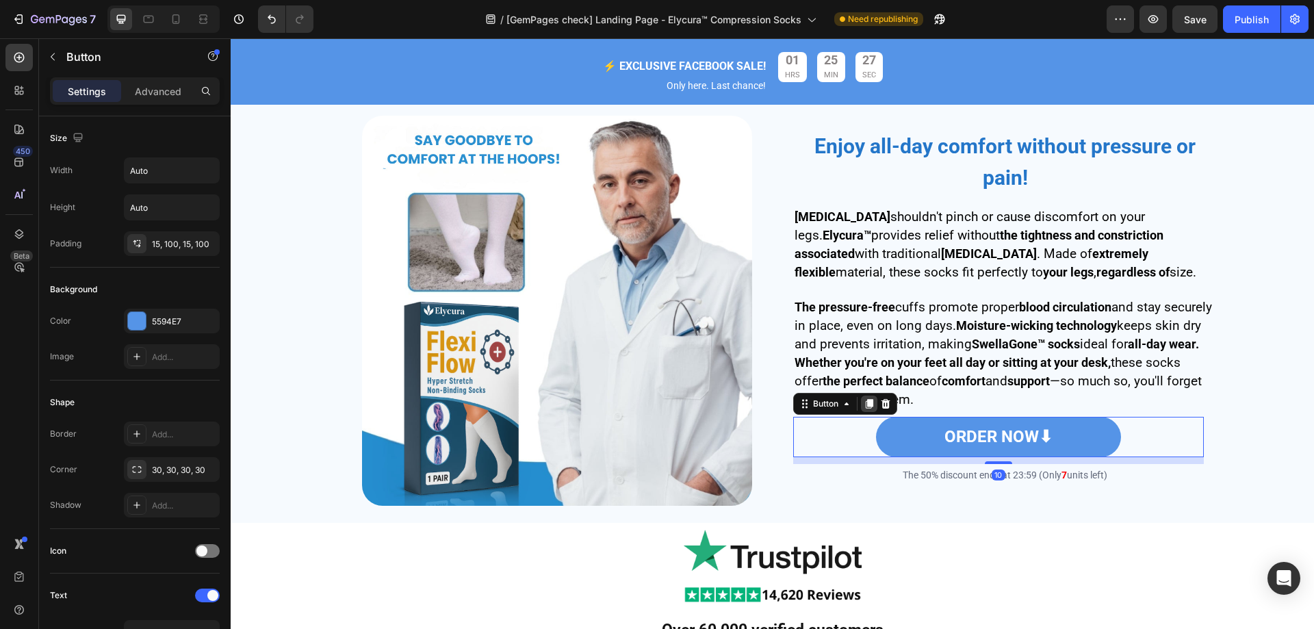
click at [864, 409] on icon at bounding box center [869, 403] width 11 height 11
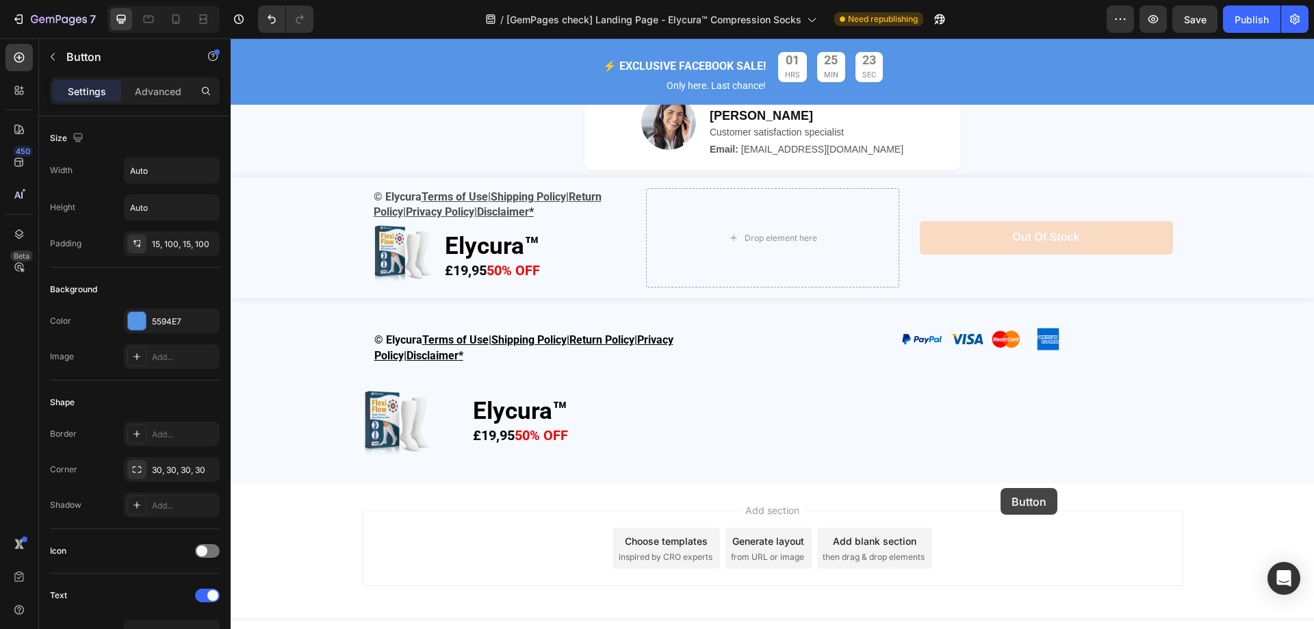
scroll to position [5118, 0]
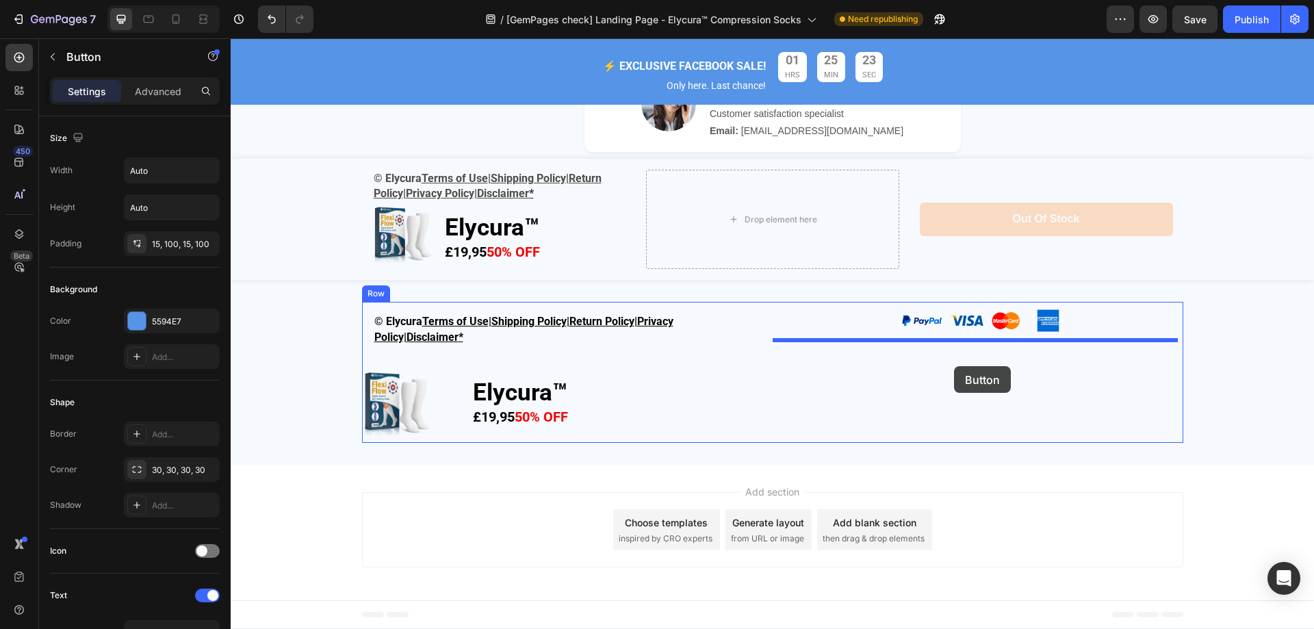
drag, startPoint x: 1059, startPoint y: 503, endPoint x: 954, endPoint y: 366, distance: 171.9
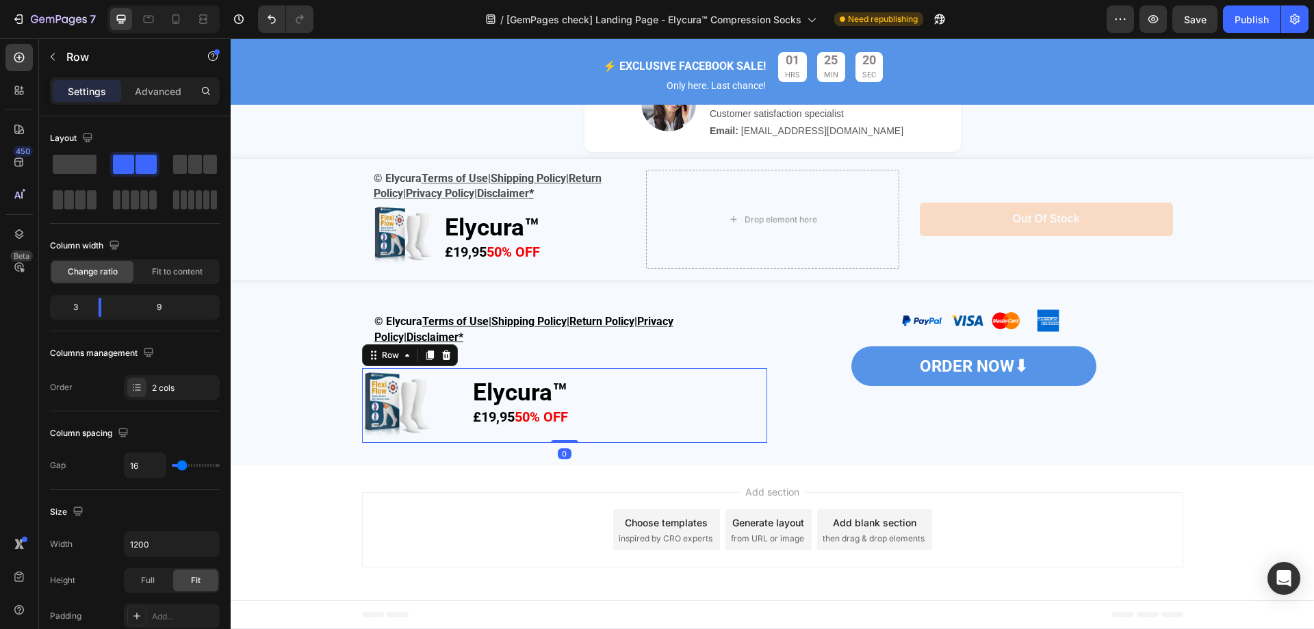
click at [532, 371] on div "Elycura™ £19,95 50% OFF Text Block" at bounding box center [620, 405] width 296 height 75
click at [503, 353] on div "© Elycura Terms of Use | Shipping Policy | Return Policy | Privacy Policy| Disc…" at bounding box center [564, 329] width 405 height 55
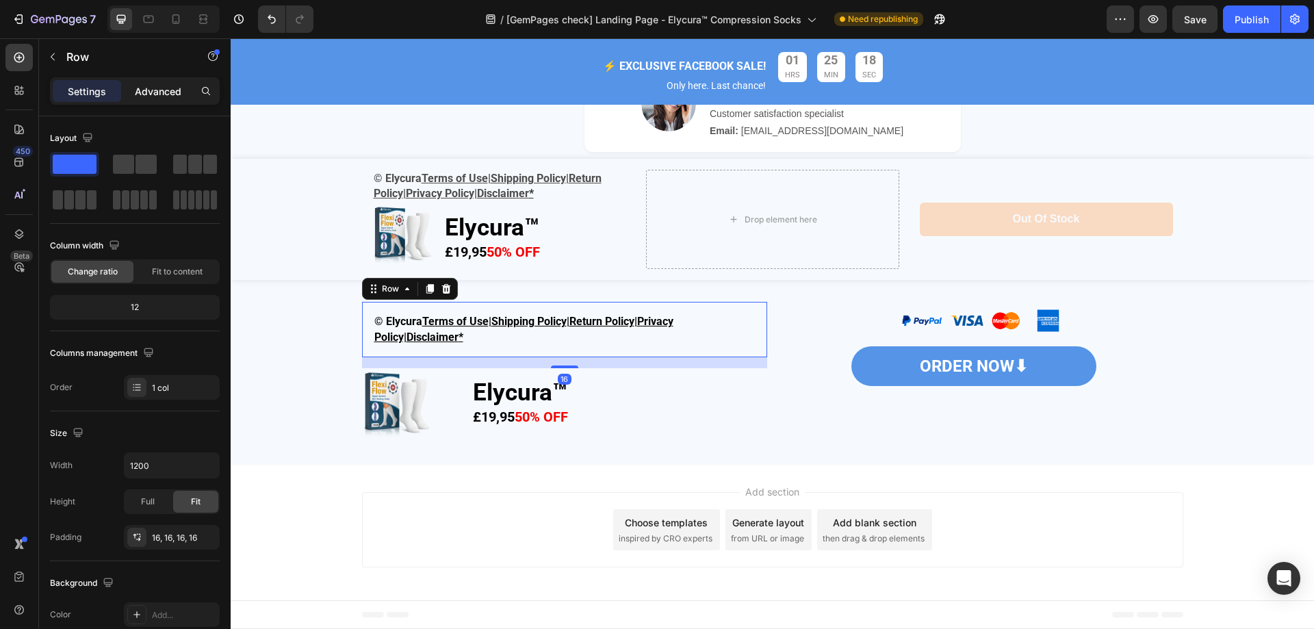
click at [166, 83] on div "Advanced" at bounding box center [158, 91] width 68 height 22
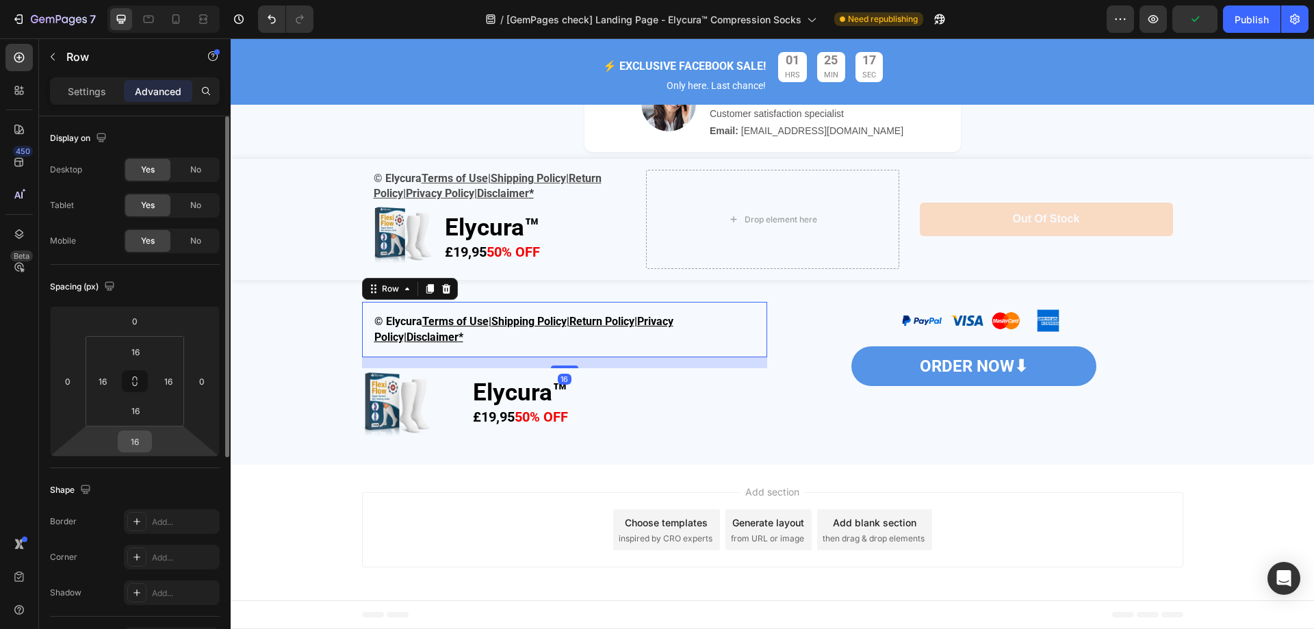
click at [142, 439] on input "16" at bounding box center [134, 441] width 27 height 21
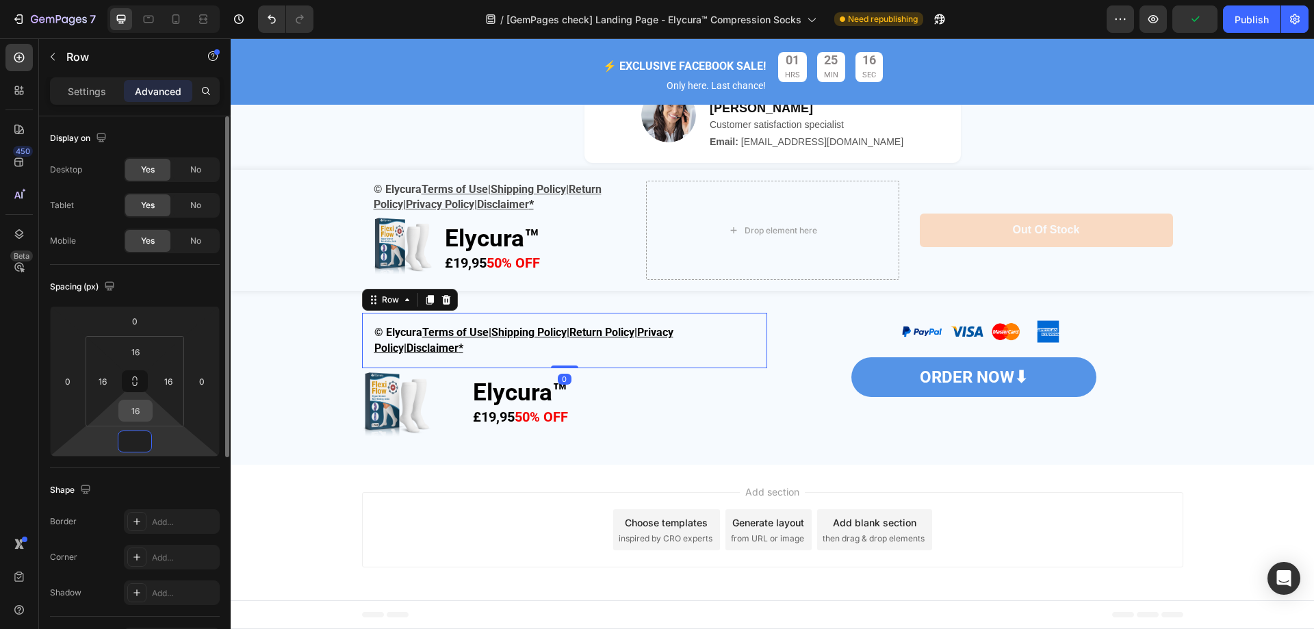
type input "0"
click at [136, 411] on input "16" at bounding box center [135, 410] width 27 height 21
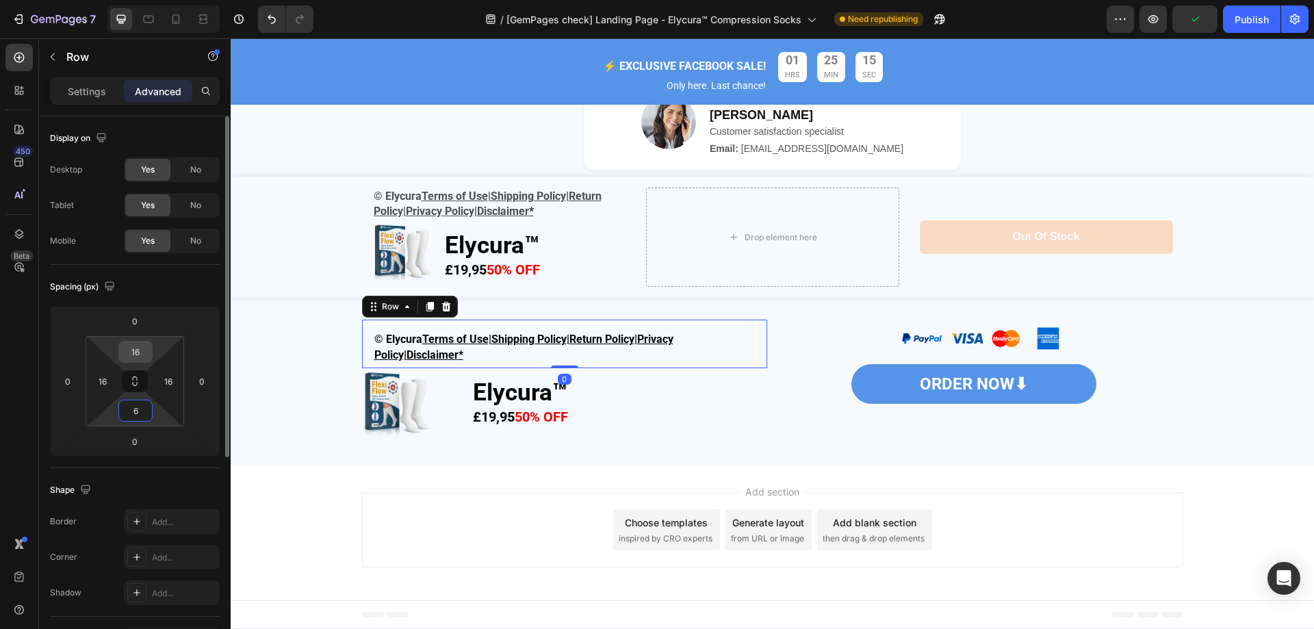
type input "6"
click at [144, 348] on input "16" at bounding box center [135, 352] width 27 height 21
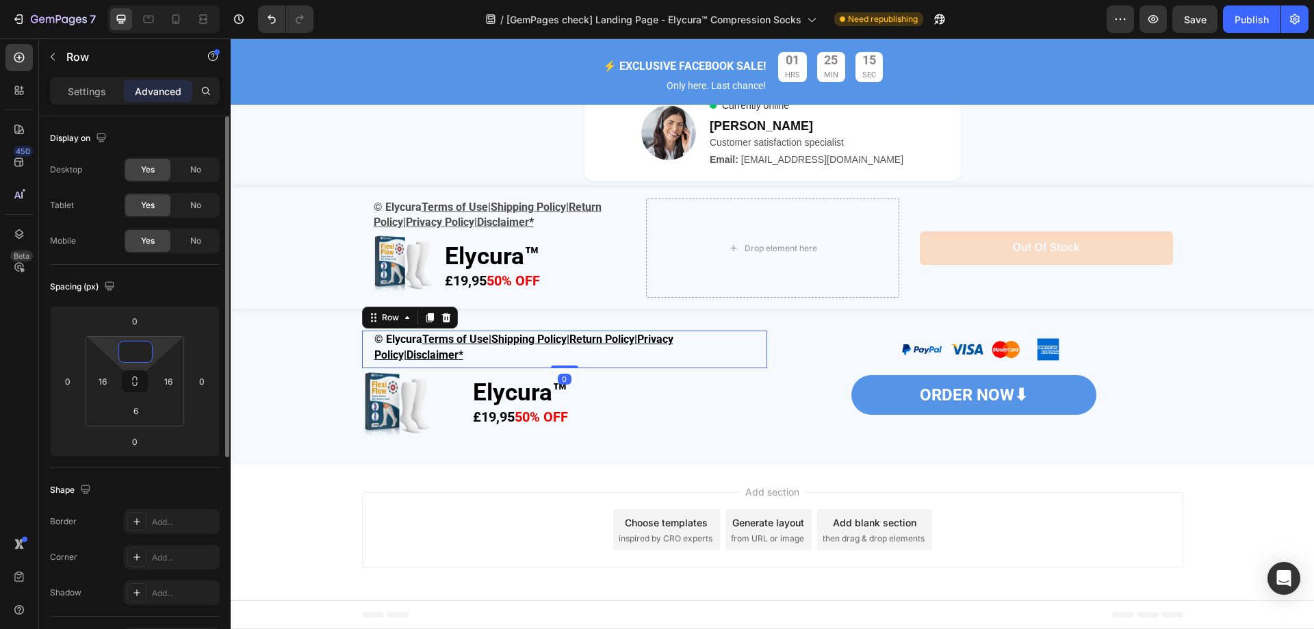
scroll to position [5089, 0]
click at [873, 433] on div "Image ORDER NOW⬇ Button" at bounding box center [980, 387] width 405 height 112
click at [1262, 350] on div "© Elycura Terms of Use | Shipping Policy | Return Policy | Privacy Policy| Disc…" at bounding box center [773, 387] width 1084 height 112
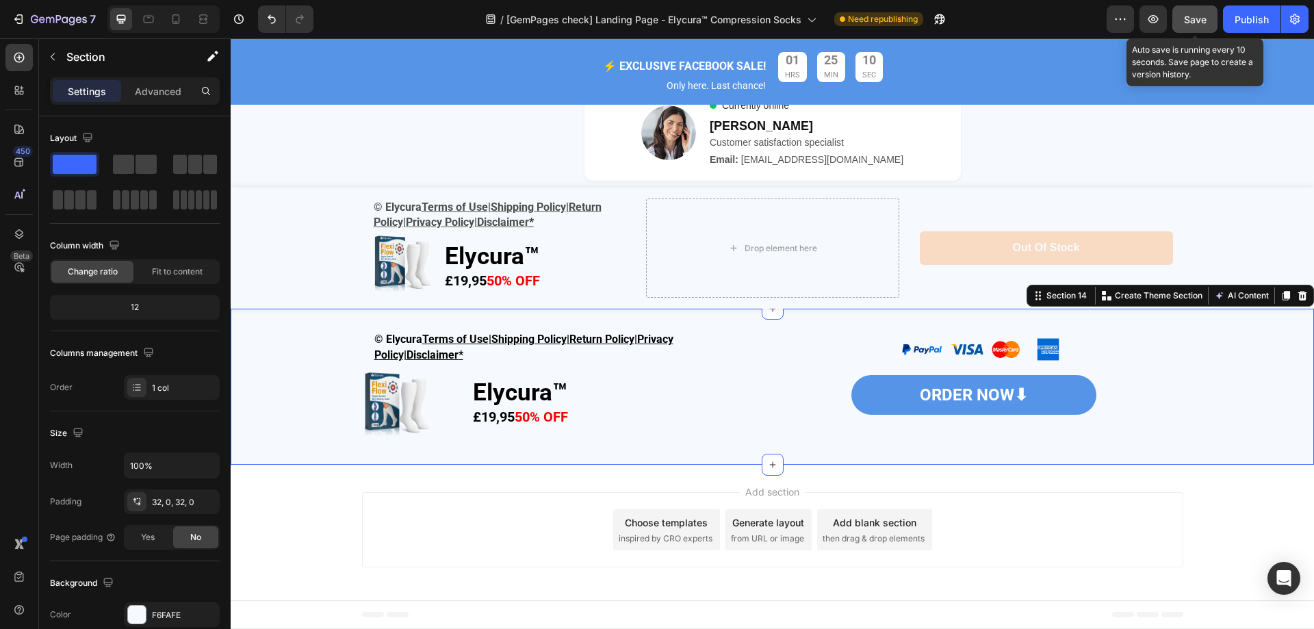
click at [1209, 15] on button "Save" at bounding box center [1195, 18] width 45 height 27
click at [1190, 449] on div "© Elycura Terms of Use | Shipping Policy | Return Policy | Privacy Policy| Disc…" at bounding box center [773, 387] width 1084 height 156
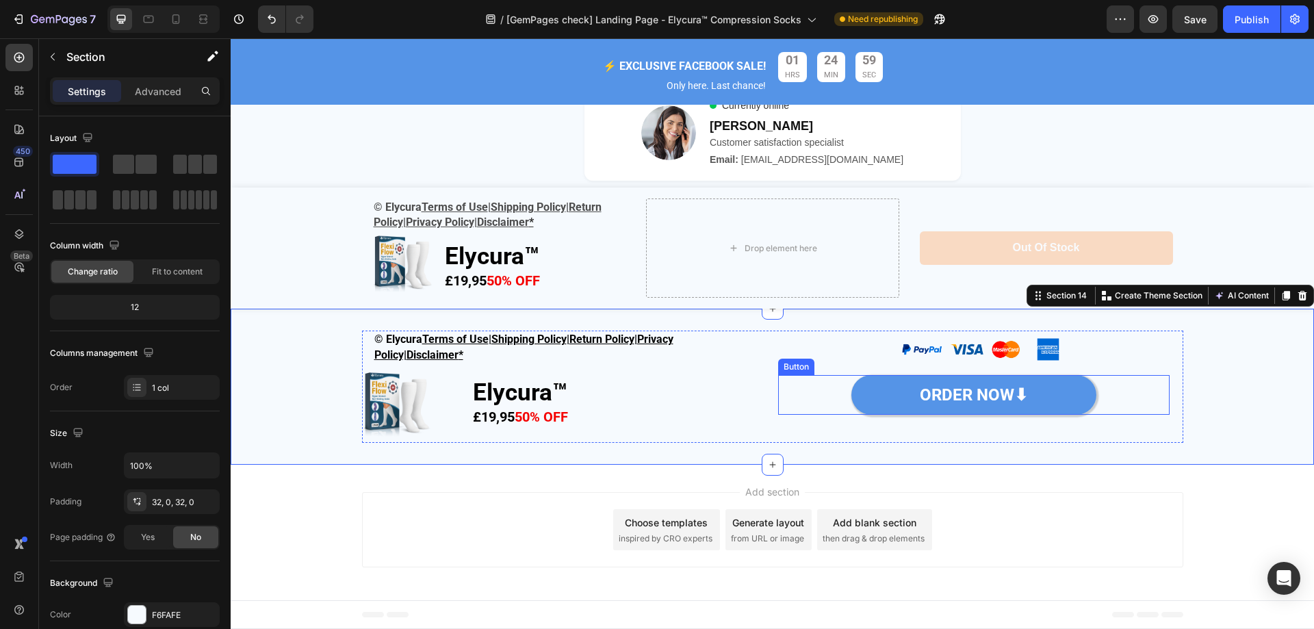
click at [1057, 387] on link "ORDER NOW⬇" at bounding box center [974, 395] width 245 height 40
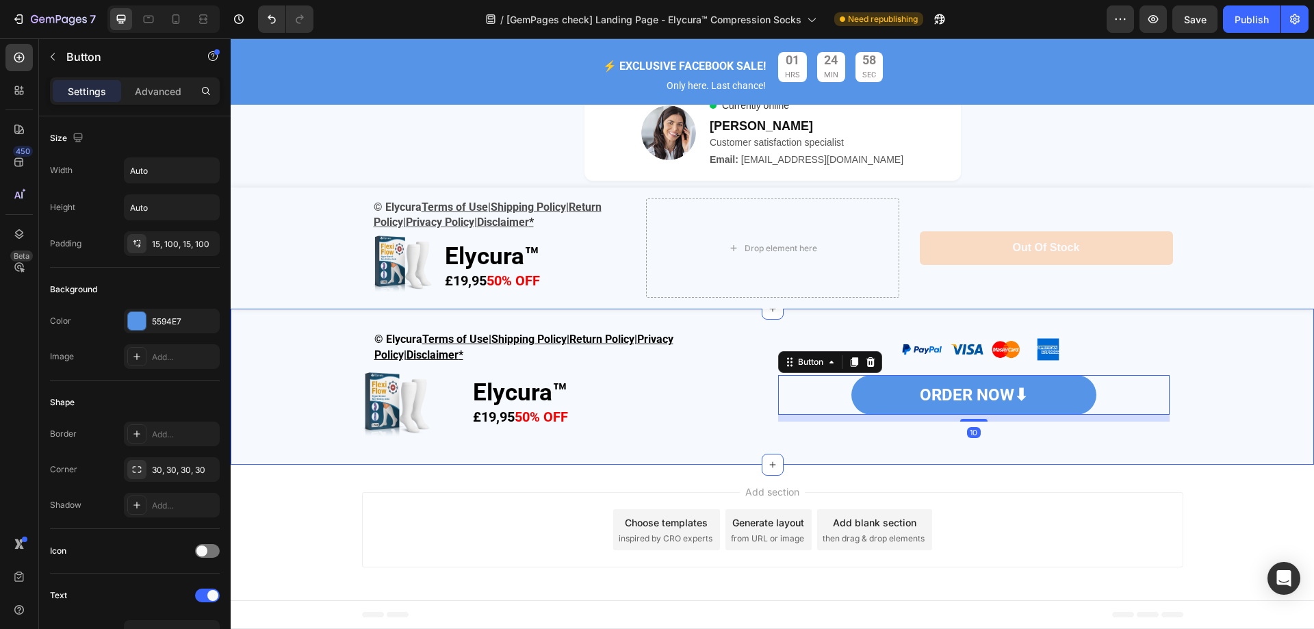
click at [1266, 396] on div "© Elycura Terms of Use | Shipping Policy | Return Policy | Privacy Policy| Disc…" at bounding box center [773, 387] width 1084 height 112
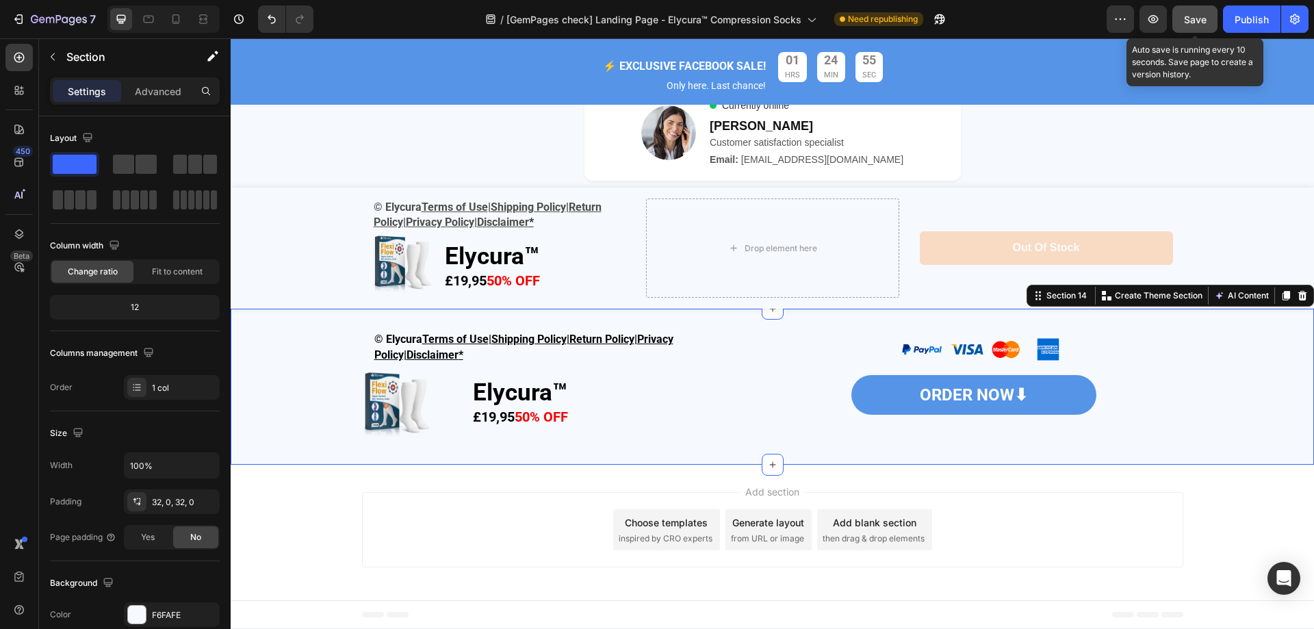
click at [1202, 14] on span "Save" at bounding box center [1195, 20] width 23 height 12
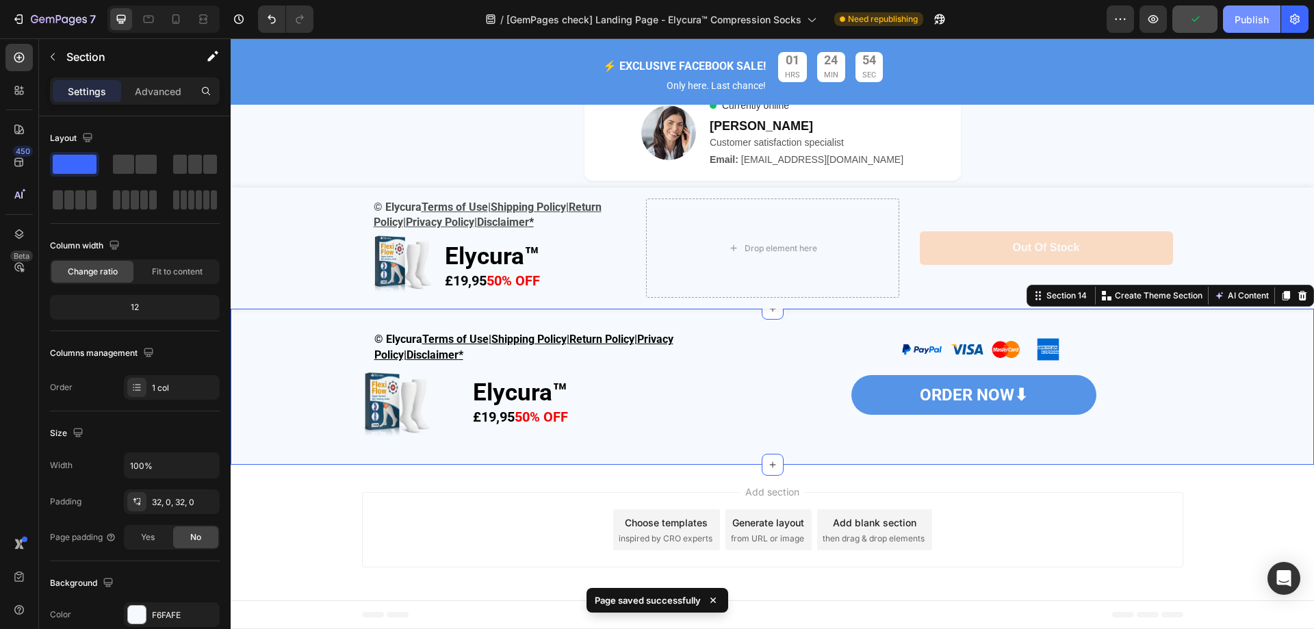
drag, startPoint x: 1239, startPoint y: 18, endPoint x: 787, endPoint y: 150, distance: 470.6
click at [1239, 18] on div "Publish" at bounding box center [1252, 19] width 34 height 14
